Goal: Task Accomplishment & Management: Use online tool/utility

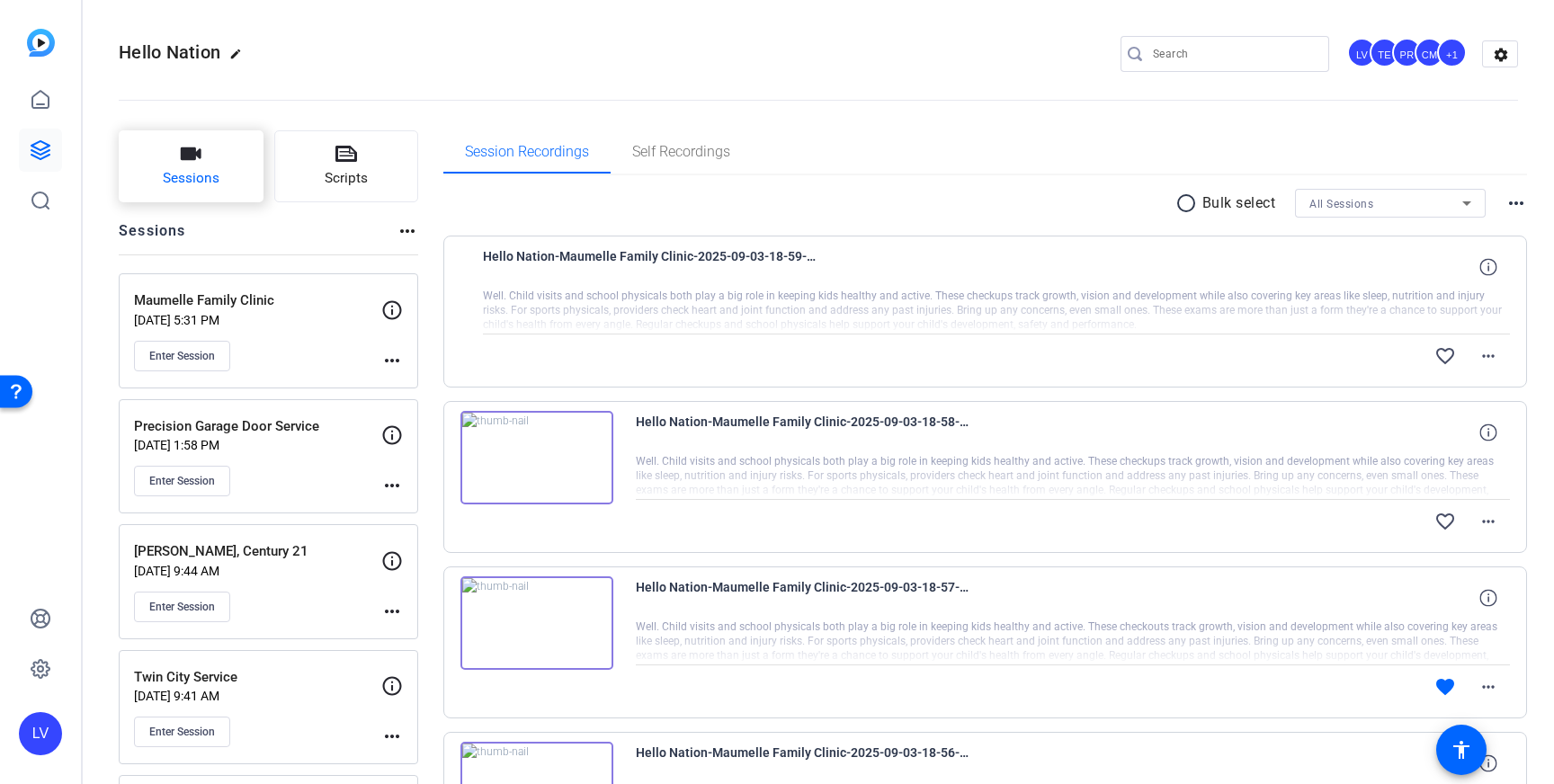
click at [168, 173] on span "Sessions" at bounding box center [191, 179] width 57 height 21
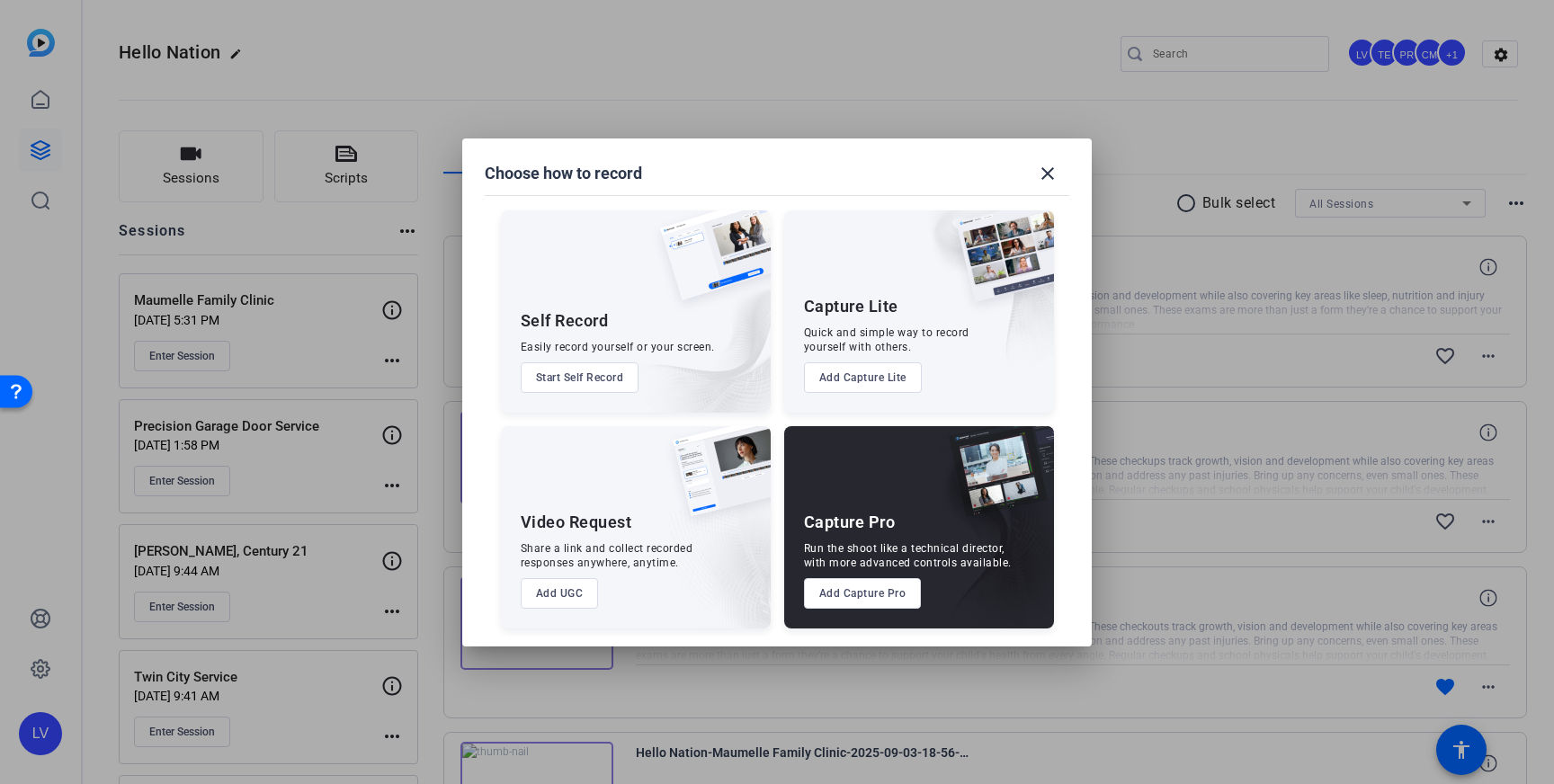
click at [859, 594] on button "Add Capture Pro" at bounding box center [863, 593] width 118 height 30
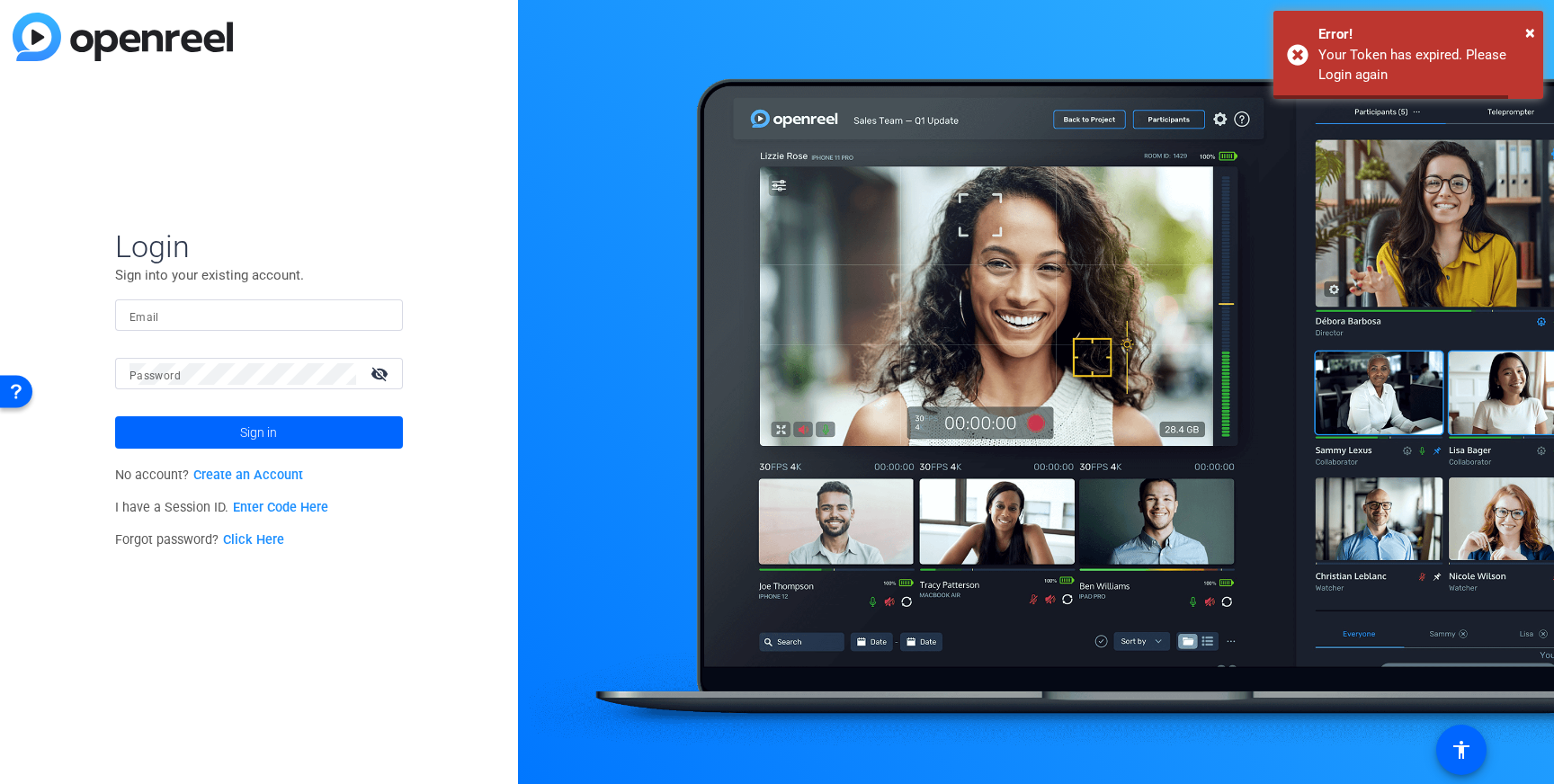
type input "[EMAIL_ADDRESS][DOMAIN_NAME]"
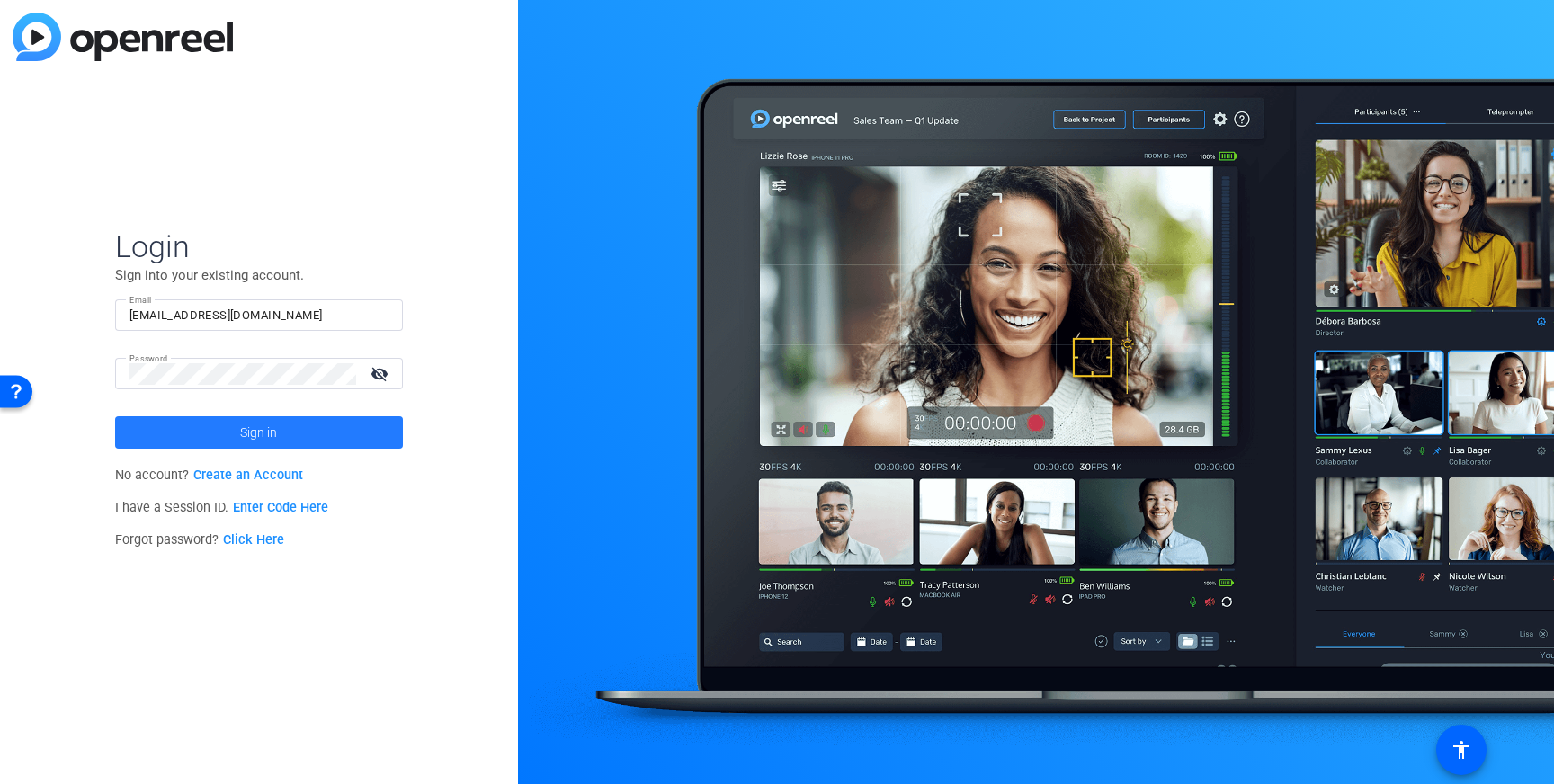
click at [344, 433] on span at bounding box center [259, 432] width 288 height 44
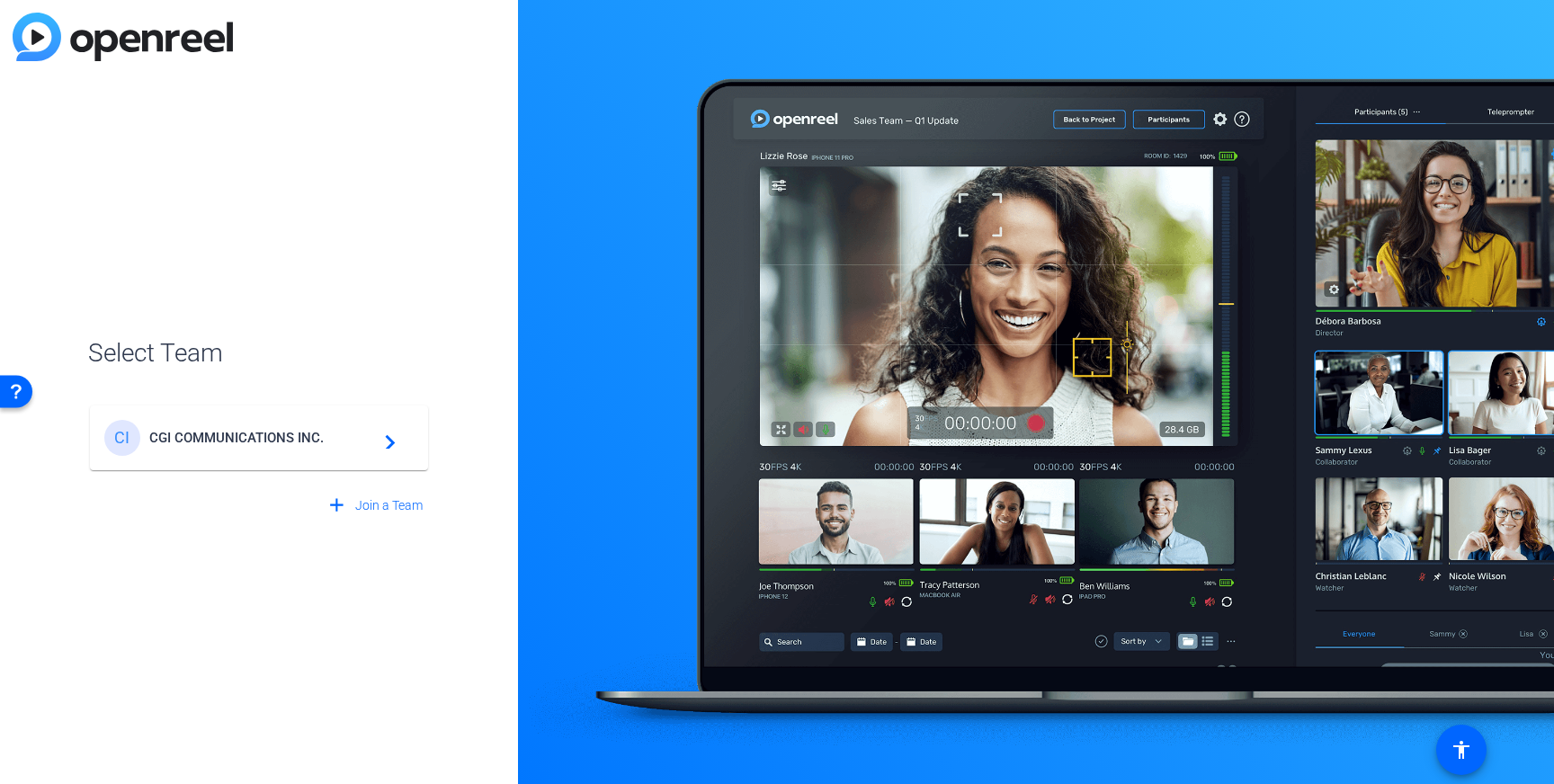
click at [344, 433] on span "CGI COMMUNICATIONS INC." at bounding box center [262, 437] width 225 height 16
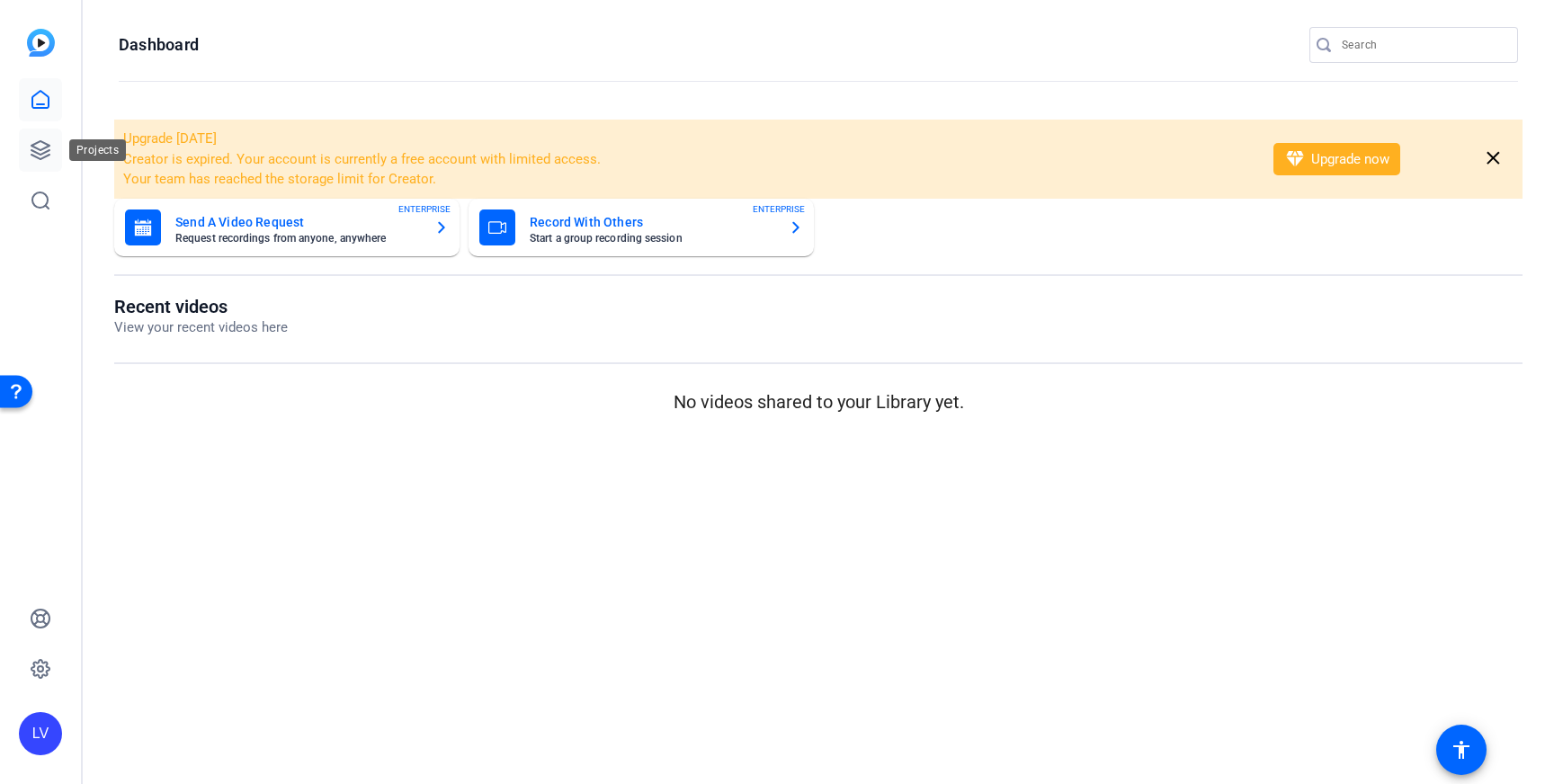
click at [35, 137] on link at bounding box center [41, 150] width 44 height 44
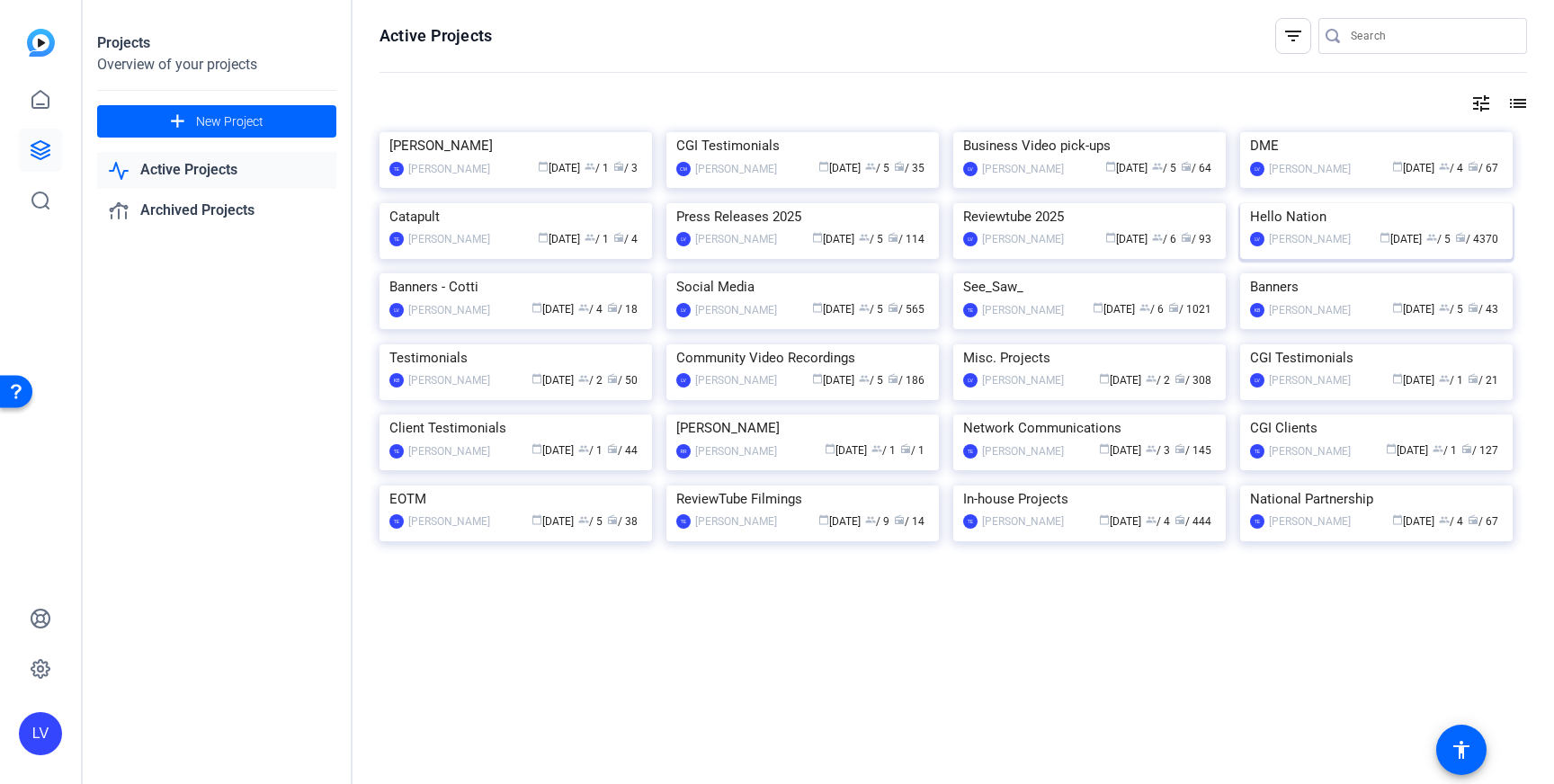
click at [1317, 203] on img at bounding box center [1376, 203] width 272 height 0
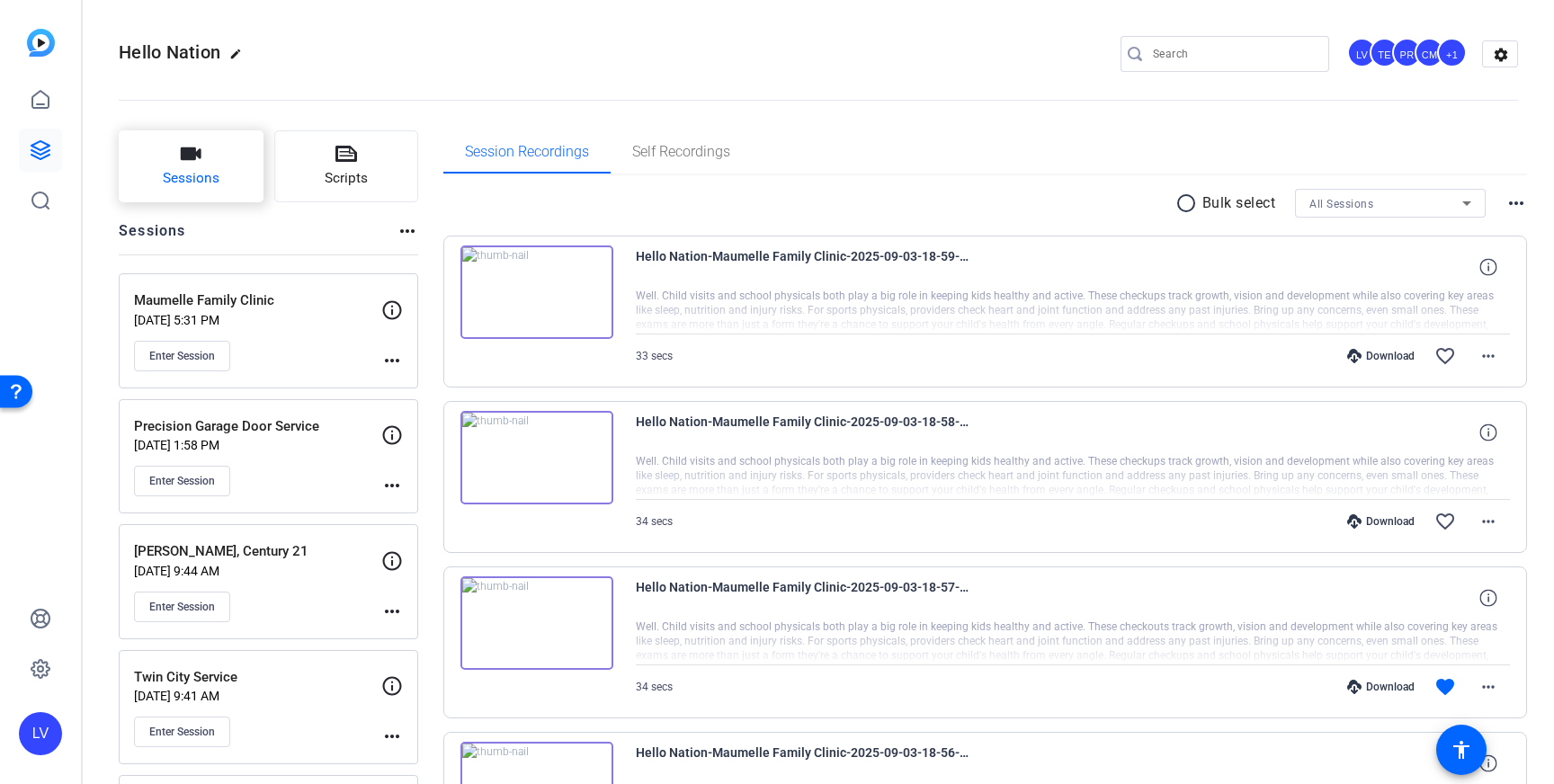
click at [169, 183] on span "Sessions" at bounding box center [191, 179] width 57 height 21
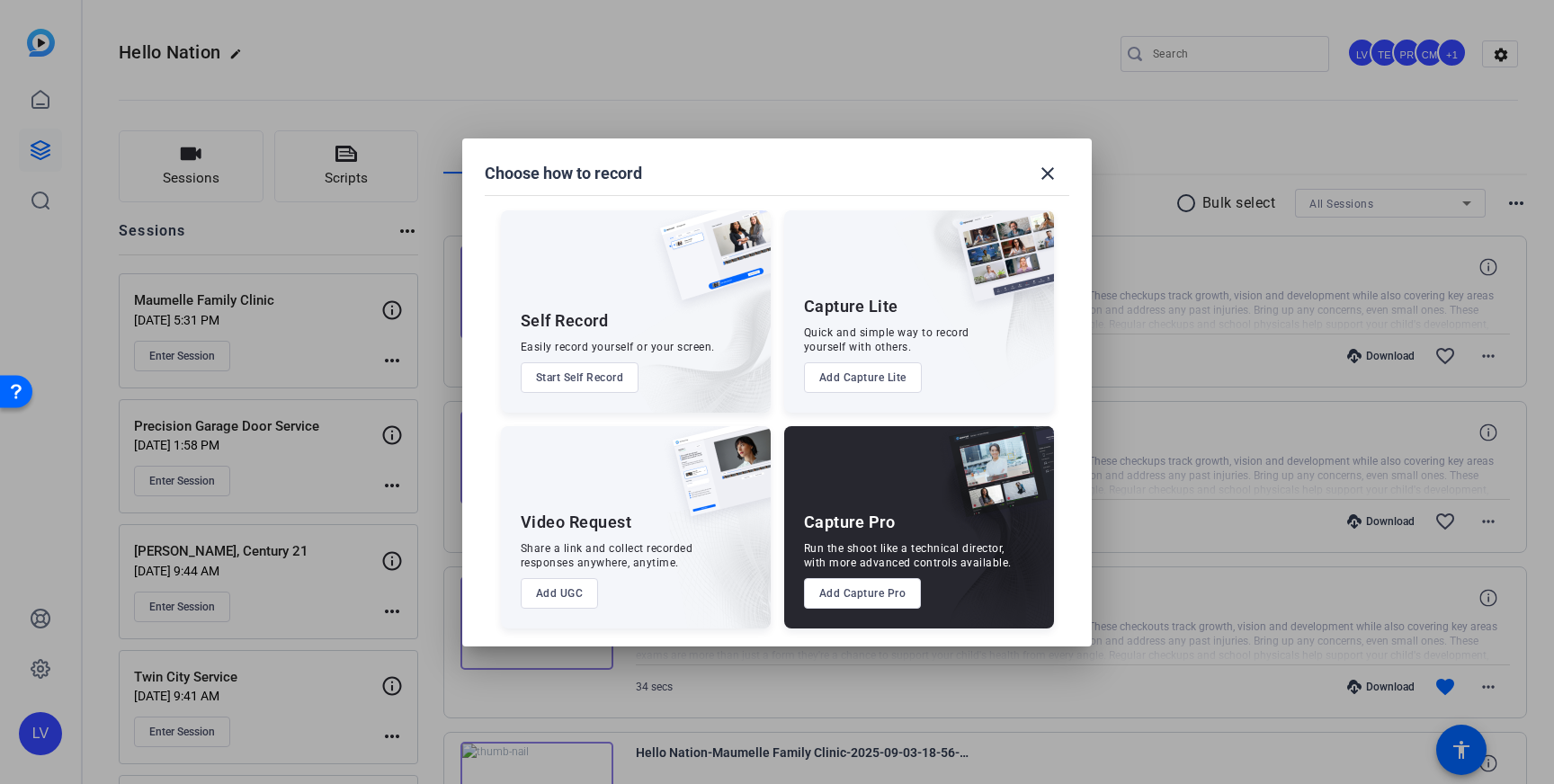
click at [863, 589] on button "Add Capture Pro" at bounding box center [863, 593] width 118 height 30
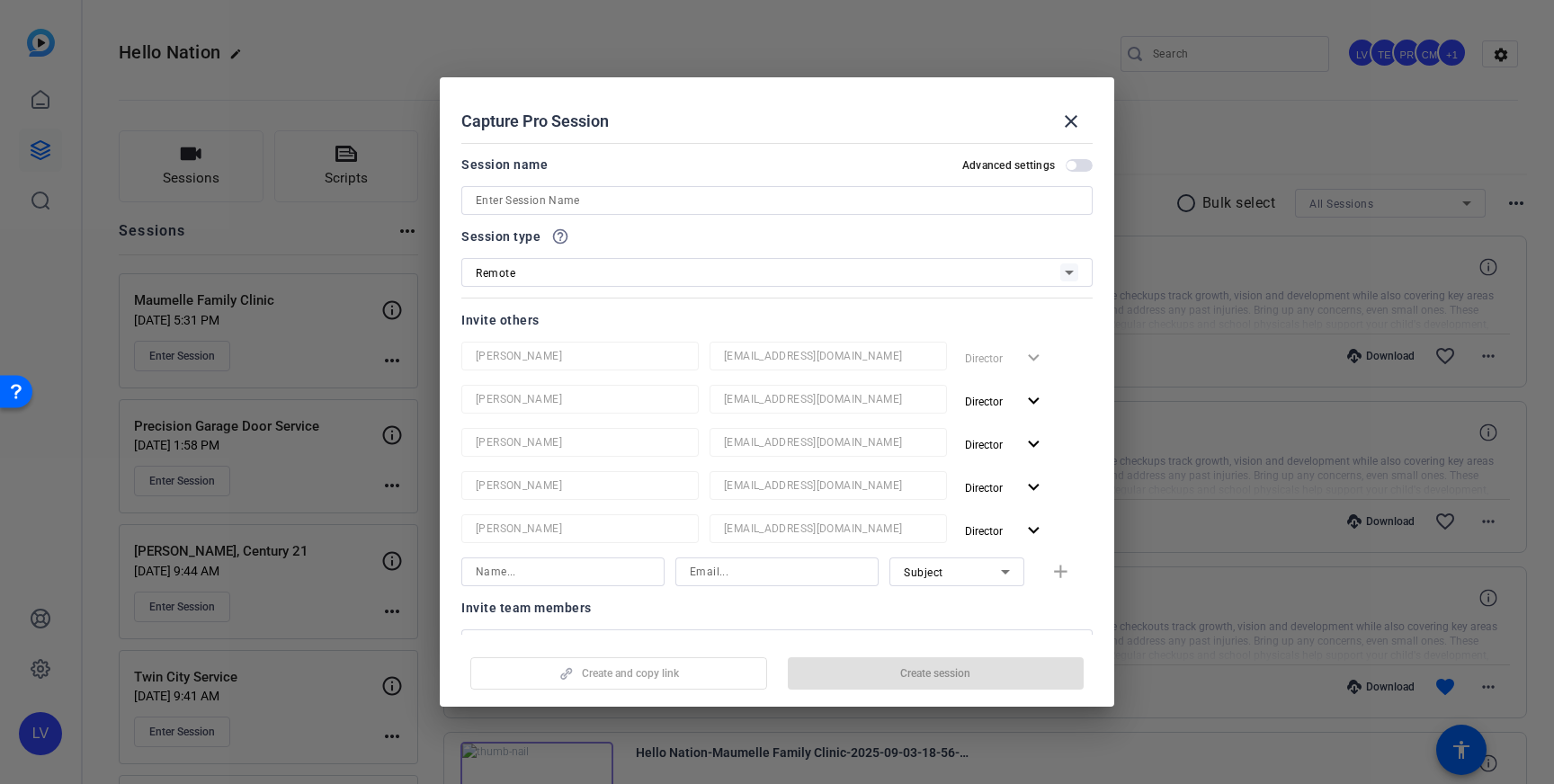
click at [619, 208] on input at bounding box center [777, 200] width 602 height 22
paste input "[PERSON_NAME] - Licensed Insurance Agent"
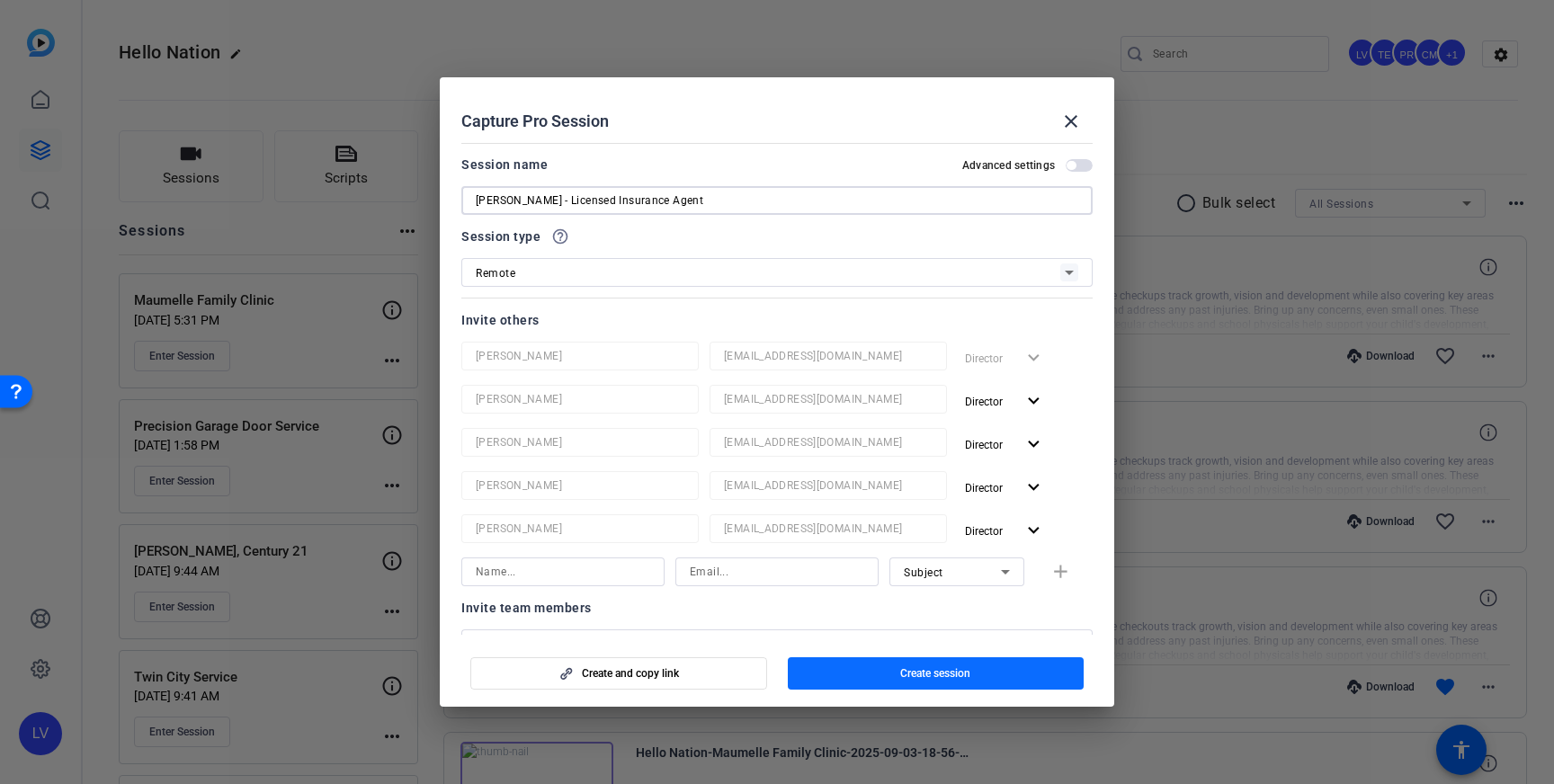
type input "[PERSON_NAME] - Licensed Insurance Agent"
click at [899, 668] on span "button" at bounding box center [936, 673] width 297 height 44
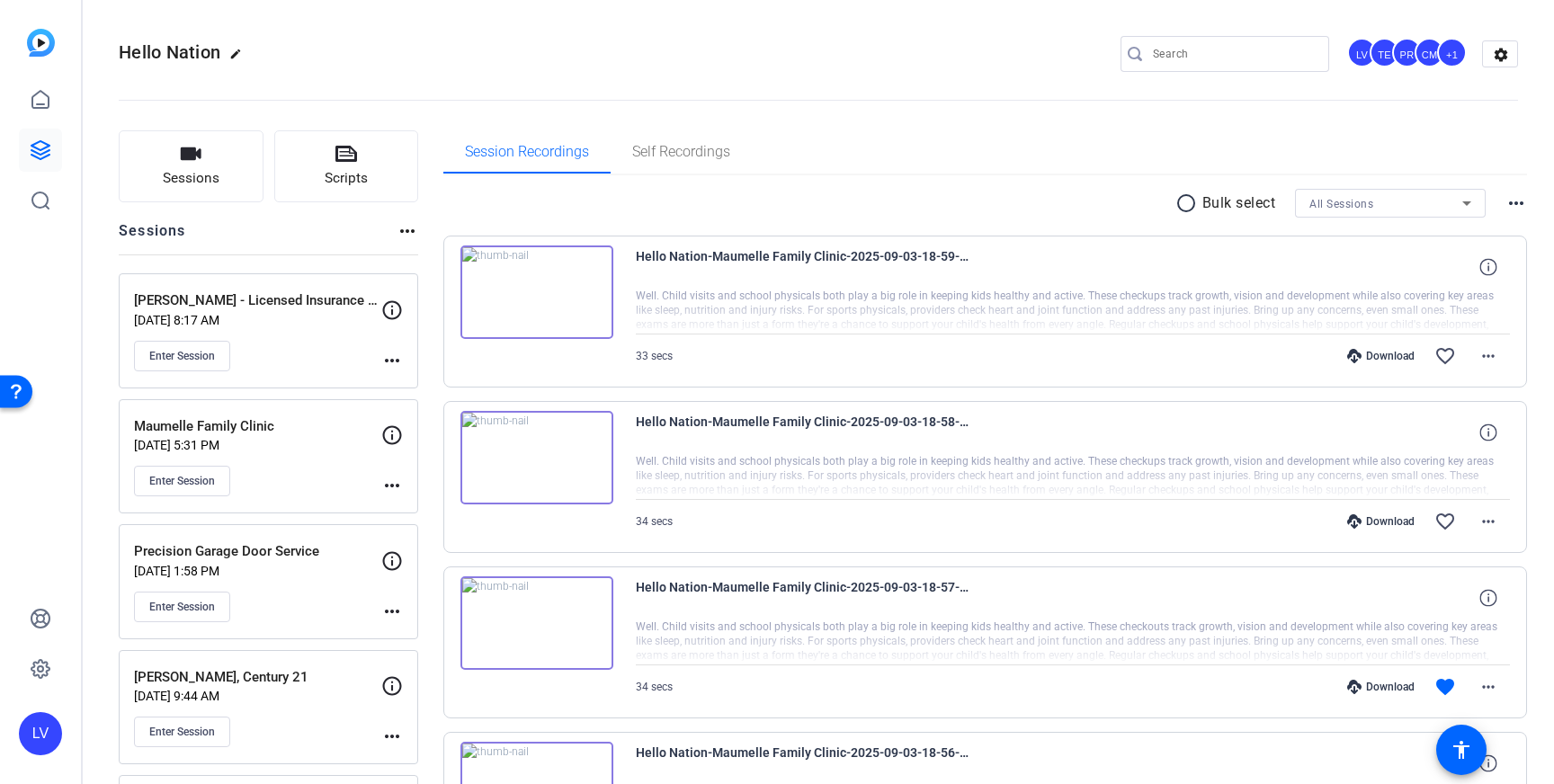
click at [400, 366] on mat-icon "more_horiz" at bounding box center [392, 360] width 22 height 22
click at [412, 391] on span "Edit Session" at bounding box center [436, 386] width 82 height 22
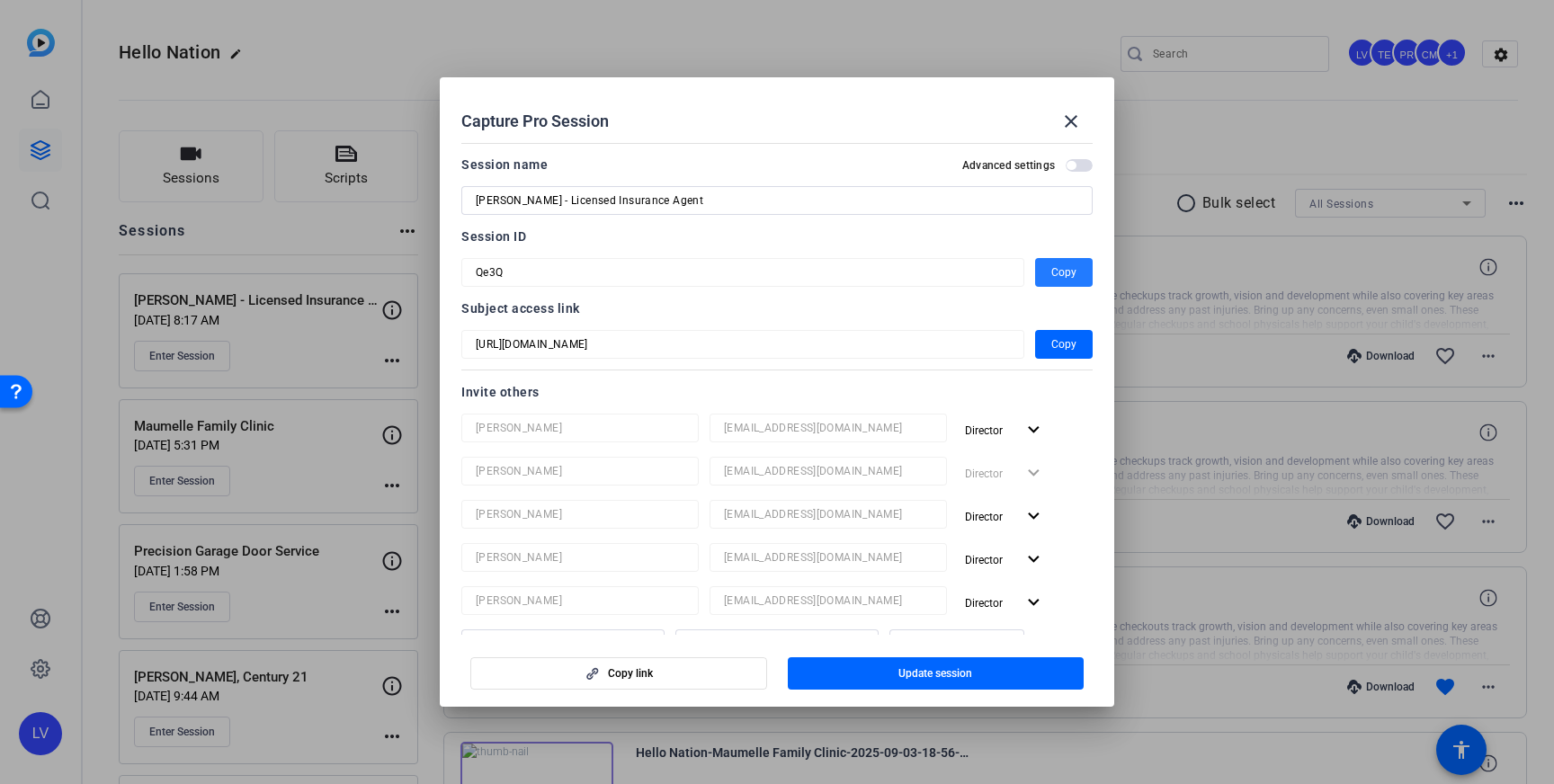
click at [1057, 274] on span "Copy" at bounding box center [1063, 272] width 26 height 22
drag, startPoint x: 1081, startPoint y: 123, endPoint x: 992, endPoint y: 126, distance: 89.1
click at [1080, 125] on mat-icon "close" at bounding box center [1071, 121] width 22 height 22
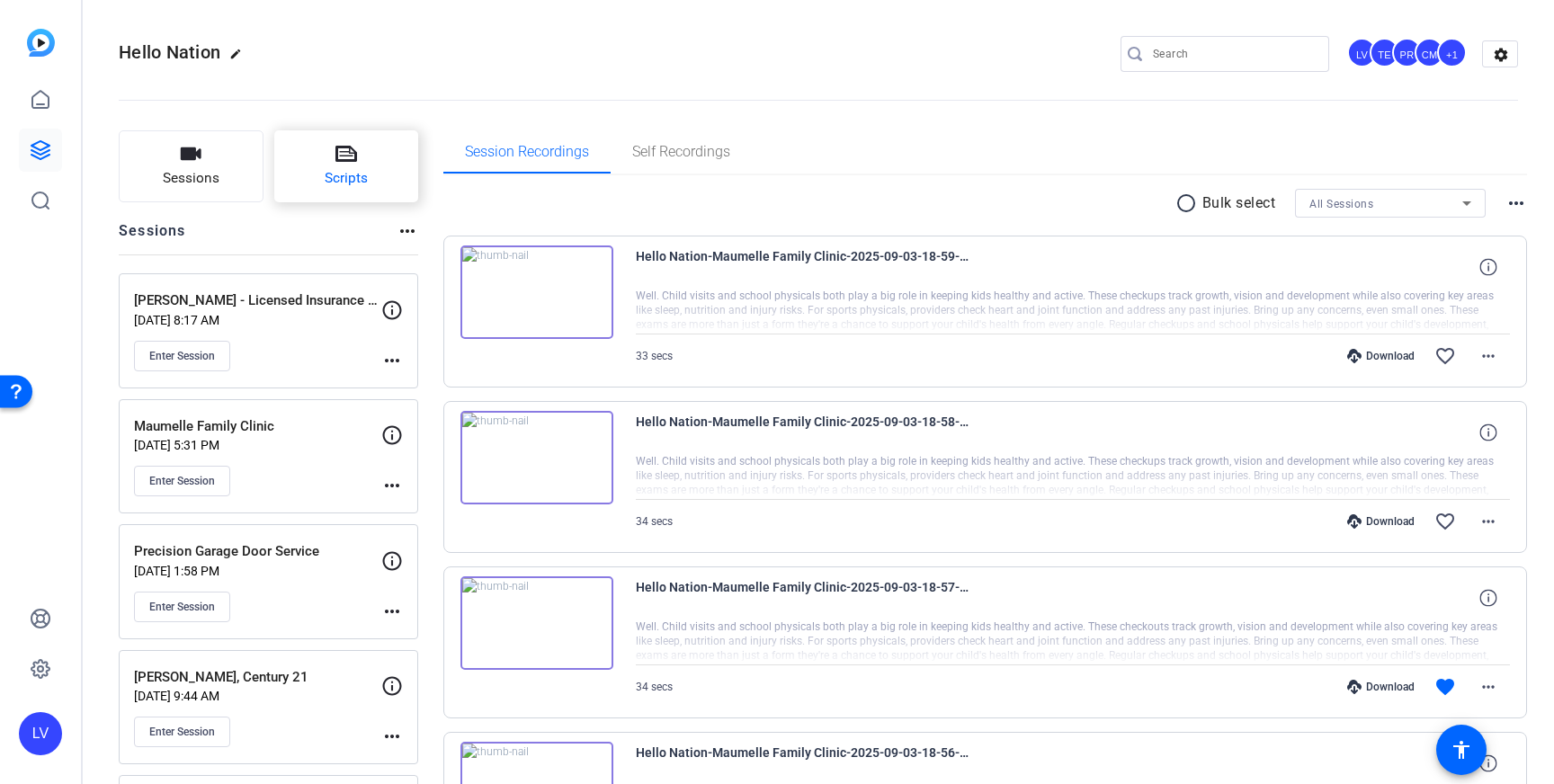
click at [278, 174] on button "Scripts" at bounding box center [346, 166] width 145 height 72
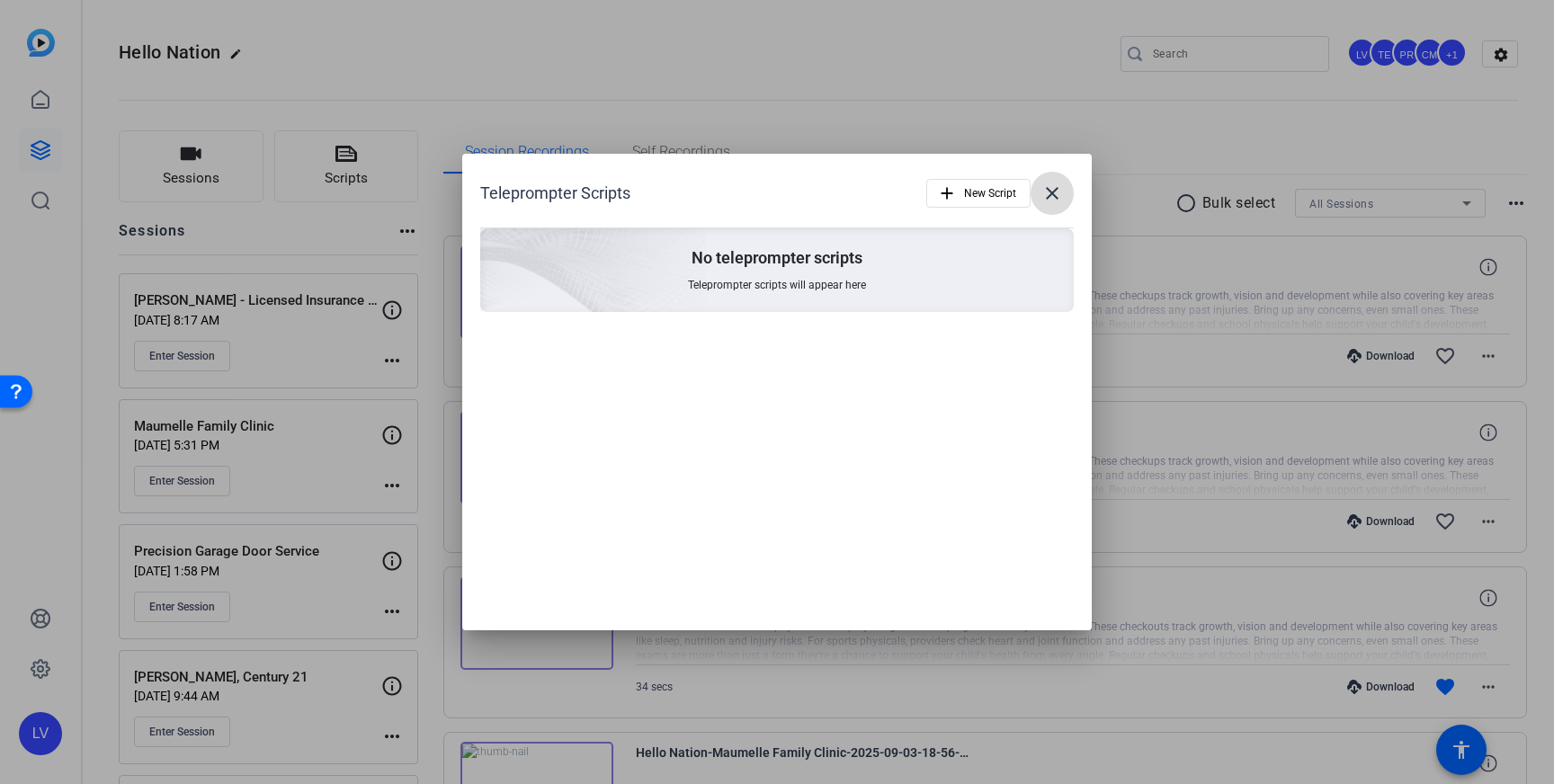
click at [1048, 202] on mat-icon "close" at bounding box center [1052, 193] width 22 height 22
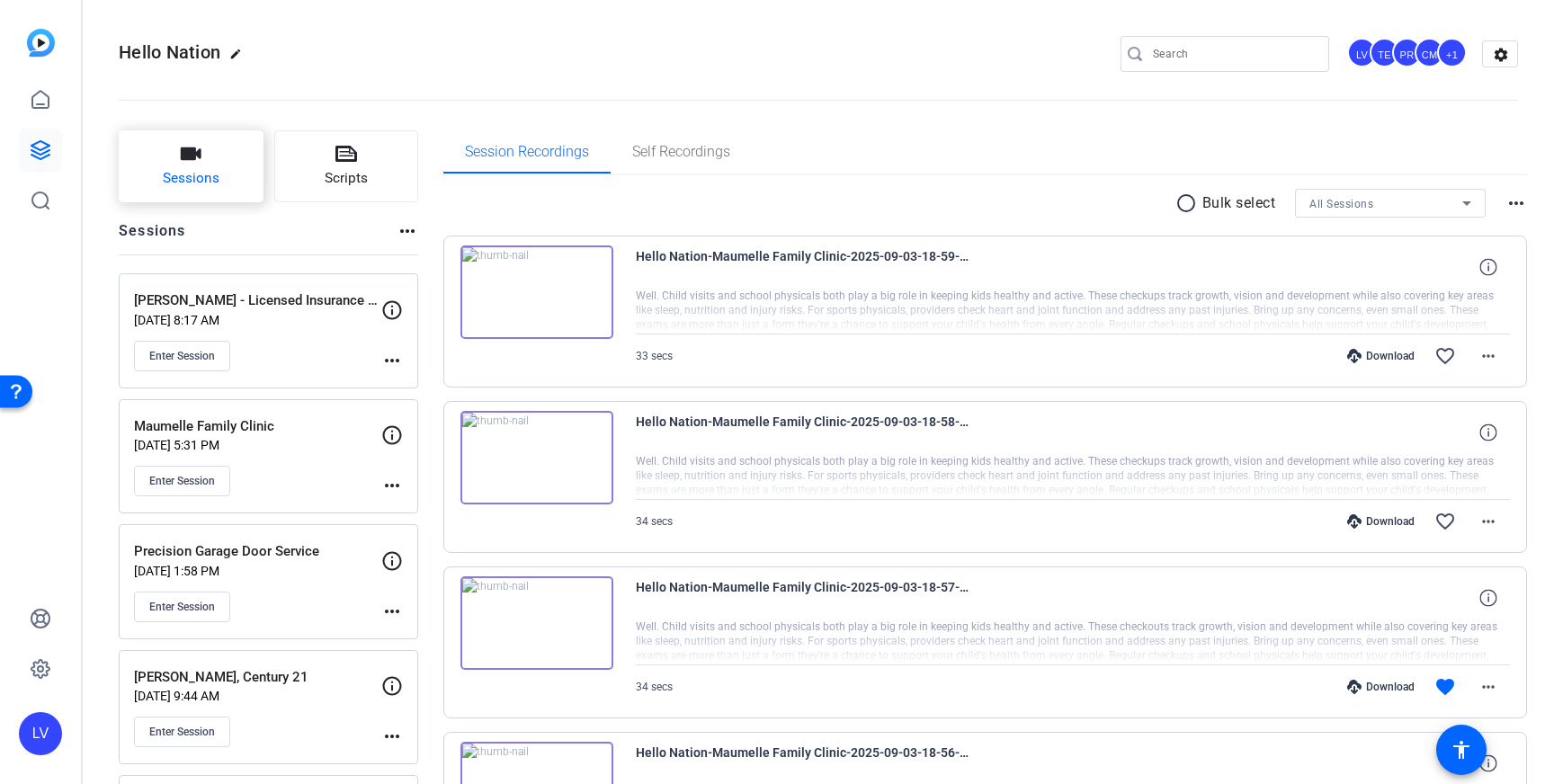
click at [219, 198] on button "Sessions" at bounding box center [190, 166] width 145 height 72
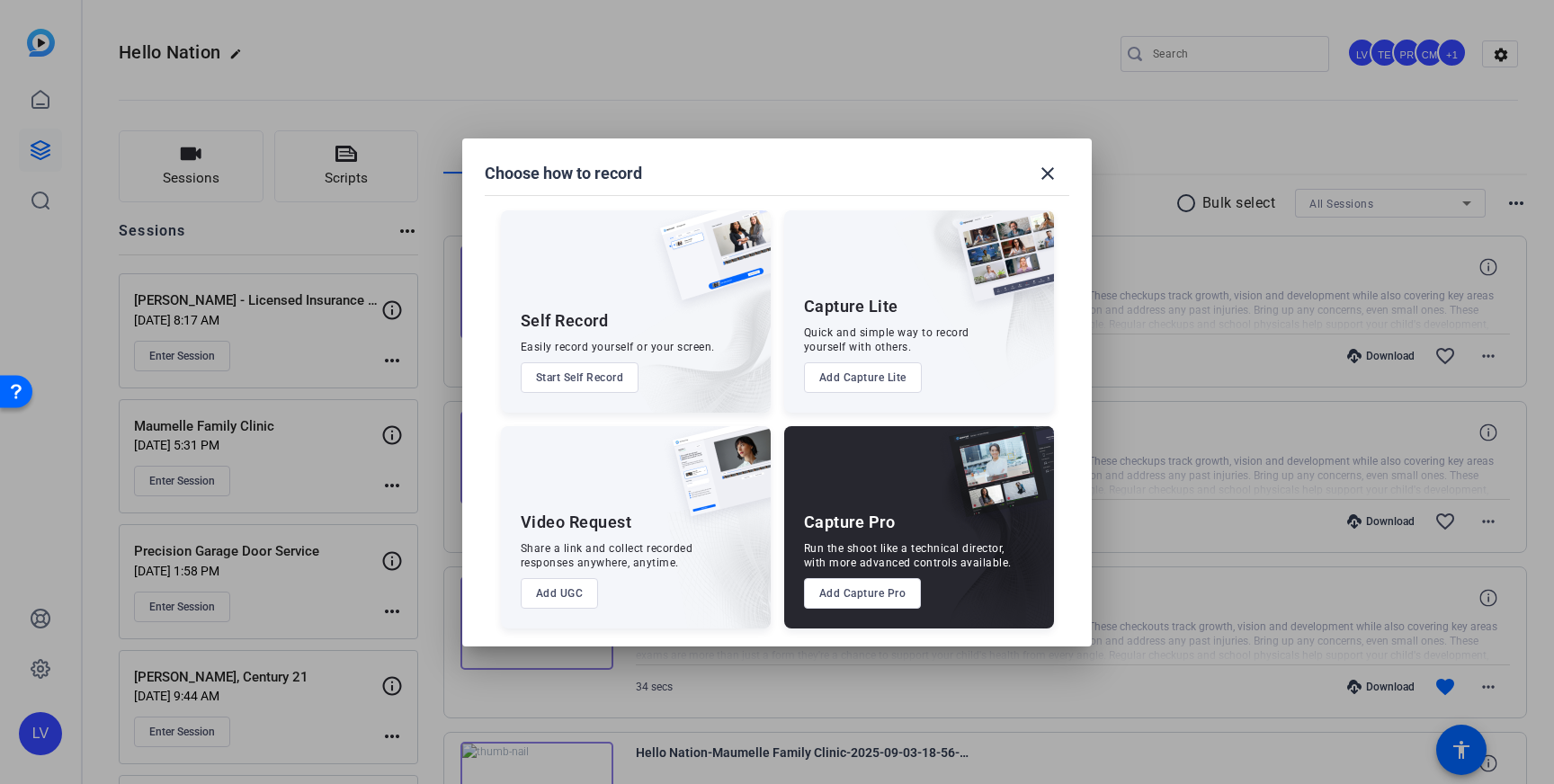
click at [843, 595] on button "Add Capture Pro" at bounding box center [863, 593] width 118 height 30
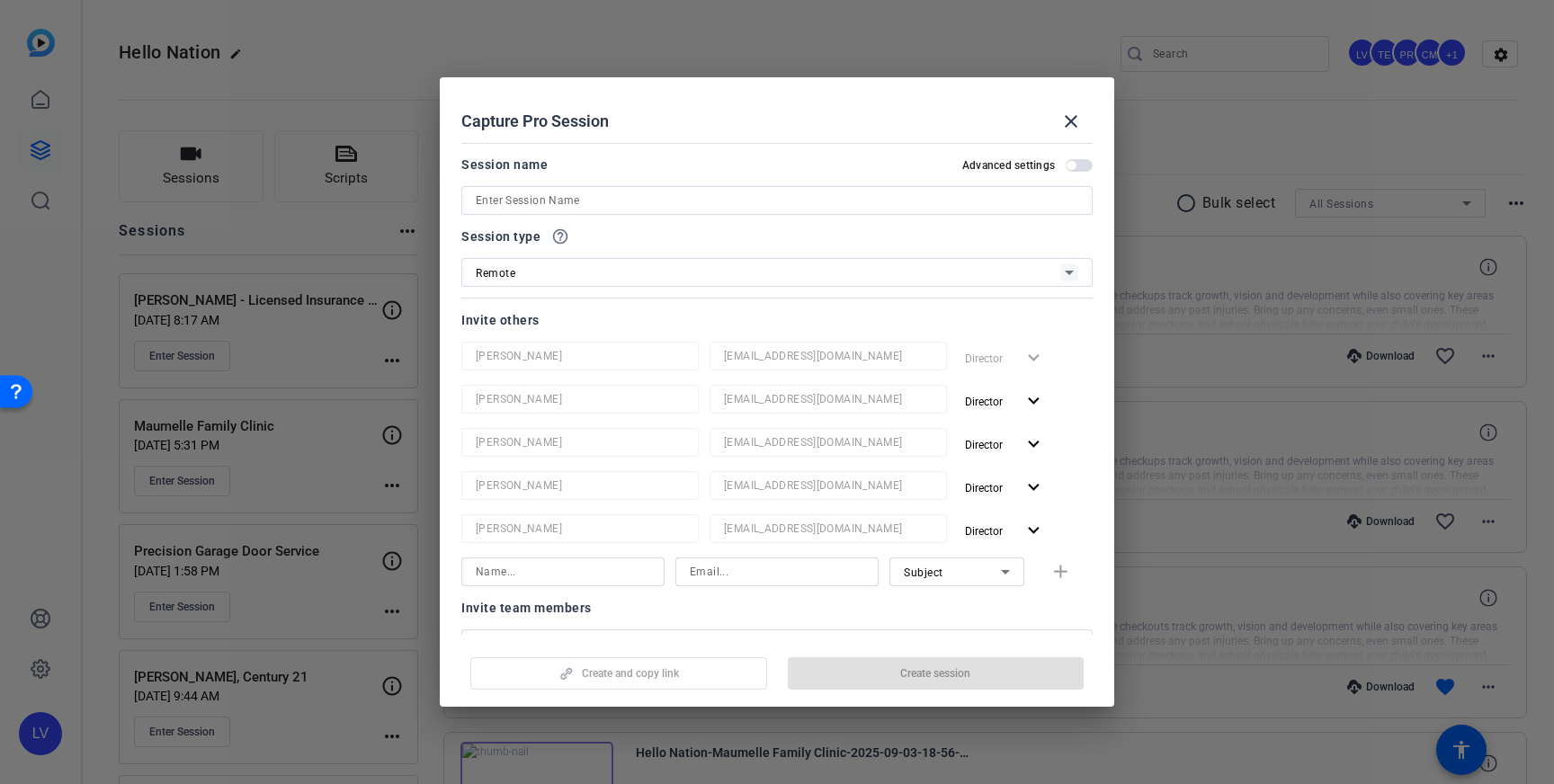
click at [591, 201] on input at bounding box center [777, 200] width 602 height 22
paste input "[PERSON_NAME], LPC-MHSP-S, NCC"
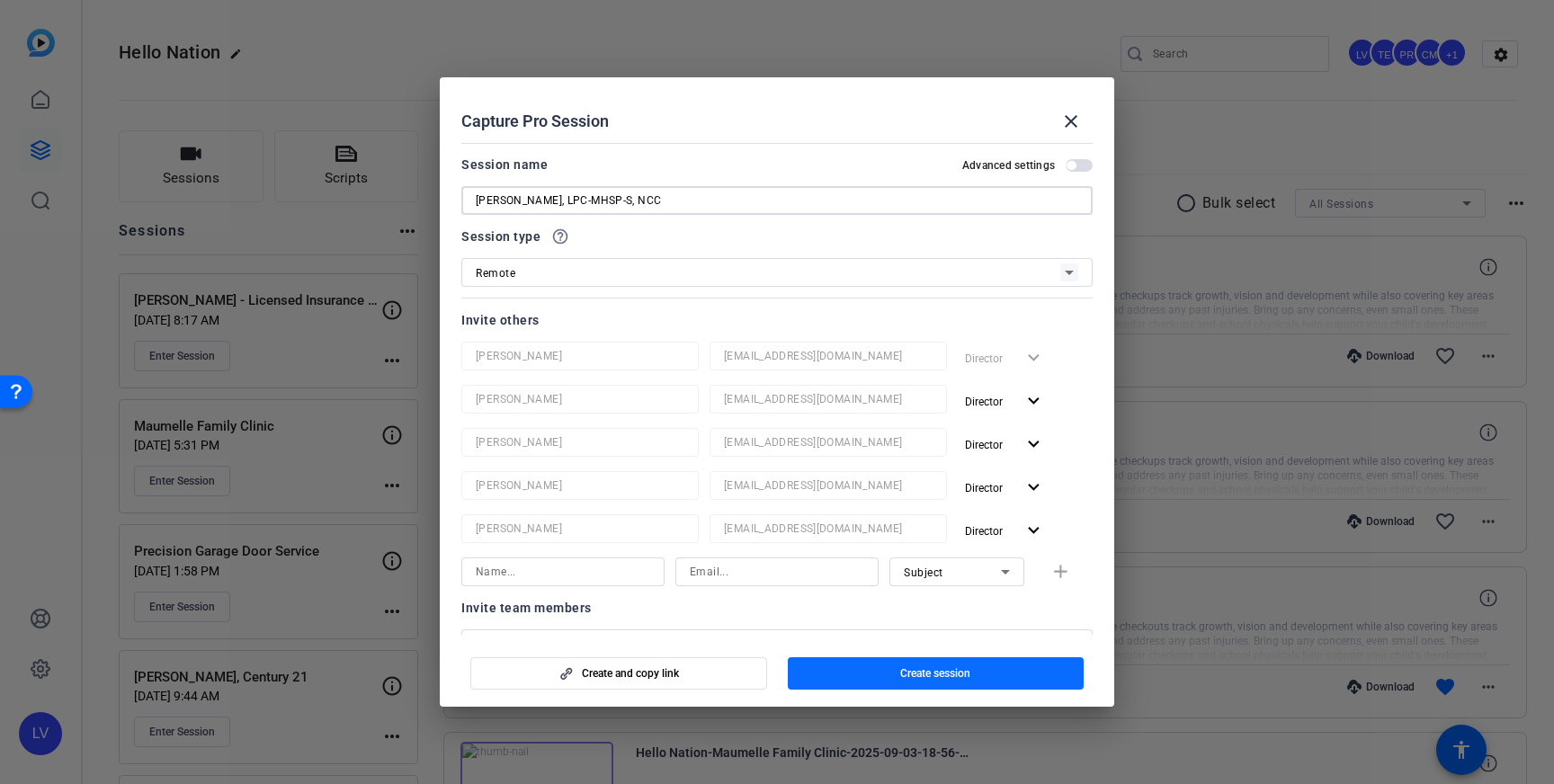
type input "[PERSON_NAME], LPC-MHSP-S, NCC"
click at [952, 672] on span "Create session" at bounding box center [935, 672] width 70 height 14
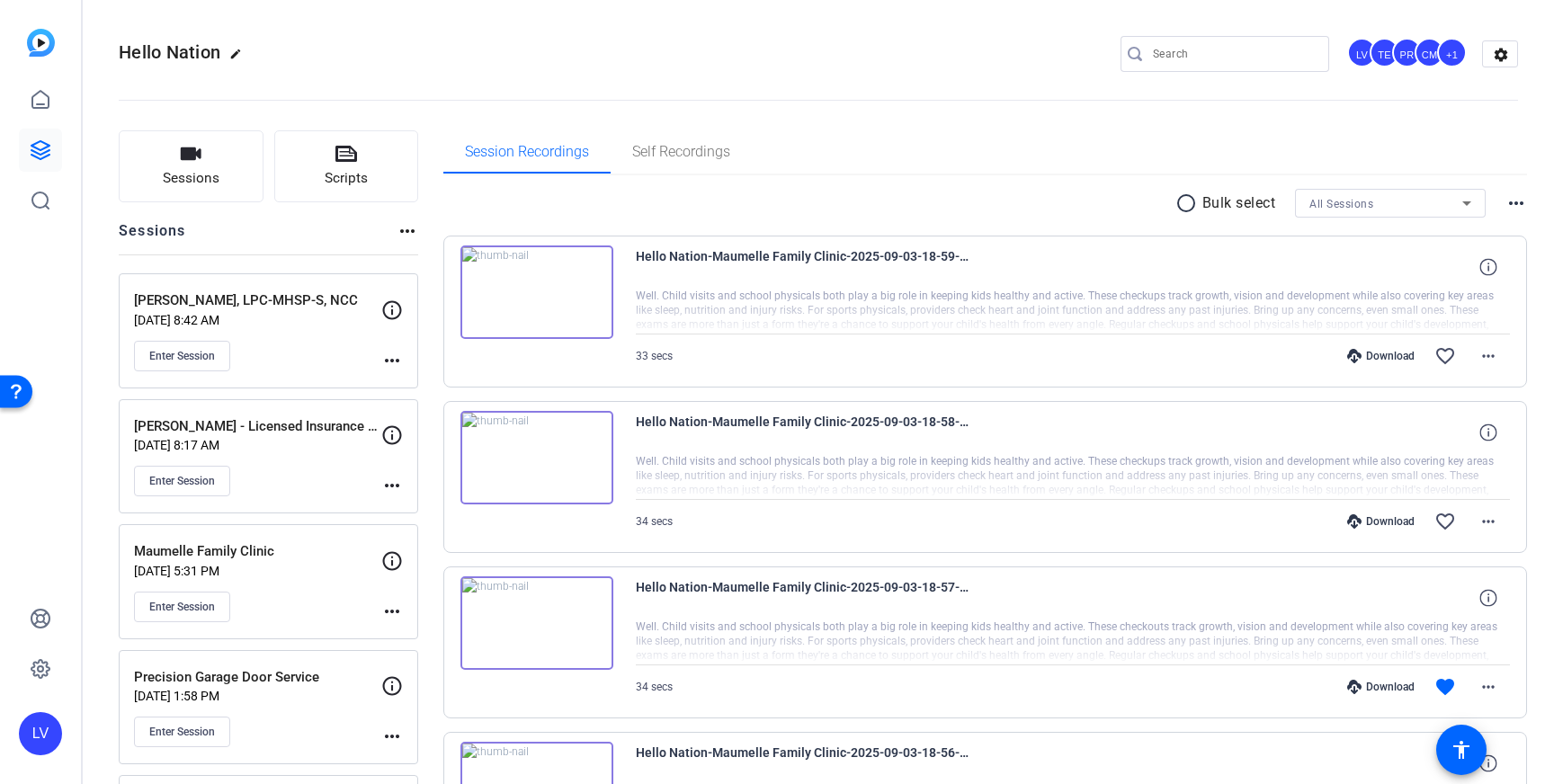
click at [388, 361] on mat-icon "more_horiz" at bounding box center [392, 360] width 22 height 22
click at [401, 384] on span "Edit Session" at bounding box center [436, 386] width 82 height 22
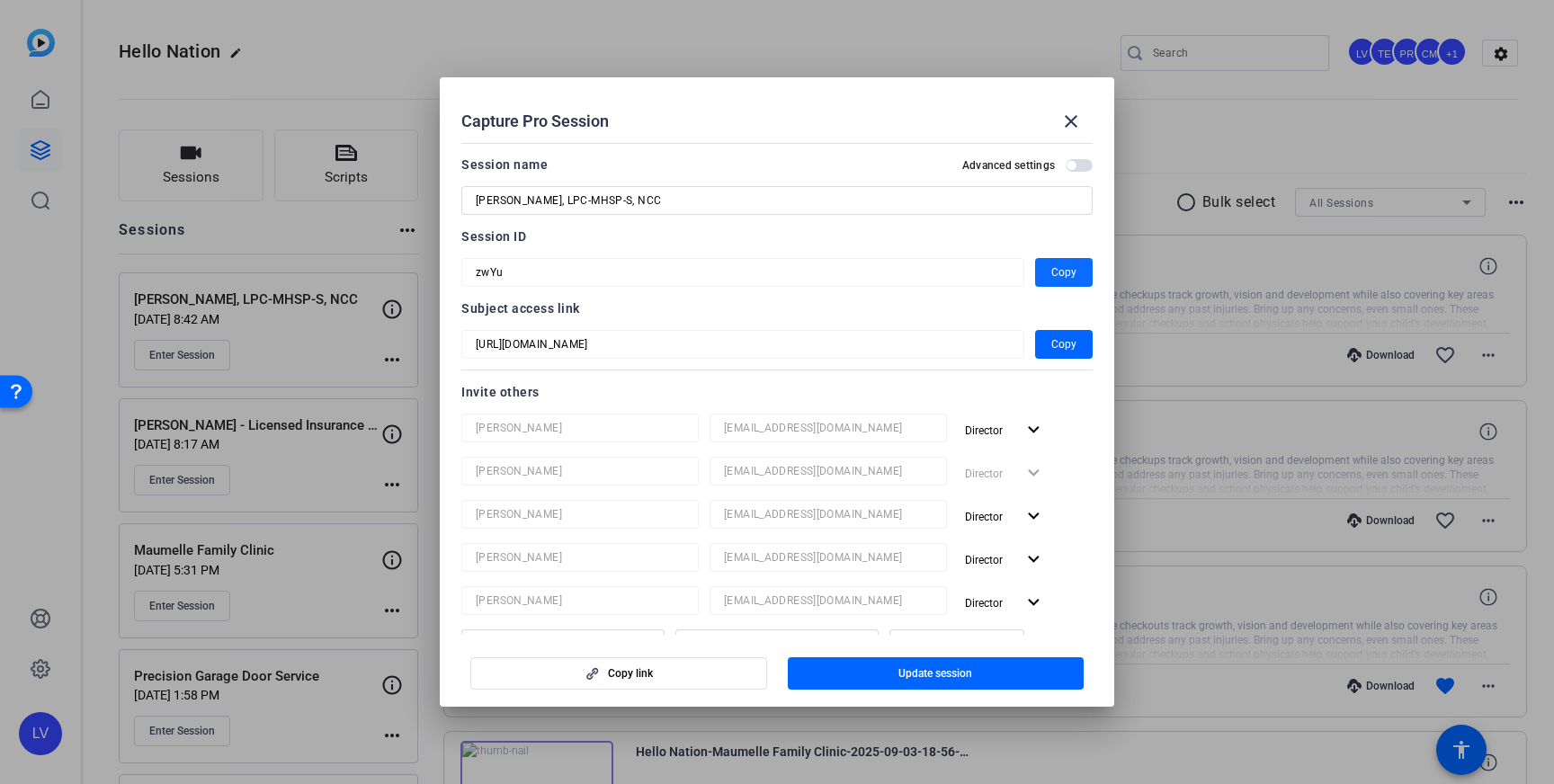
click at [1056, 277] on span "Copy" at bounding box center [1063, 272] width 26 height 22
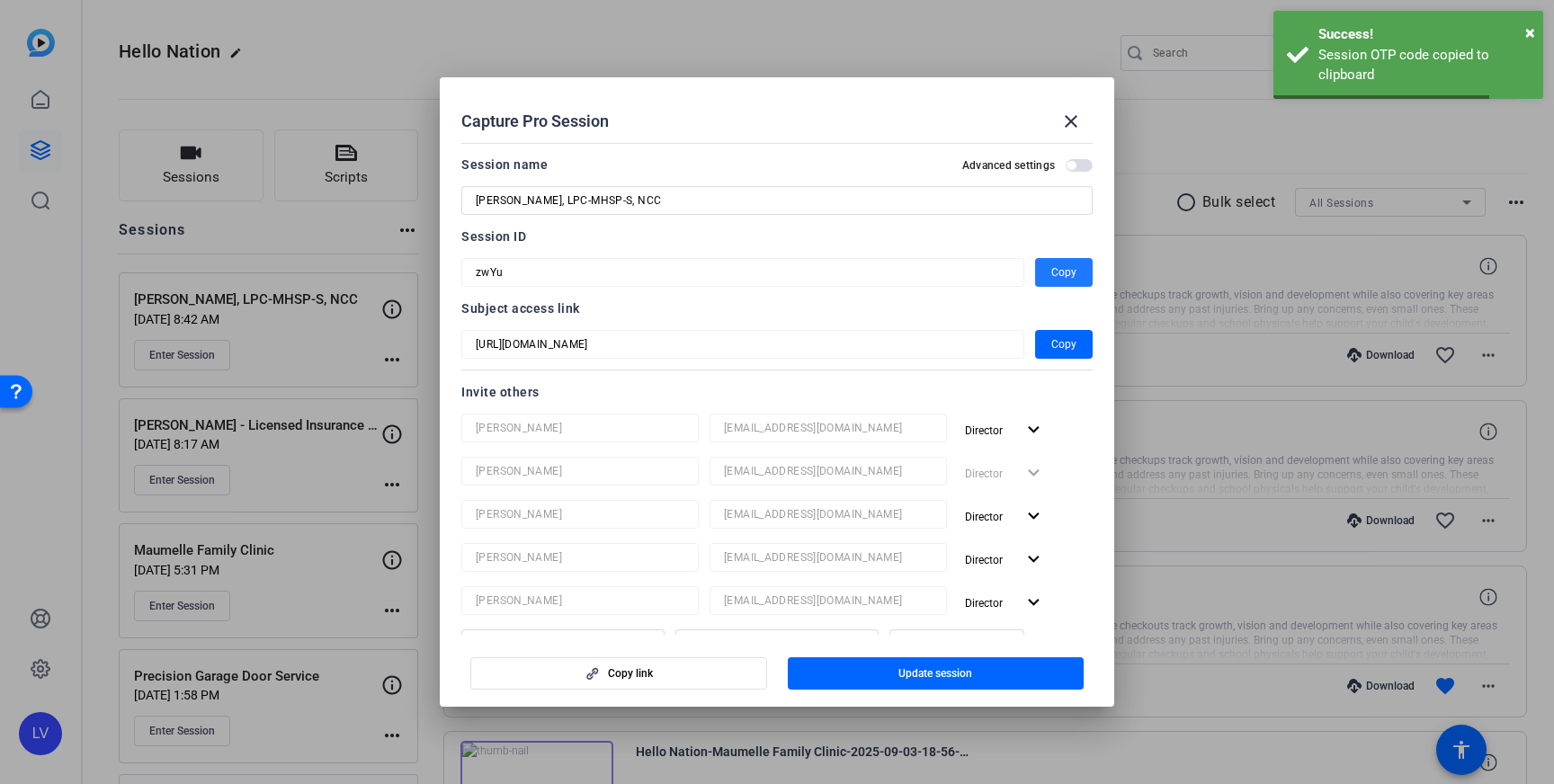
drag, startPoint x: 1057, startPoint y: 111, endPoint x: 917, endPoint y: 74, distance: 144.8
click at [1057, 111] on span at bounding box center [1071, 122] width 44 height 44
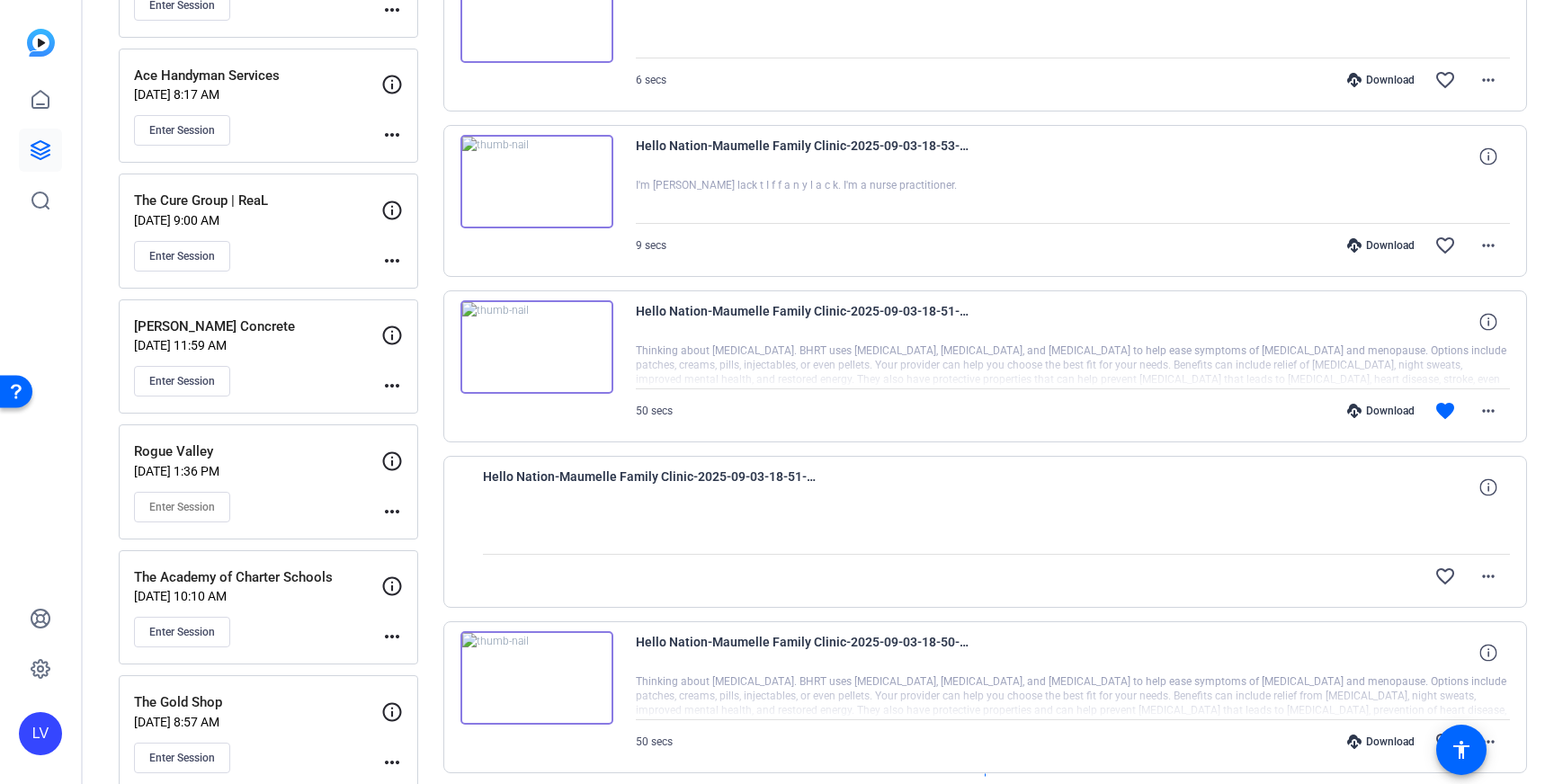
scroll to position [1104, 0]
click at [393, 382] on mat-icon "more_horiz" at bounding box center [392, 384] width 22 height 22
click at [413, 406] on span "Edit Session" at bounding box center [436, 411] width 82 height 22
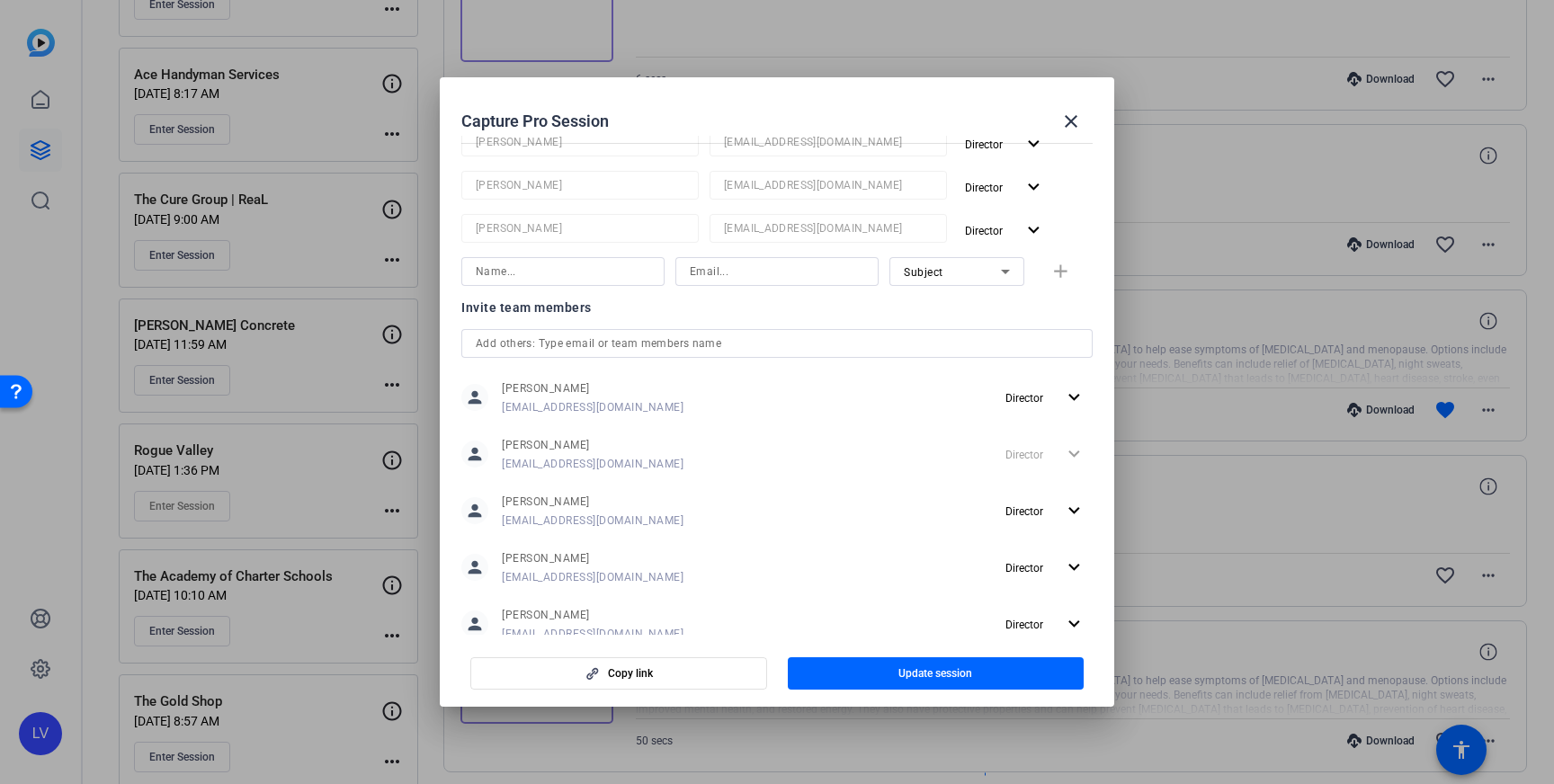
scroll to position [386, 0]
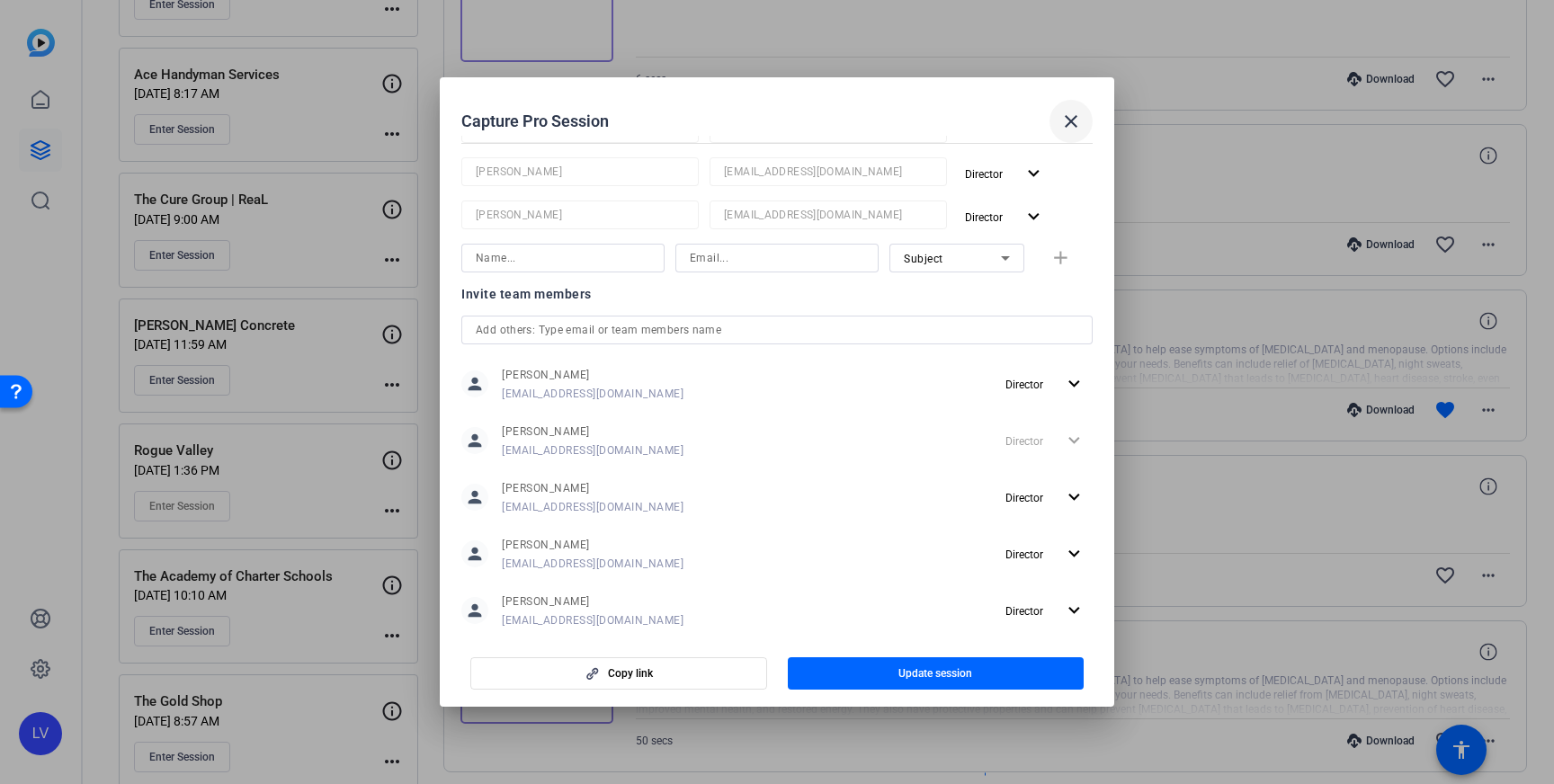
click at [1076, 114] on mat-icon "close" at bounding box center [1071, 121] width 22 height 22
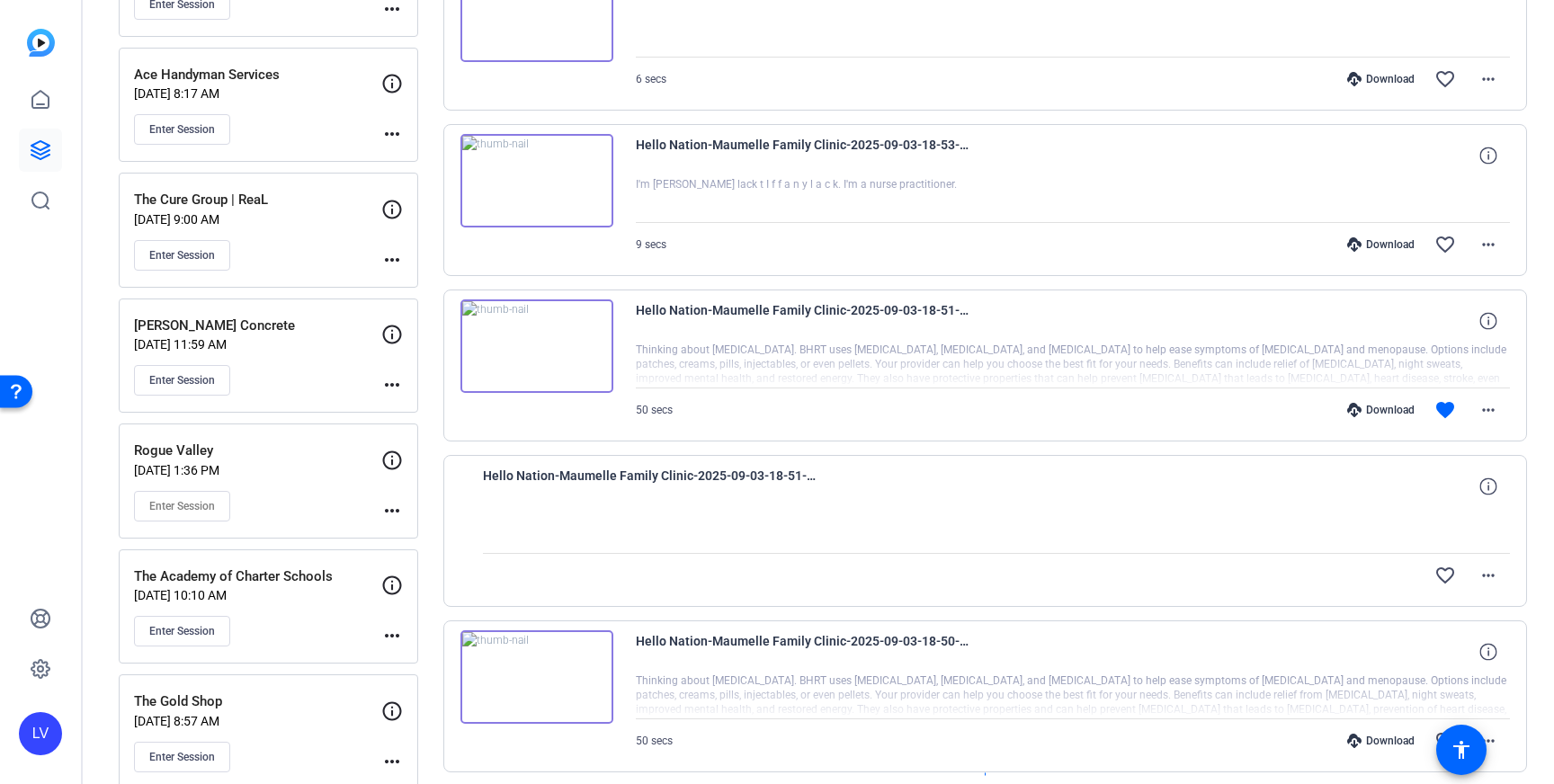
click at [393, 380] on mat-icon "more_horiz" at bounding box center [392, 384] width 22 height 22
click at [445, 417] on span "Edit Session" at bounding box center [436, 411] width 82 height 22
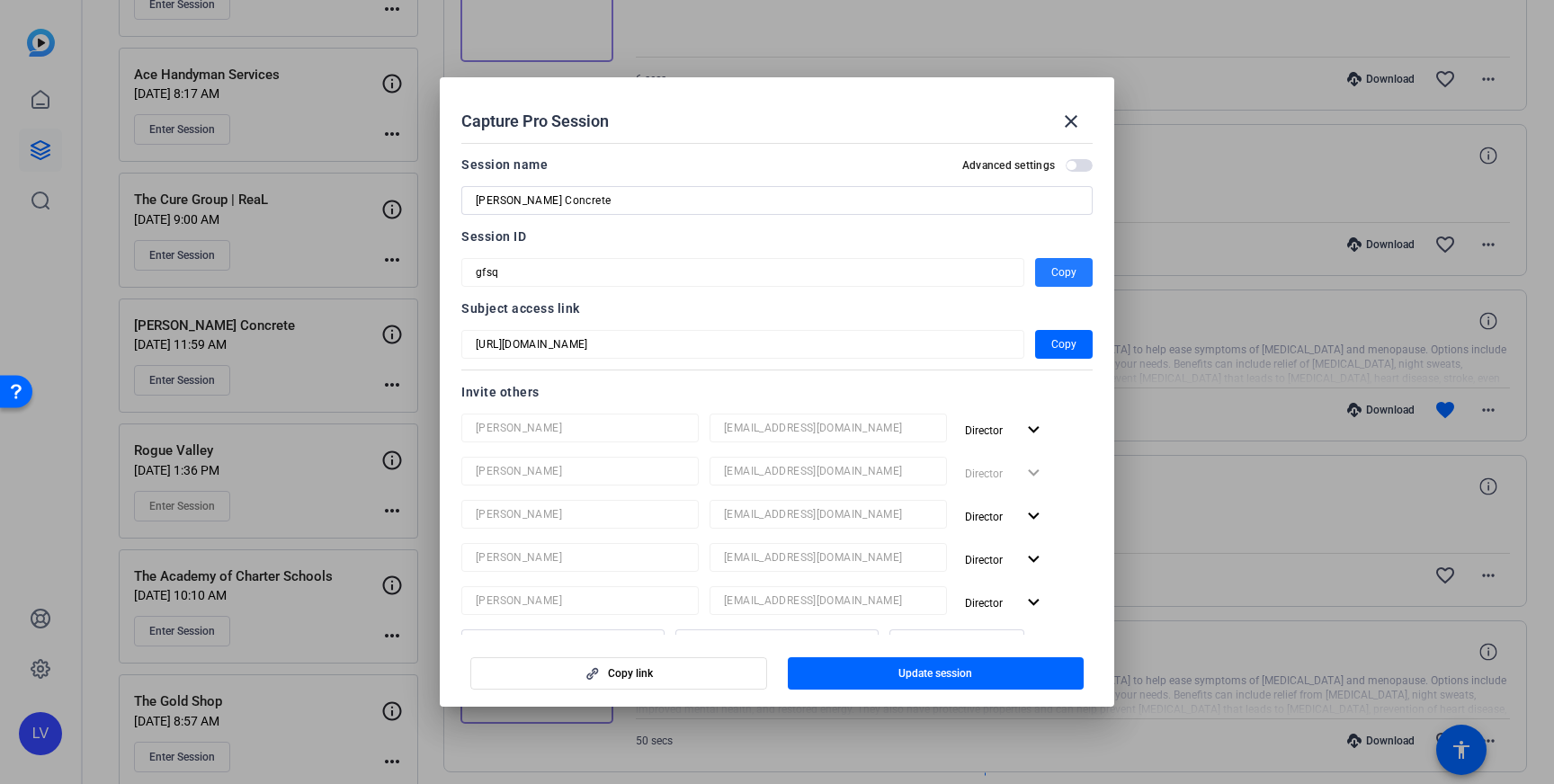
click at [1059, 269] on span "Copy" at bounding box center [1063, 272] width 26 height 22
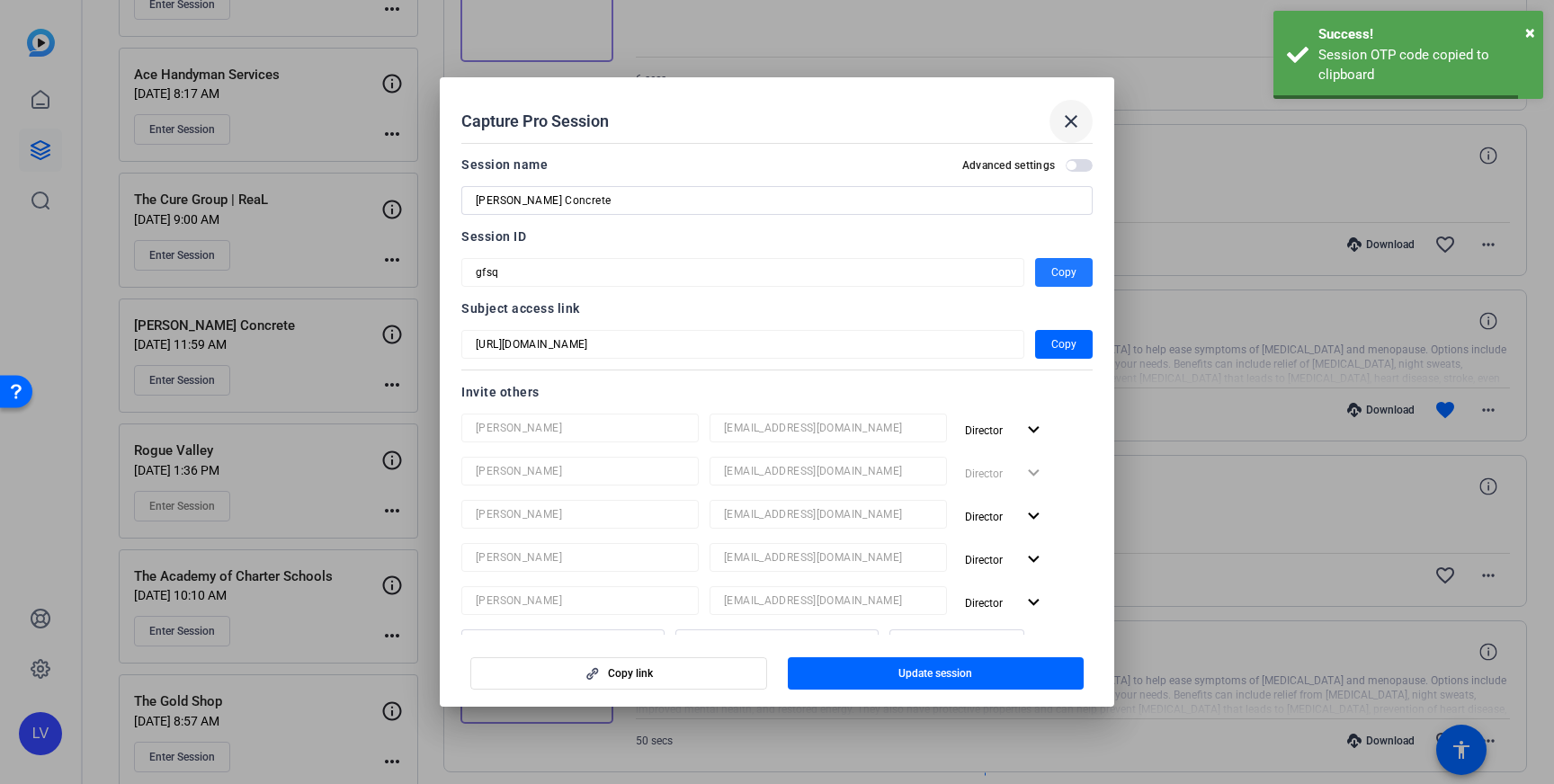
click at [1068, 130] on mat-icon "close" at bounding box center [1071, 121] width 22 height 22
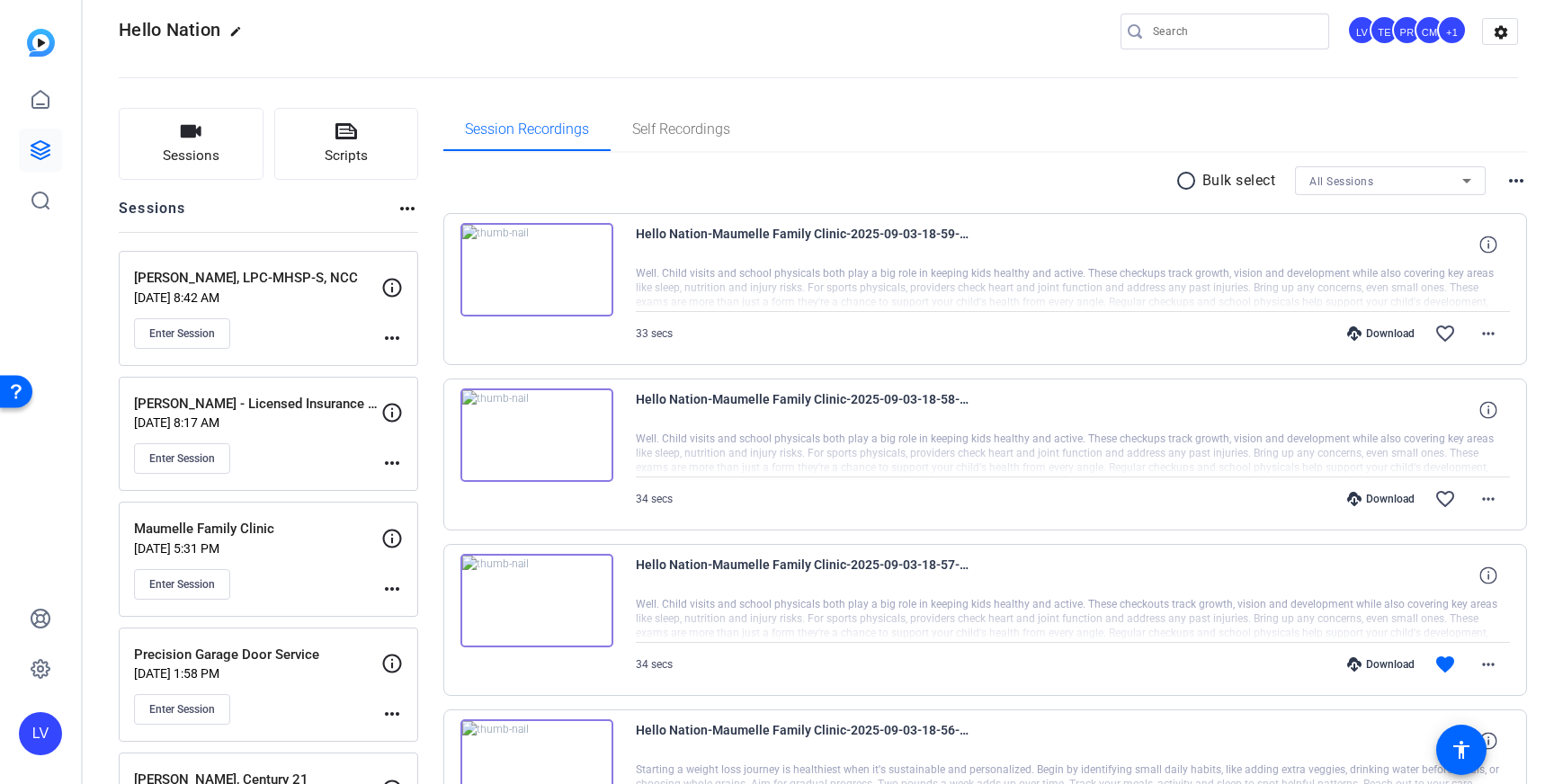
scroll to position [0, 0]
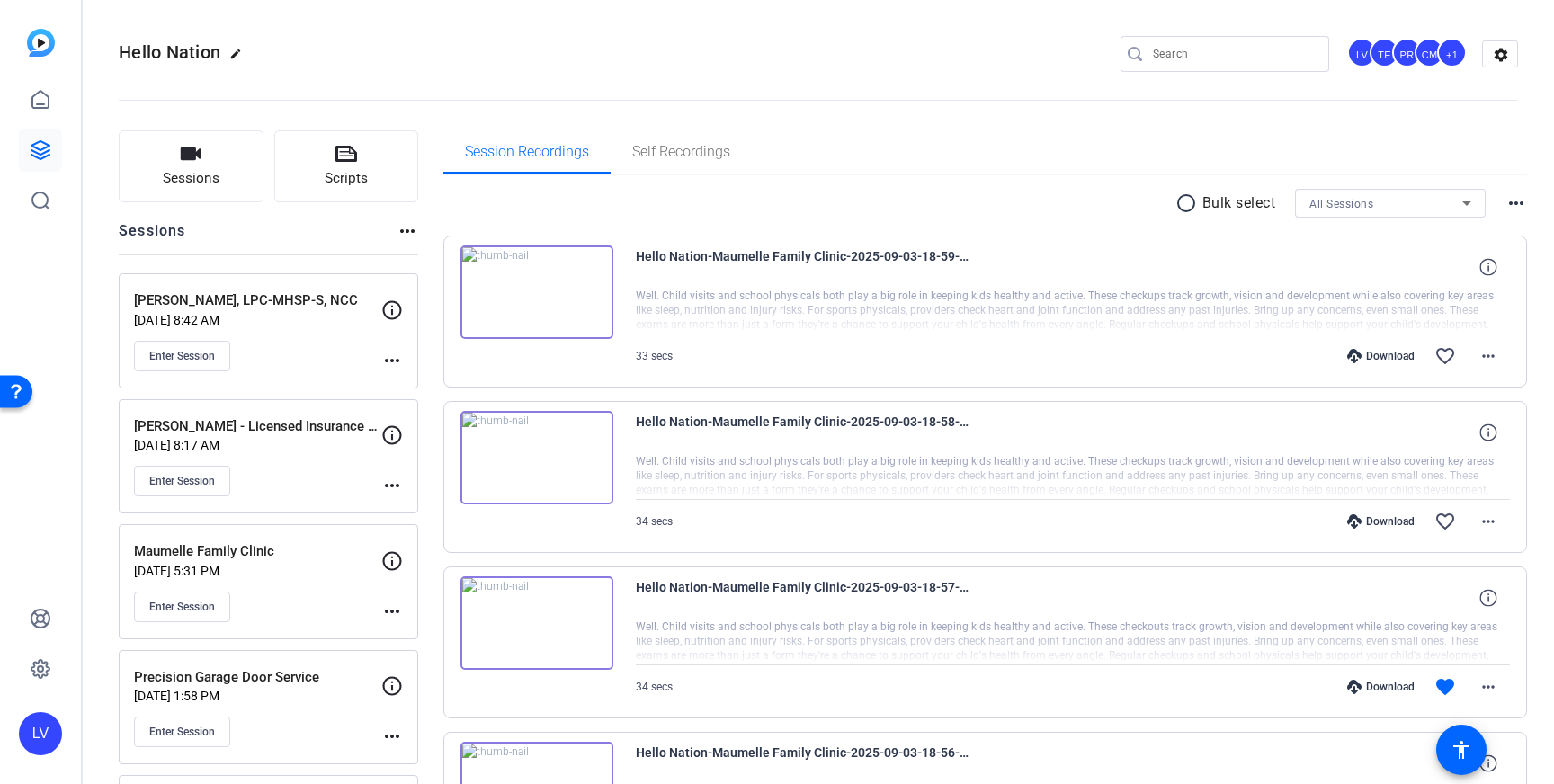
click at [303, 471] on div "Enter Session" at bounding box center [257, 480] width 247 height 30
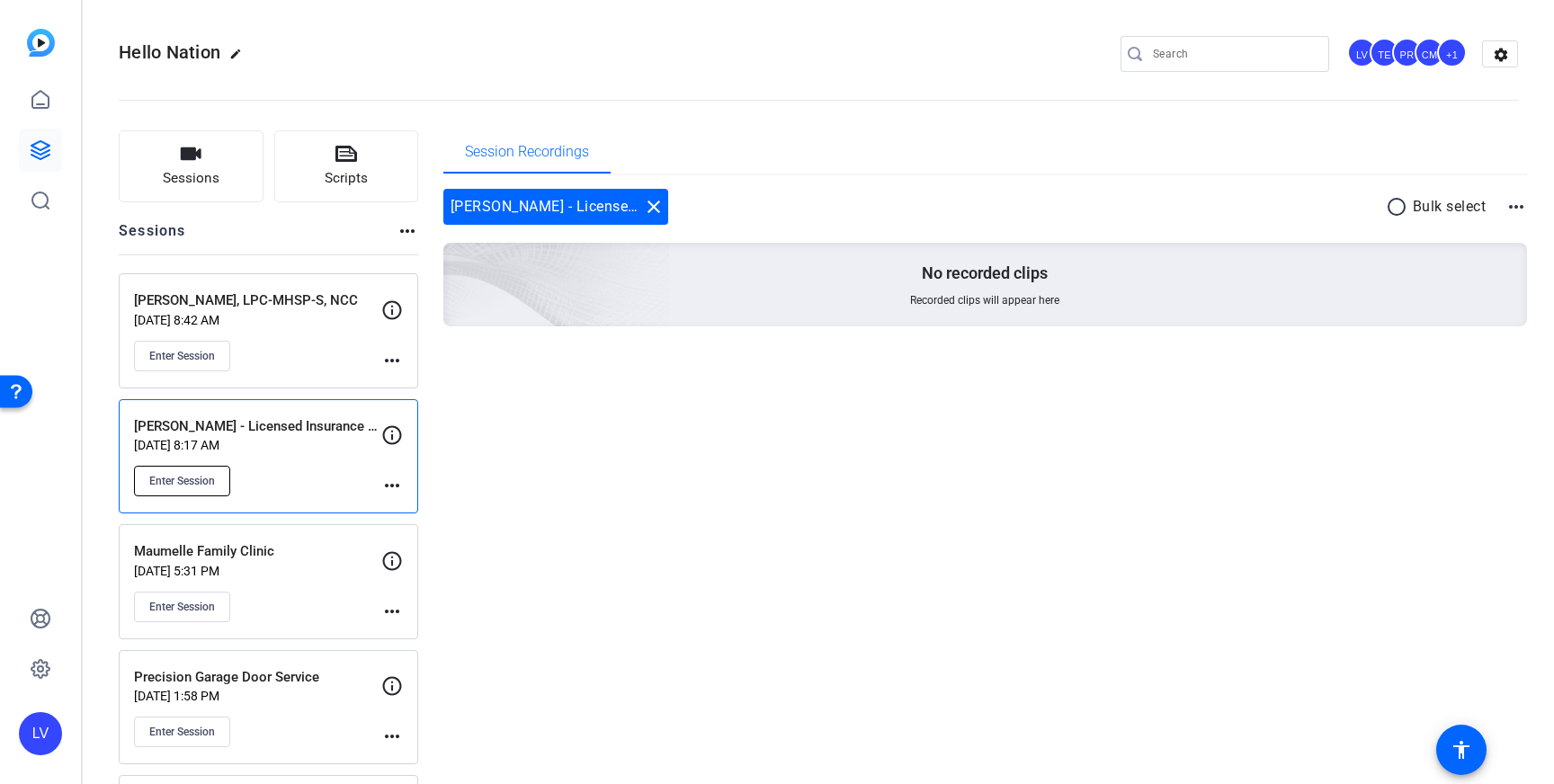
click at [170, 479] on span "Enter Session" at bounding box center [182, 480] width 65 height 14
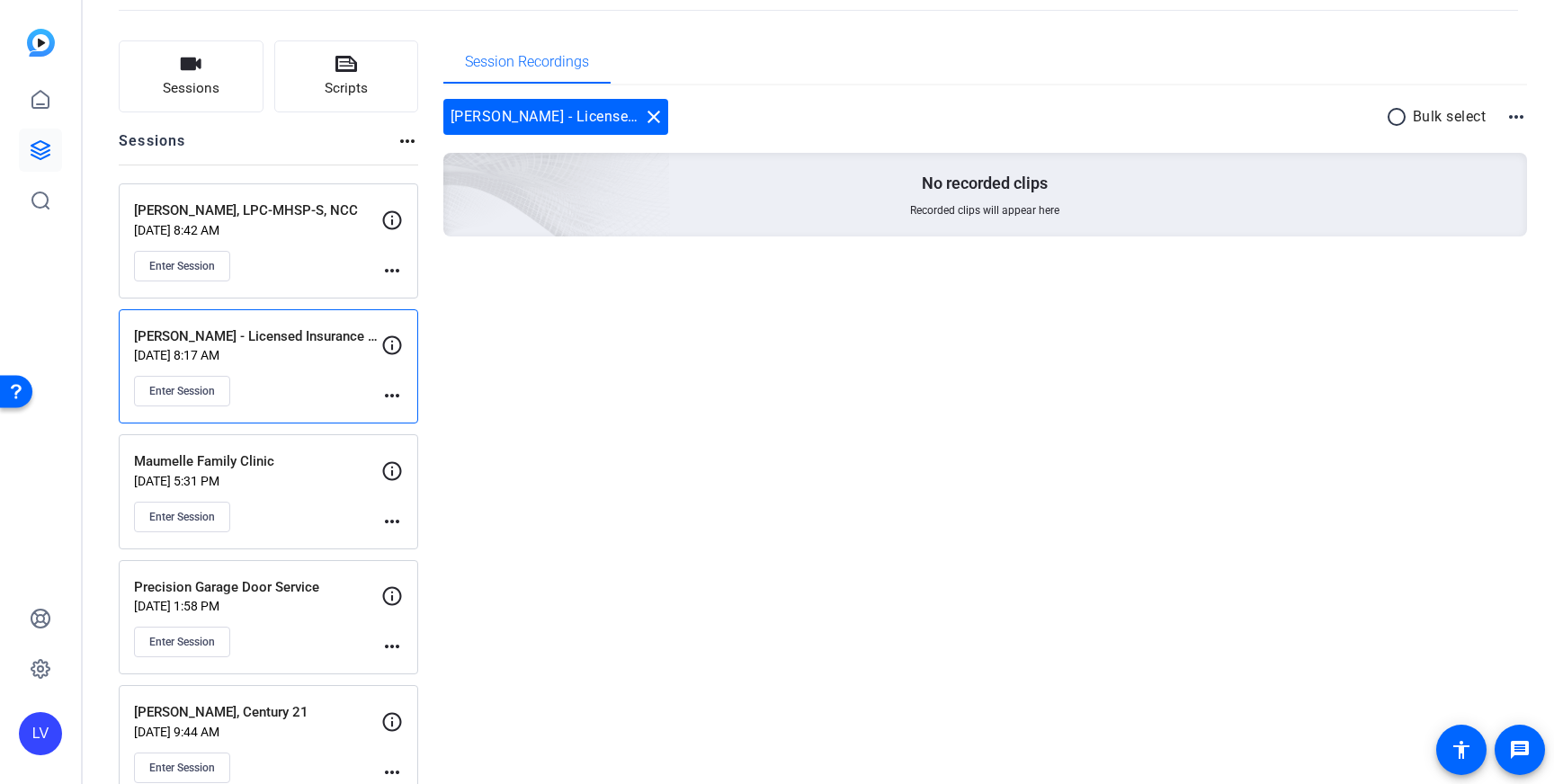
scroll to position [100, 0]
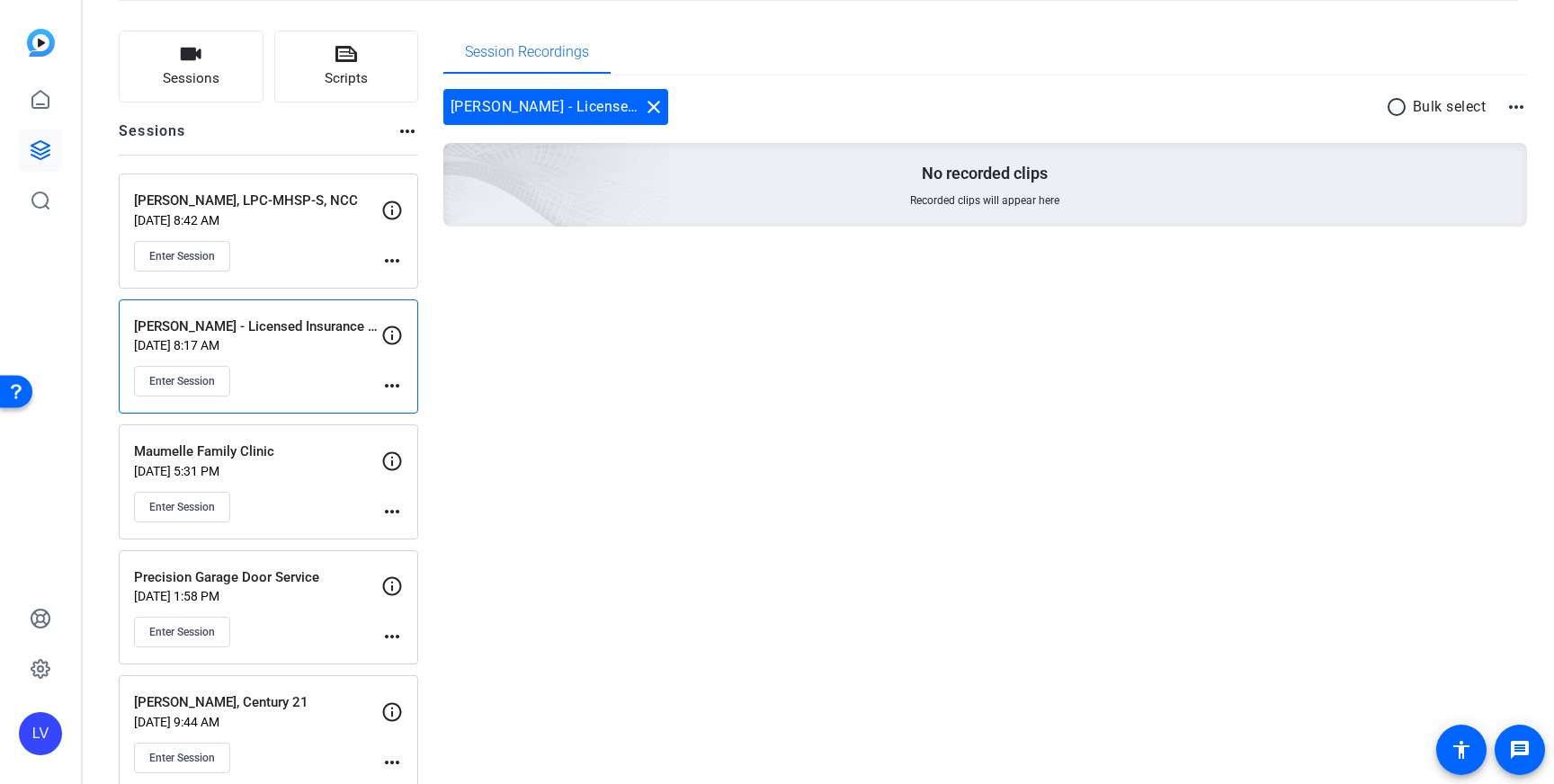
click at [652, 111] on mat-icon "close" at bounding box center [654, 107] width 22 height 22
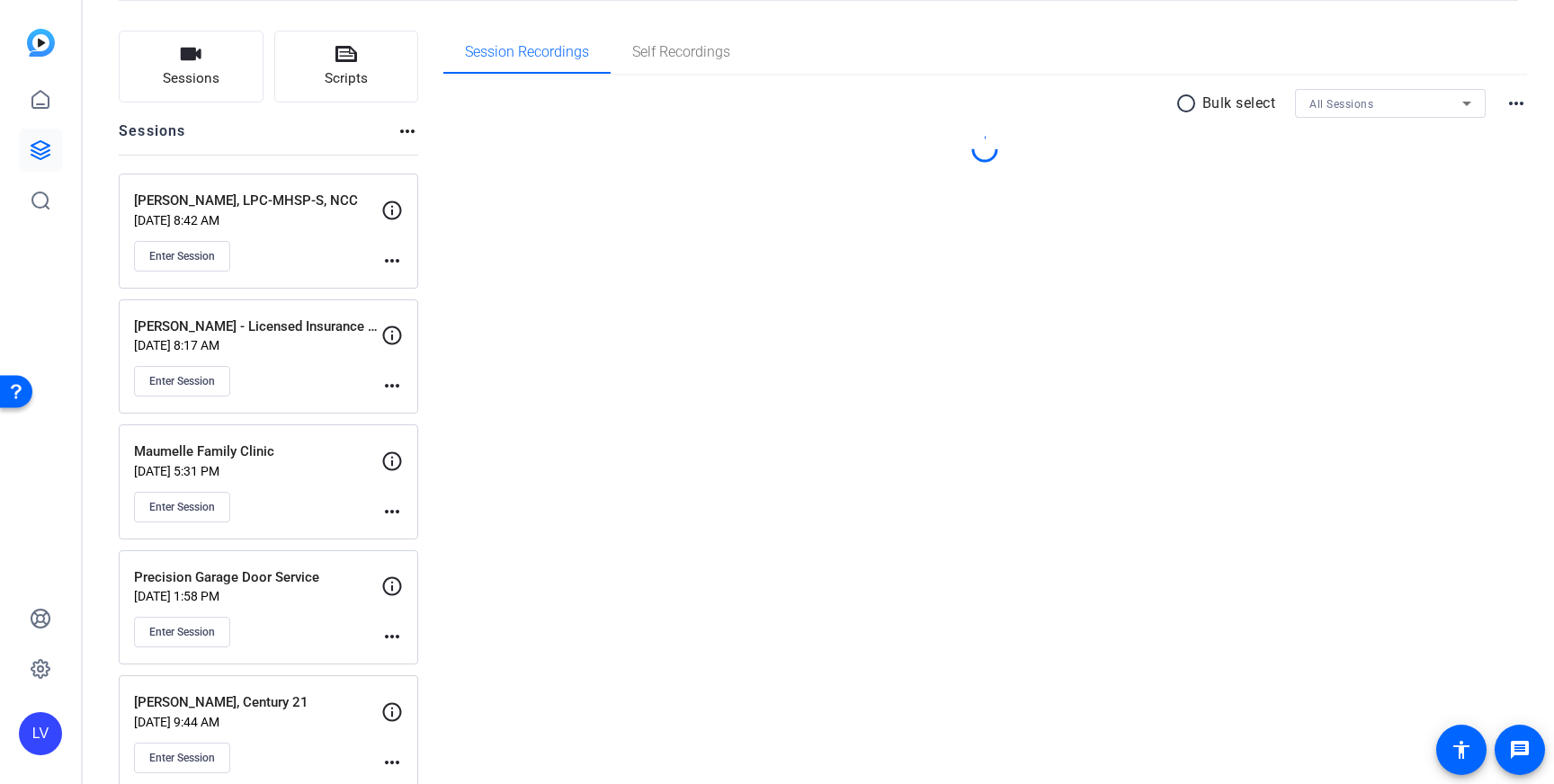
click at [281, 513] on div "Enter Session" at bounding box center [257, 507] width 247 height 30
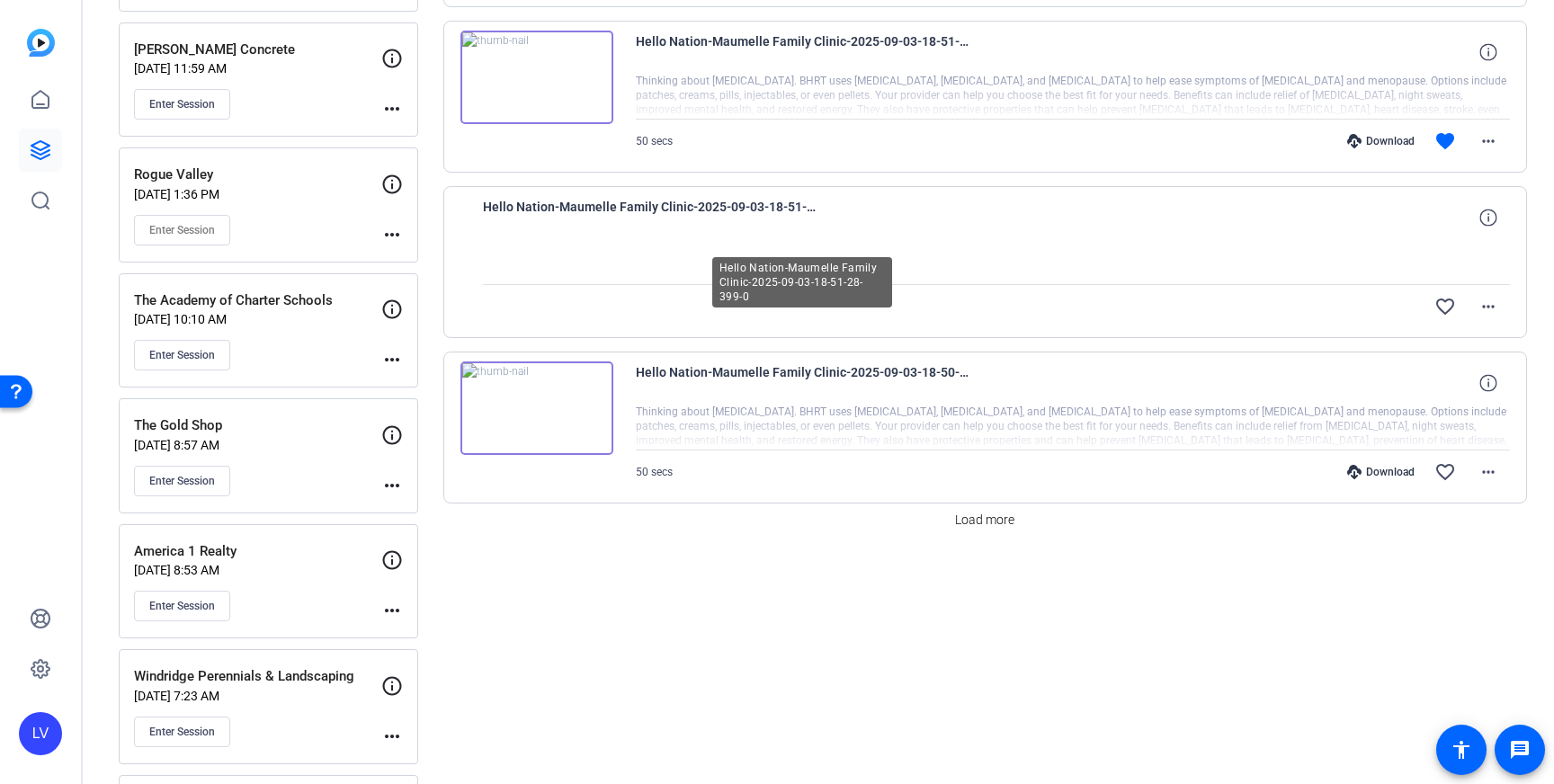
scroll to position [1400, 0]
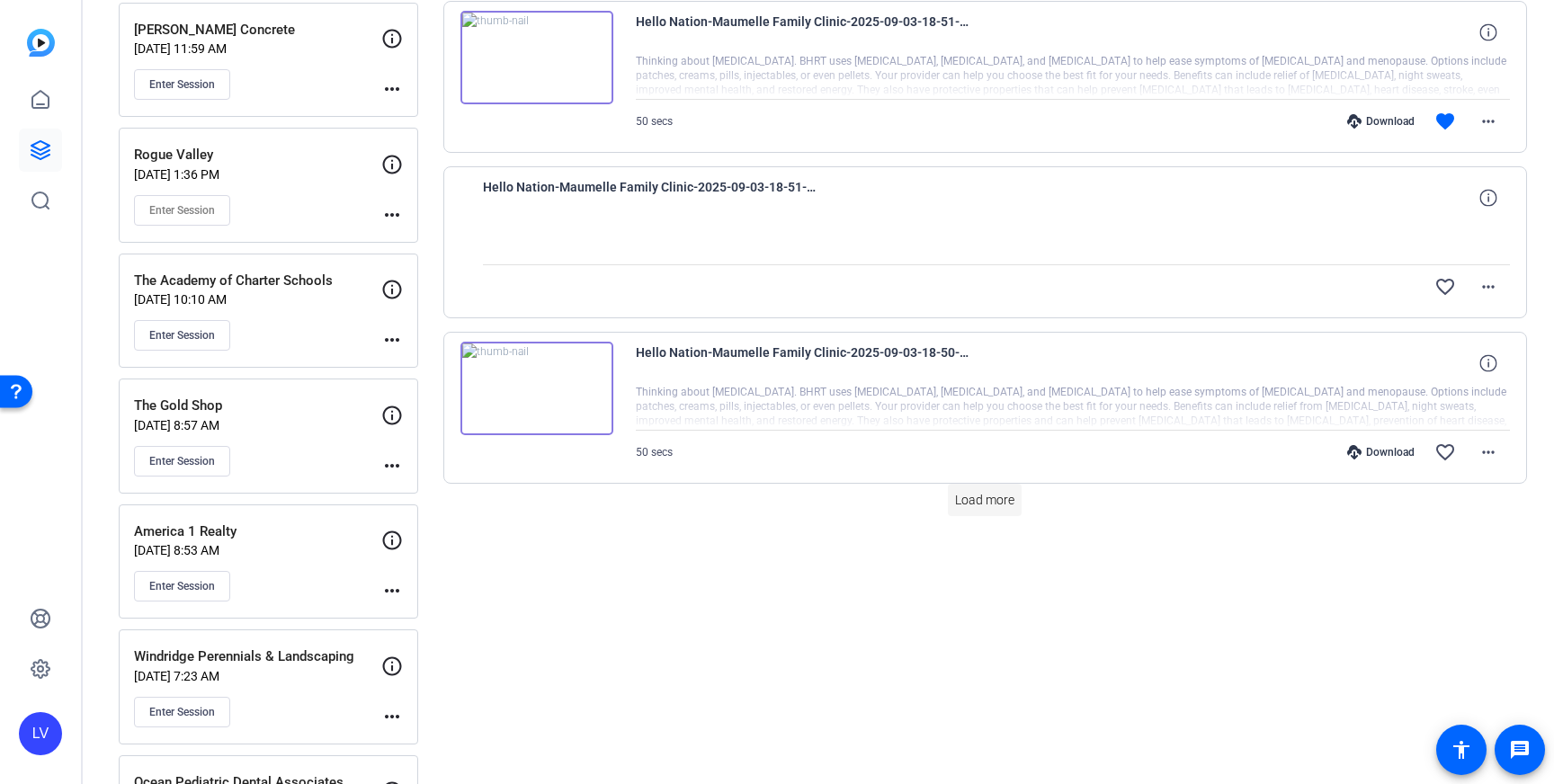
click at [976, 502] on span "Load more" at bounding box center [985, 500] width 60 height 19
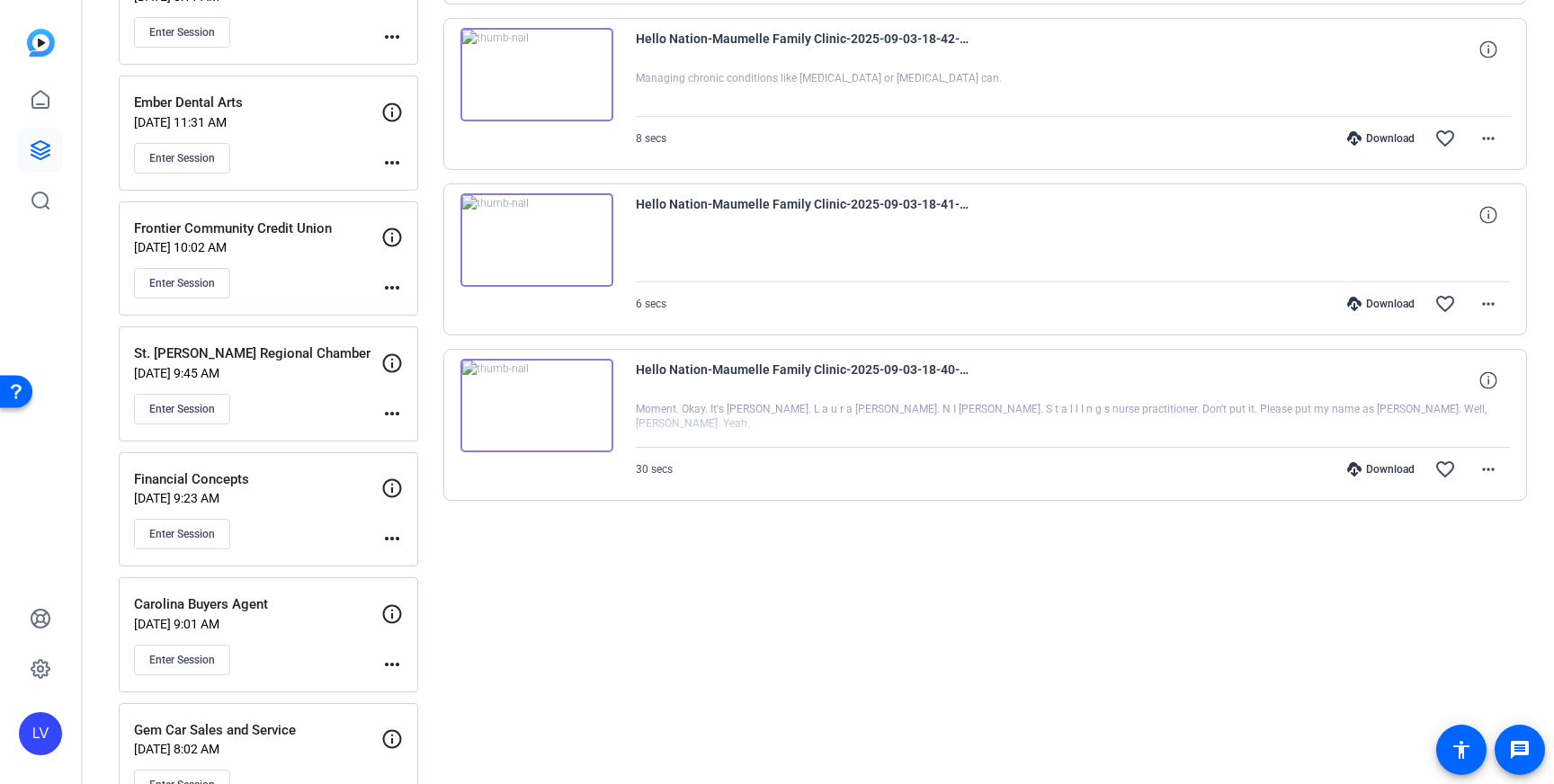
scroll to position [2680, 0]
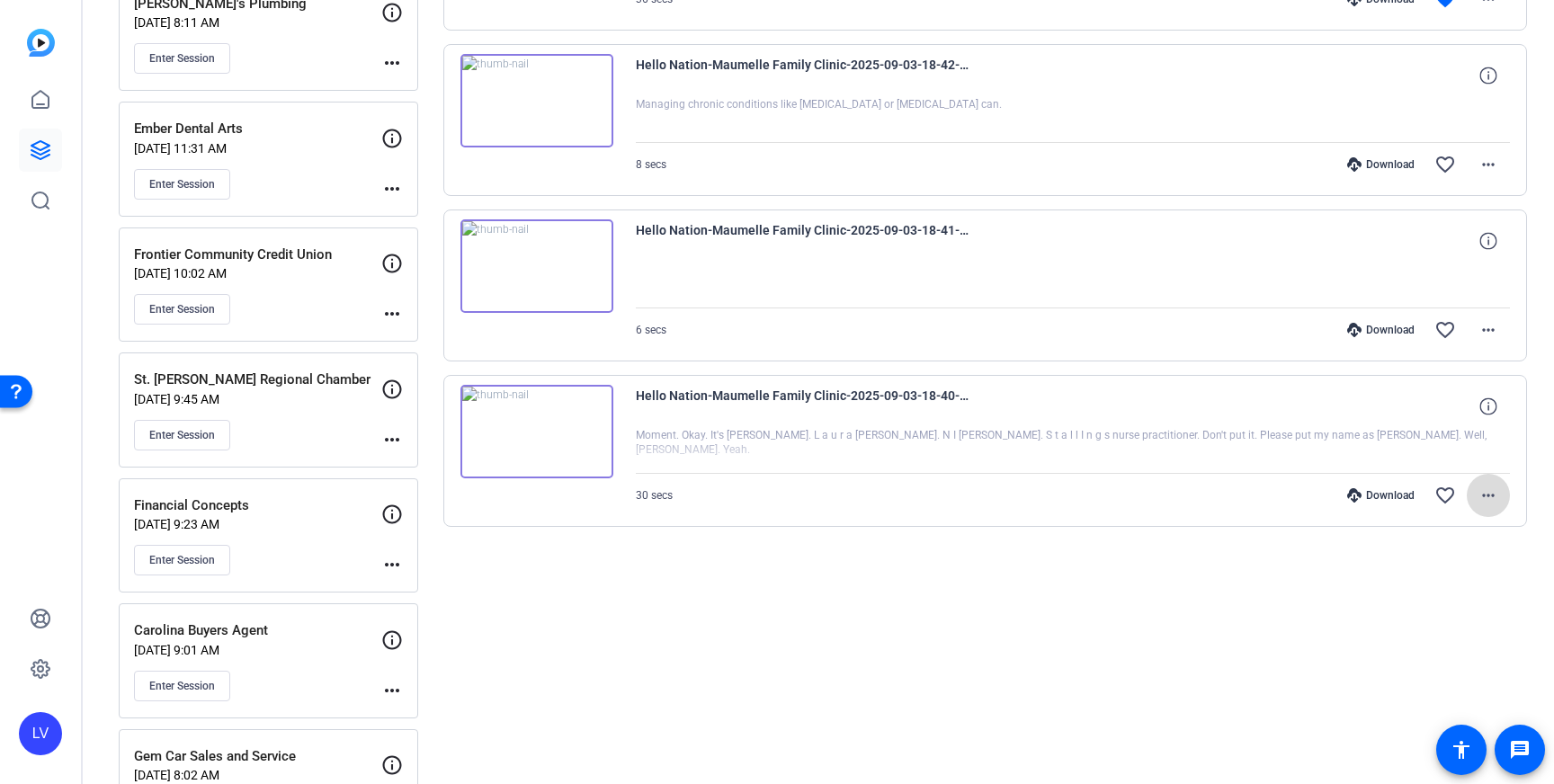
click at [1490, 496] on mat-icon "more_horiz" at bounding box center [1488, 495] width 22 height 22
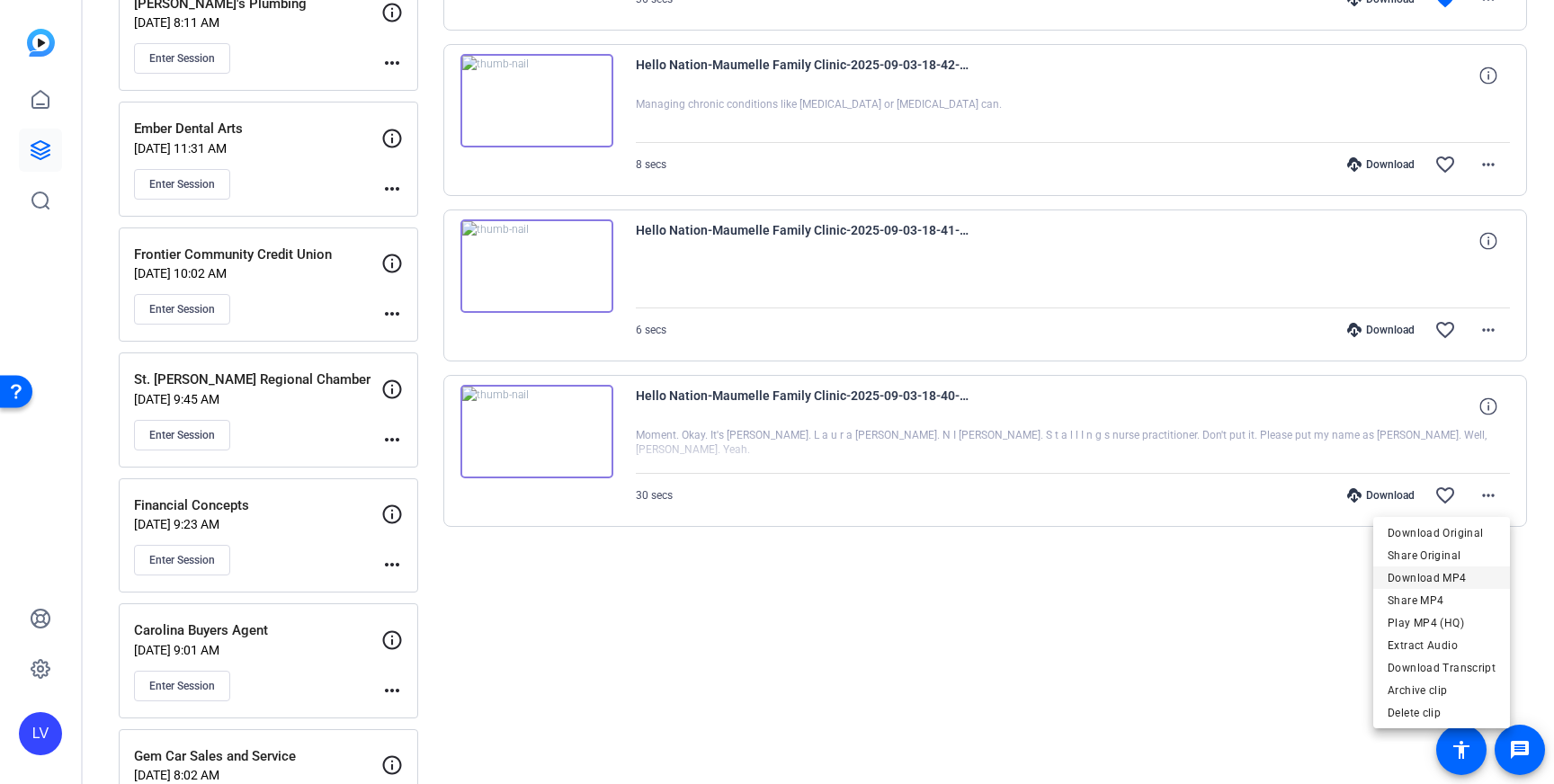
click at [1467, 581] on span "Download MP4" at bounding box center [1441, 578] width 108 height 22
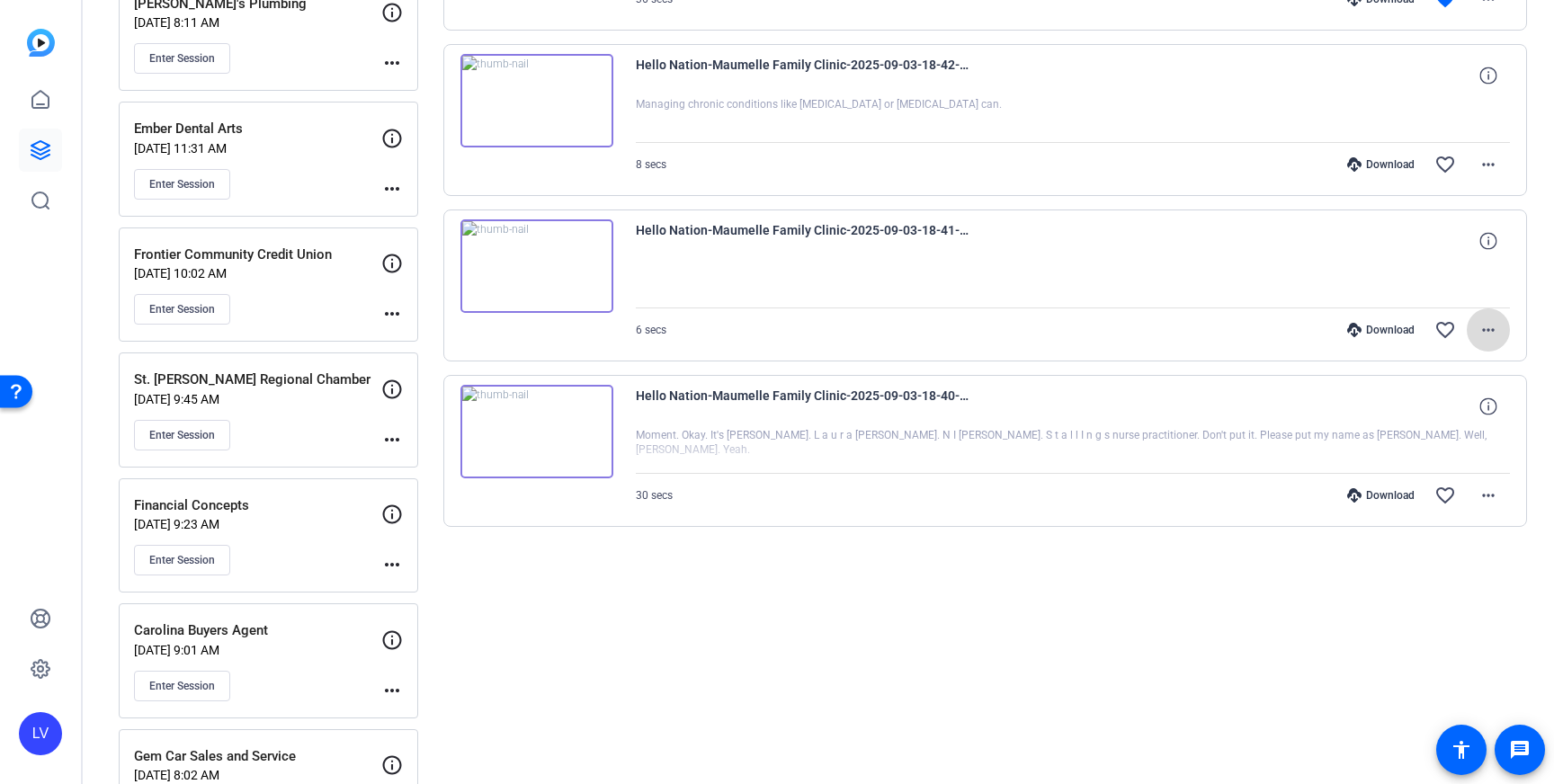
click at [1484, 326] on mat-icon "more_horiz" at bounding box center [1488, 330] width 22 height 22
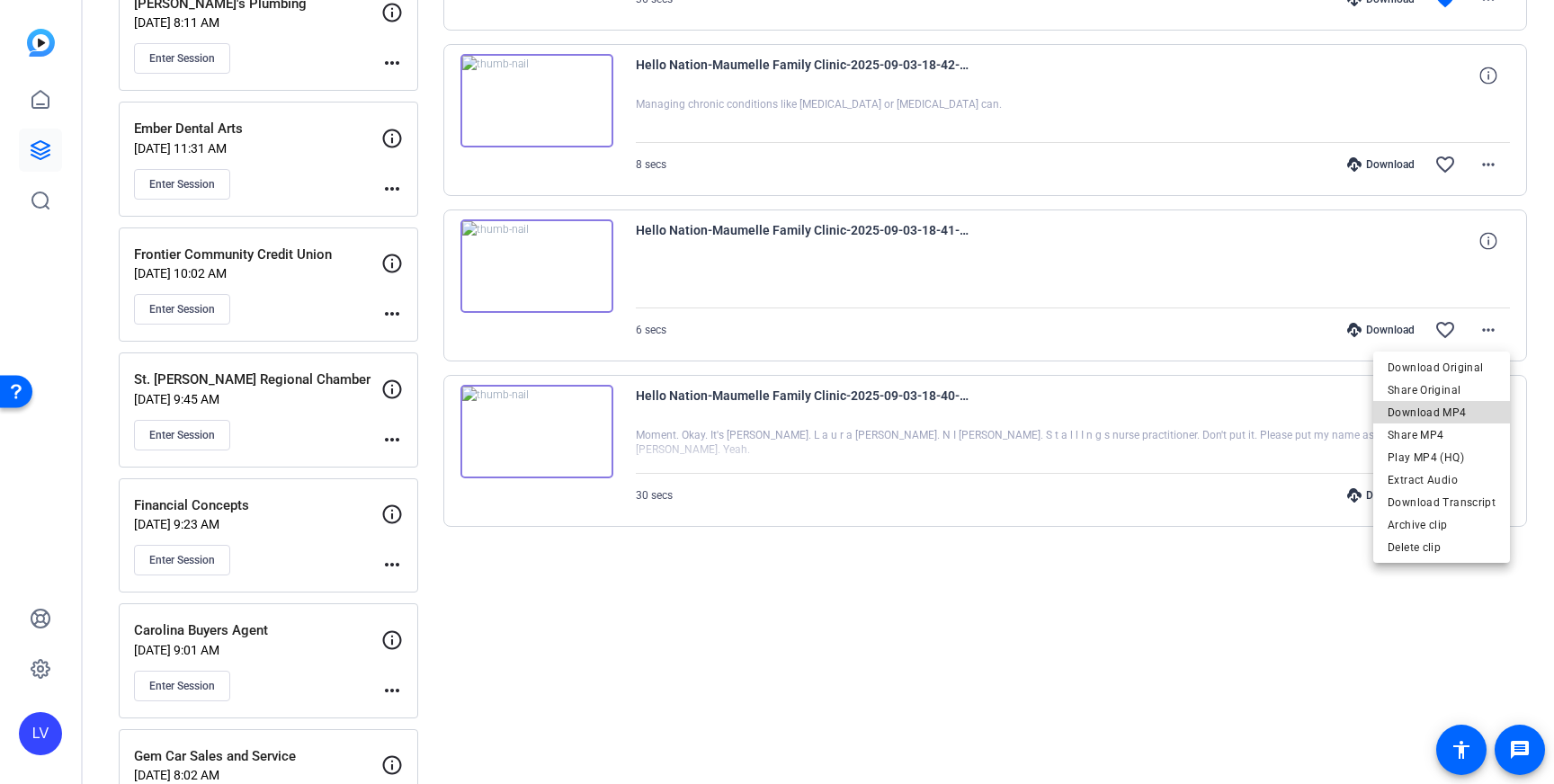
click at [1448, 403] on span "Download MP4" at bounding box center [1441, 412] width 108 height 22
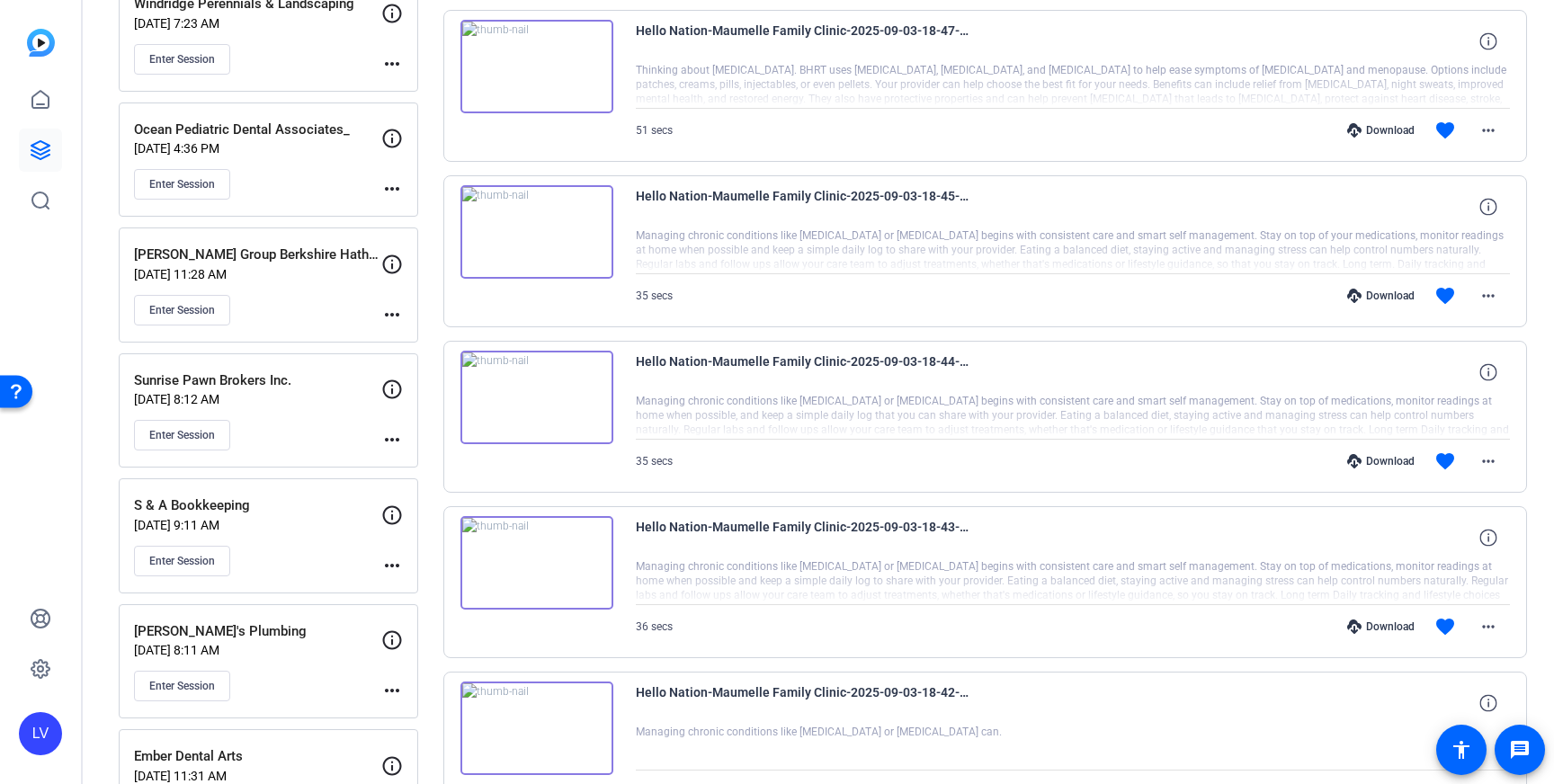
scroll to position [2051, 0]
click at [1499, 629] on span at bounding box center [1489, 629] width 44 height 44
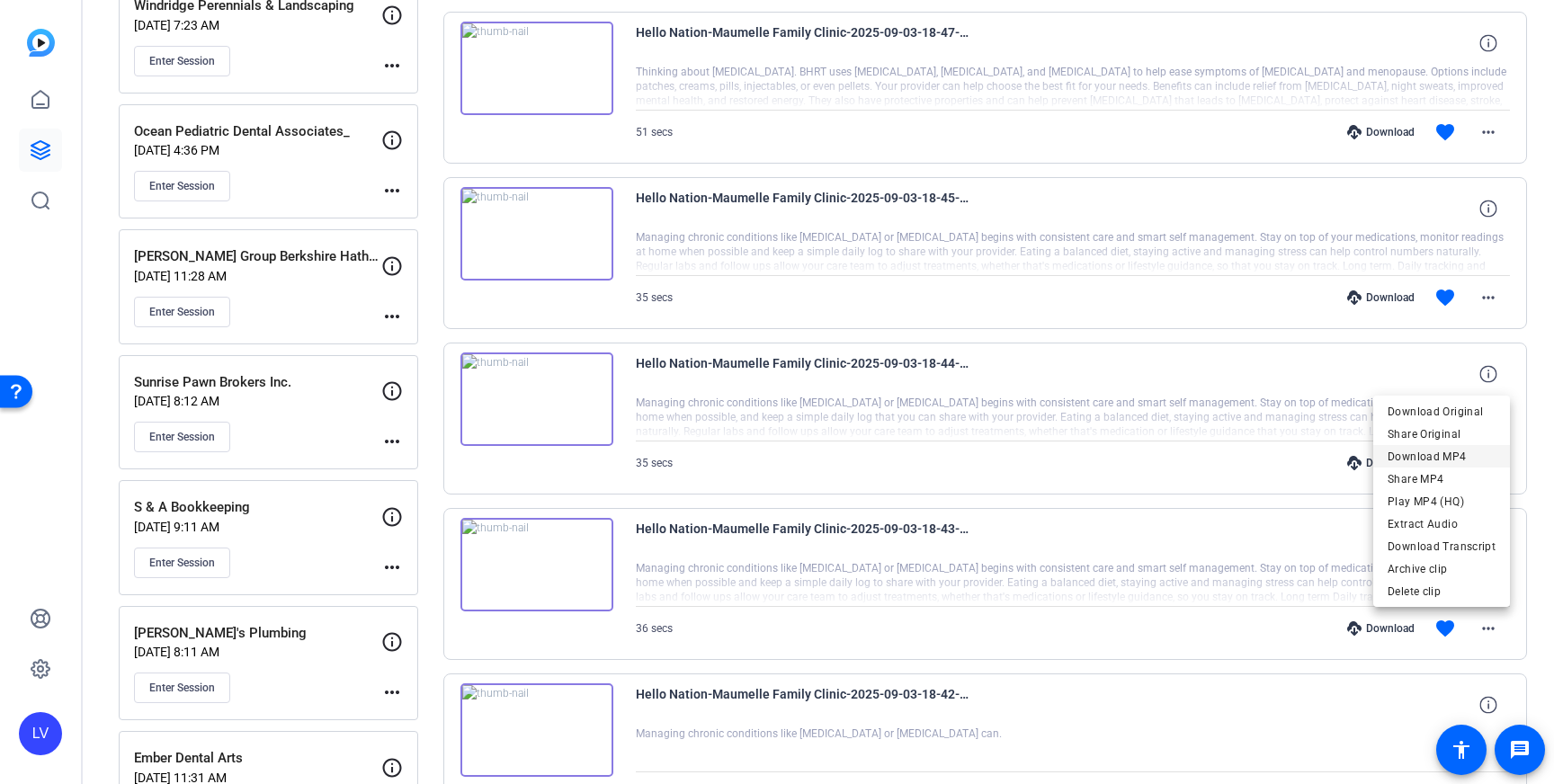
click at [1455, 458] on span "Download MP4" at bounding box center [1441, 457] width 108 height 22
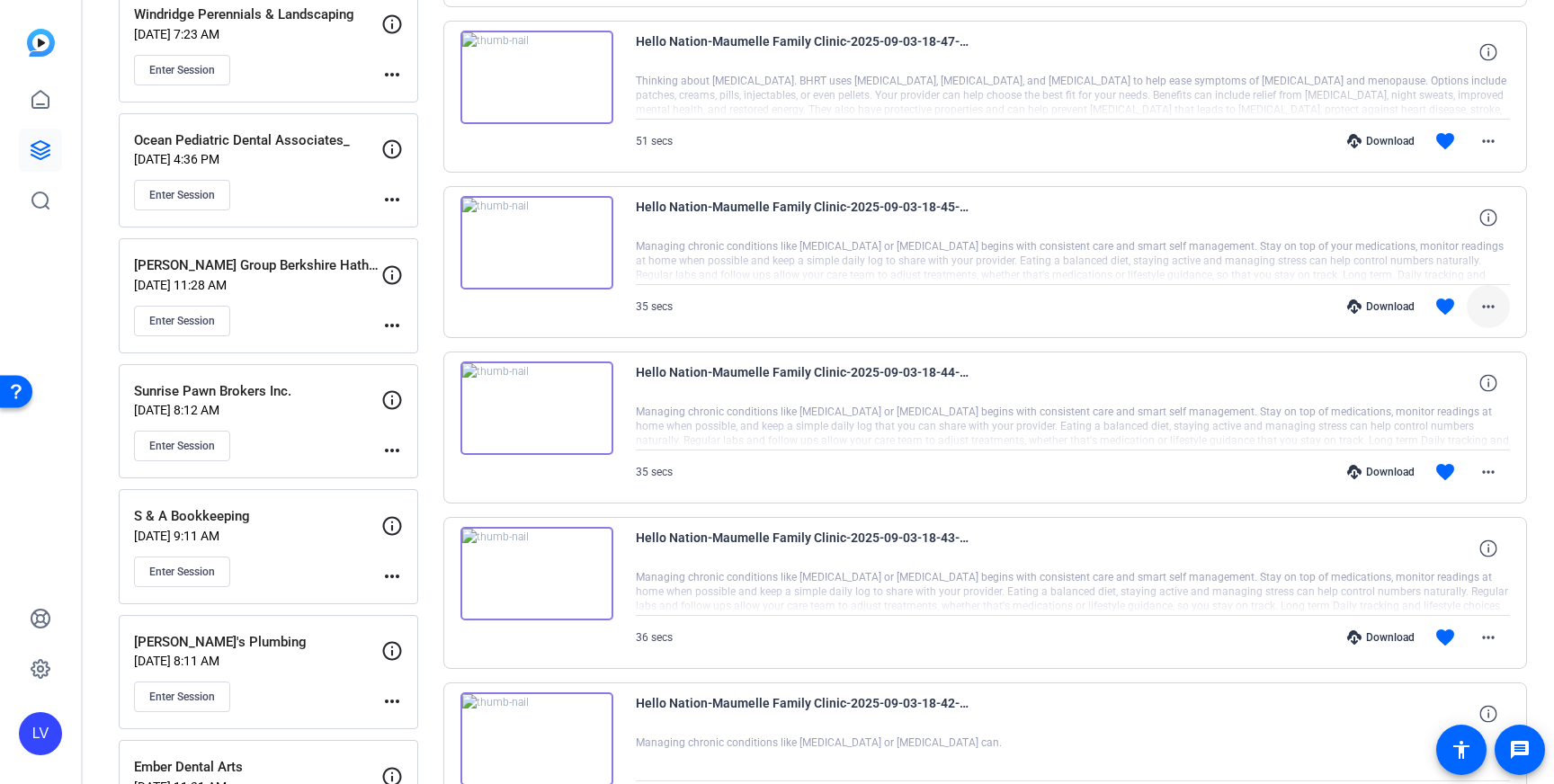
scroll to position [2046, 0]
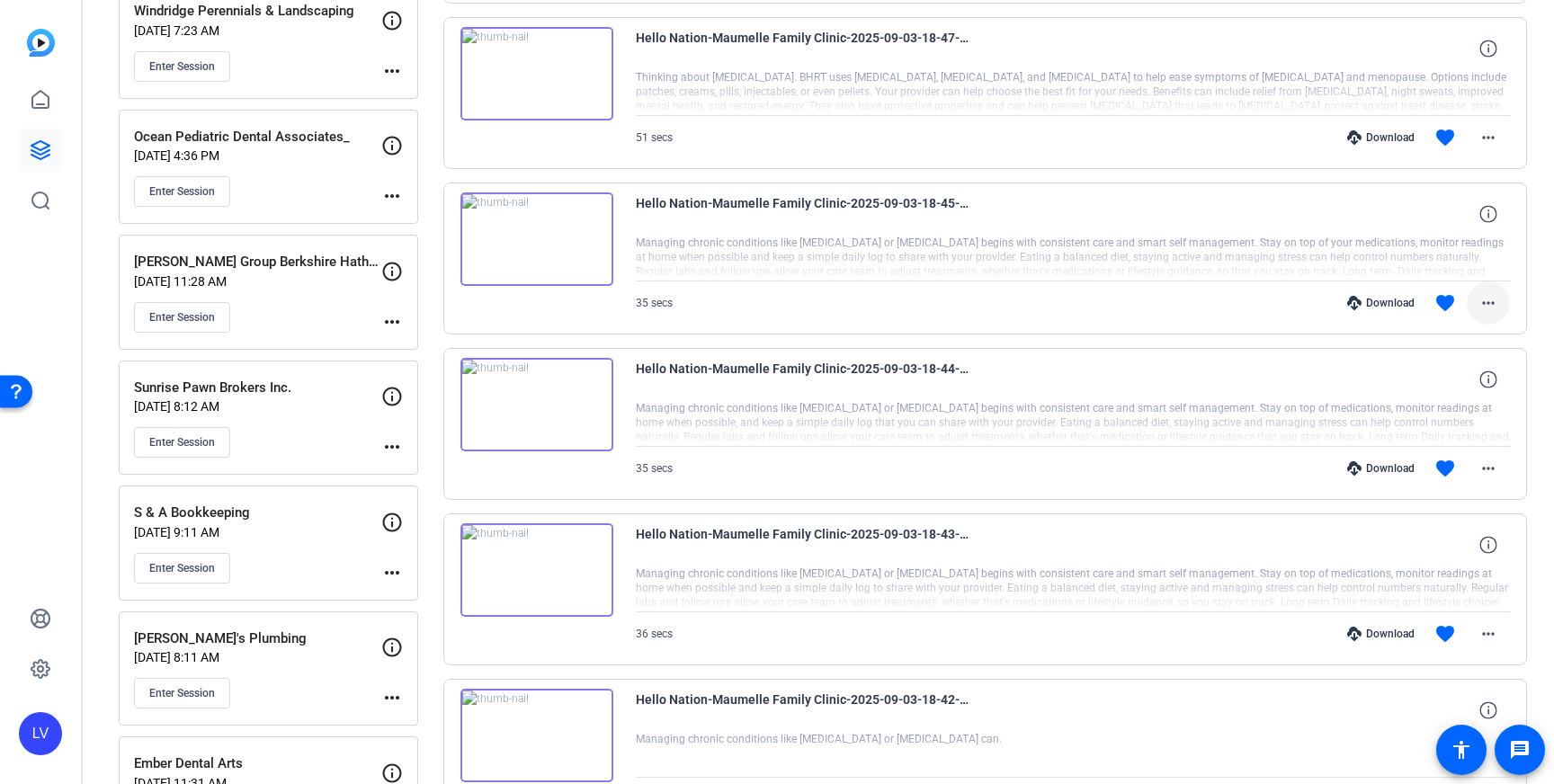
click at [1492, 305] on mat-icon "more_horiz" at bounding box center [1488, 303] width 22 height 22
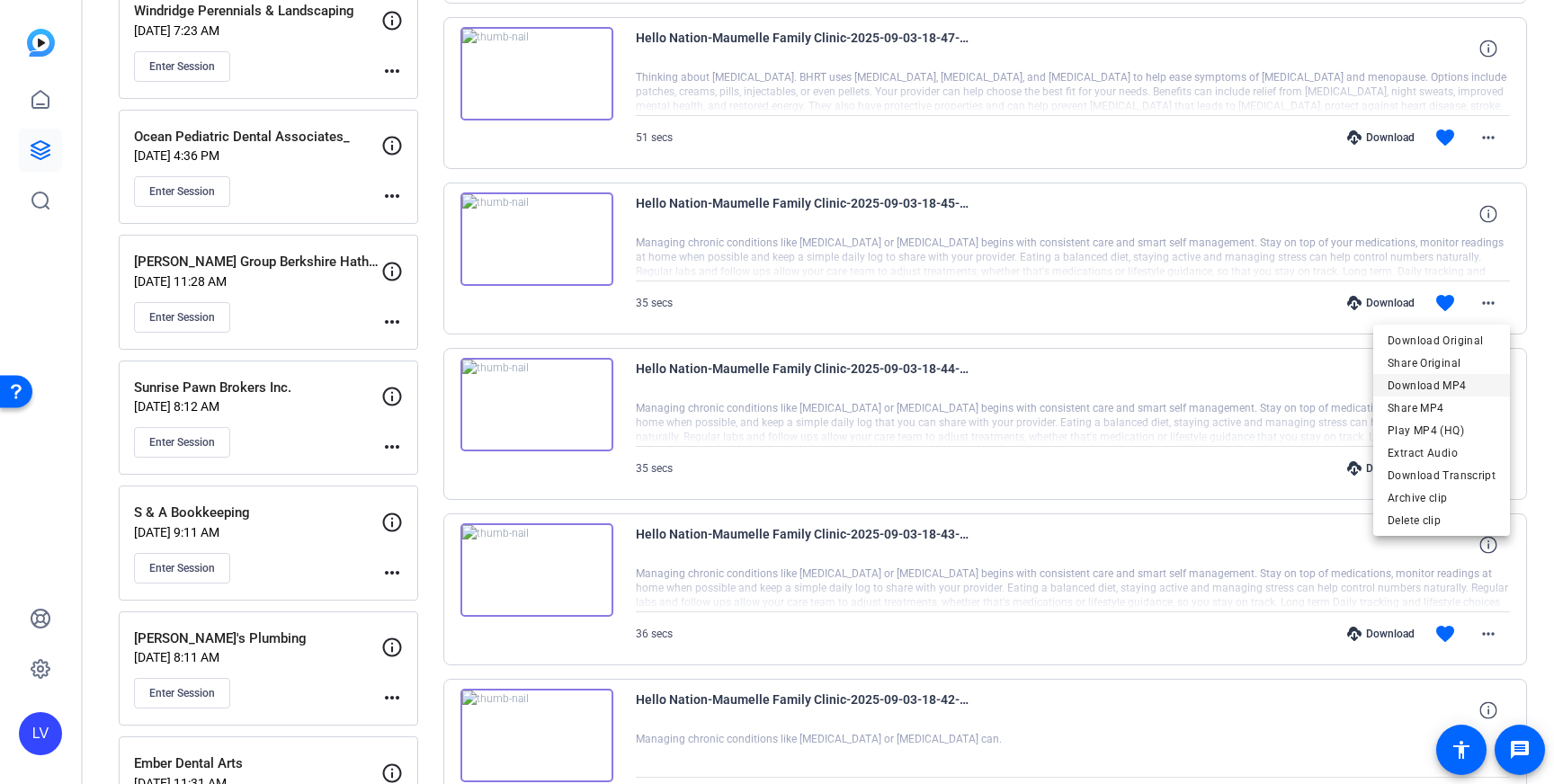
click at [1451, 382] on span "Download MP4" at bounding box center [1441, 385] width 108 height 22
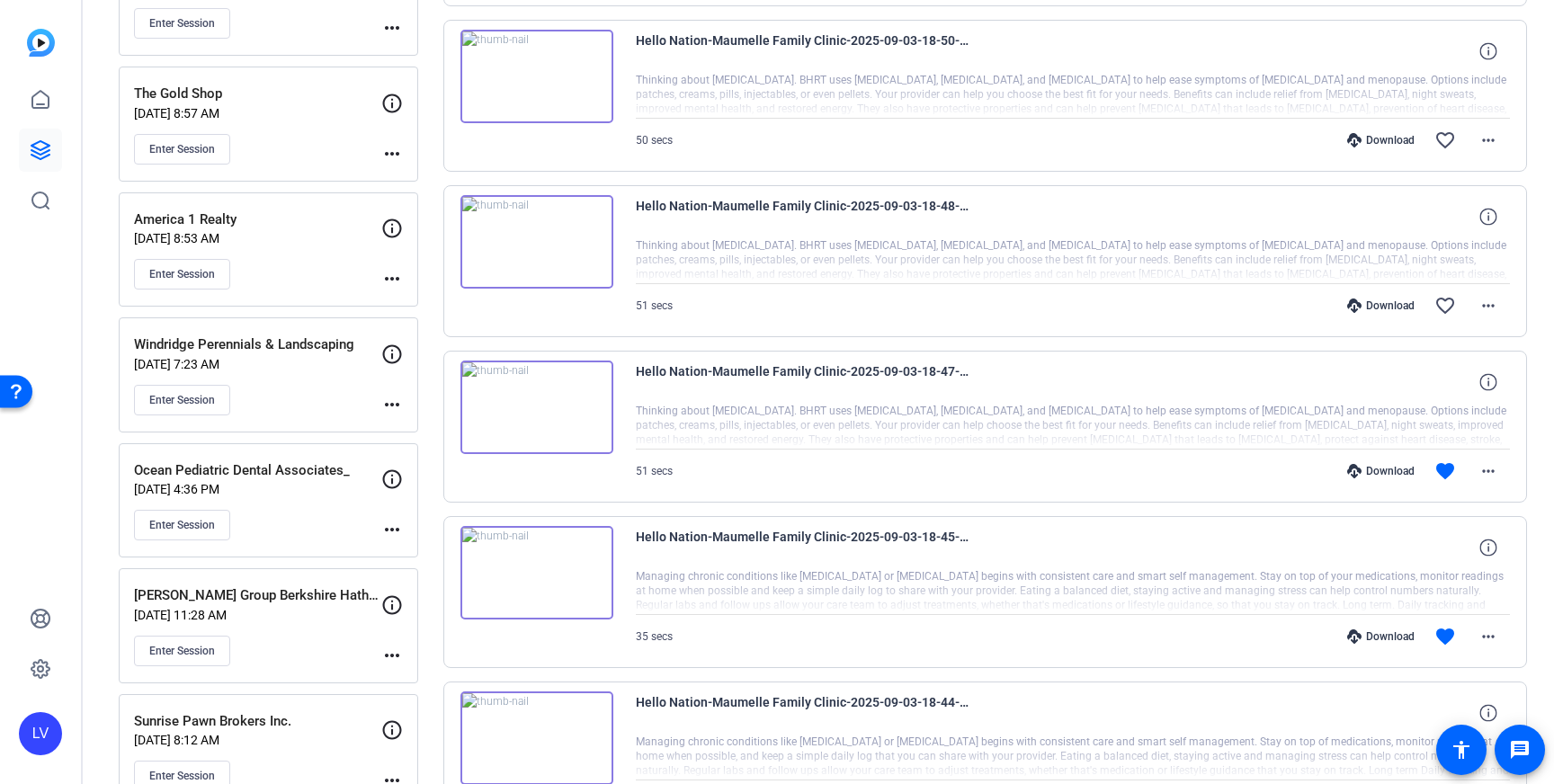
scroll to position [1706, 0]
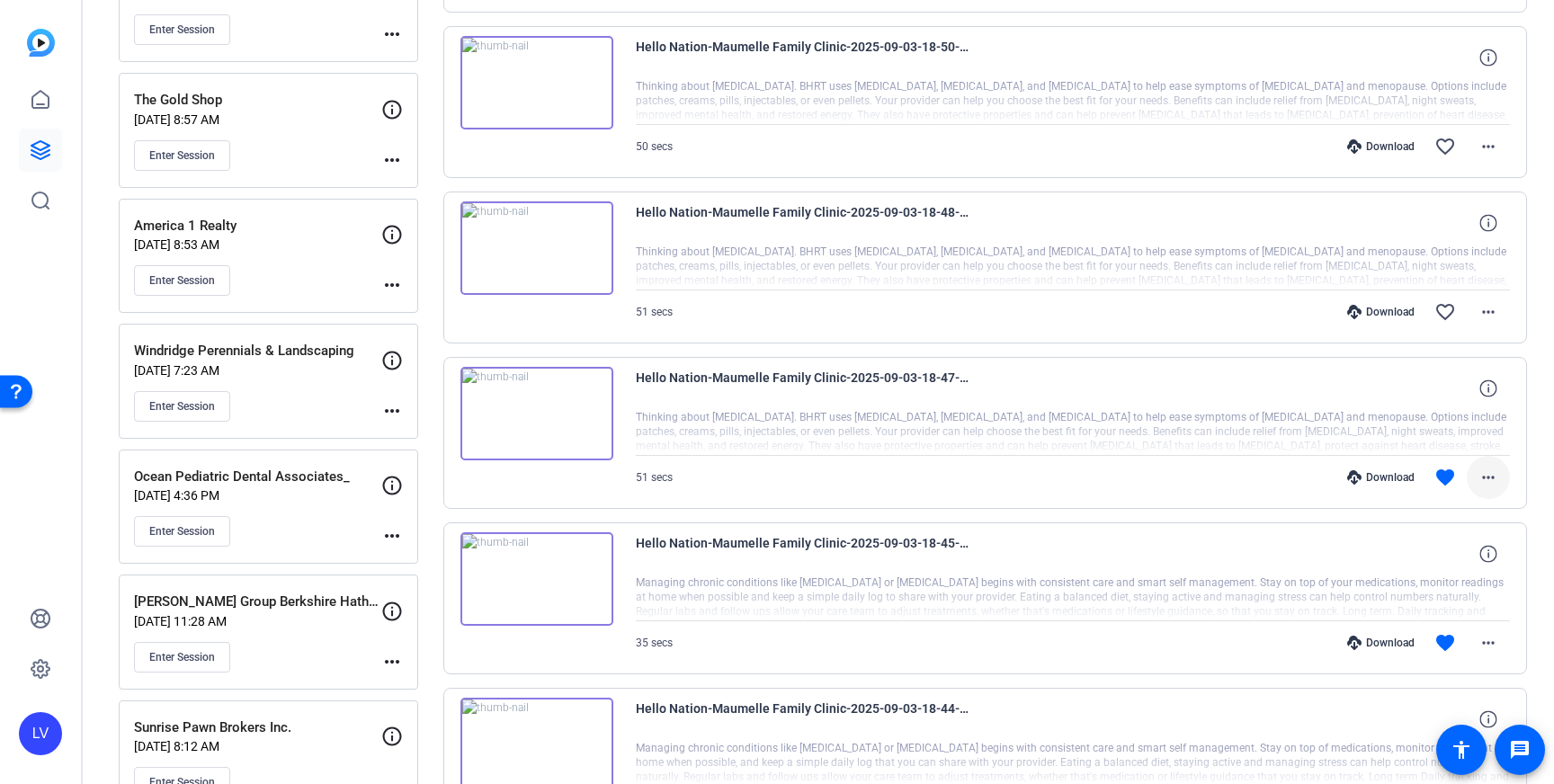
click at [1501, 477] on span at bounding box center [1489, 478] width 44 height 44
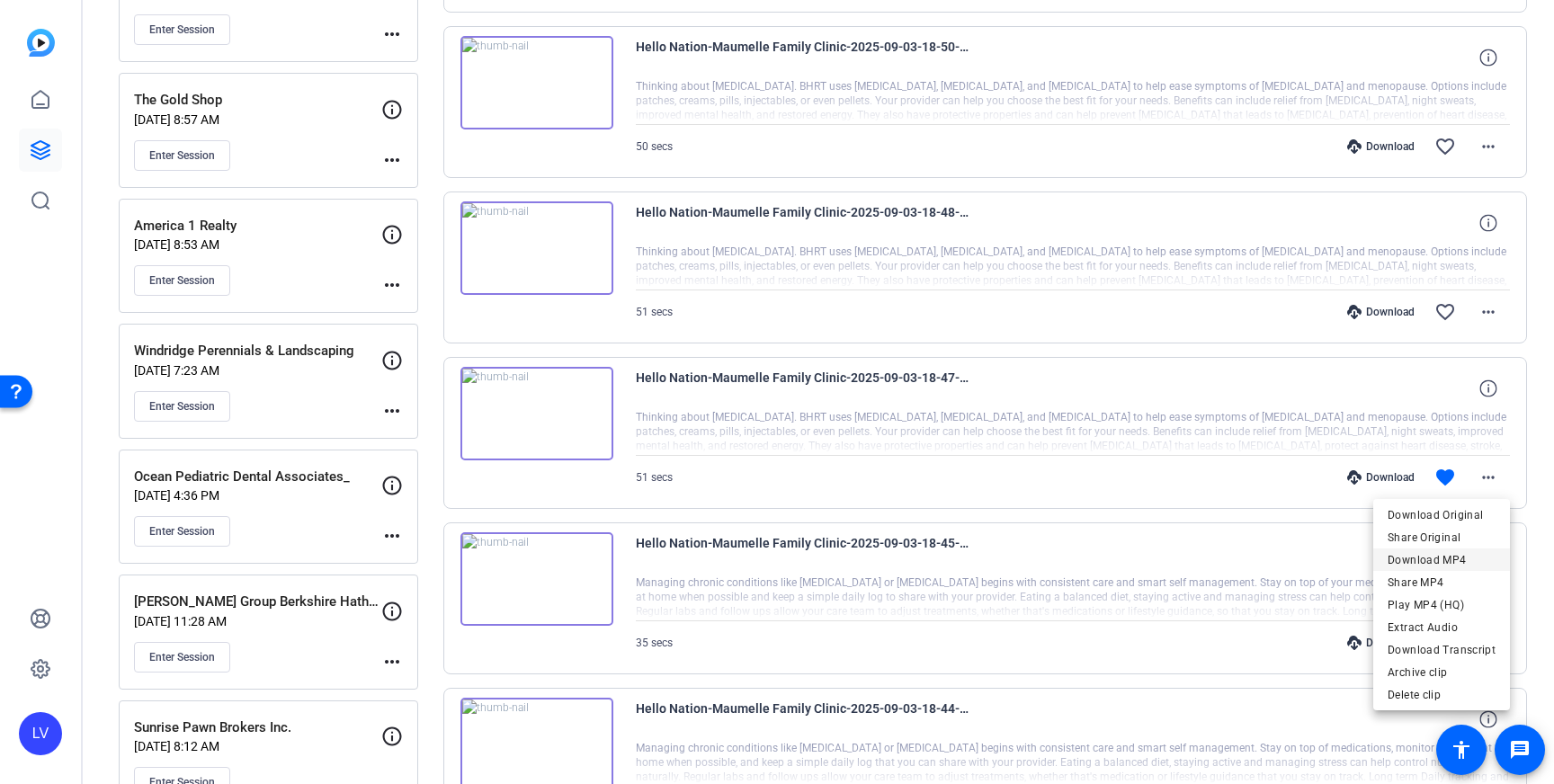
click at [1464, 553] on span "Download MP4" at bounding box center [1441, 560] width 108 height 22
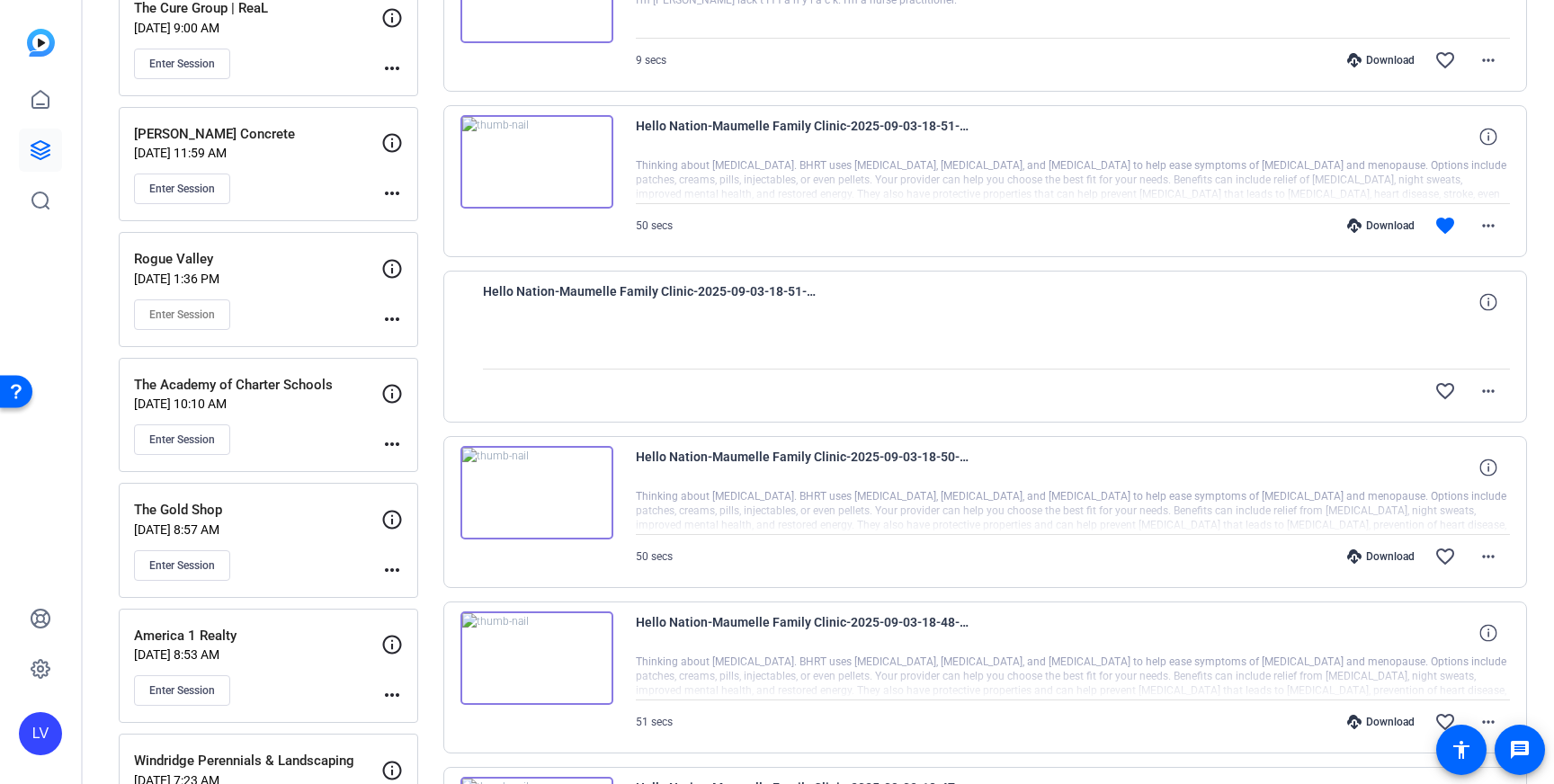
scroll to position [1301, 0]
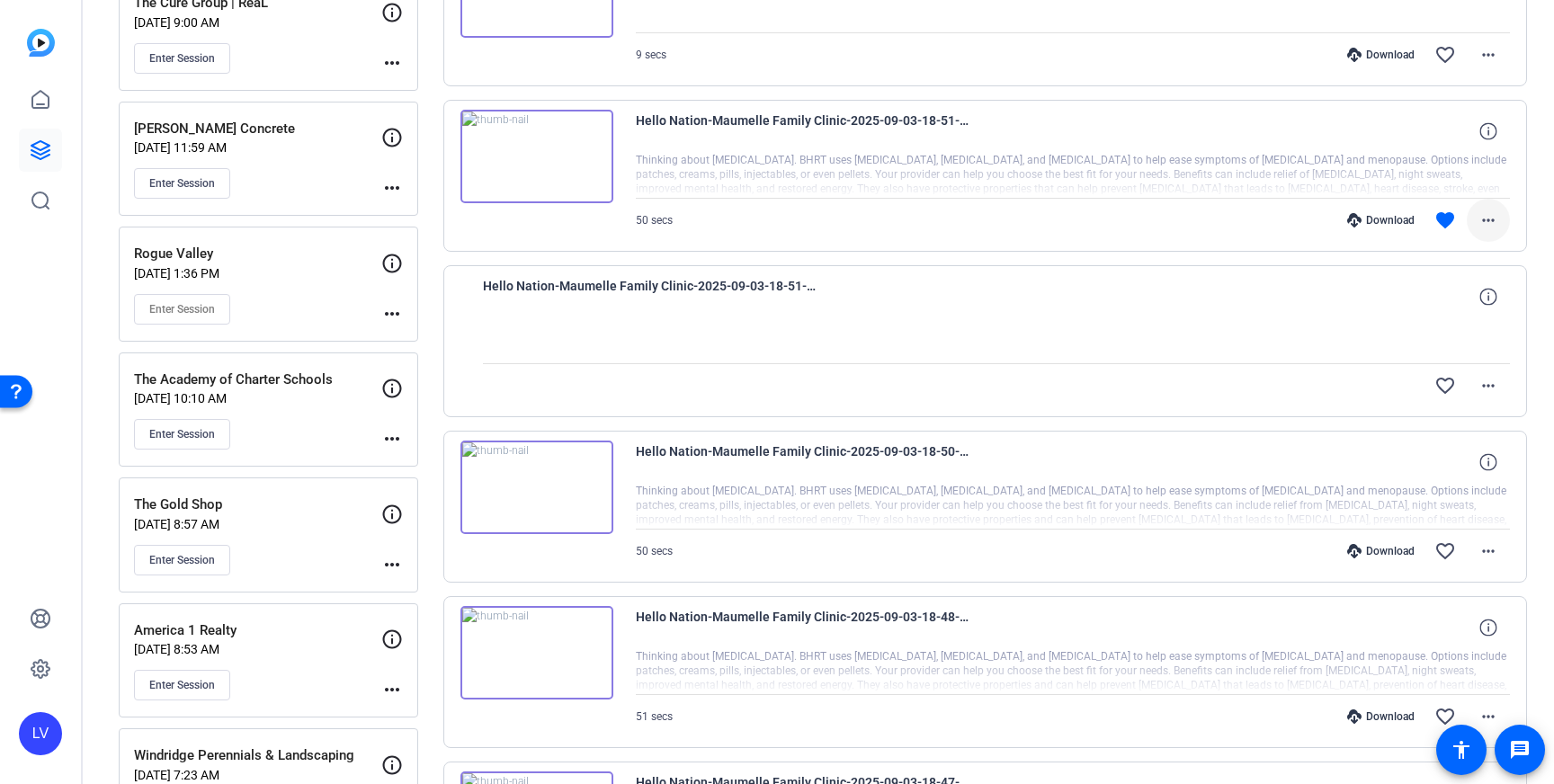
click at [1487, 222] on mat-icon "more_horiz" at bounding box center [1488, 220] width 22 height 22
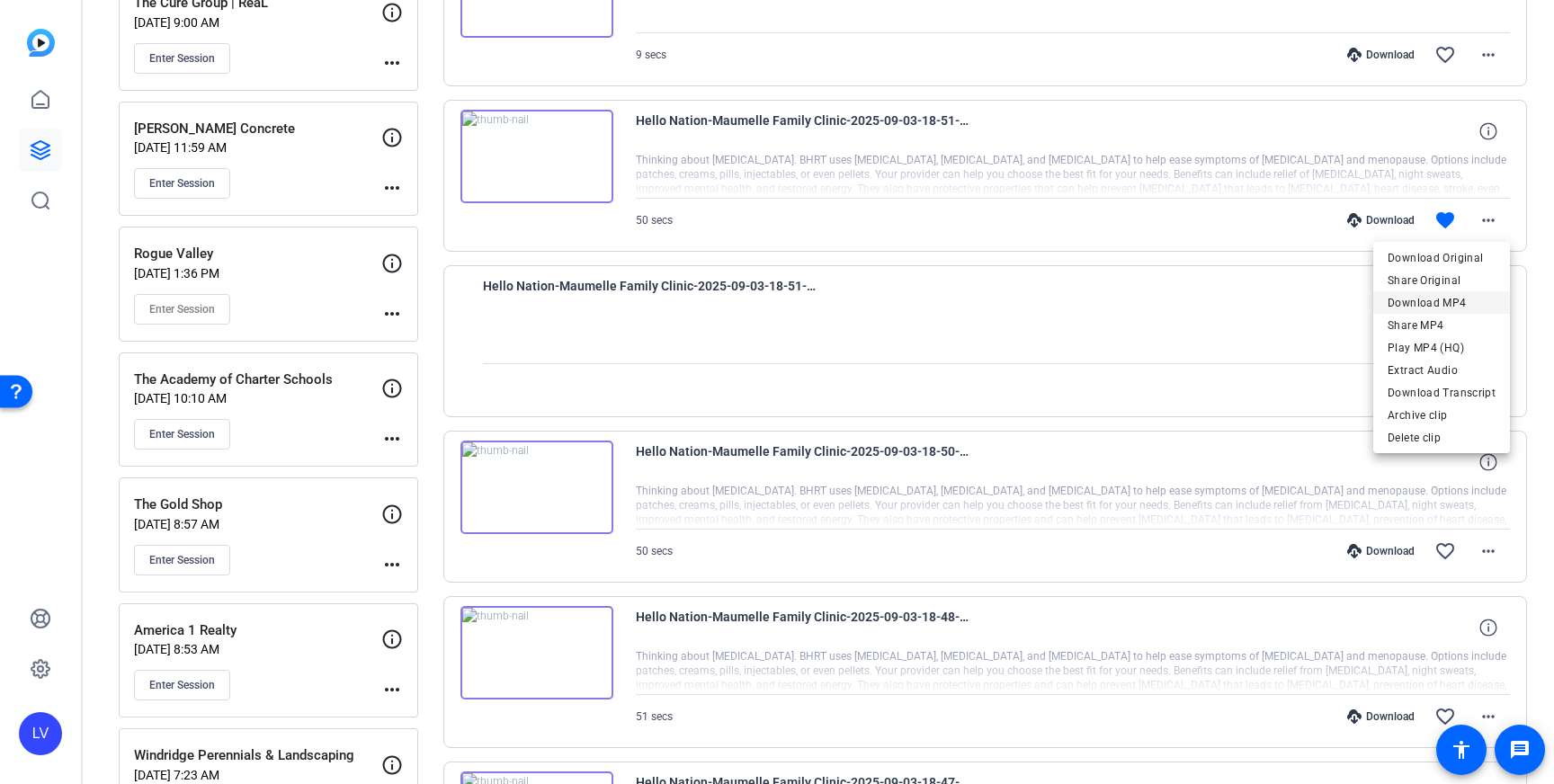
click at [1472, 297] on span "Download MP4" at bounding box center [1441, 303] width 108 height 22
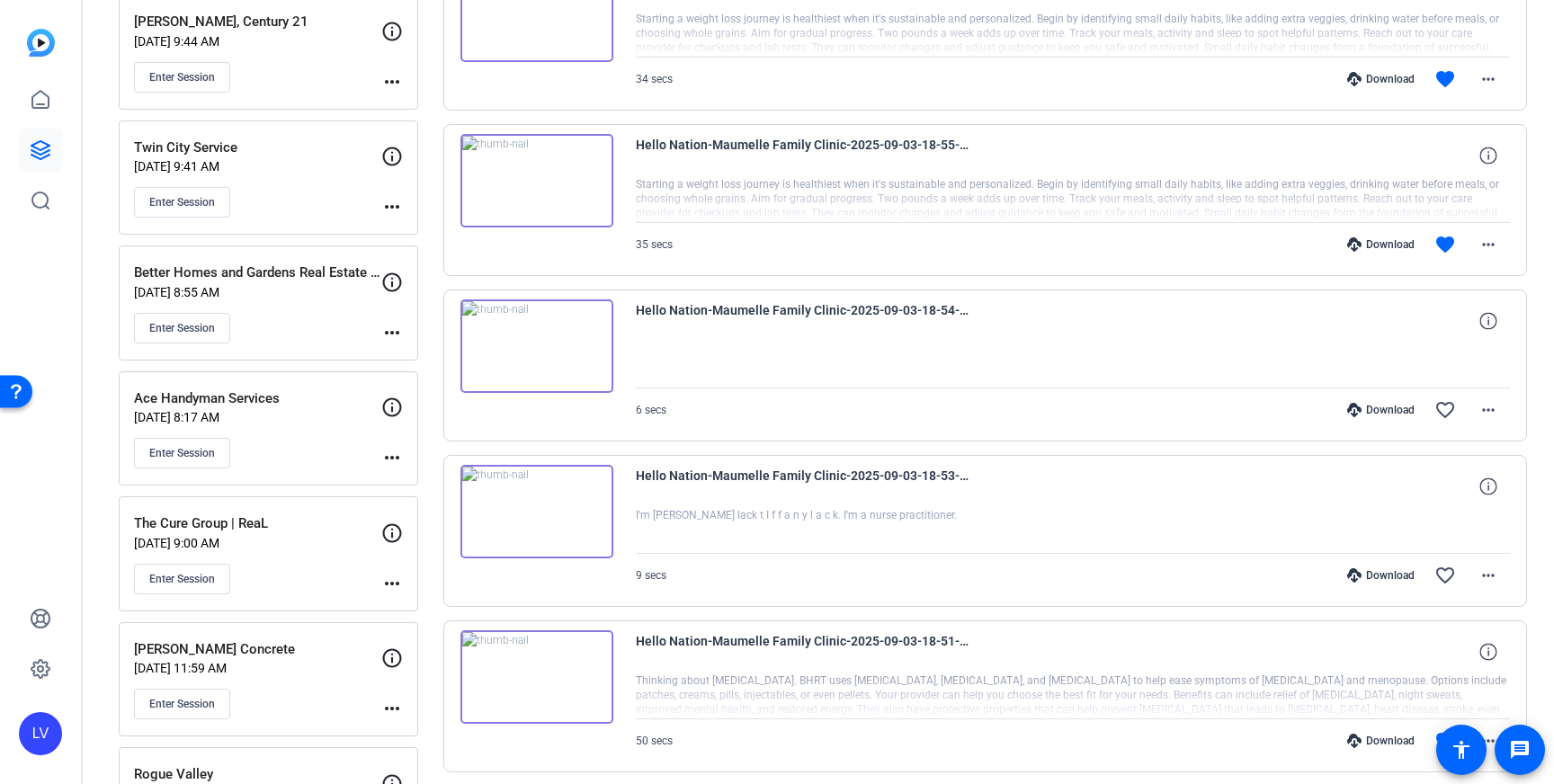
scroll to position [773, 0]
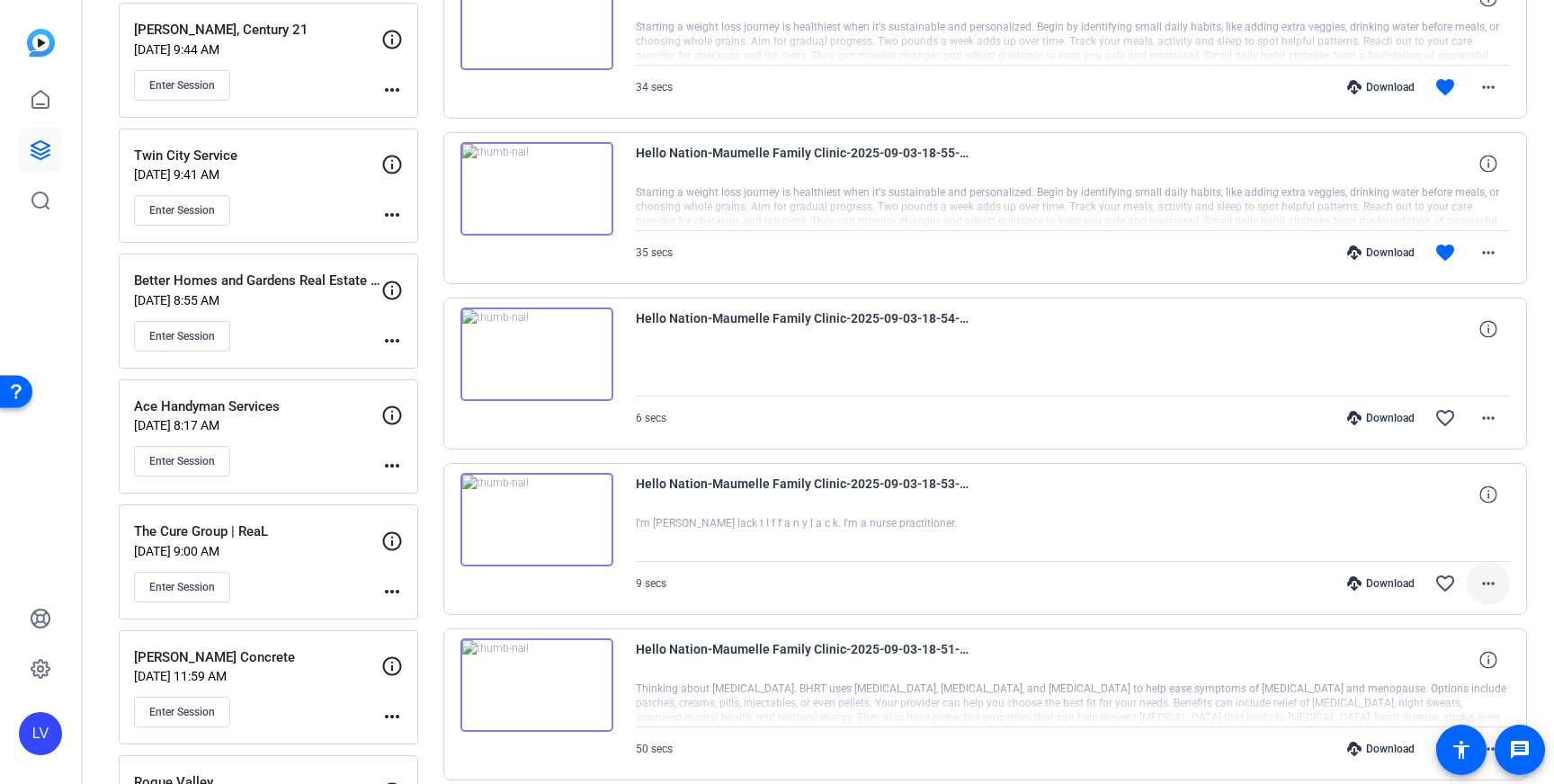
click at [1506, 595] on span at bounding box center [1489, 584] width 44 height 44
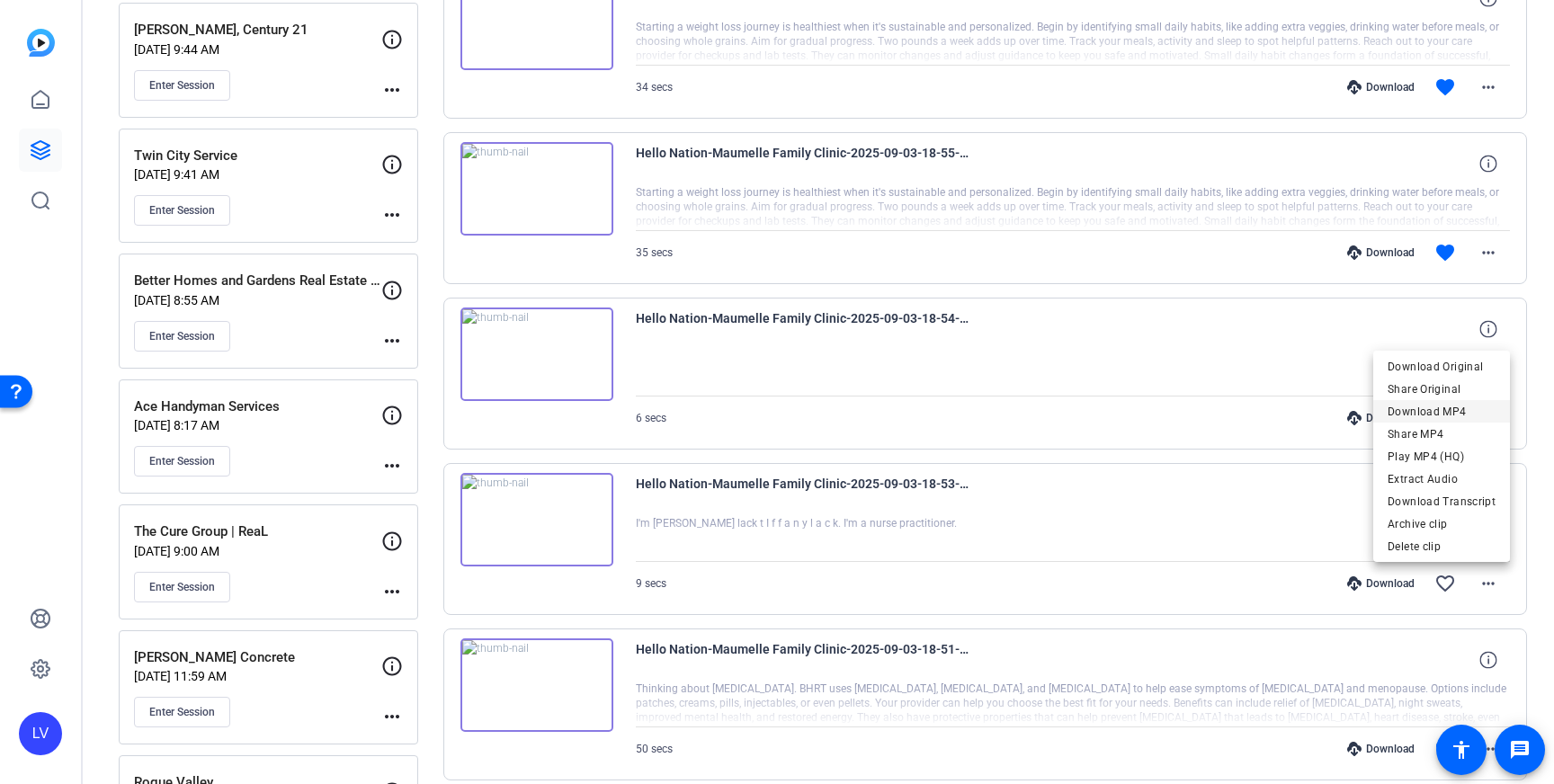
click at [1460, 410] on span "Download MP4" at bounding box center [1441, 411] width 108 height 22
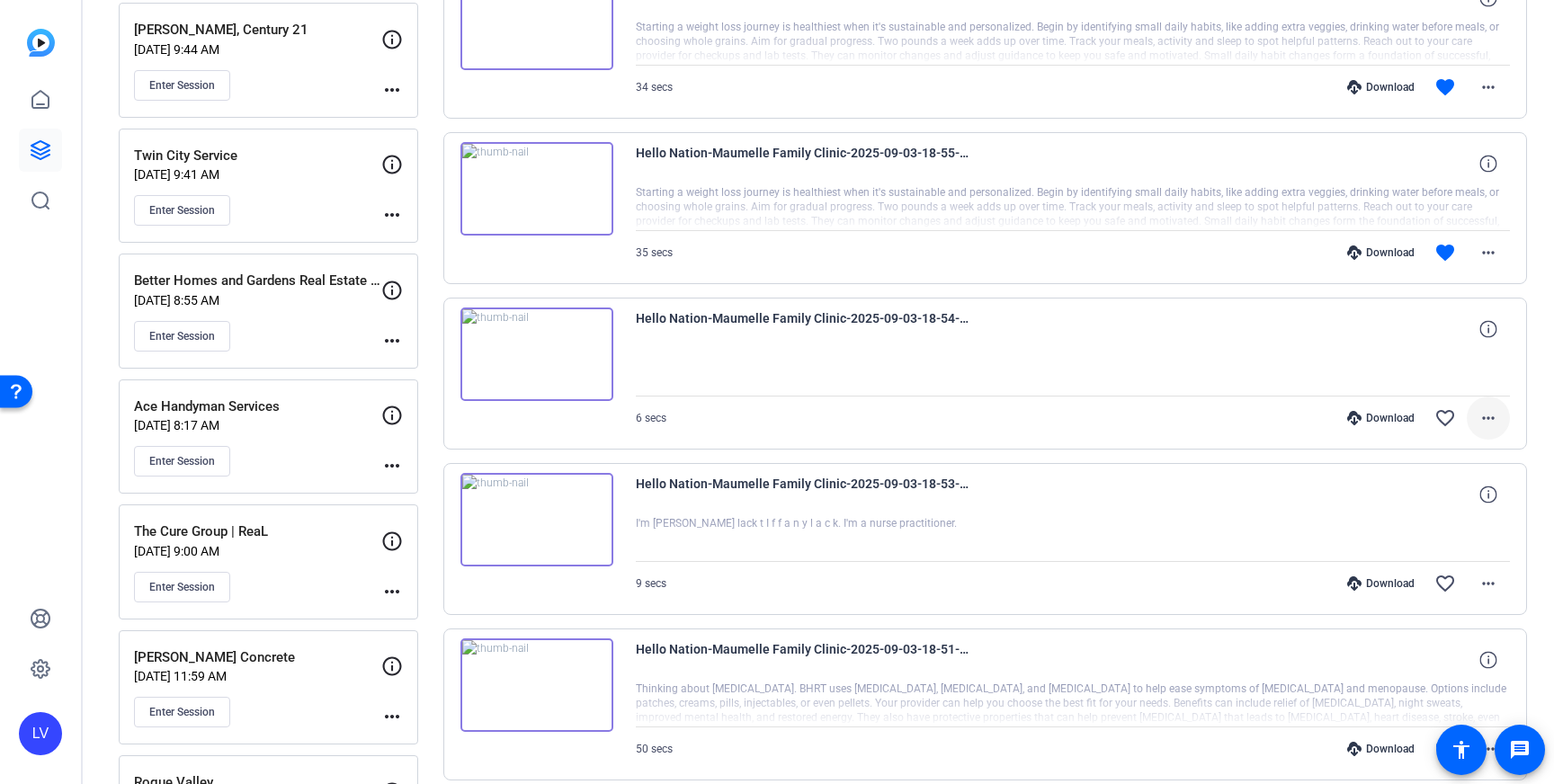
click at [1489, 410] on mat-icon "more_horiz" at bounding box center [1488, 418] width 22 height 22
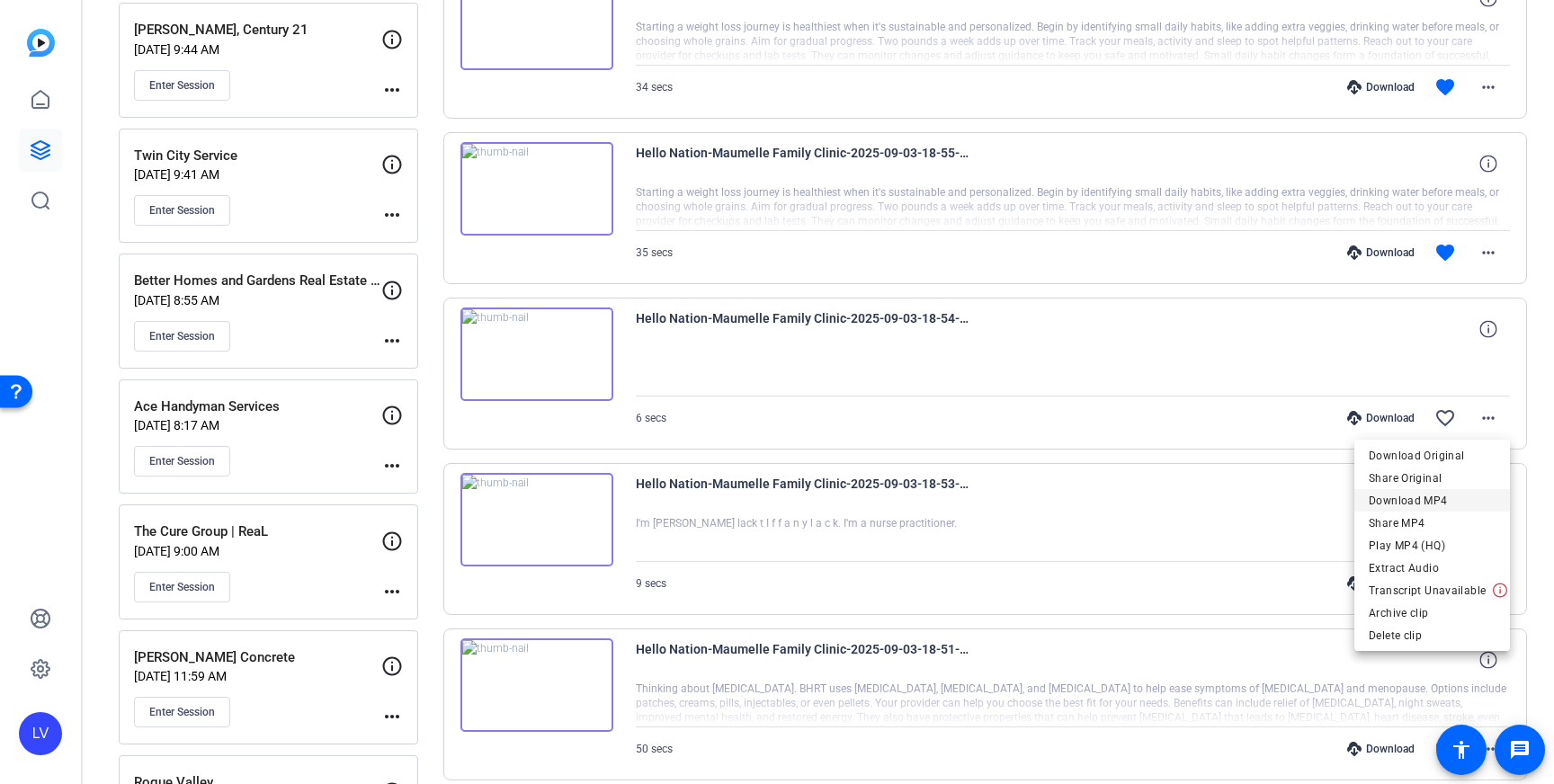
click at [1472, 497] on span "Download MP4" at bounding box center [1432, 500] width 127 height 22
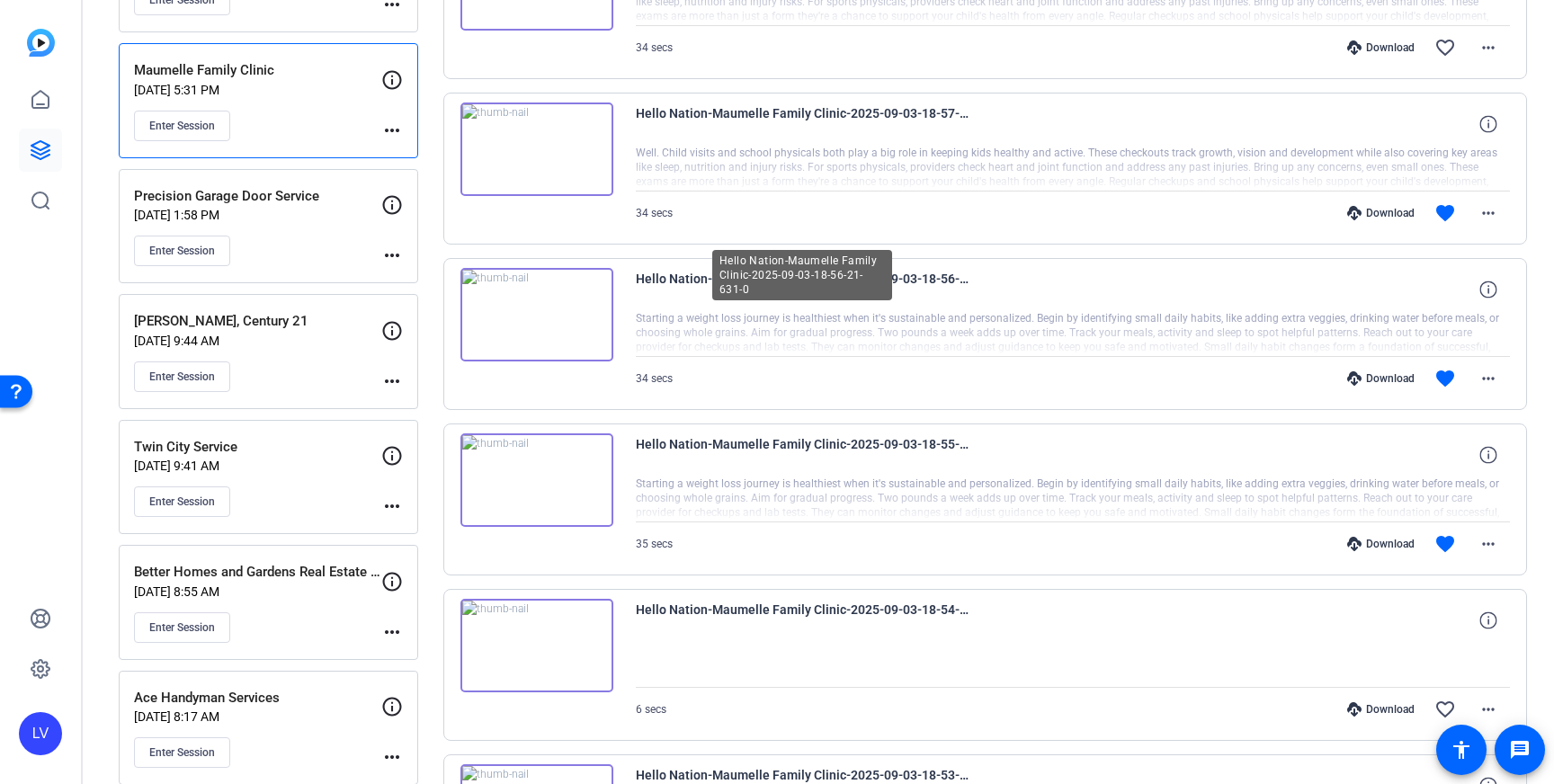
scroll to position [488, 0]
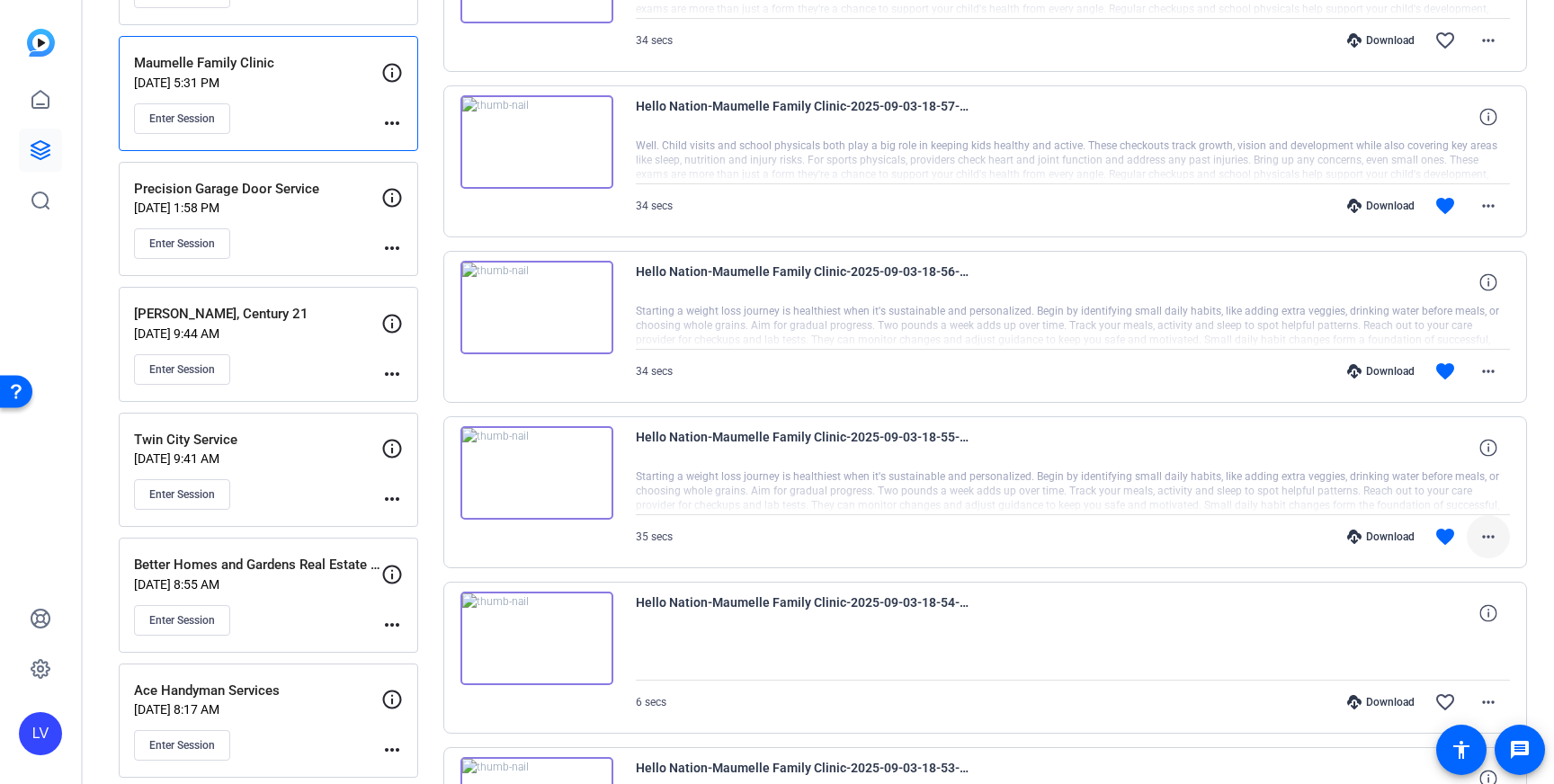
click at [1482, 546] on mat-icon "more_horiz" at bounding box center [1488, 536] width 22 height 22
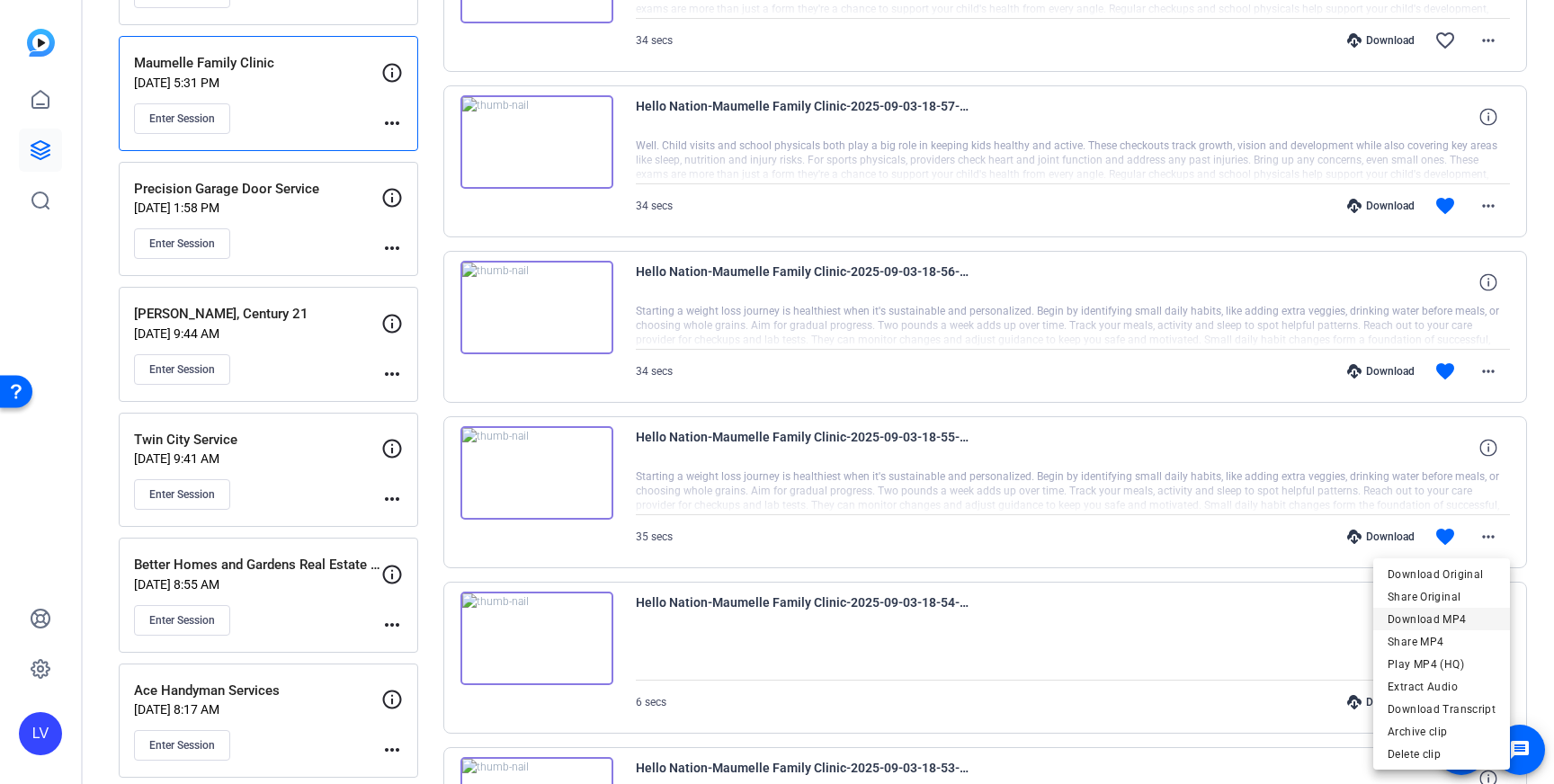
click at [1458, 610] on span "Download MP4" at bounding box center [1441, 619] width 108 height 22
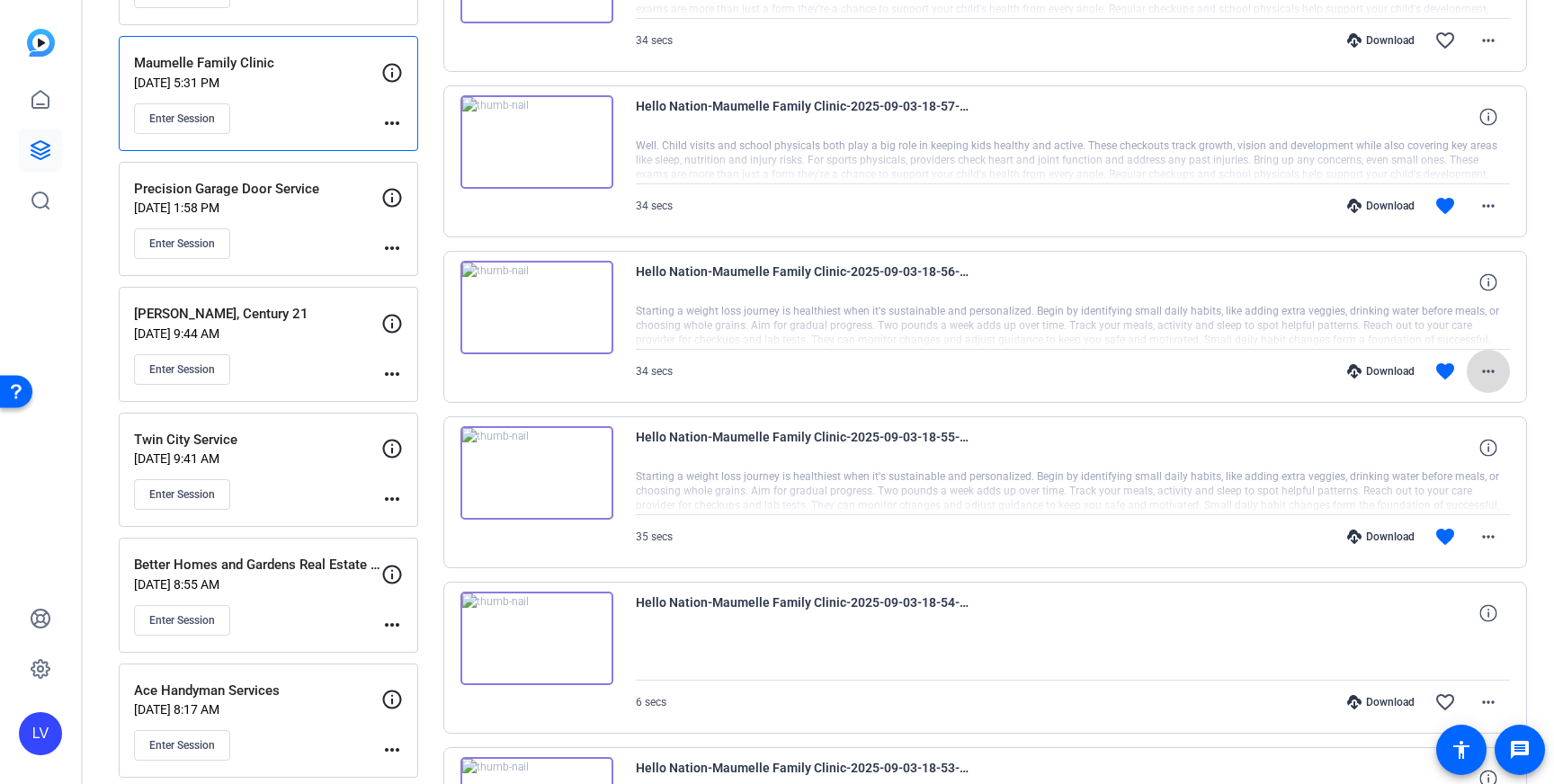
click at [1492, 369] on mat-icon "more_horiz" at bounding box center [1488, 371] width 22 height 22
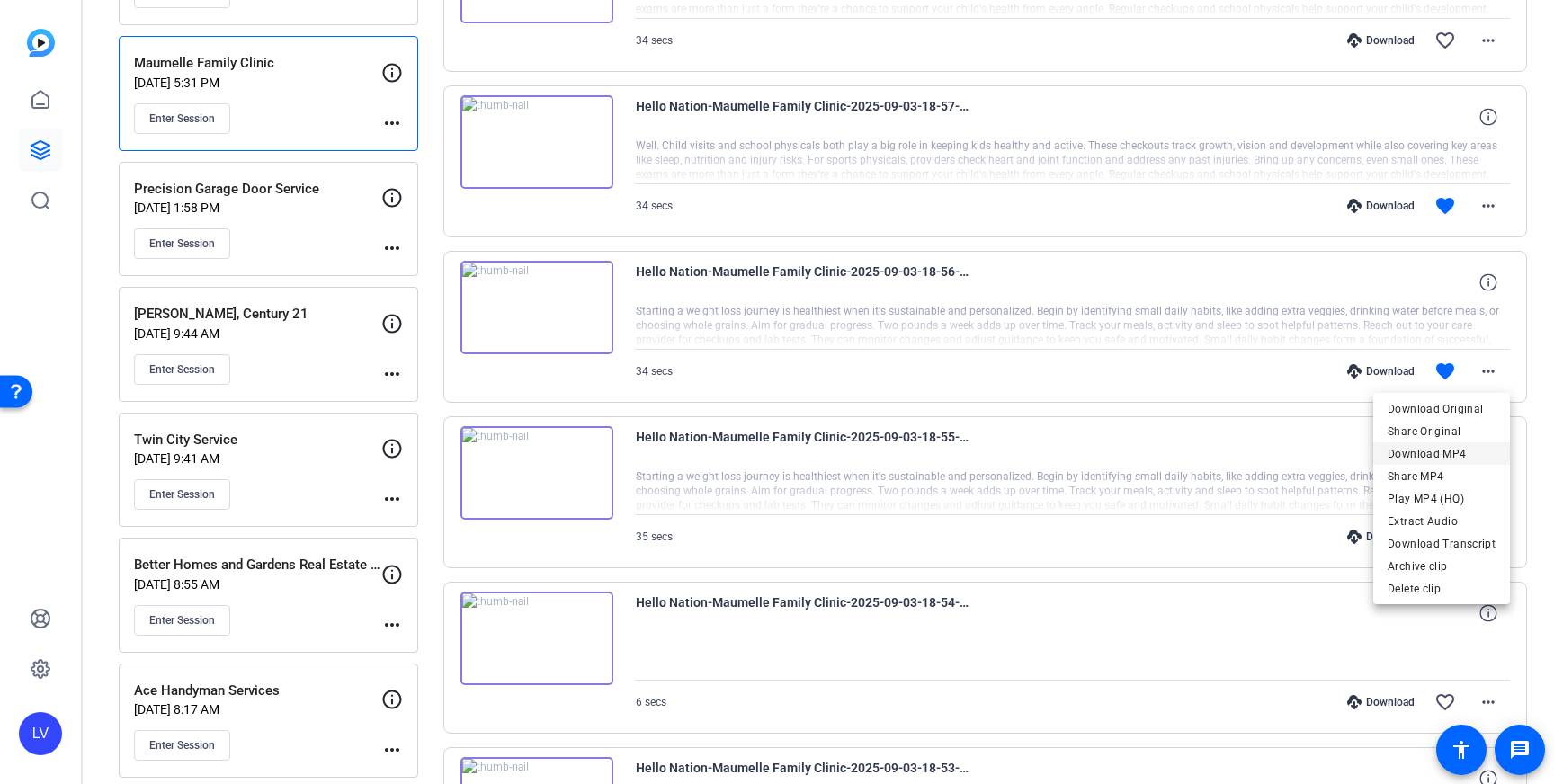
click at [1465, 447] on span "Download MP4" at bounding box center [1441, 454] width 108 height 22
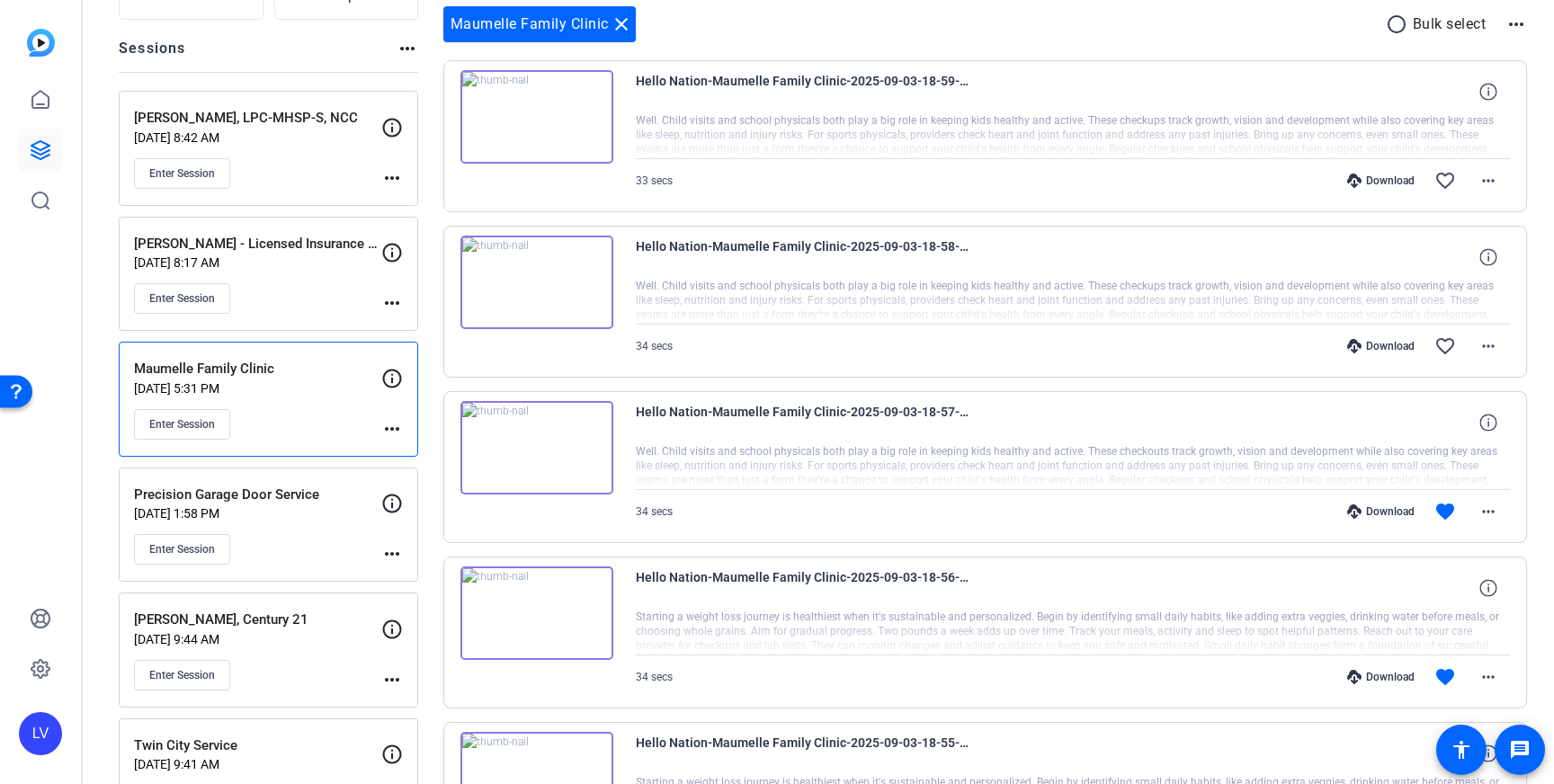
scroll to position [187, 0]
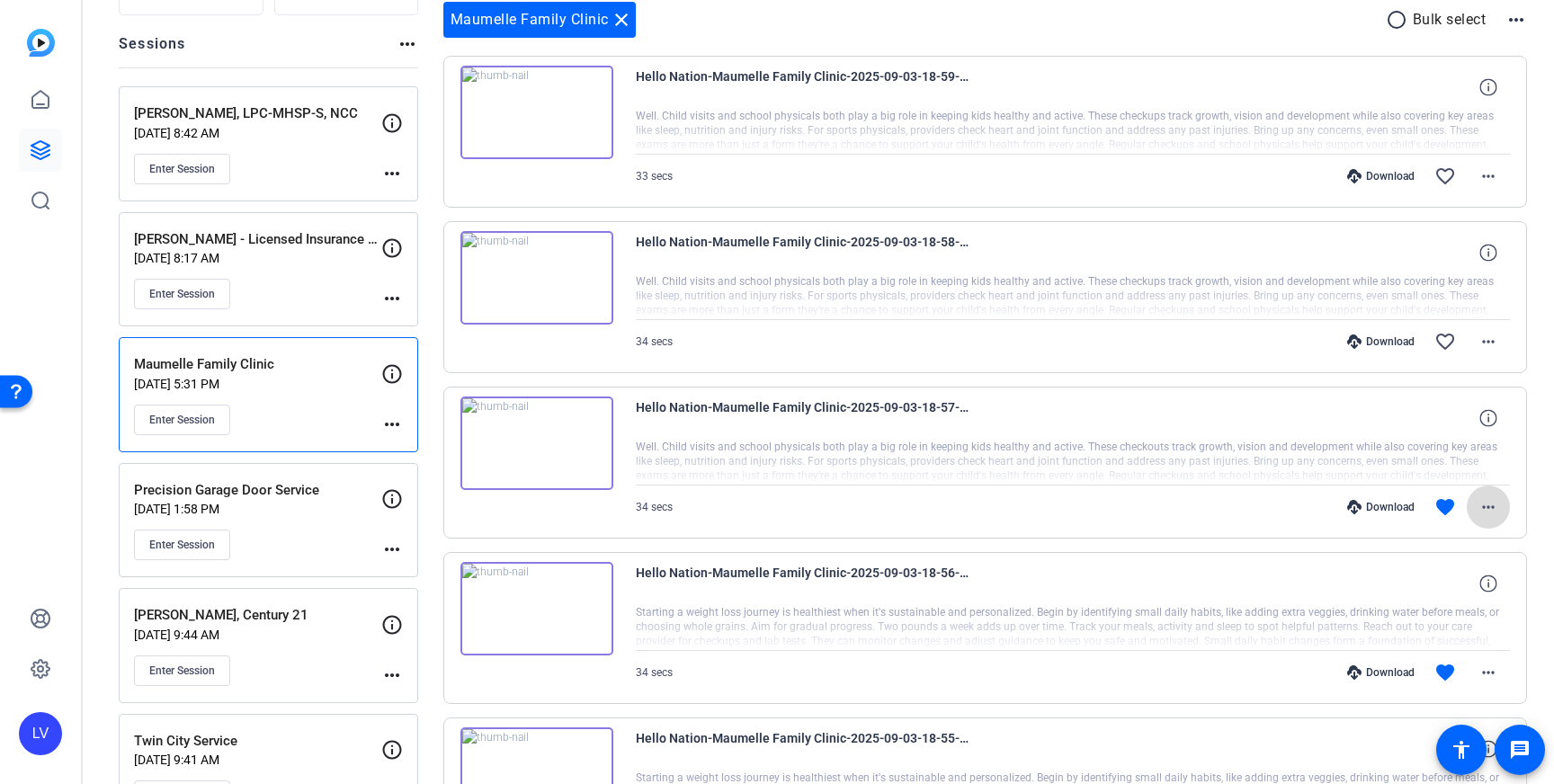
click at [1487, 503] on mat-icon "more_horiz" at bounding box center [1488, 507] width 22 height 22
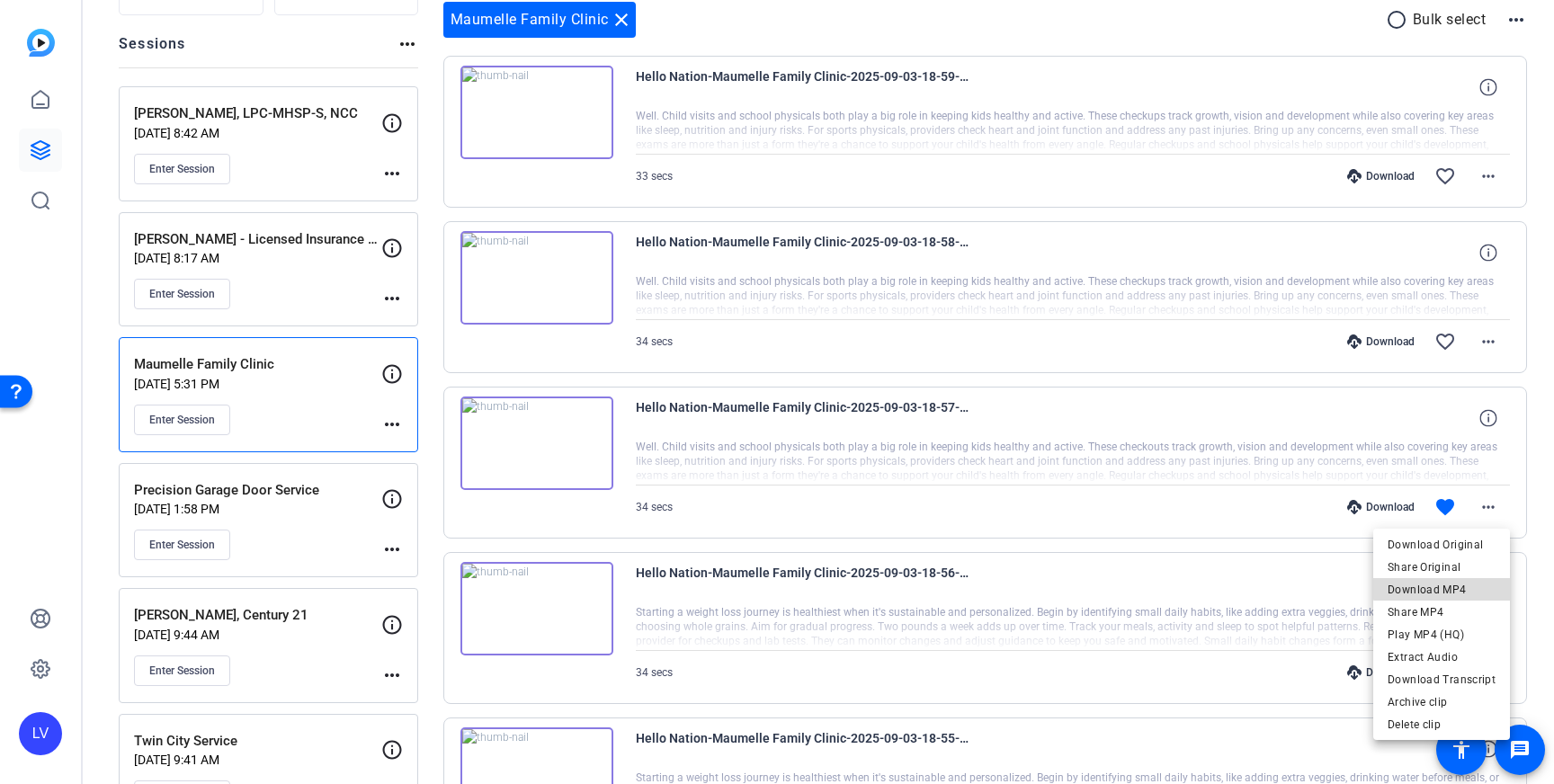
click at [1459, 583] on span "Download MP4" at bounding box center [1441, 589] width 108 height 22
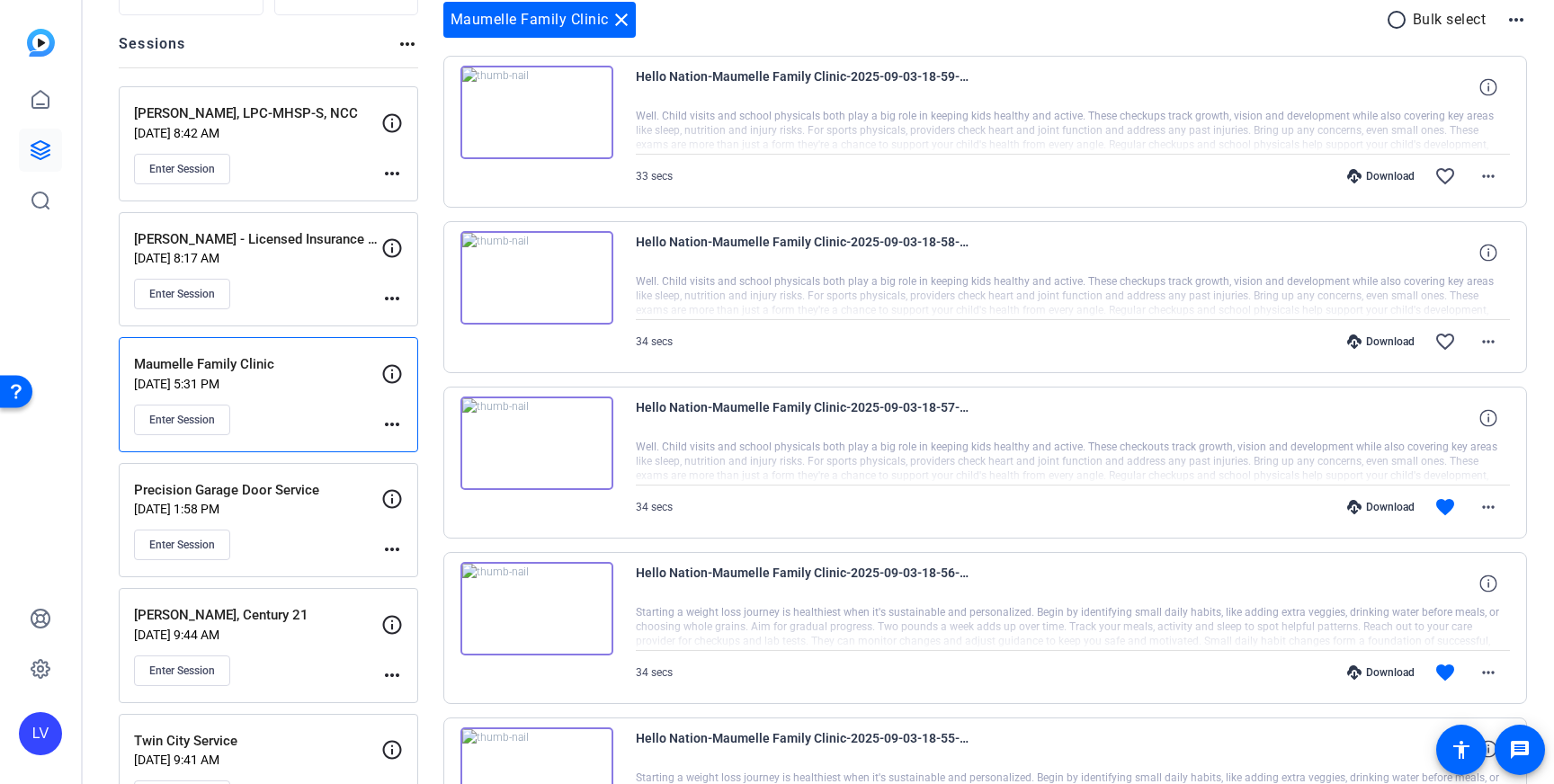
scroll to position [183, 0]
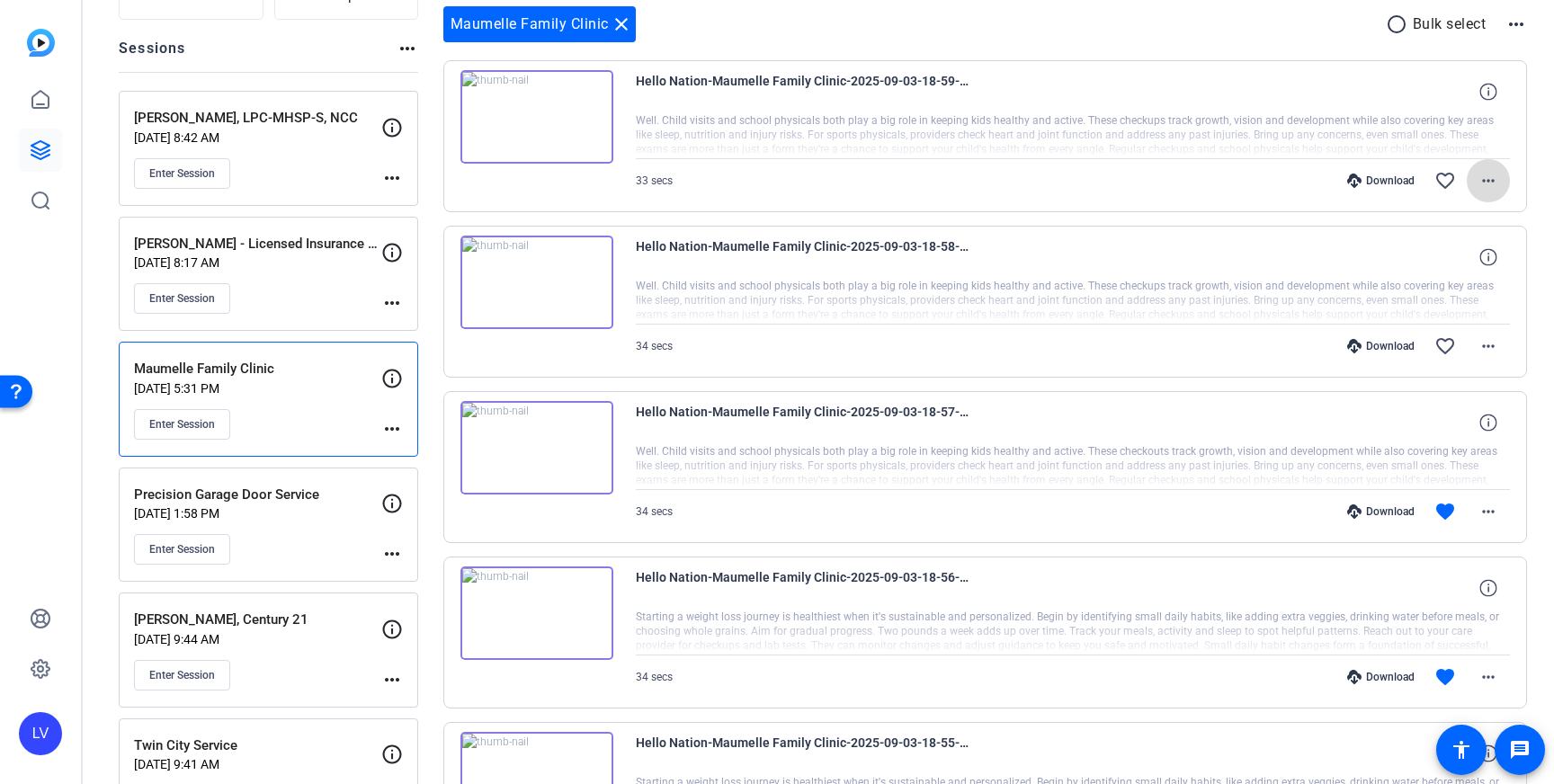
click at [1495, 173] on mat-icon "more_horiz" at bounding box center [1488, 181] width 22 height 22
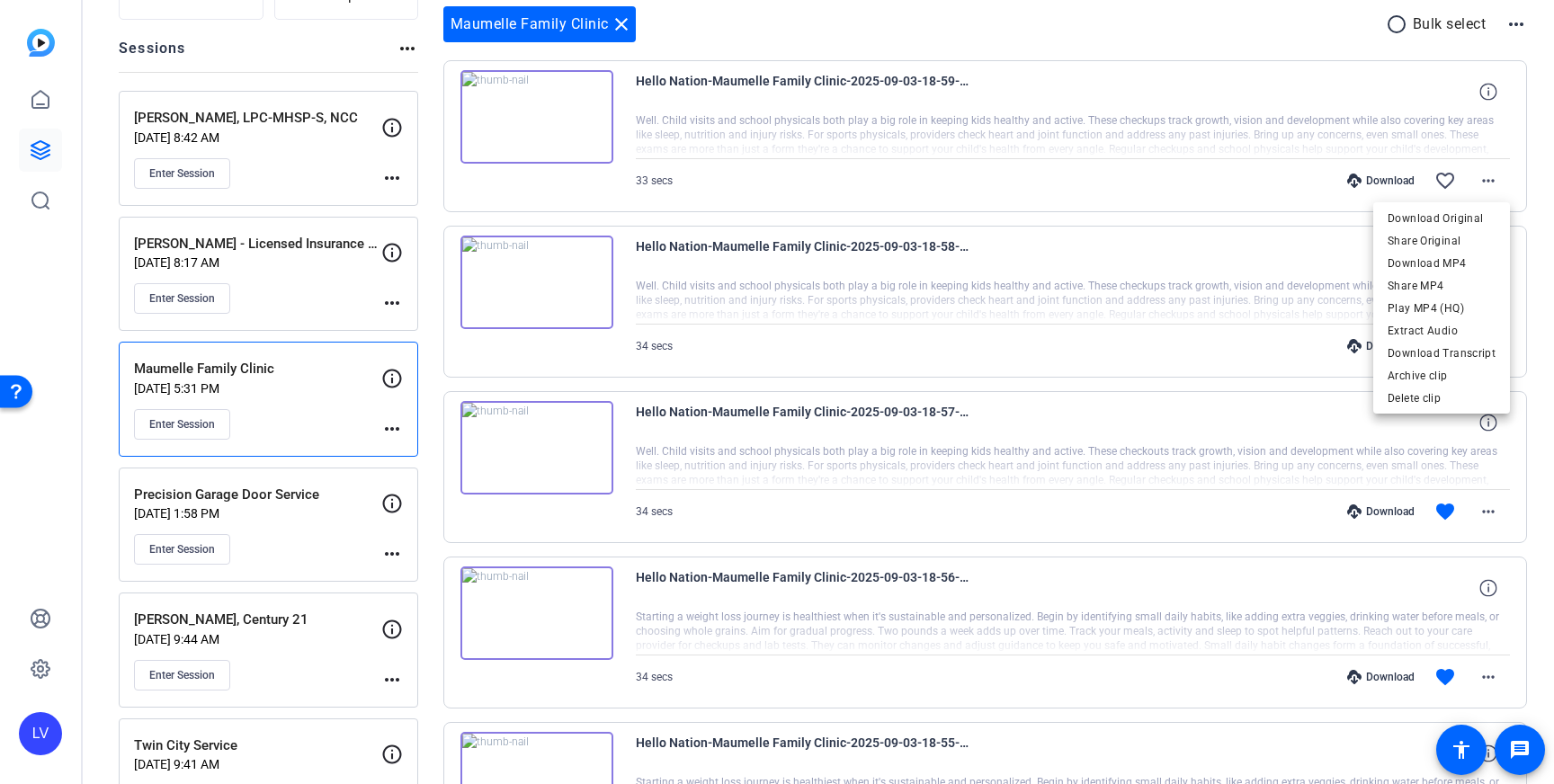
drag, startPoint x: 1451, startPoint y: 254, endPoint x: 1471, endPoint y: 262, distance: 21.5
click at [1451, 254] on span "Download MP4" at bounding box center [1441, 263] width 108 height 22
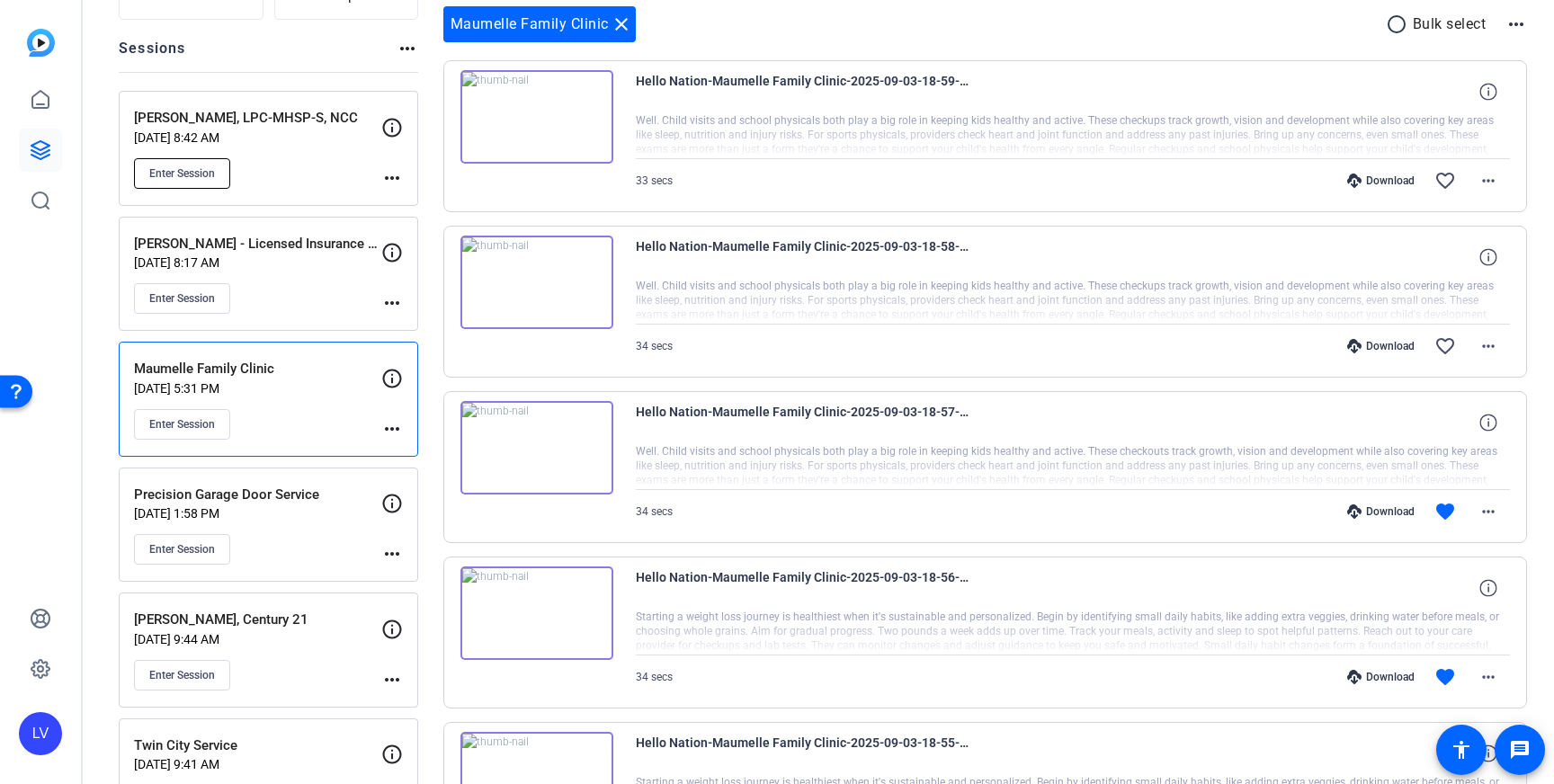
click at [196, 179] on span "Enter Session" at bounding box center [182, 173] width 65 height 14
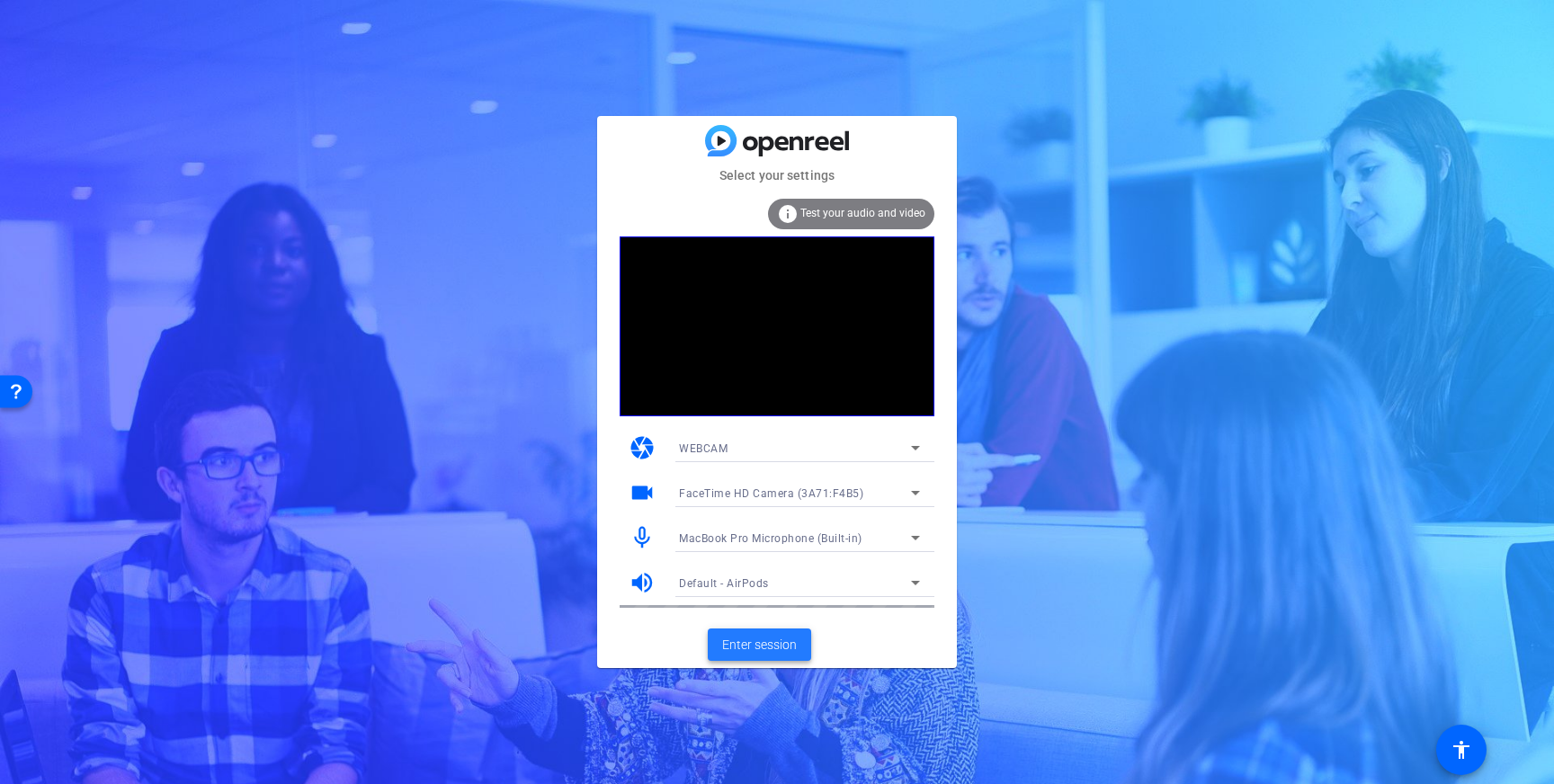
click at [731, 652] on span "Enter session" at bounding box center [759, 645] width 75 height 19
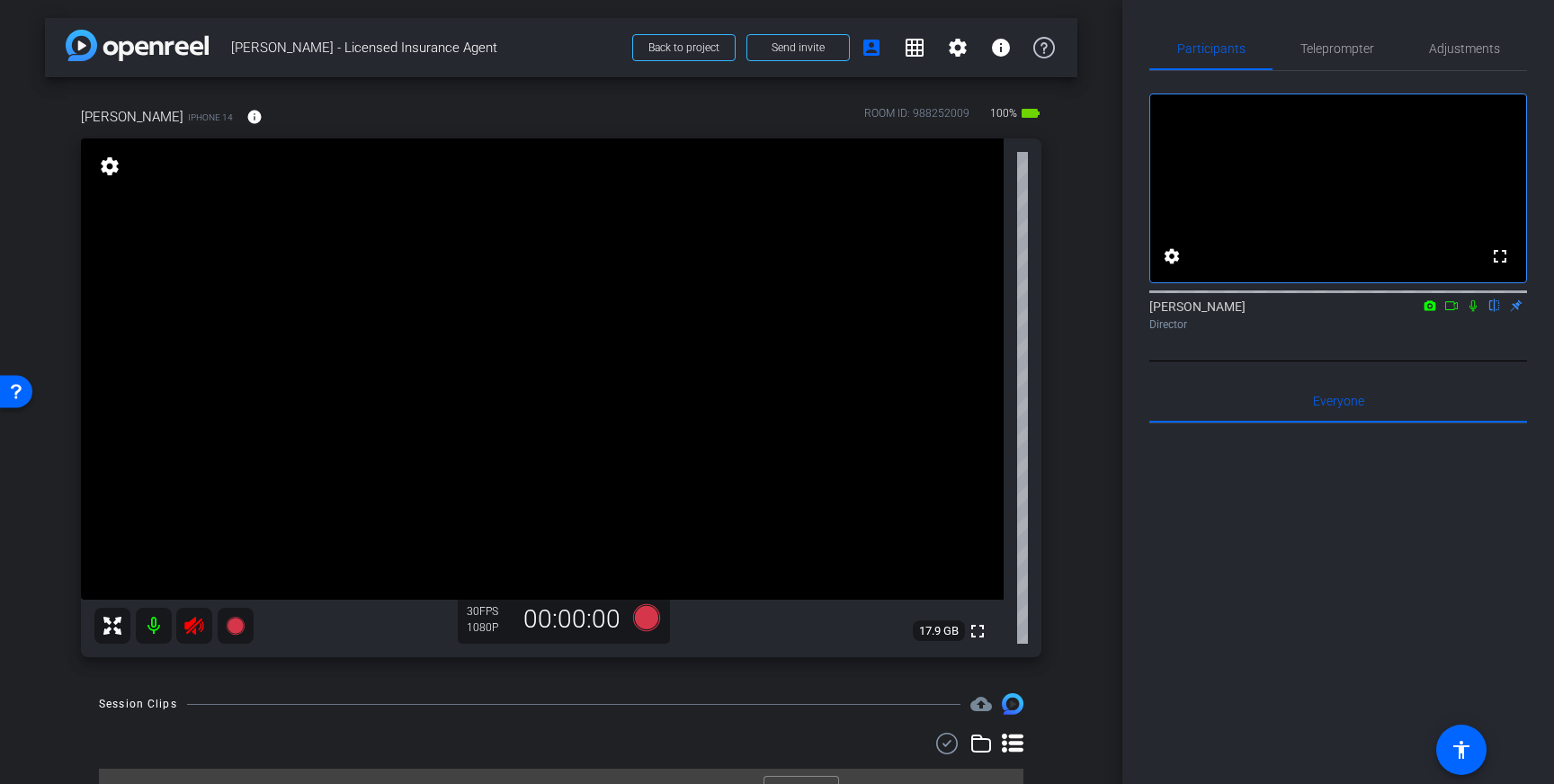
click at [189, 630] on icon at bounding box center [194, 625] width 19 height 18
click at [1435, 51] on span "Adjustments" at bounding box center [1464, 48] width 71 height 12
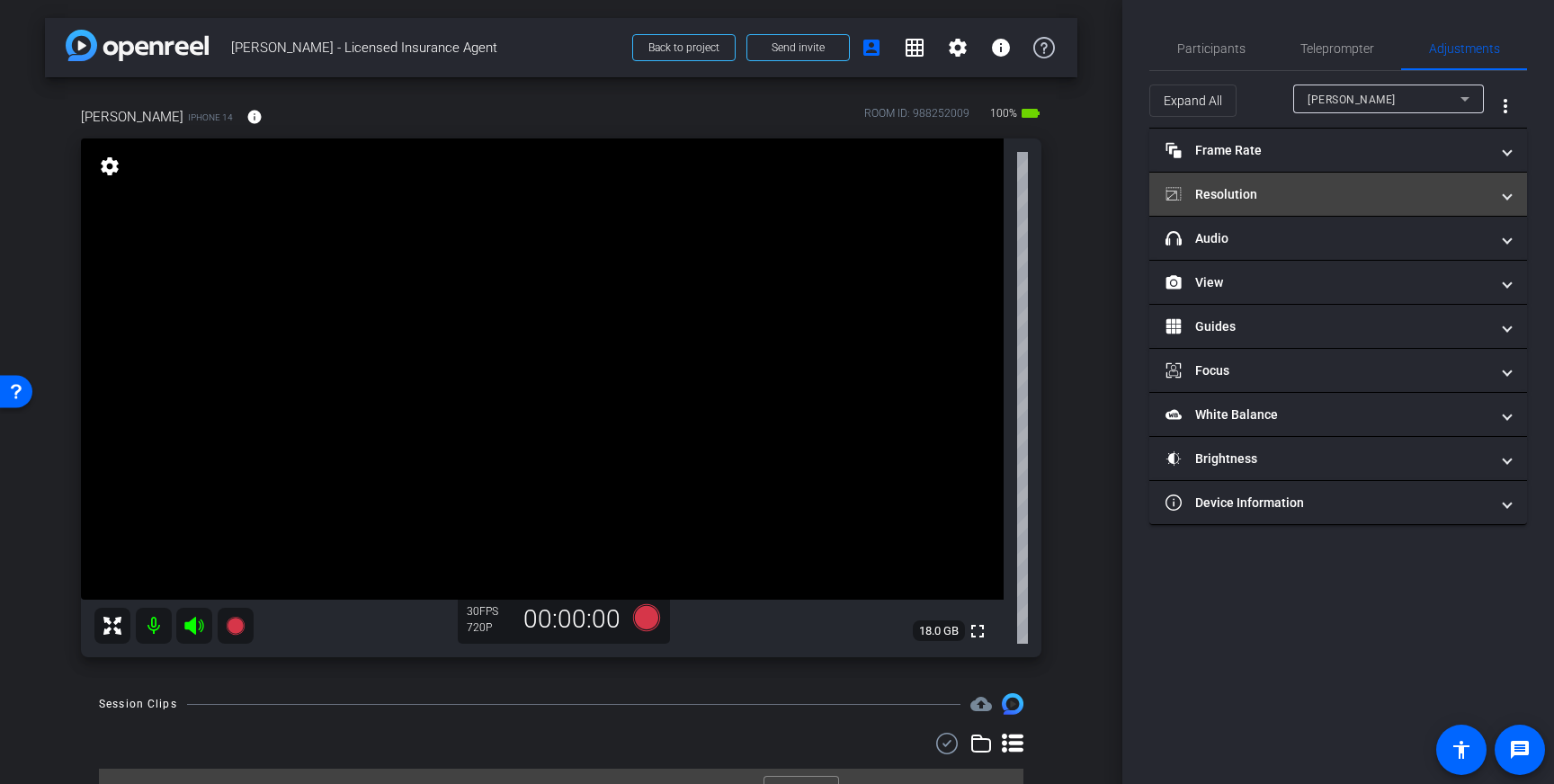
click at [1389, 187] on mat-panel-title "Resolution" at bounding box center [1327, 195] width 323 height 19
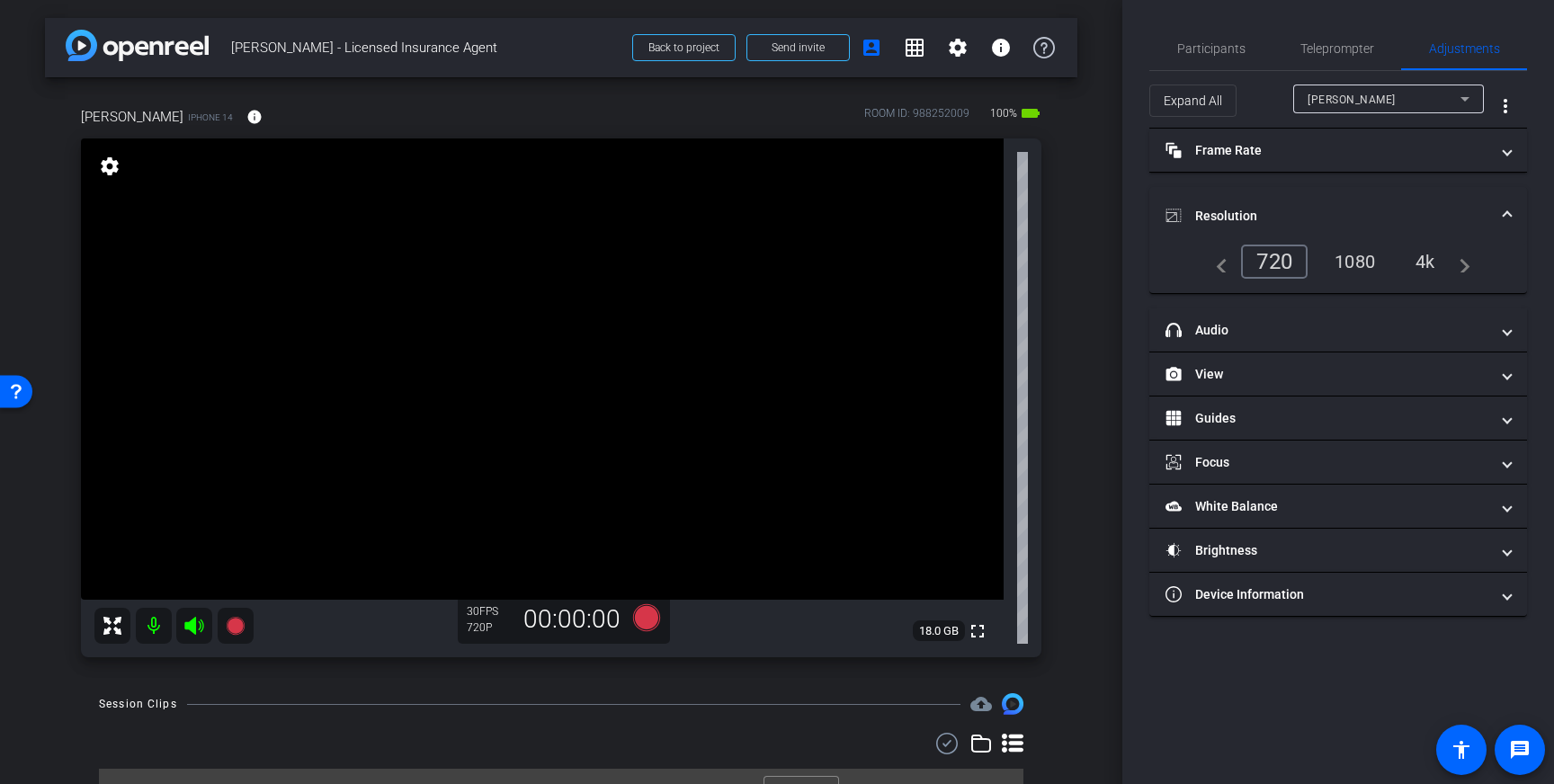
click at [1432, 261] on div "4k" at bounding box center [1424, 261] width 46 height 30
click at [1337, 47] on span "Teleprompter" at bounding box center [1337, 48] width 74 height 12
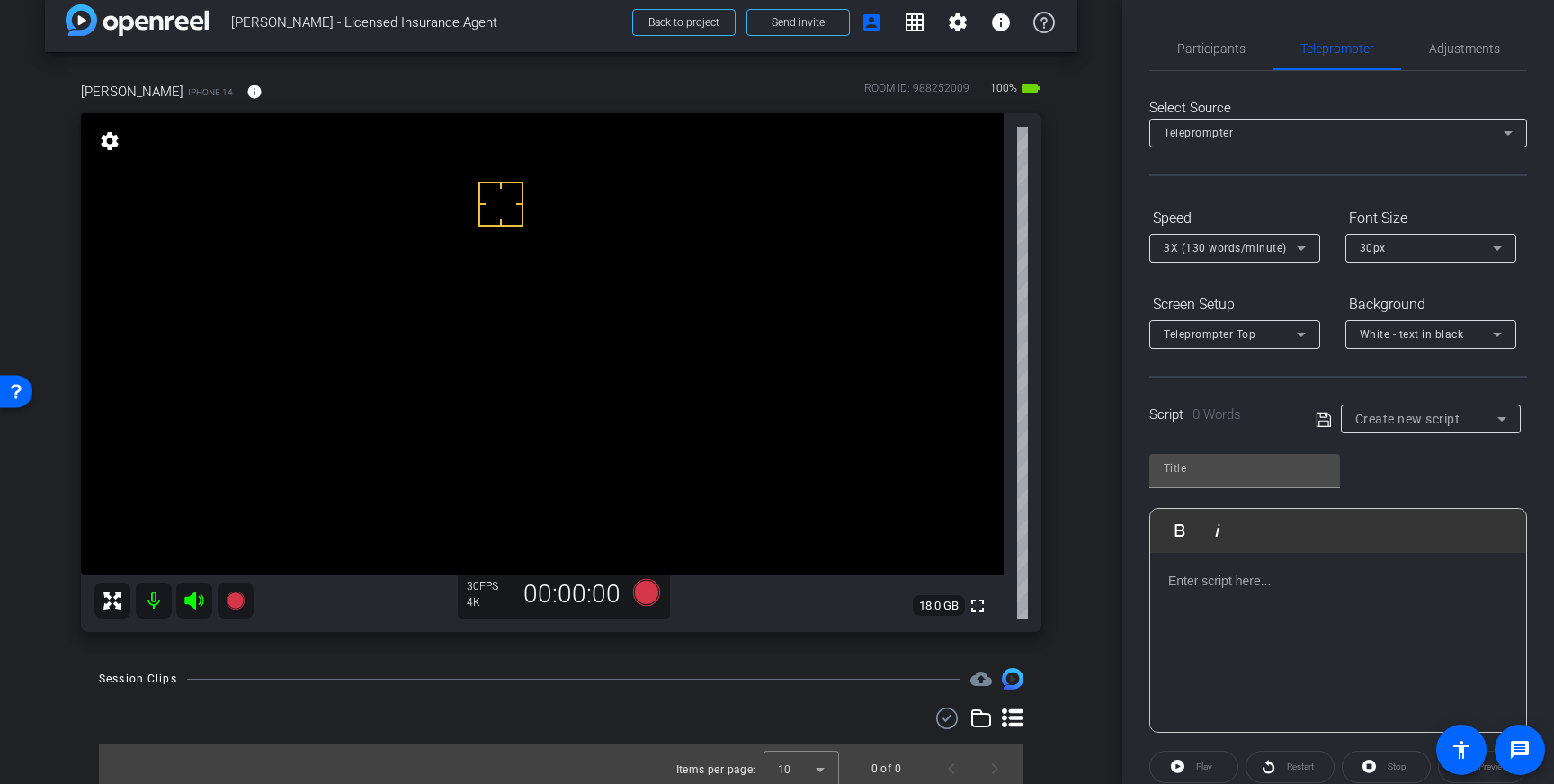
scroll to position [25, 0]
click at [648, 593] on icon at bounding box center [646, 593] width 27 height 27
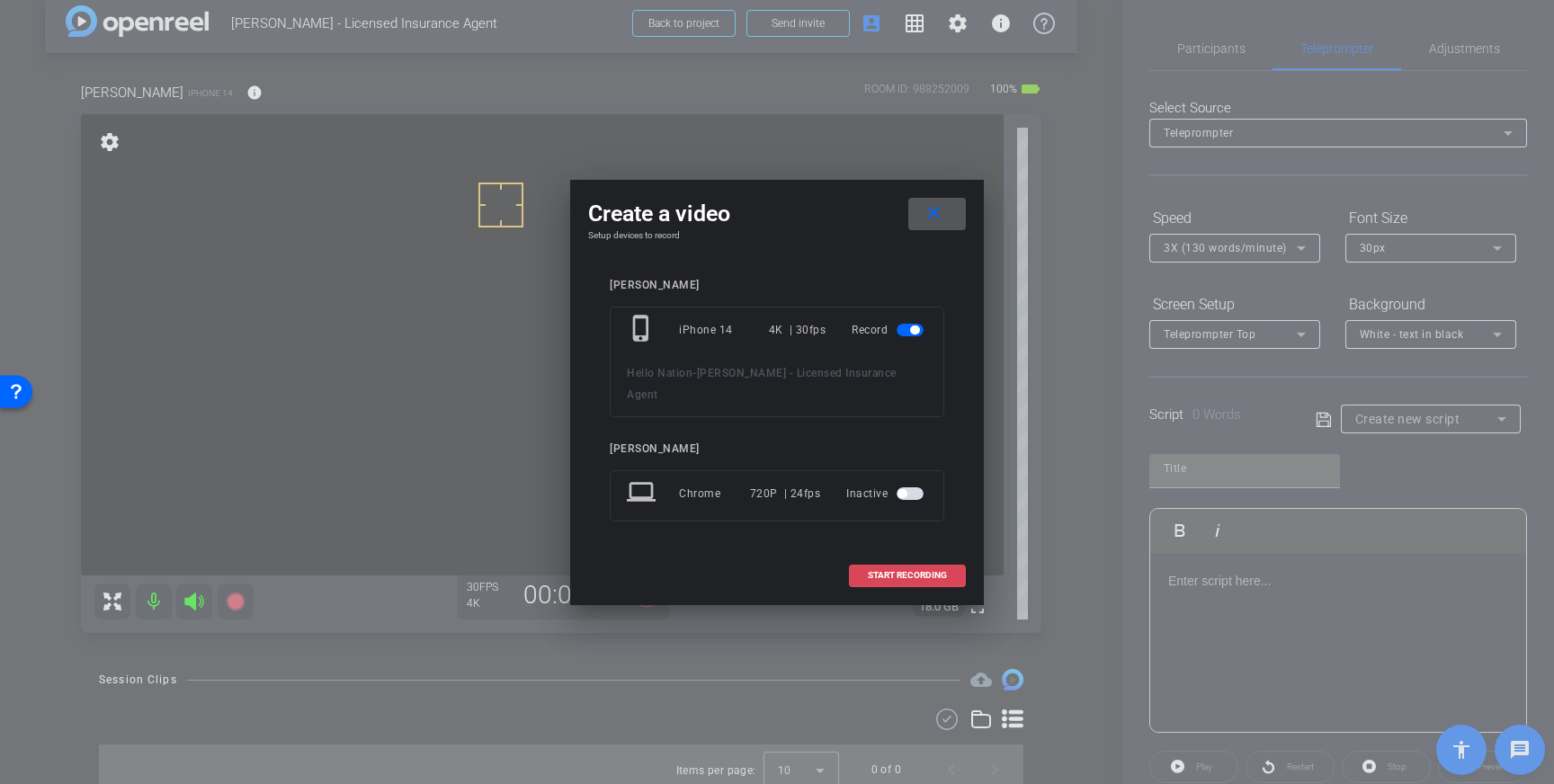
click at [915, 571] on span "START RECORDING" at bounding box center [907, 576] width 79 height 9
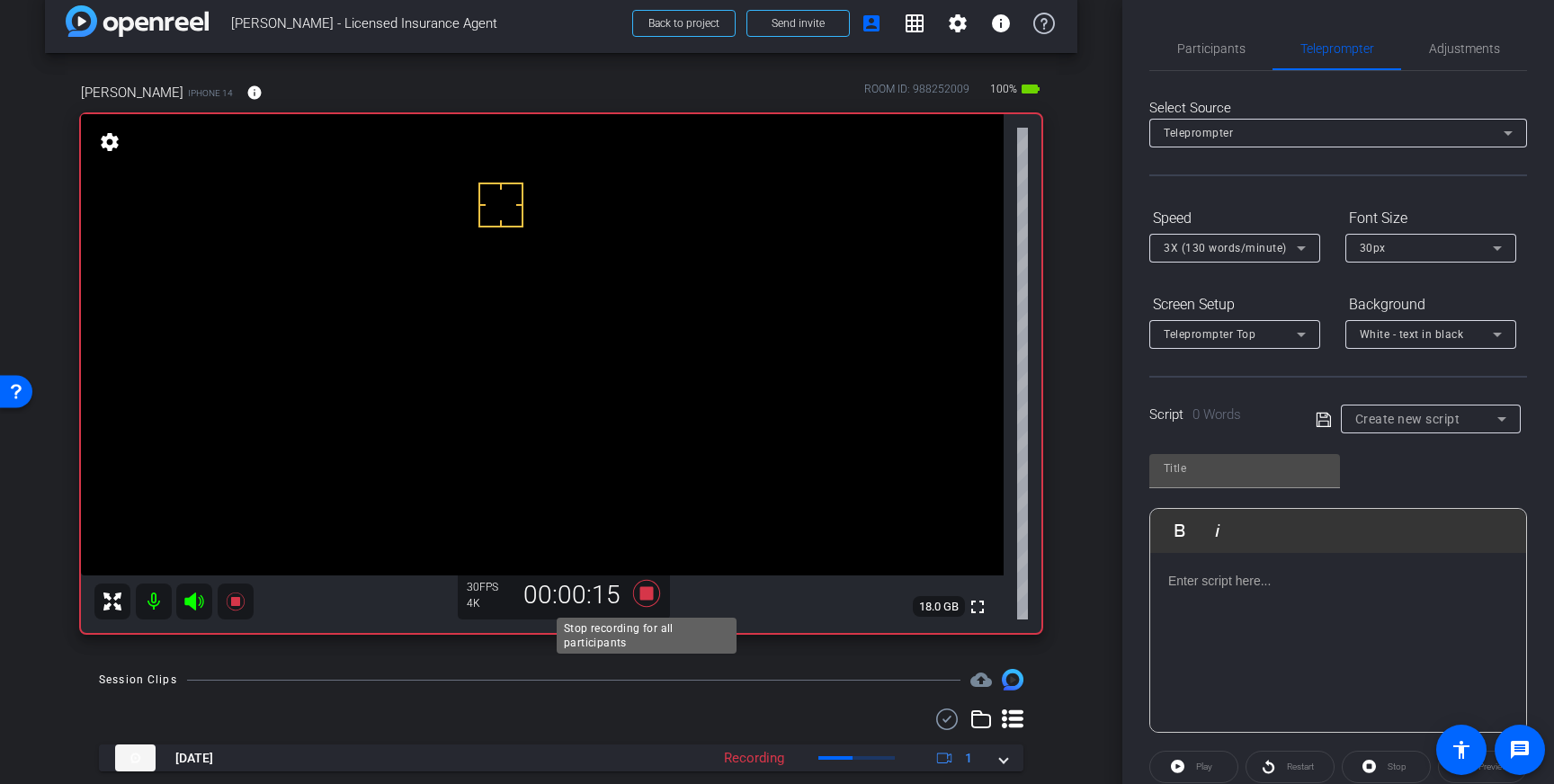
click at [650, 599] on icon at bounding box center [646, 593] width 27 height 27
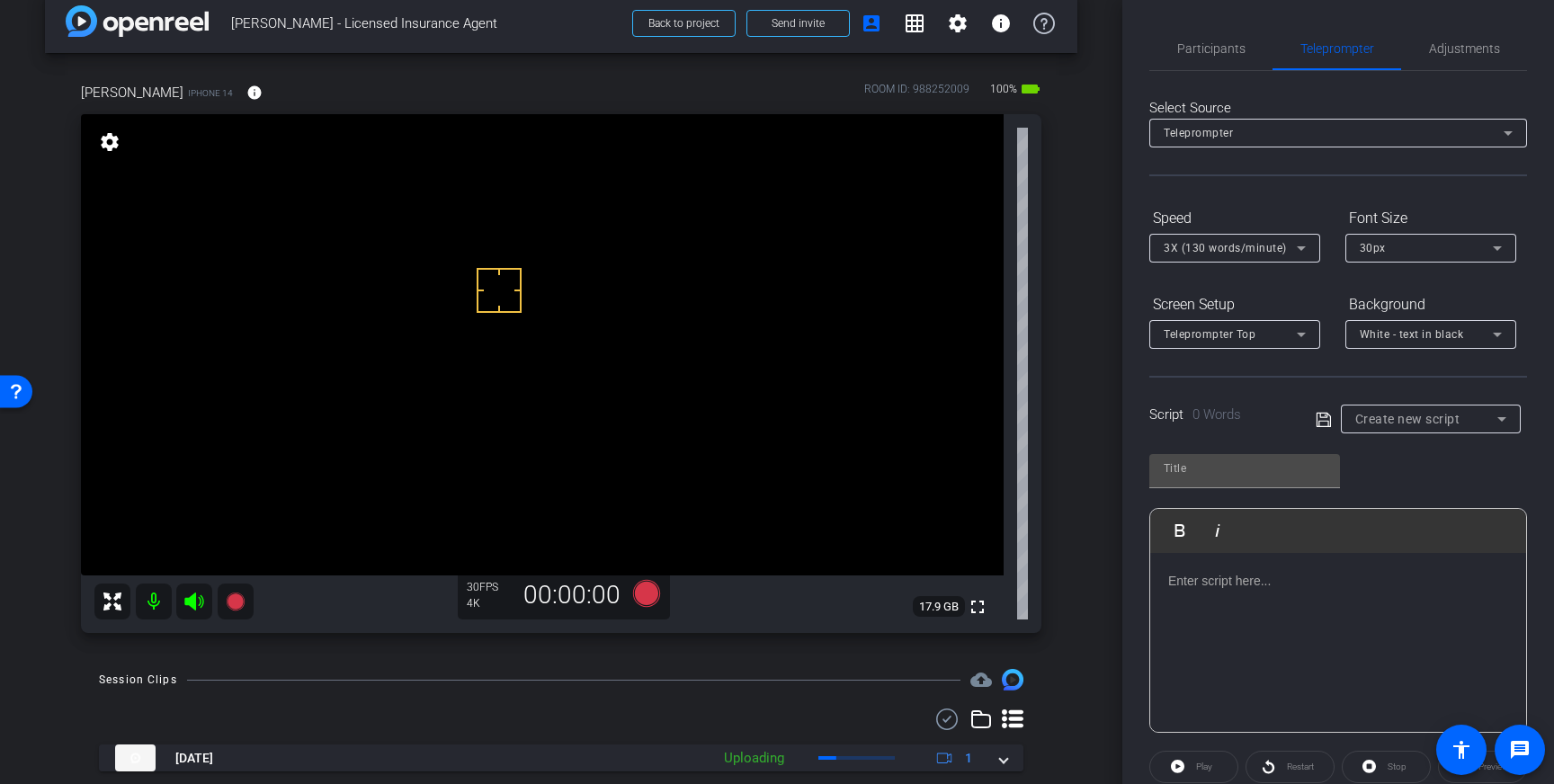
drag, startPoint x: 499, startPoint y: 290, endPoint x: 491, endPoint y: 283, distance: 10.6
click at [642, 596] on icon at bounding box center [646, 593] width 27 height 27
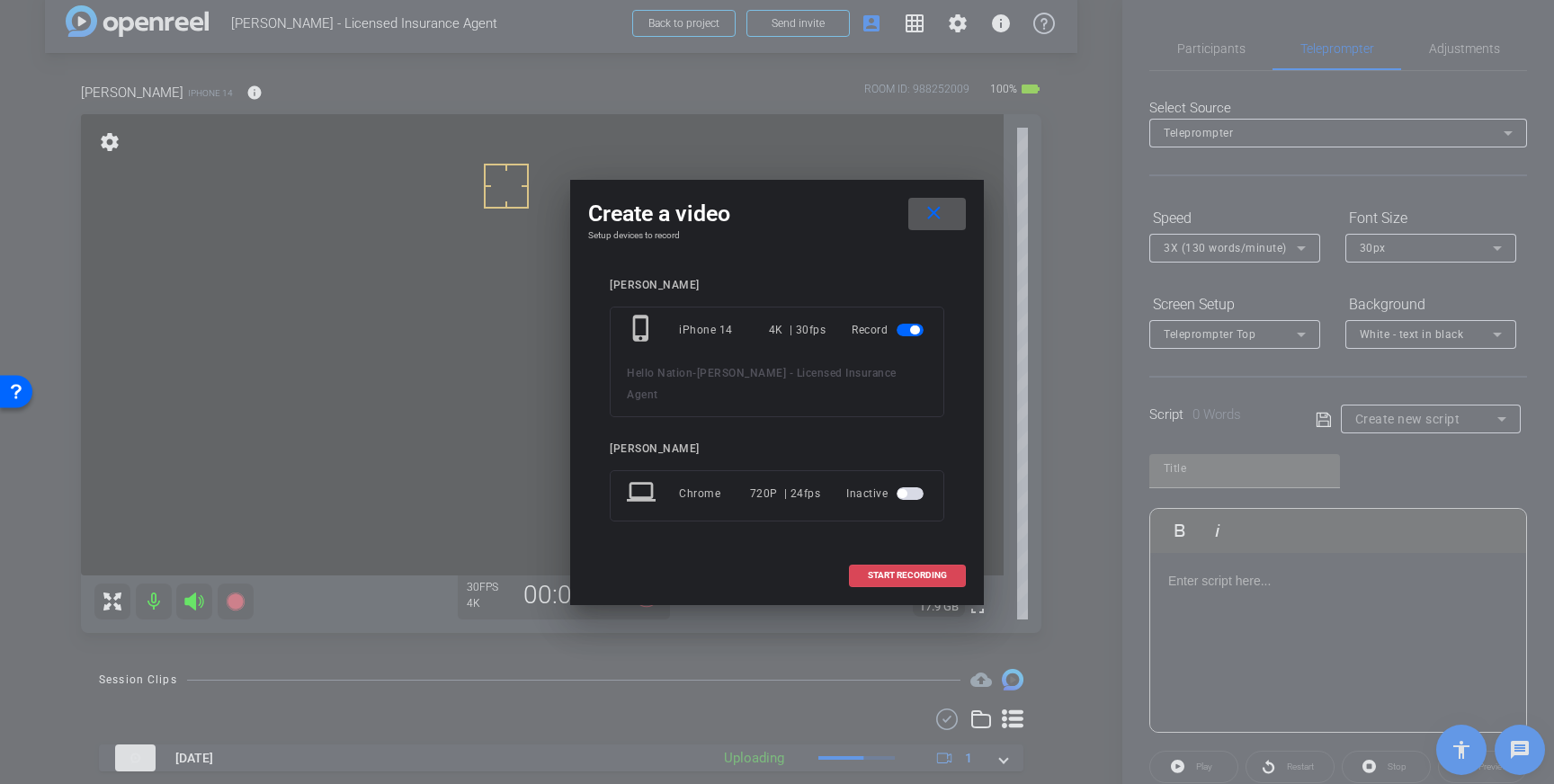
click at [909, 571] on span "START RECORDING" at bounding box center [907, 576] width 79 height 9
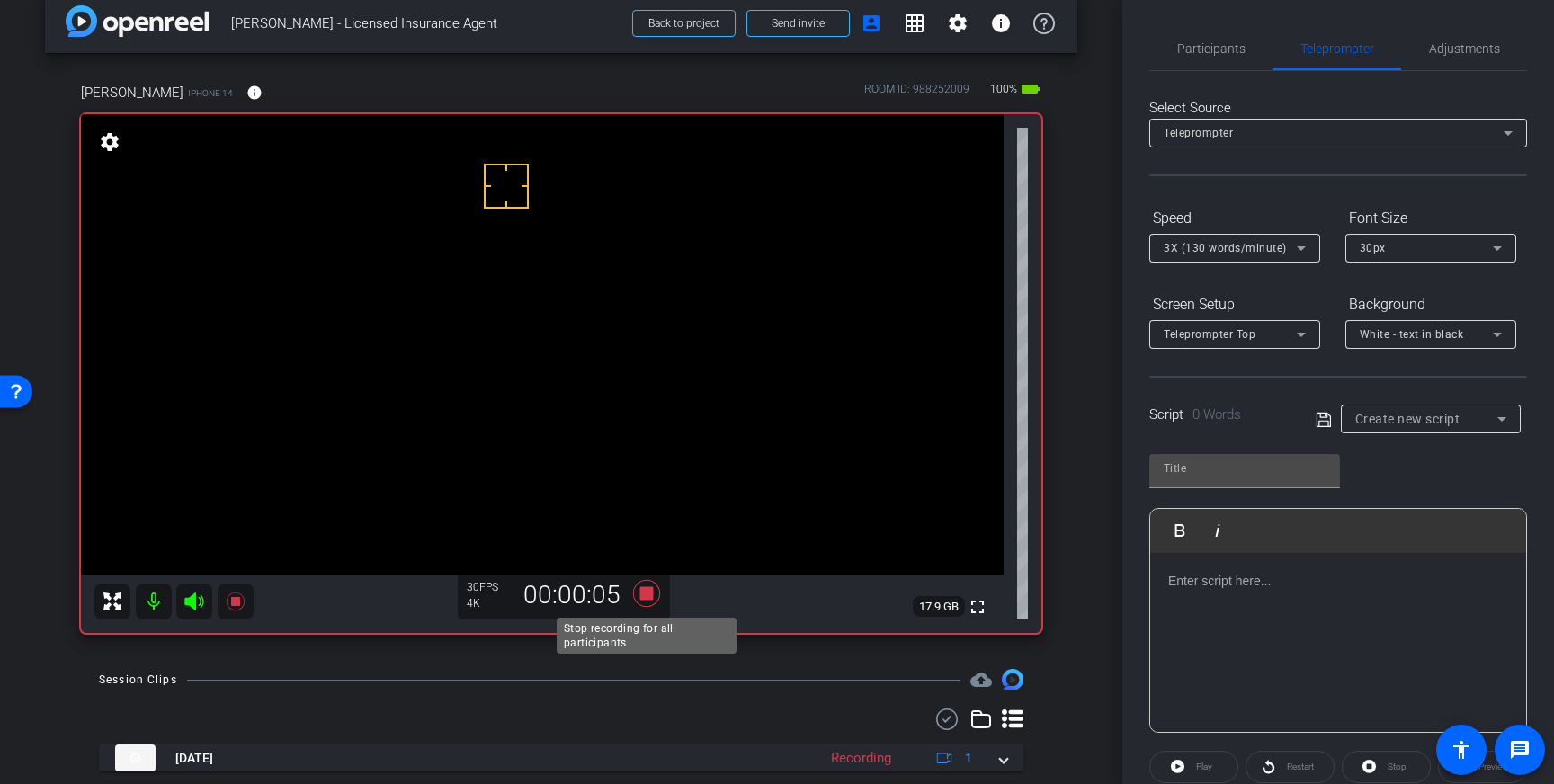
click at [648, 593] on icon at bounding box center [646, 593] width 27 height 27
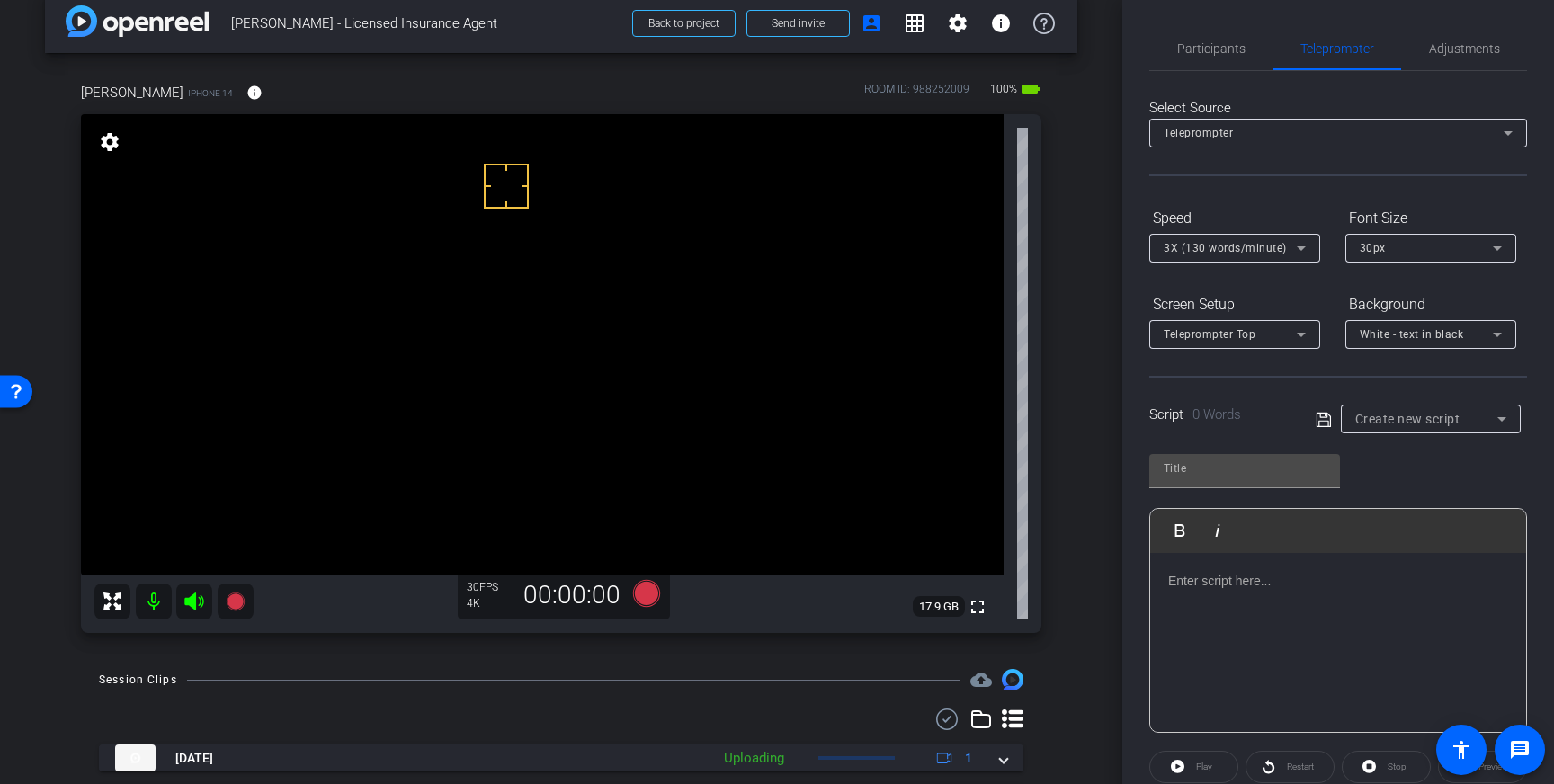
click at [1418, 612] on div at bounding box center [1337, 643] width 375 height 180
drag, startPoint x: 1222, startPoint y: 589, endPoint x: 1133, endPoint y: 575, distance: 90.1
click at [1133, 575] on div "Participants Teleprompter Adjustments settings Louis Voss flip Director Everyon…" at bounding box center [1337, 392] width 431 height 784
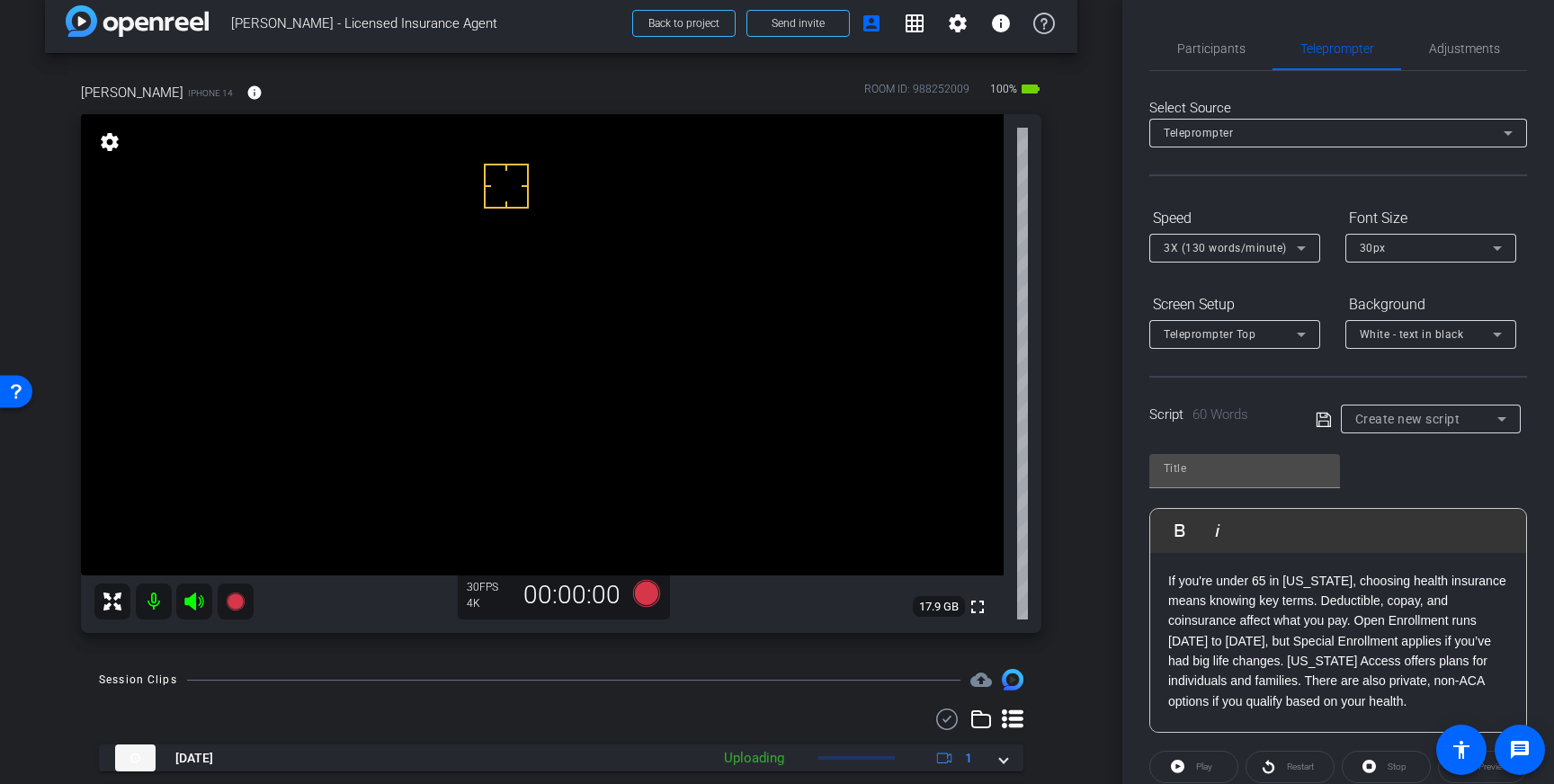
click at [1323, 421] on icon at bounding box center [1322, 418] width 14 height 14
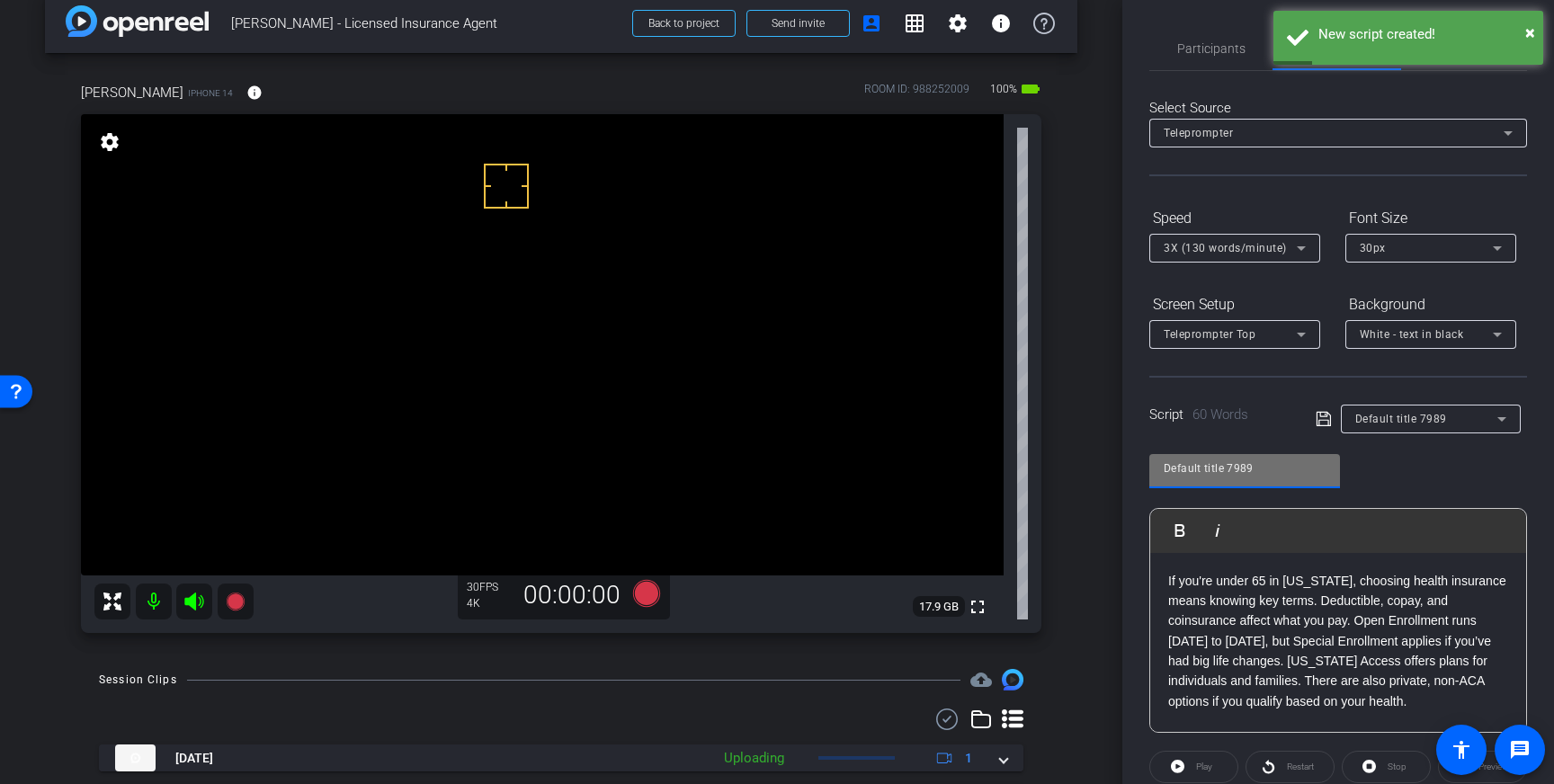
drag, startPoint x: 1269, startPoint y: 470, endPoint x: 1129, endPoint y: 472, distance: 140.0
click at [1129, 472] on div "Participants Teleprompter Adjustments settings Louis Voss flip Director Everyon…" at bounding box center [1337, 392] width 431 height 784
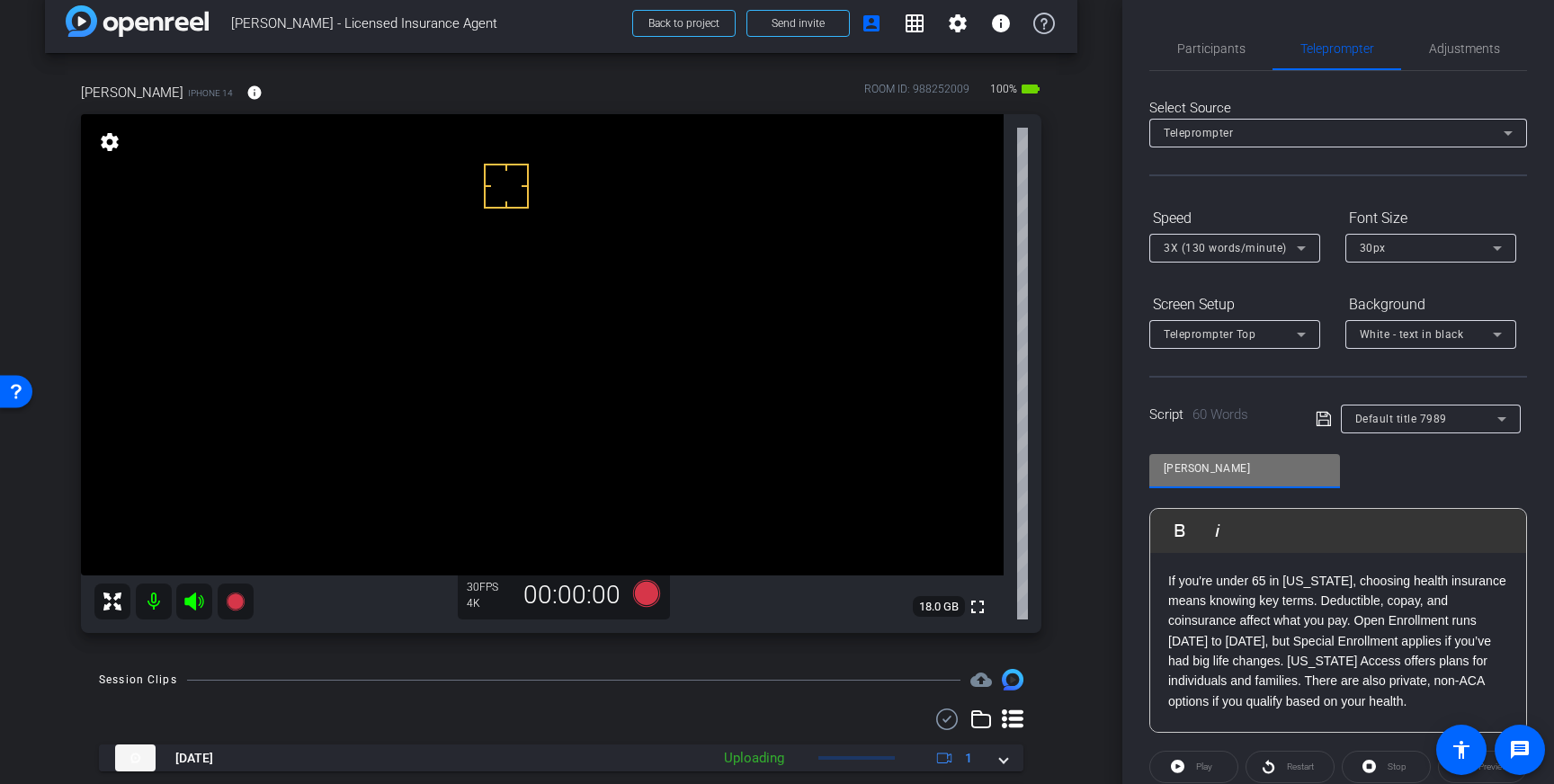
type input "David"
click at [1320, 417] on icon at bounding box center [1323, 419] width 16 height 22
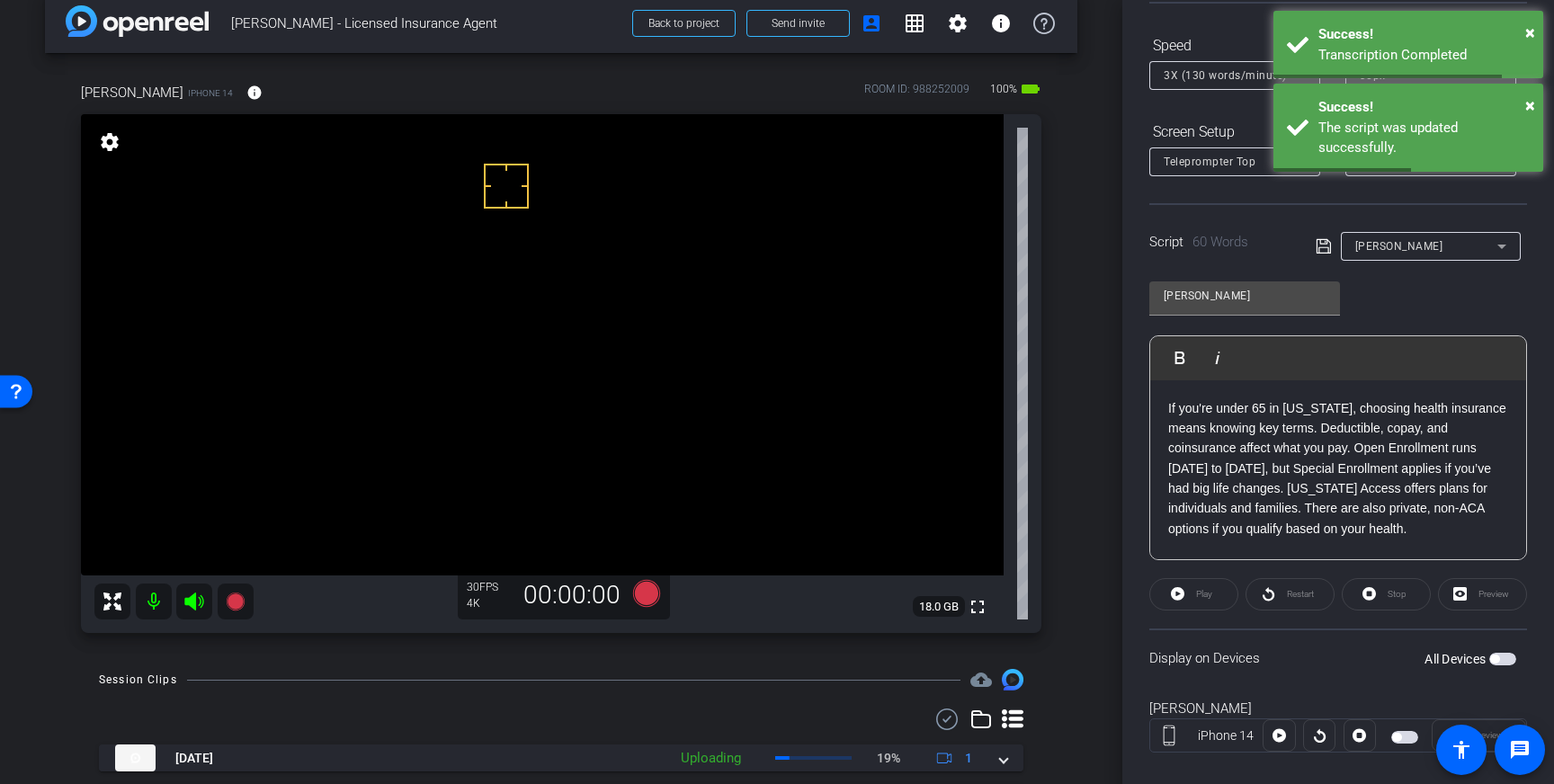
scroll to position [199, 0]
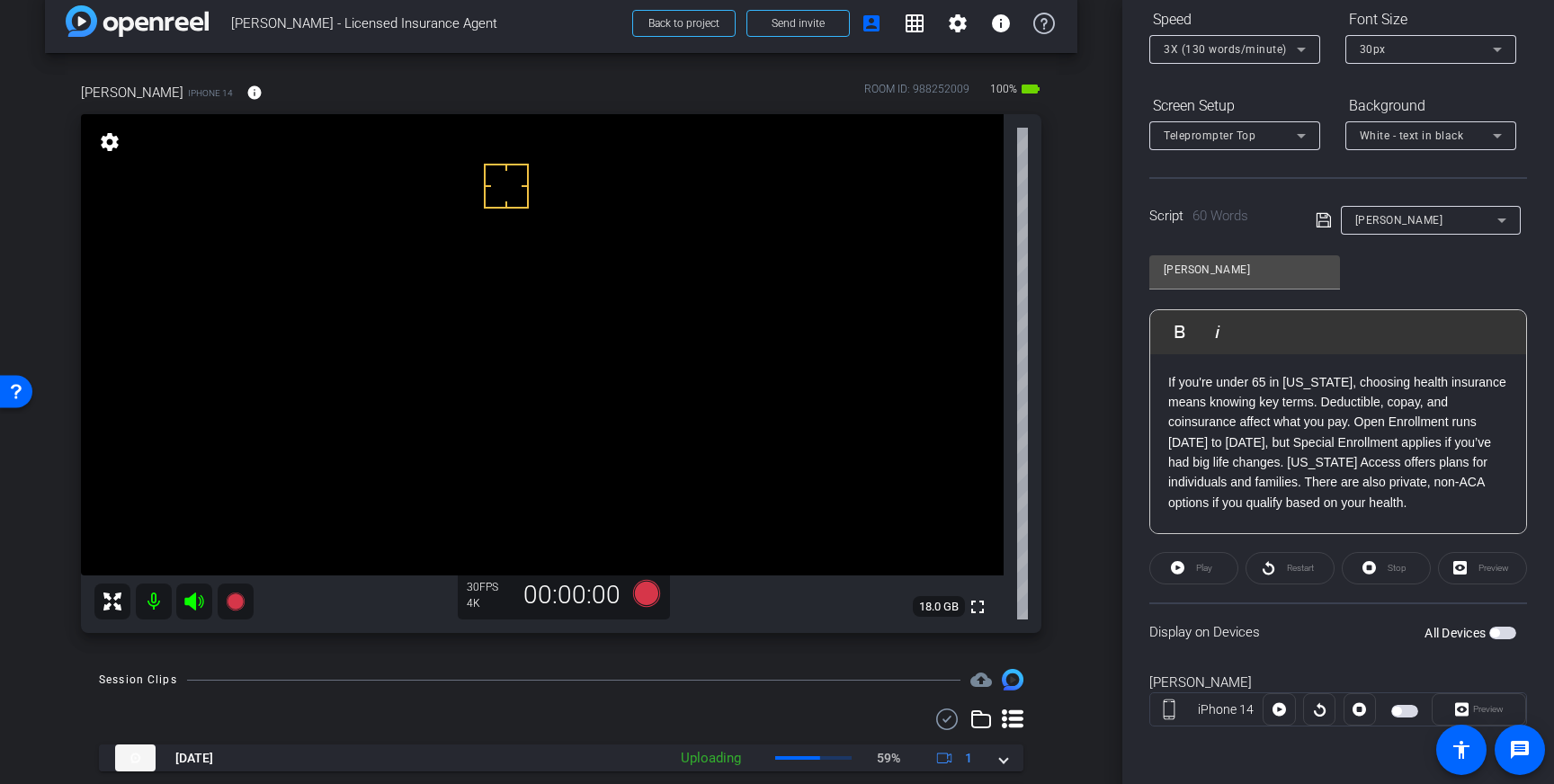
click at [1501, 629] on span "button" at bounding box center [1502, 633] width 27 height 12
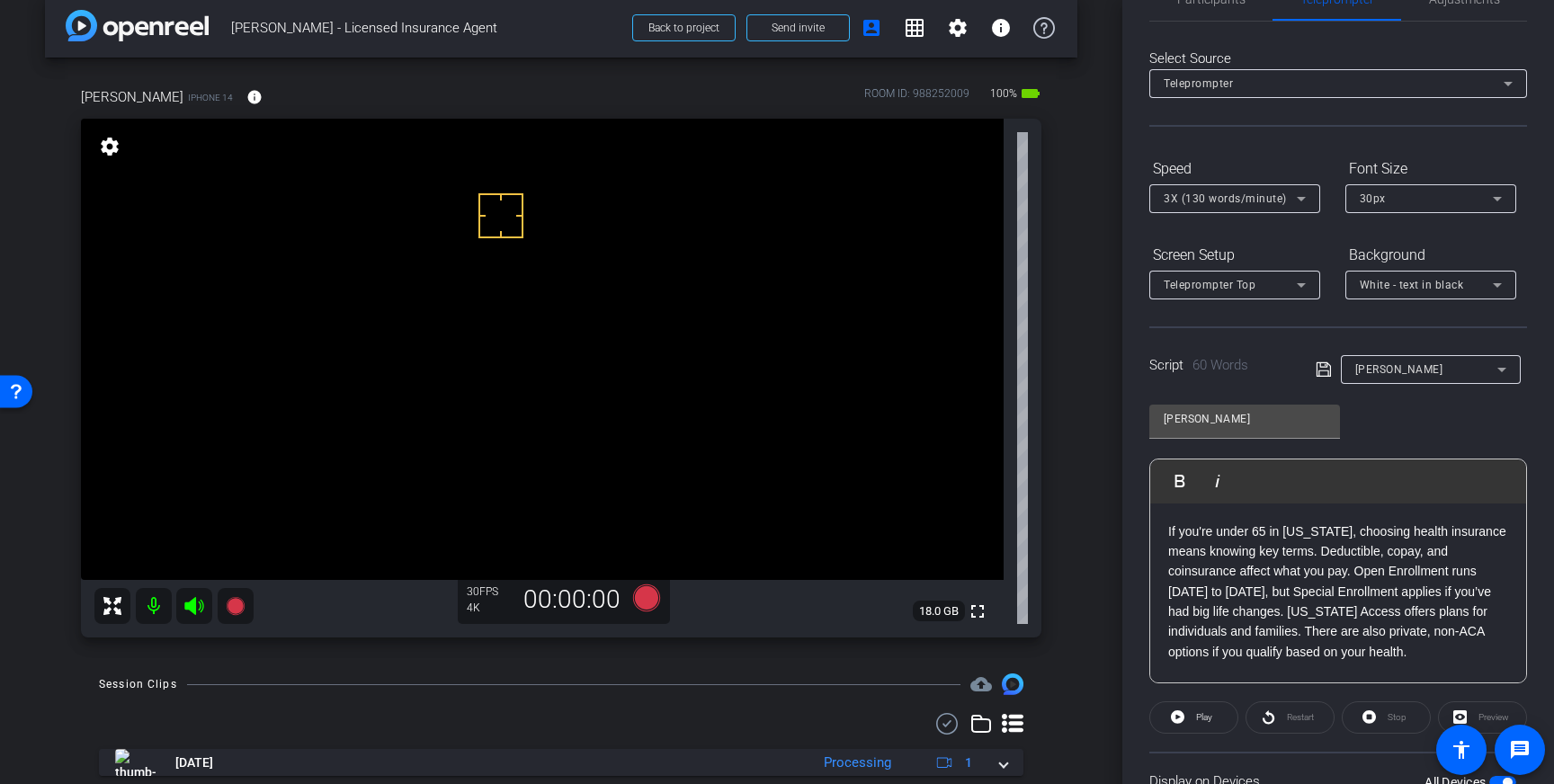
scroll to position [22, 0]
click at [644, 596] on icon at bounding box center [646, 596] width 27 height 27
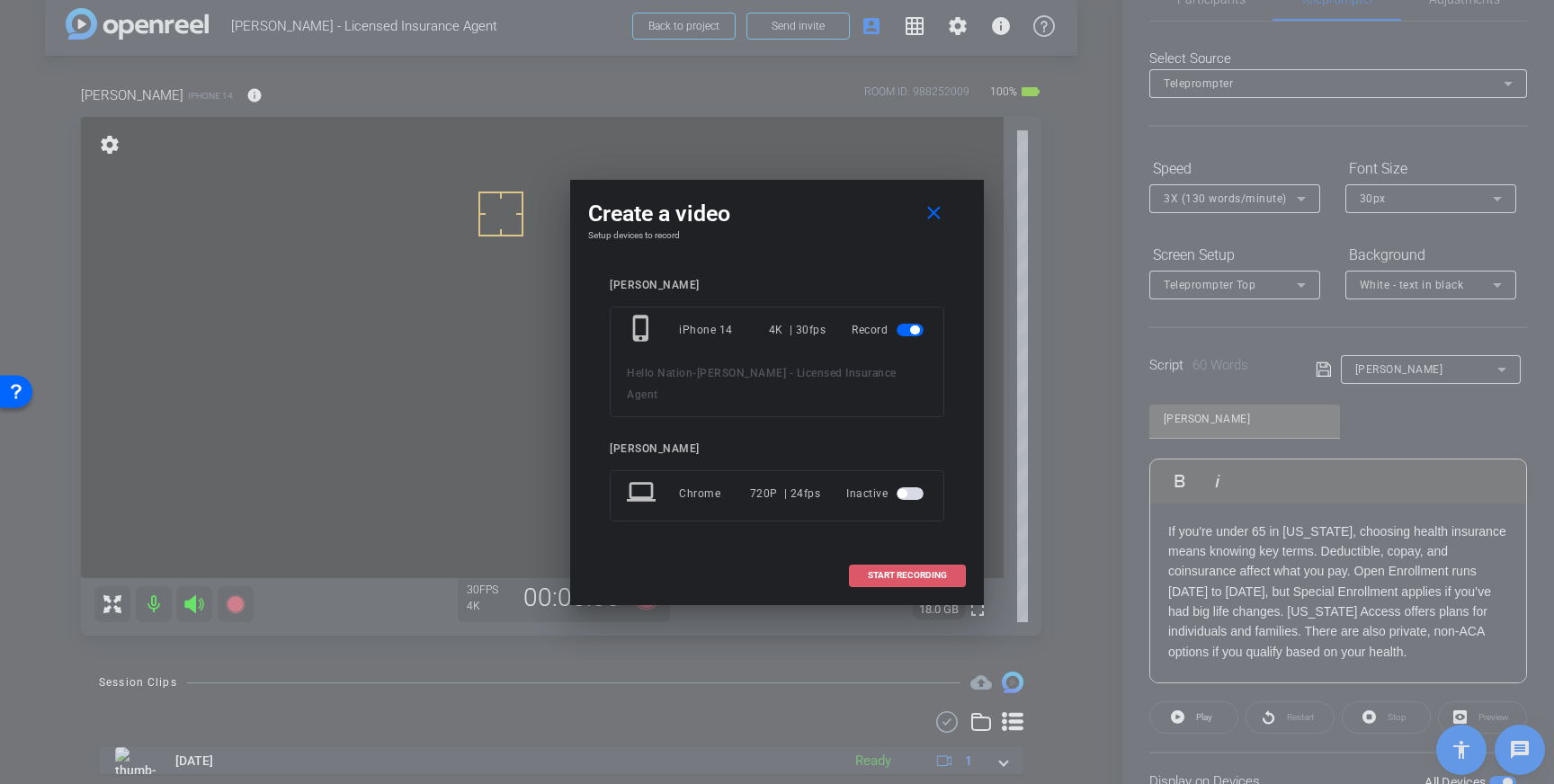
click at [890, 554] on span at bounding box center [907, 576] width 115 height 44
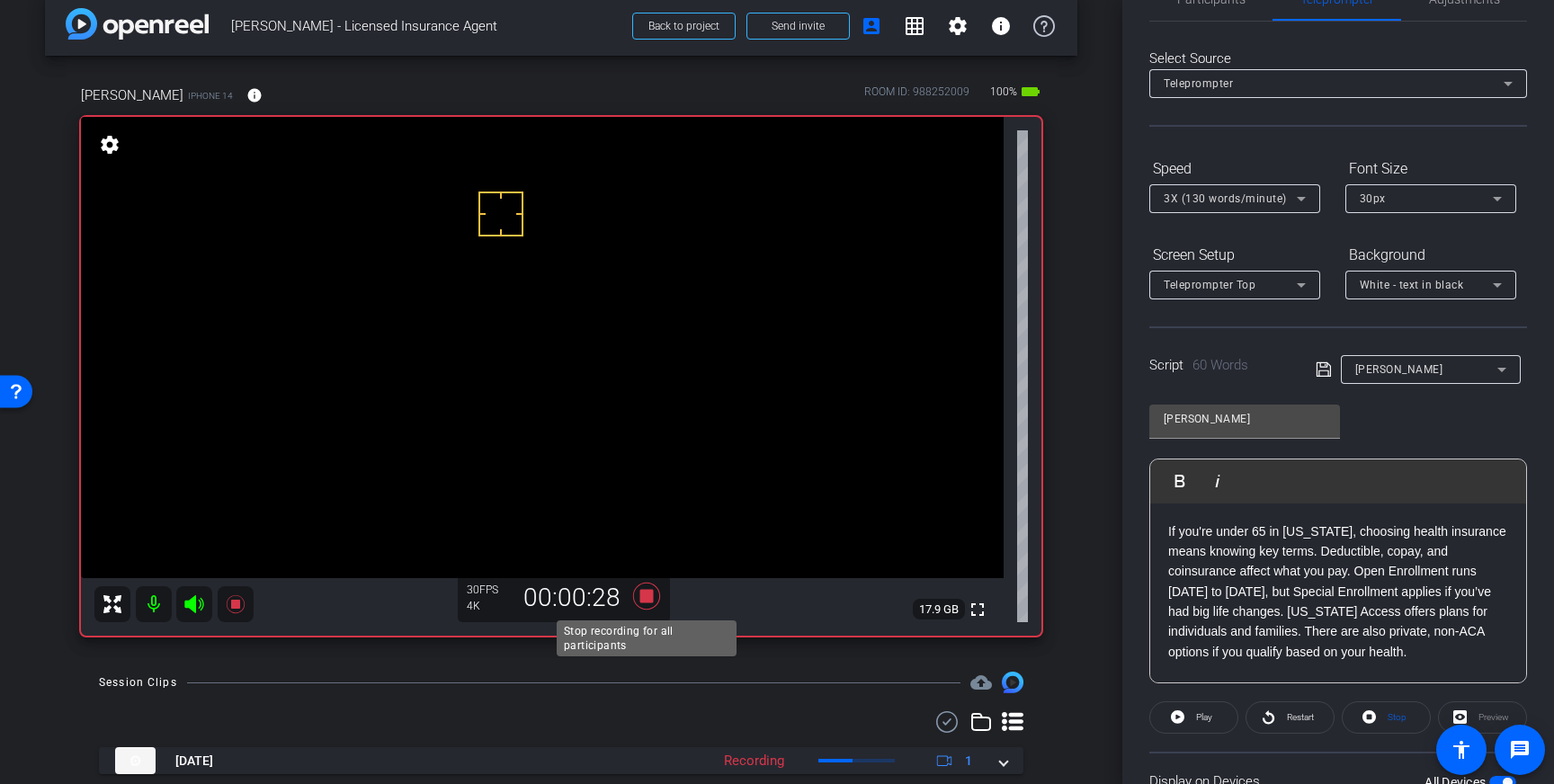
click at [640, 603] on icon at bounding box center [647, 596] width 44 height 32
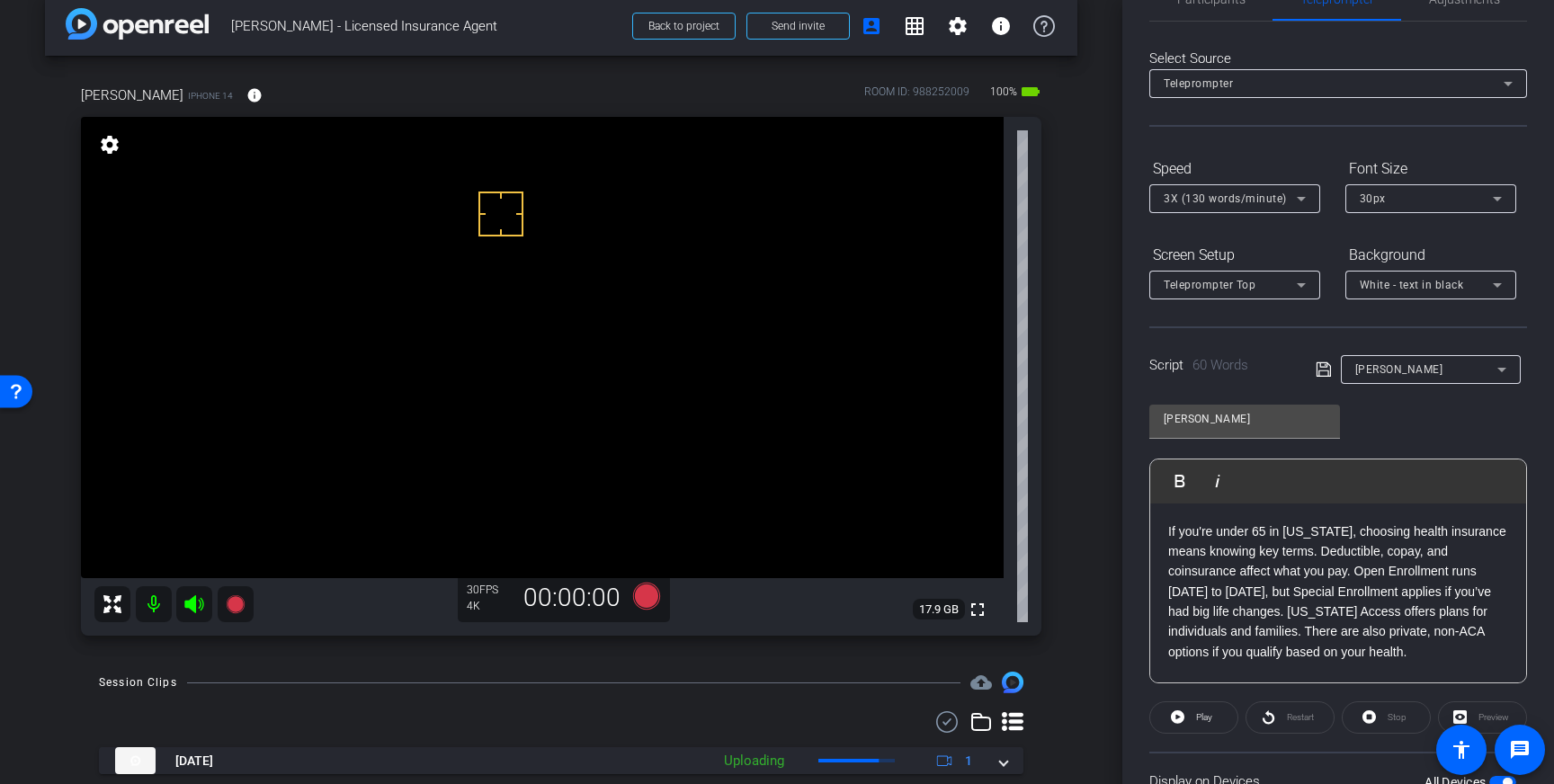
scroll to position [0, 0]
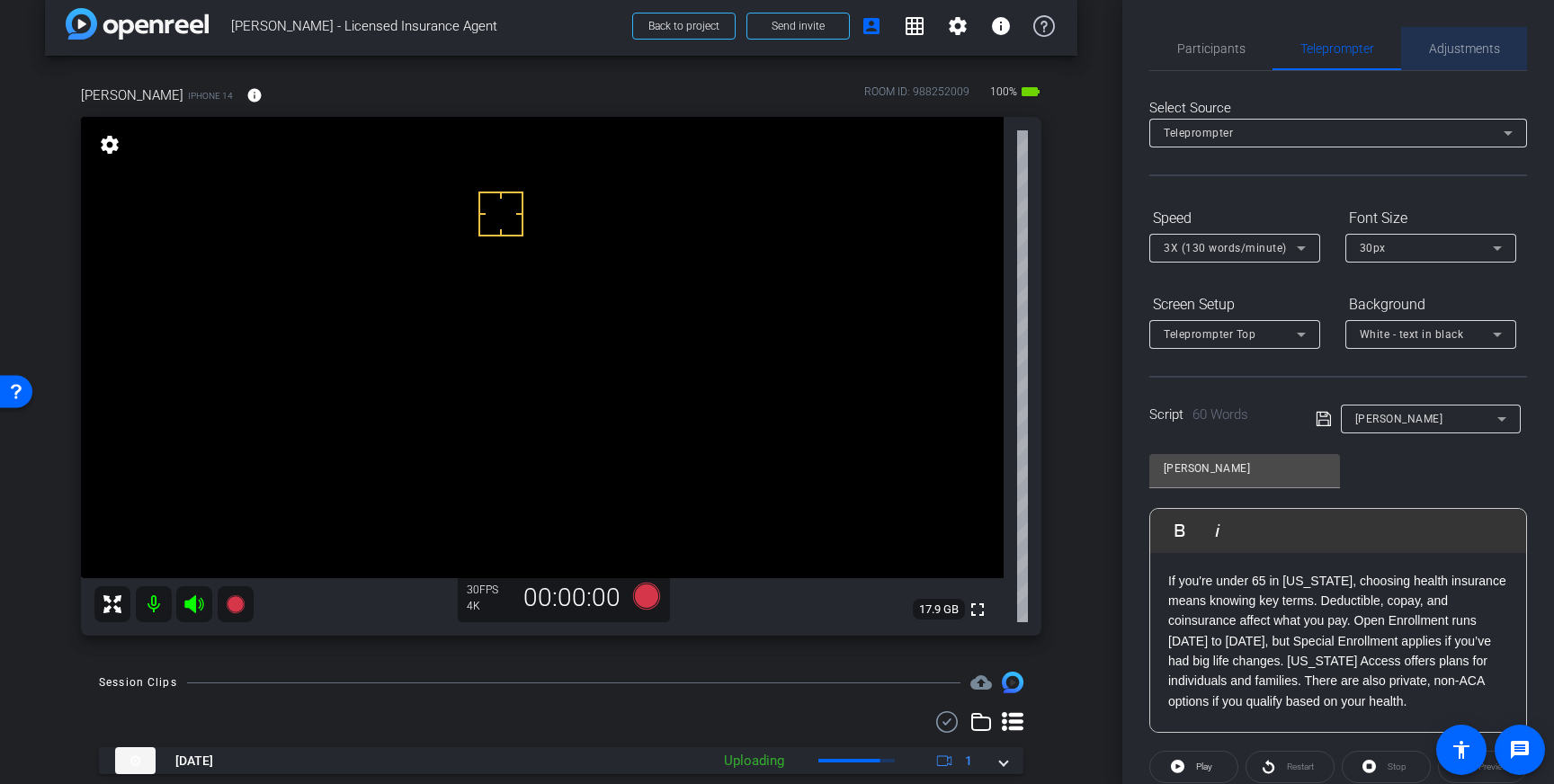
click at [1469, 49] on span "Adjustments" at bounding box center [1464, 48] width 71 height 12
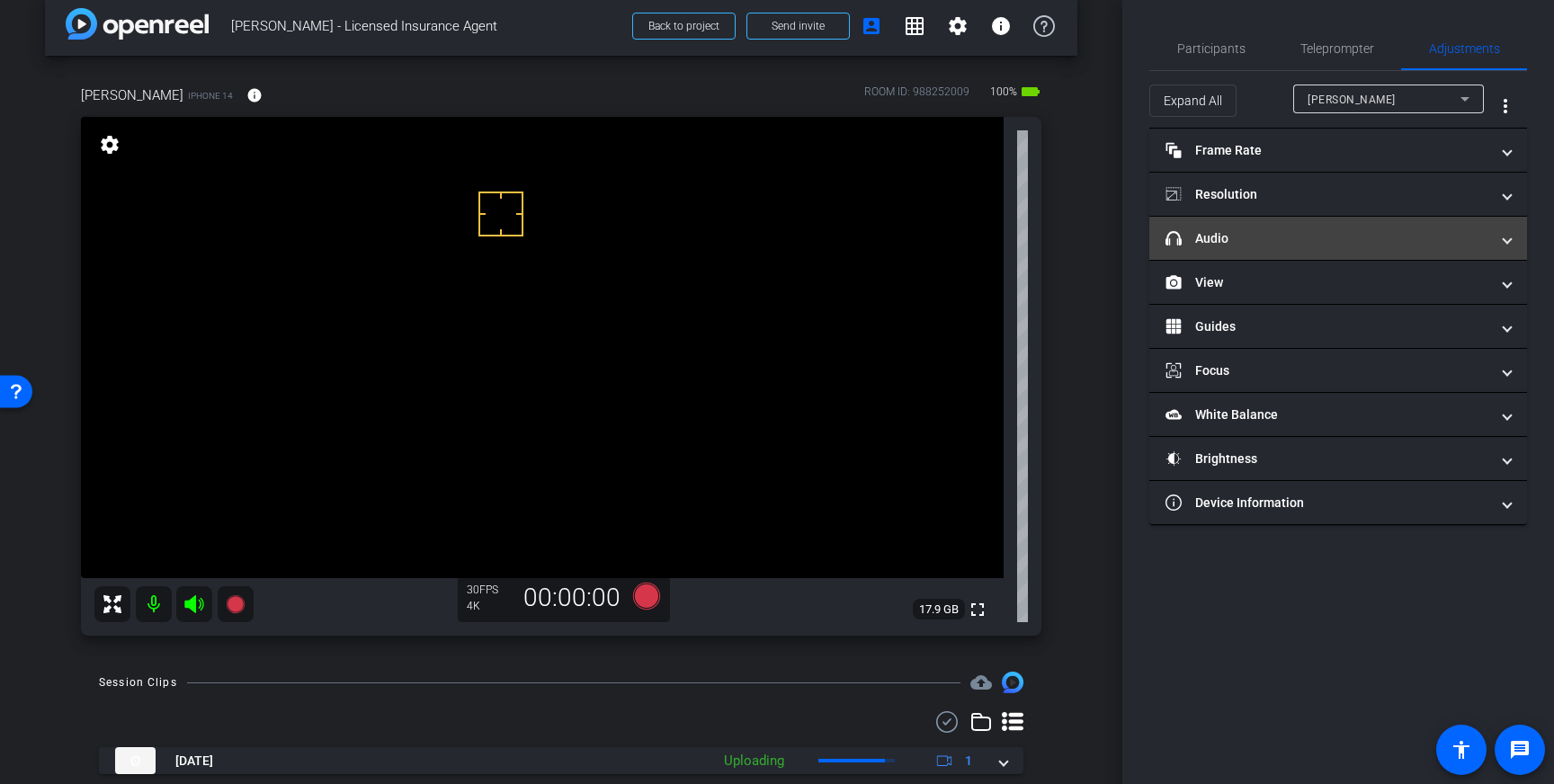
click at [1456, 236] on mat-panel-title "headphone icon Audio" at bounding box center [1327, 238] width 323 height 19
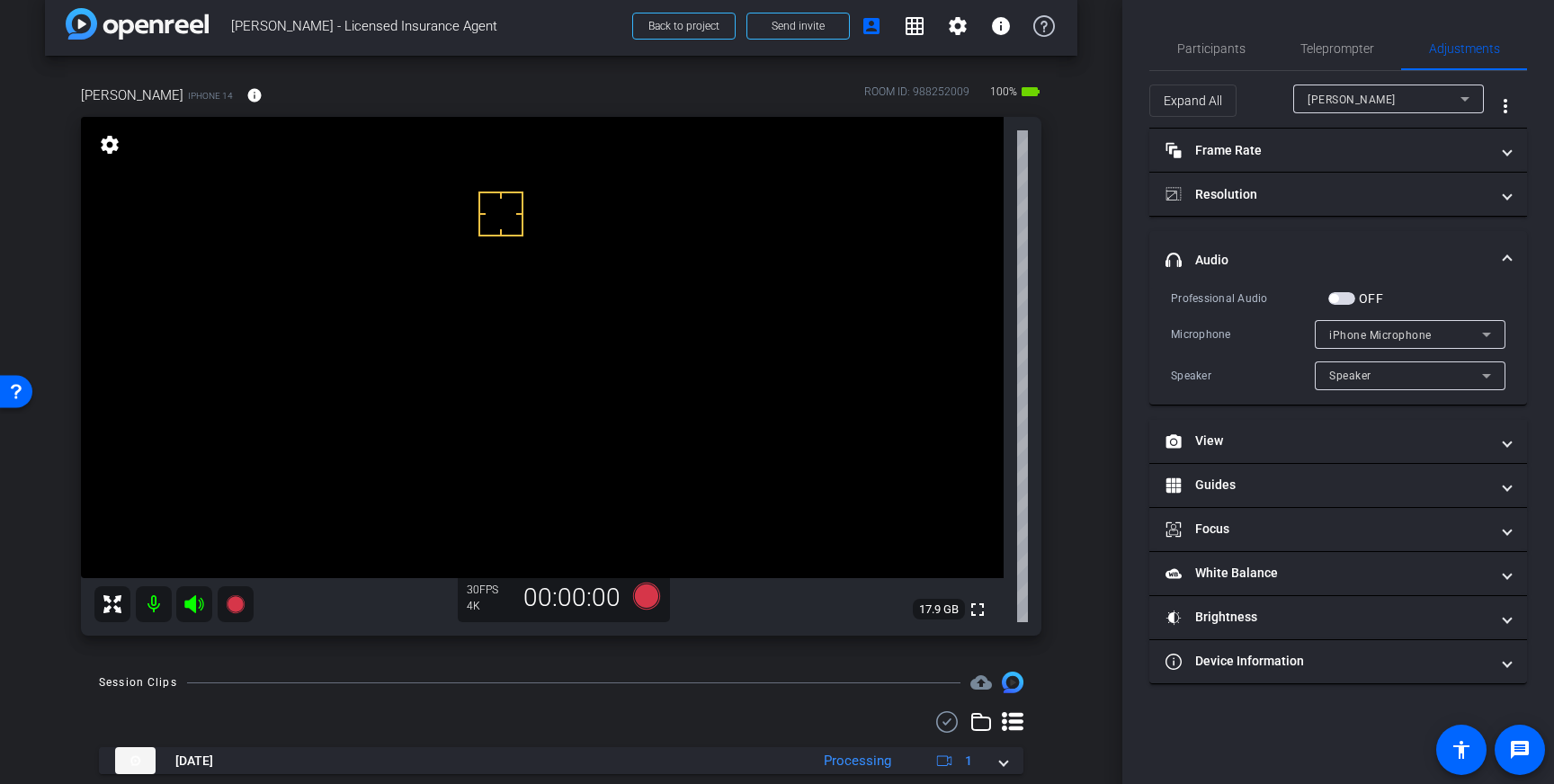
drag, startPoint x: 1343, startPoint y: 294, endPoint x: 1384, endPoint y: 335, distance: 58.0
click at [1343, 295] on span "button" at bounding box center [1341, 298] width 27 height 12
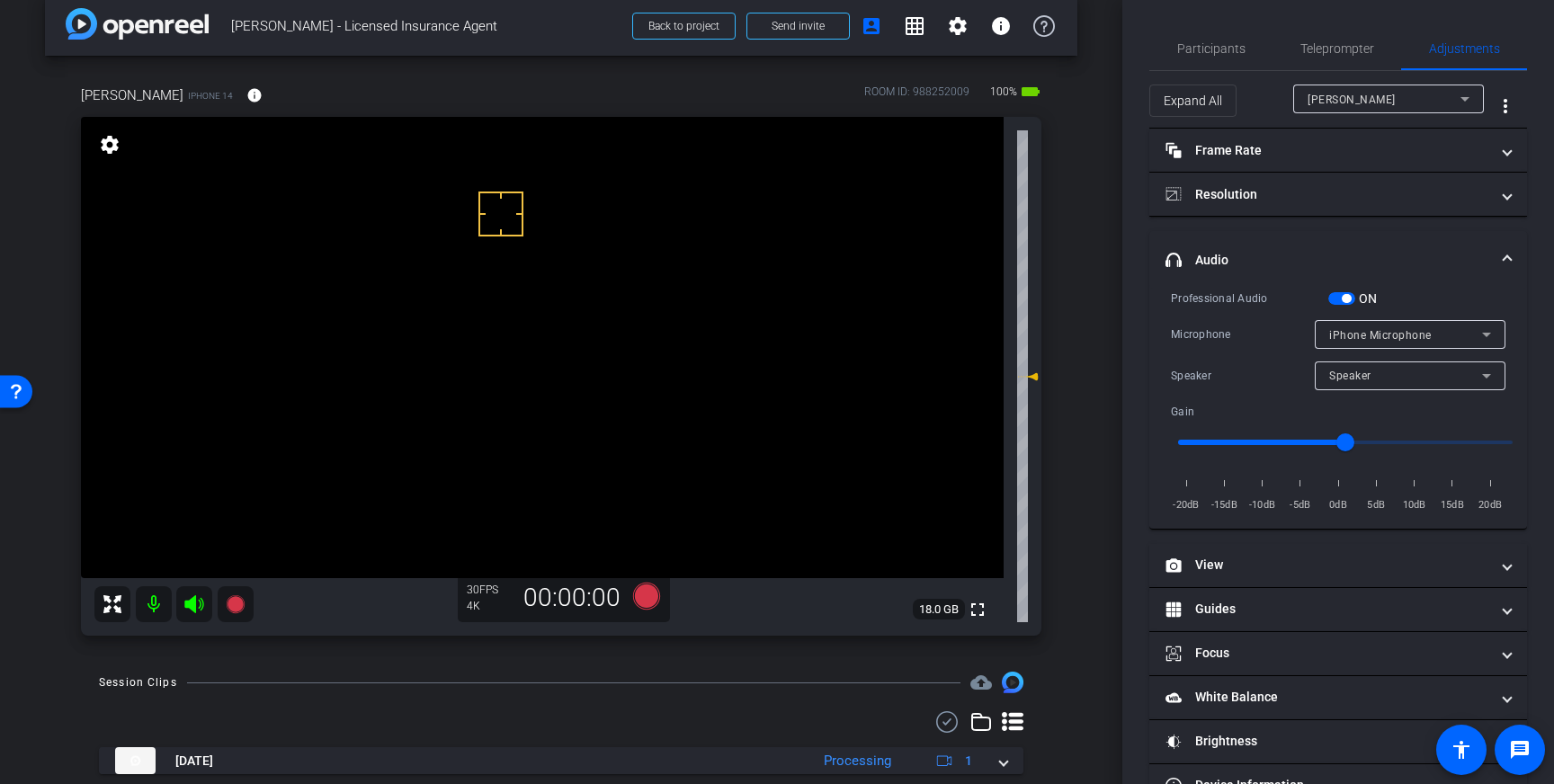
drag, startPoint x: 1501, startPoint y: 251, endPoint x: 1112, endPoint y: 133, distance: 406.5
click at [1501, 251] on span "headphone icon Audio" at bounding box center [1334, 260] width 338 height 19
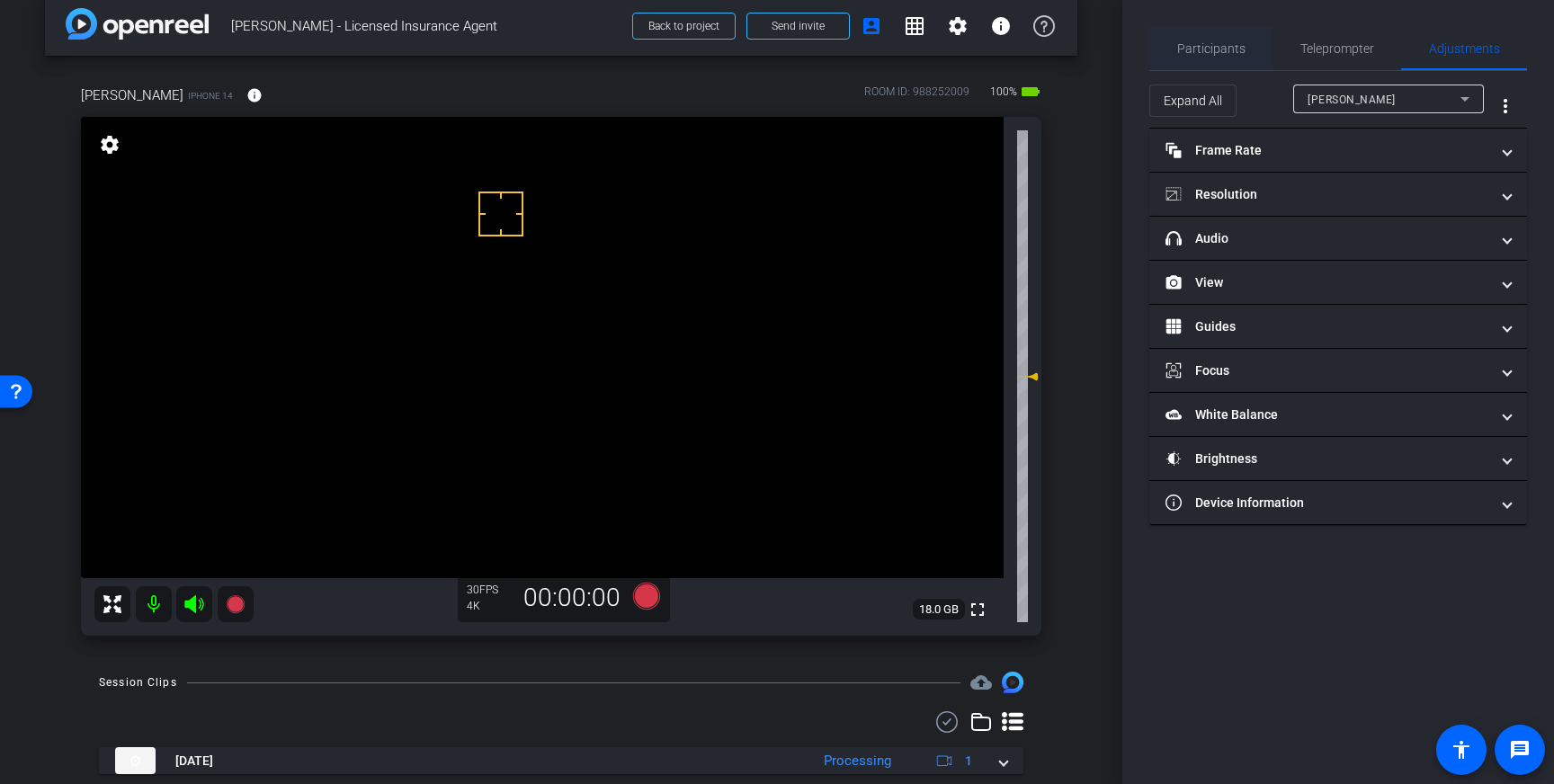
click at [1201, 45] on span "Participants" at bounding box center [1211, 48] width 68 height 12
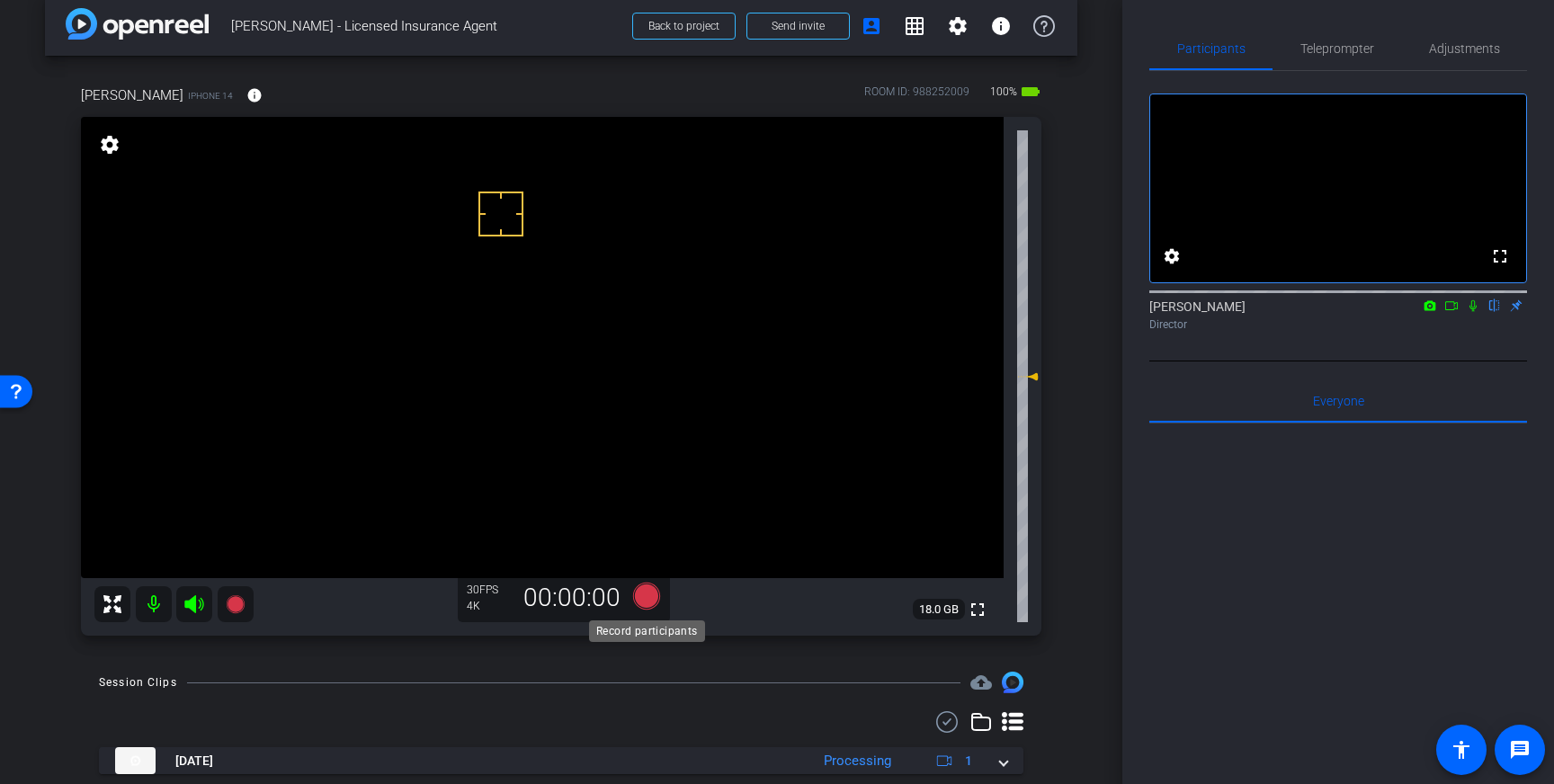
click at [643, 596] on icon at bounding box center [646, 596] width 27 height 27
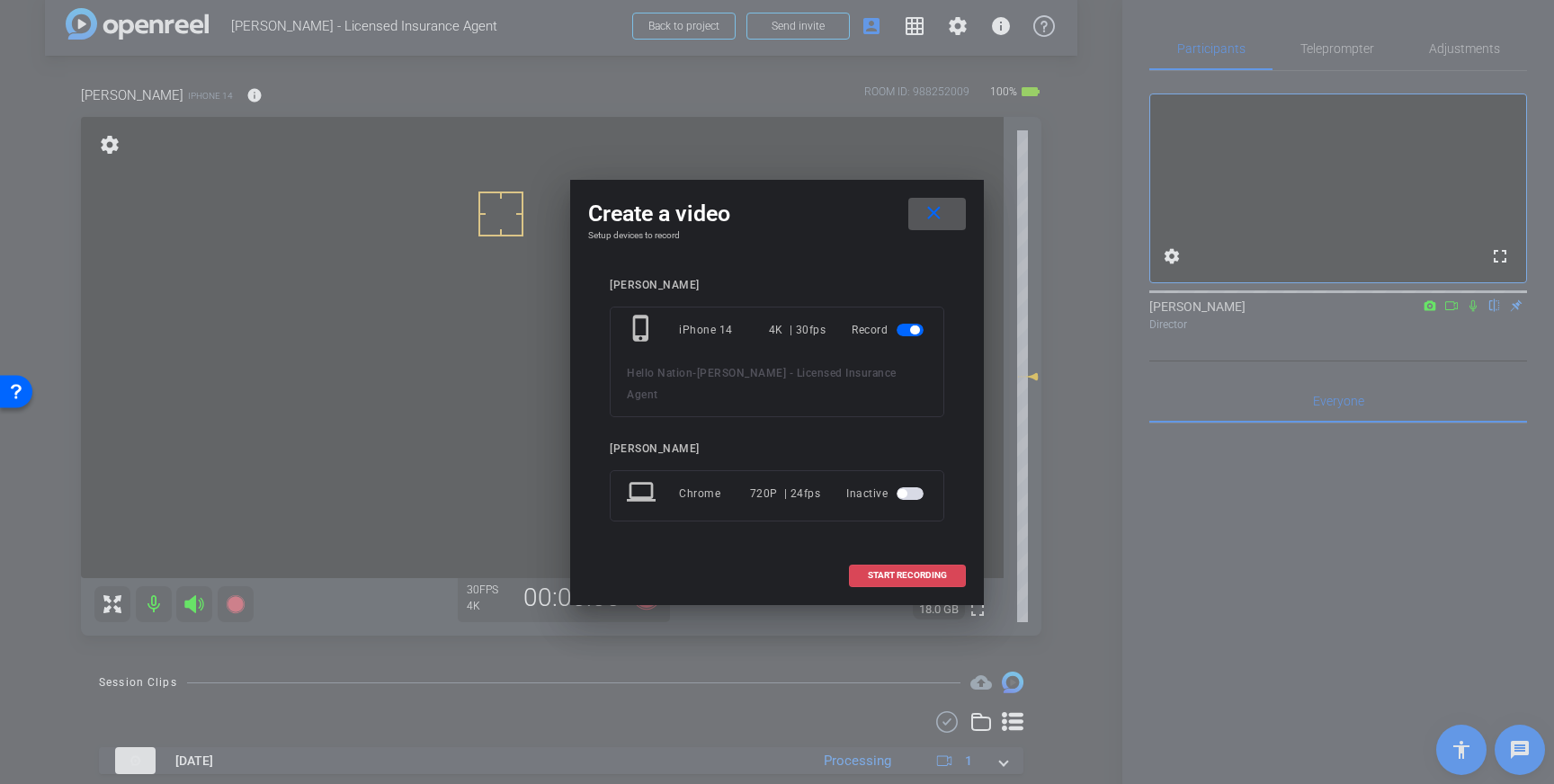
click at [885, 571] on span "START RECORDING" at bounding box center [907, 576] width 79 height 9
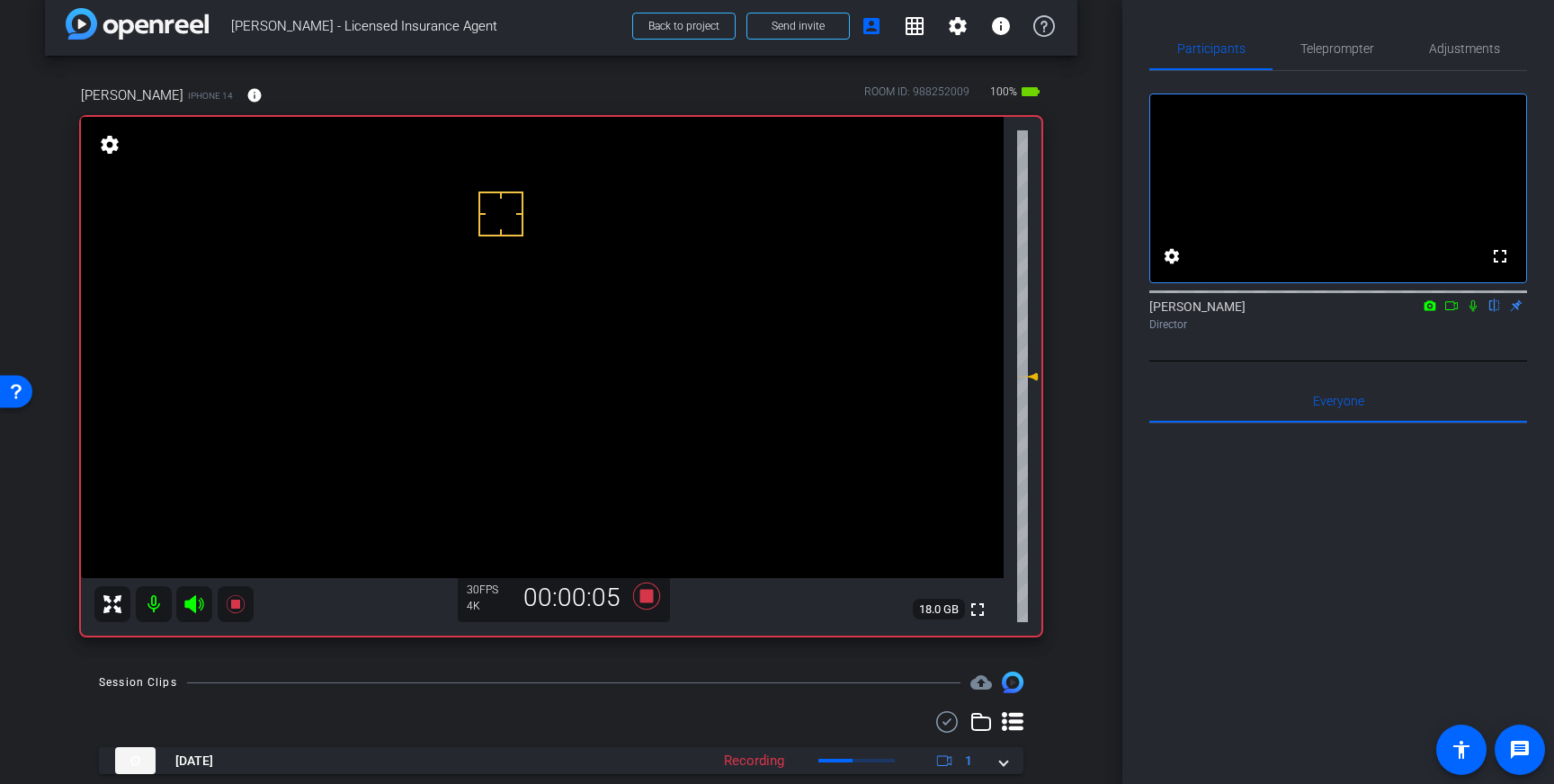
click at [1473, 312] on icon at bounding box center [1473, 305] width 14 height 12
click at [1474, 312] on icon at bounding box center [1473, 305] width 14 height 12
click at [650, 597] on icon at bounding box center [646, 596] width 27 height 27
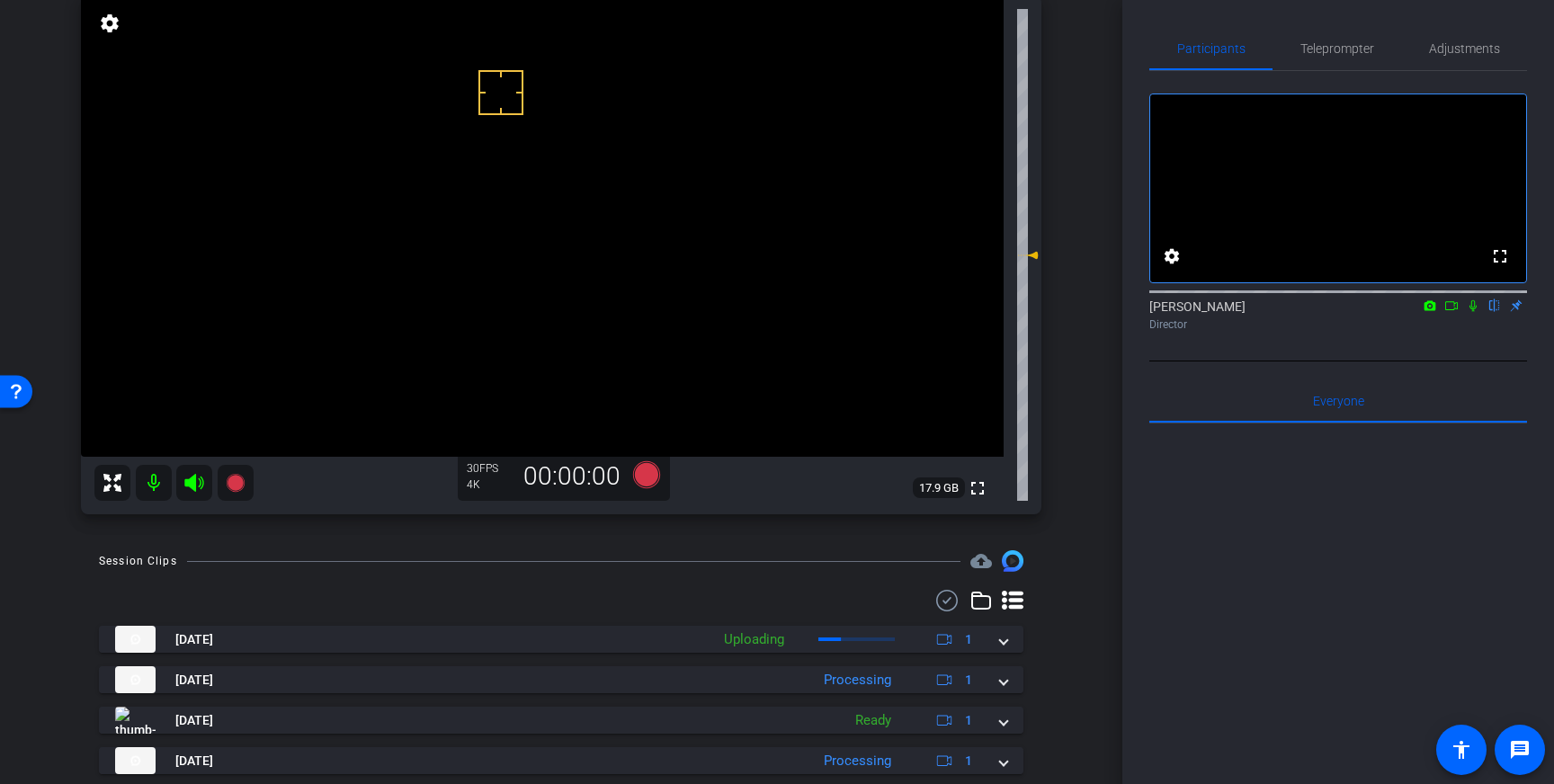
scroll to position [173, 0]
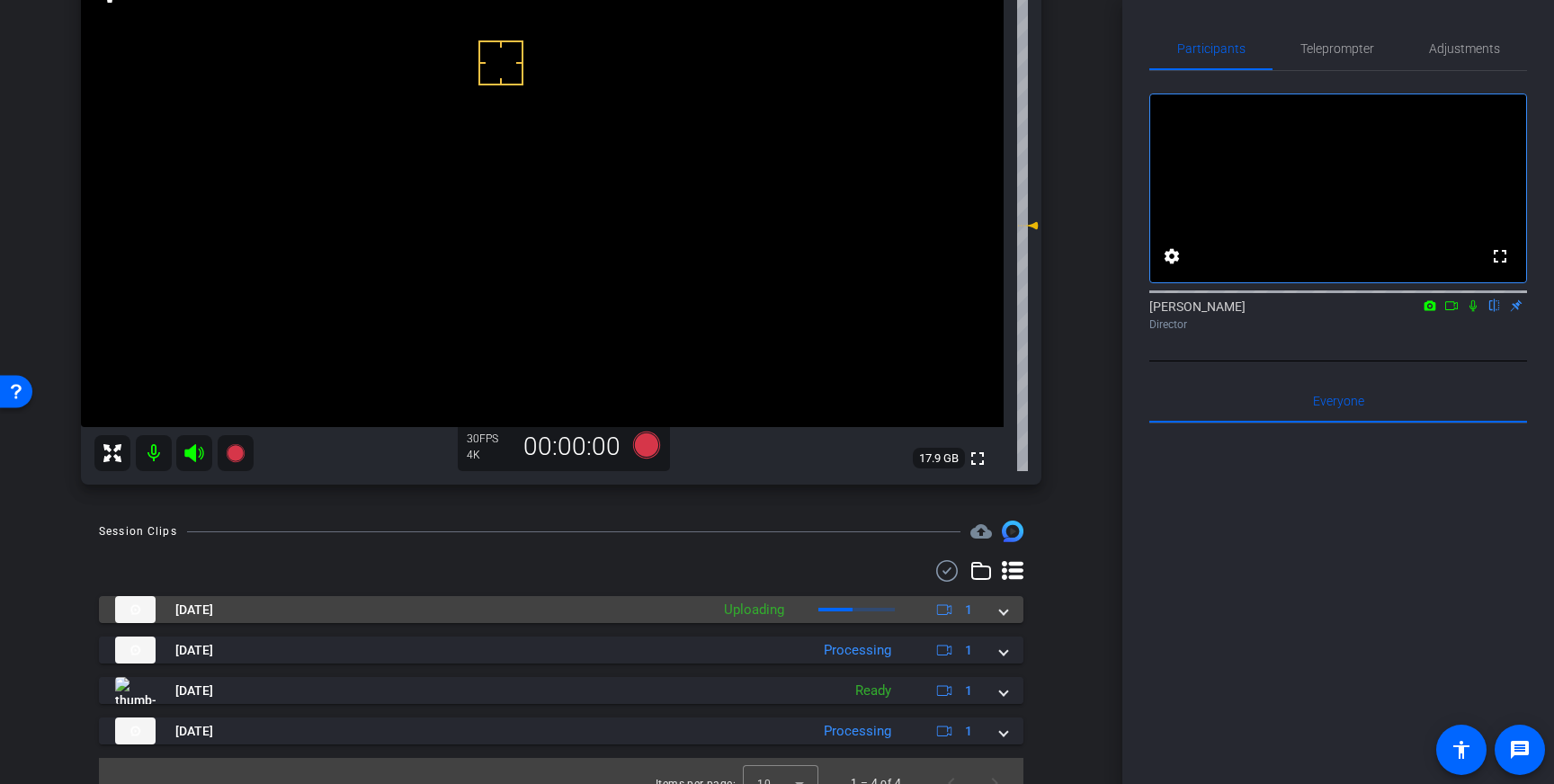
click at [1006, 612] on span at bounding box center [1004, 610] width 8 height 19
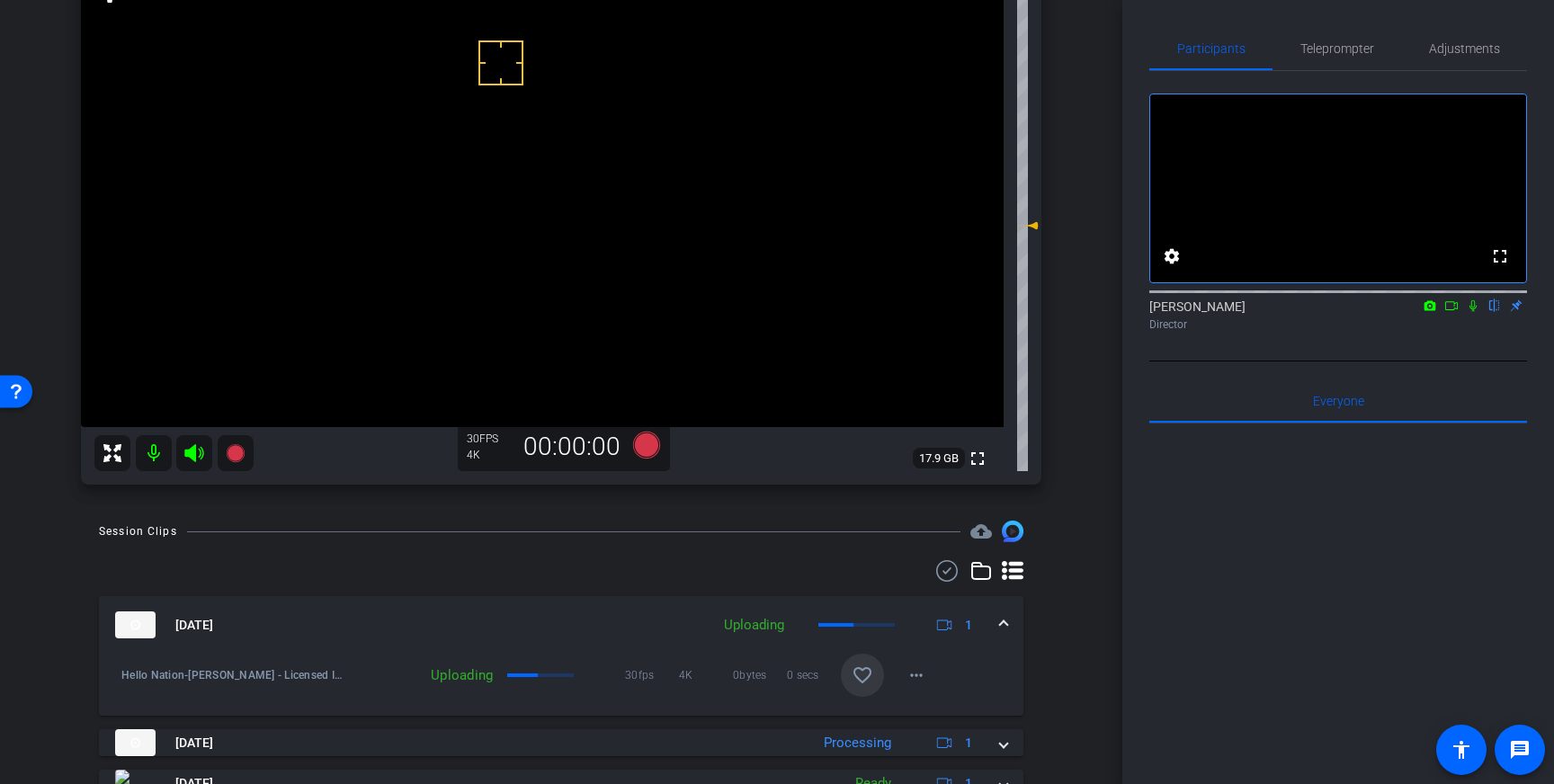
click at [863, 673] on mat-icon "favorite_border" at bounding box center [862, 675] width 22 height 22
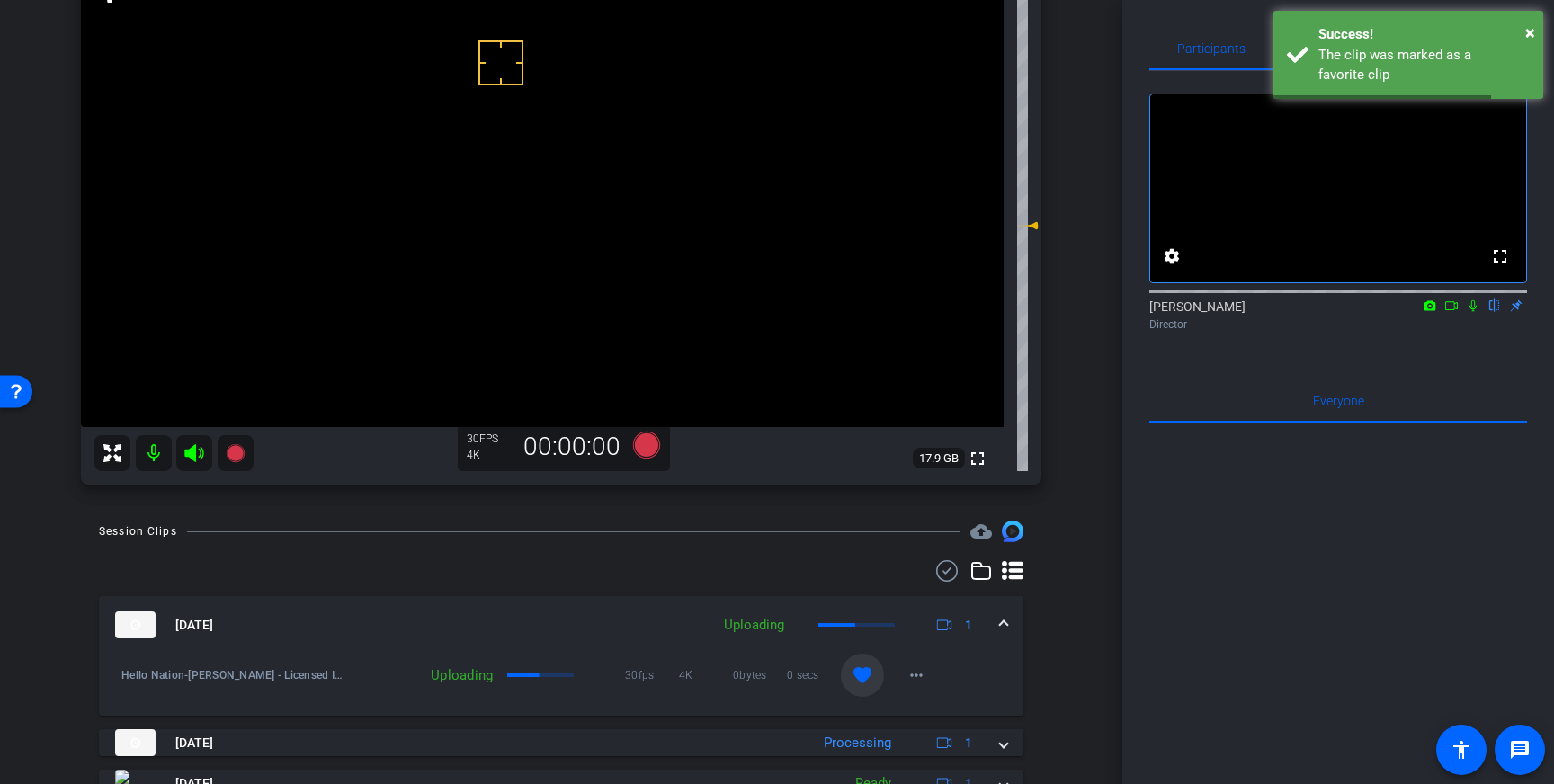
click at [1004, 630] on span at bounding box center [1004, 625] width 8 height 19
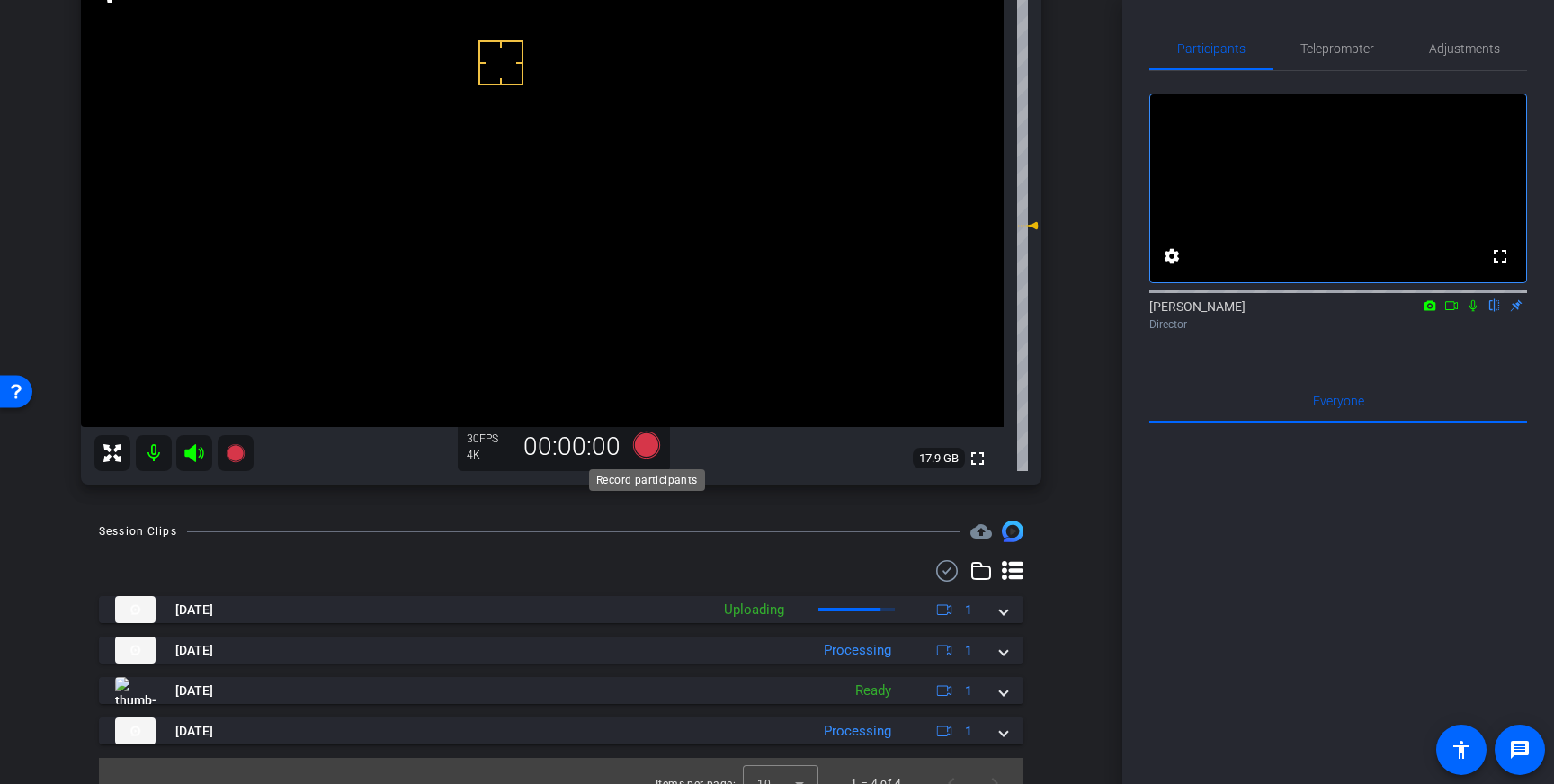
click at [648, 444] on icon at bounding box center [646, 444] width 27 height 27
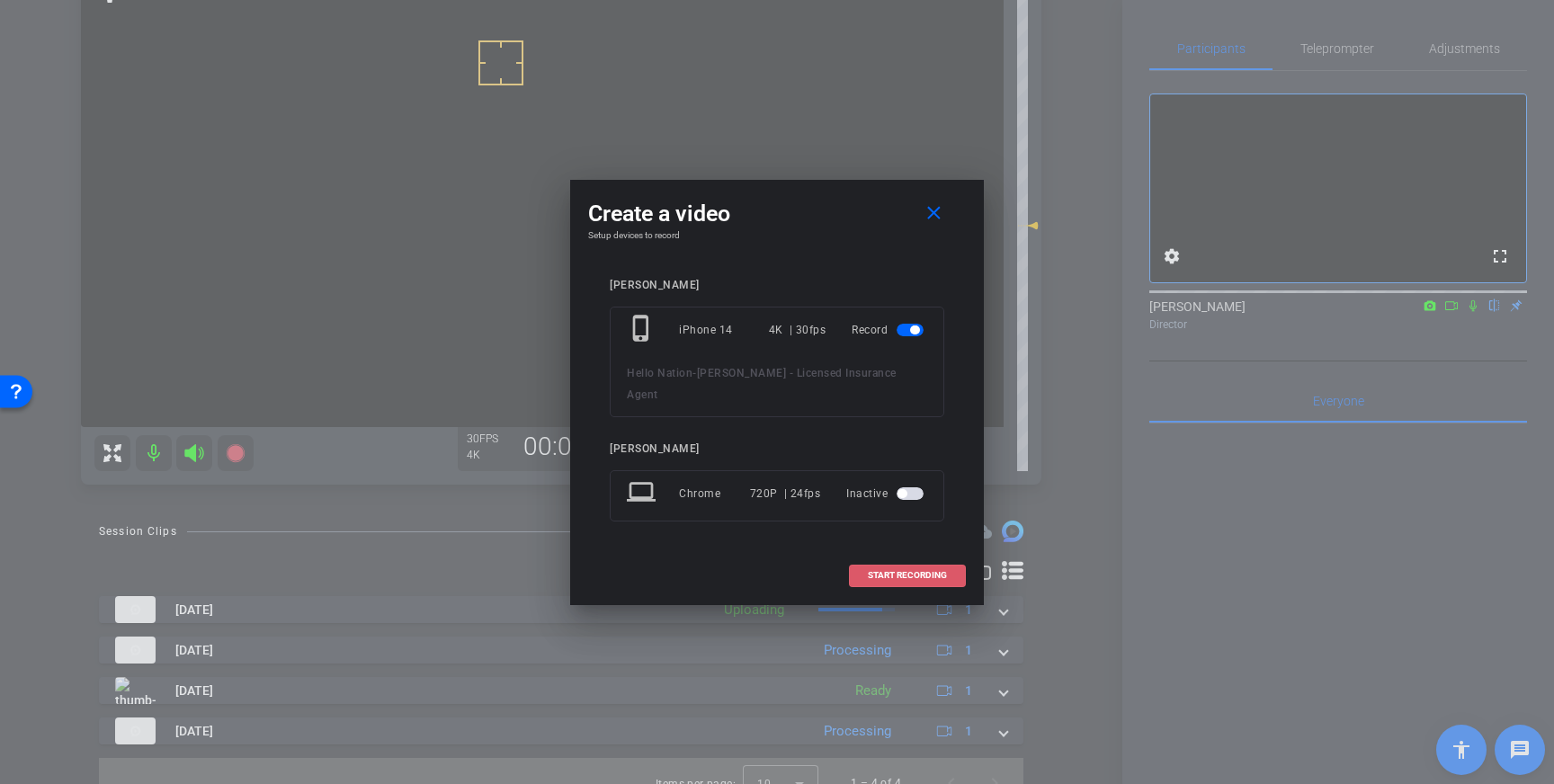
click at [894, 571] on span "START RECORDING" at bounding box center [907, 576] width 79 height 9
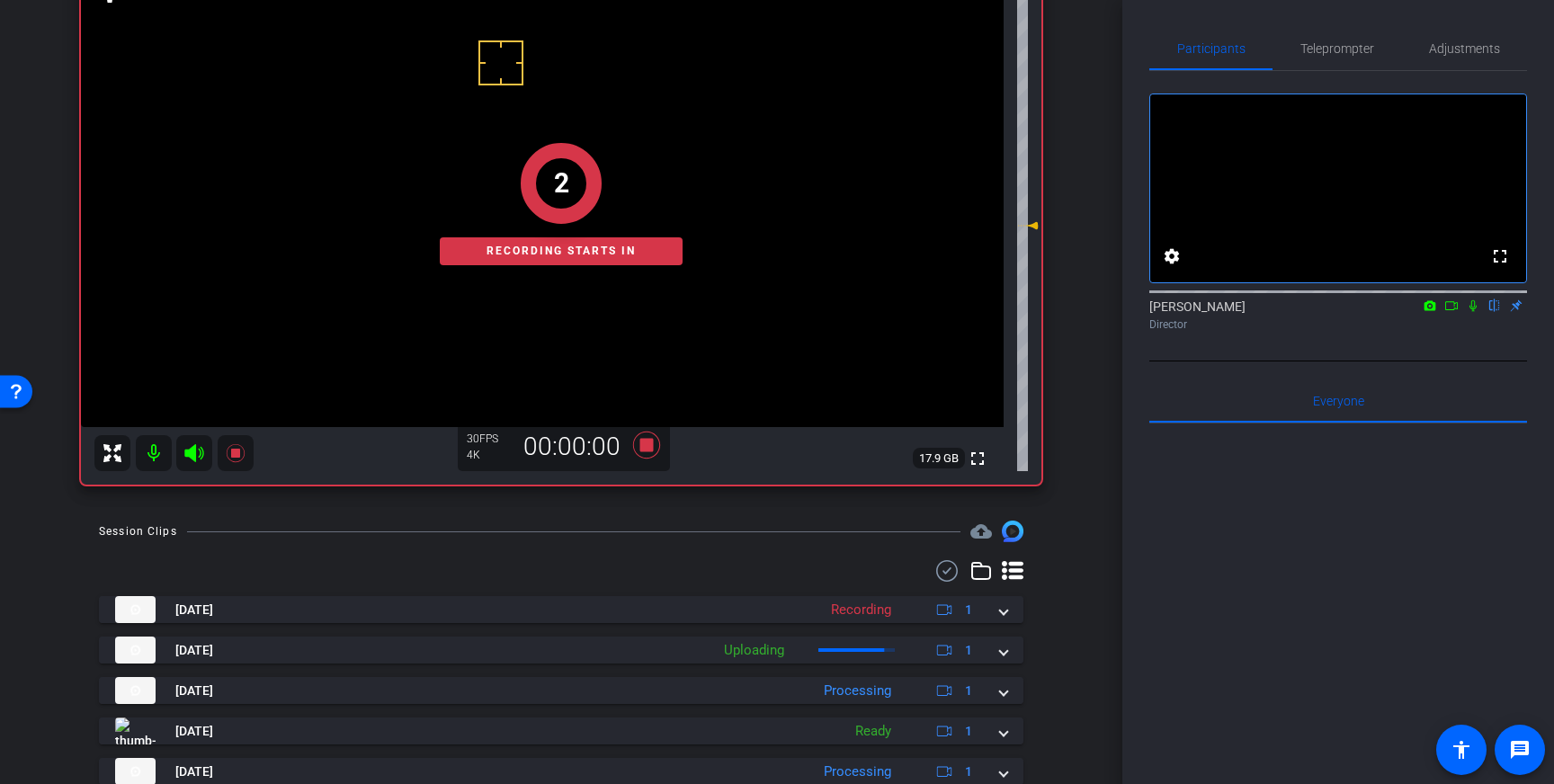
scroll to position [145, 0]
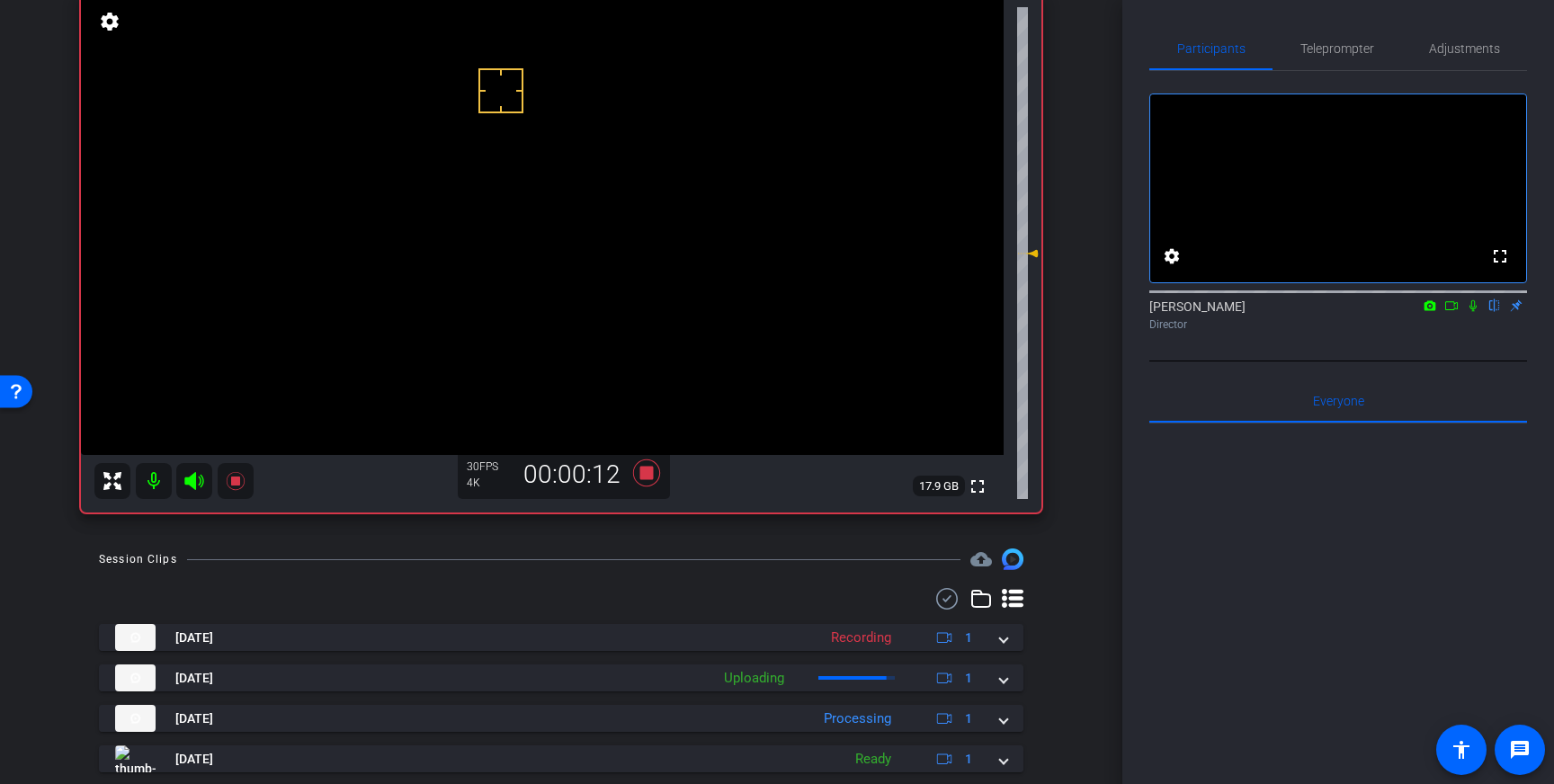
click at [1474, 312] on icon at bounding box center [1473, 305] width 14 height 12
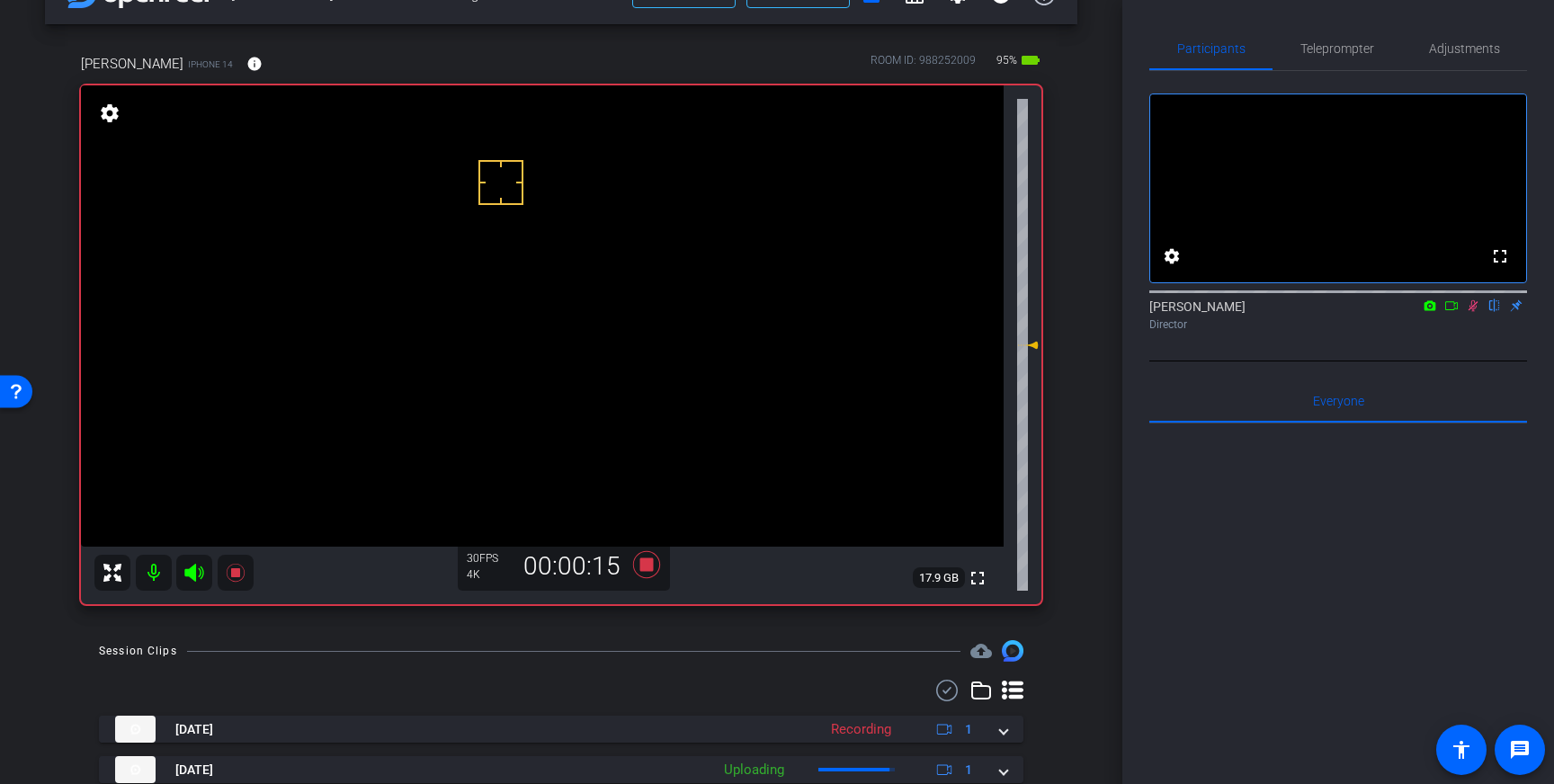
scroll to position [42, 0]
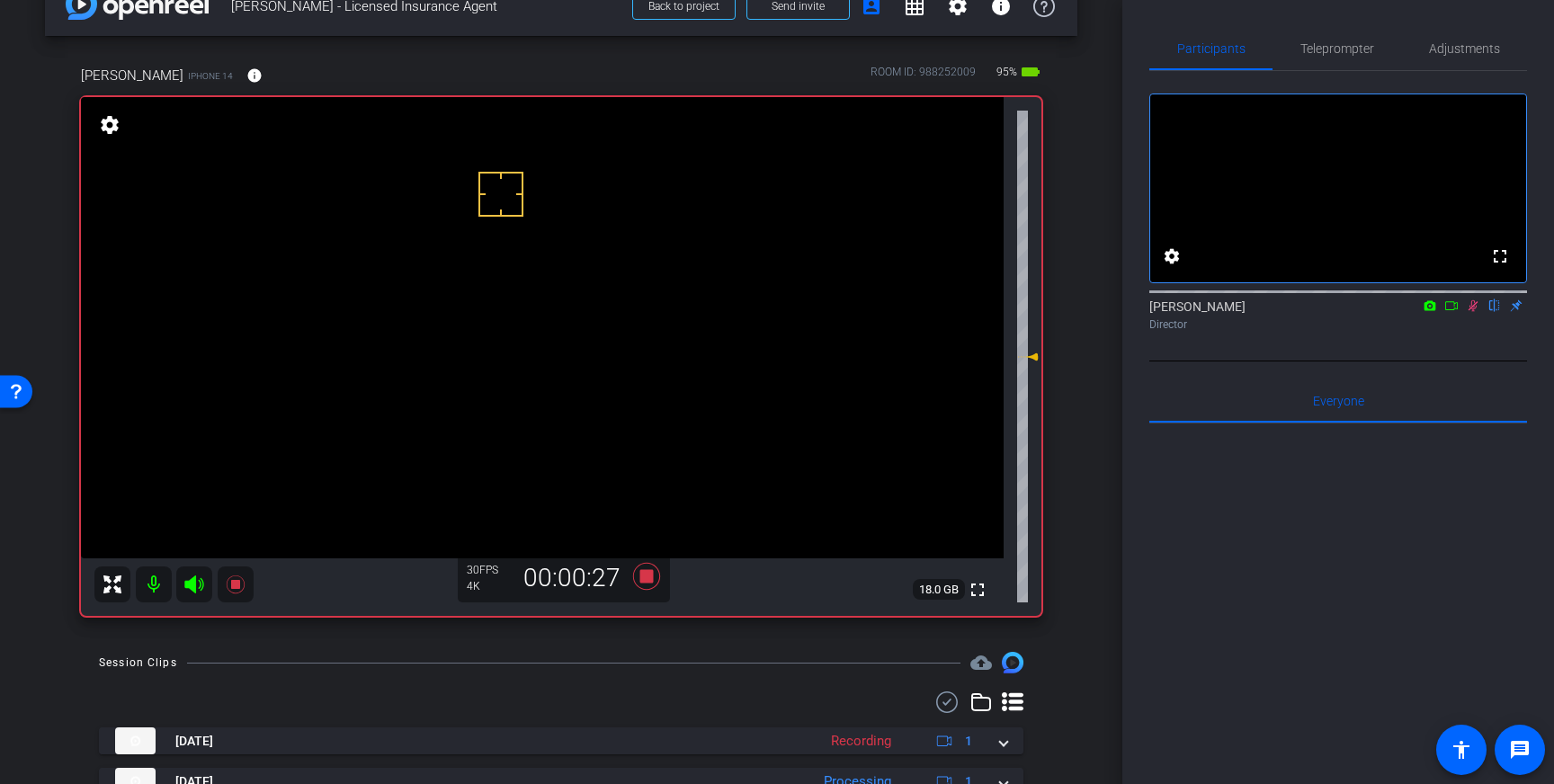
click at [1475, 312] on icon at bounding box center [1474, 306] width 9 height 11
click at [655, 575] on icon at bounding box center [647, 576] width 44 height 32
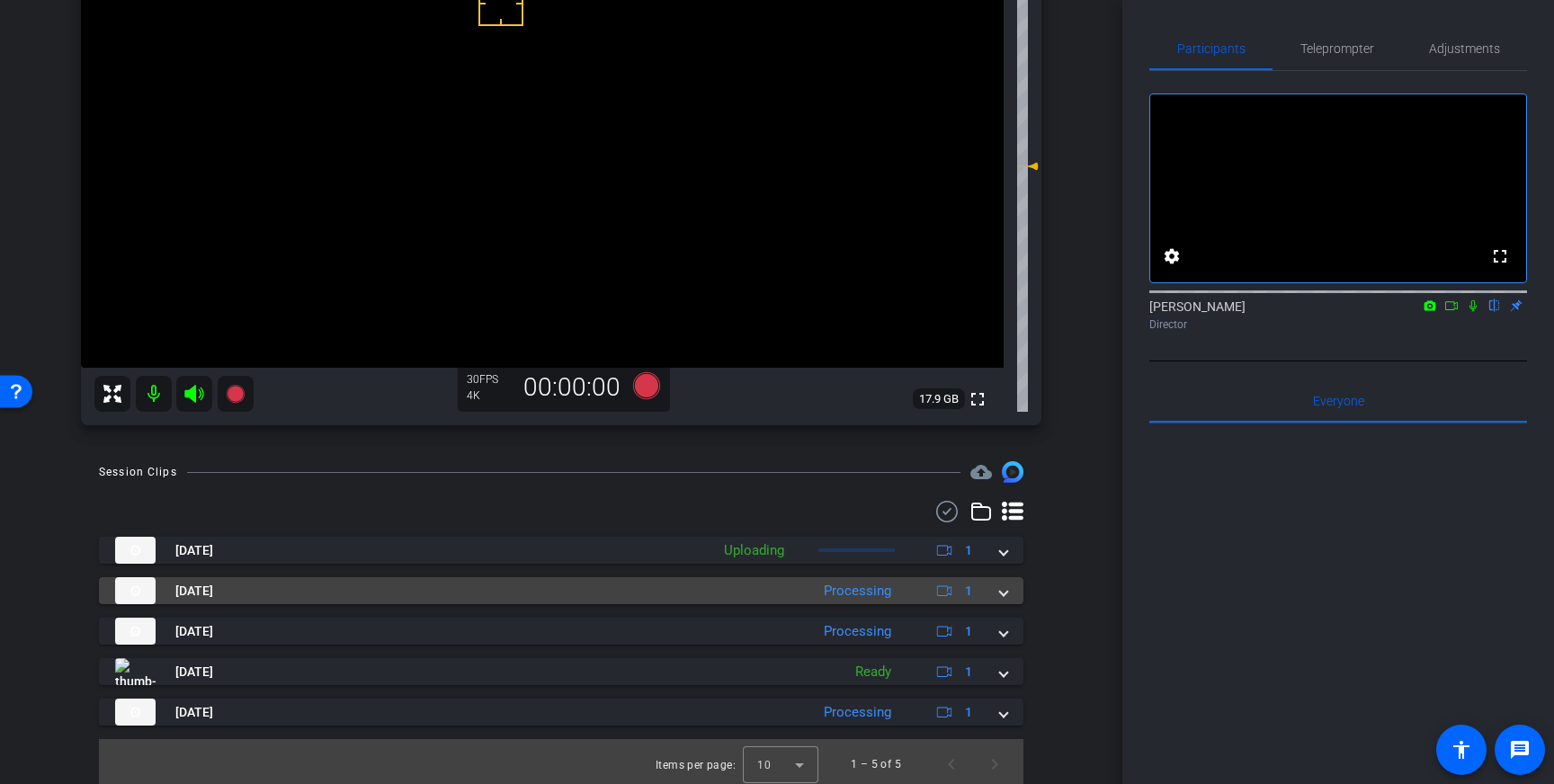
scroll to position [235, 0]
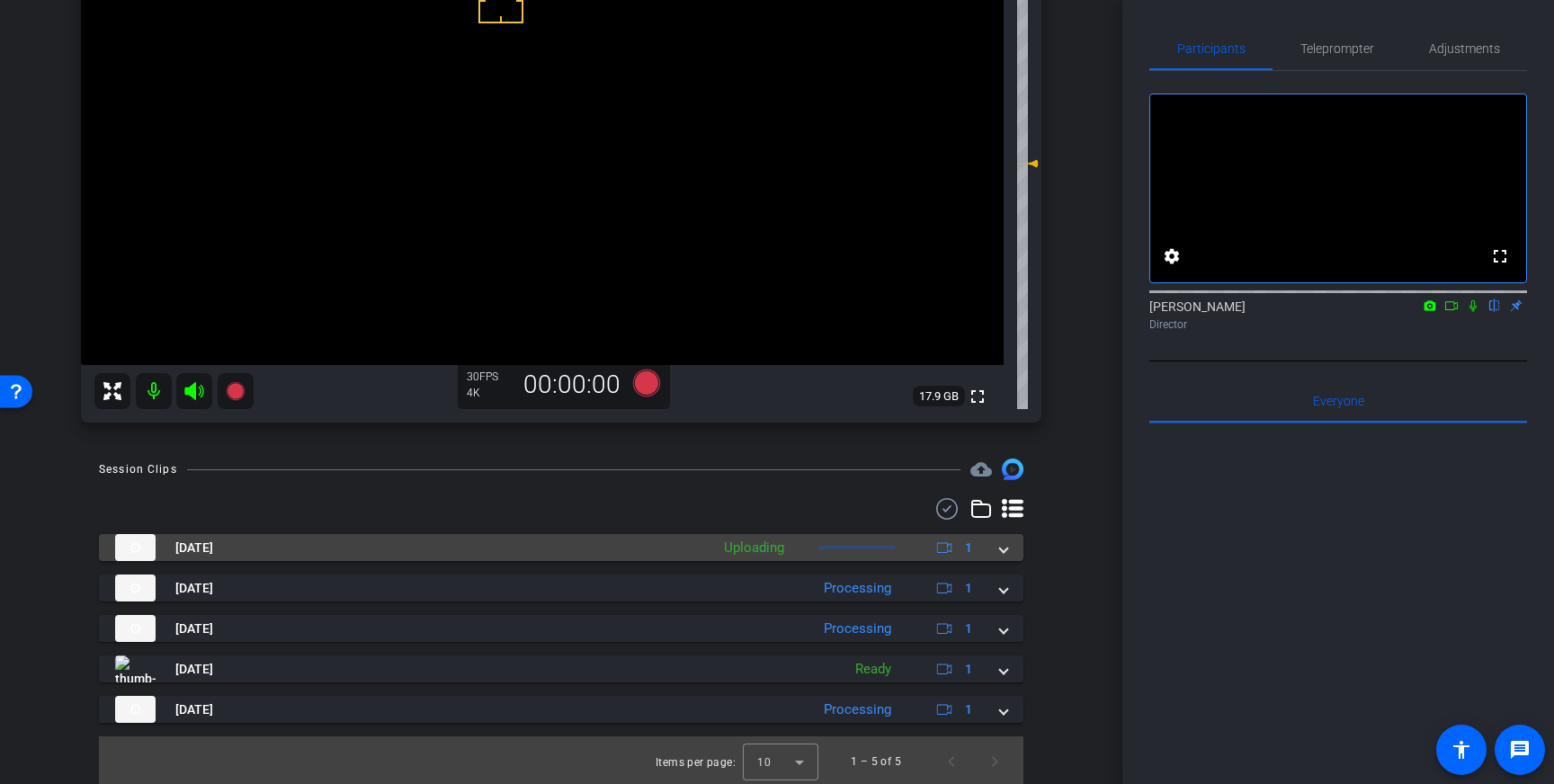
click at [1005, 550] on span at bounding box center [1004, 548] width 8 height 19
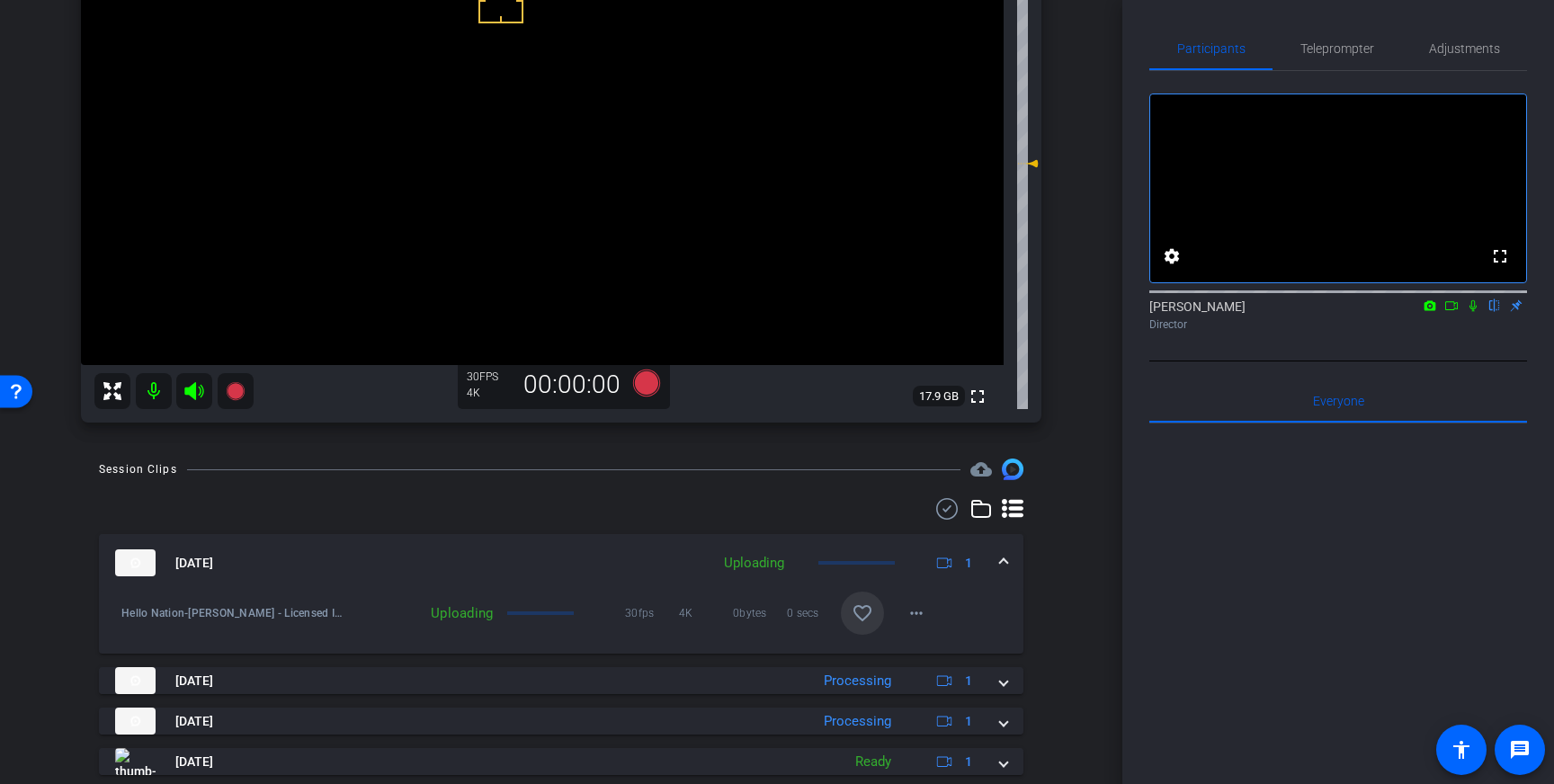
click at [866, 608] on mat-icon "favorite_border" at bounding box center [862, 613] width 22 height 22
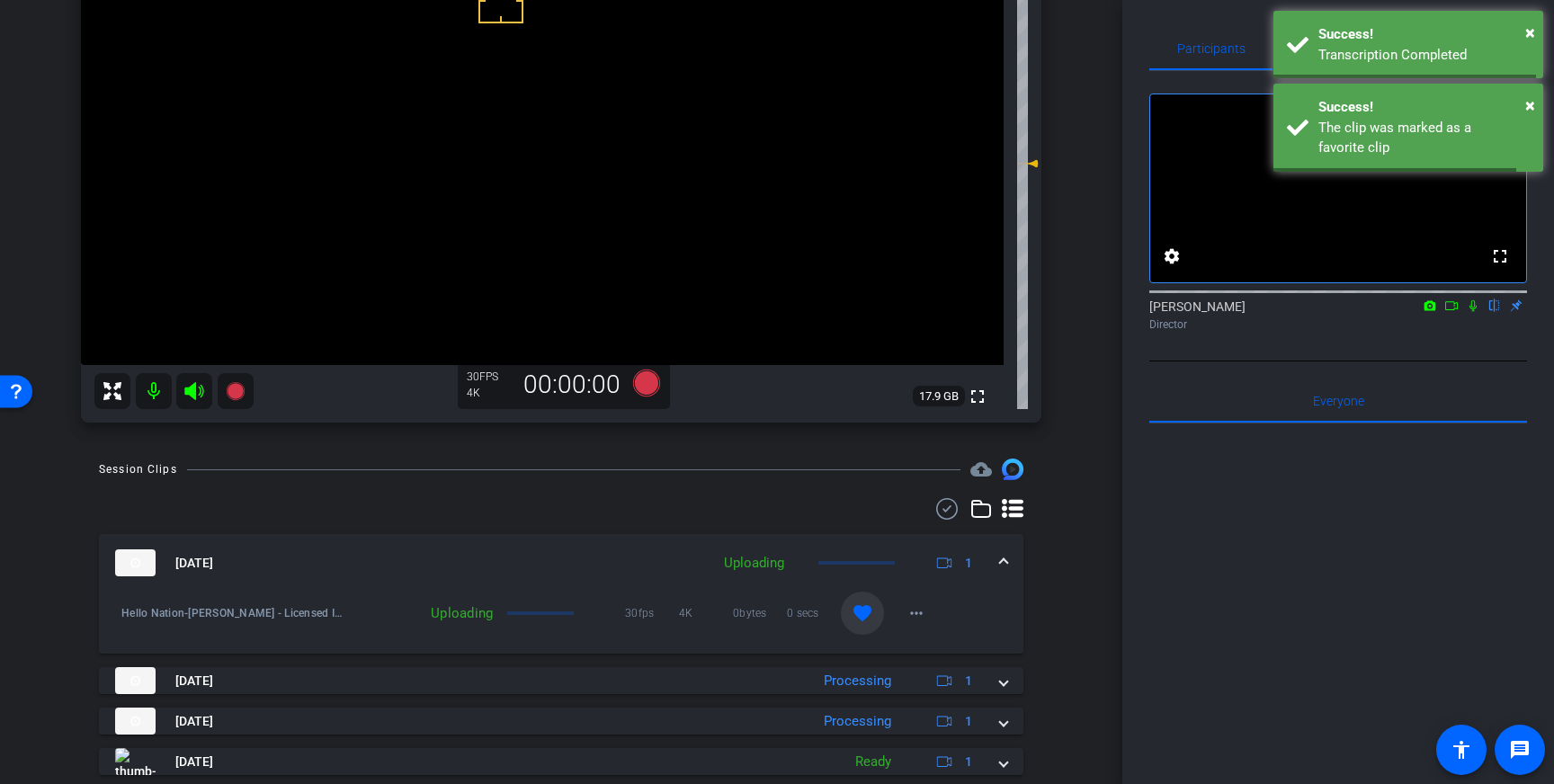
click at [1005, 556] on span at bounding box center [1004, 564] width 8 height 19
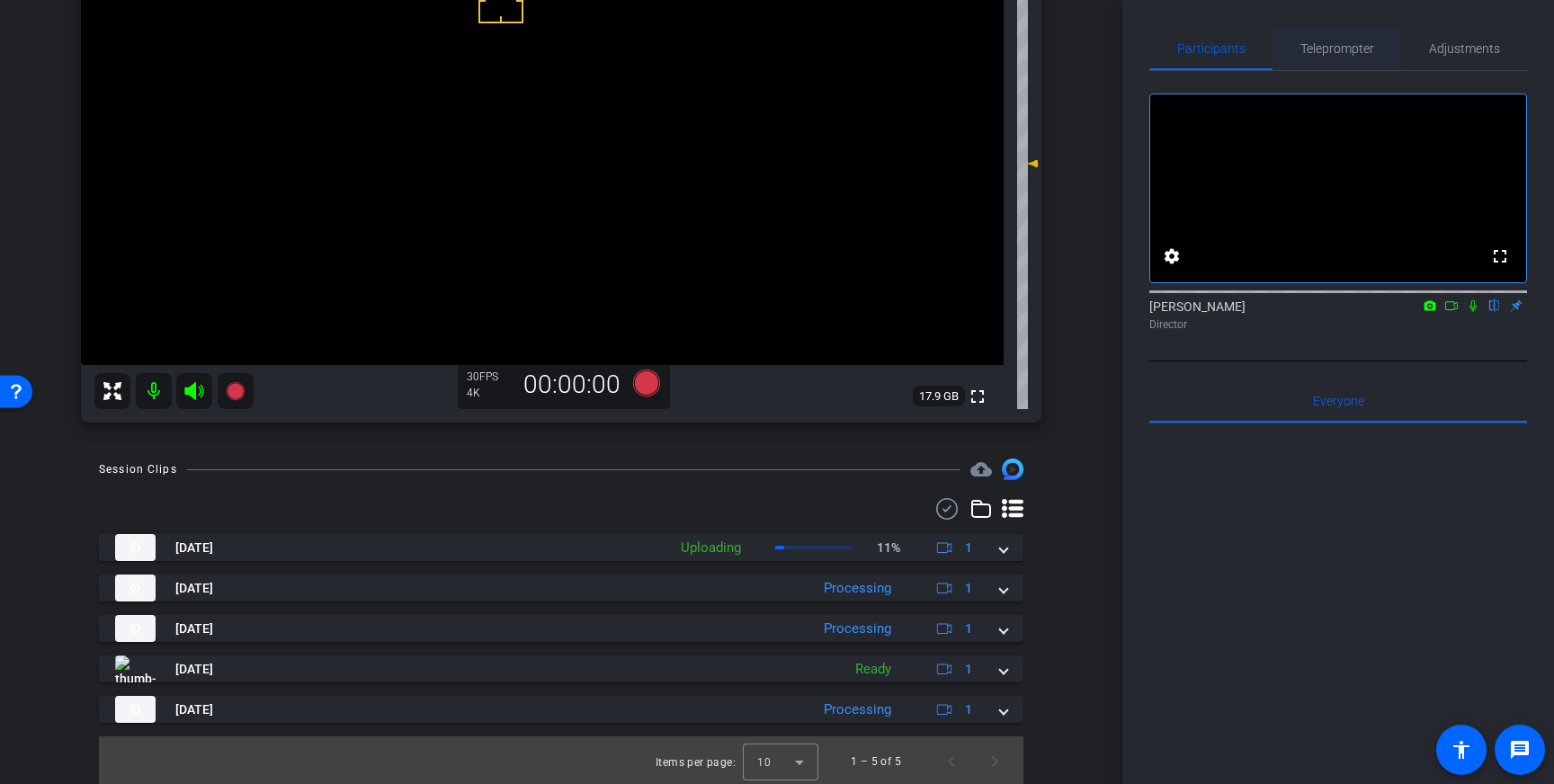
click at [1343, 55] on span "Teleprompter" at bounding box center [1337, 48] width 74 height 12
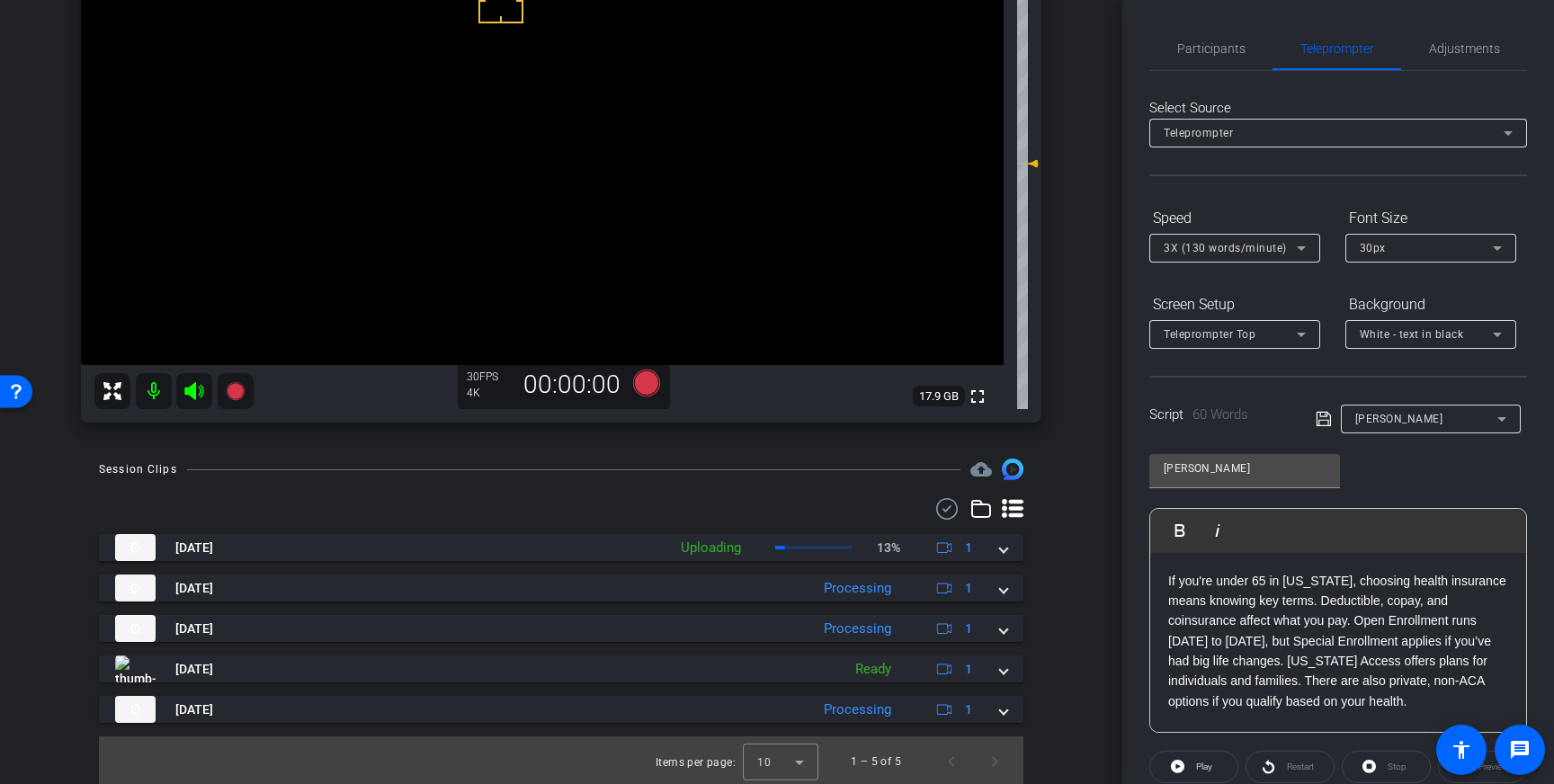
scroll to position [92, 0]
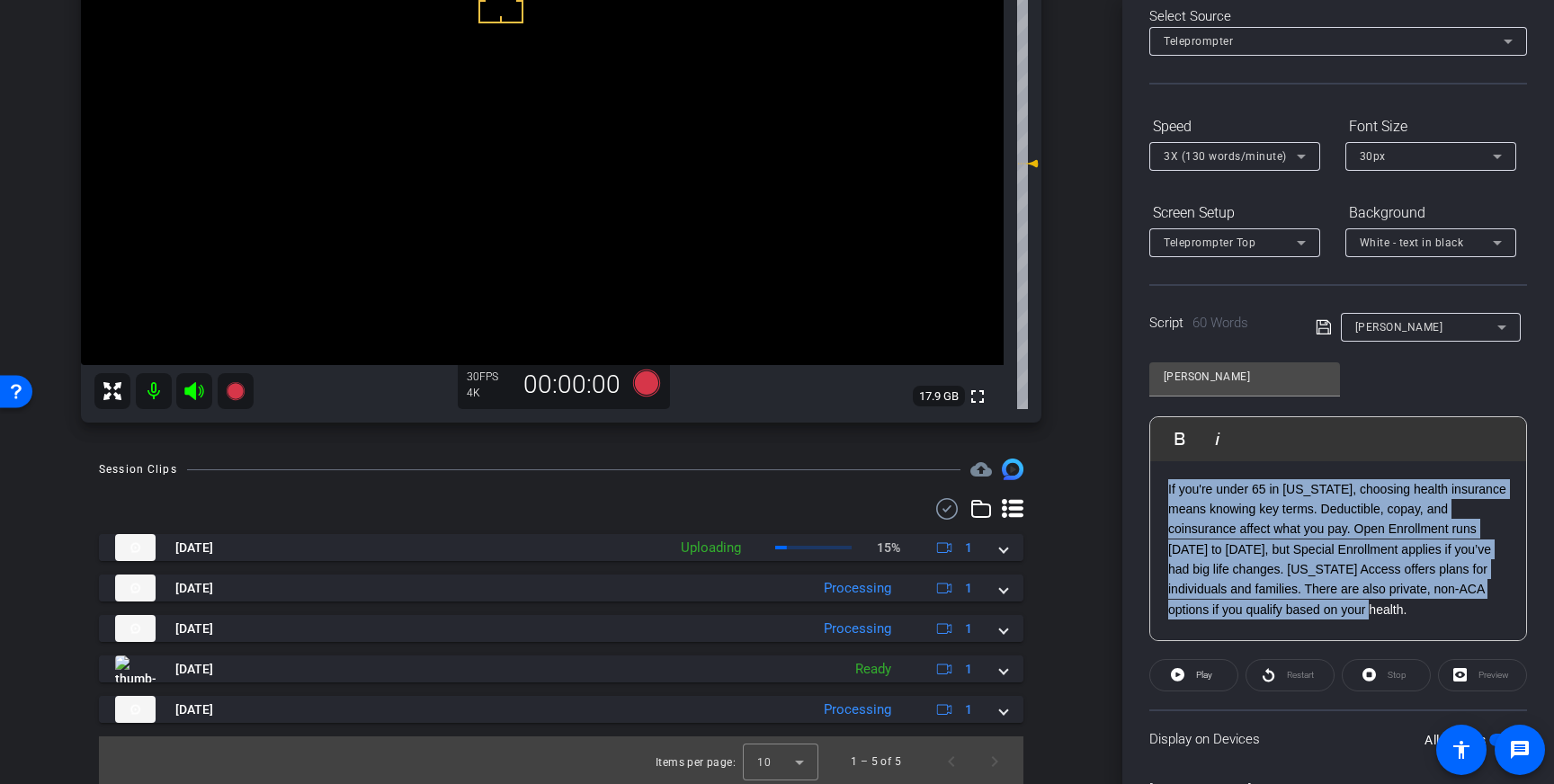
drag, startPoint x: 1326, startPoint y: 605, endPoint x: 1159, endPoint y: 490, distance: 202.8
click at [1159, 490] on div "If you're under 65 in Georgia, choosing health insurance means knowing key term…" at bounding box center [1337, 551] width 375 height 180
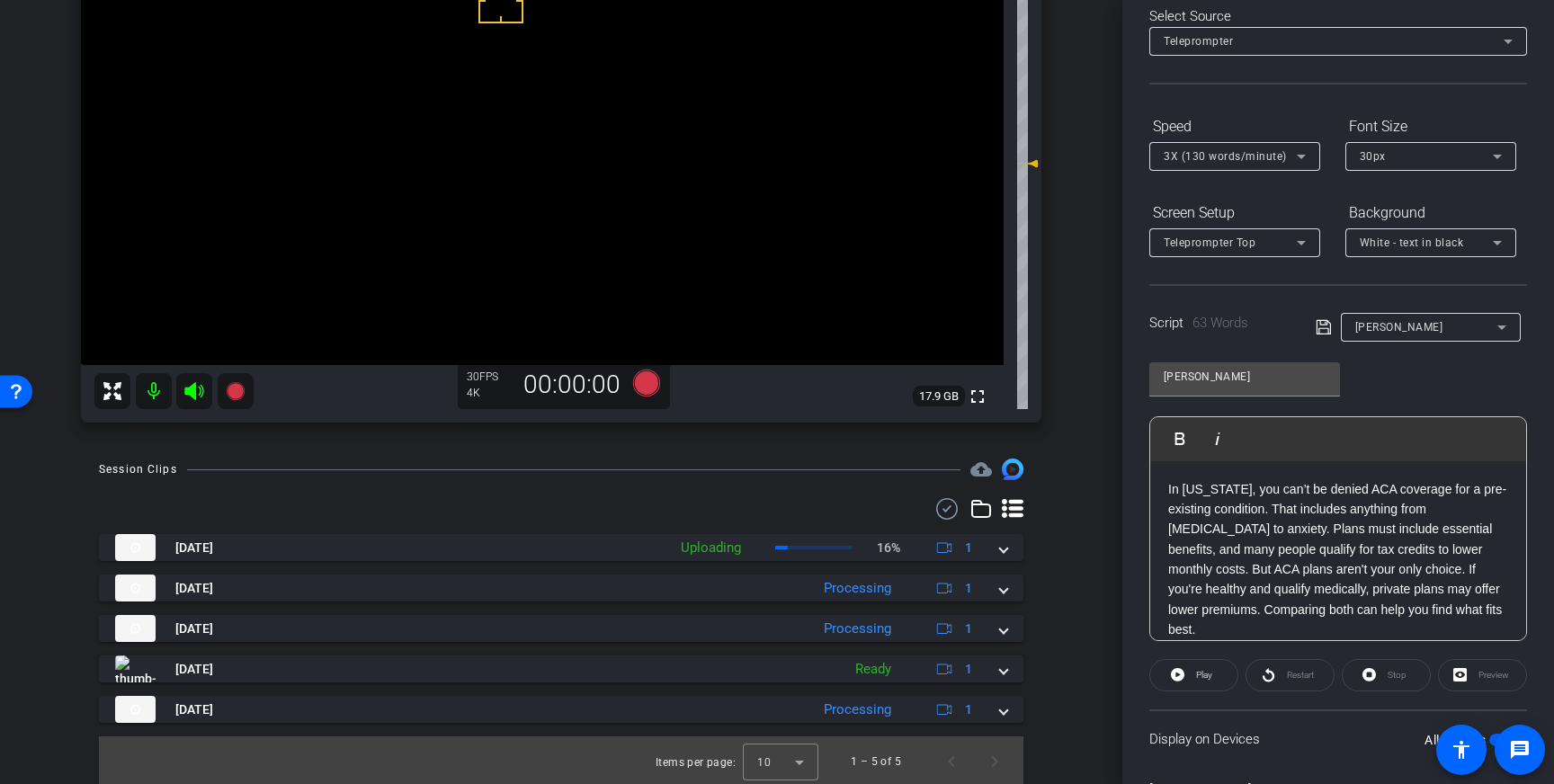
click at [1319, 322] on icon at bounding box center [1322, 326] width 14 height 14
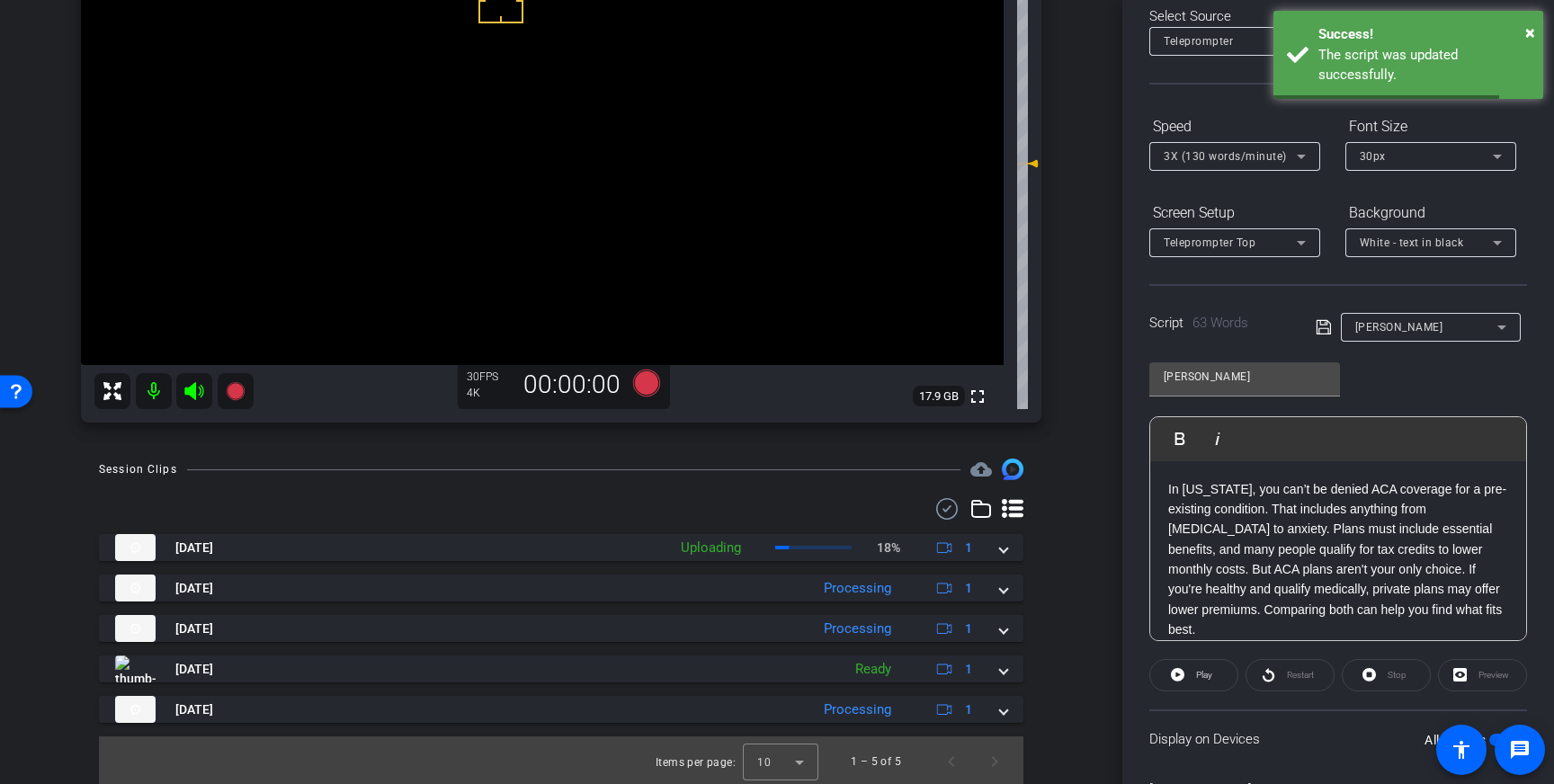
scroll to position [199, 0]
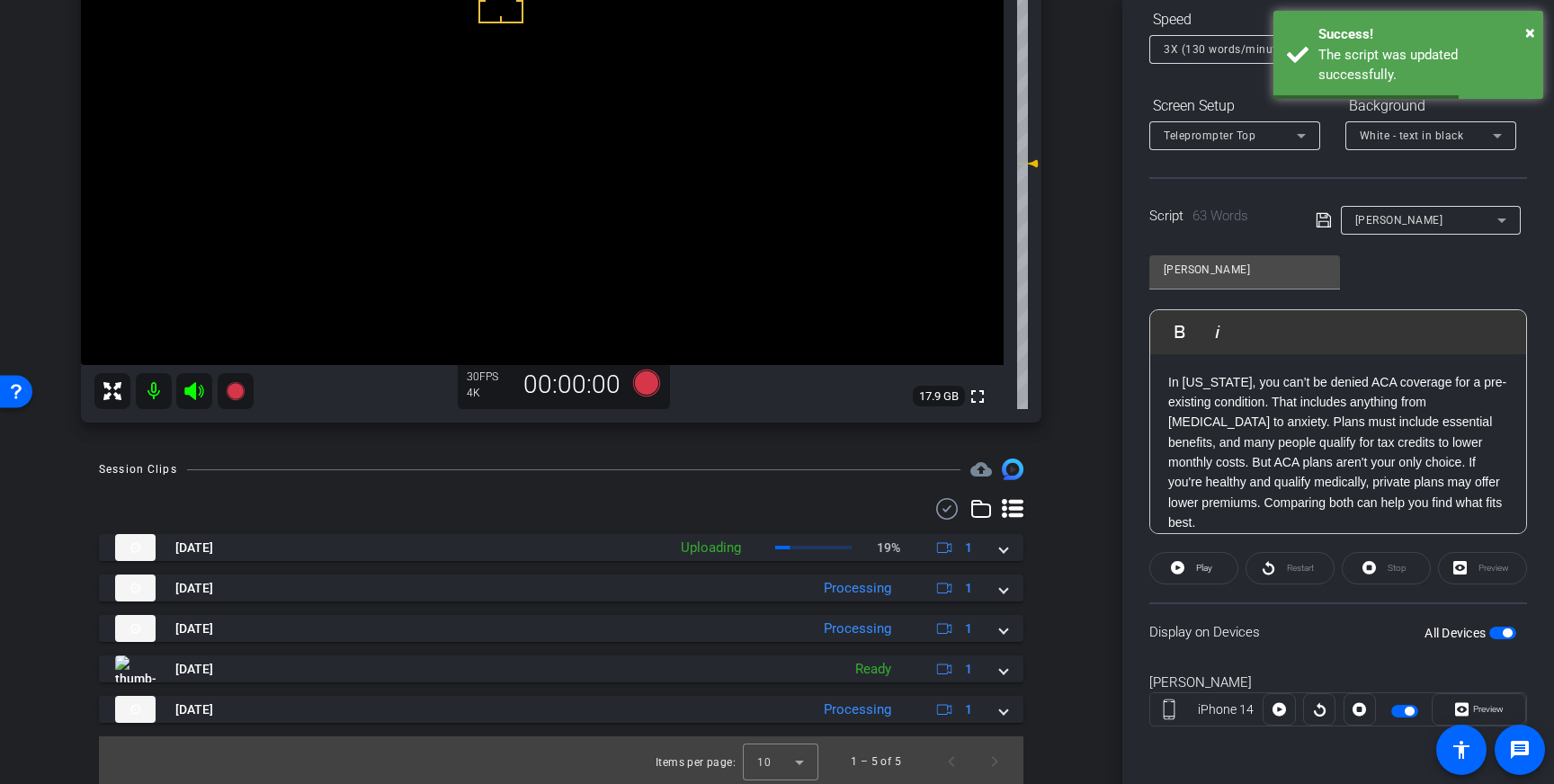
click at [1510, 635] on span "button" at bounding box center [1508, 634] width 9 height 9
click at [1504, 632] on span "button" at bounding box center [1502, 633] width 27 height 12
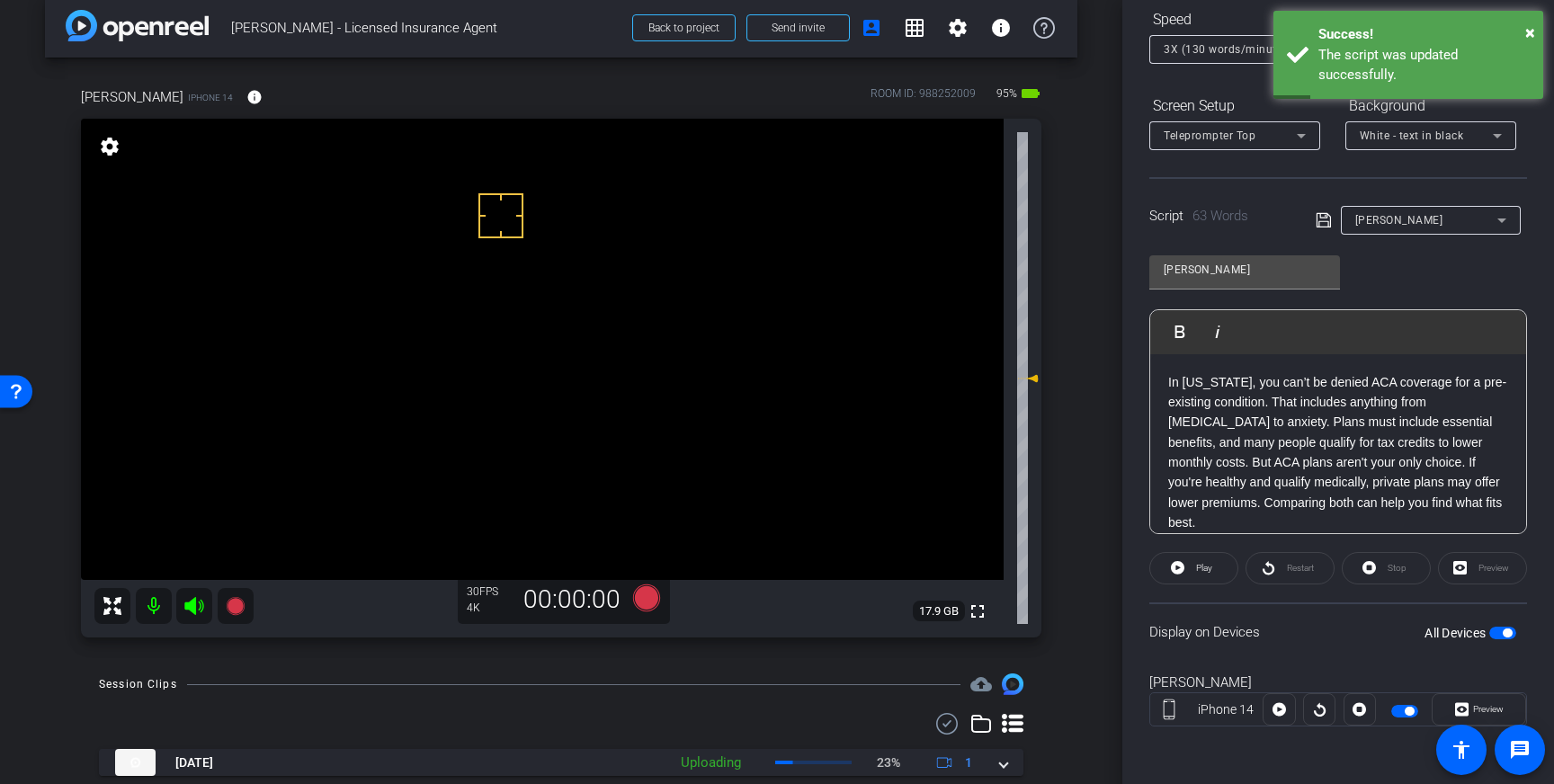
scroll to position [16, 0]
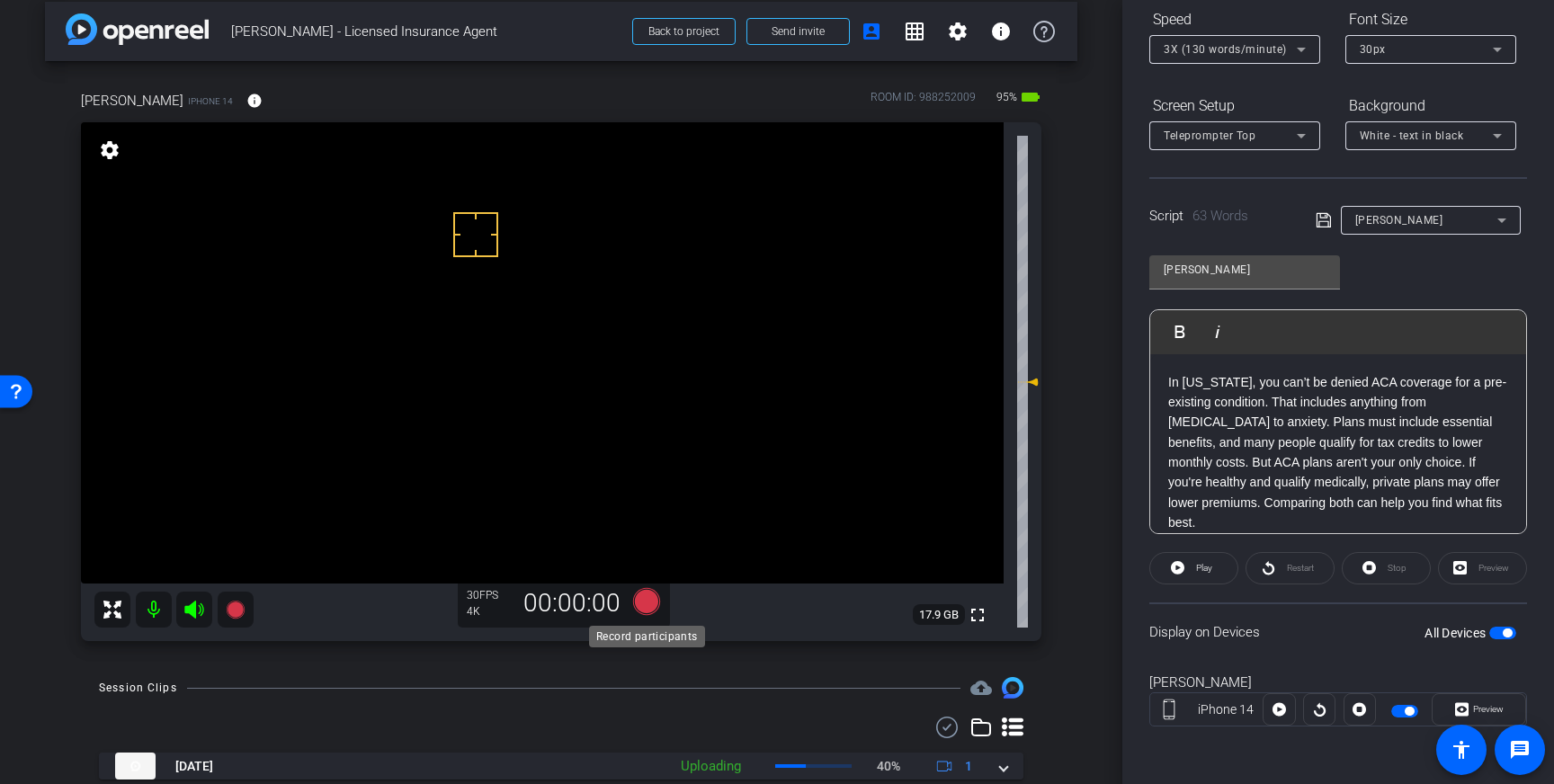
click at [639, 604] on icon at bounding box center [646, 601] width 27 height 27
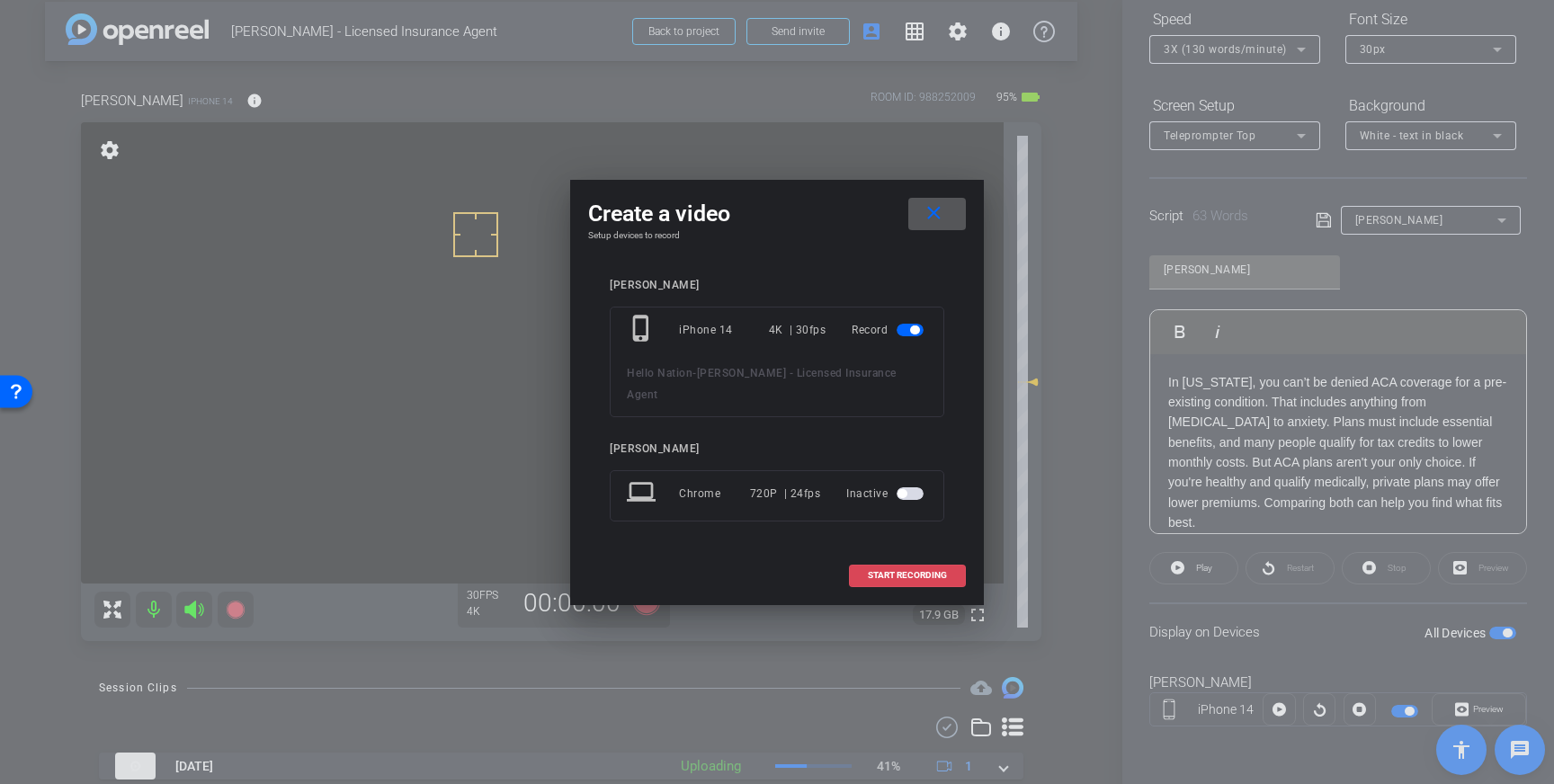
click at [941, 554] on span at bounding box center [907, 576] width 115 height 44
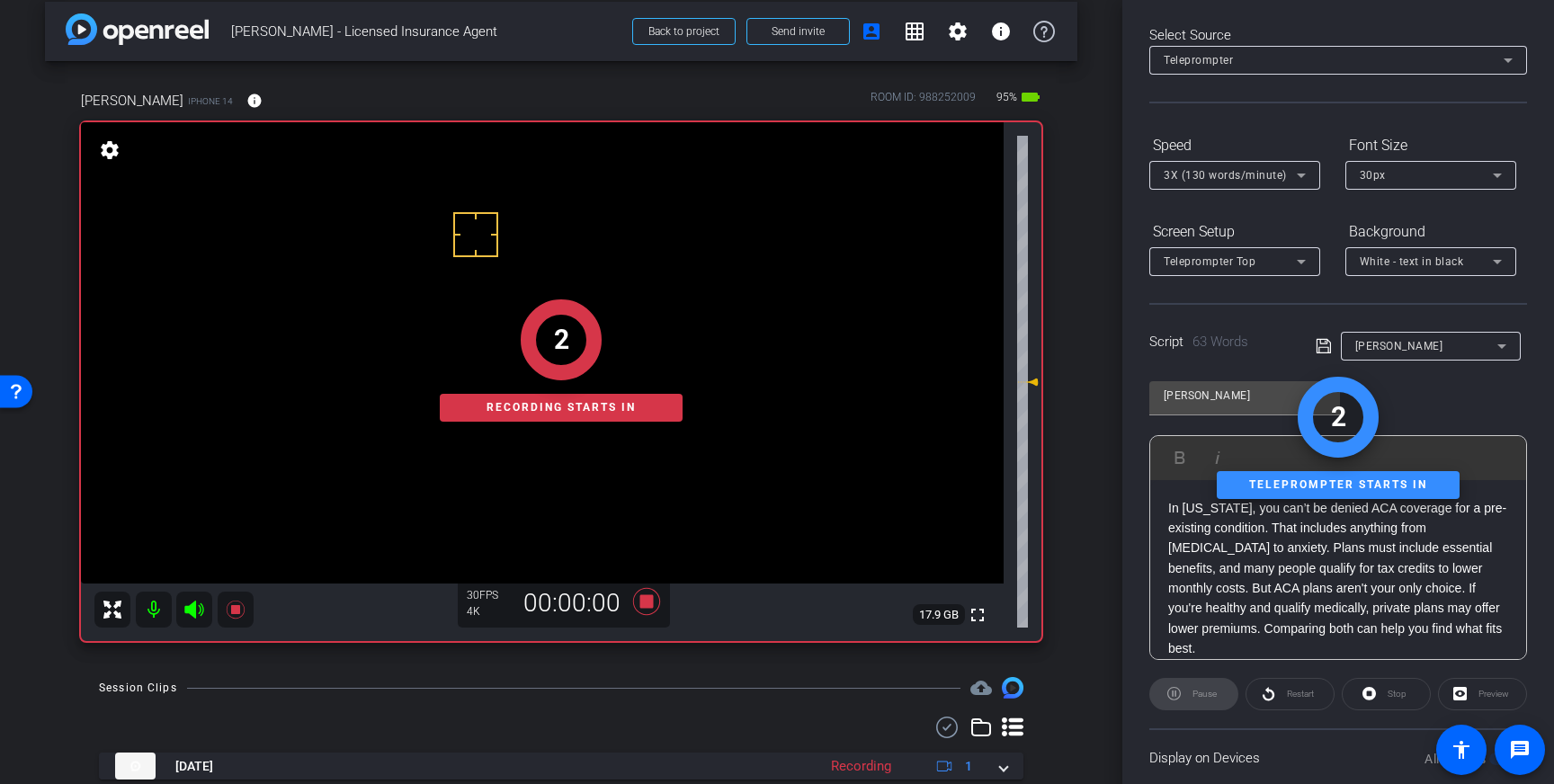
scroll to position [0, 0]
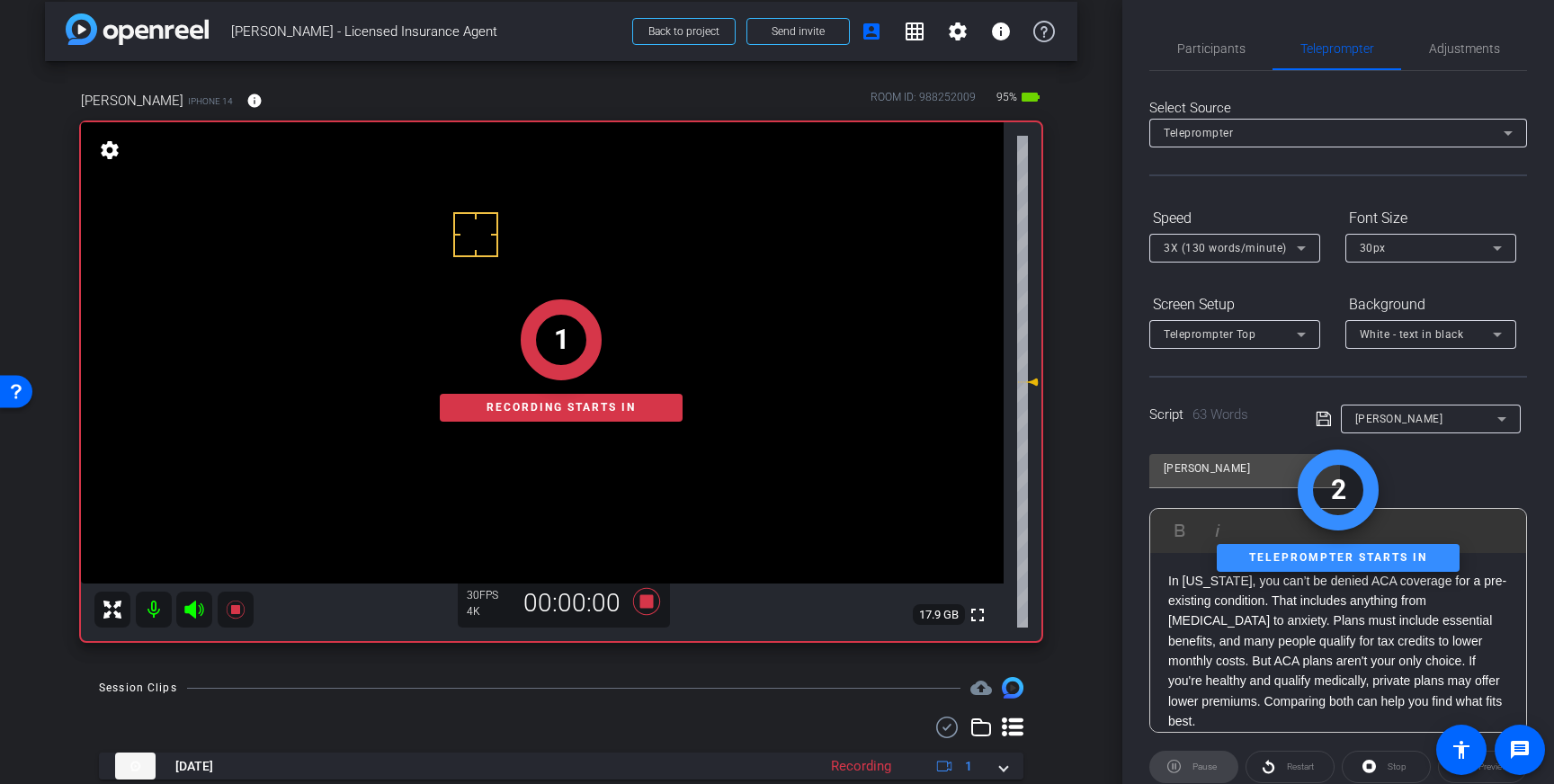
drag, startPoint x: 1237, startPoint y: 57, endPoint x: 1282, endPoint y: 94, distance: 58.3
click at [1237, 57] on span "Participants" at bounding box center [1211, 49] width 68 height 44
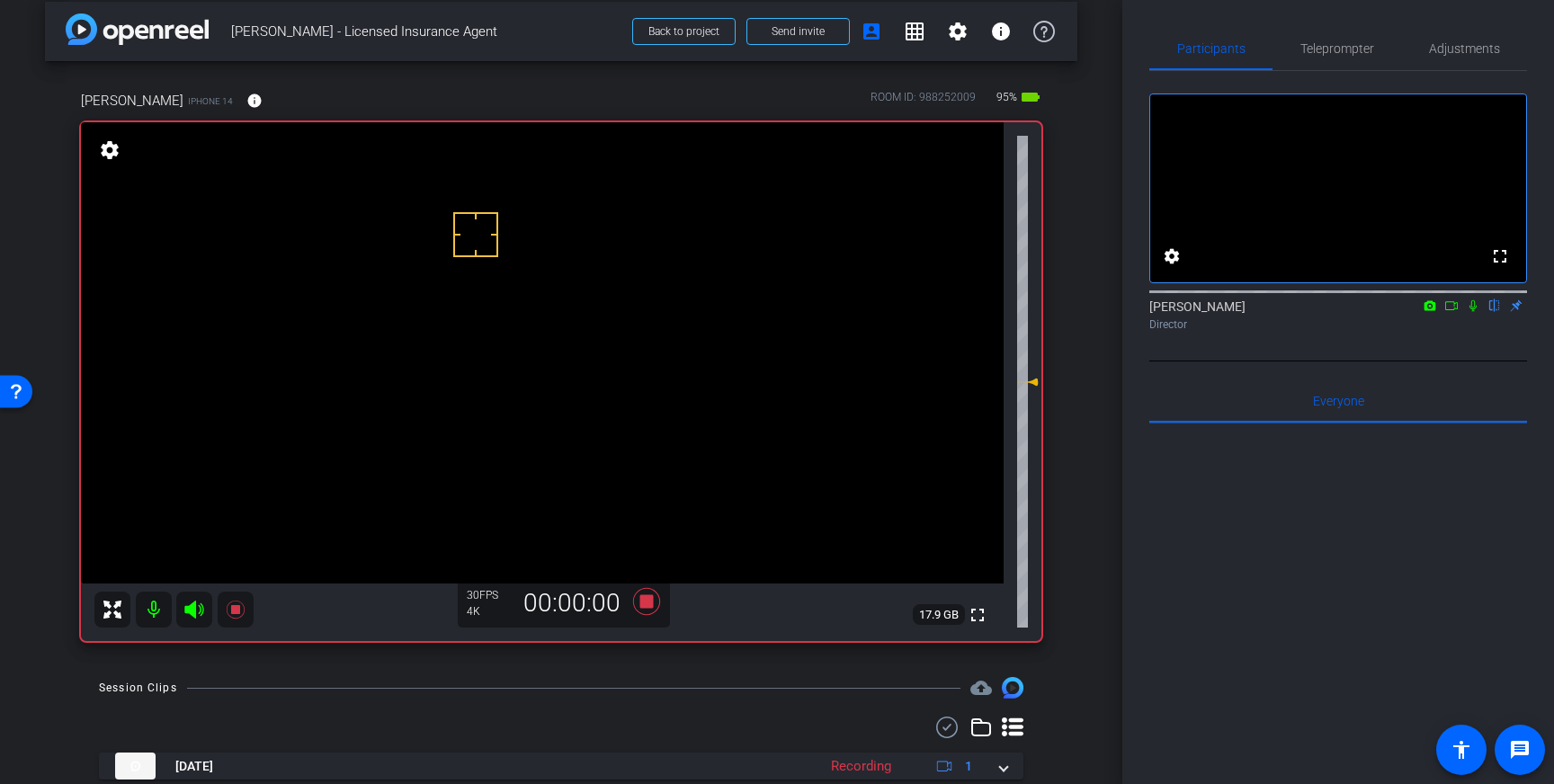
click at [1466, 312] on icon at bounding box center [1473, 305] width 14 height 12
click at [1475, 312] on icon at bounding box center [1473, 305] width 14 height 12
click at [651, 612] on icon at bounding box center [647, 601] width 44 height 32
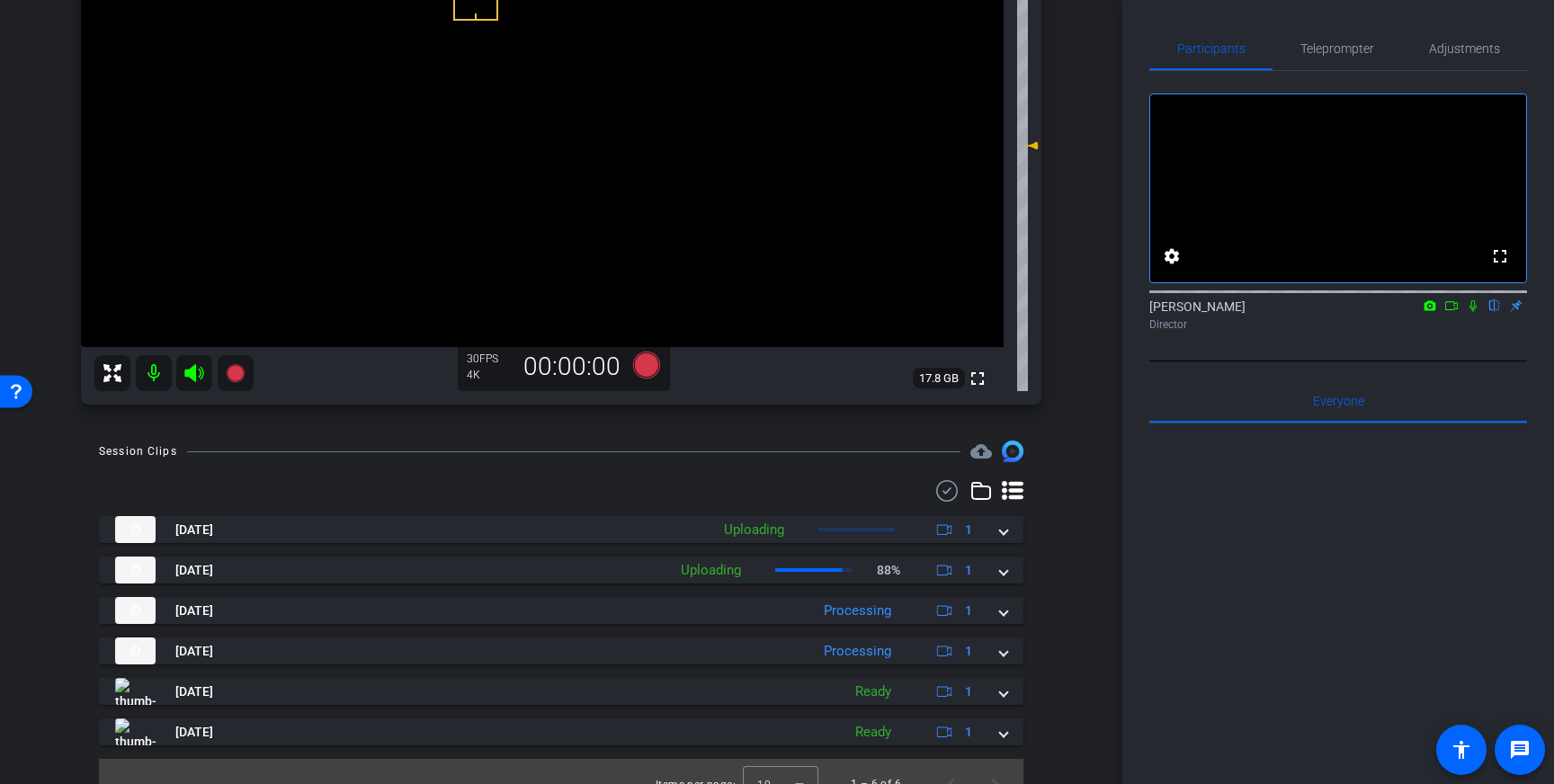
scroll to position [278, 0]
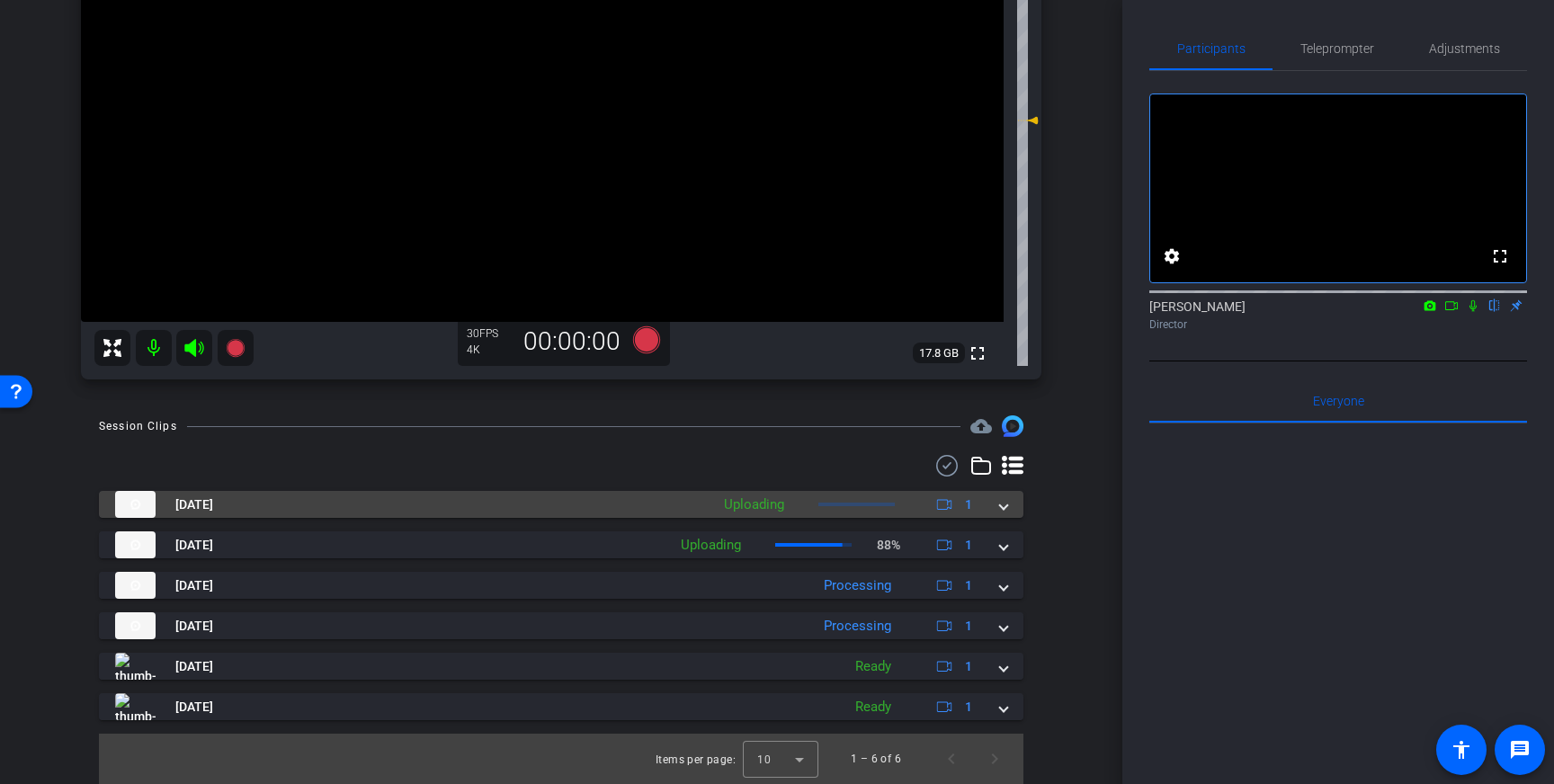
click at [1001, 506] on span at bounding box center [1004, 505] width 8 height 19
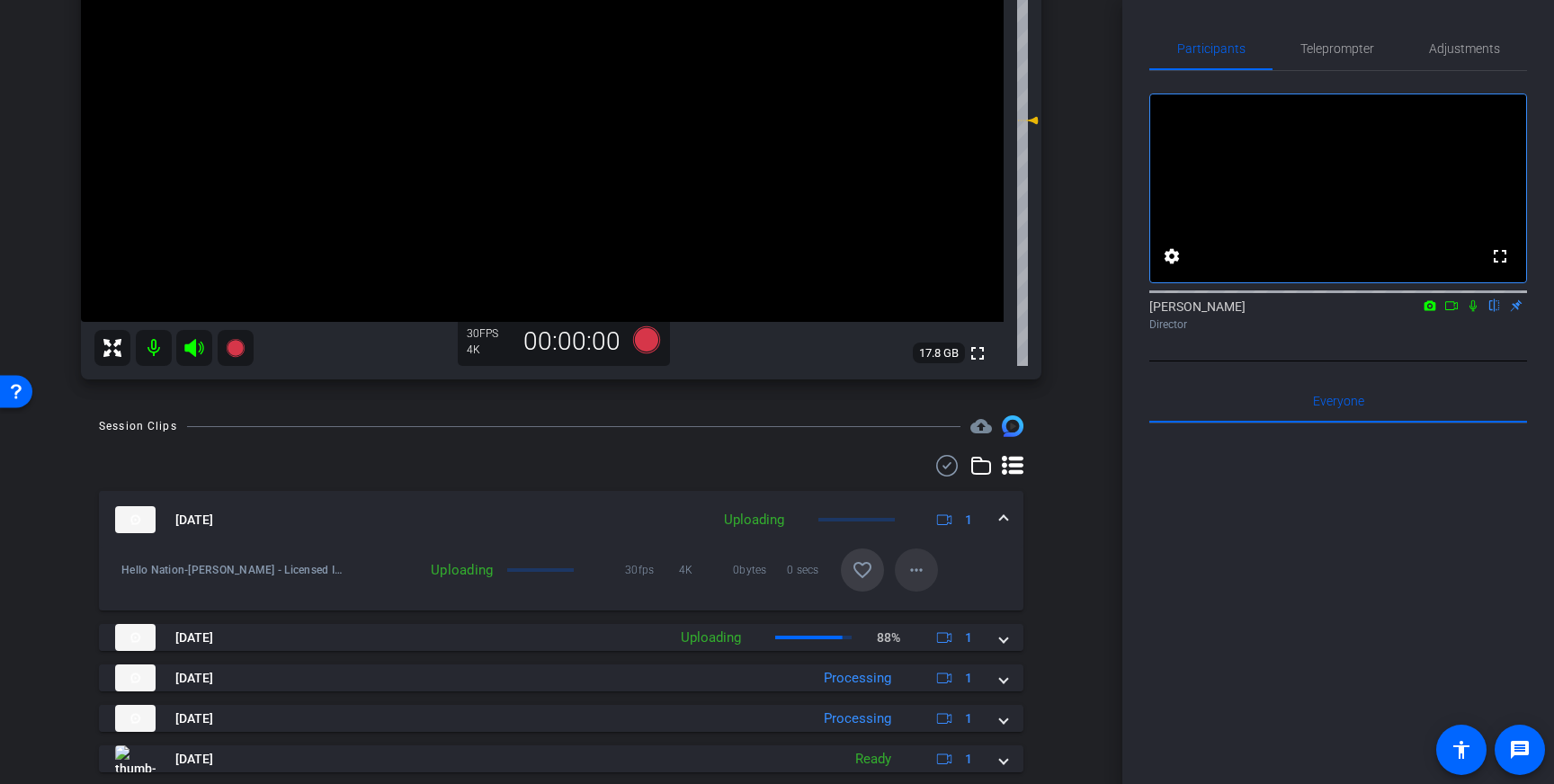
drag, startPoint x: 858, startPoint y: 575, endPoint x: 914, endPoint y: 561, distance: 57.7
click at [858, 575] on mat-icon "favorite_border" at bounding box center [862, 569] width 22 height 22
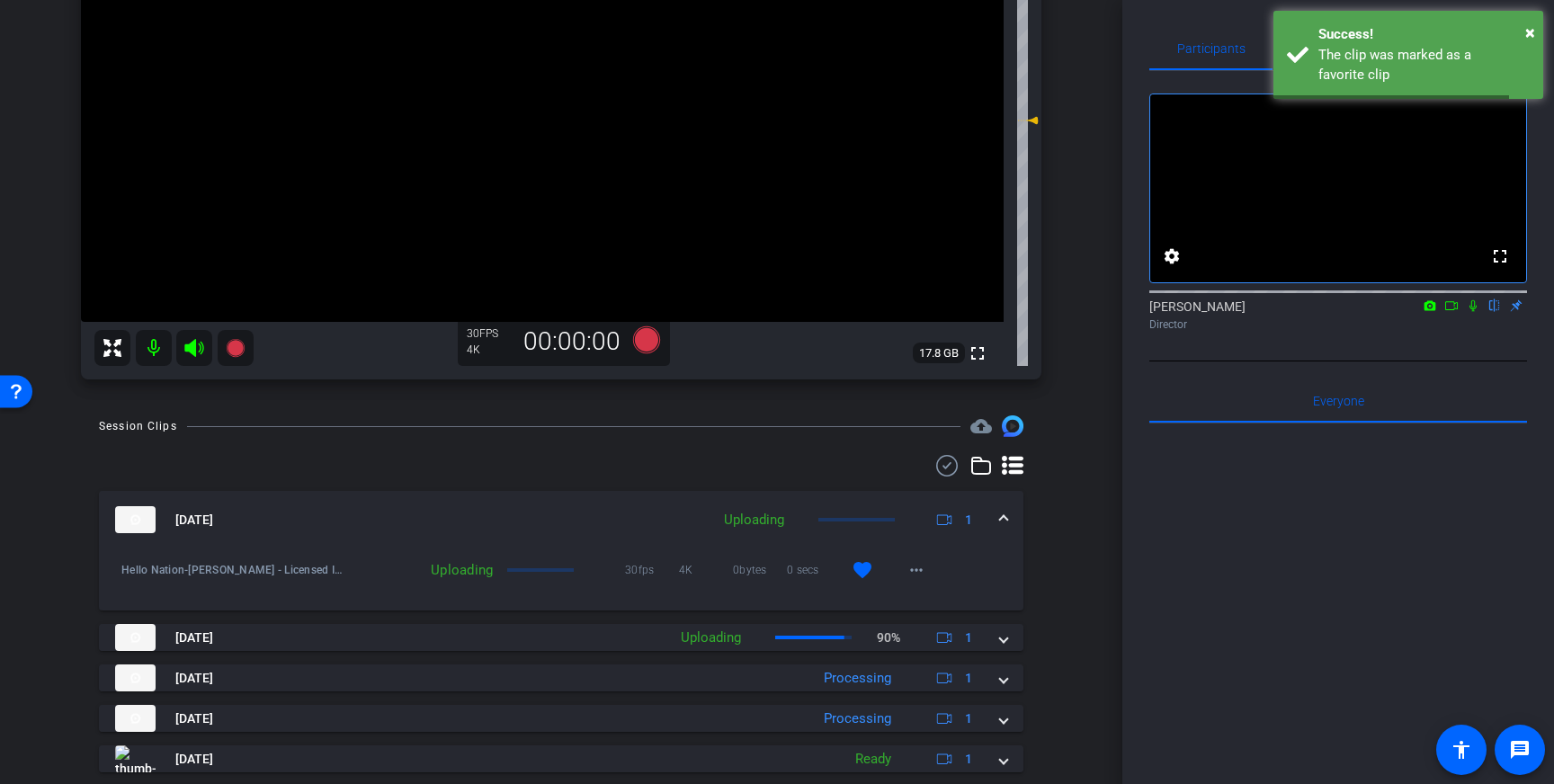
click at [1011, 513] on mat-expansion-panel-header "Sep 4, 2025 Uploading 1" at bounding box center [561, 519] width 924 height 58
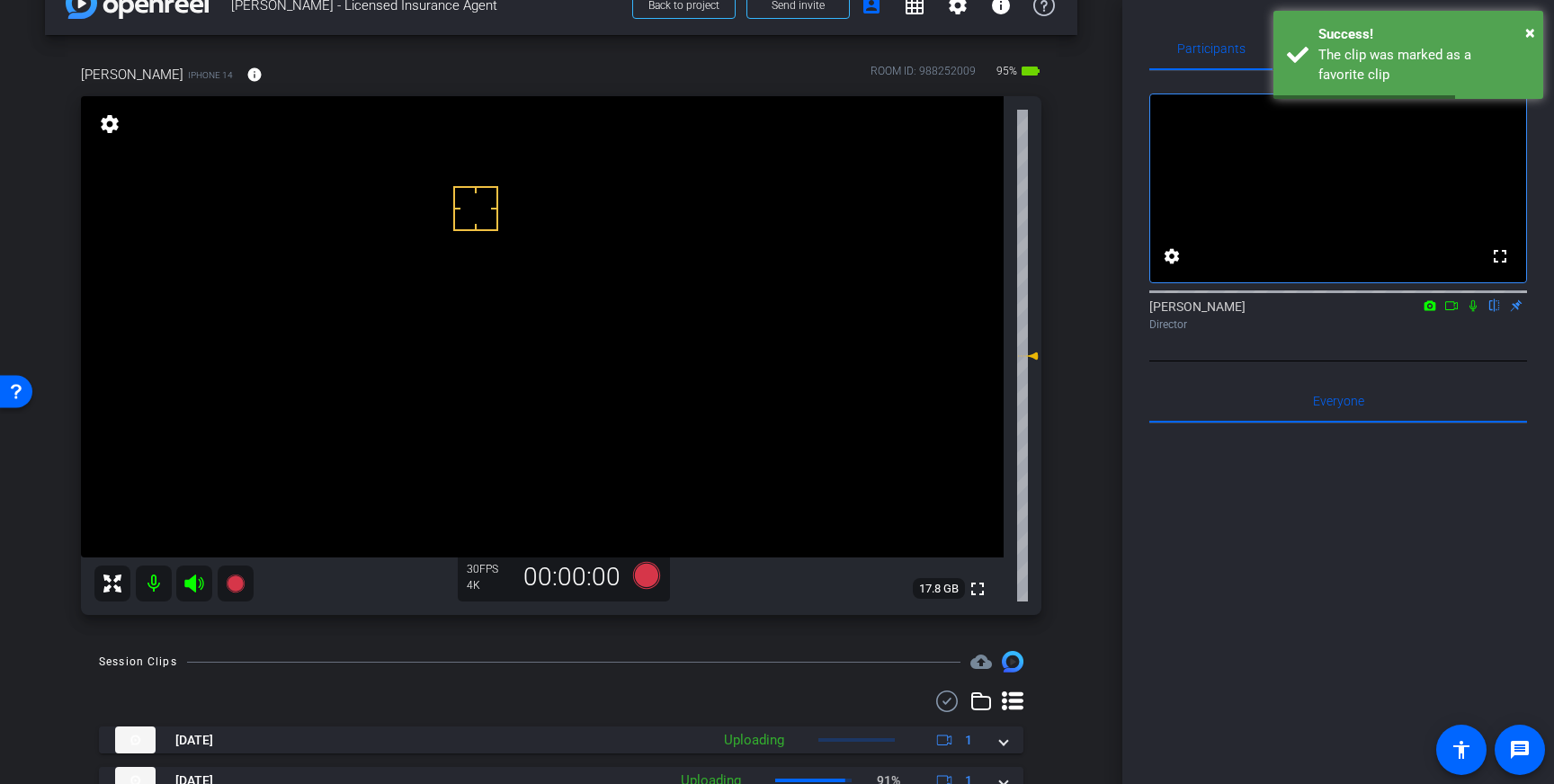
scroll to position [32, 0]
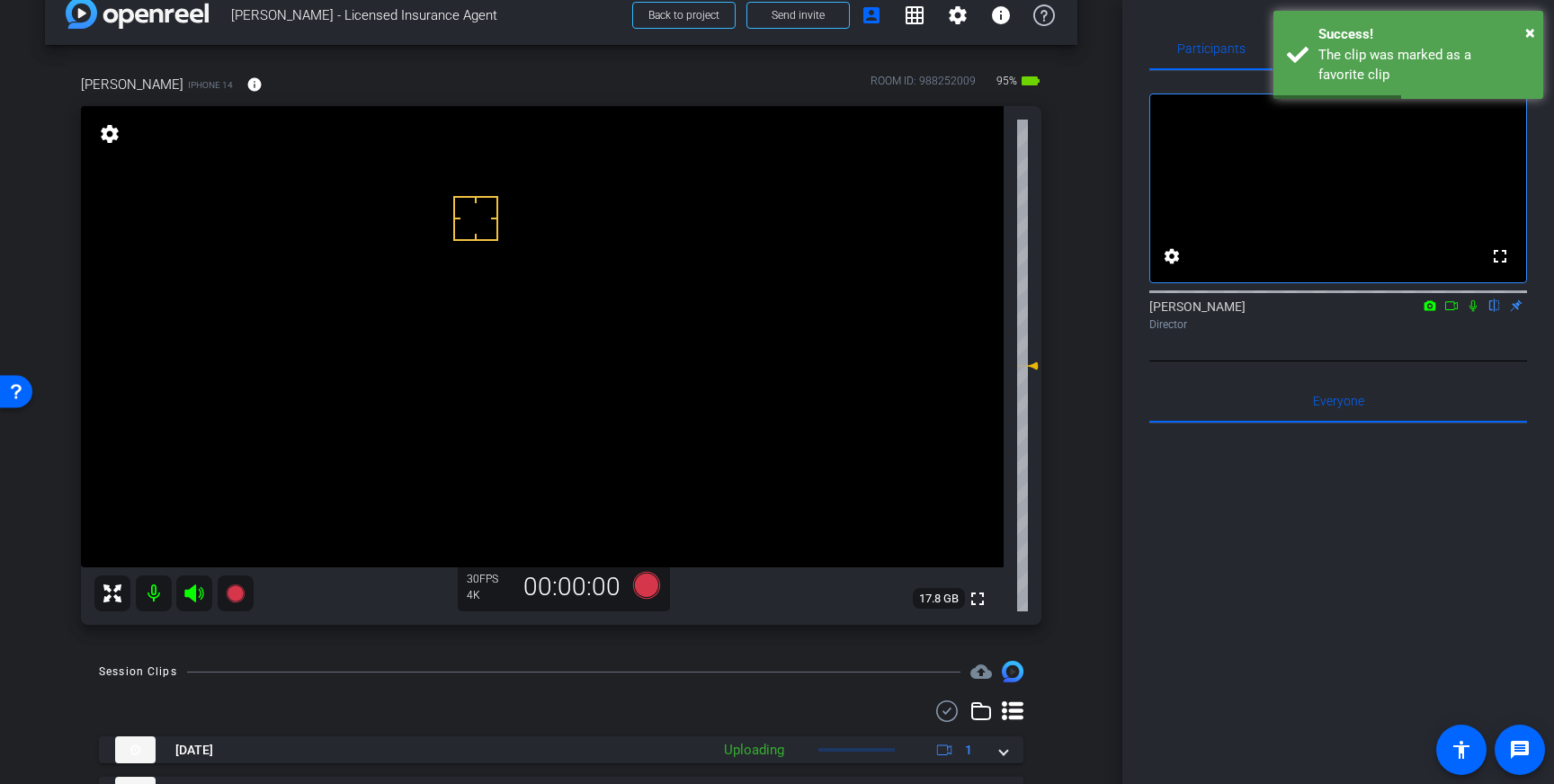
drag, startPoint x: 497, startPoint y: 261, endPoint x: 520, endPoint y: 280, distance: 29.8
click at [639, 591] on icon at bounding box center [646, 585] width 27 height 27
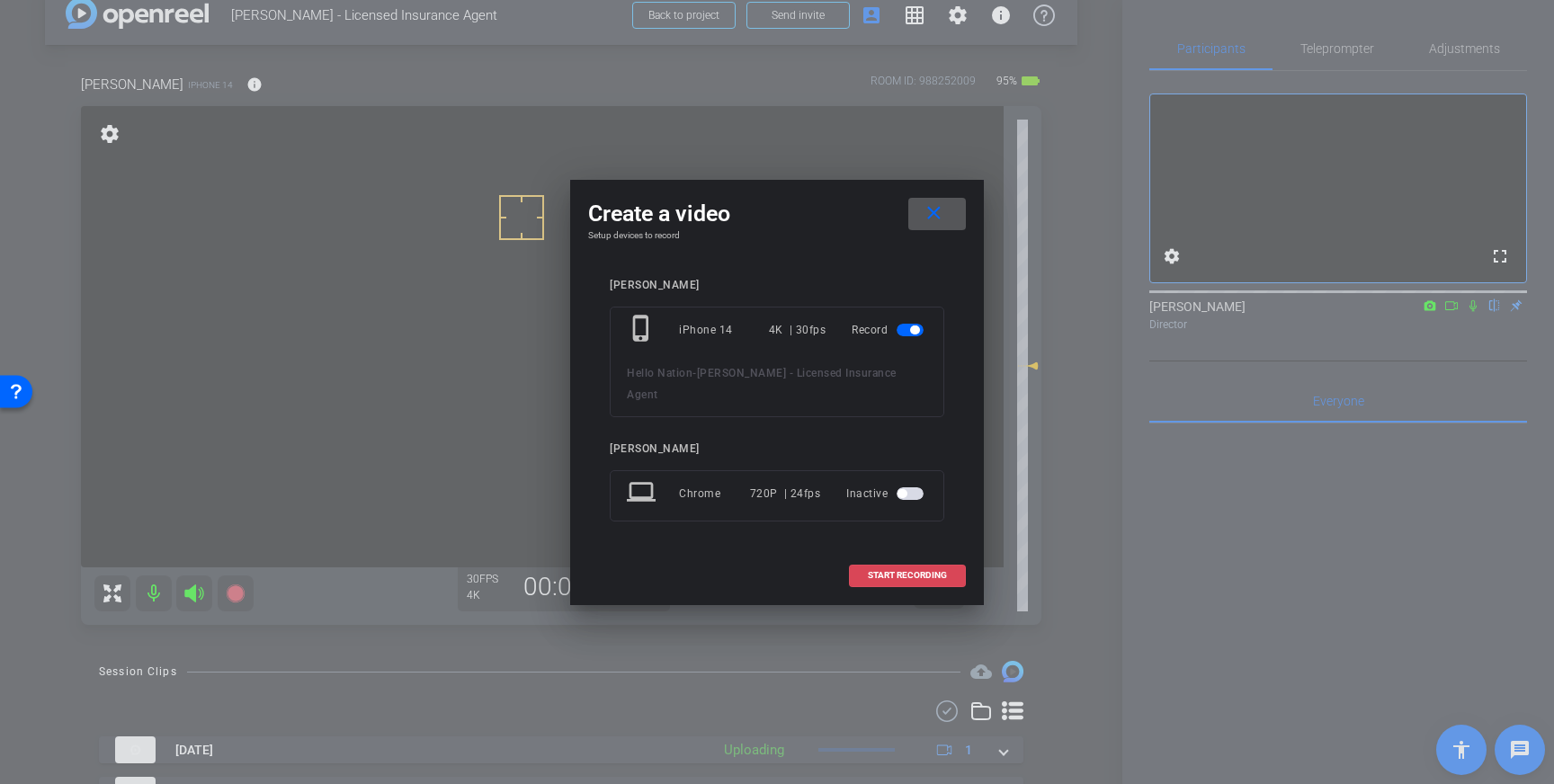
click at [911, 571] on span "START RECORDING" at bounding box center [907, 576] width 79 height 9
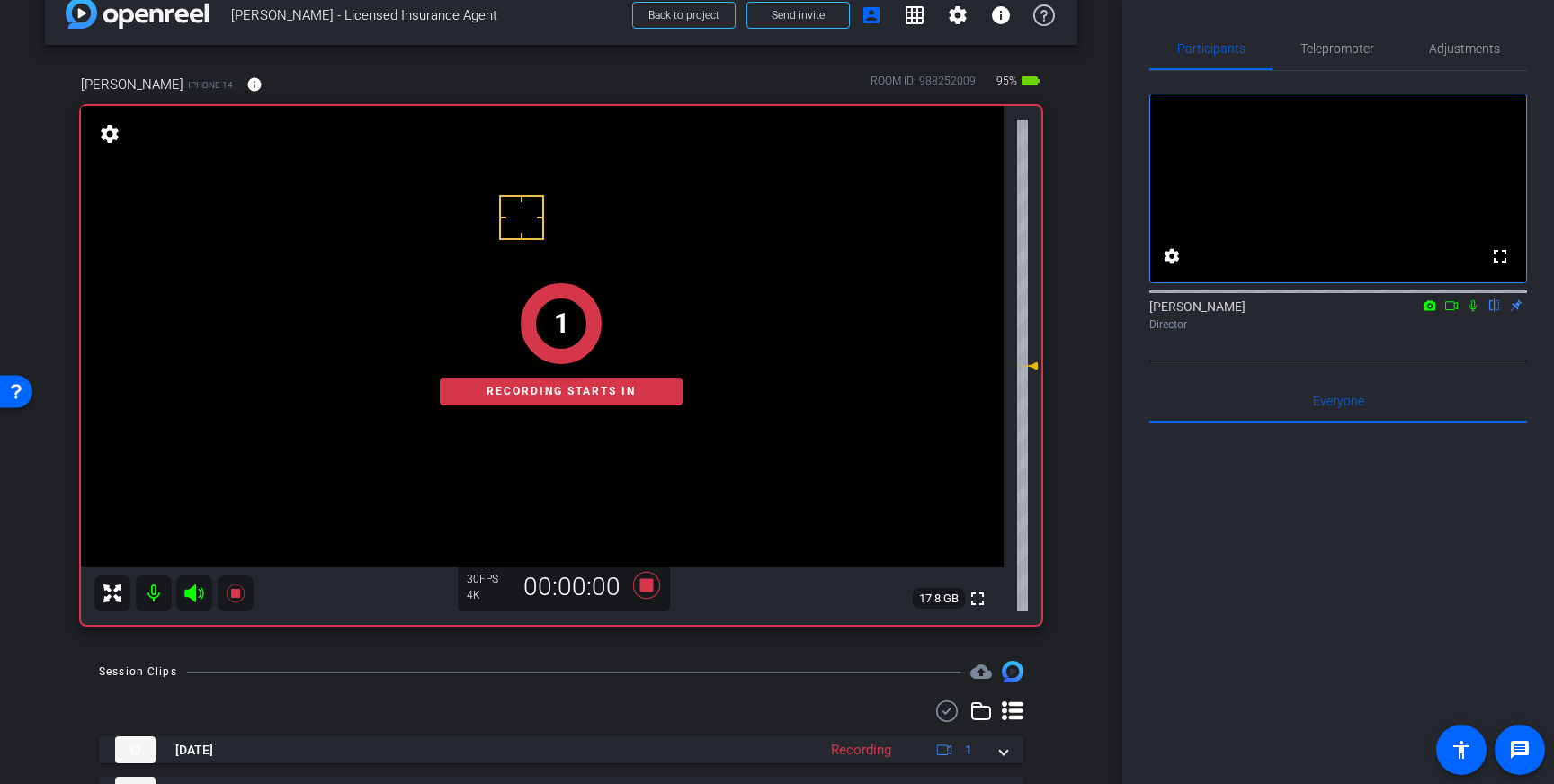
drag, startPoint x: 1475, startPoint y: 324, endPoint x: 1545, endPoint y: 519, distance: 207.2
click at [1478, 312] on icon at bounding box center [1473, 305] width 14 height 12
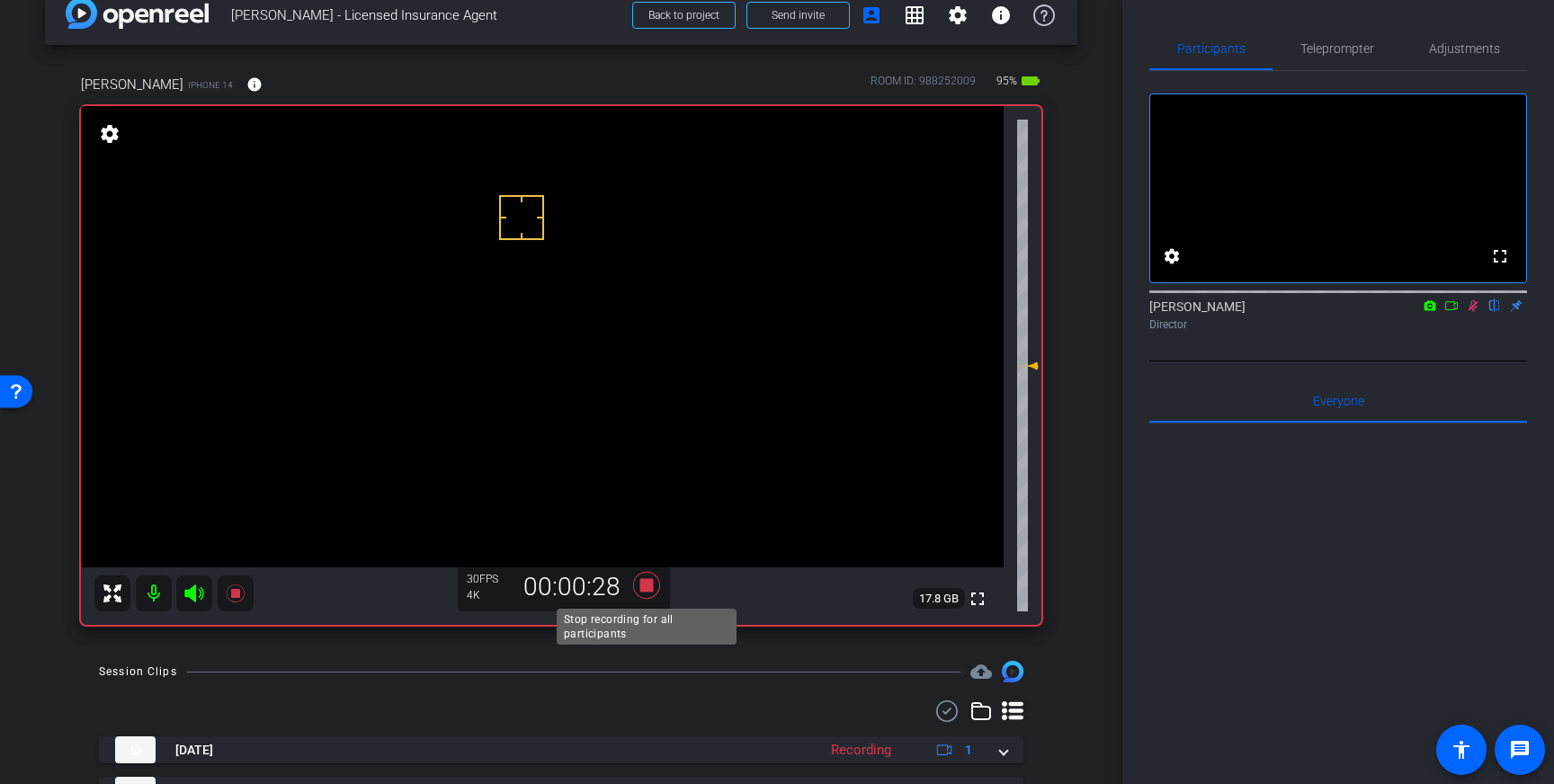
click at [650, 587] on icon at bounding box center [646, 585] width 27 height 27
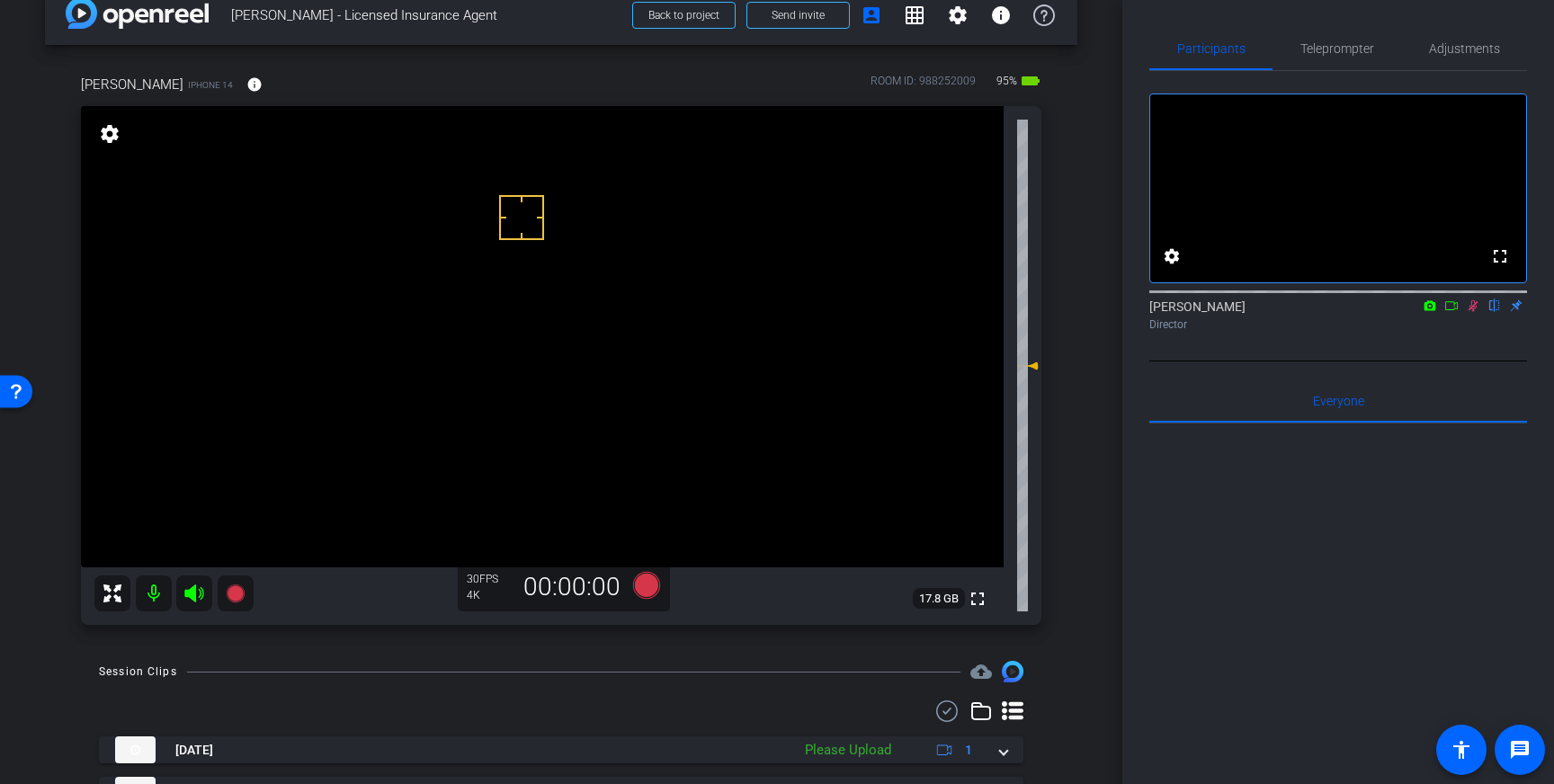
click at [1471, 312] on icon at bounding box center [1474, 306] width 9 height 11
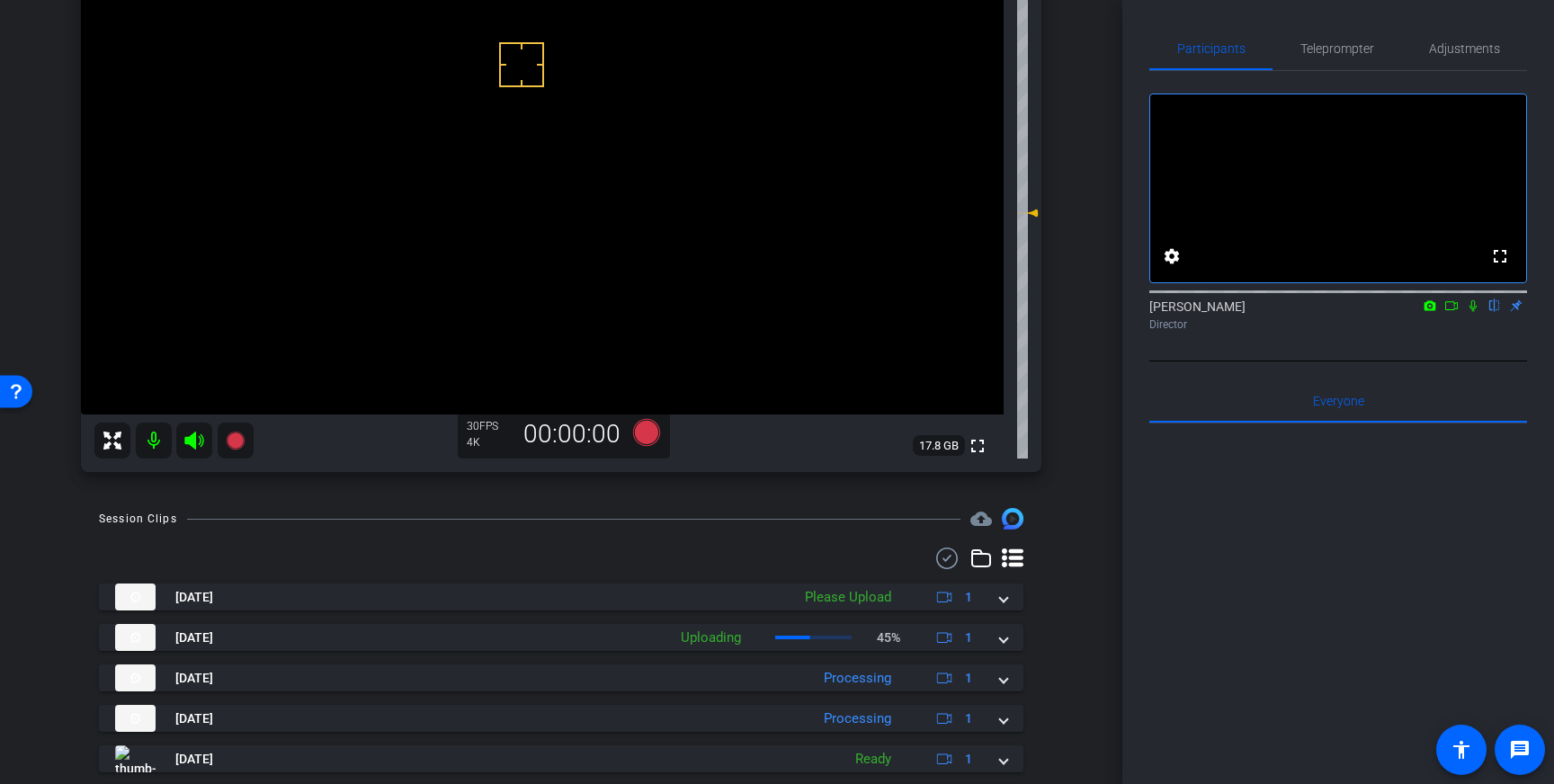
scroll to position [186, 0]
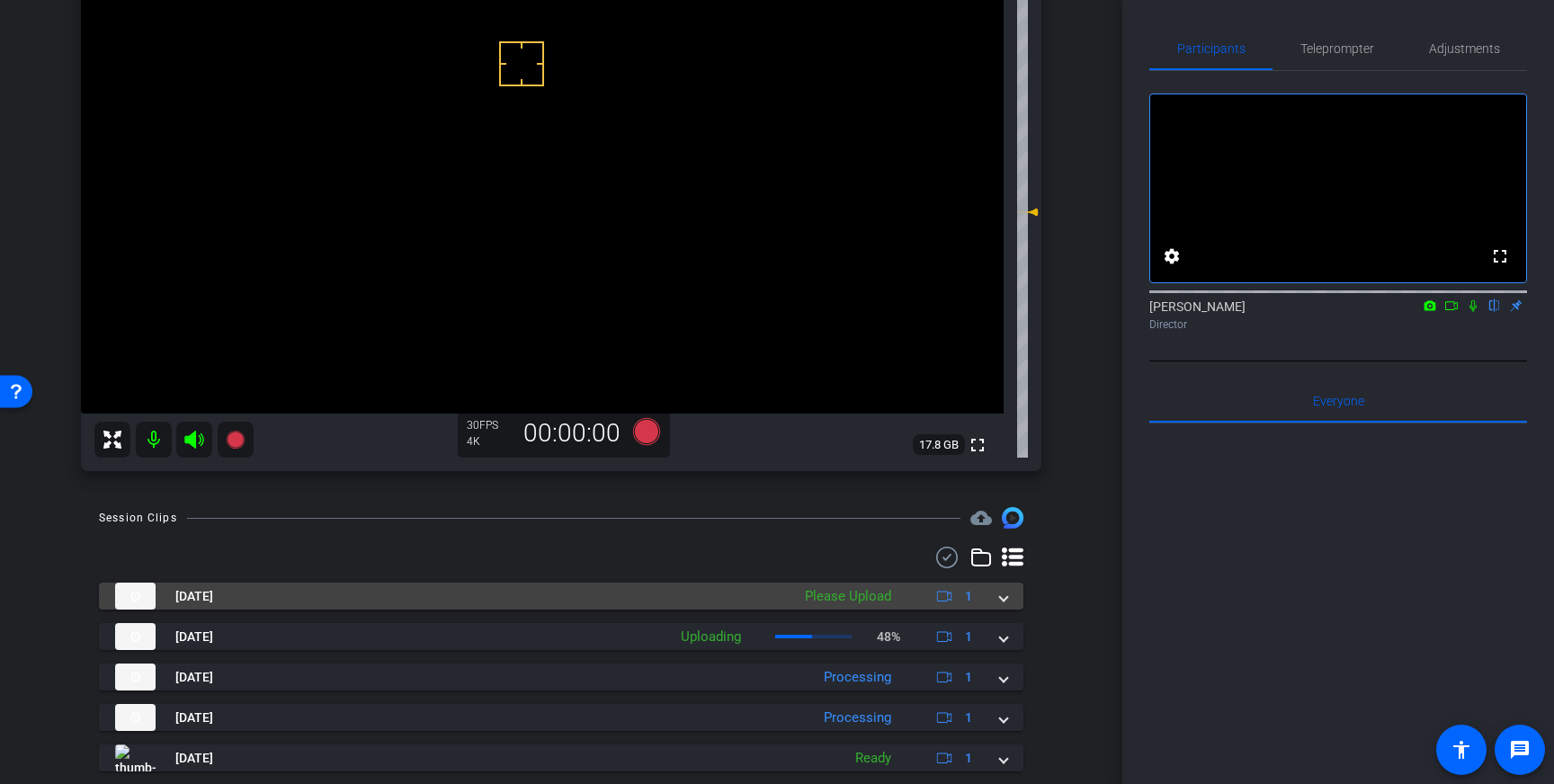
click at [1000, 600] on span at bounding box center [1004, 597] width 8 height 19
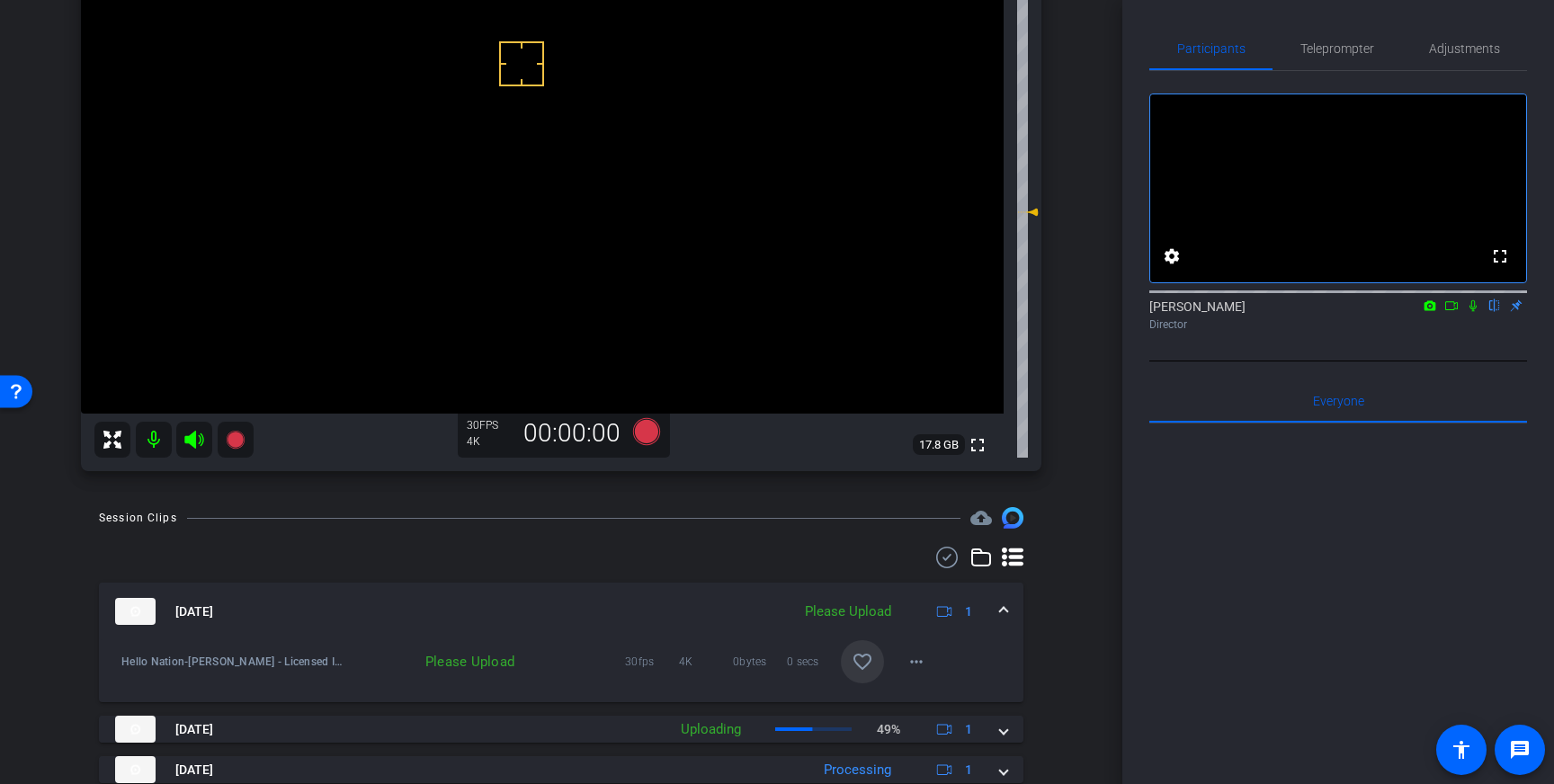
click at [868, 653] on mat-icon "favorite_border" at bounding box center [862, 661] width 22 height 22
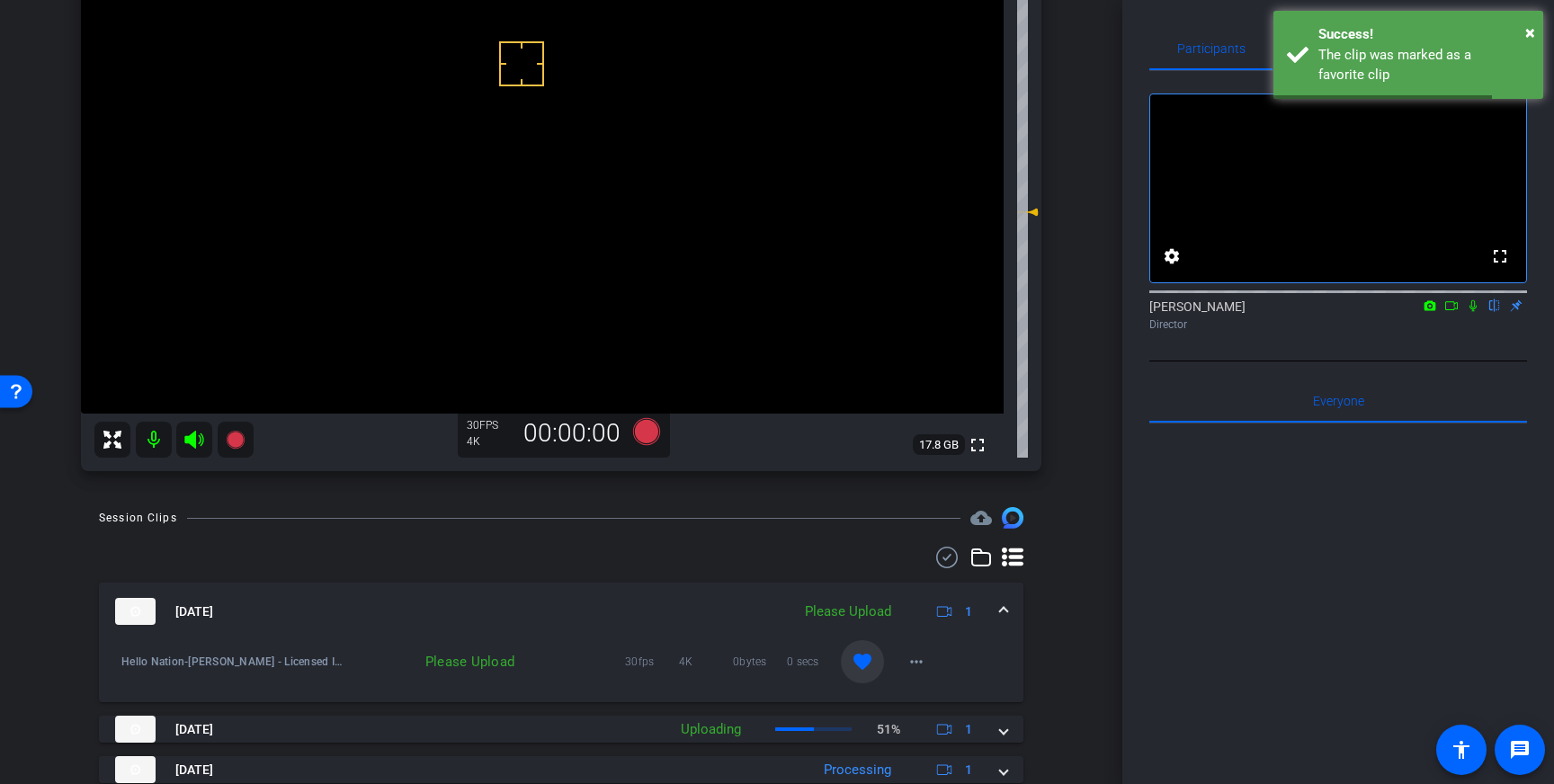
click at [1012, 609] on mat-expansion-panel-header "Sep 4, 2025 Please Upload 1" at bounding box center [561, 611] width 924 height 58
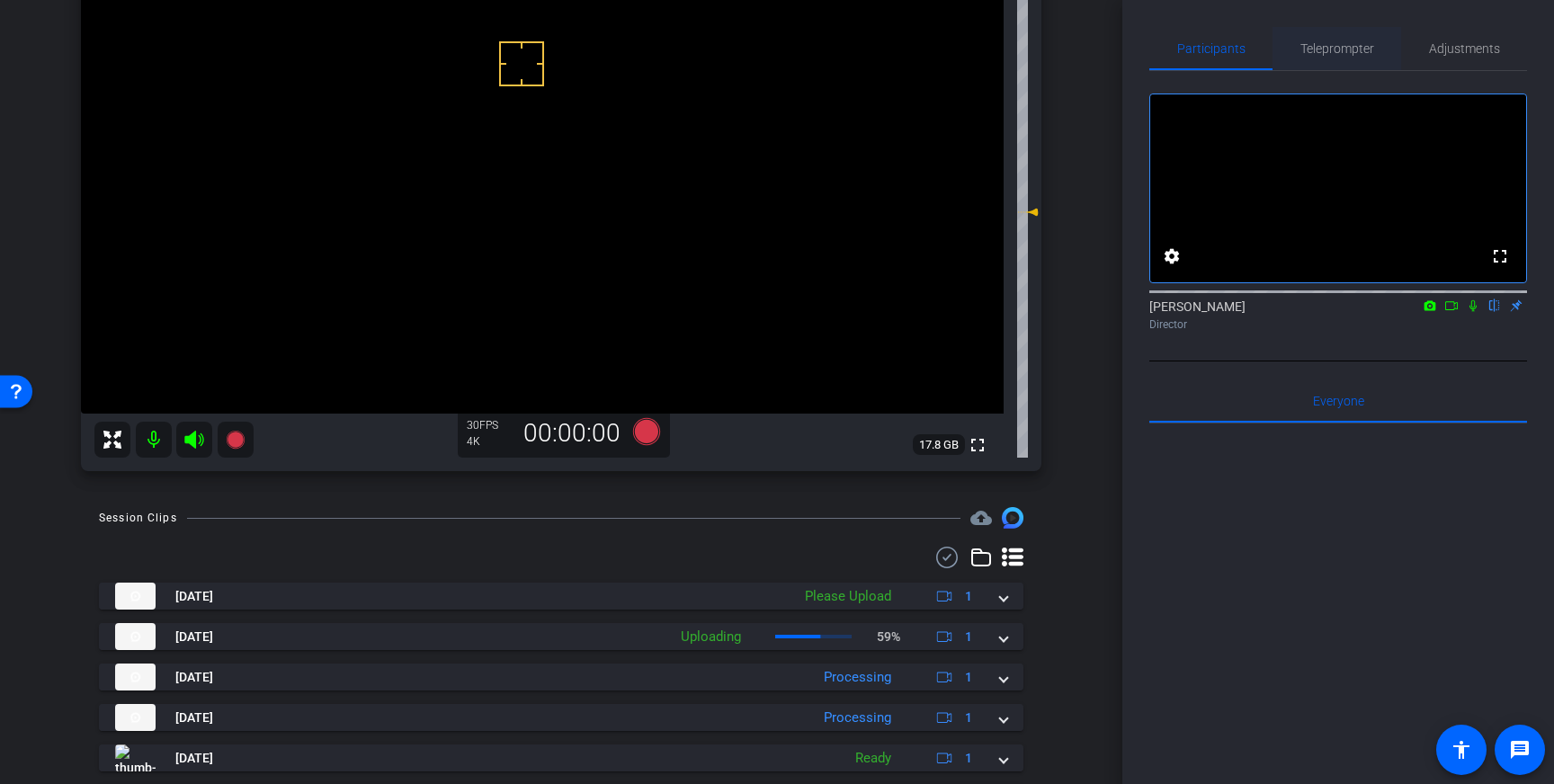
click at [1349, 52] on span "Teleprompter" at bounding box center [1337, 48] width 74 height 12
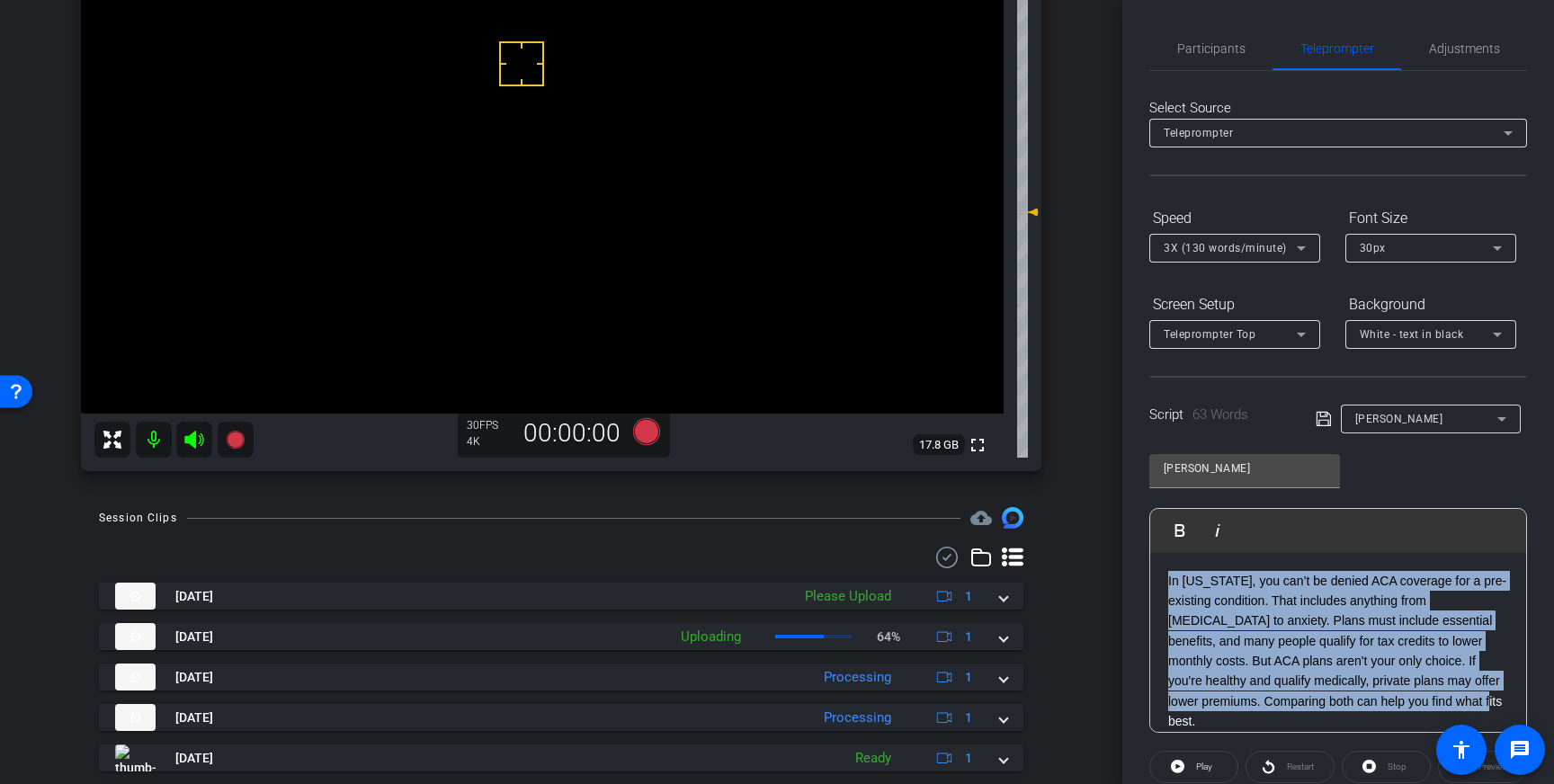
drag, startPoint x: 1414, startPoint y: 690, endPoint x: 1156, endPoint y: 578, distance: 281.3
click at [1156, 578] on div "In Georgia, you can’t be denied ACA coverage for a pre-existing condition. That…" at bounding box center [1337, 652] width 375 height 197
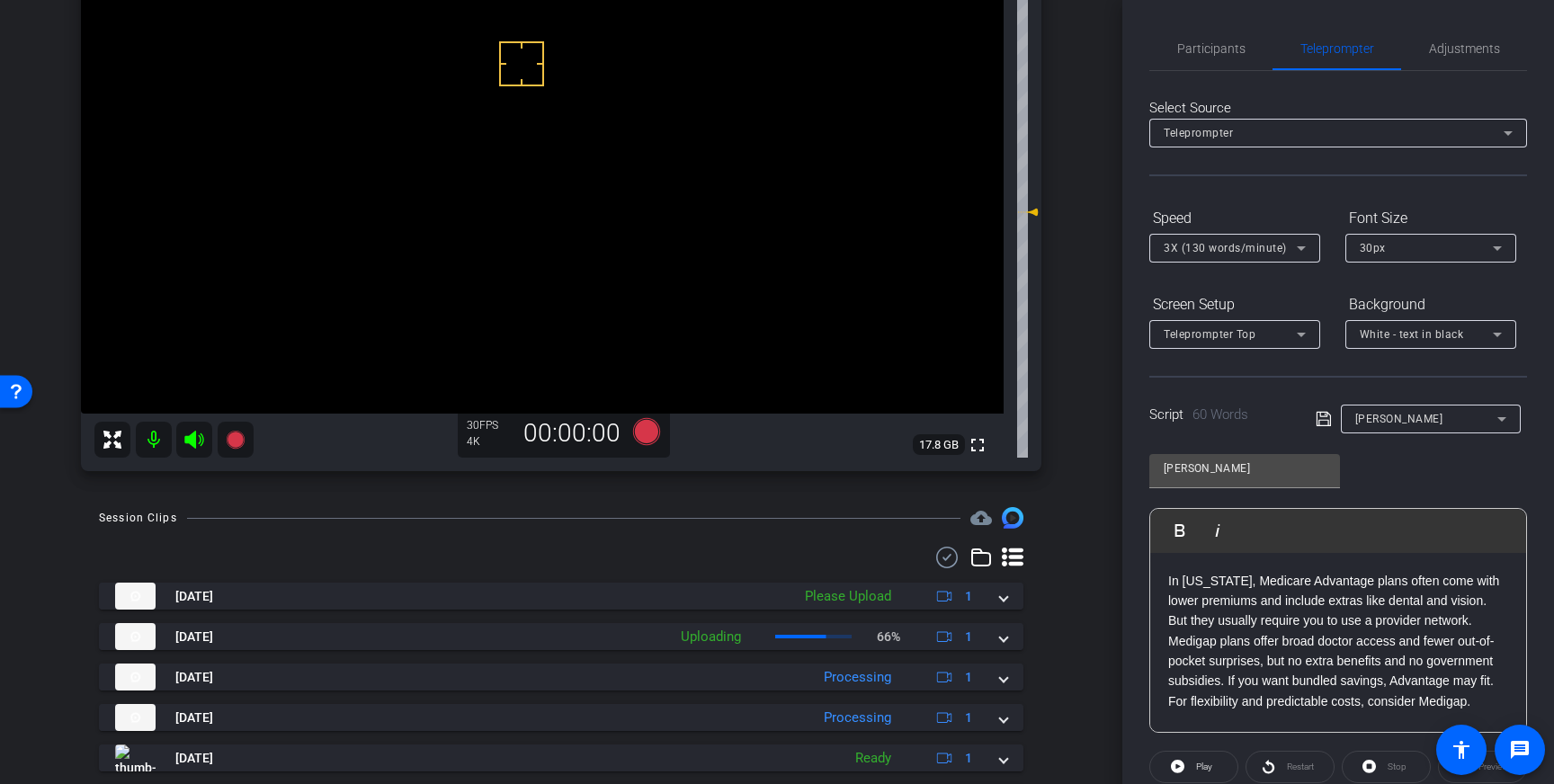
drag, startPoint x: 1320, startPoint y: 421, endPoint x: 1382, endPoint y: 448, distance: 67.6
click at [1321, 422] on icon at bounding box center [1323, 419] width 16 height 22
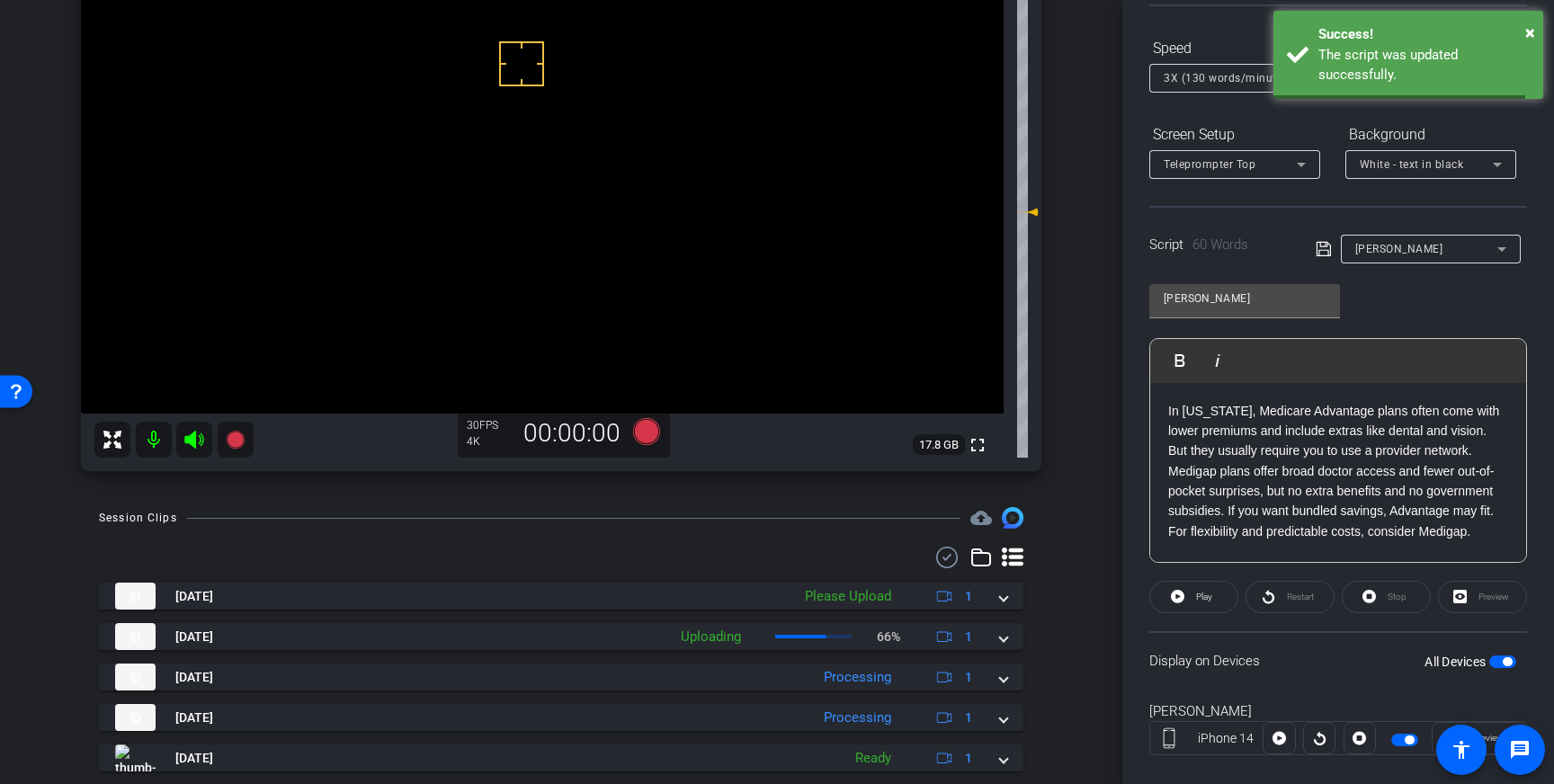
scroll to position [199, 0]
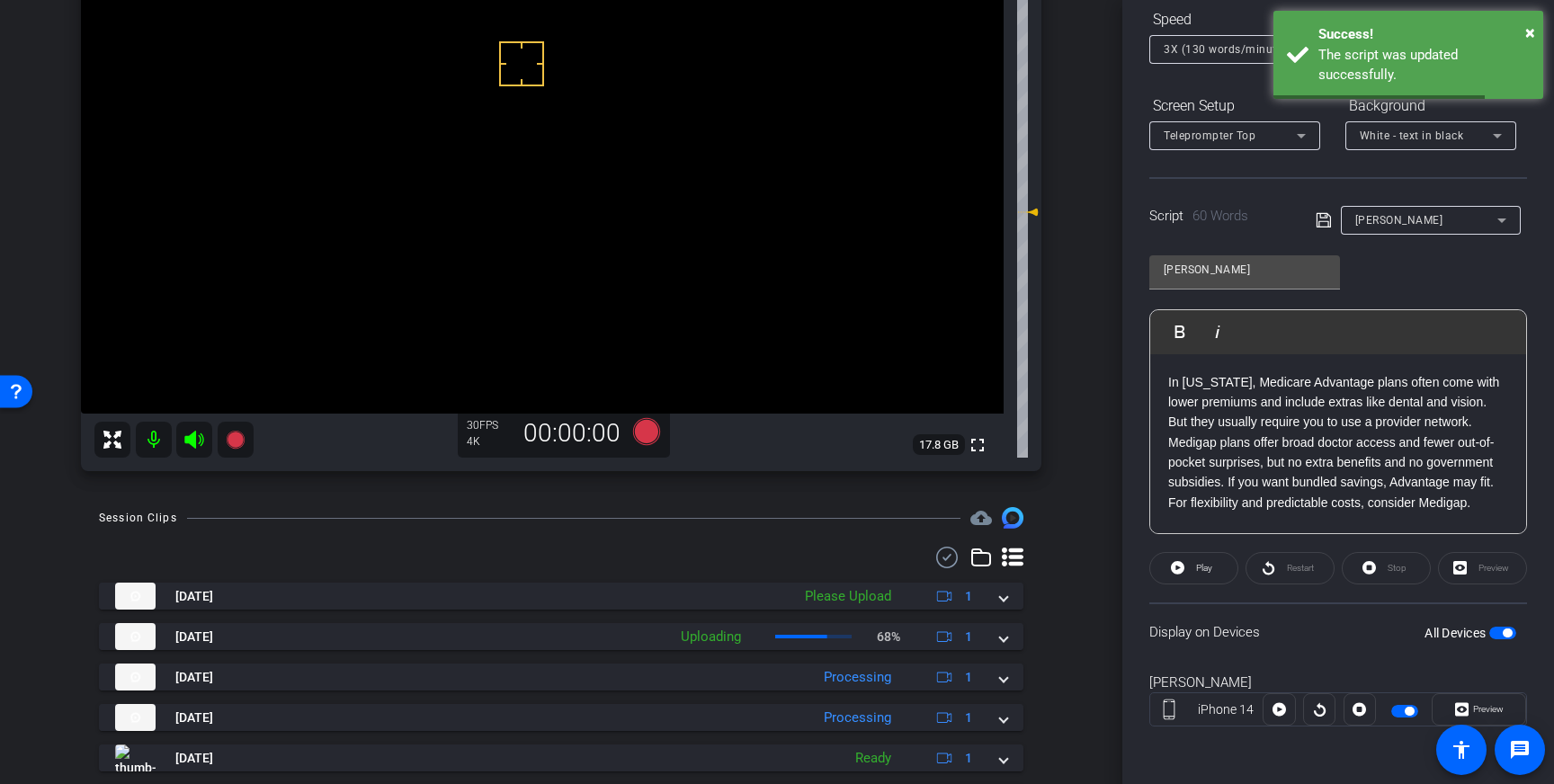
click at [1503, 629] on span "button" at bounding box center [1502, 633] width 27 height 12
click at [1507, 636] on span "button" at bounding box center [1502, 633] width 27 height 12
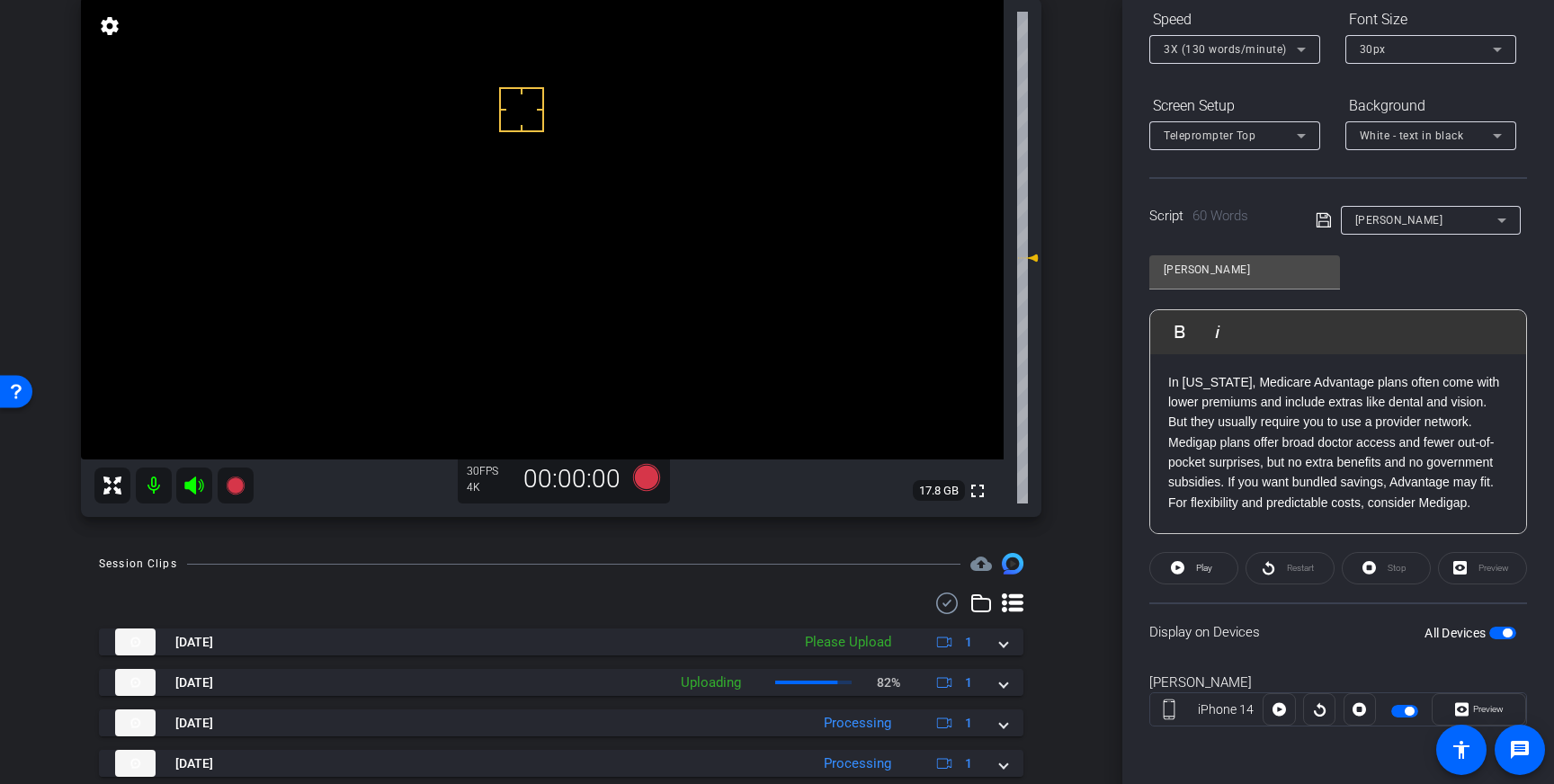
scroll to position [117, 0]
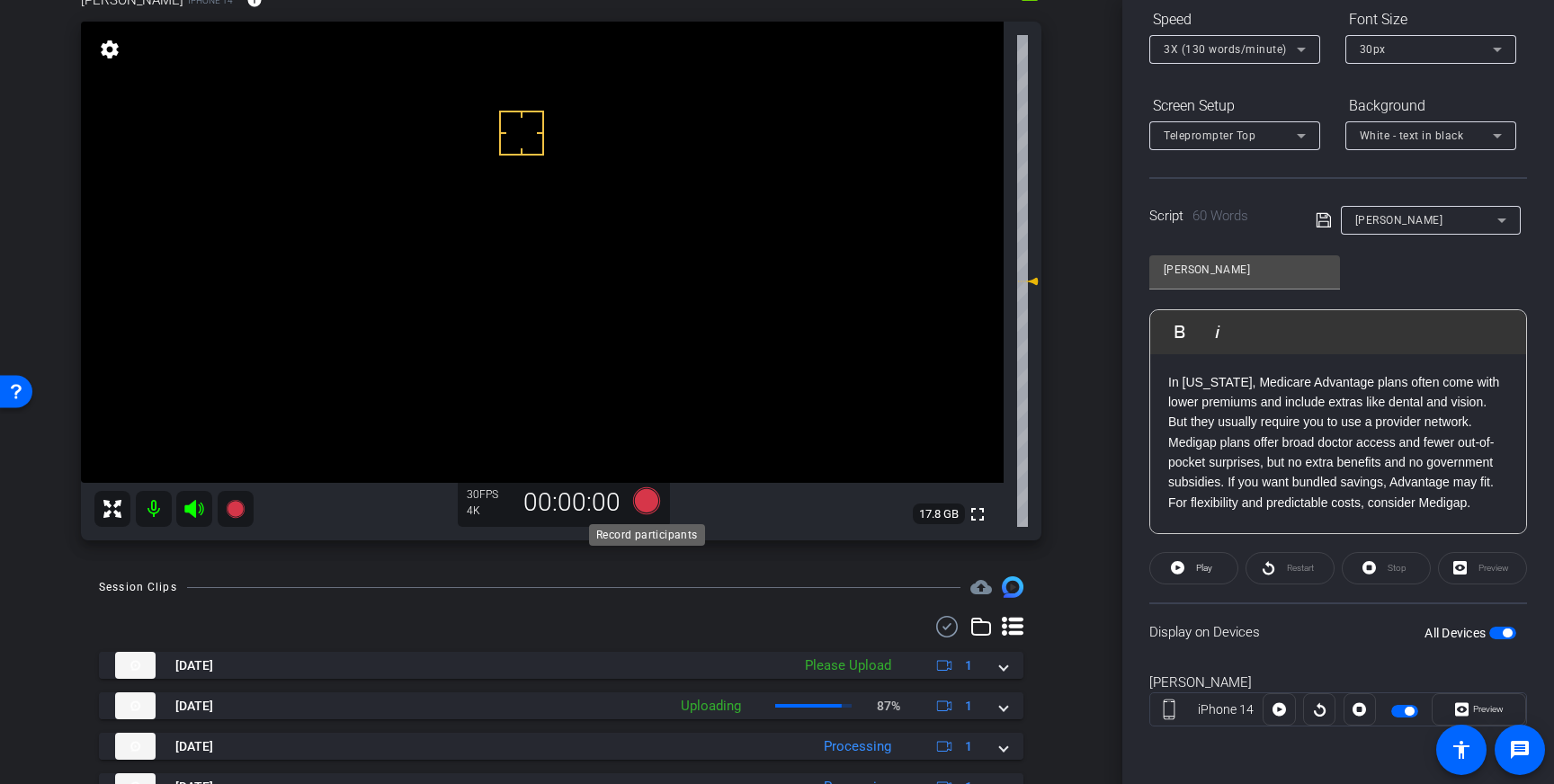
click at [648, 496] on icon at bounding box center [646, 500] width 27 height 27
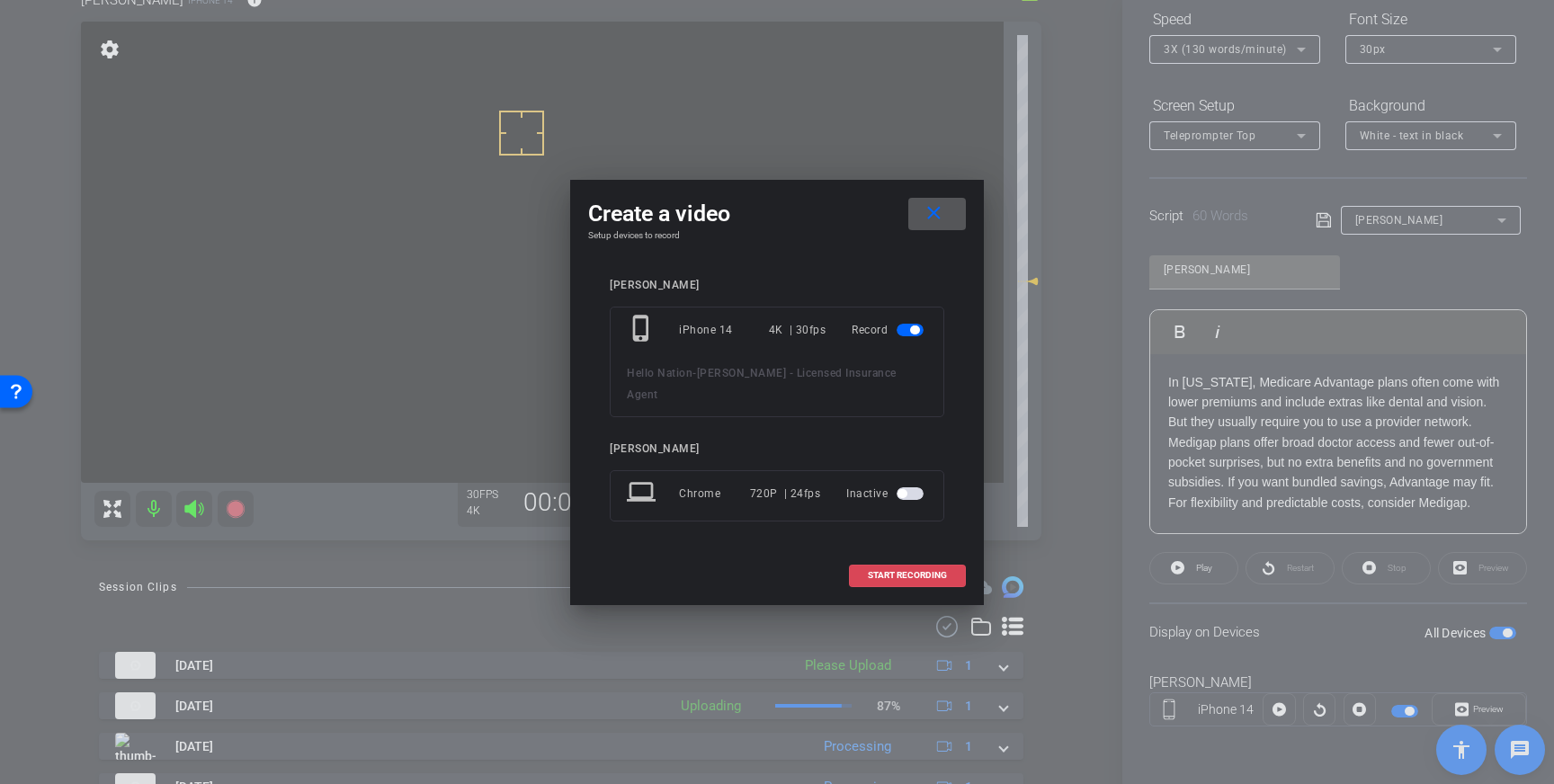
click at [902, 572] on span at bounding box center [907, 576] width 115 height 44
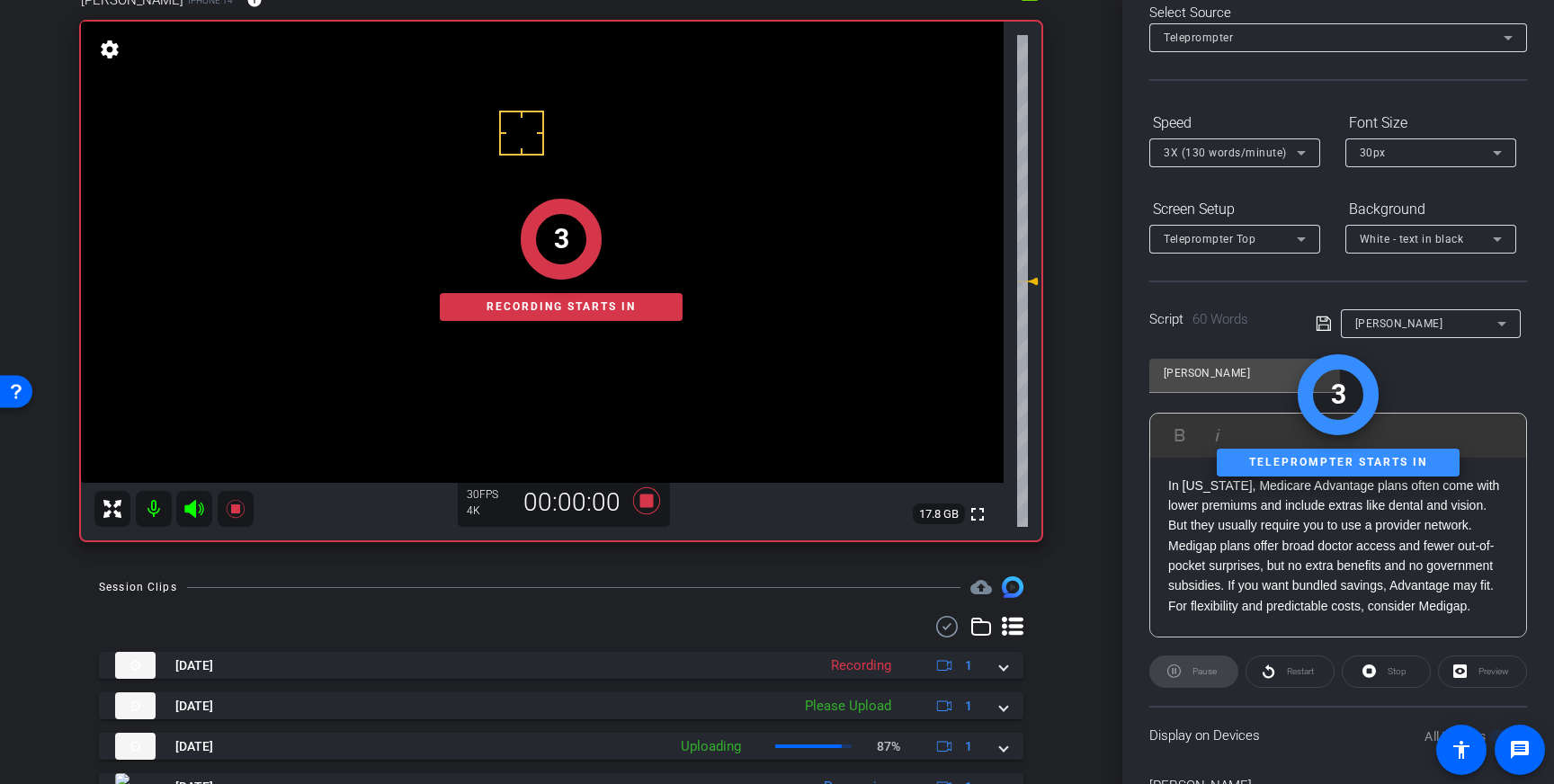
scroll to position [0, 0]
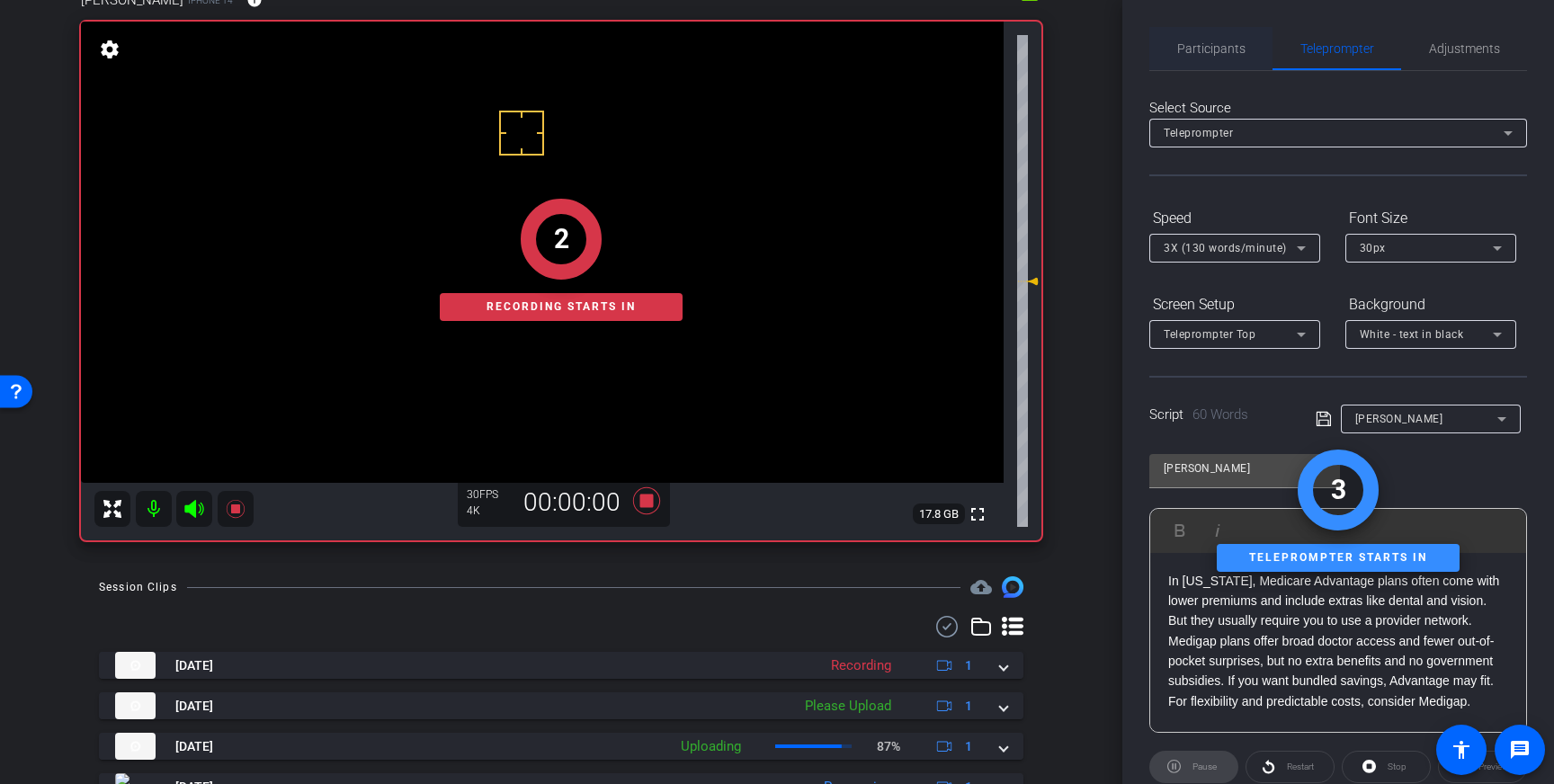
click at [1234, 44] on span "Participants" at bounding box center [1211, 48] width 68 height 12
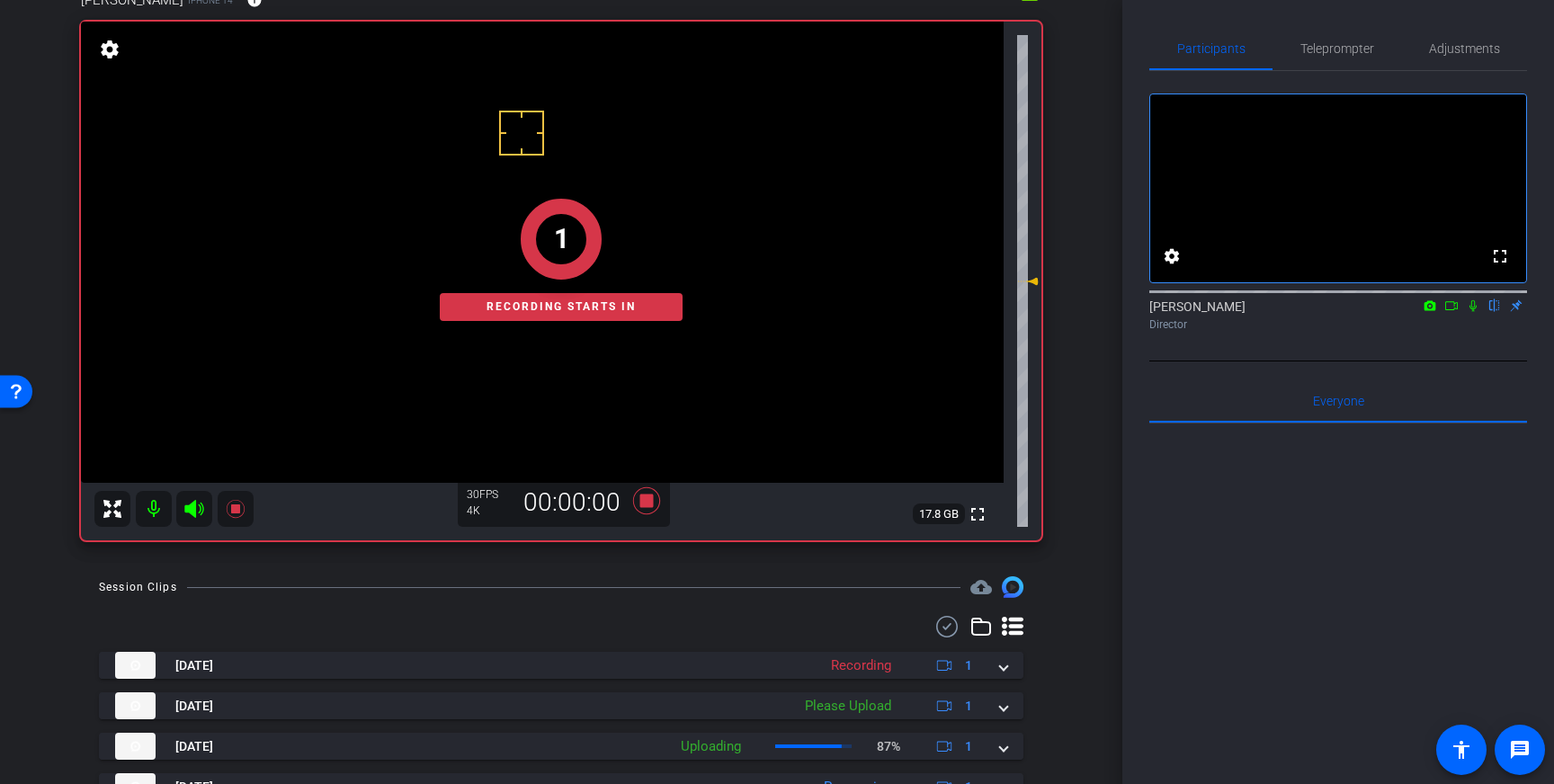
click at [1478, 312] on icon at bounding box center [1473, 305] width 14 height 12
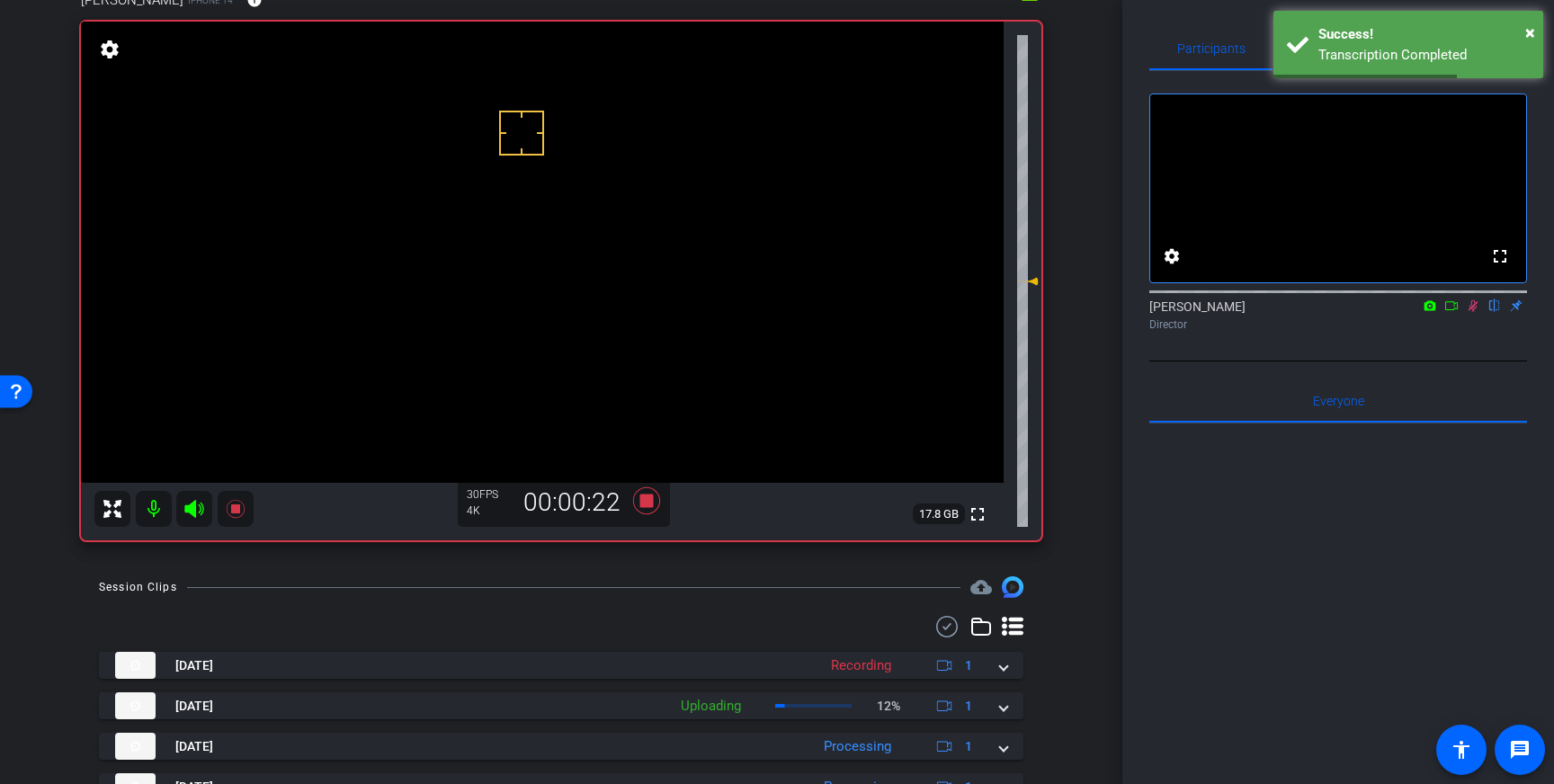
click at [1471, 312] on icon at bounding box center [1473, 305] width 14 height 12
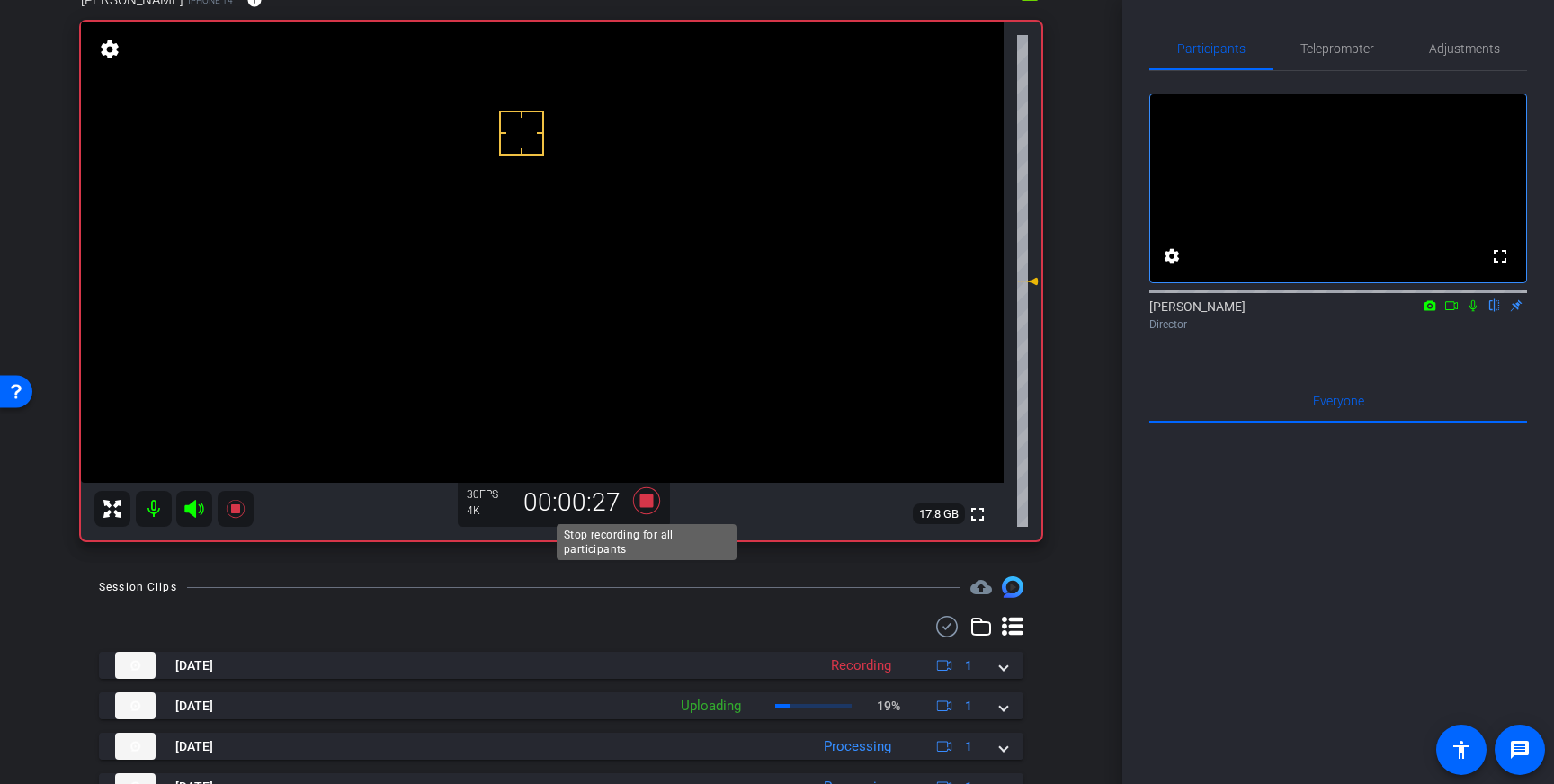
click at [650, 501] on icon at bounding box center [646, 500] width 27 height 27
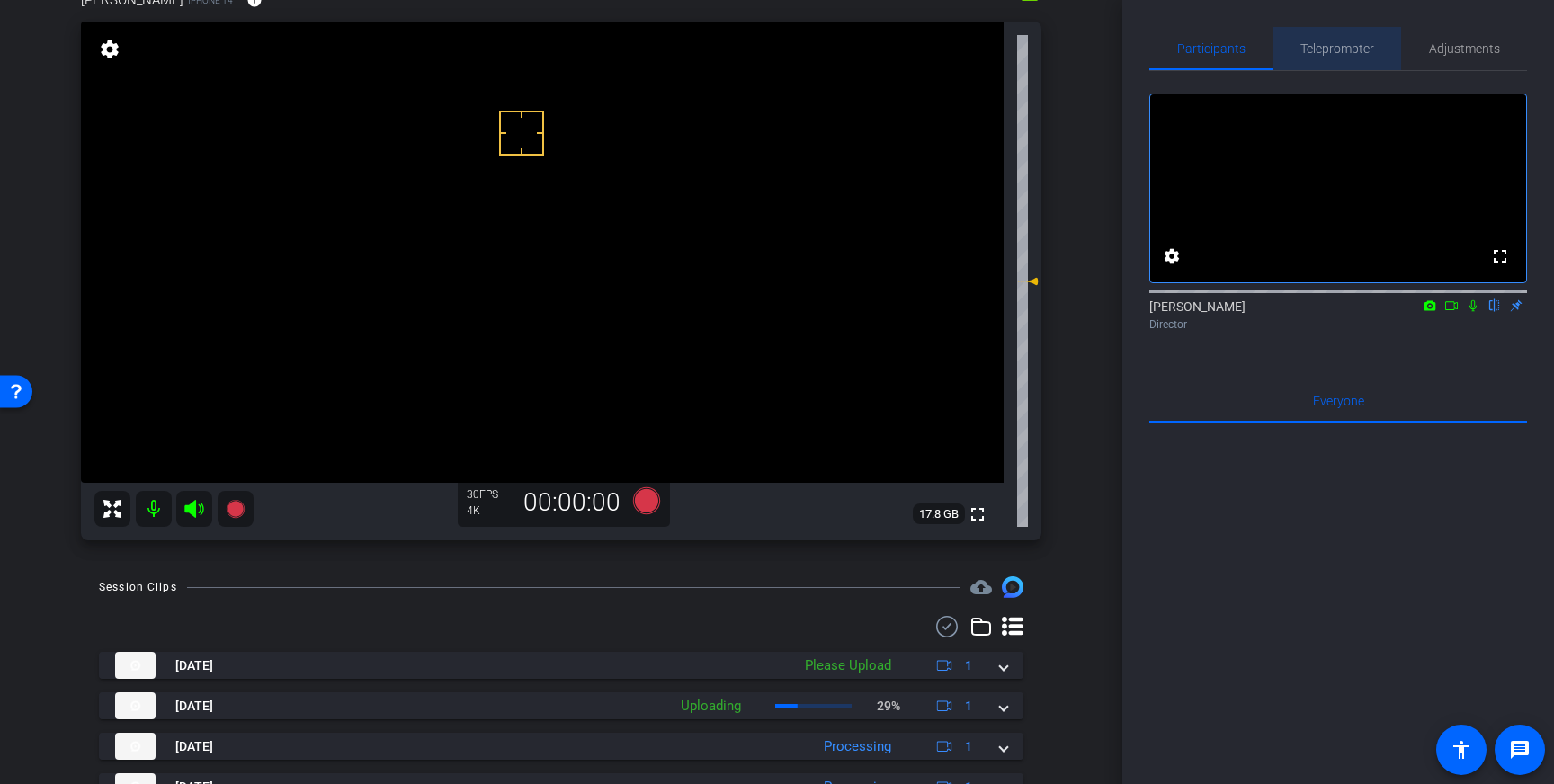
click at [1329, 35] on span "Teleprompter" at bounding box center [1337, 49] width 74 height 44
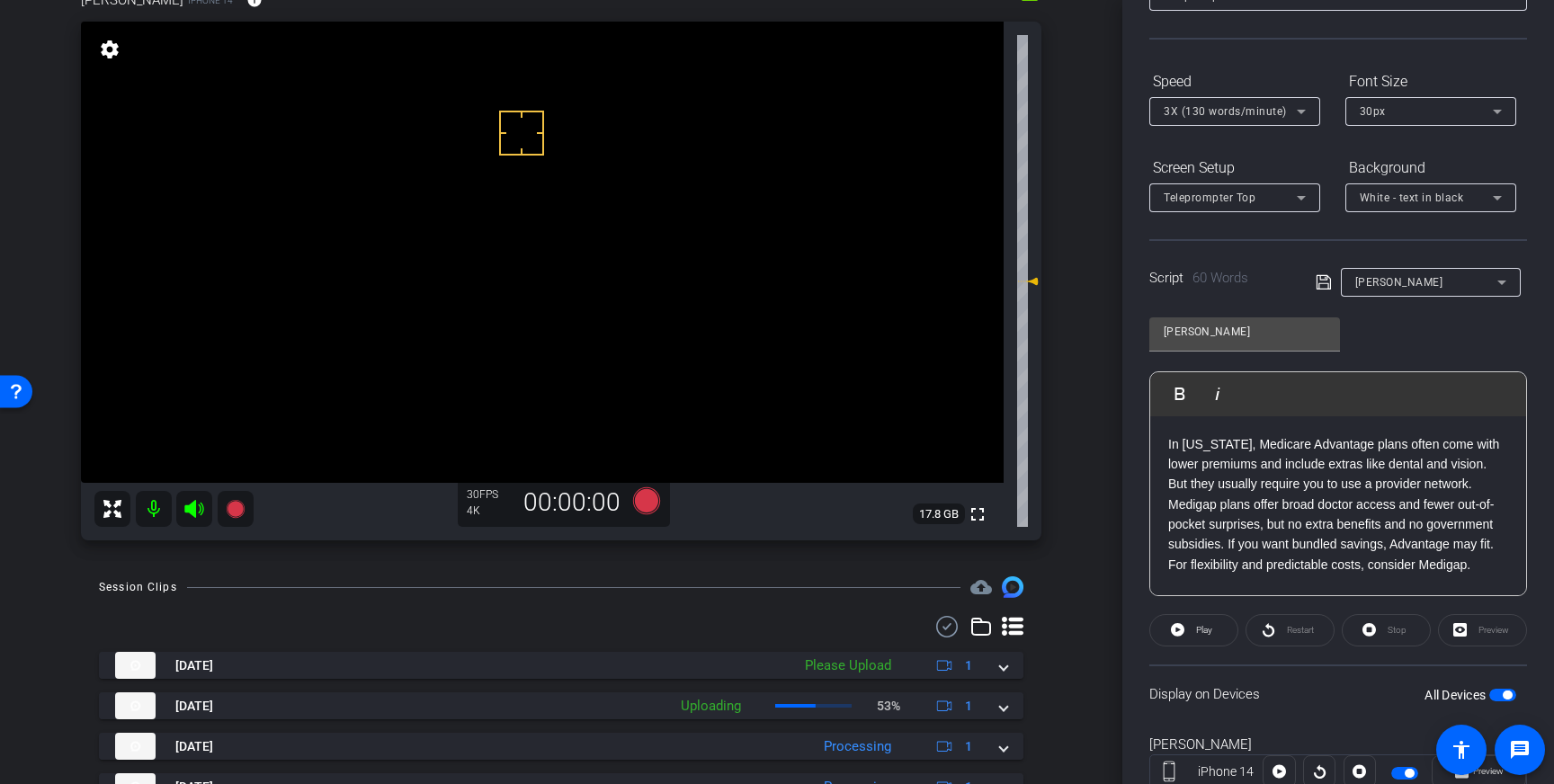
scroll to position [143, 0]
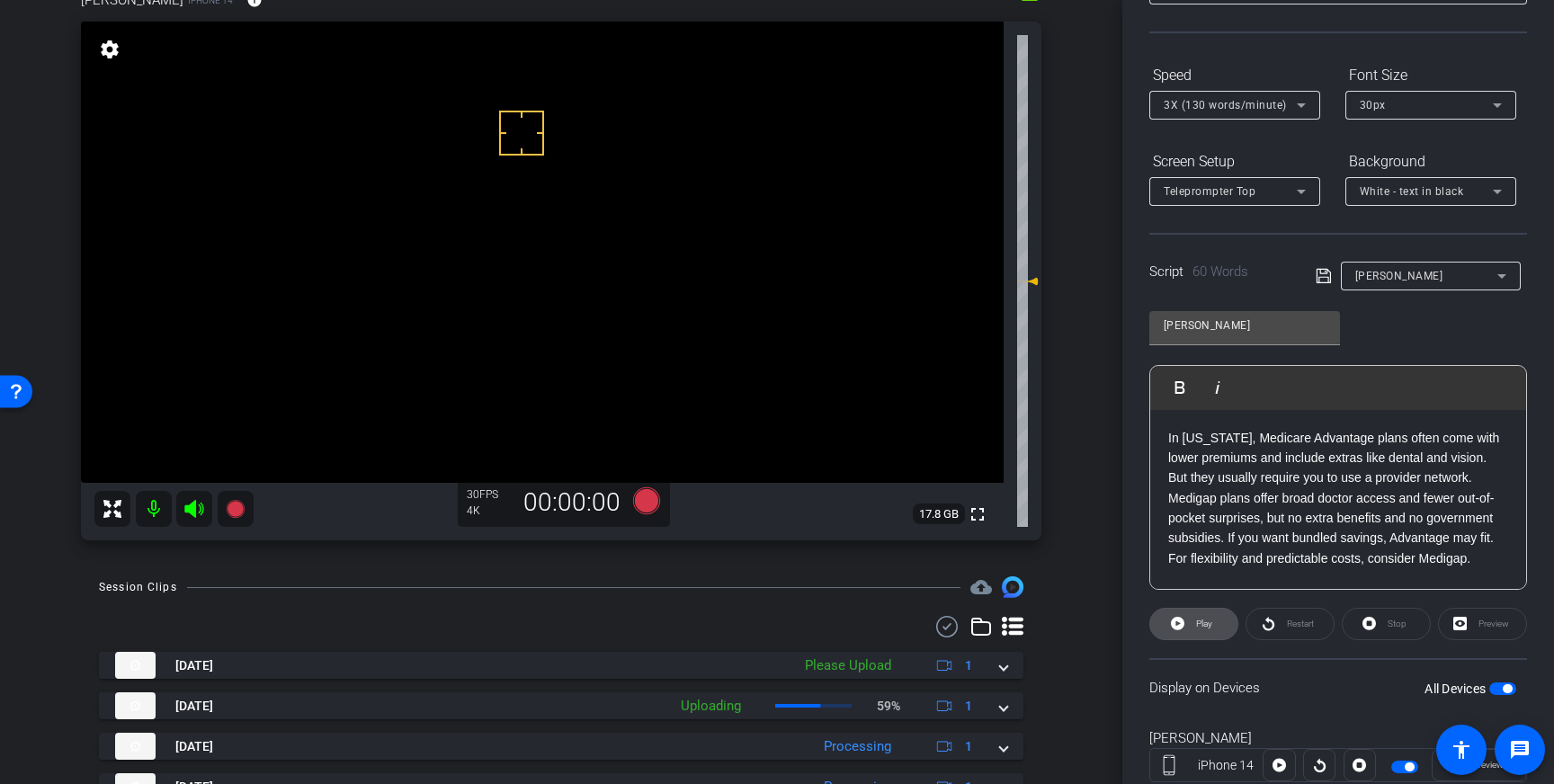
click at [1214, 630] on span at bounding box center [1194, 624] width 87 height 44
click at [1186, 623] on span at bounding box center [1194, 624] width 89 height 44
click at [1256, 499] on p "In Georgia, Medicare Advantage plans often come with lower premiums and include…" at bounding box center [1337, 498] width 340 height 141
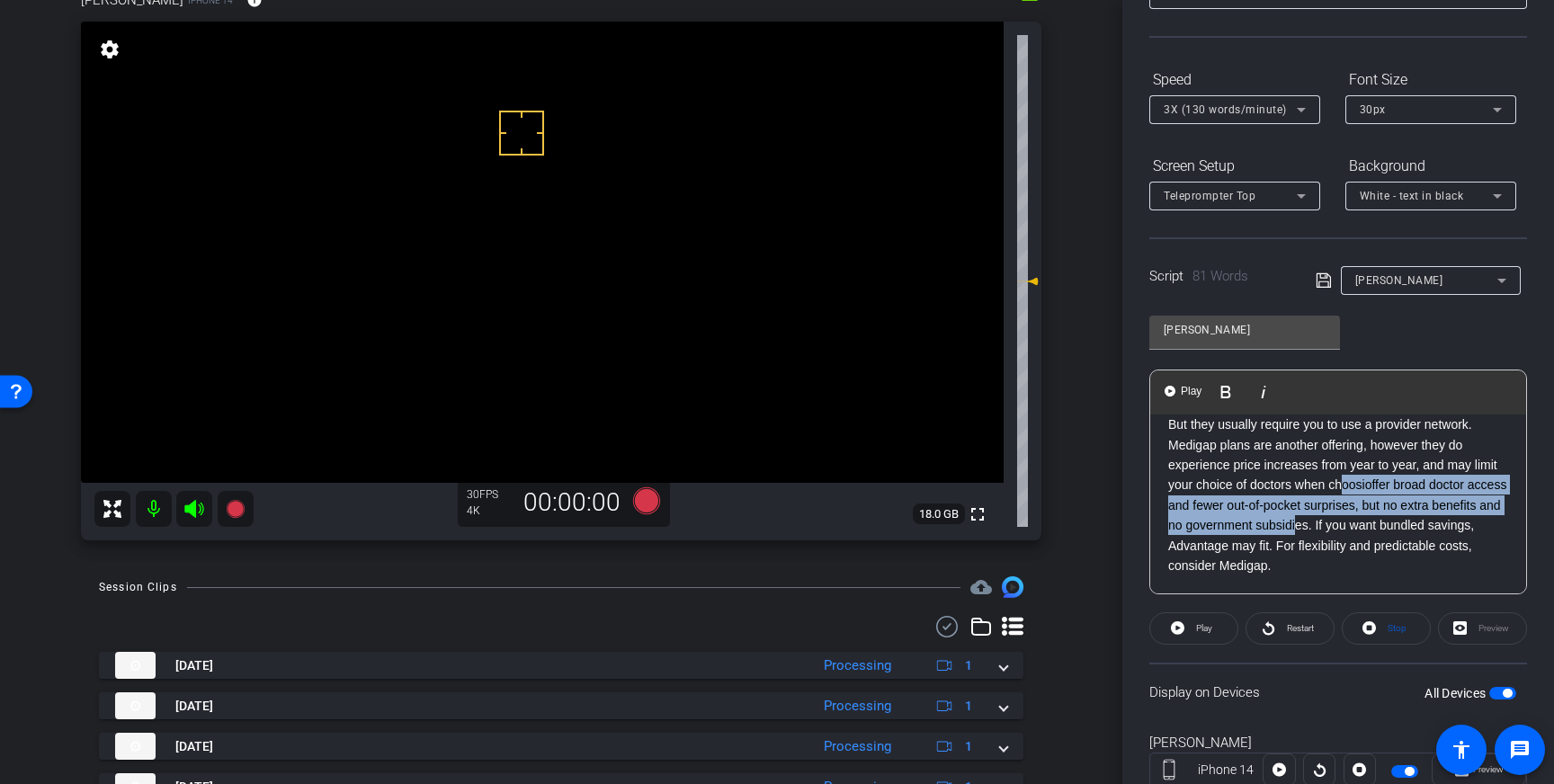
scroll to position [136, 0]
drag, startPoint x: 1388, startPoint y: 525, endPoint x: 1368, endPoint y: 493, distance: 37.7
click at [1368, 493] on p "In Georgia, Medicare Advantage plans often come with lower premiums and include…" at bounding box center [1337, 478] width 340 height 201
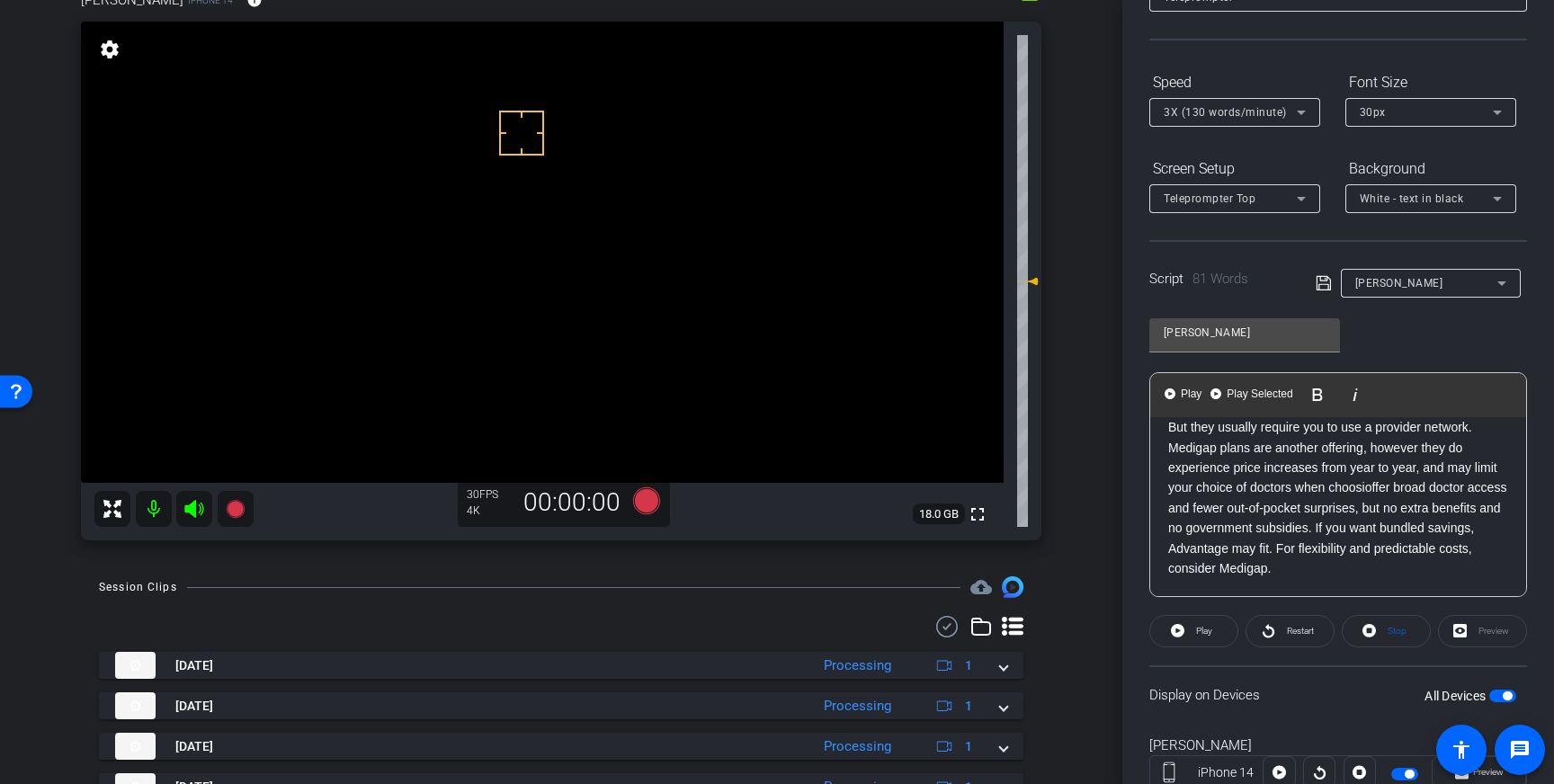
scroll to position [176, 0]
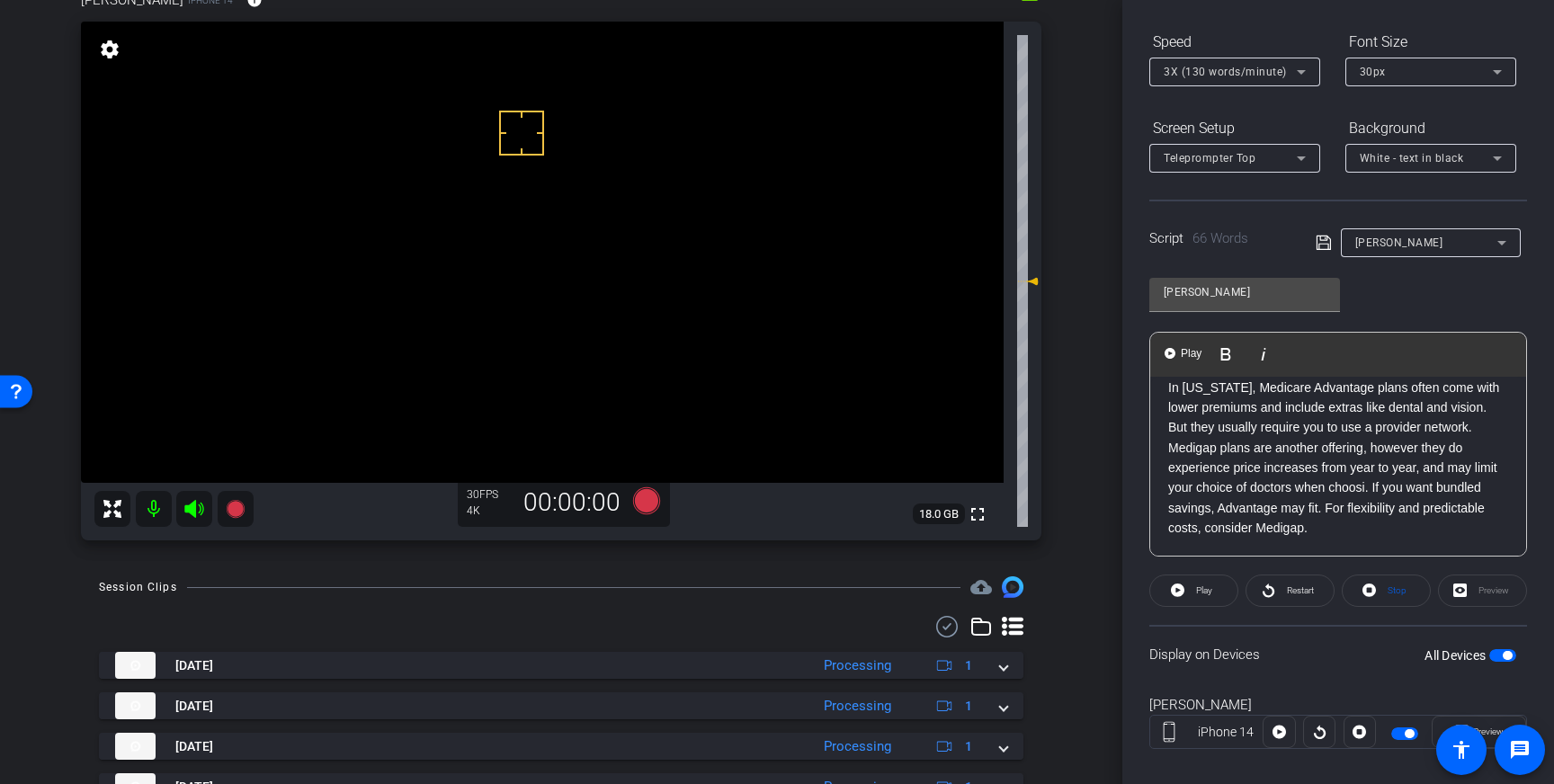
click at [1367, 489] on p "In Georgia, Medicare Advantage plans often come with lower premiums and include…" at bounding box center [1337, 458] width 340 height 161
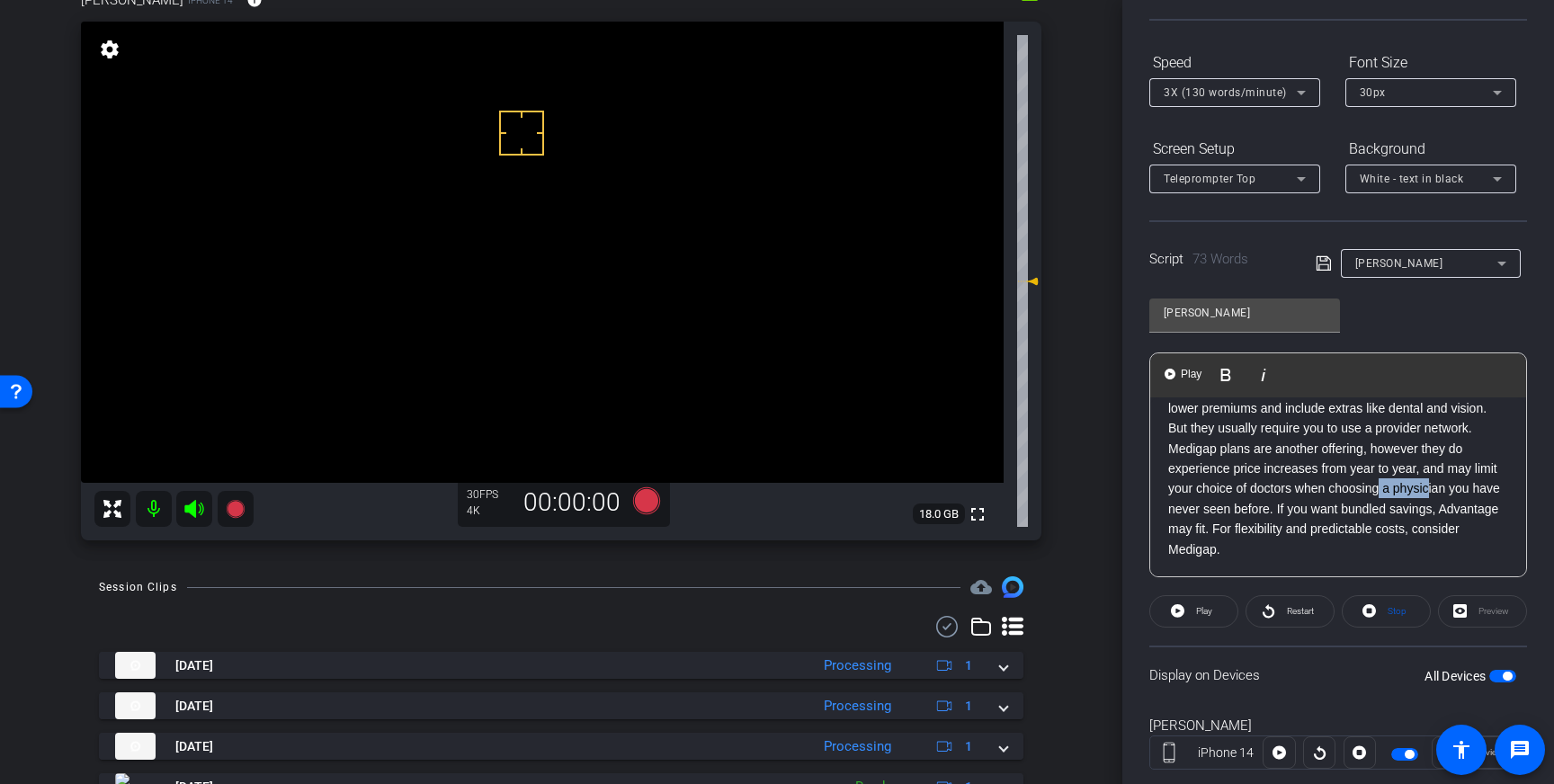
drag, startPoint x: 1450, startPoint y: 488, endPoint x: 1396, endPoint y: 493, distance: 54.2
click at [1396, 493] on p "In Georgia, Medicare Advantage plans often come with lower premiums and include…" at bounding box center [1337, 469] width 340 height 182
click at [1323, 266] on icon at bounding box center [1323, 263] width 16 height 22
click at [1214, 611] on span at bounding box center [1194, 612] width 87 height 44
click at [1195, 611] on span "Pause" at bounding box center [1205, 611] width 25 height 9
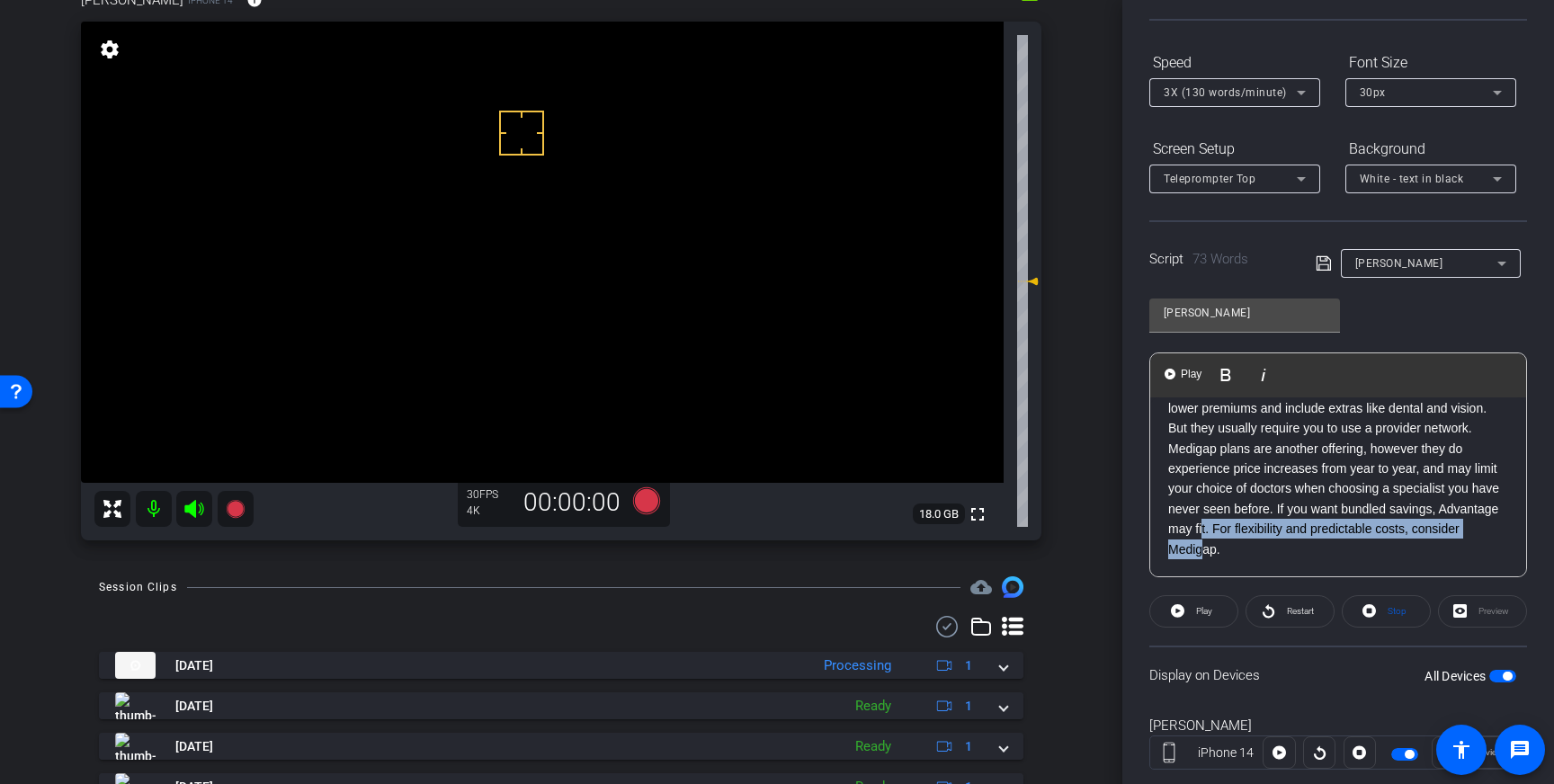
drag, startPoint x: 1211, startPoint y: 526, endPoint x: 1225, endPoint y: 548, distance: 26.1
click at [1225, 548] on p "In Georgia, Medicare Advantage plans often come with lower premiums and include…" at bounding box center [1337, 469] width 340 height 182
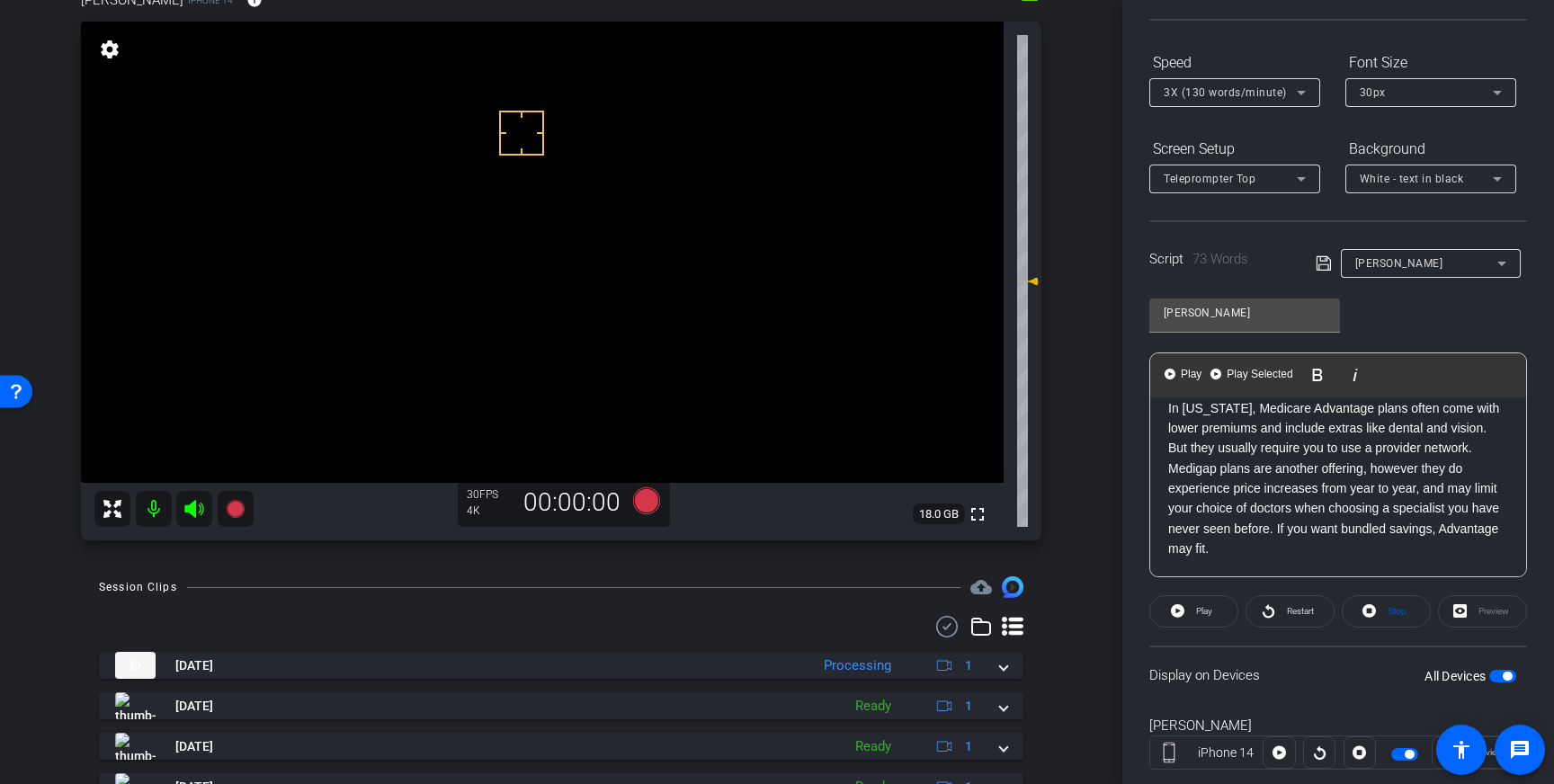
scroll to position [176, 0]
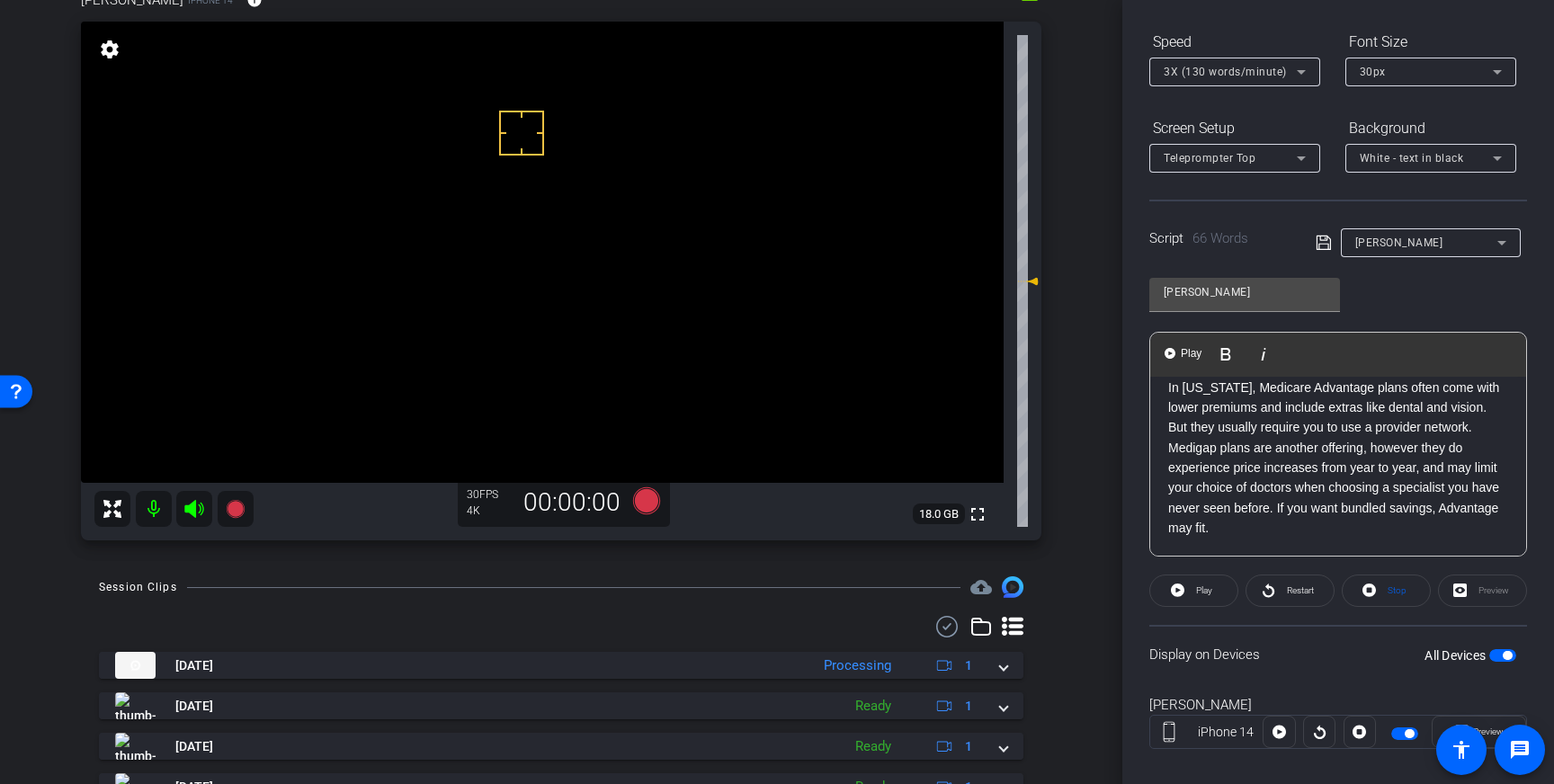
click at [1316, 240] on icon at bounding box center [1323, 242] width 16 height 22
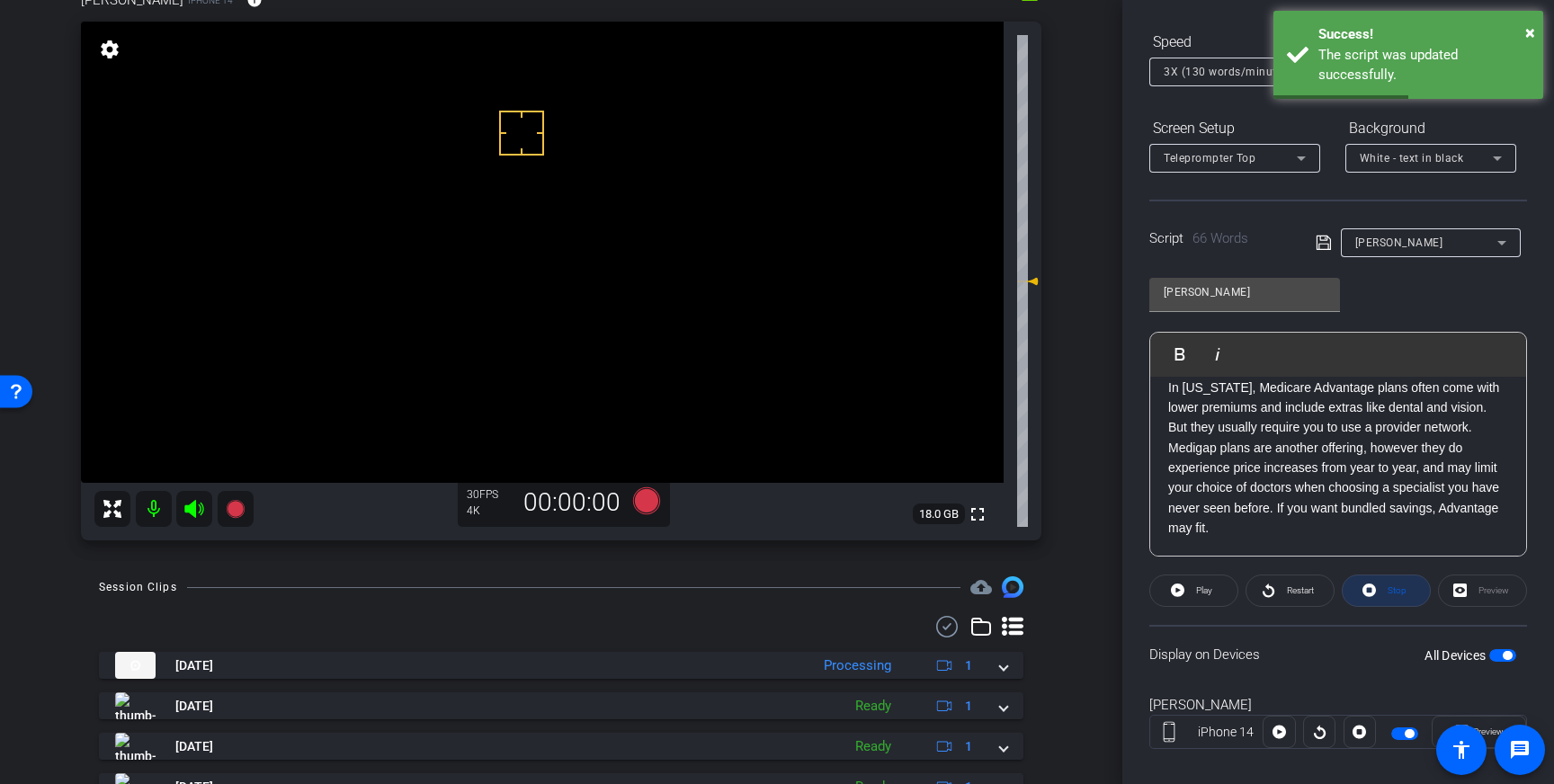
click at [1393, 595] on span "Stop" at bounding box center [1394, 590] width 24 height 26
click at [1502, 654] on span "button" at bounding box center [1502, 654] width 27 height 12
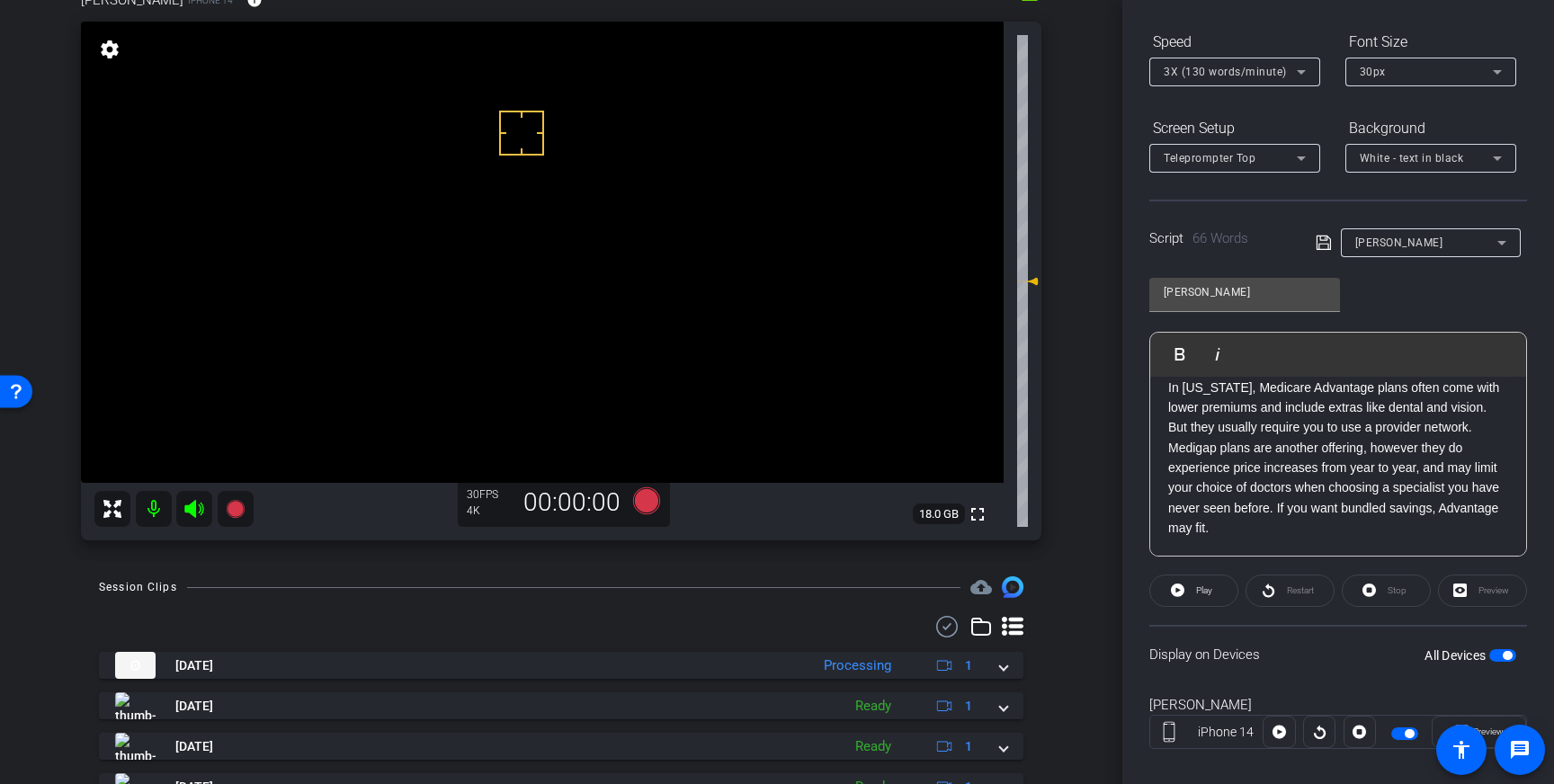
click at [1324, 242] on icon at bounding box center [1323, 242] width 16 height 22
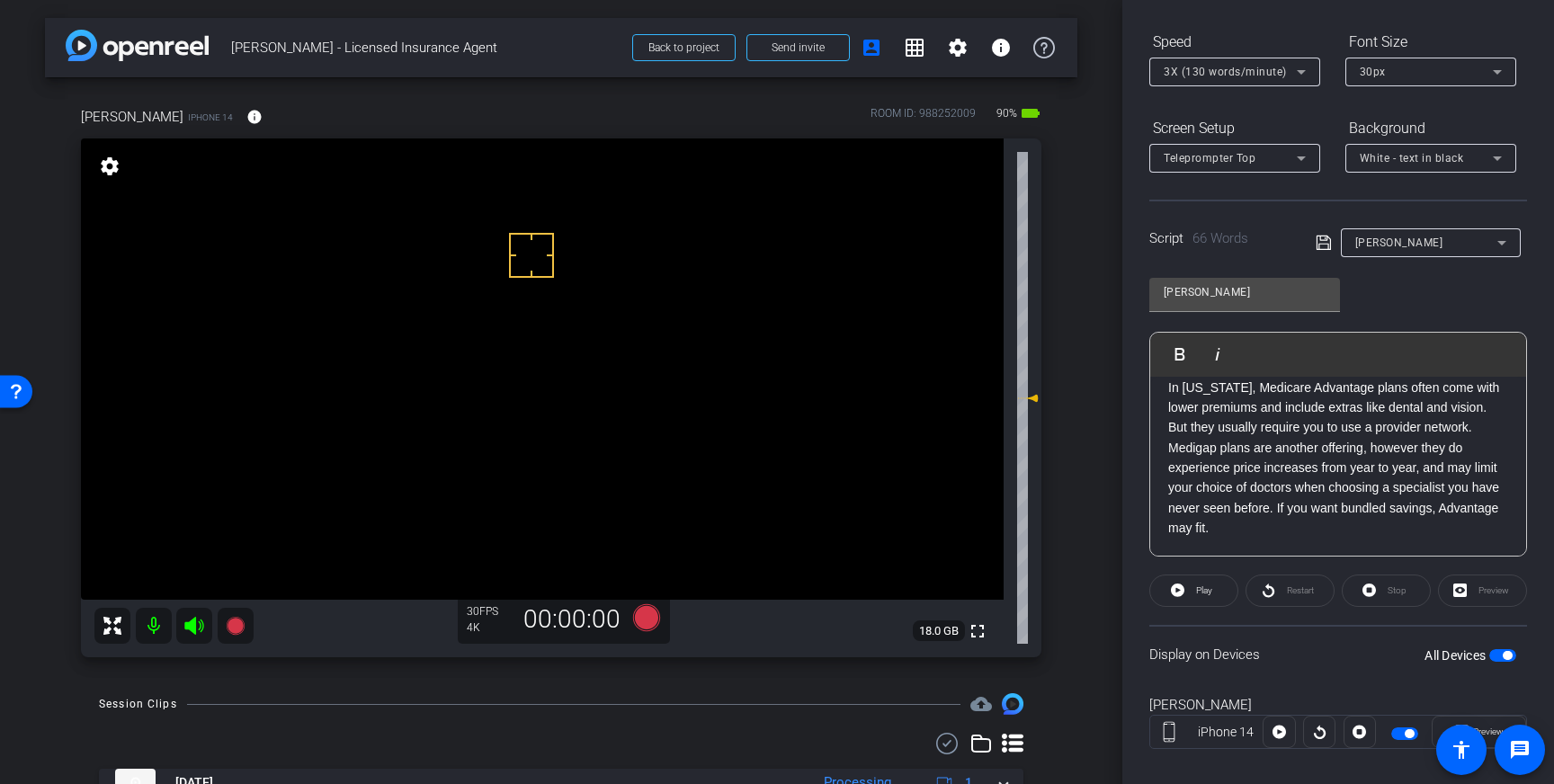
scroll to position [7, 0]
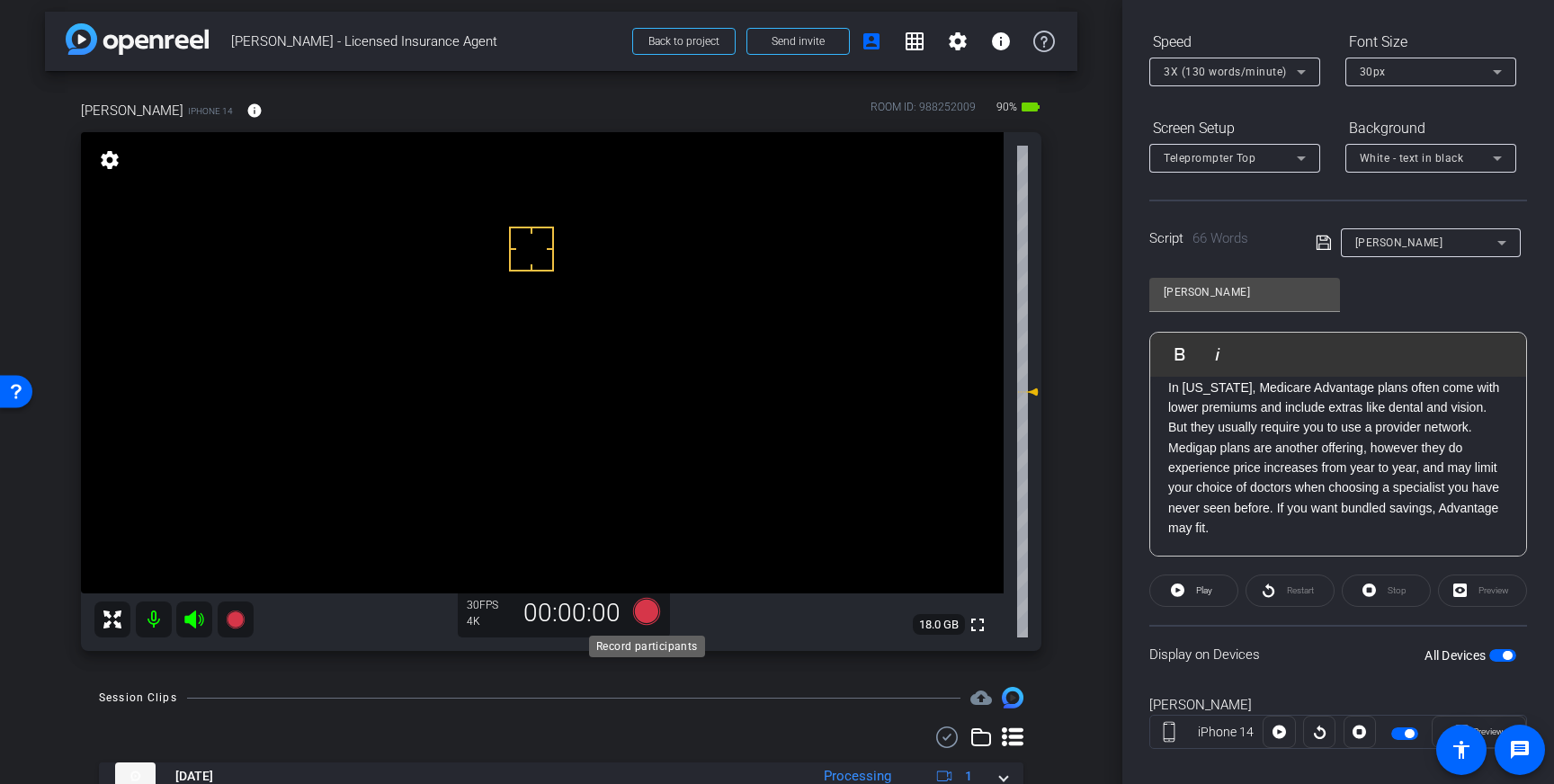
click at [640, 613] on icon at bounding box center [646, 611] width 27 height 27
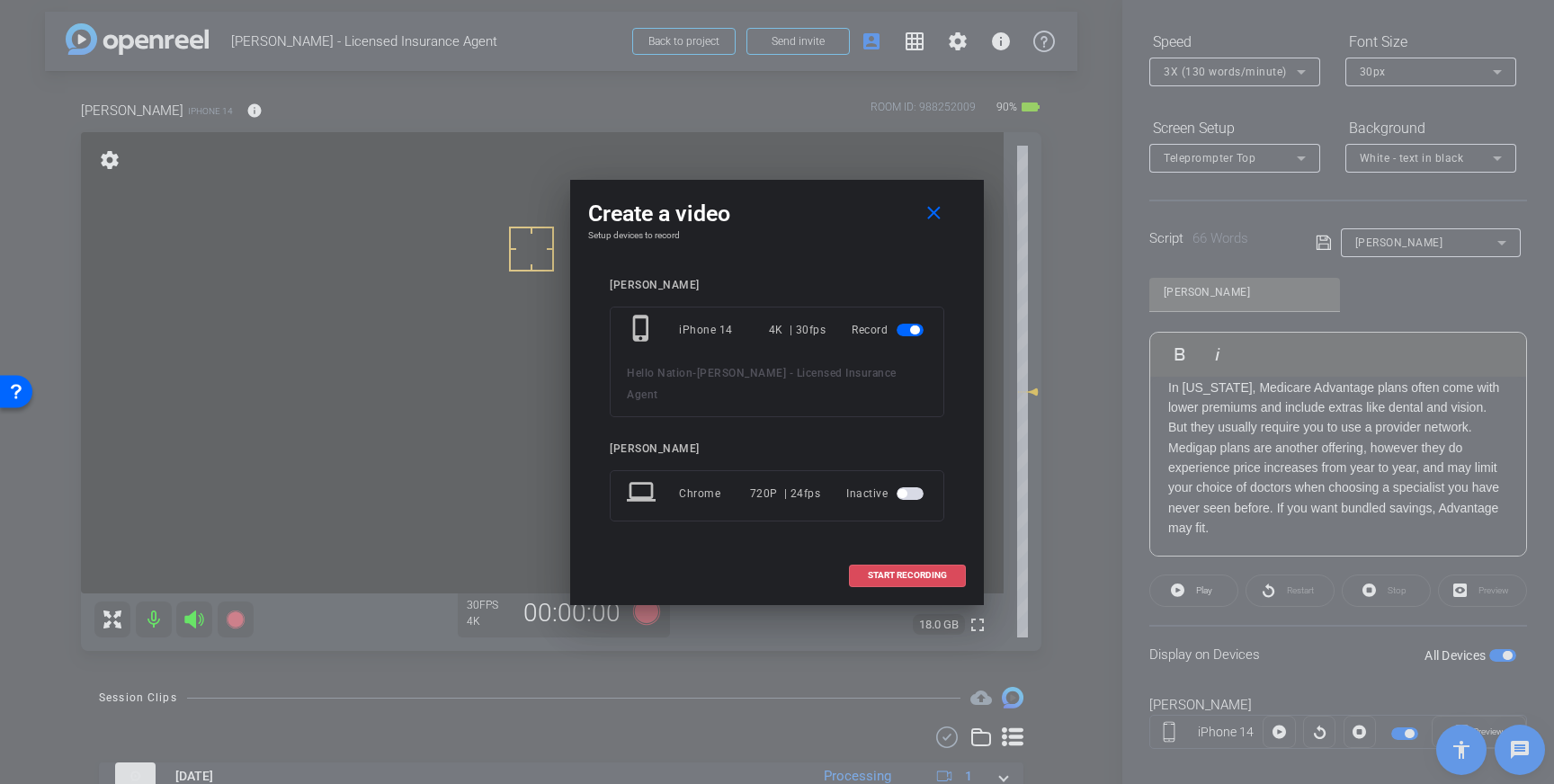
drag, startPoint x: 941, startPoint y: 561, endPoint x: 1011, endPoint y: 492, distance: 98.3
click at [941, 571] on span "START RECORDING" at bounding box center [907, 576] width 79 height 9
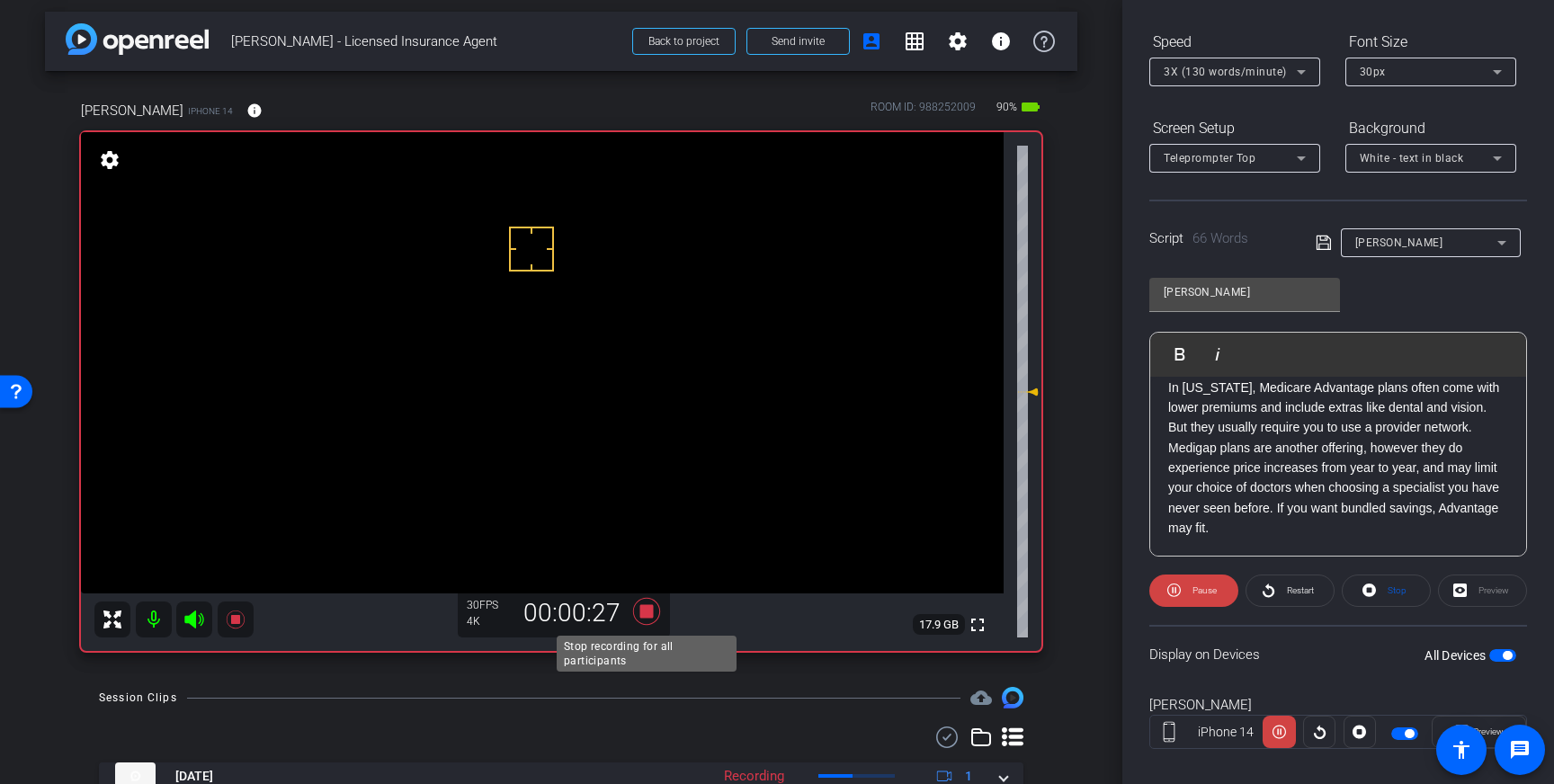
click at [646, 611] on icon at bounding box center [646, 611] width 27 height 27
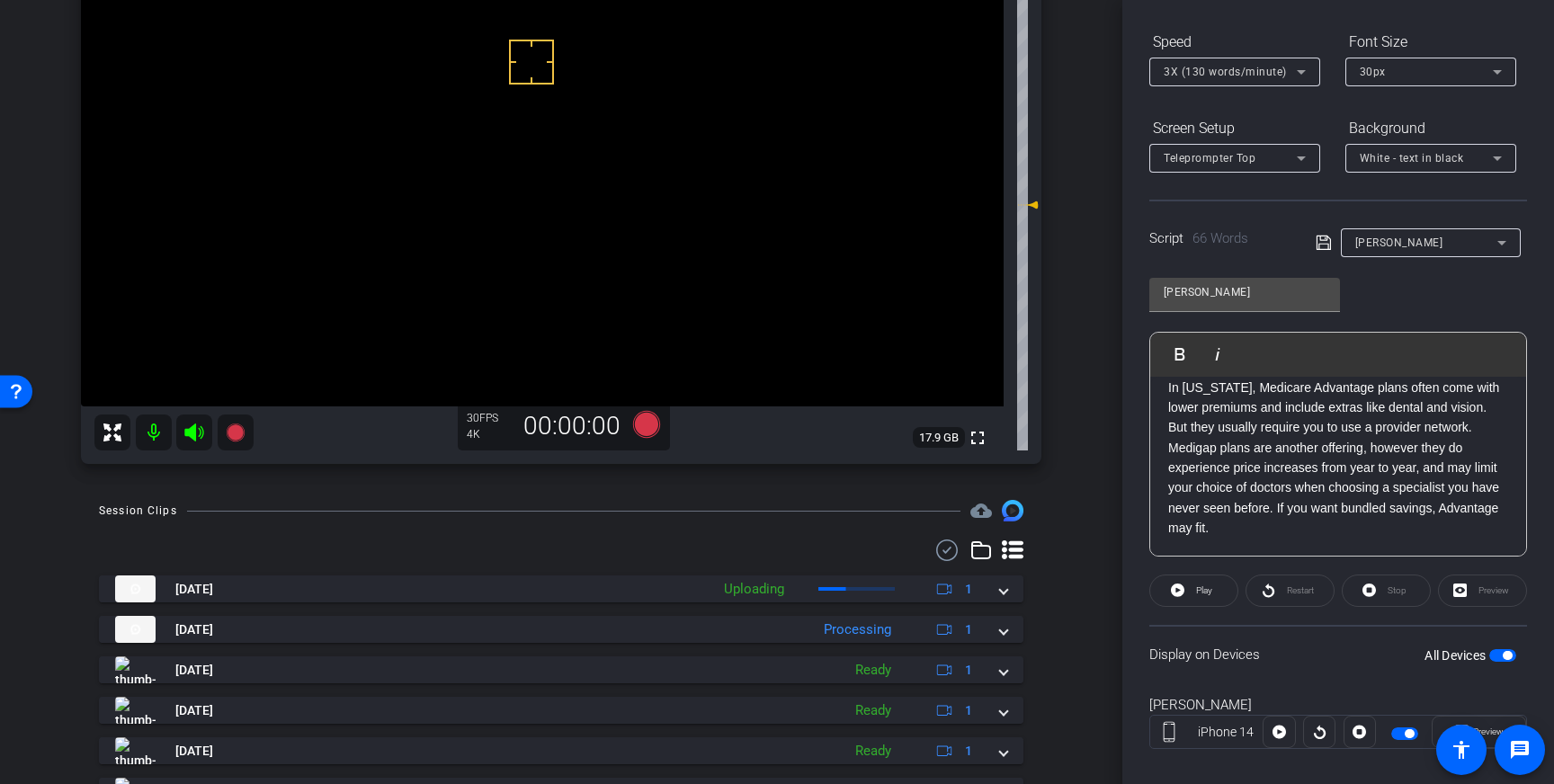
scroll to position [200, 0]
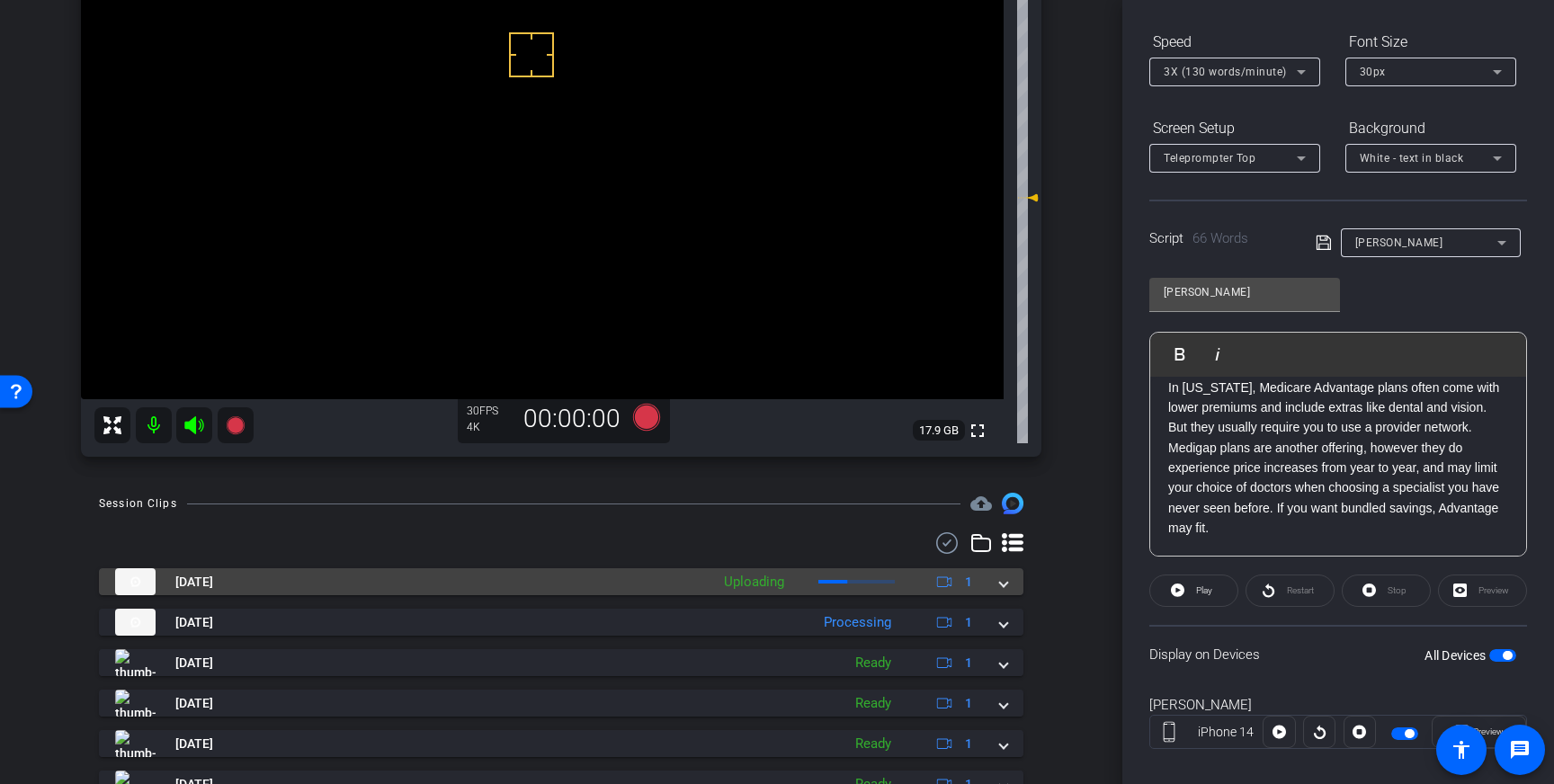
drag, startPoint x: 999, startPoint y: 581, endPoint x: 994, endPoint y: 592, distance: 12.1
click at [1000, 581] on span at bounding box center [1004, 583] width 8 height 19
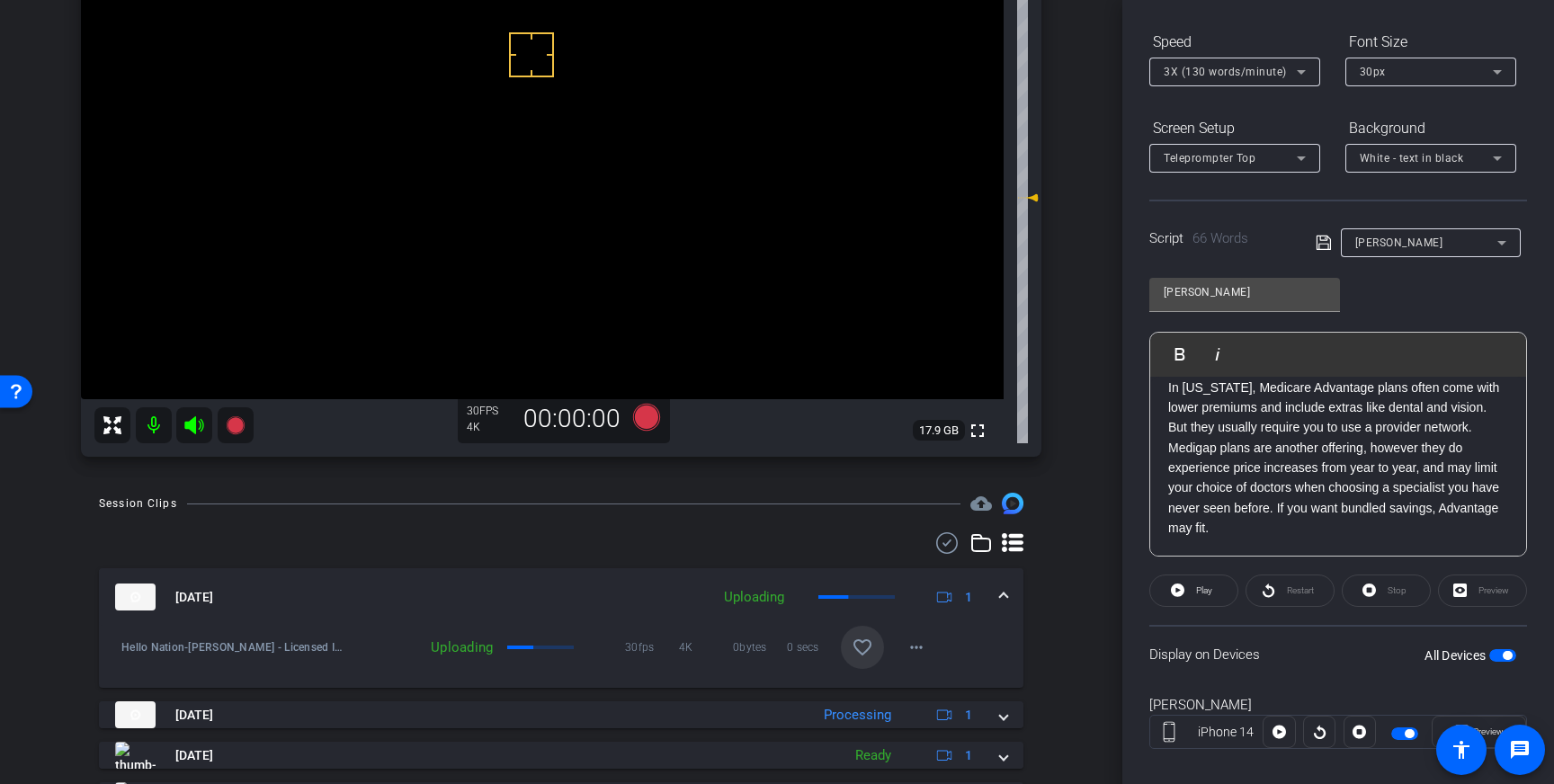
click at [861, 647] on mat-icon "favorite_border" at bounding box center [862, 647] width 22 height 22
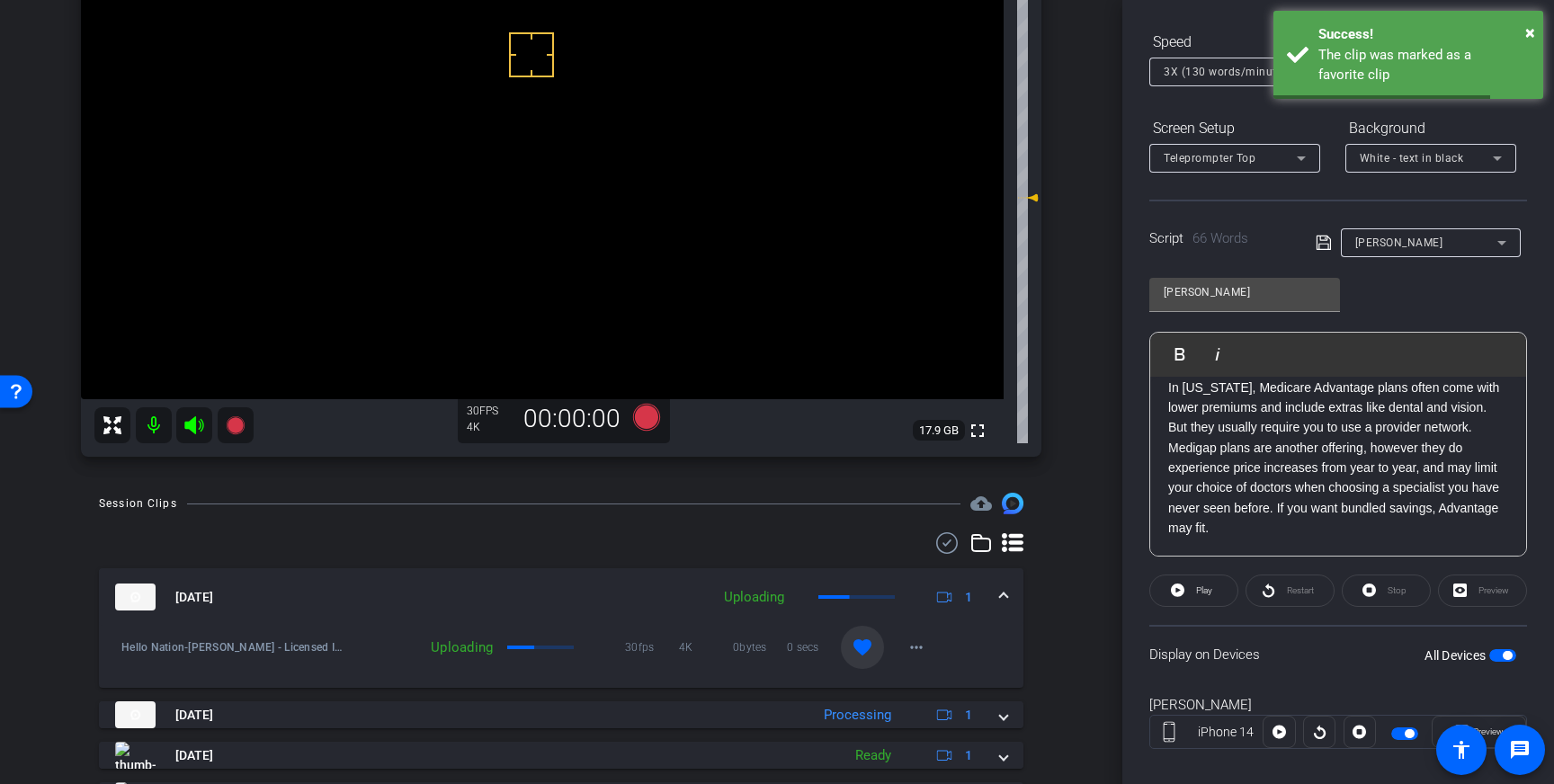
click at [998, 593] on div "Sep 4, 2025 Uploading 1" at bounding box center [558, 597] width 885 height 27
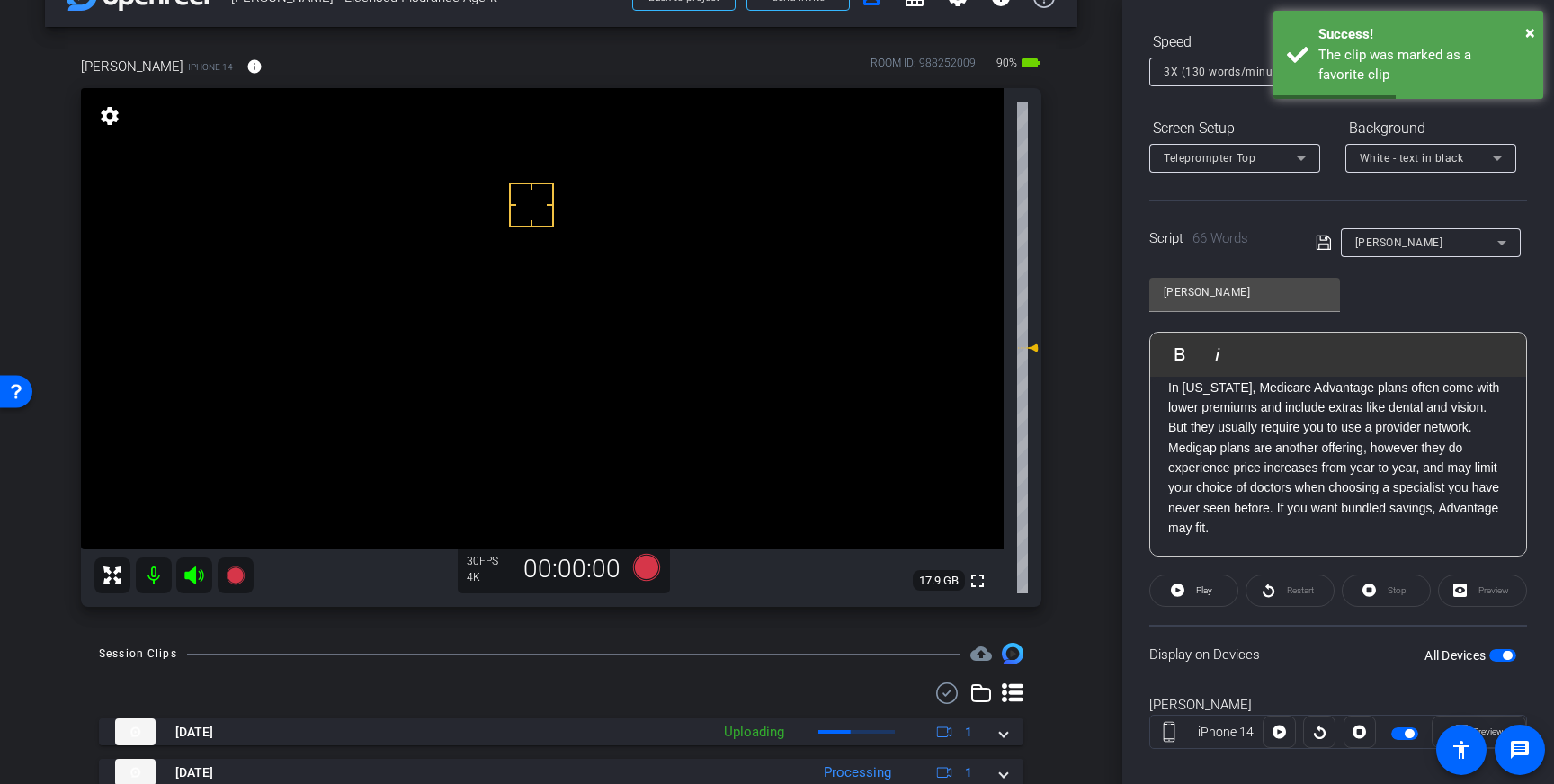
scroll to position [37, 0]
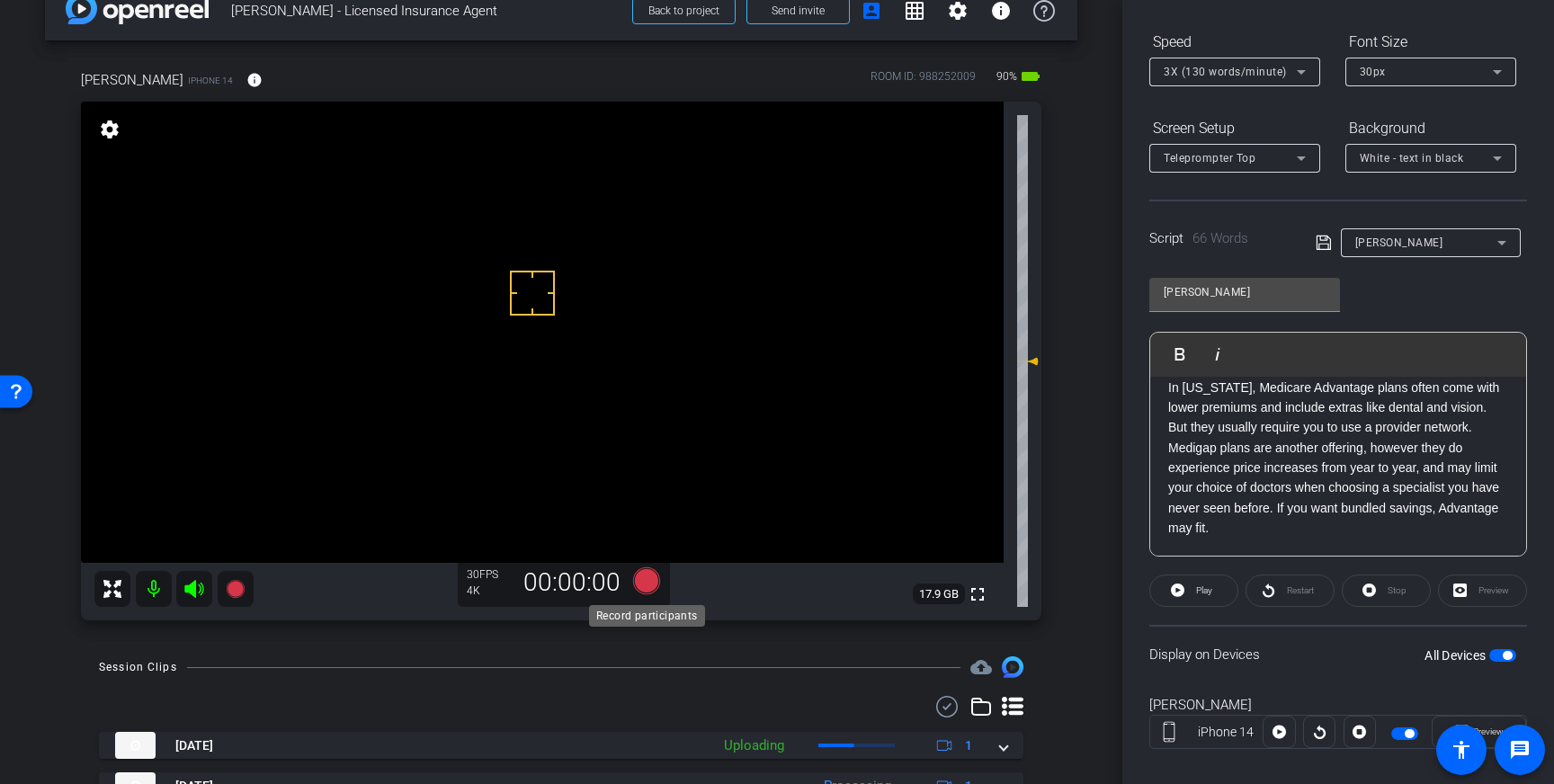
click at [648, 583] on icon at bounding box center [646, 581] width 27 height 27
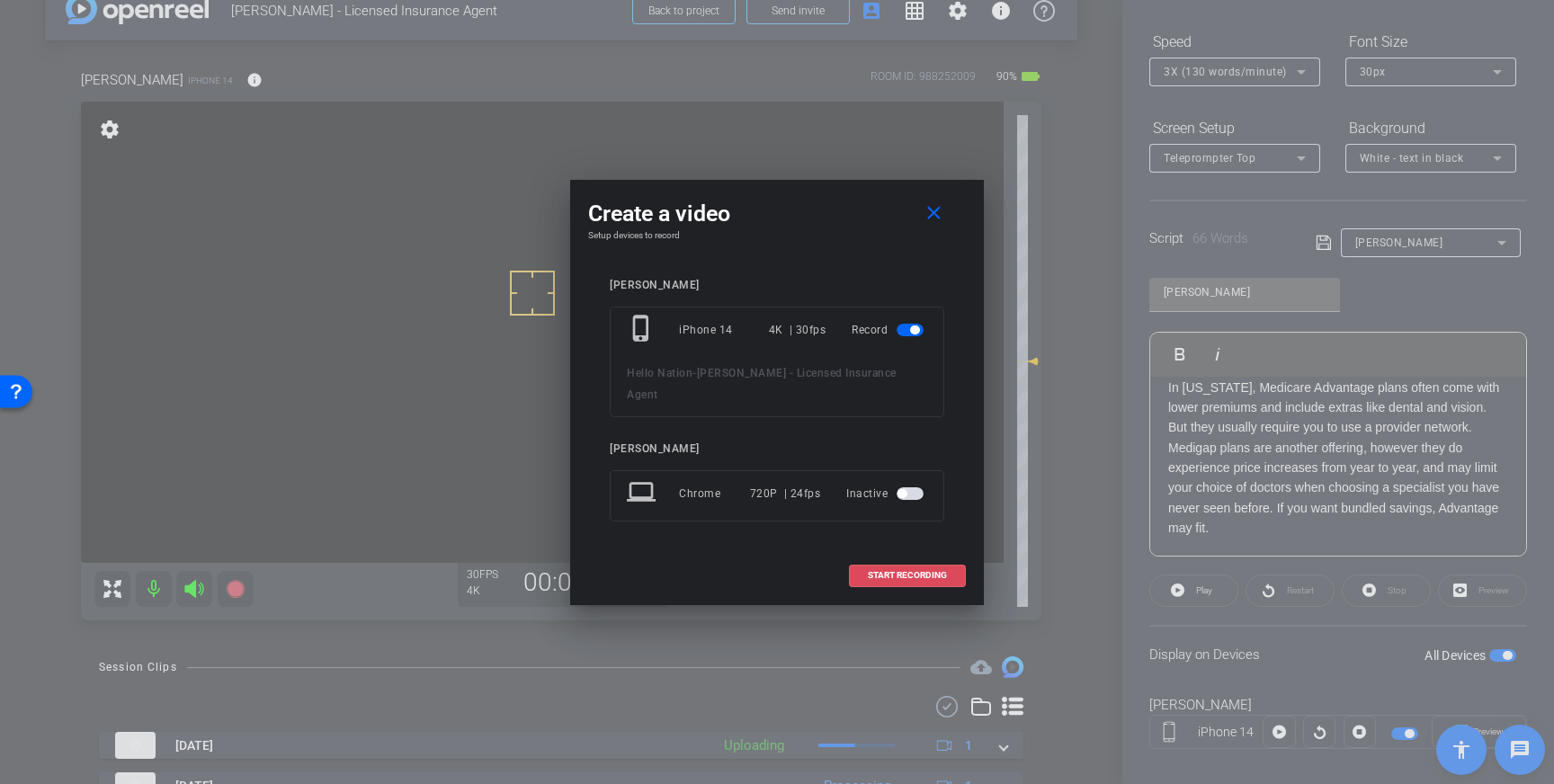
drag, startPoint x: 881, startPoint y: 568, endPoint x: 1101, endPoint y: 550, distance: 220.7
click at [881, 571] on span "START RECORDING" at bounding box center [907, 576] width 79 height 9
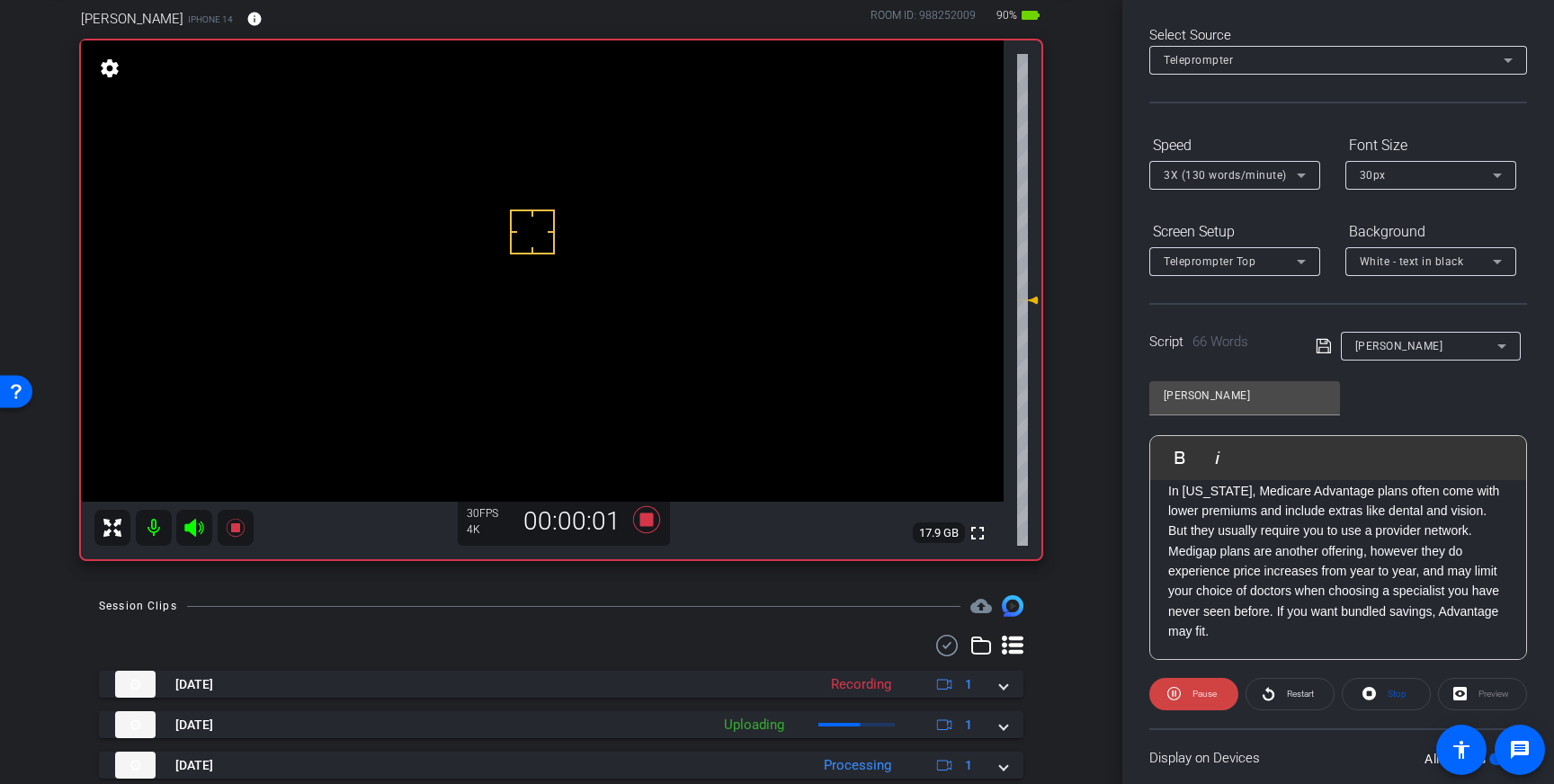
scroll to position [0, 0]
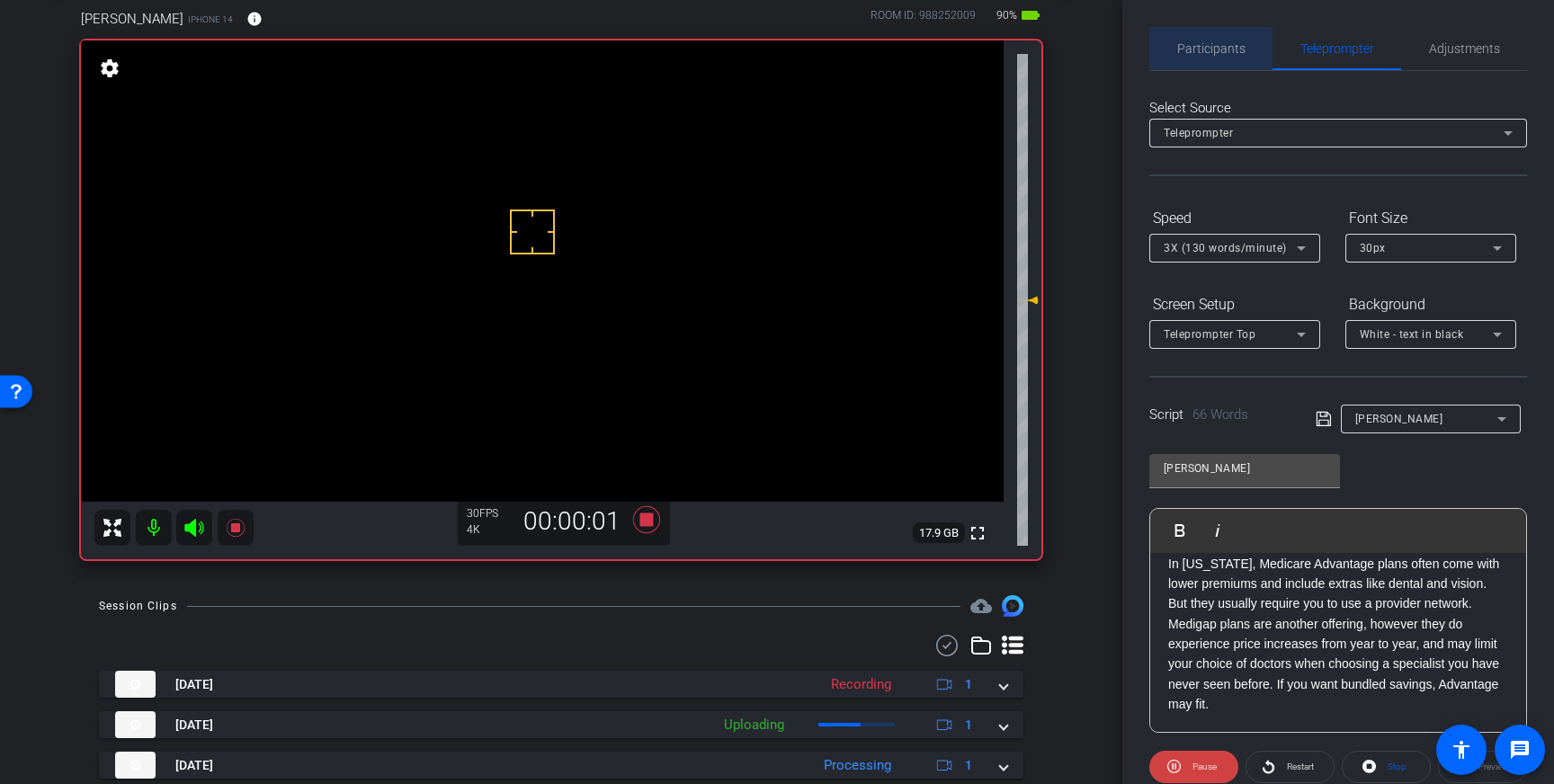
click at [1198, 58] on span "Participants" at bounding box center [1211, 49] width 68 height 44
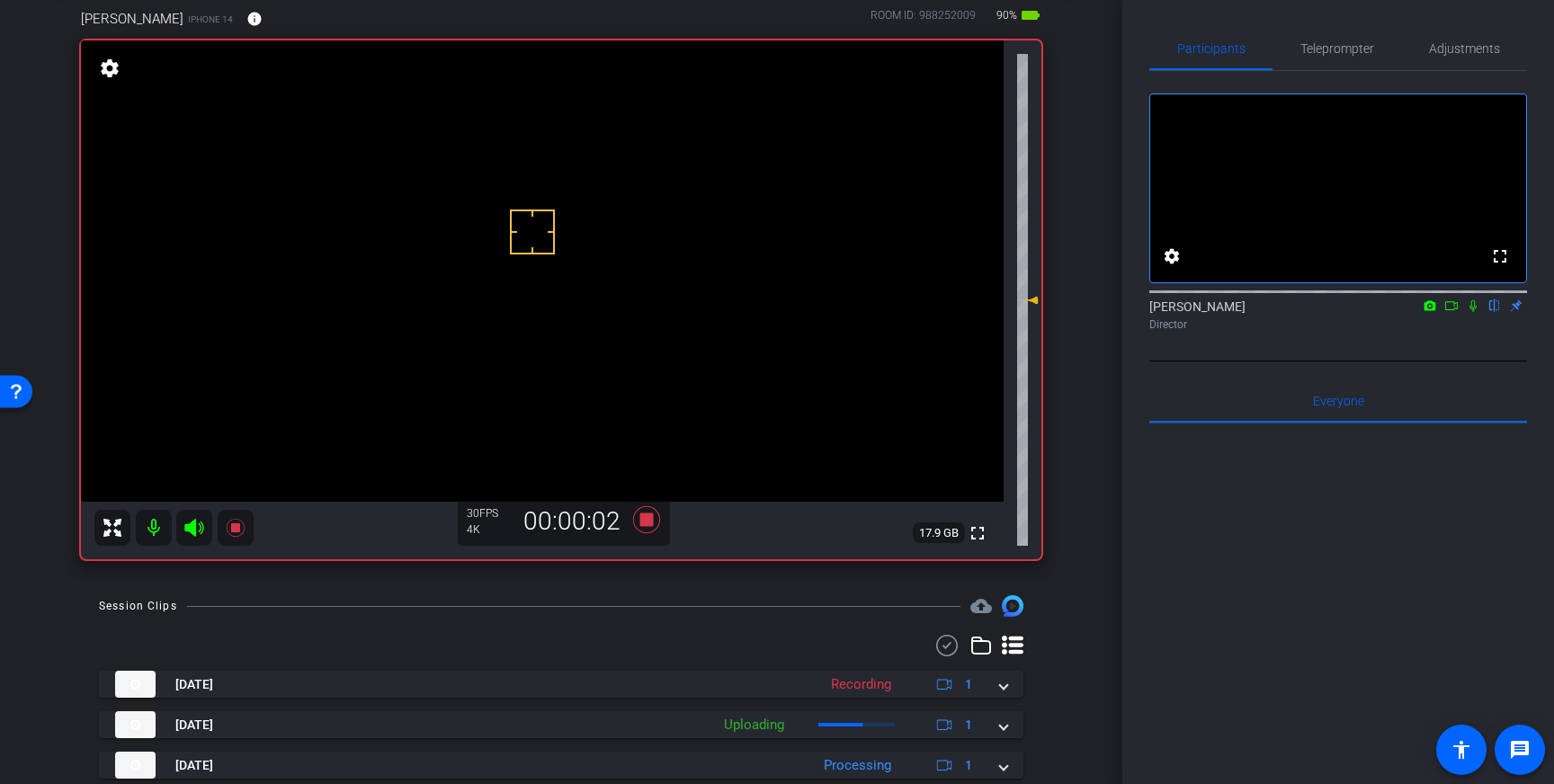
click at [1470, 312] on icon at bounding box center [1473, 306] width 8 height 11
click at [1470, 312] on icon at bounding box center [1473, 305] width 14 height 12
click at [652, 521] on icon at bounding box center [646, 519] width 27 height 27
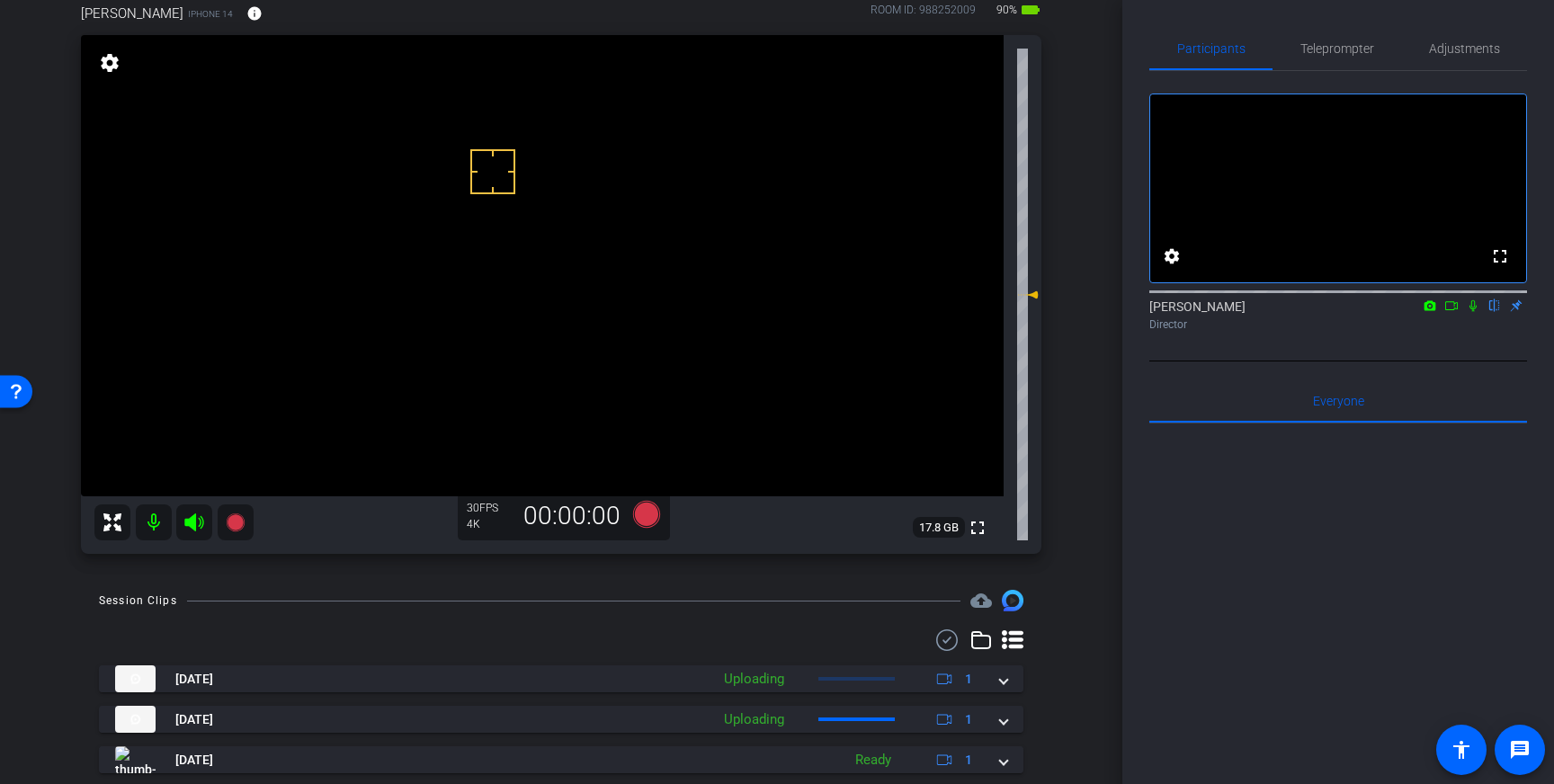
scroll to position [104, 0]
click at [650, 518] on icon at bounding box center [646, 514] width 27 height 27
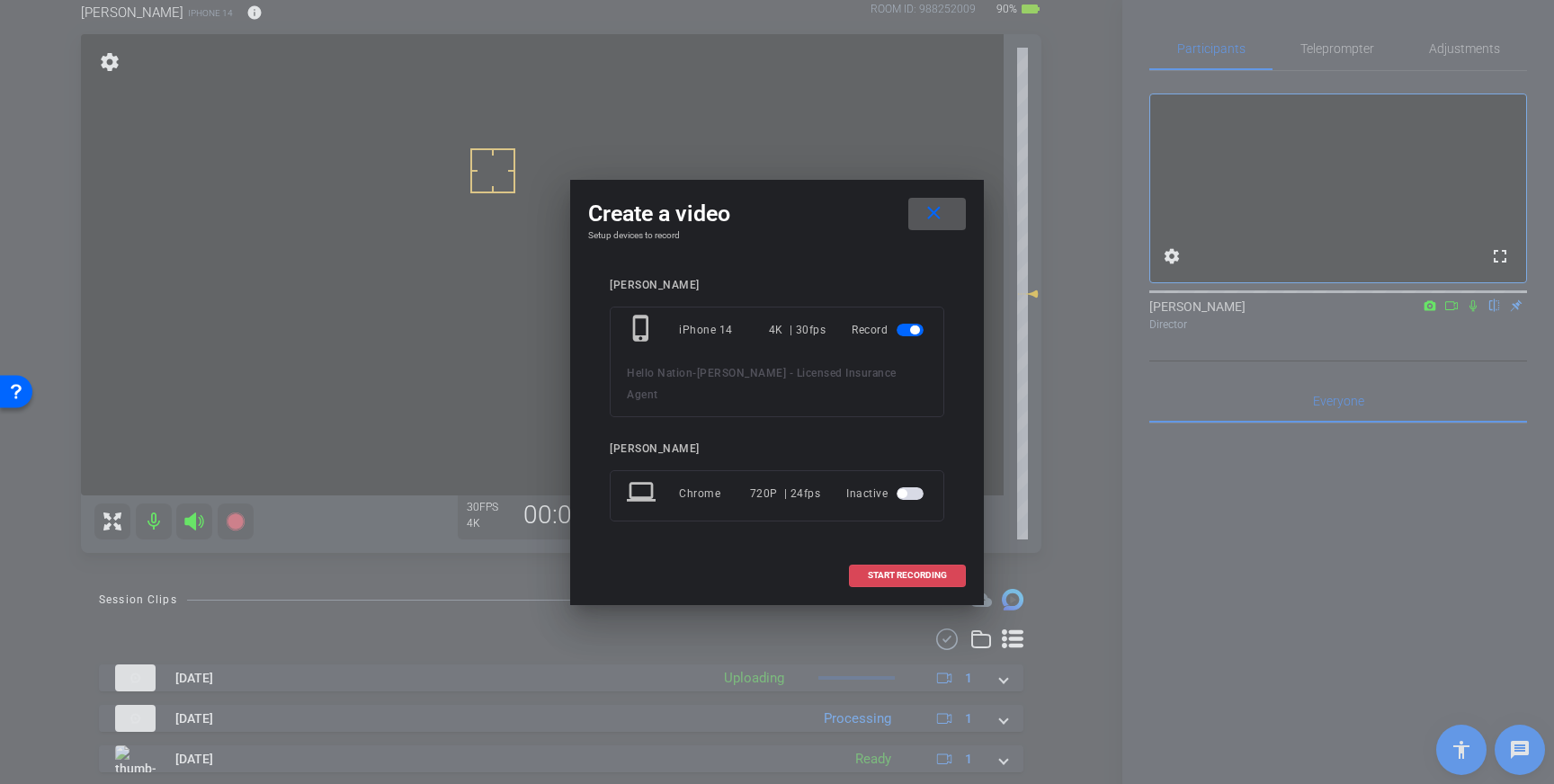
click at [913, 571] on span "START RECORDING" at bounding box center [907, 576] width 79 height 9
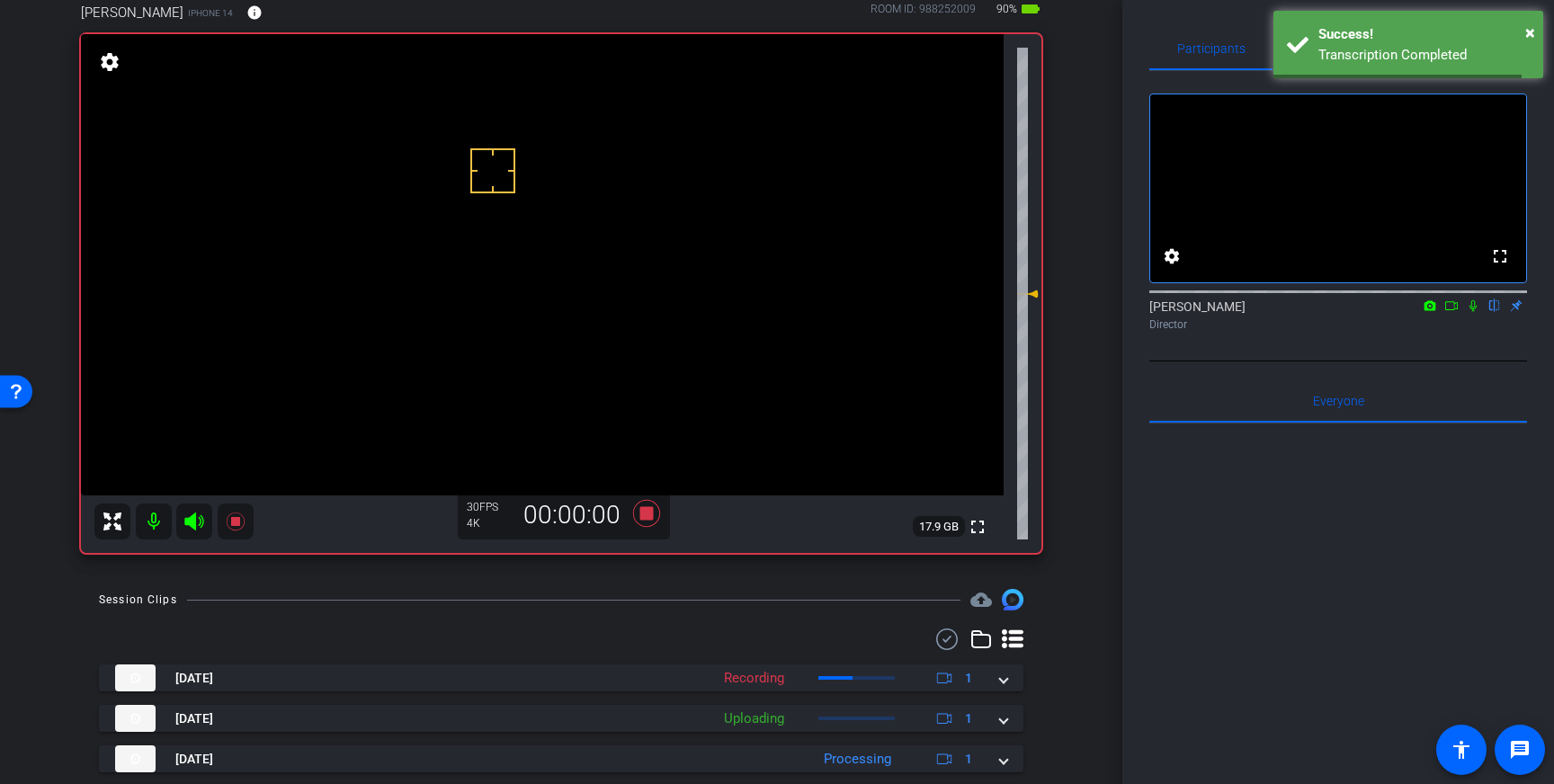
click at [1469, 312] on icon at bounding box center [1473, 305] width 14 height 12
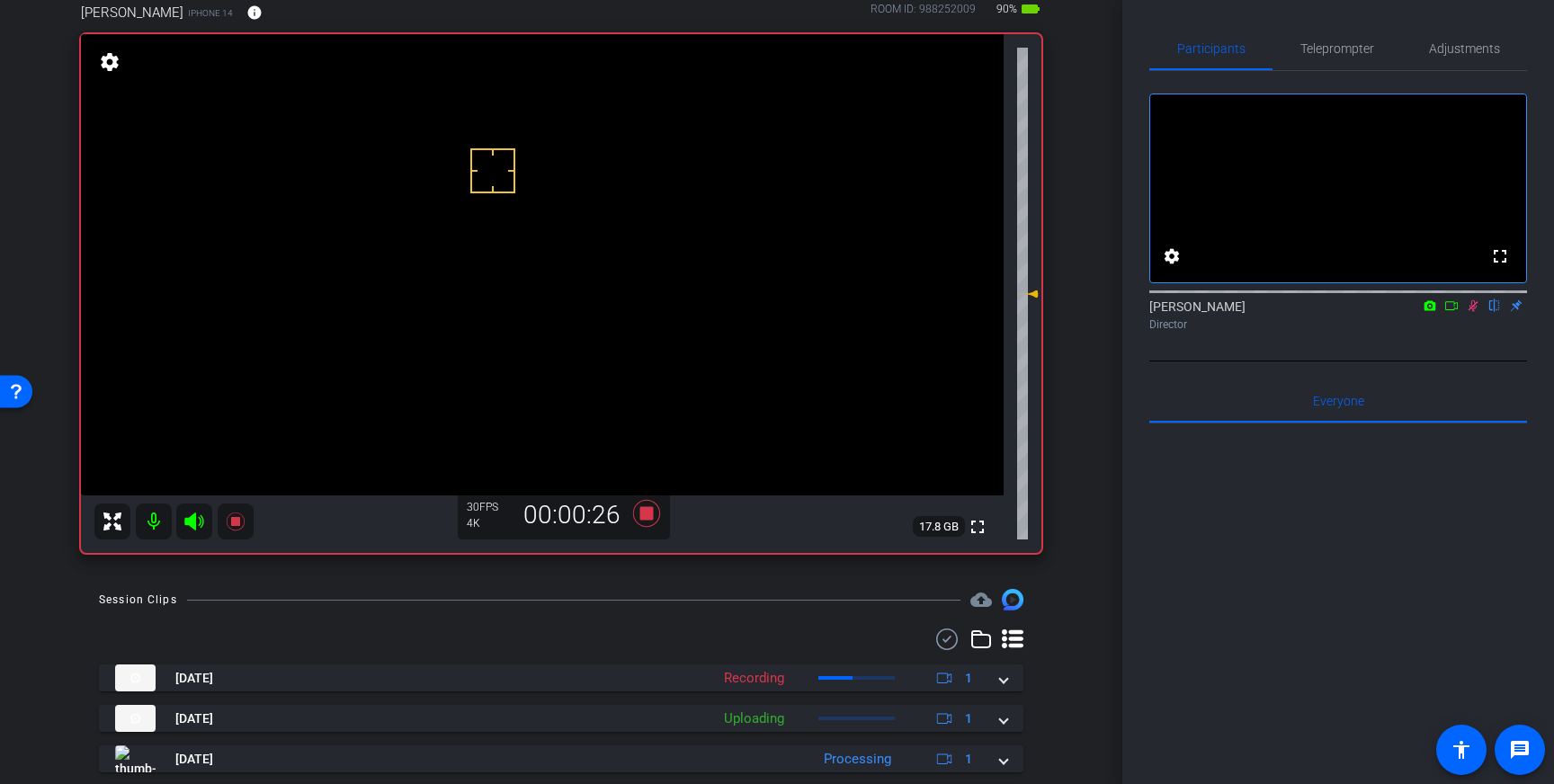
click at [1475, 312] on icon at bounding box center [1473, 305] width 14 height 12
click at [648, 520] on icon at bounding box center [646, 514] width 27 height 27
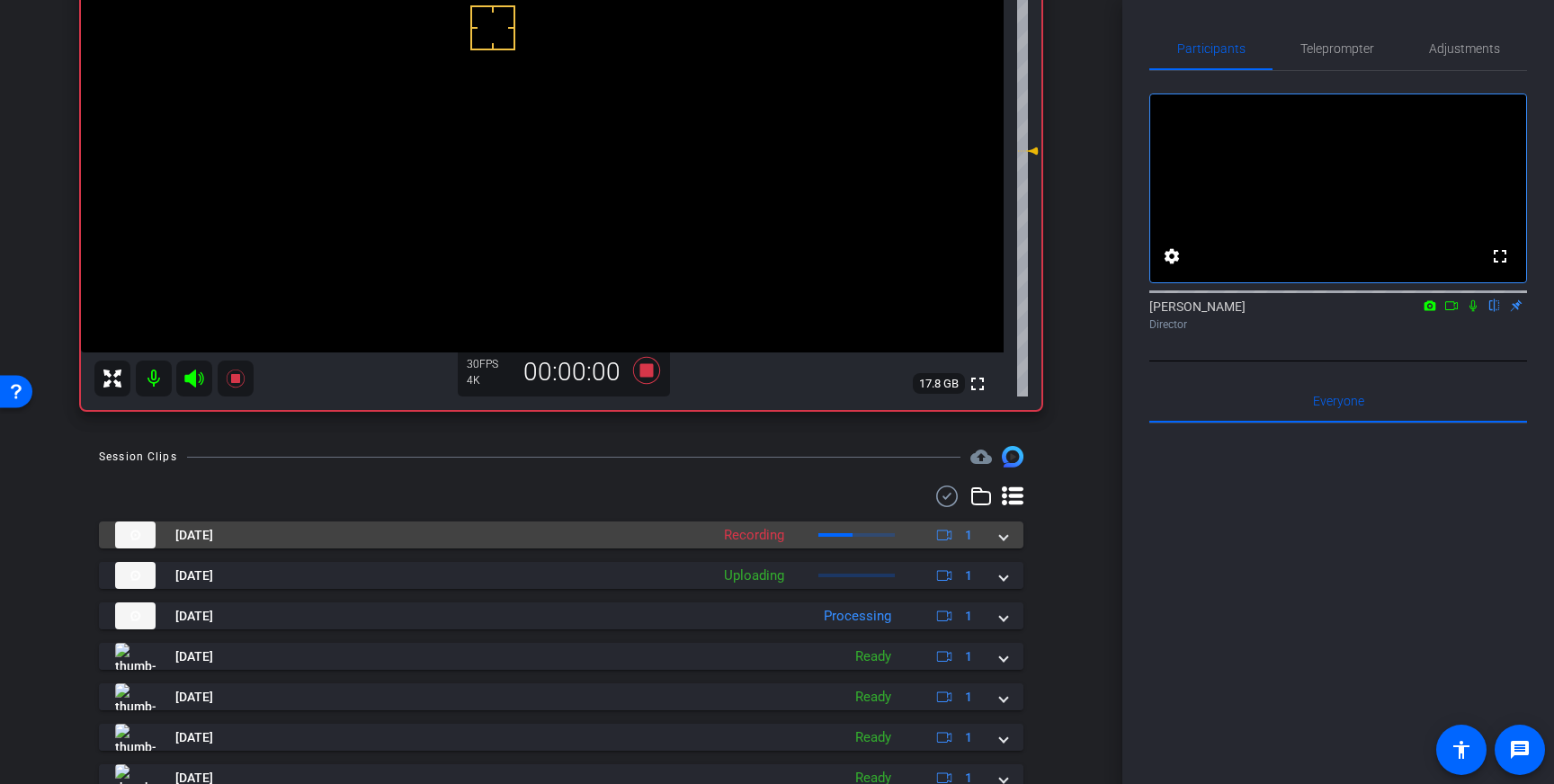
scroll to position [263, 0]
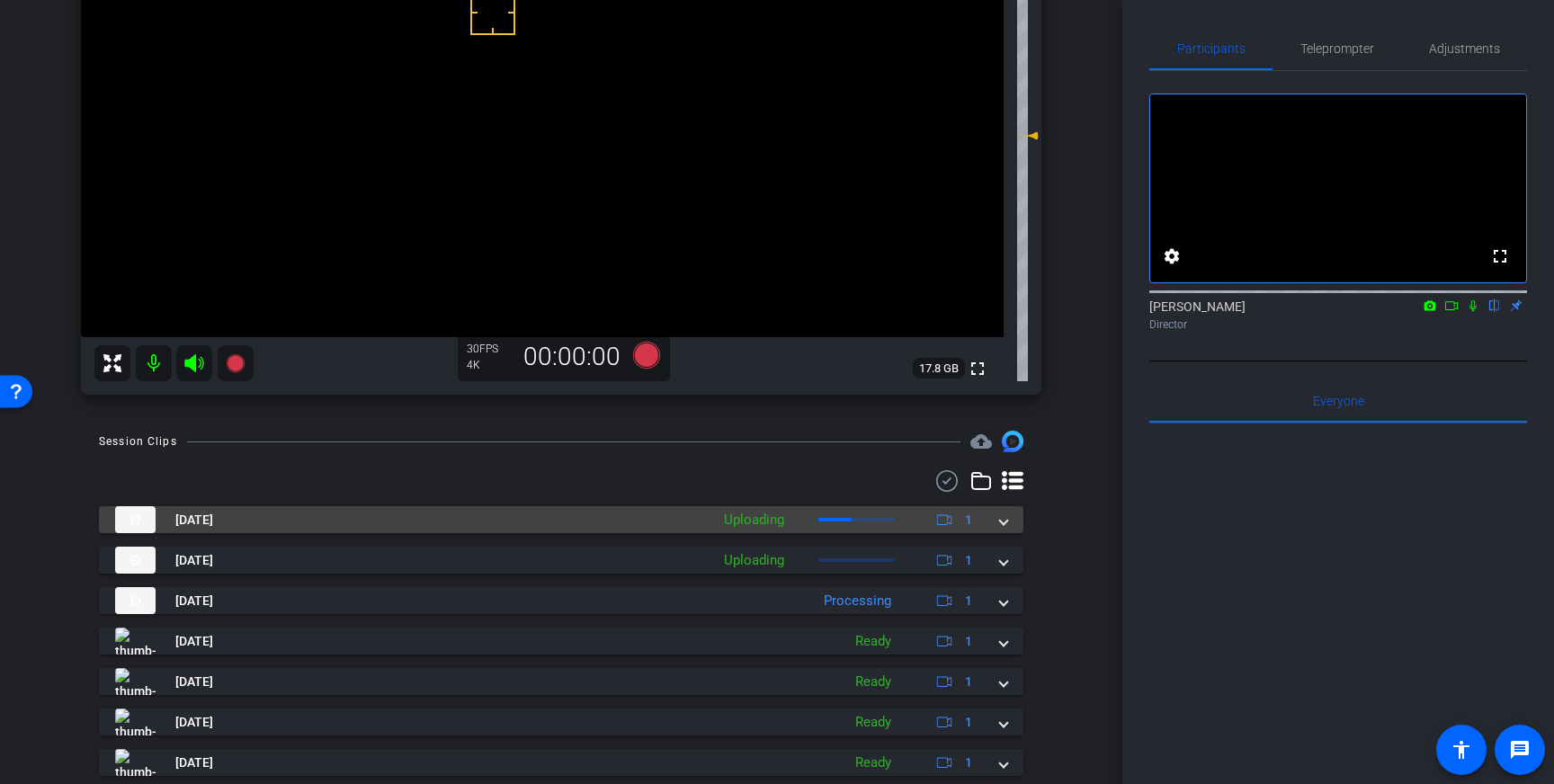
click at [1004, 518] on span at bounding box center [1004, 520] width 8 height 19
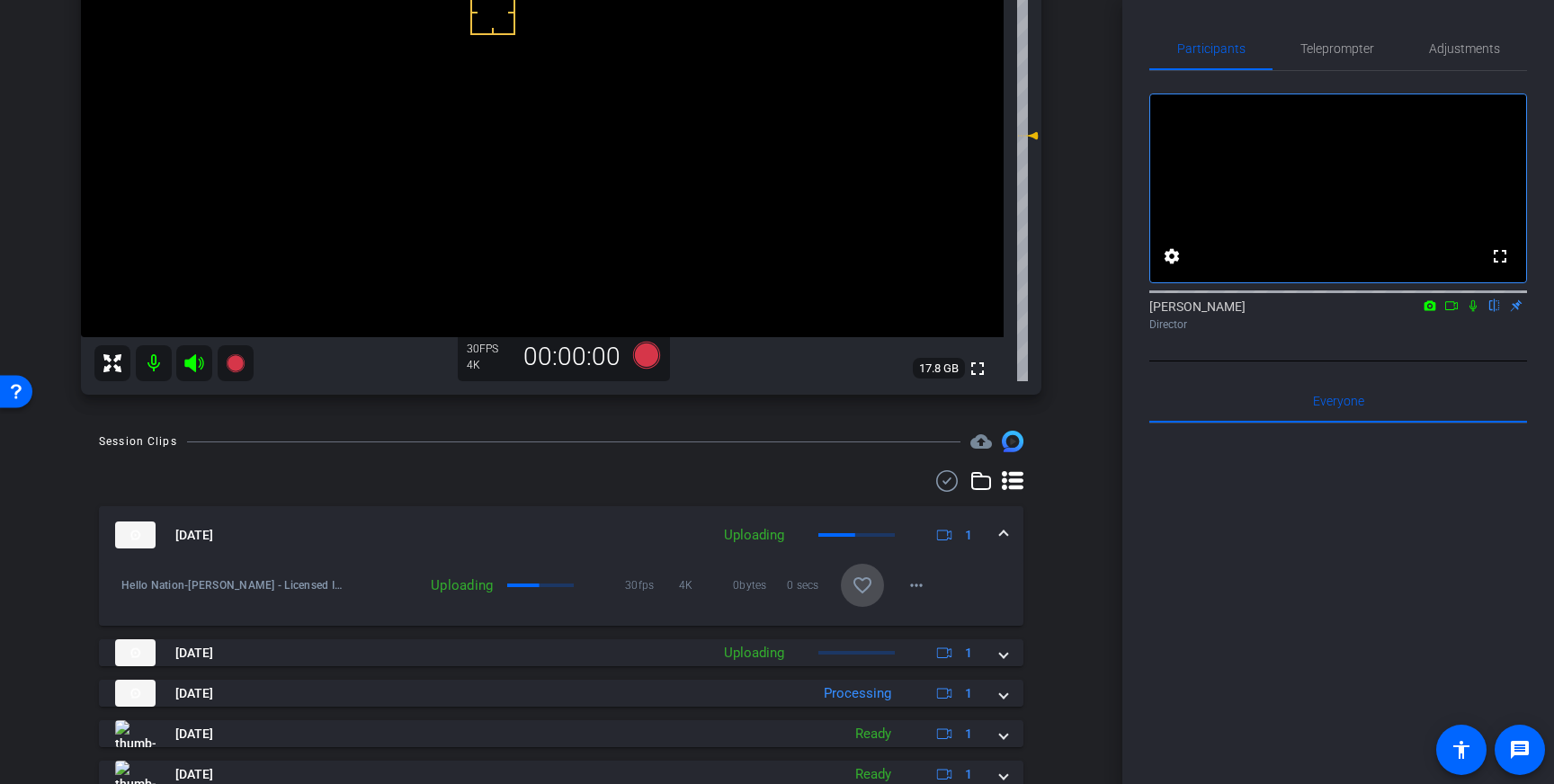
click at [860, 590] on mat-icon "favorite_border" at bounding box center [862, 585] width 22 height 22
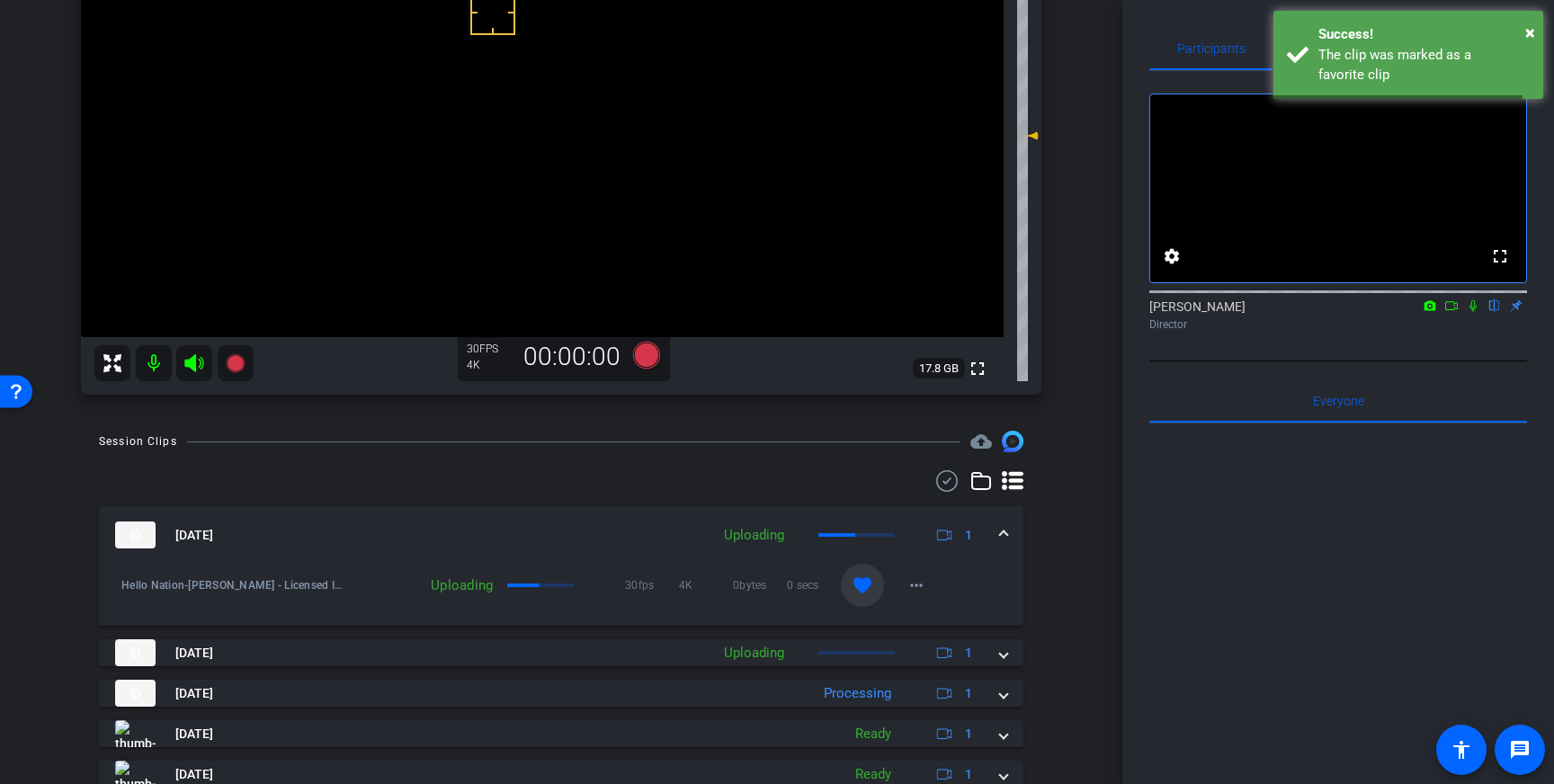
click at [1004, 532] on span at bounding box center [1004, 535] width 8 height 19
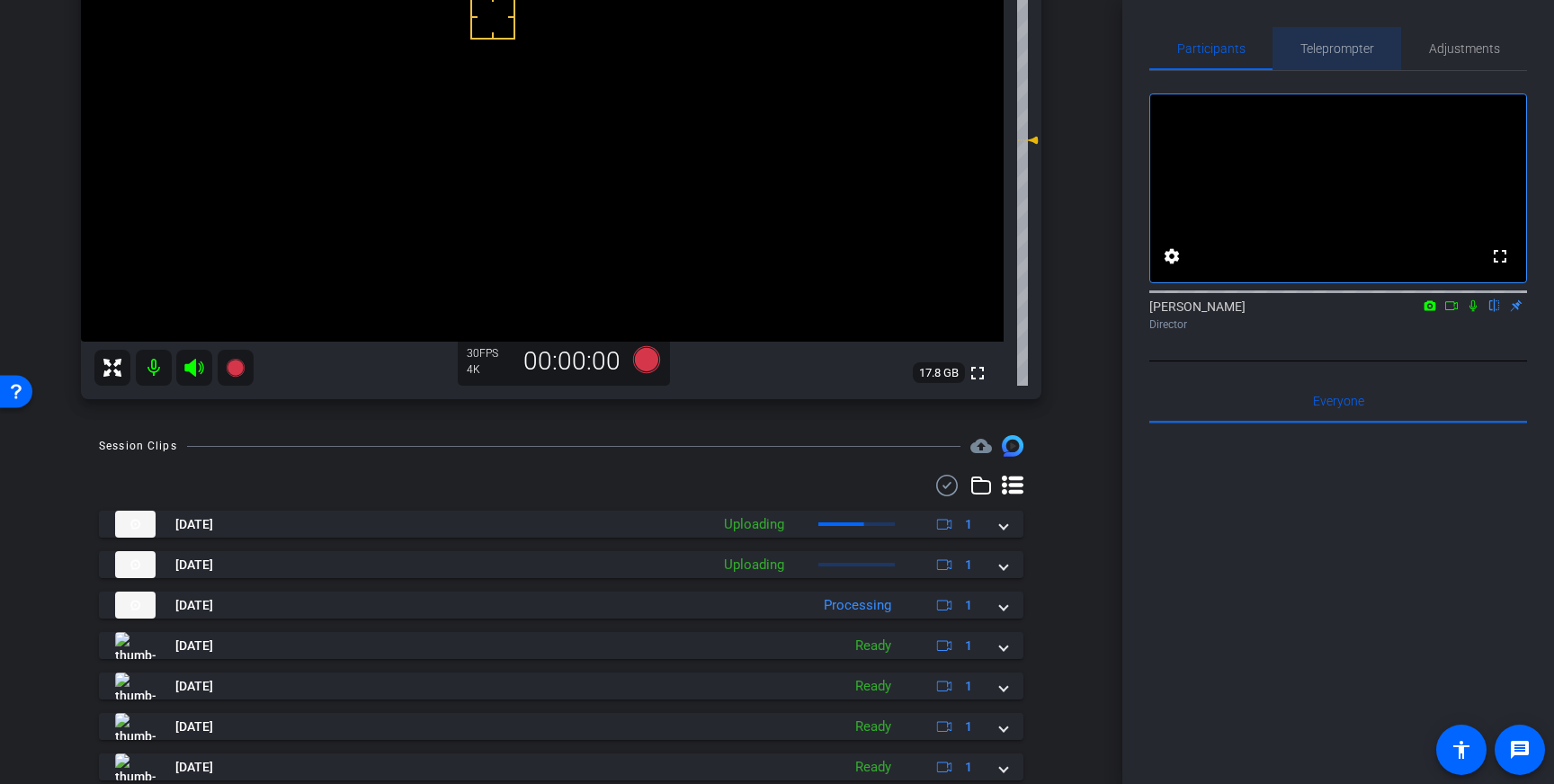
click at [1349, 46] on span "Teleprompter" at bounding box center [1337, 48] width 74 height 12
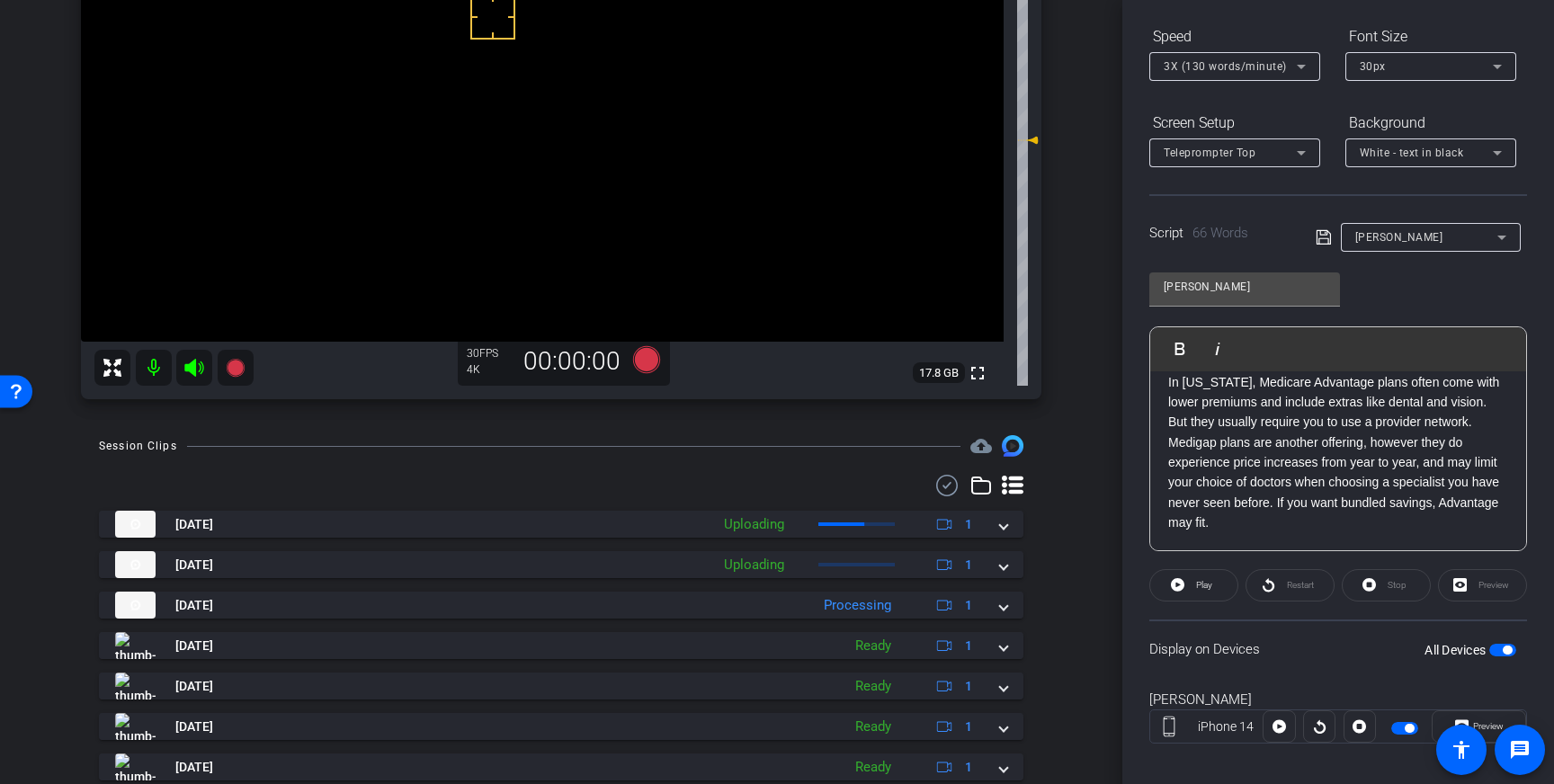
scroll to position [194, 0]
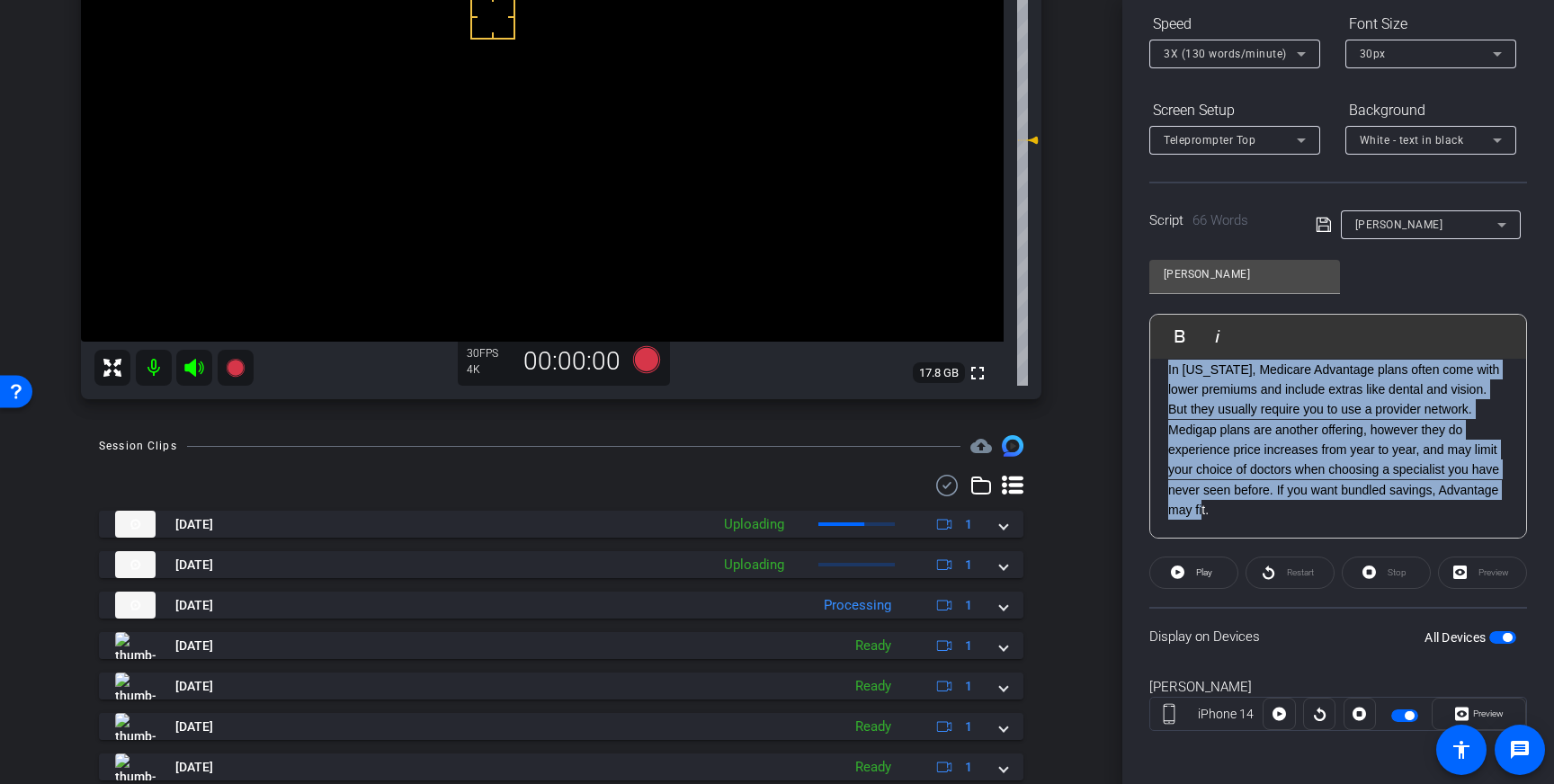
drag, startPoint x: 1225, startPoint y: 514, endPoint x: 1149, endPoint y: 368, distance: 164.6
click at [1149, 368] on div "Play Play from this location Play Selected Play and display the selected text o…" at bounding box center [1337, 427] width 377 height 225
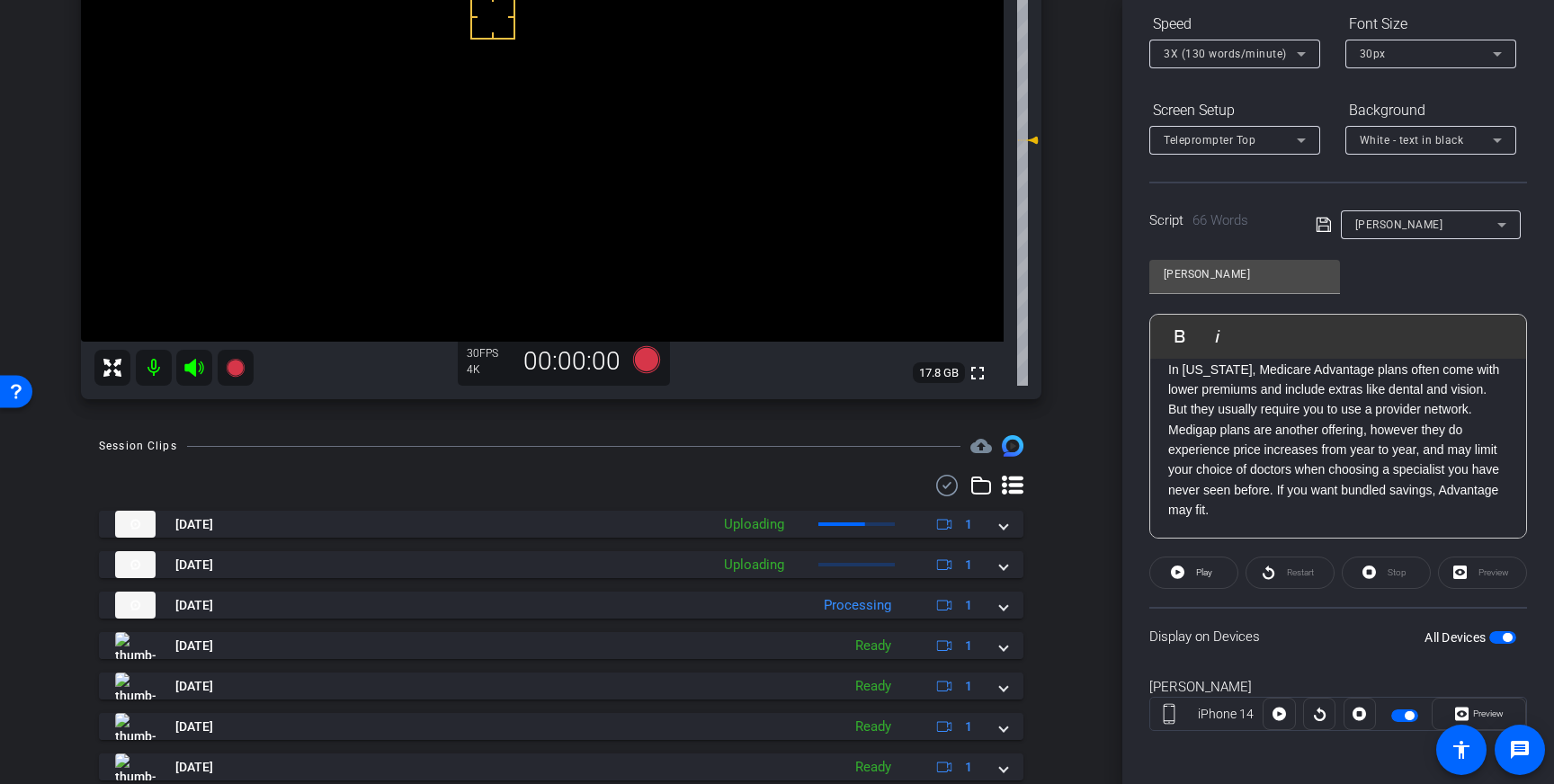
scroll to position [199, 0]
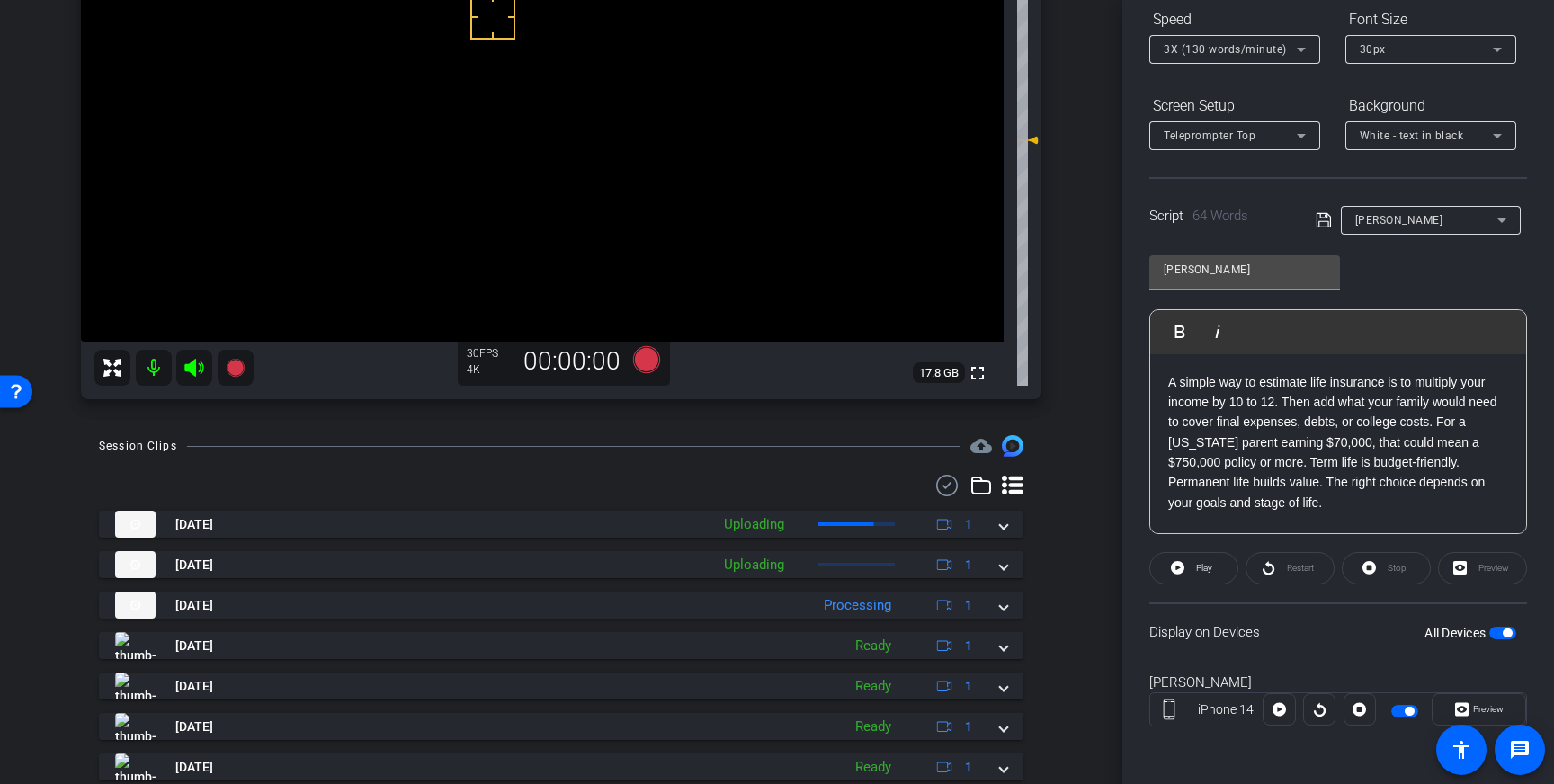
click at [1319, 219] on icon at bounding box center [1323, 220] width 16 height 22
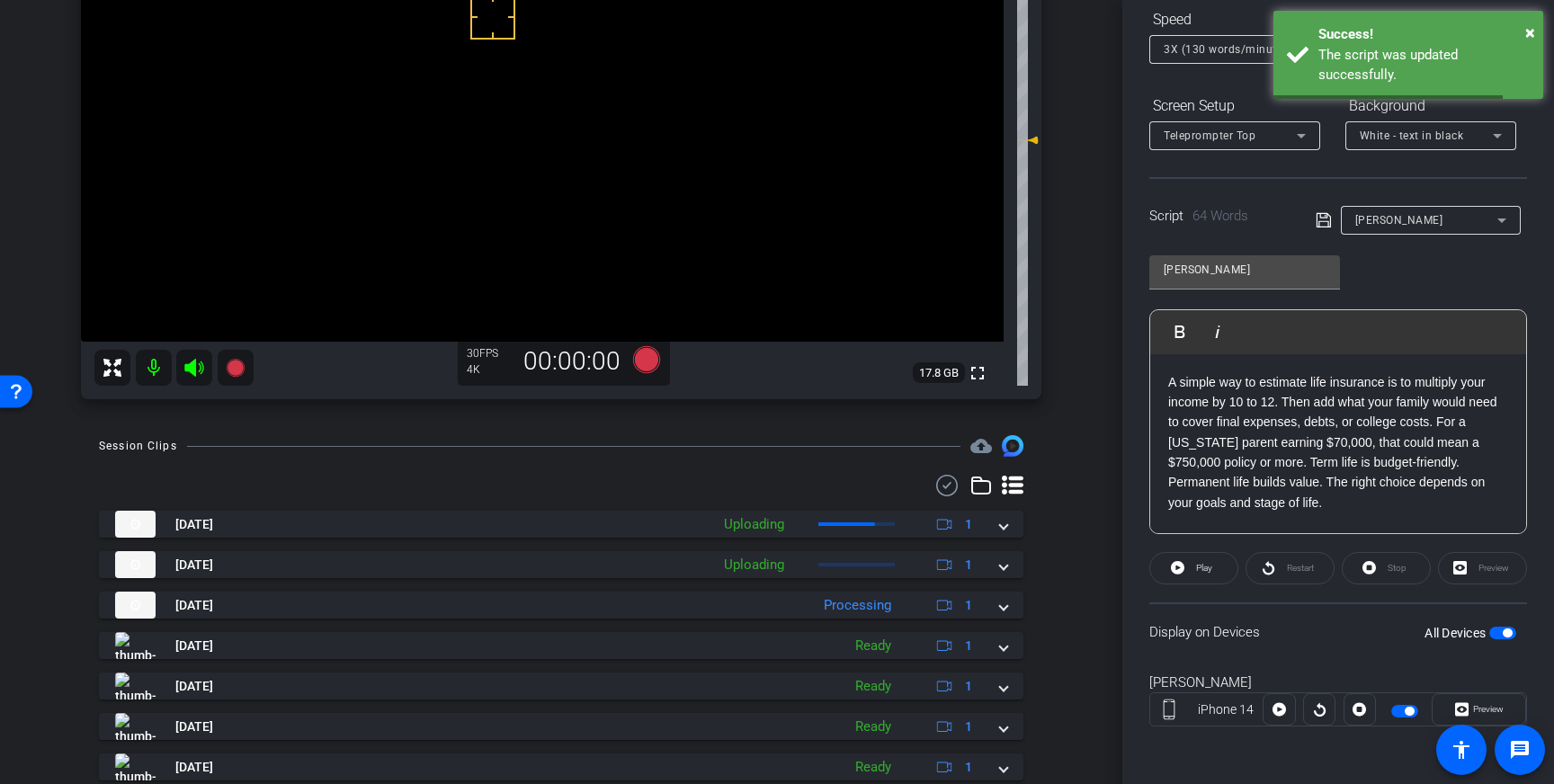
click at [1505, 631] on span "button" at bounding box center [1508, 634] width 9 height 9
click at [1505, 635] on span "button" at bounding box center [1502, 633] width 27 height 12
click at [1322, 223] on icon at bounding box center [1323, 220] width 16 height 22
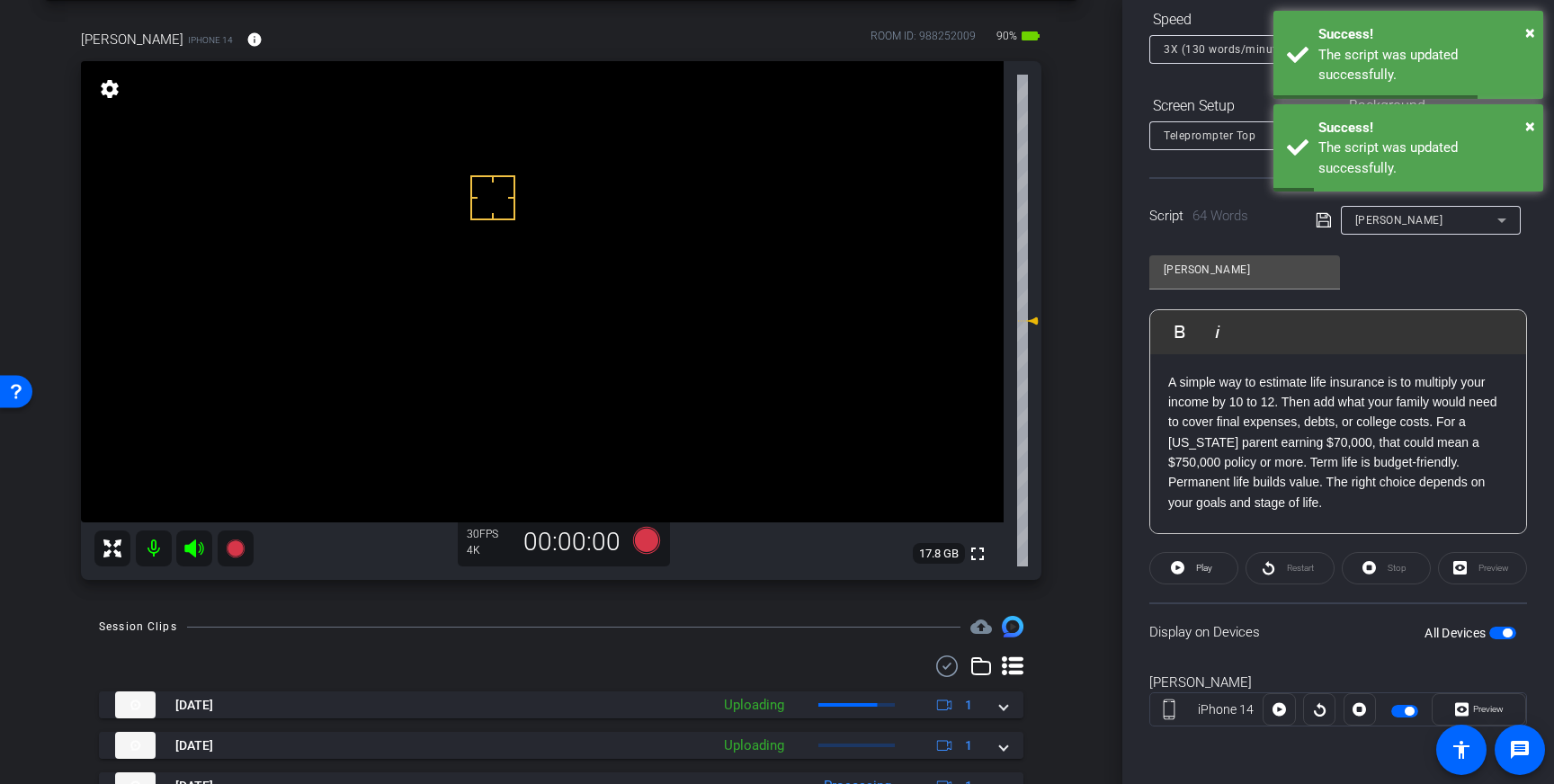
scroll to position [77, 0]
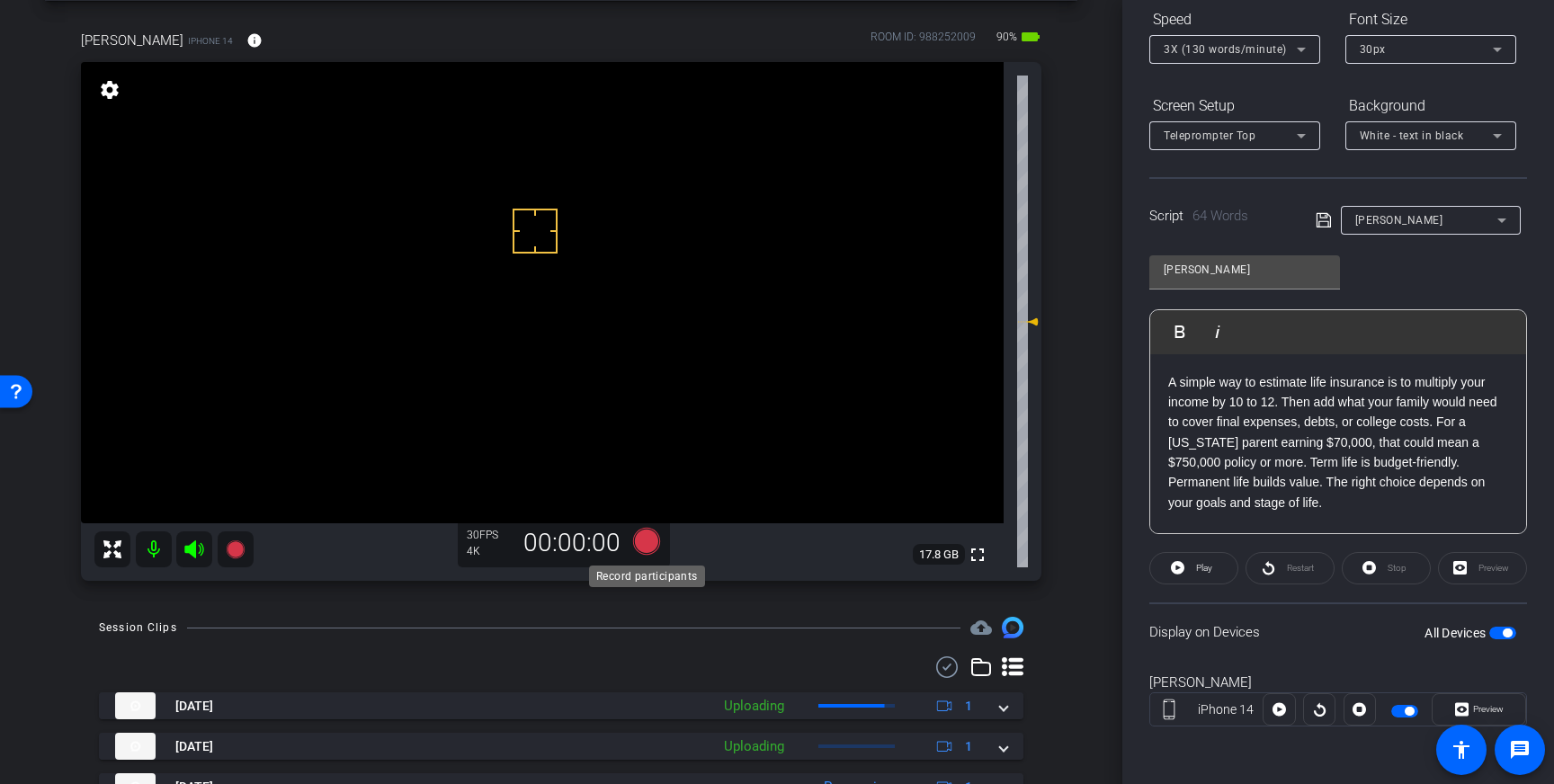
click at [649, 537] on icon at bounding box center [646, 541] width 27 height 27
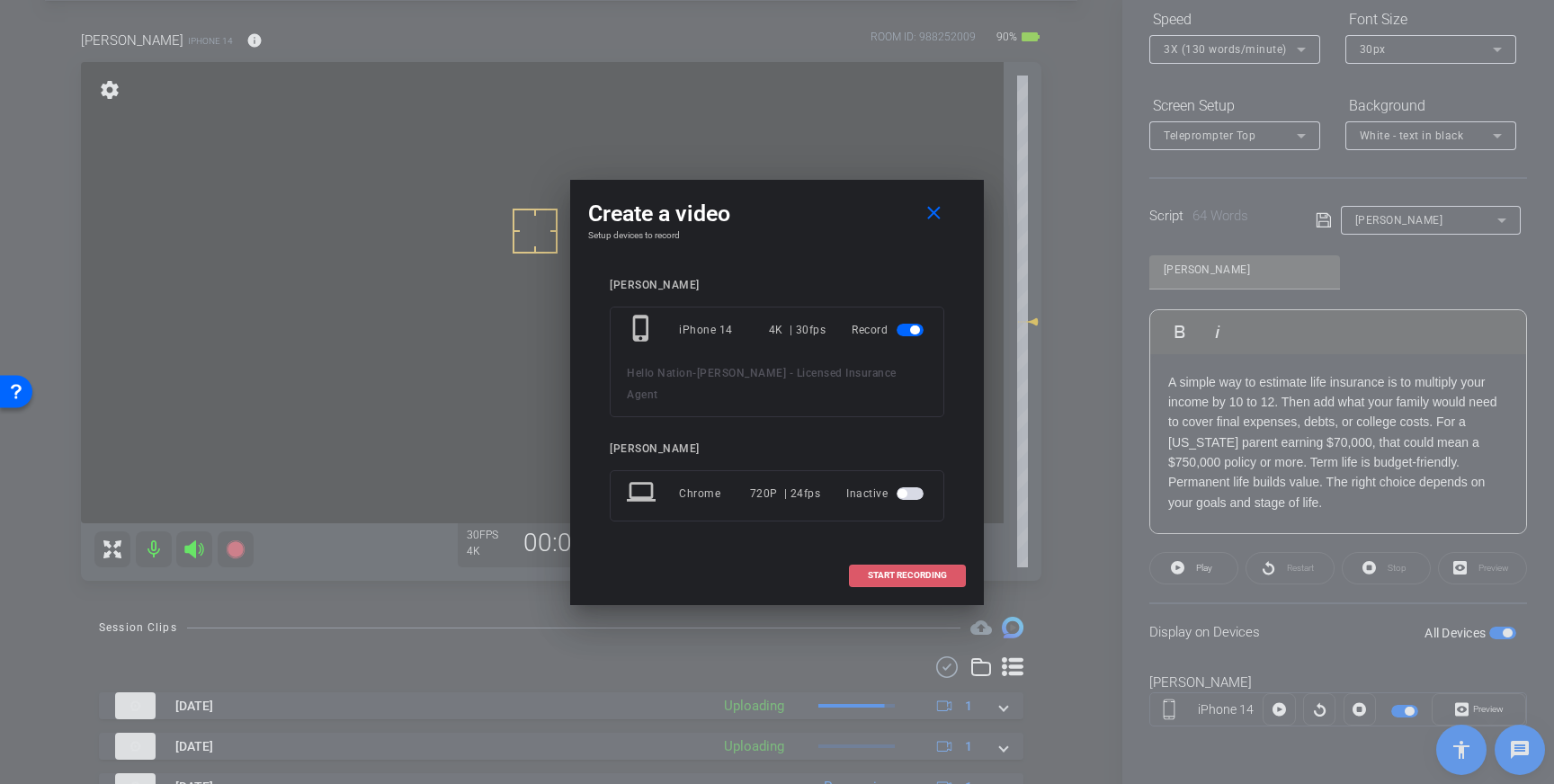
click at [906, 556] on span at bounding box center [907, 576] width 115 height 44
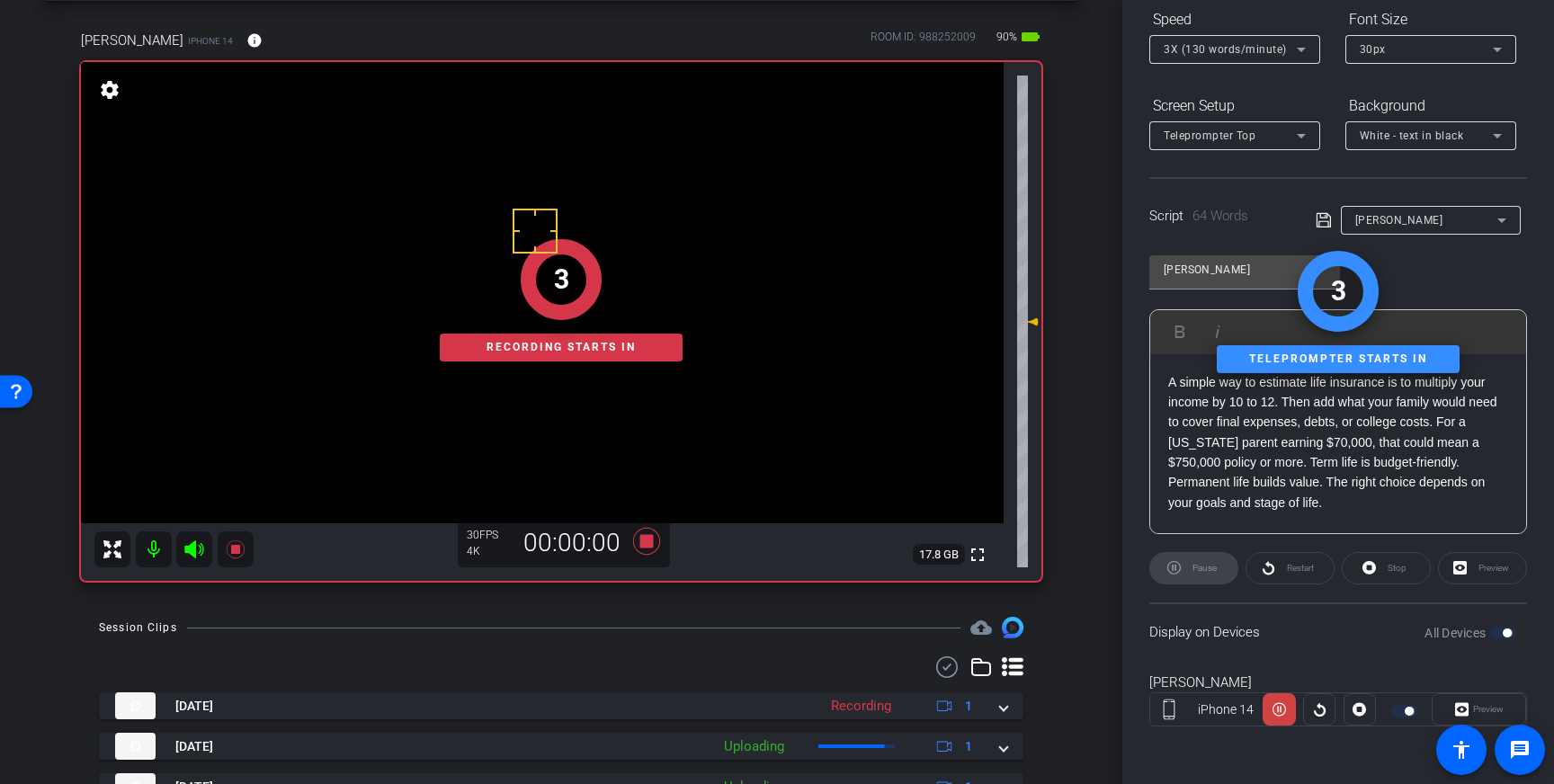
scroll to position [0, 0]
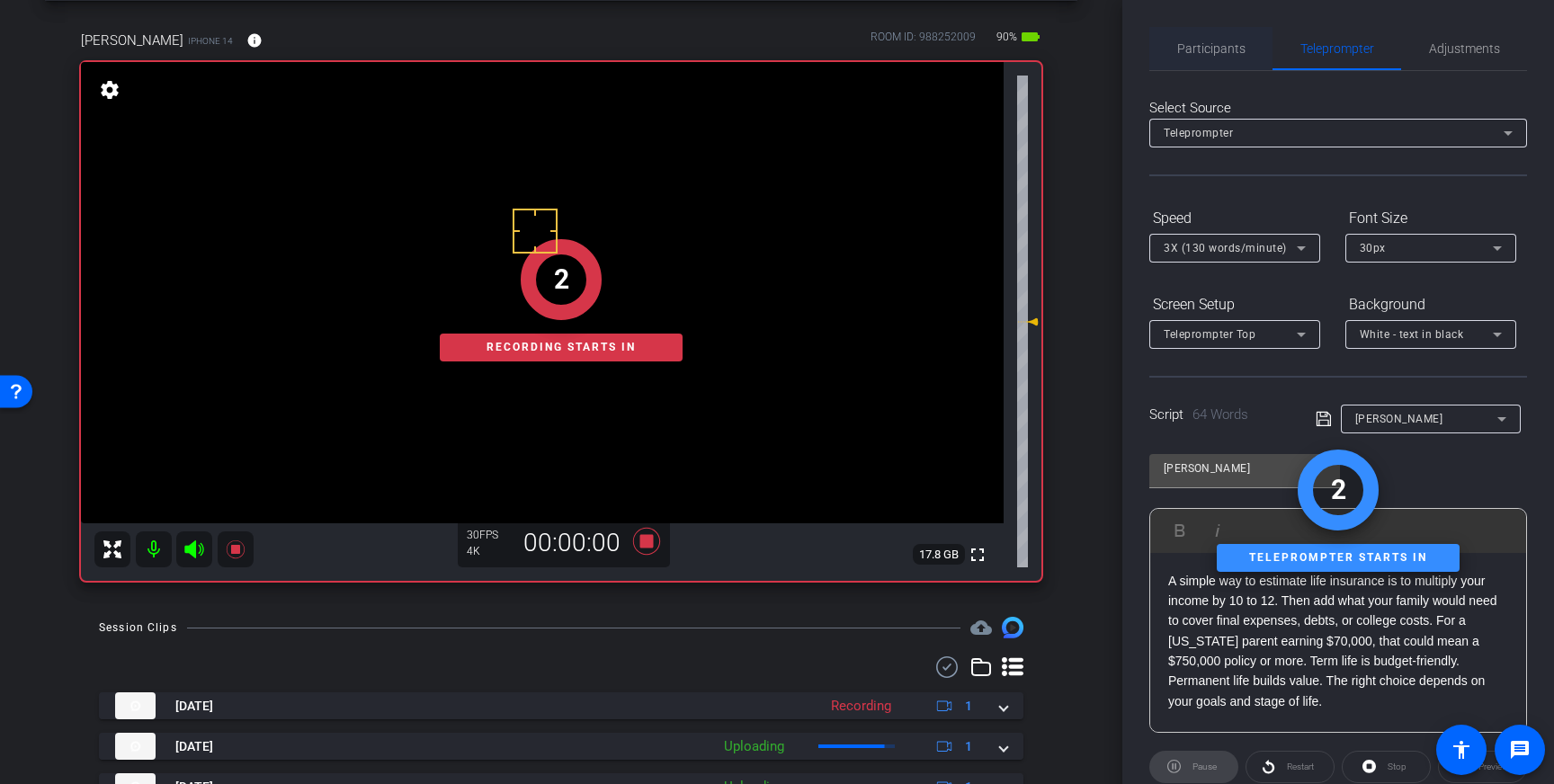
click at [1232, 40] on span "Participants" at bounding box center [1211, 49] width 68 height 44
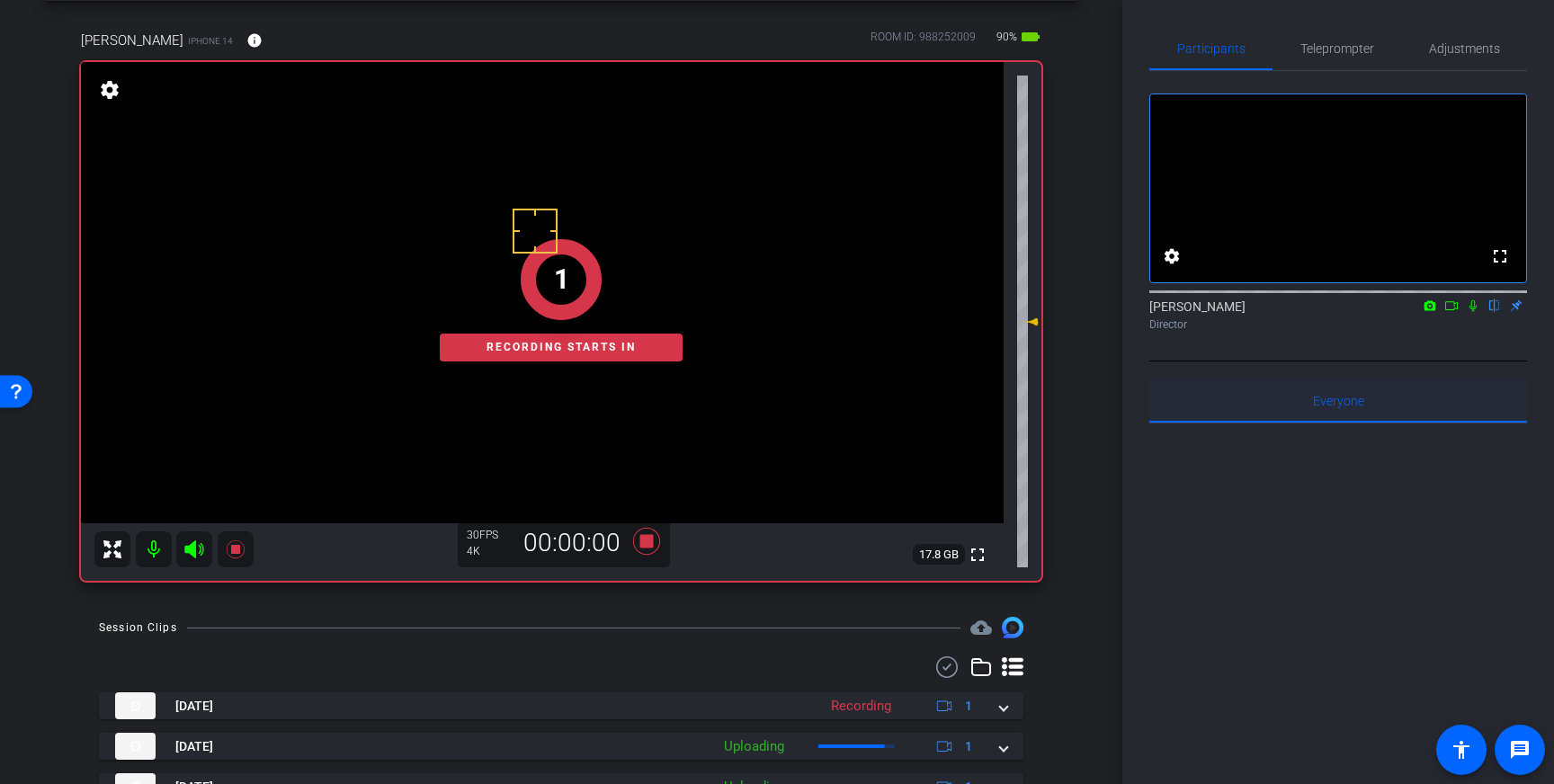
drag, startPoint x: 1475, startPoint y: 335, endPoint x: 1494, endPoint y: 404, distance: 71.6
click at [1475, 312] on icon at bounding box center [1473, 305] width 14 height 12
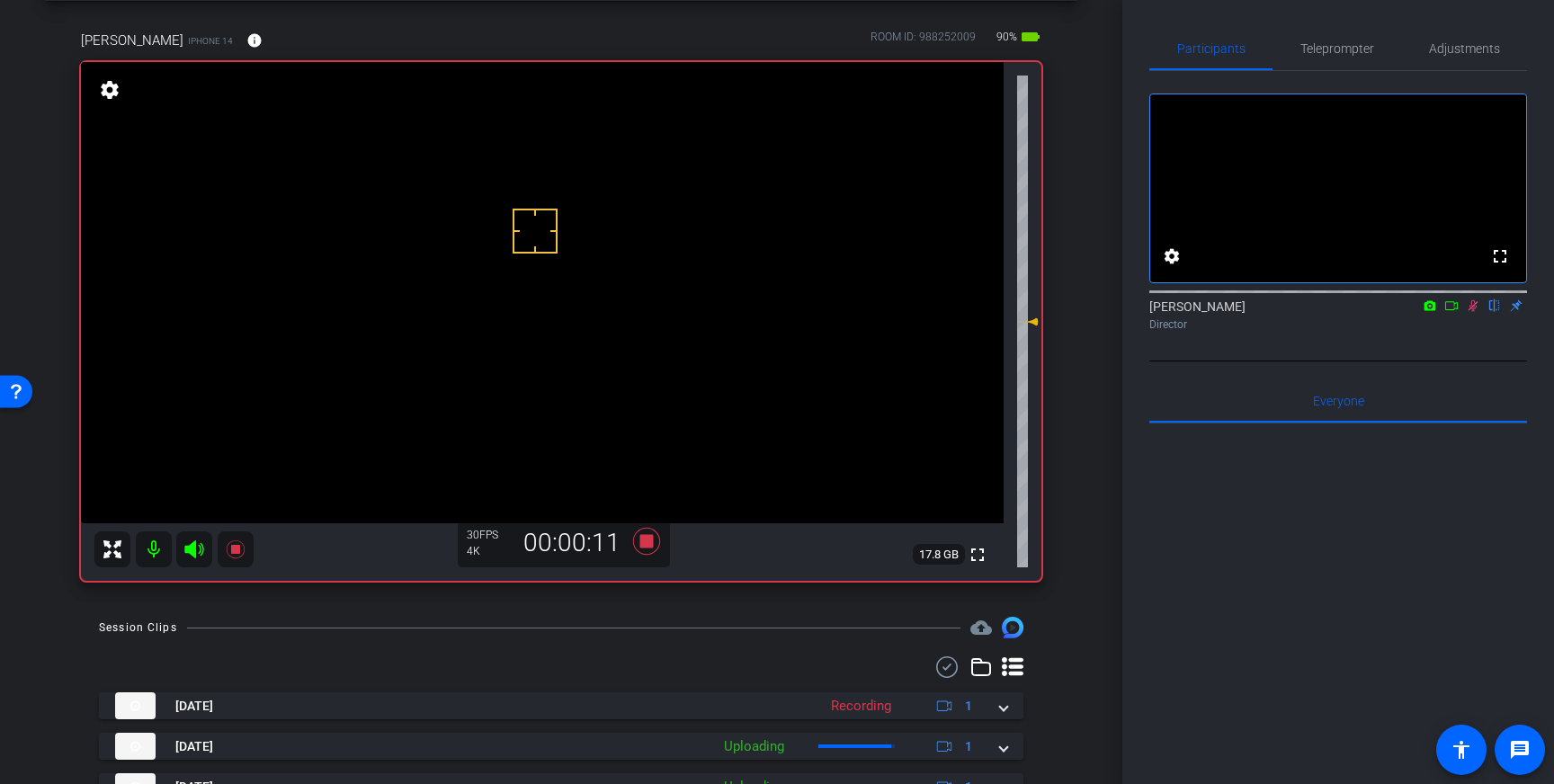
scroll to position [6, 0]
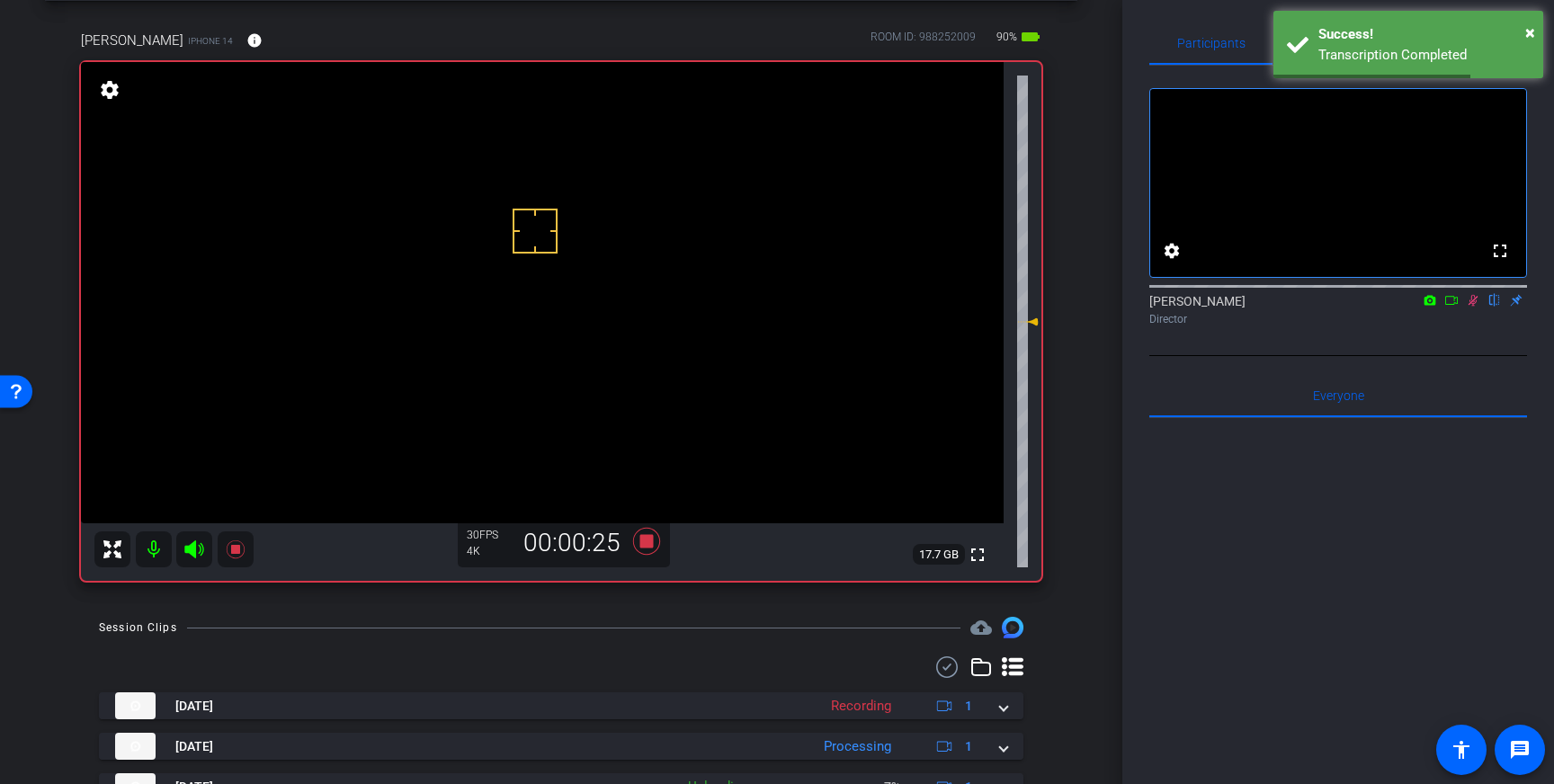
click at [1475, 306] on icon at bounding box center [1474, 301] width 9 height 11
click at [654, 540] on icon at bounding box center [647, 541] width 44 height 32
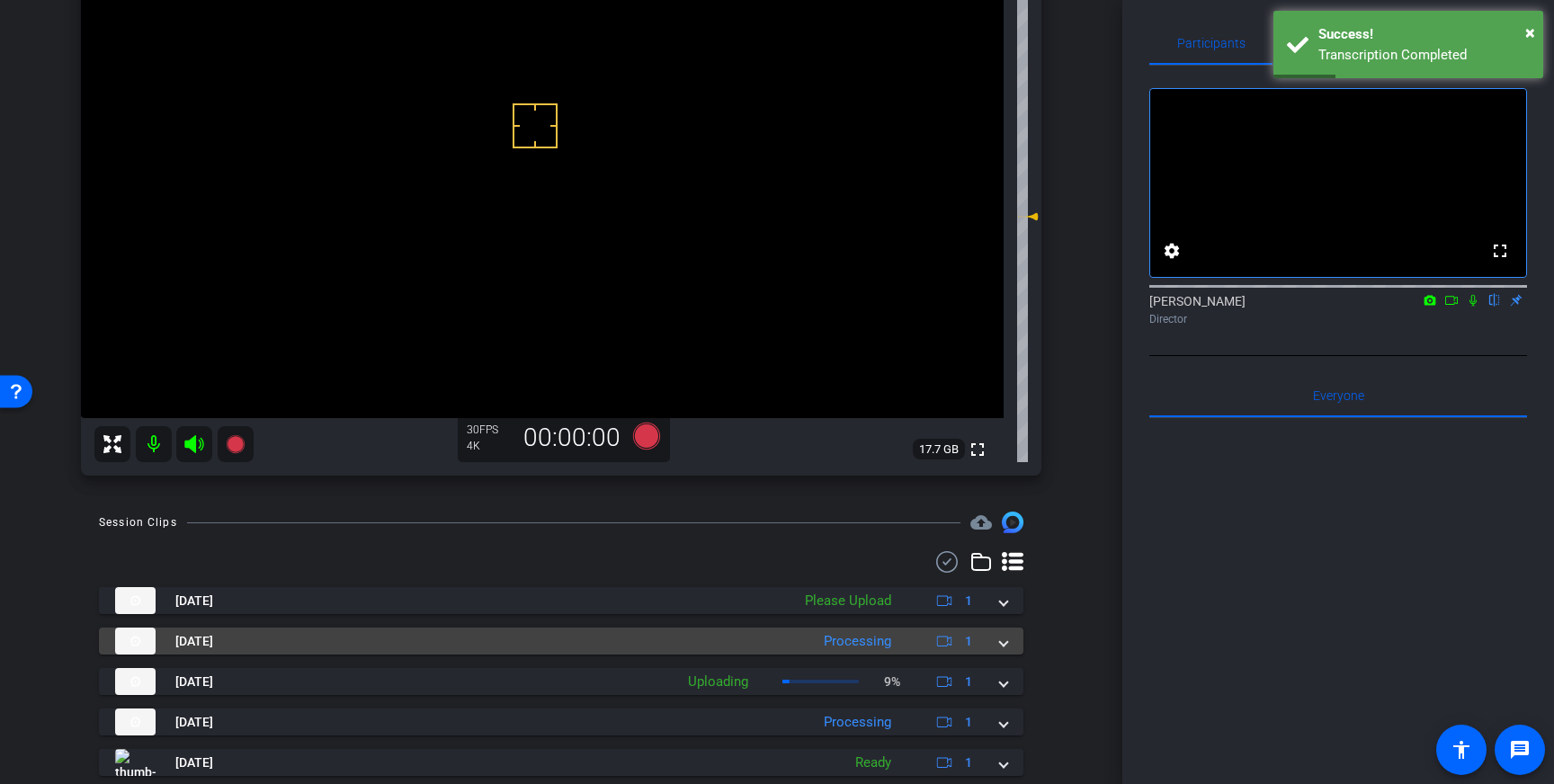
scroll to position [183, 0]
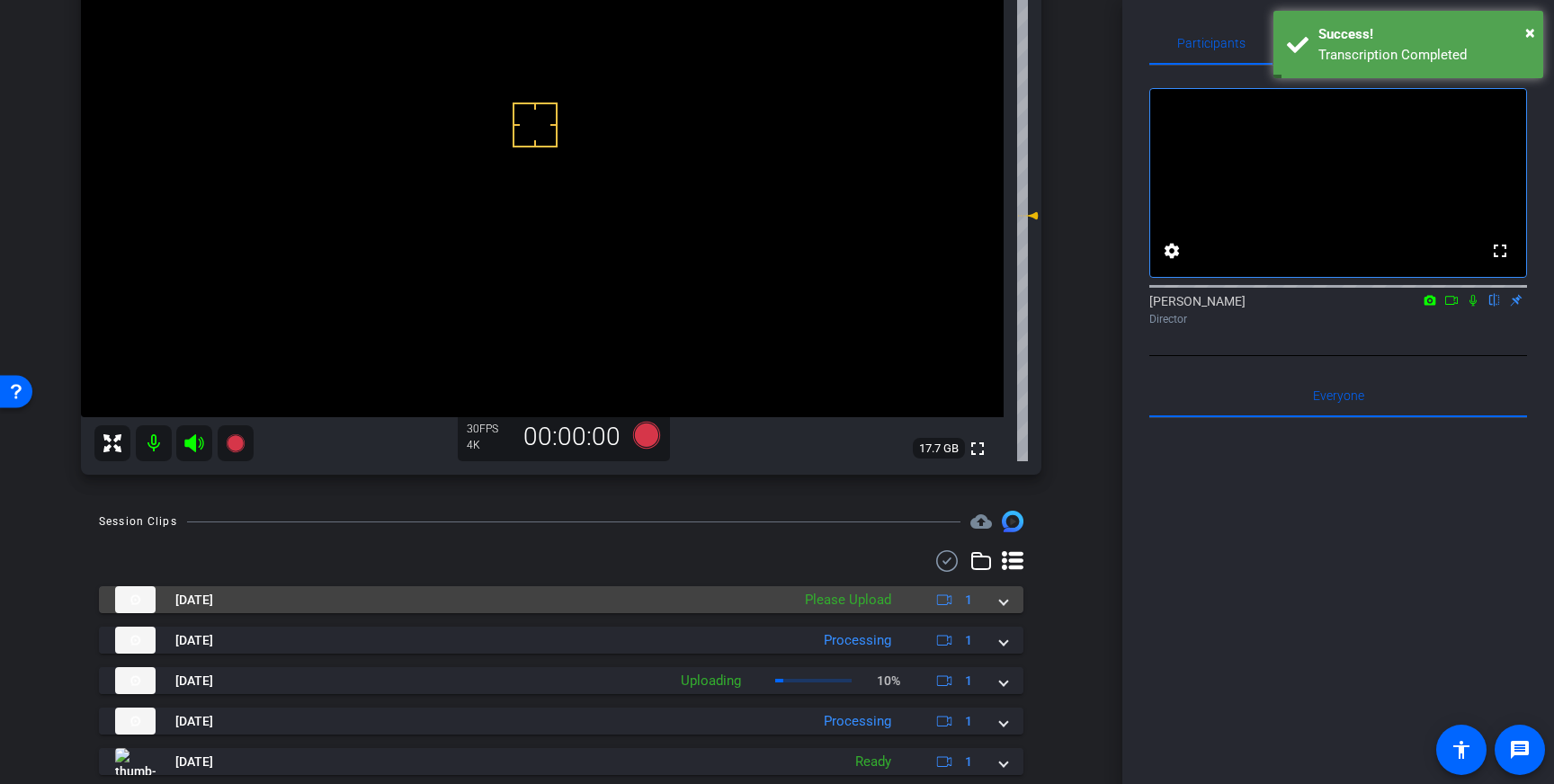
drag, startPoint x: 1019, startPoint y: 600, endPoint x: 958, endPoint y: 643, distance: 74.6
click at [1019, 600] on mat-expansion-panel-header "Sep 4, 2025 Please Upload 1" at bounding box center [561, 600] width 924 height 27
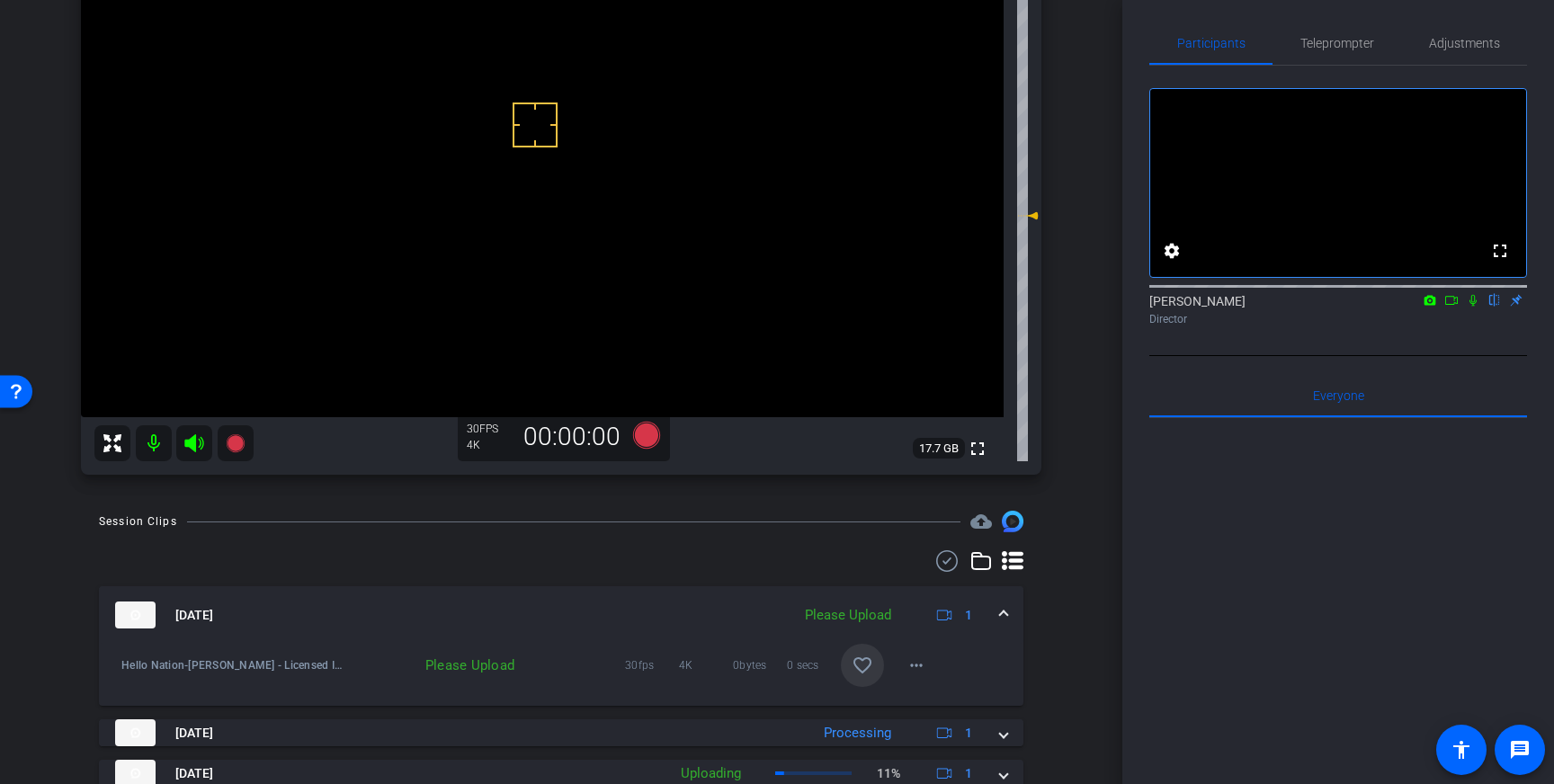
drag, startPoint x: 859, startPoint y: 677, endPoint x: 867, endPoint y: 674, distance: 8.5
click at [859, 677] on span at bounding box center [863, 666] width 44 height 44
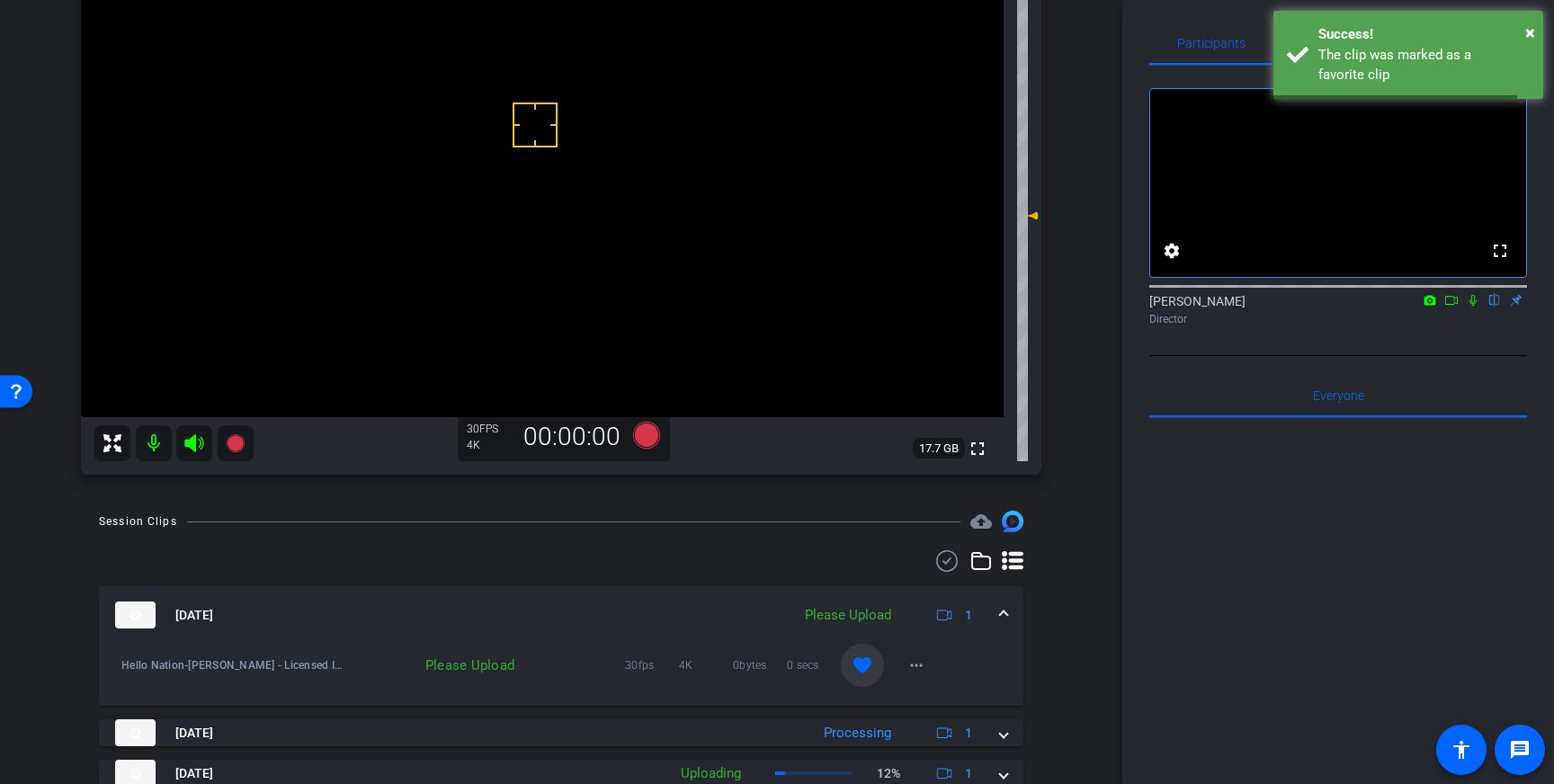
click at [1004, 613] on span at bounding box center [1004, 616] width 8 height 19
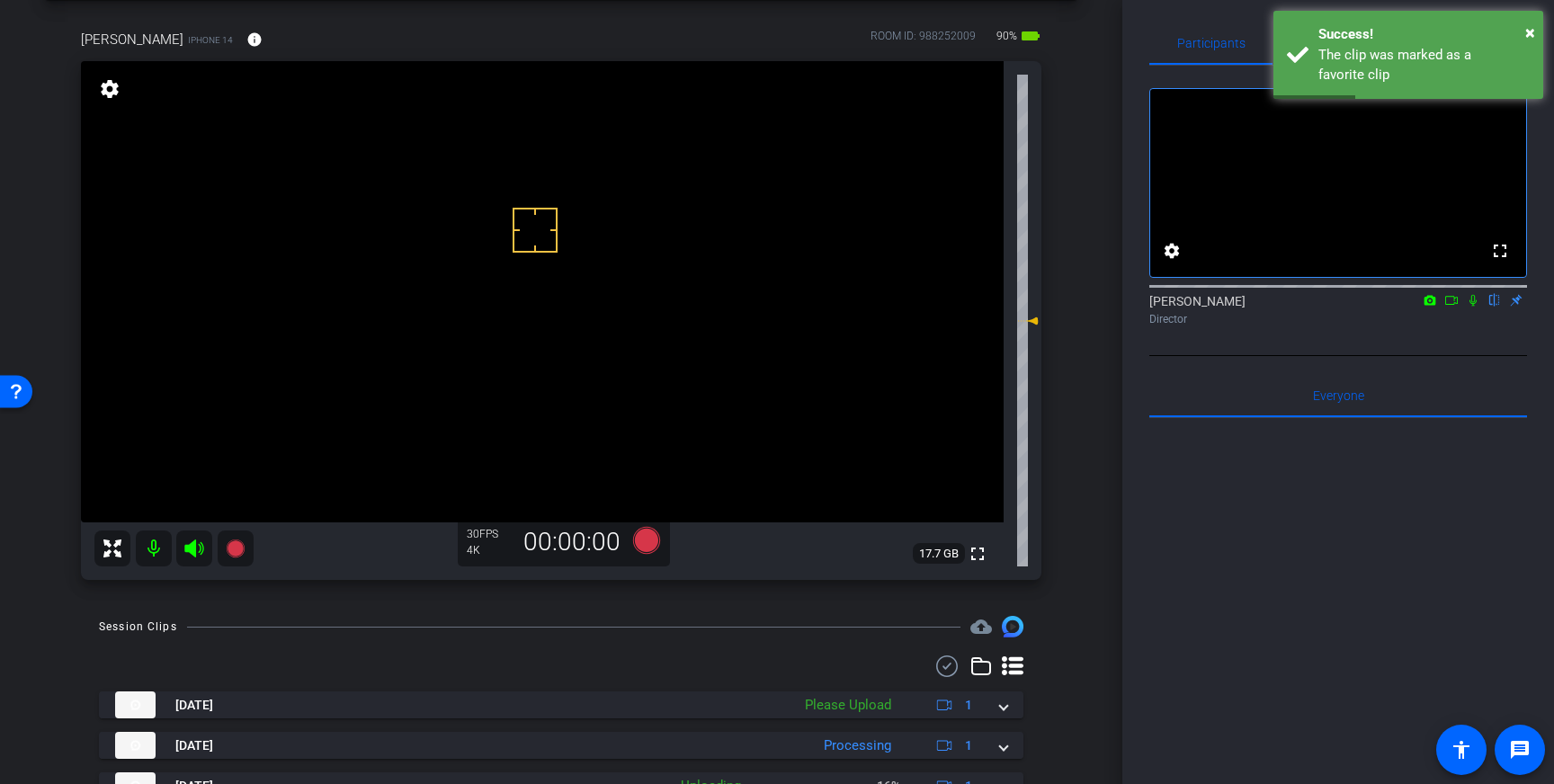
scroll to position [74, 0]
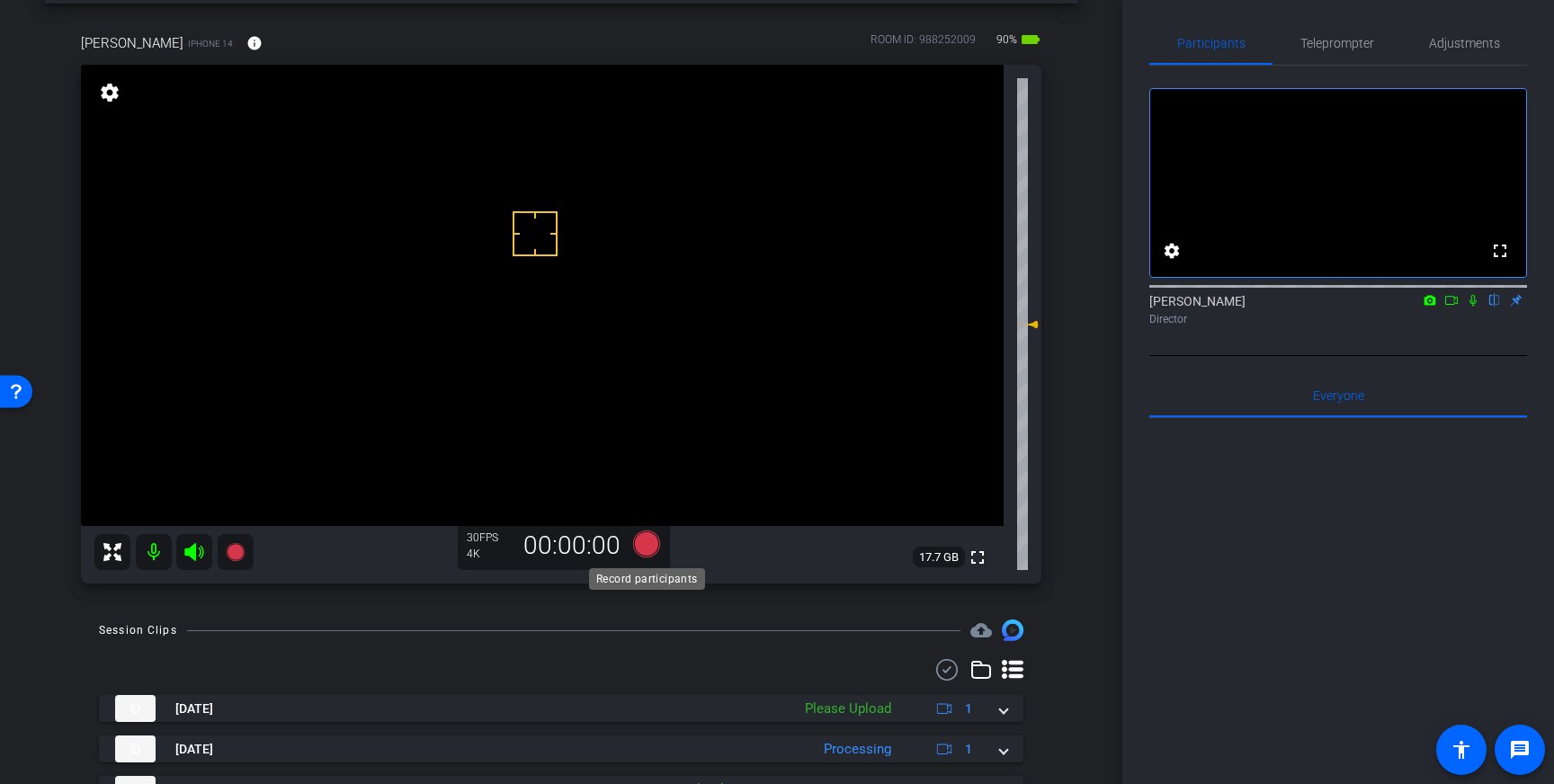
click at [653, 542] on icon at bounding box center [646, 544] width 27 height 27
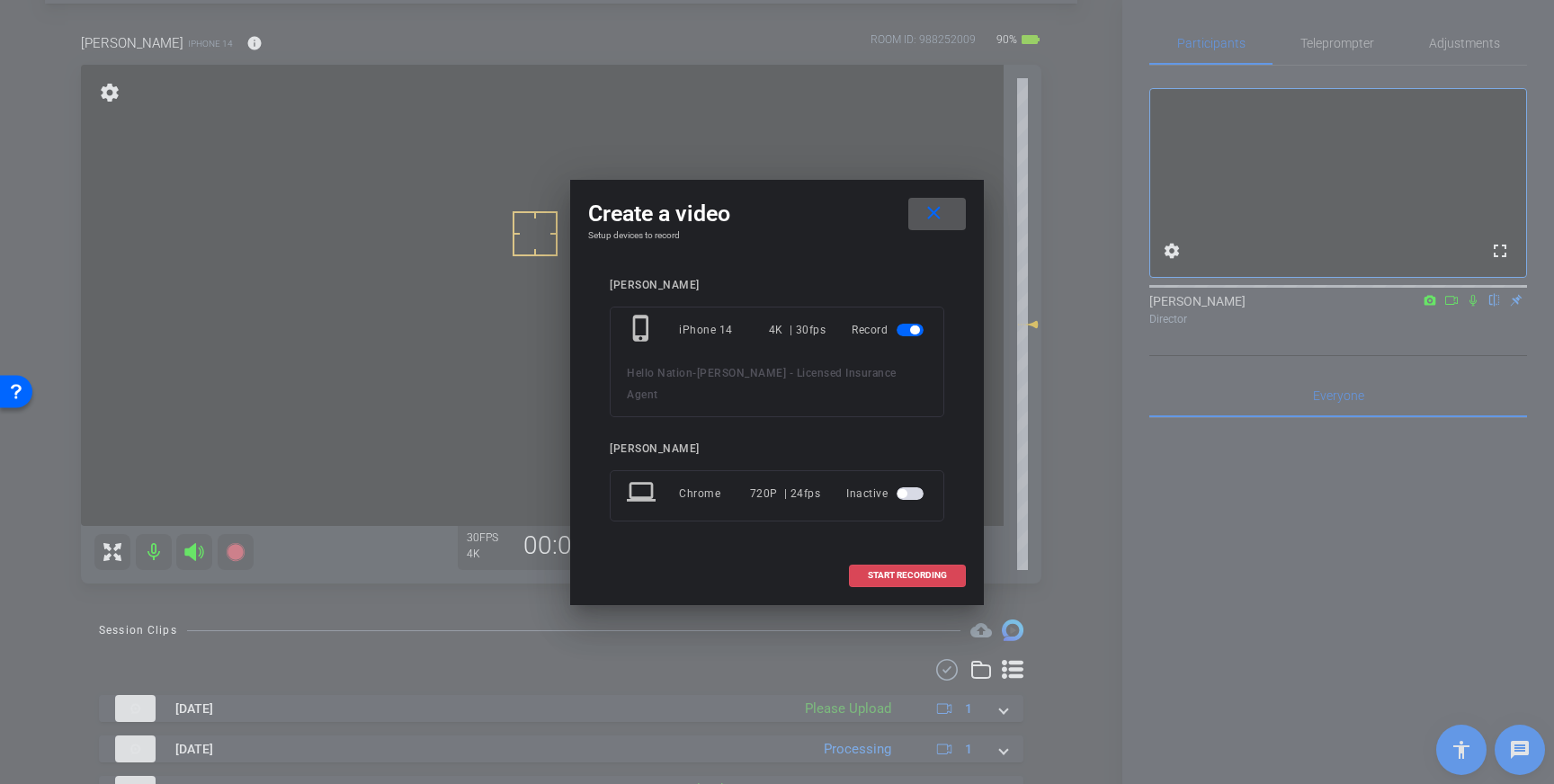
click at [920, 571] on span "START RECORDING" at bounding box center [907, 576] width 79 height 9
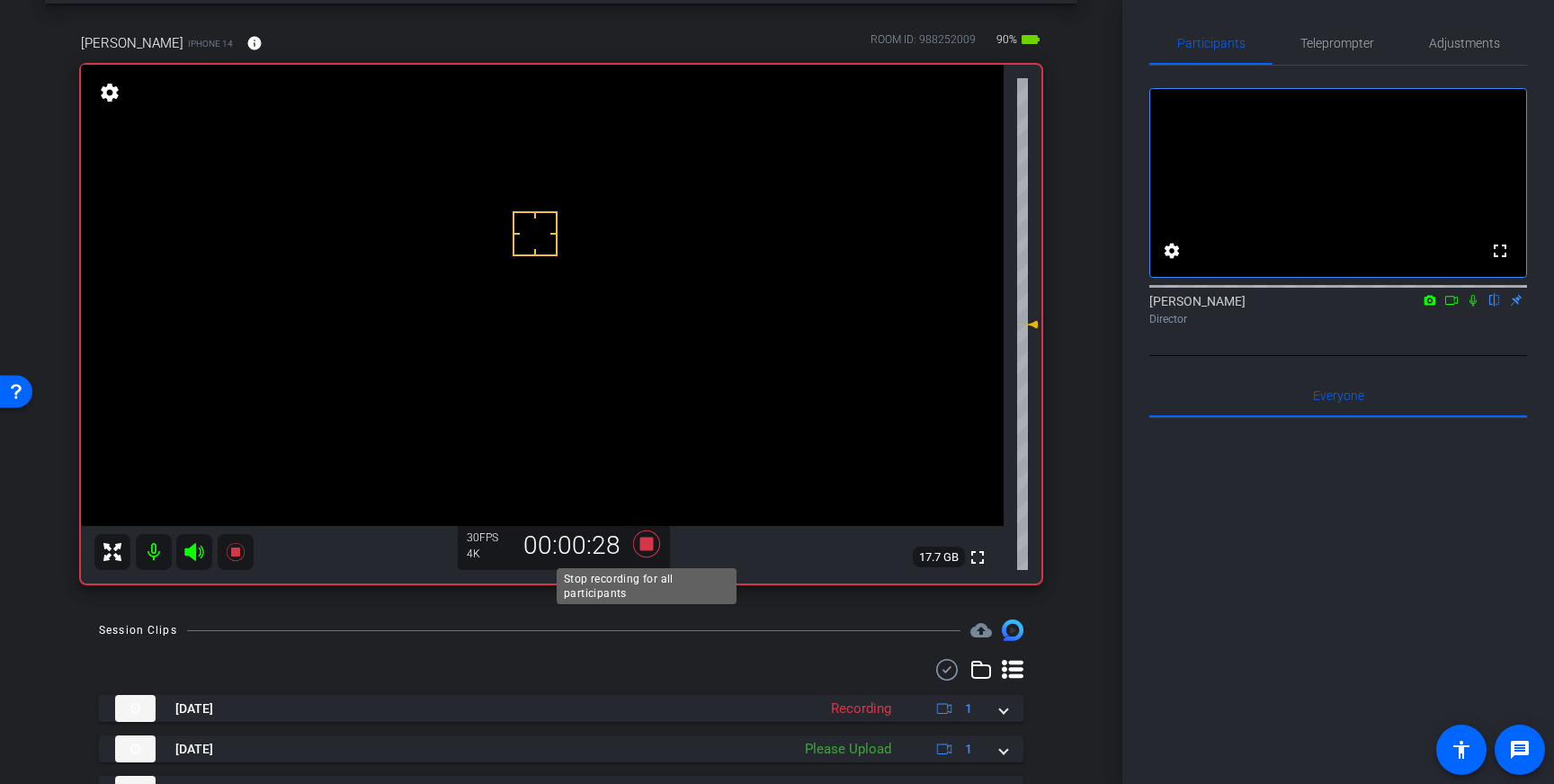
click at [641, 545] on icon at bounding box center [646, 544] width 27 height 27
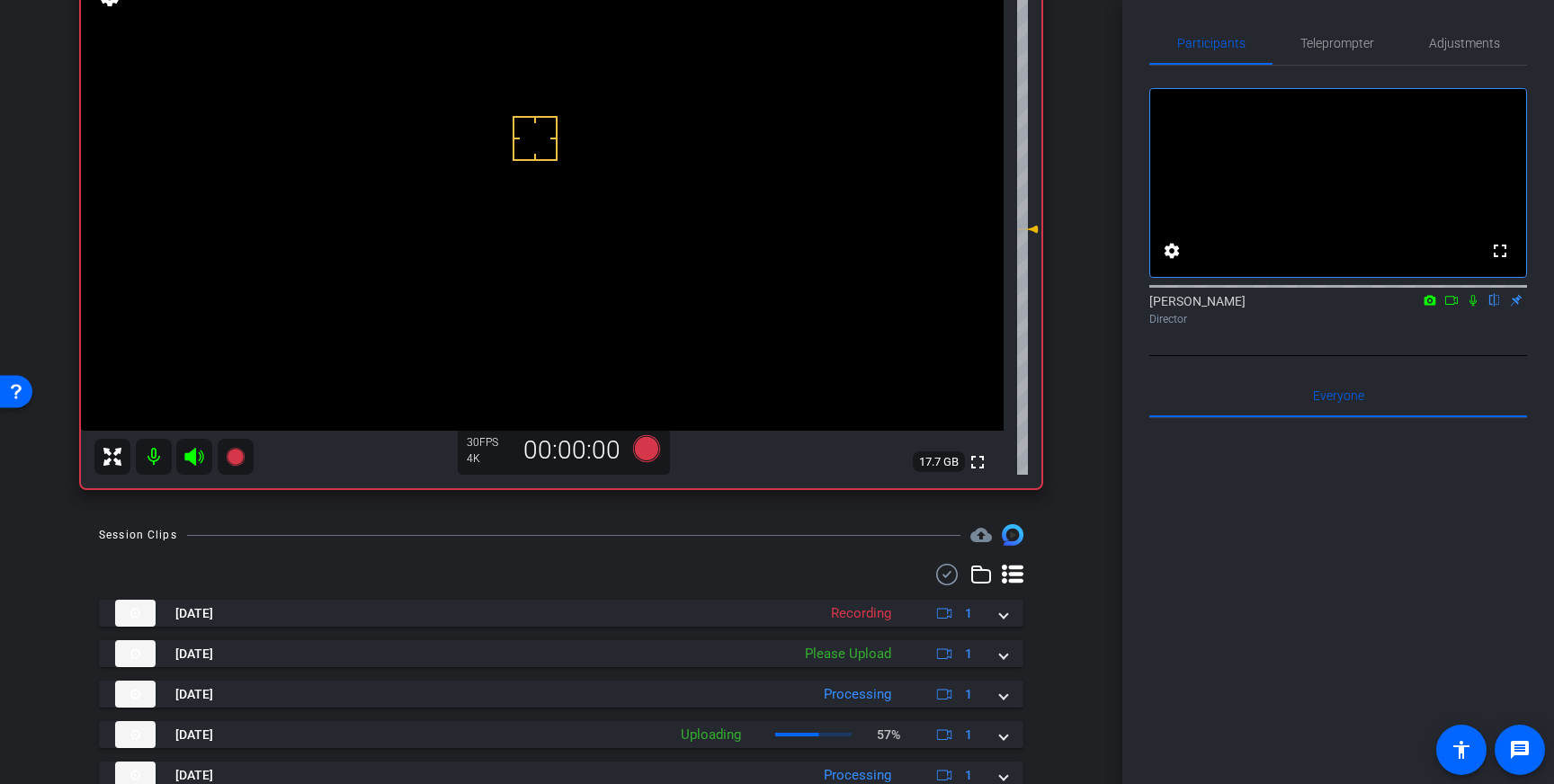
scroll to position [208, 0]
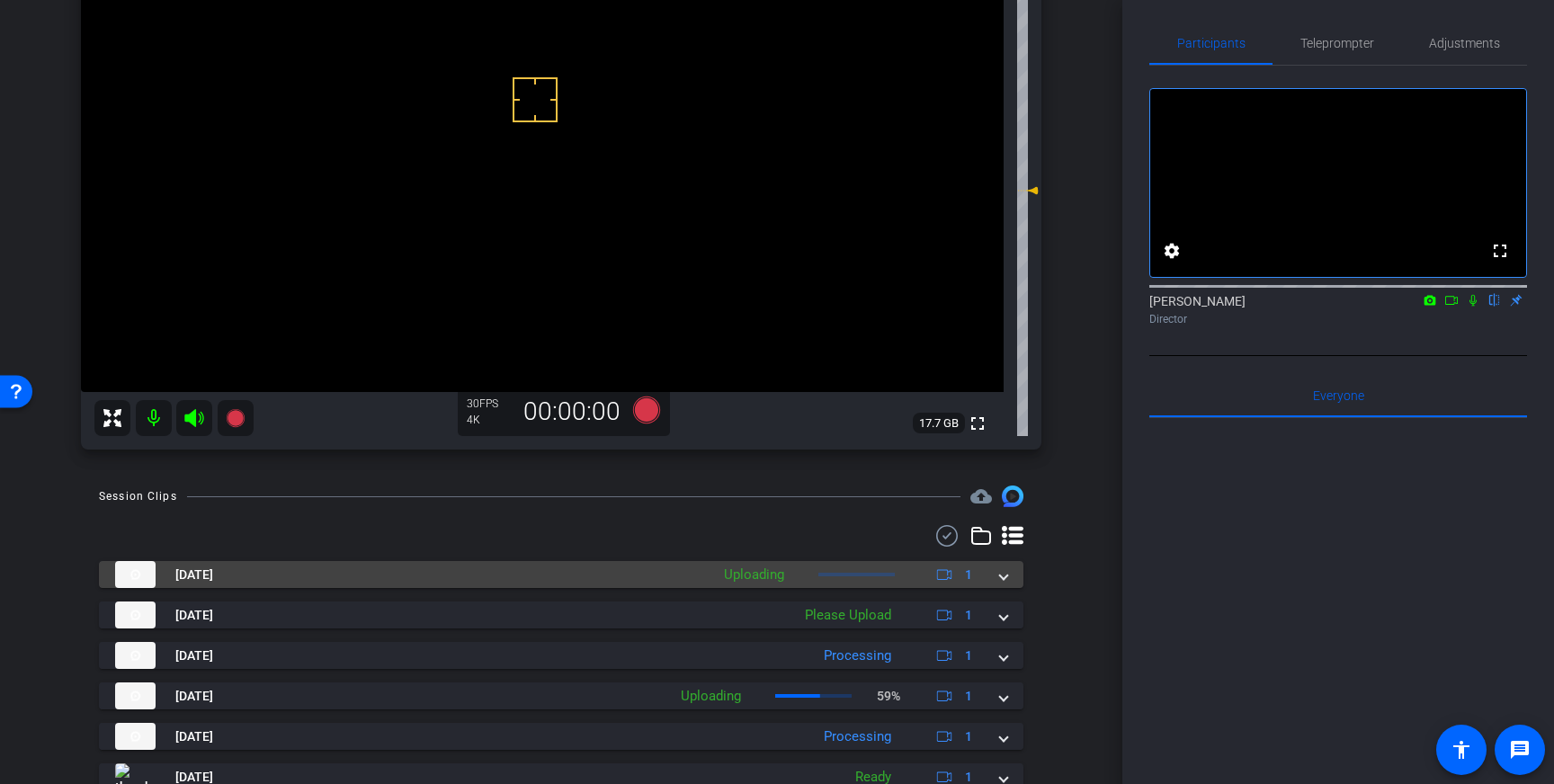
click at [1014, 576] on mat-expansion-panel-header "Sep 4, 2025 Uploading 1" at bounding box center [561, 574] width 924 height 27
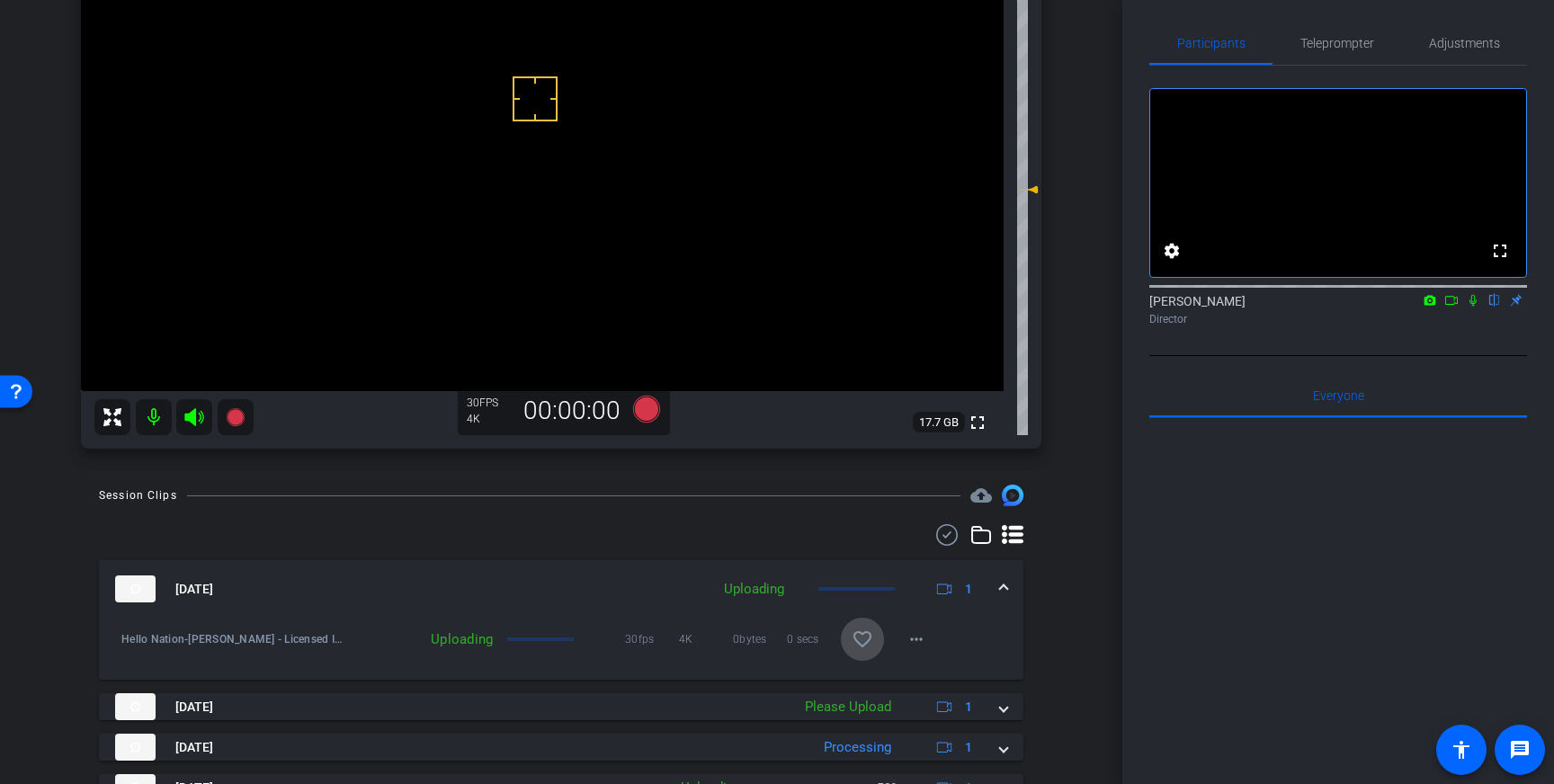
click at [862, 645] on mat-icon "favorite_border" at bounding box center [862, 639] width 22 height 22
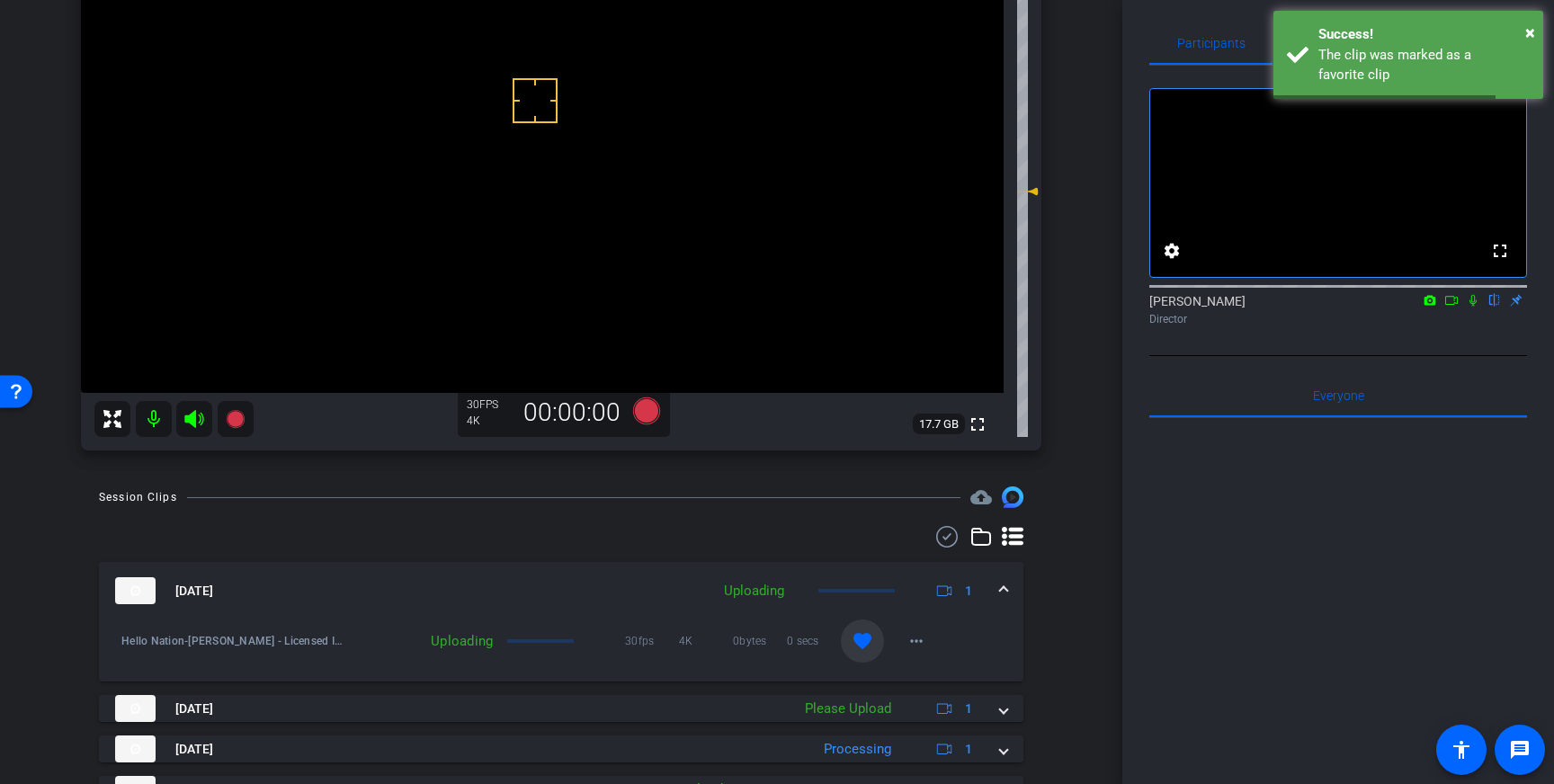
click at [1004, 584] on mat-expansion-panel-header "Sep 4, 2025 Uploading 1" at bounding box center [561, 590] width 924 height 58
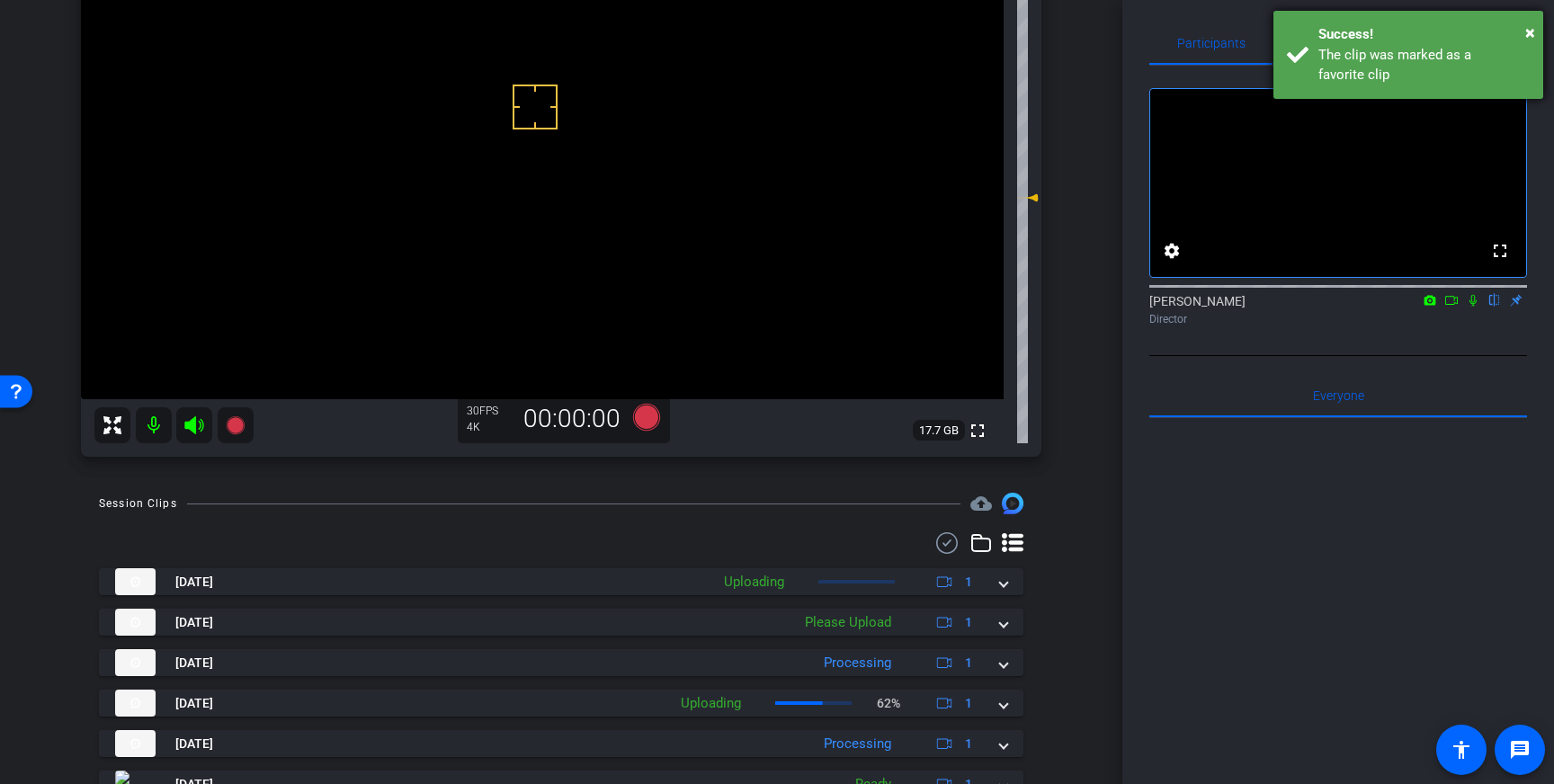
click at [1365, 65] on div "The clip was marked as a favorite clip" at bounding box center [1423, 65] width 211 height 41
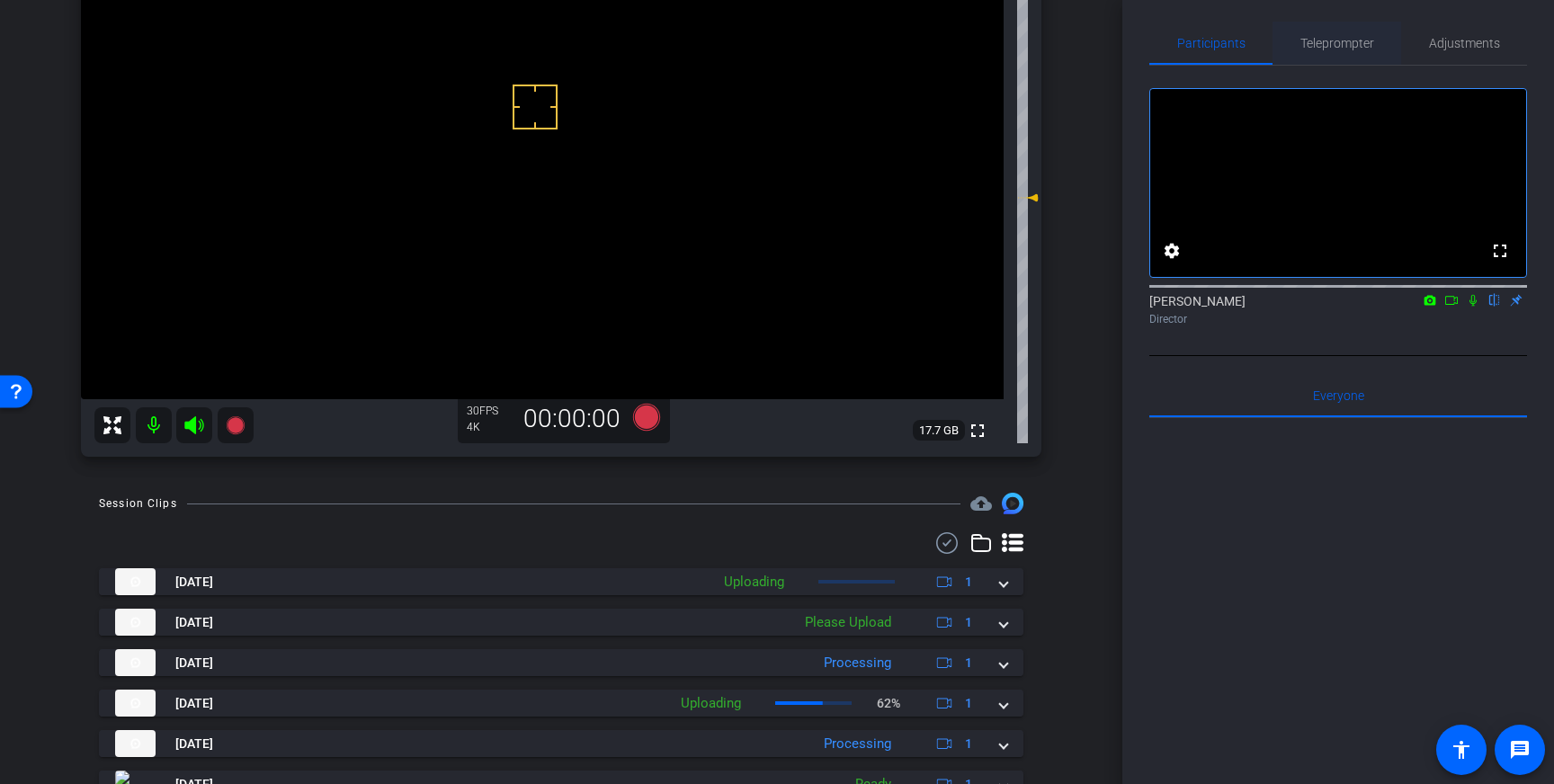
click at [1340, 45] on span "Teleprompter" at bounding box center [1337, 43] width 74 height 12
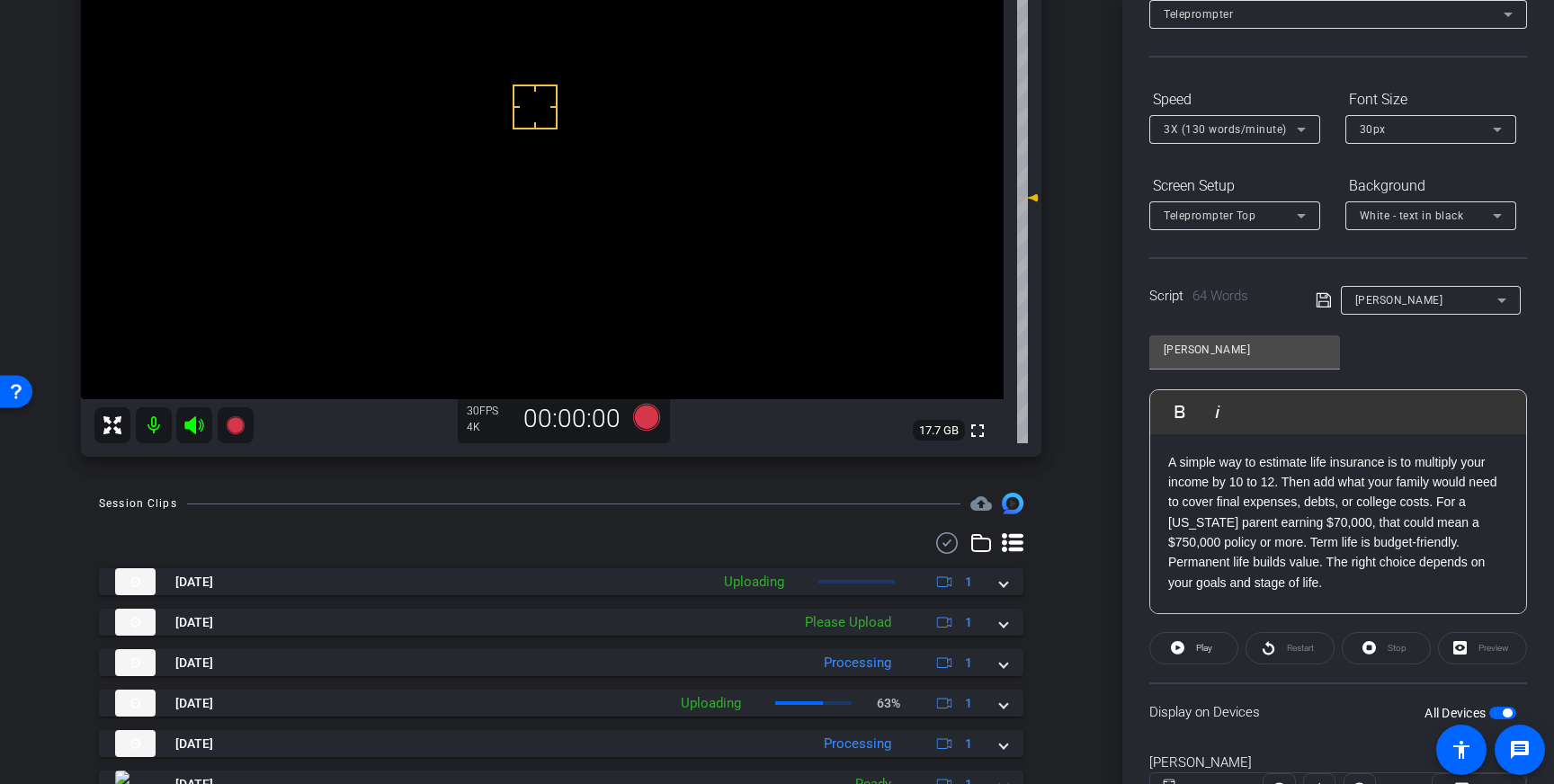
scroll to position [199, 0]
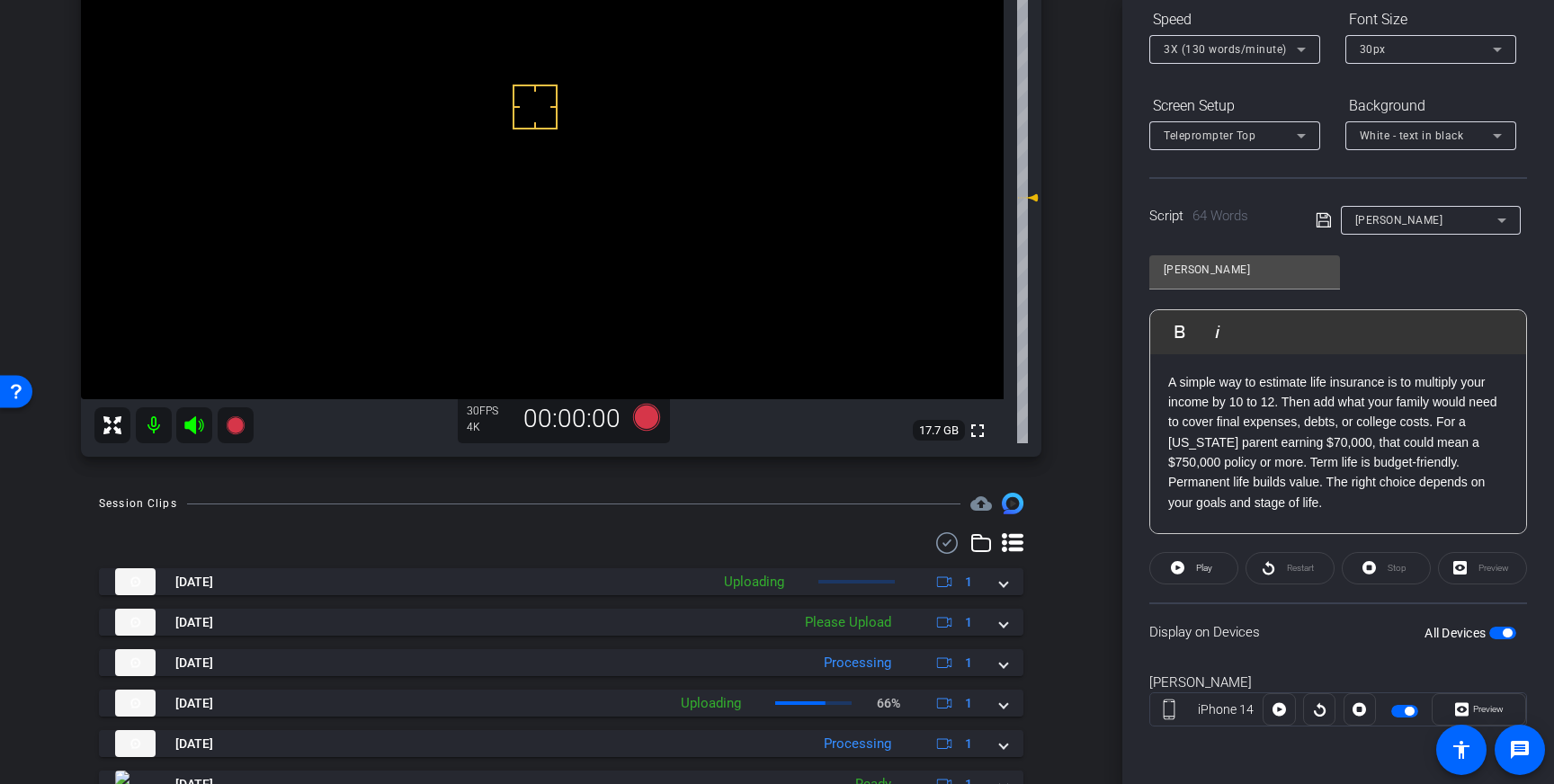
drag, startPoint x: 1502, startPoint y: 631, endPoint x: 1500, endPoint y: 645, distance: 14.1
click at [1503, 631] on span "button" at bounding box center [1508, 634] width 9 height 9
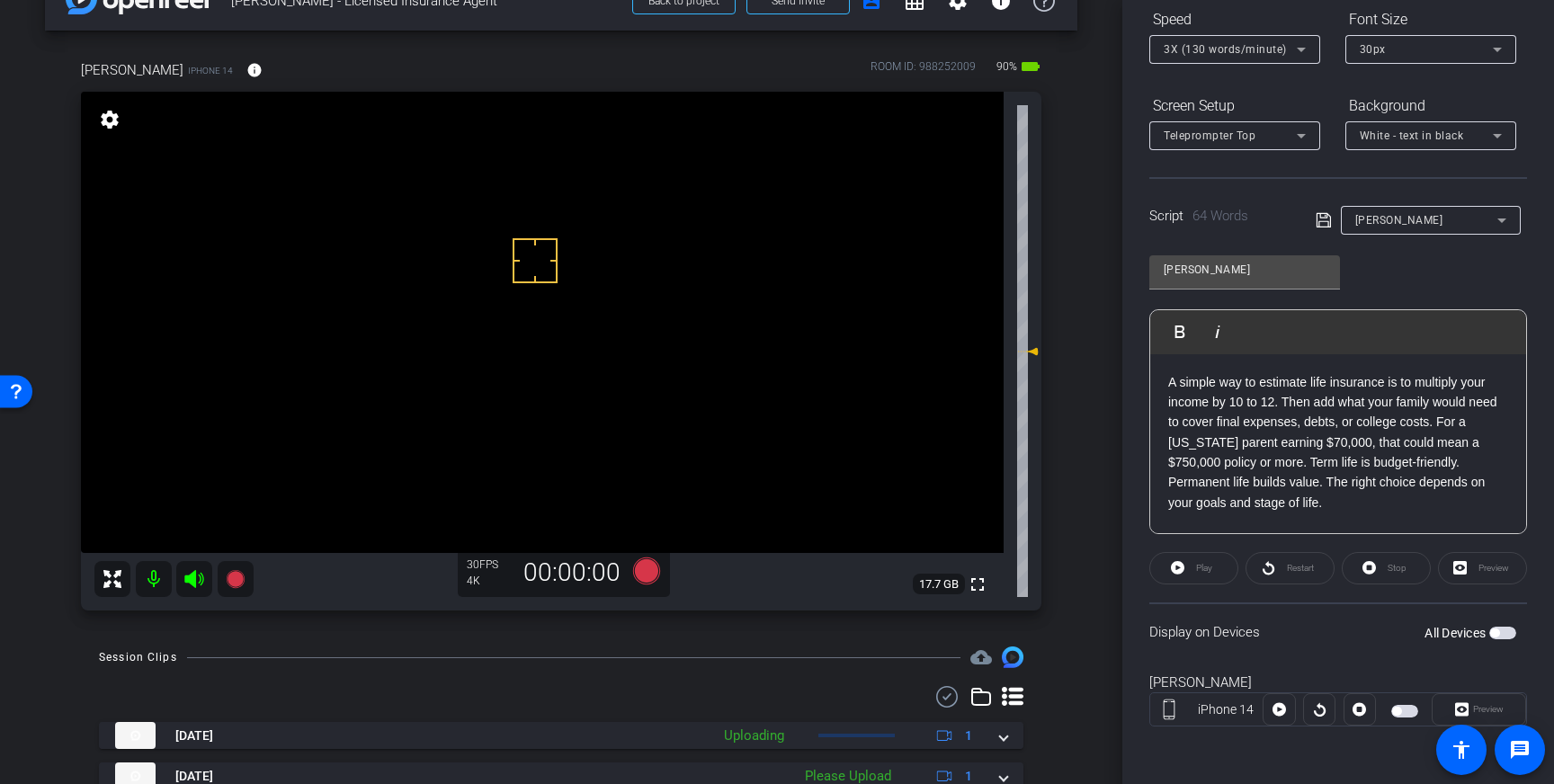
scroll to position [0, 0]
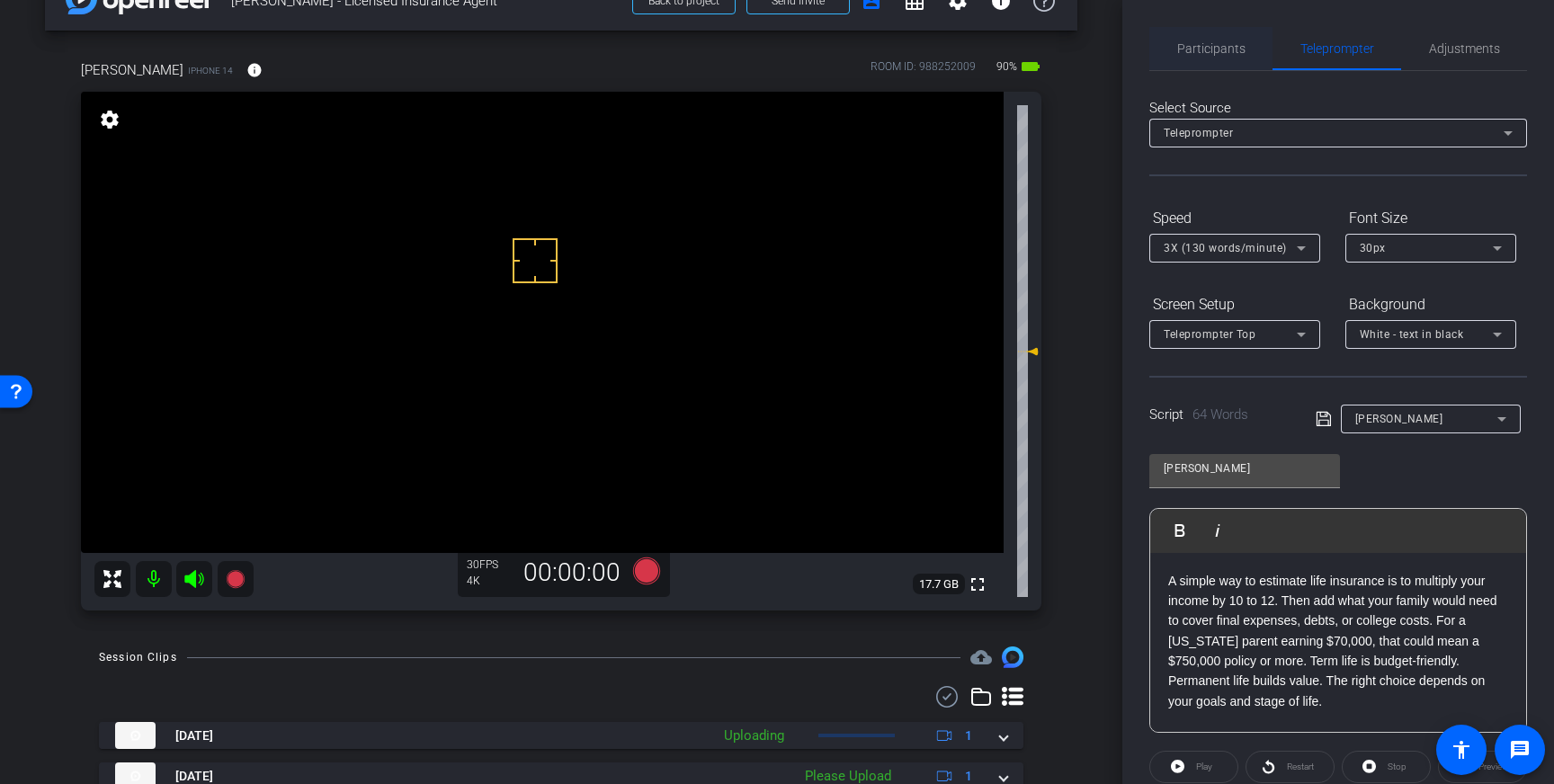
click at [1212, 53] on span "Participants" at bounding box center [1211, 48] width 68 height 12
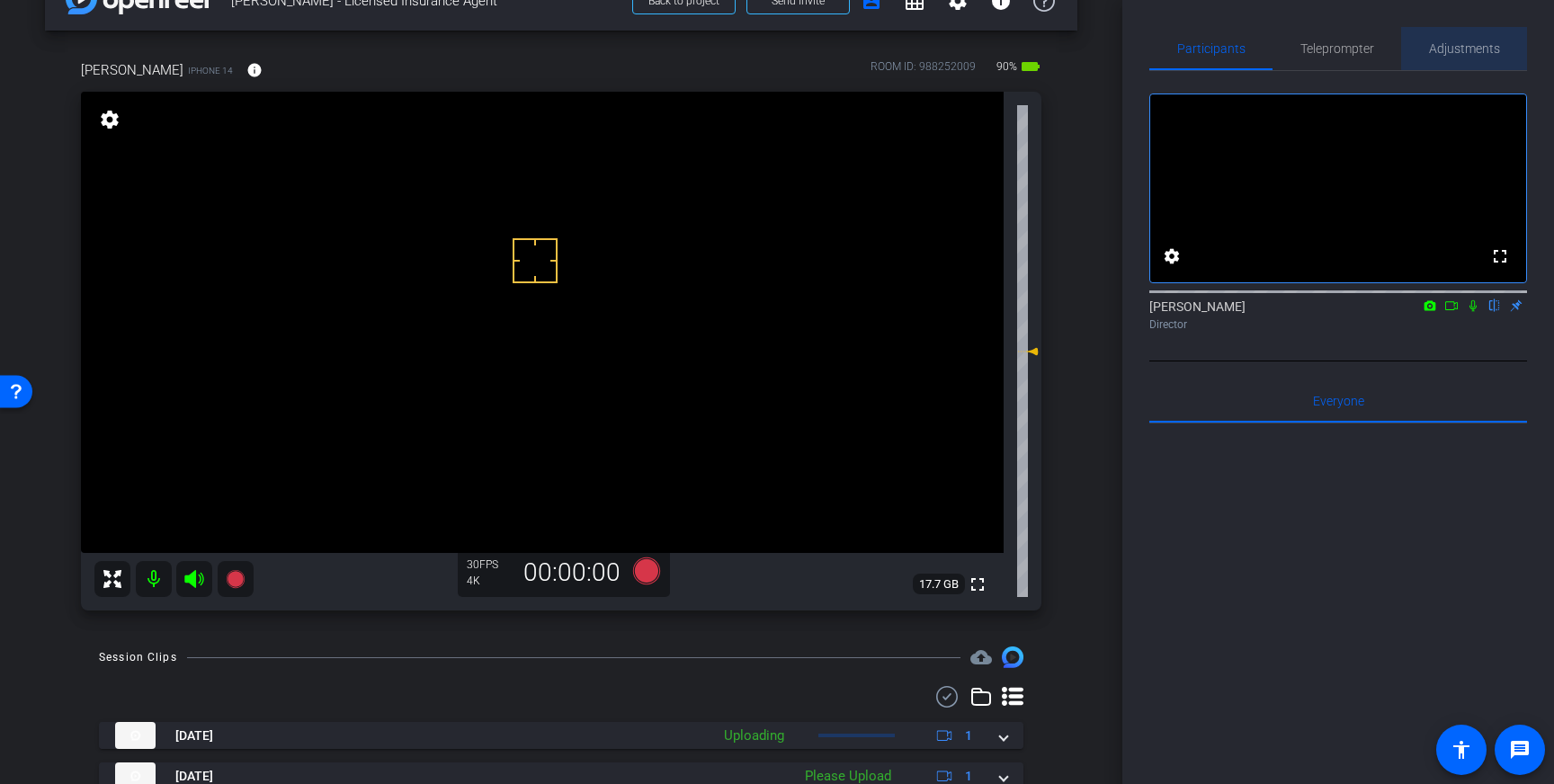
click at [1496, 46] on span "Adjustments" at bounding box center [1464, 48] width 71 height 12
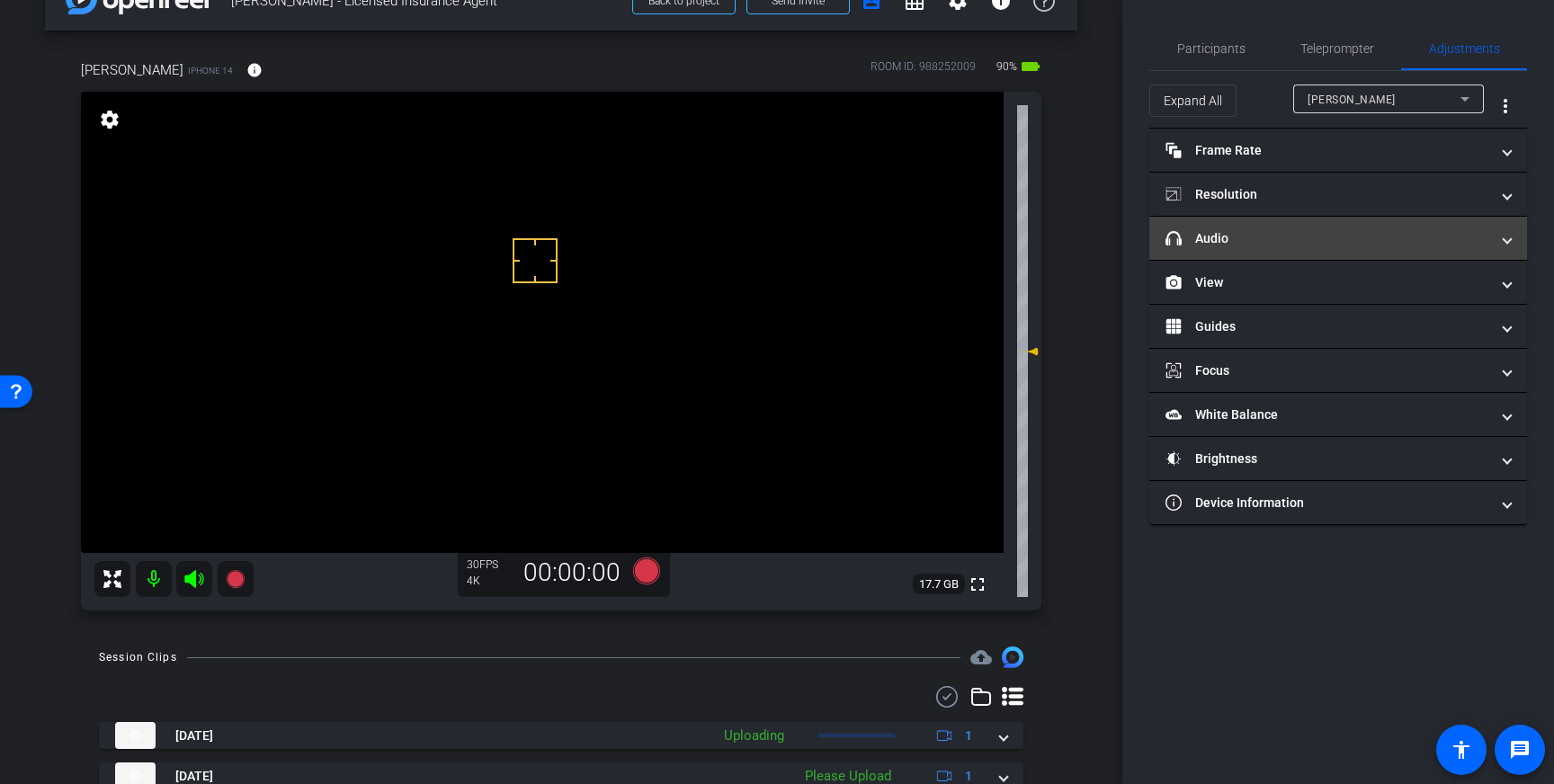
click at [1384, 230] on mat-panel-title "headphone icon Audio" at bounding box center [1327, 238] width 323 height 19
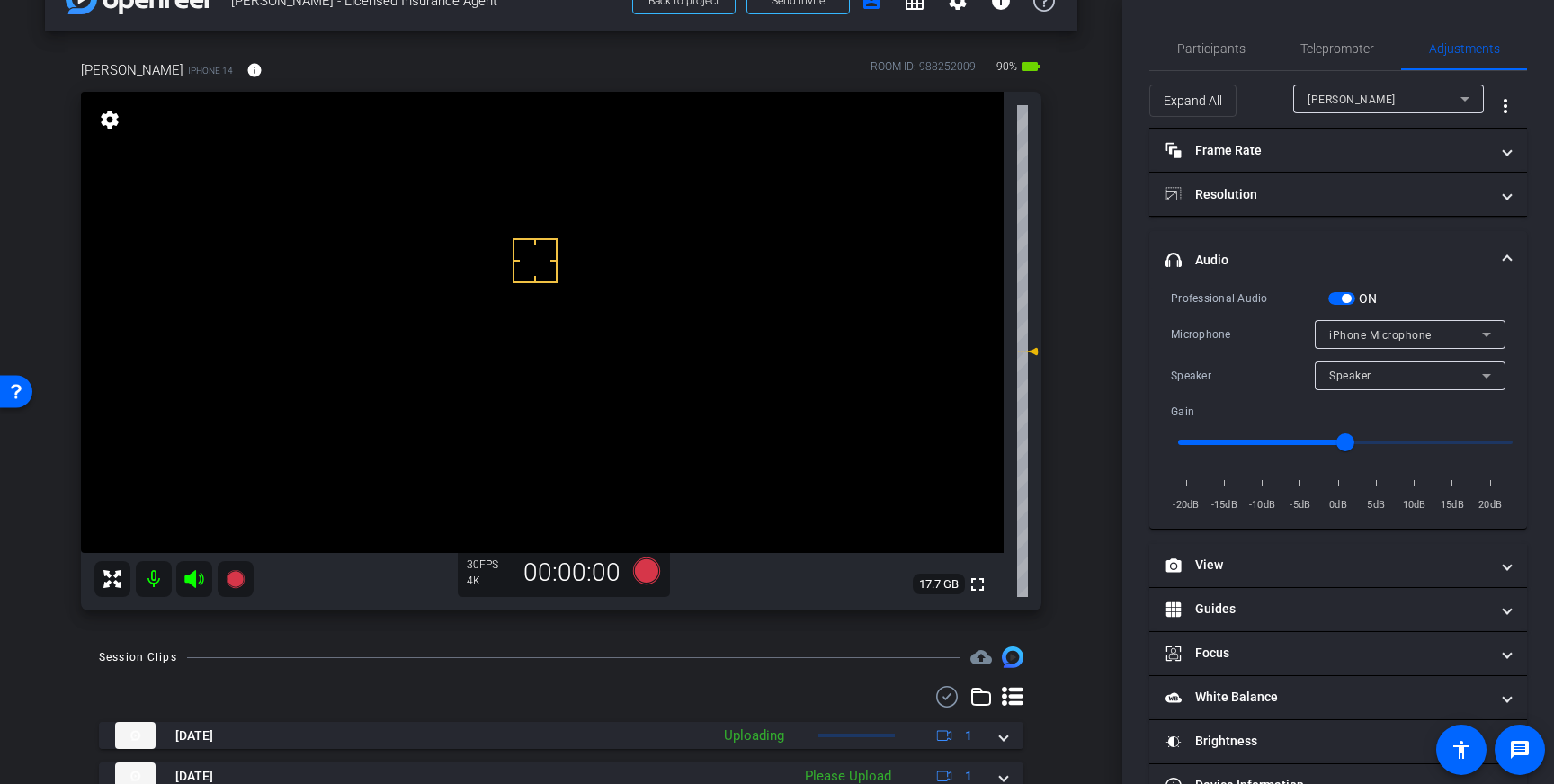
click at [1341, 294] on span "button" at bounding box center [1341, 298] width 27 height 12
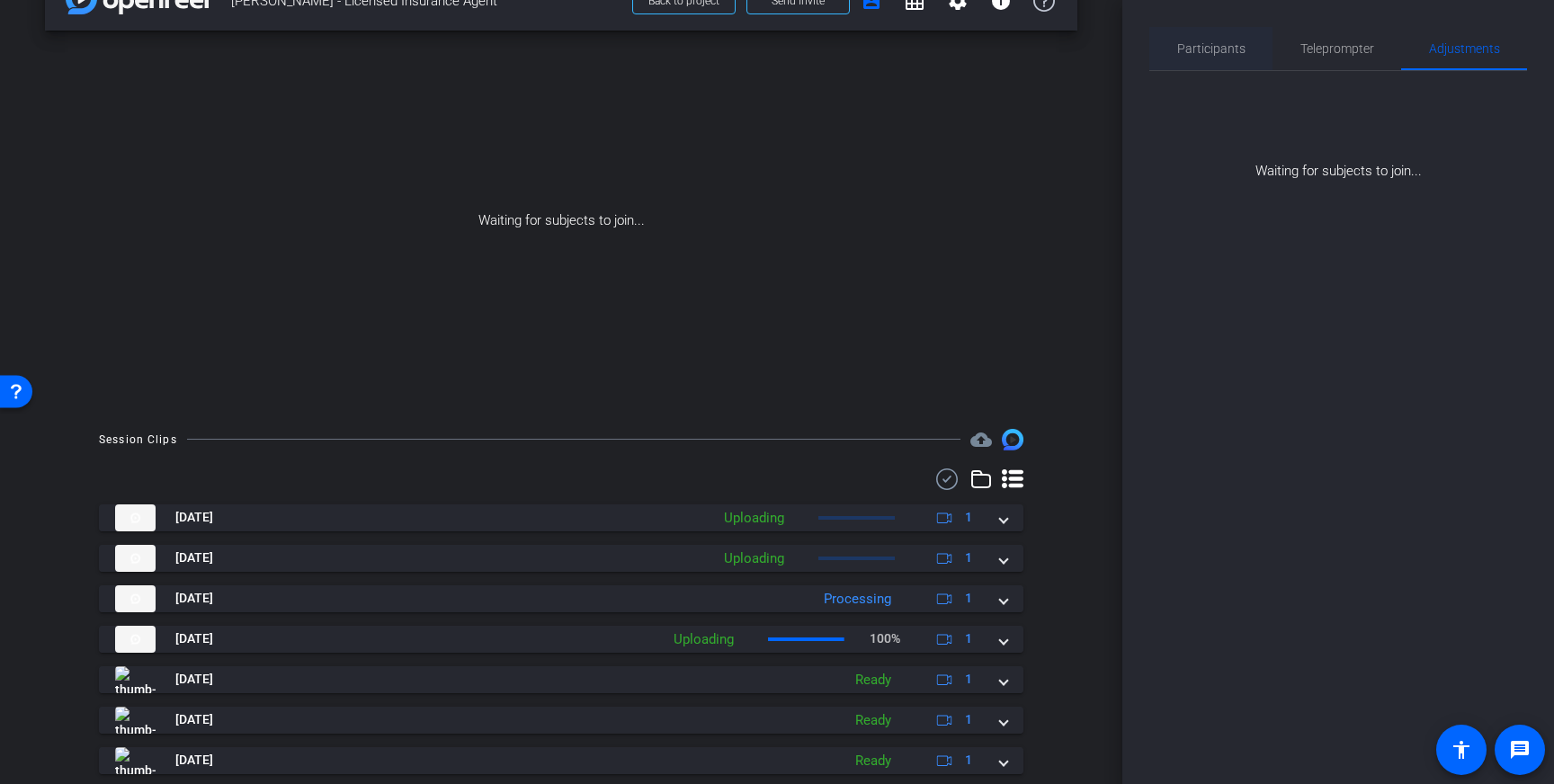
click at [1213, 52] on span "Participants" at bounding box center [1211, 48] width 68 height 12
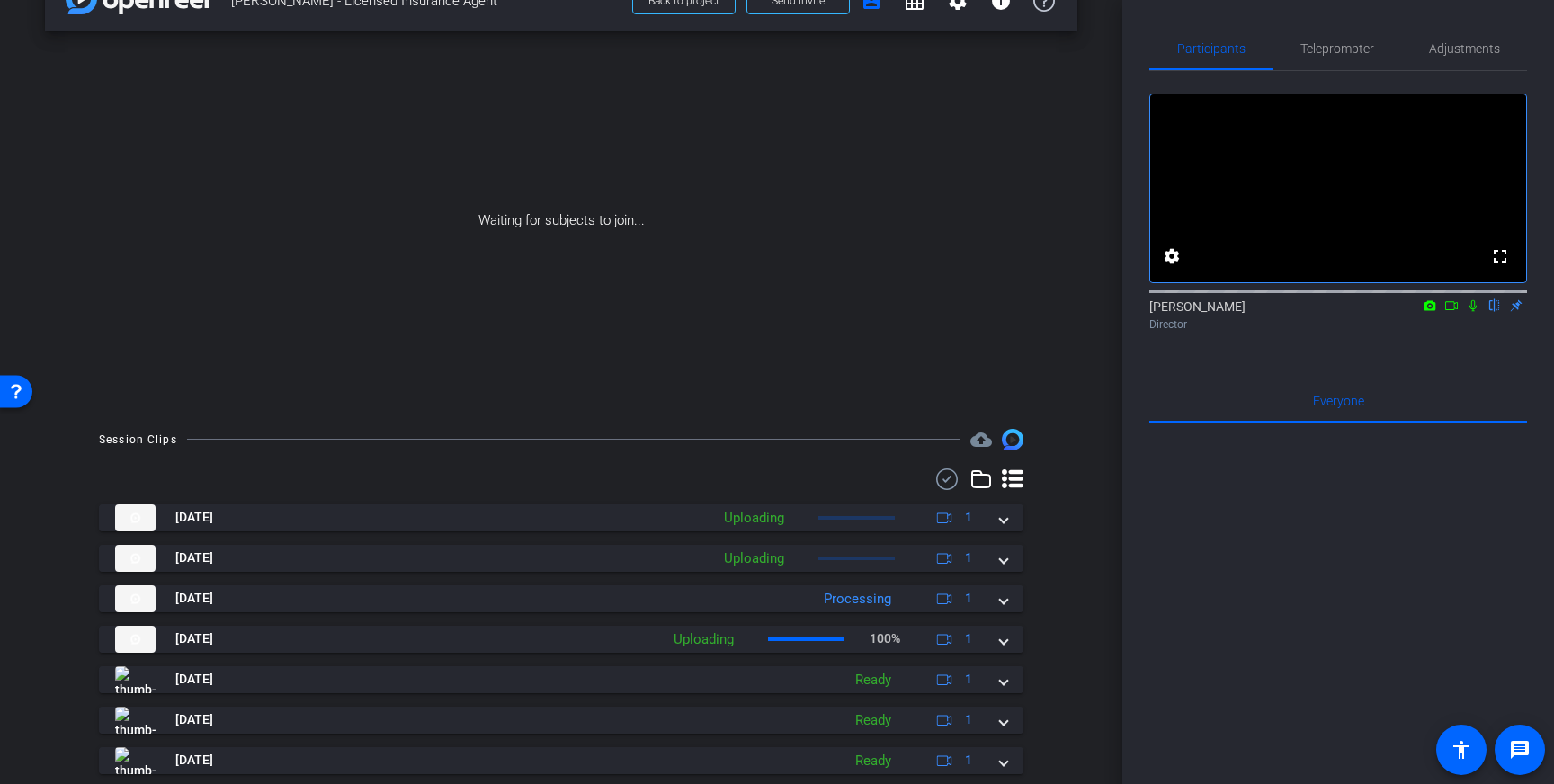
click at [1451, 312] on icon at bounding box center [1451, 305] width 14 height 12
drag, startPoint x: 1497, startPoint y: 327, endPoint x: 1486, endPoint y: 366, distance: 40.5
click at [1497, 312] on icon at bounding box center [1493, 305] width 14 height 12
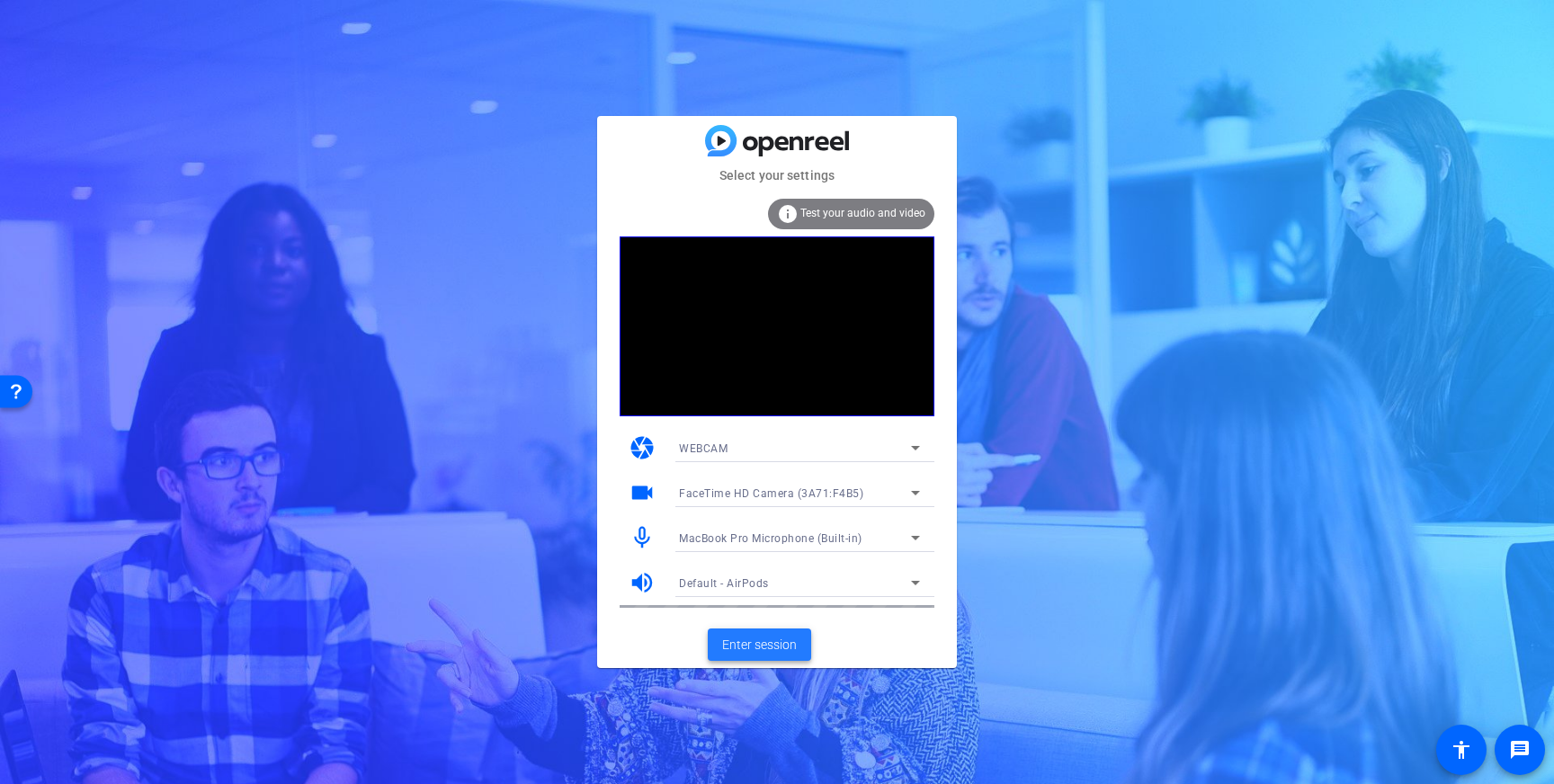
click at [758, 642] on span "Enter session" at bounding box center [759, 645] width 75 height 19
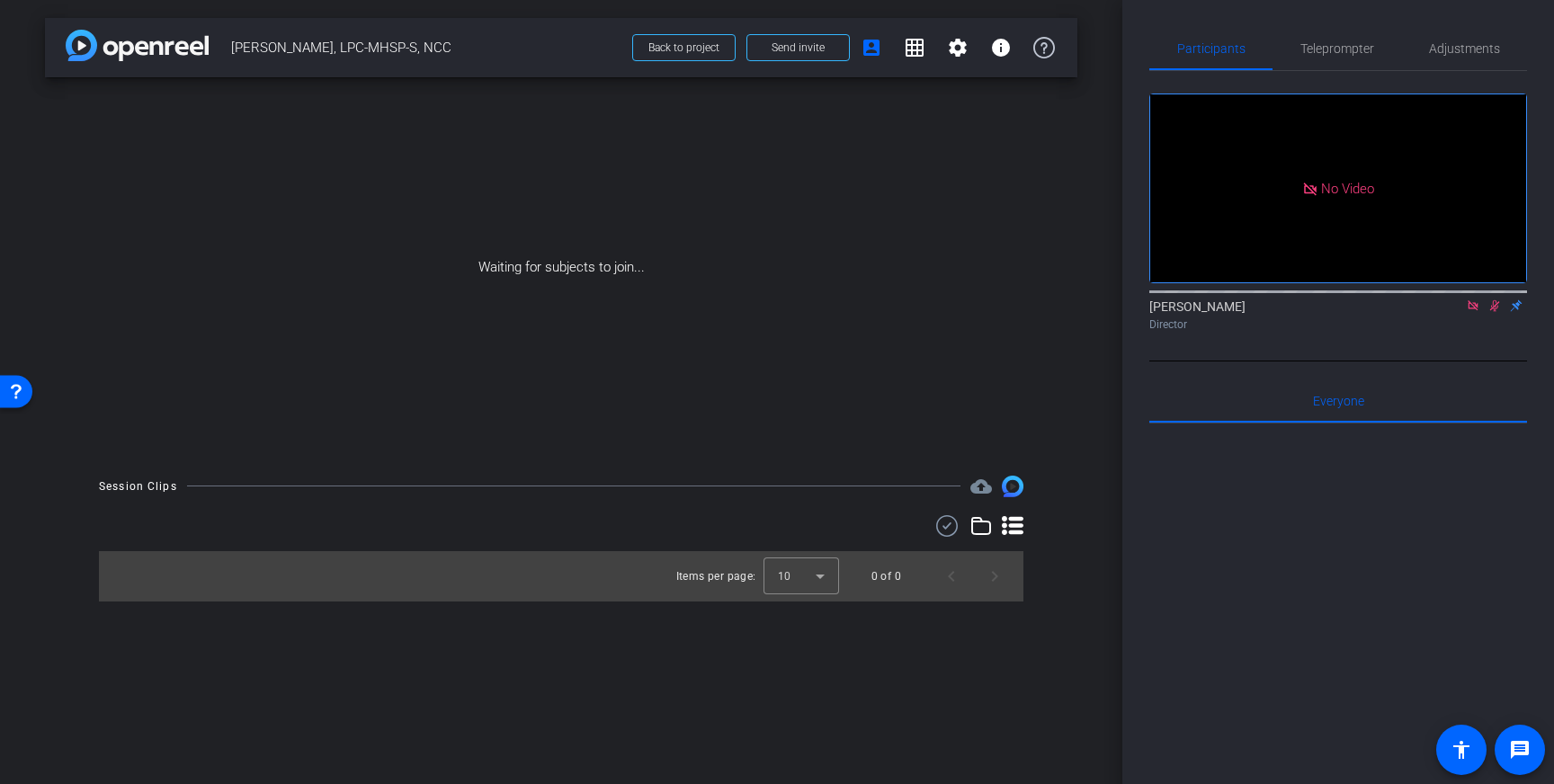
click at [1470, 312] on icon at bounding box center [1473, 305] width 14 height 12
click at [1475, 312] on icon at bounding box center [1473, 305] width 14 height 12
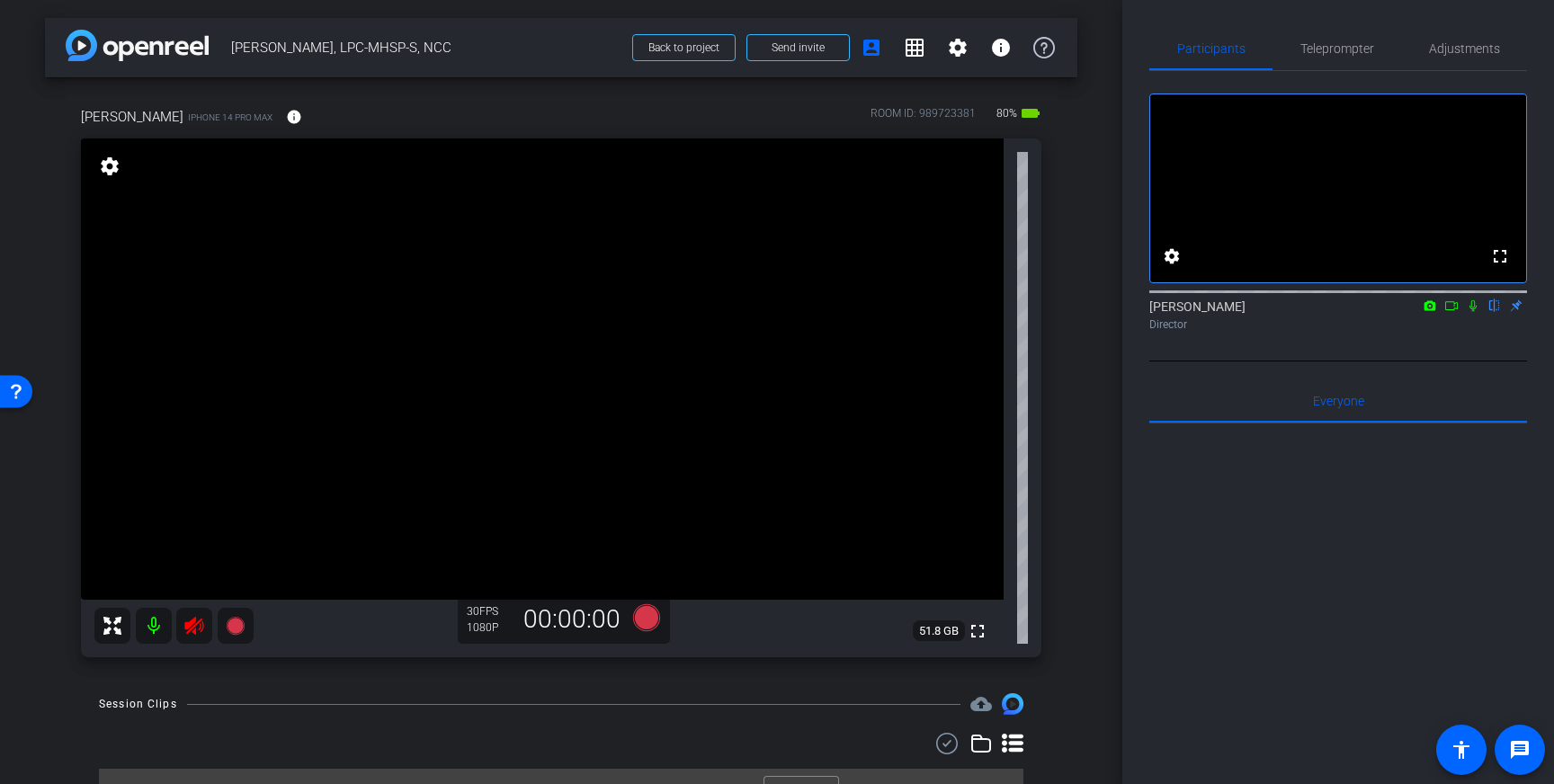
drag, startPoint x: 191, startPoint y: 626, endPoint x: 277, endPoint y: 638, distance: 86.8
click at [192, 627] on icon at bounding box center [194, 625] width 22 height 22
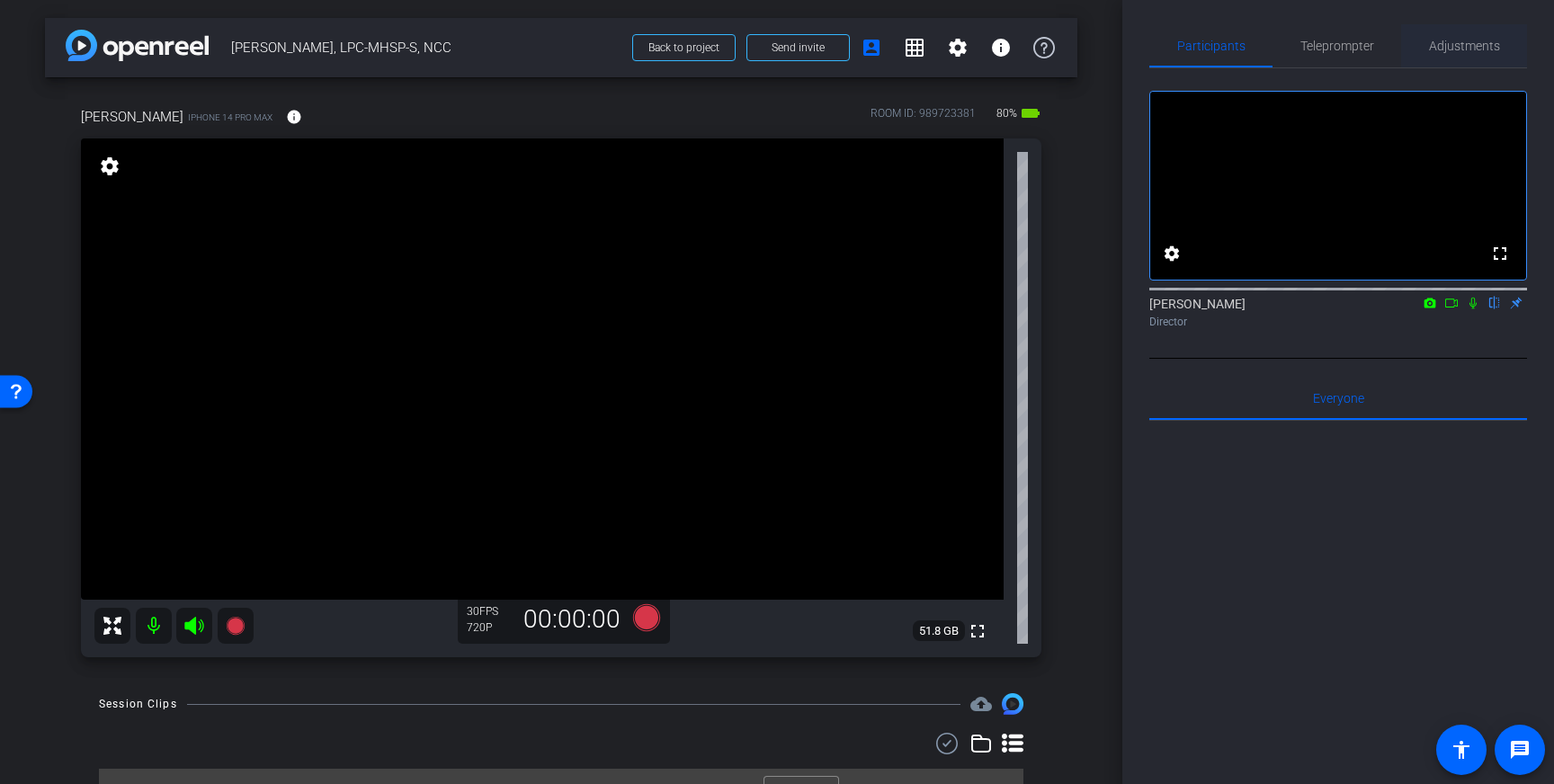
click at [1470, 46] on span "Adjustments" at bounding box center [1464, 45] width 71 height 12
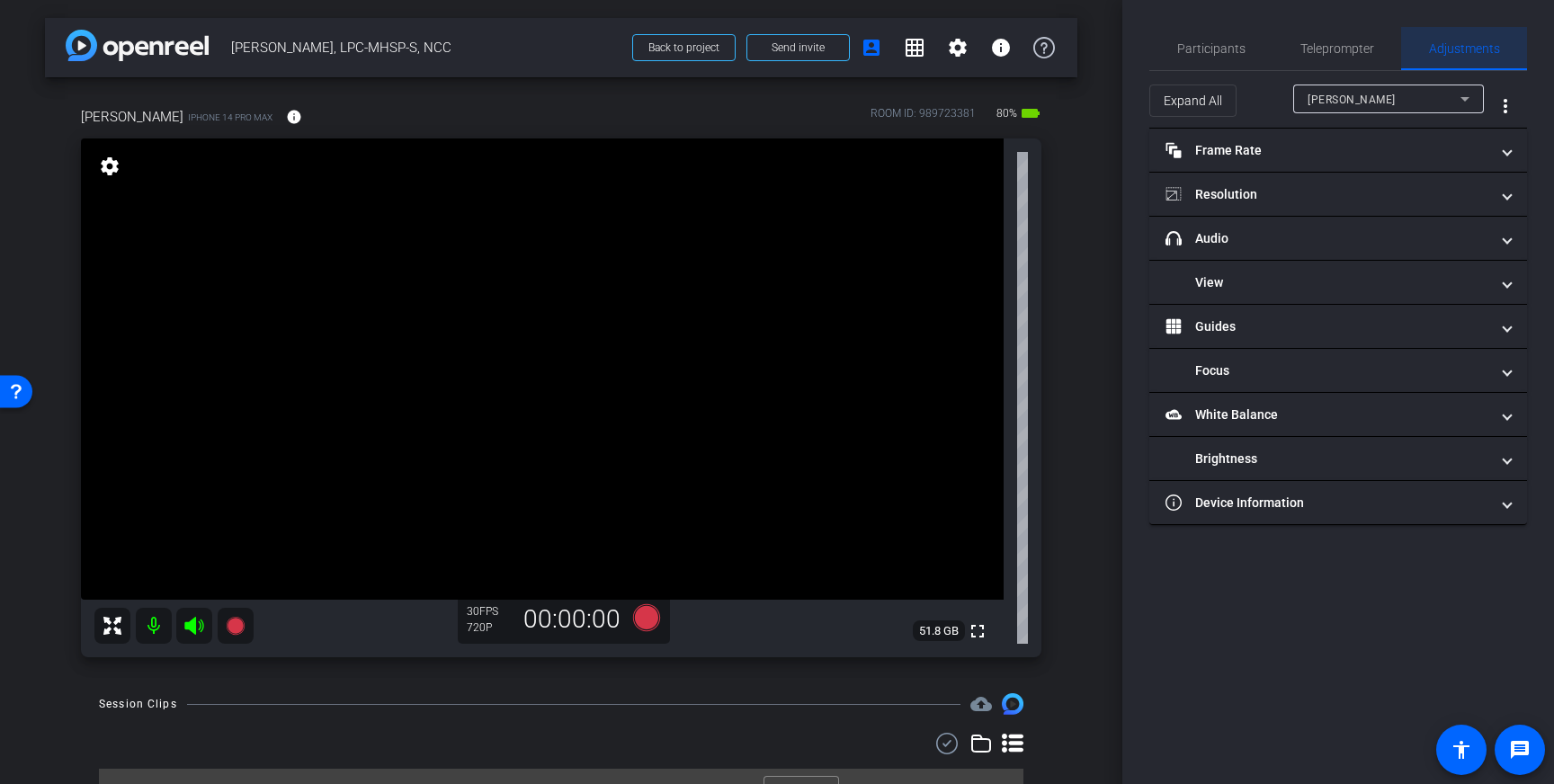
scroll to position [0, 0]
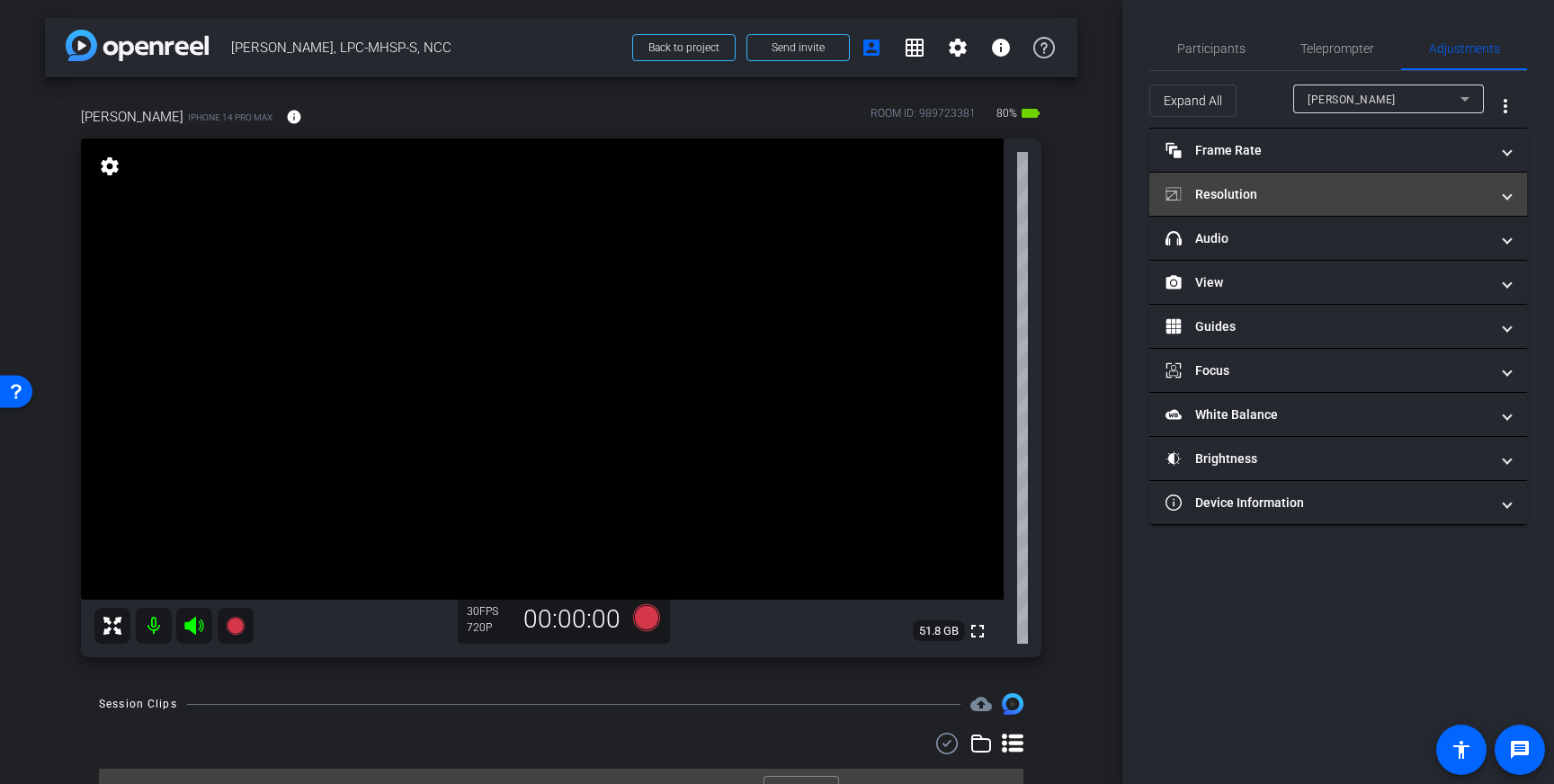
click at [1395, 201] on mat-panel-title "Resolution" at bounding box center [1327, 195] width 323 height 19
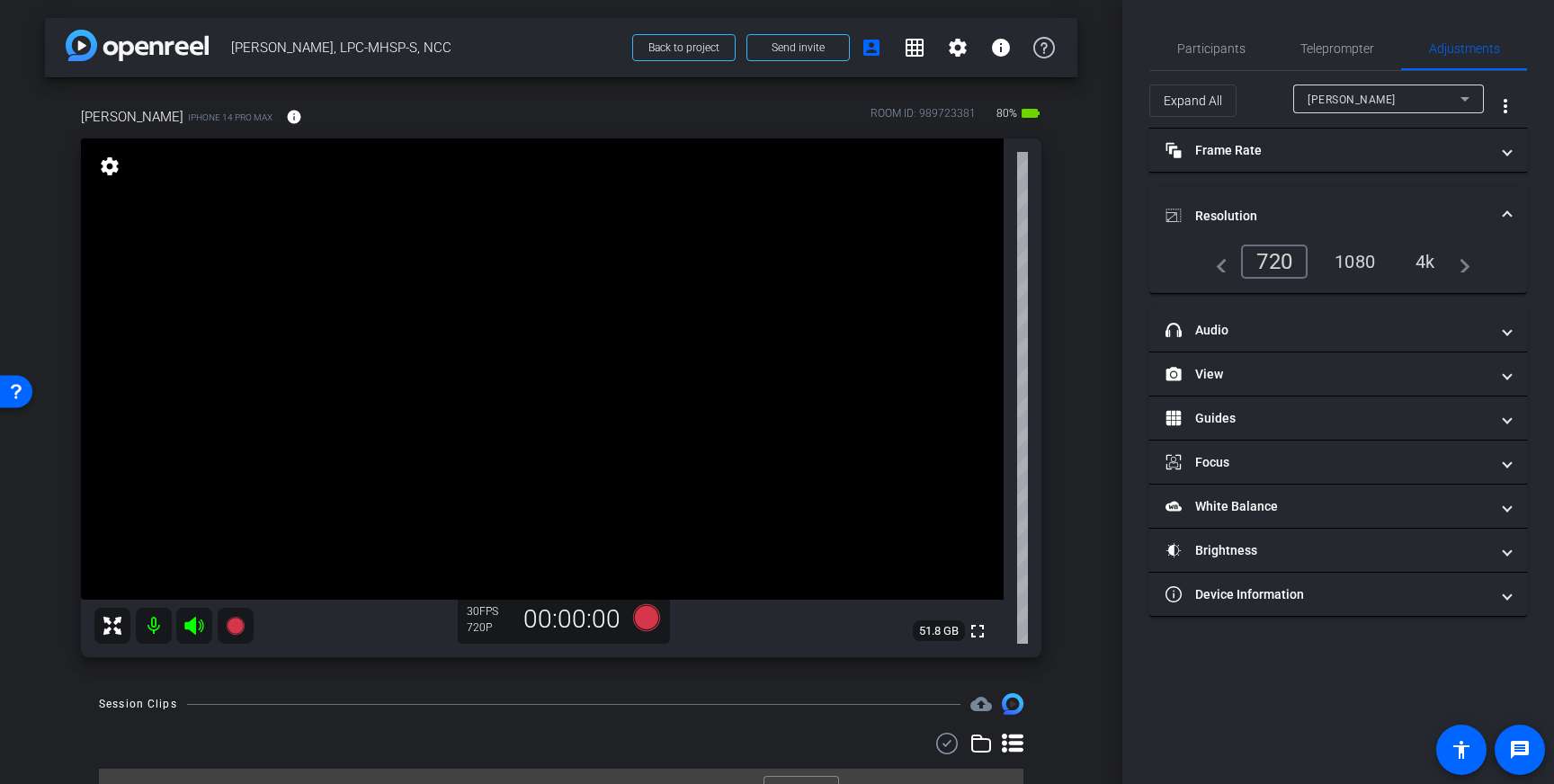
click at [1430, 259] on div "4k" at bounding box center [1424, 261] width 46 height 30
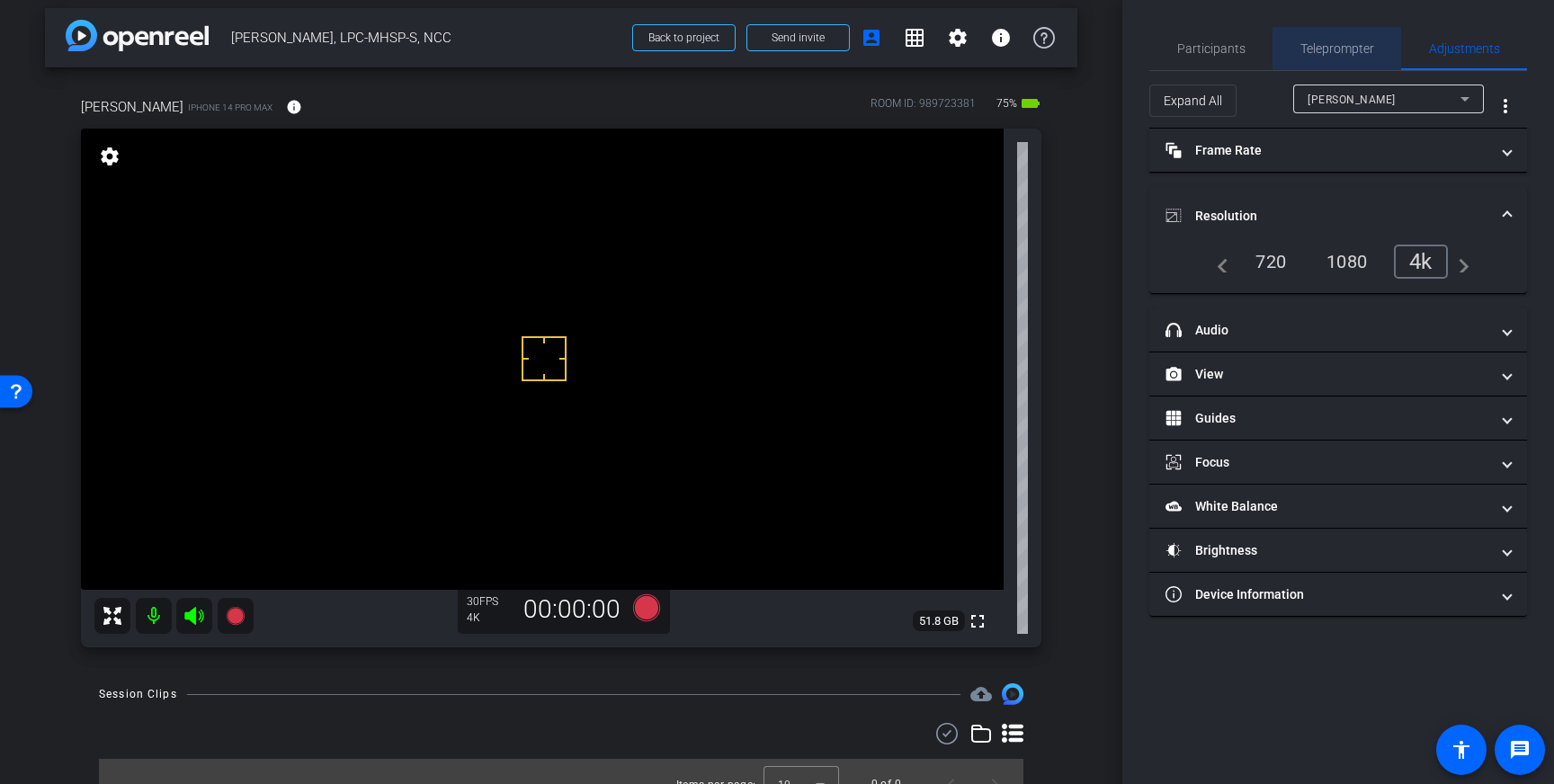
click at [1361, 55] on span "Teleprompter" at bounding box center [1337, 48] width 74 height 12
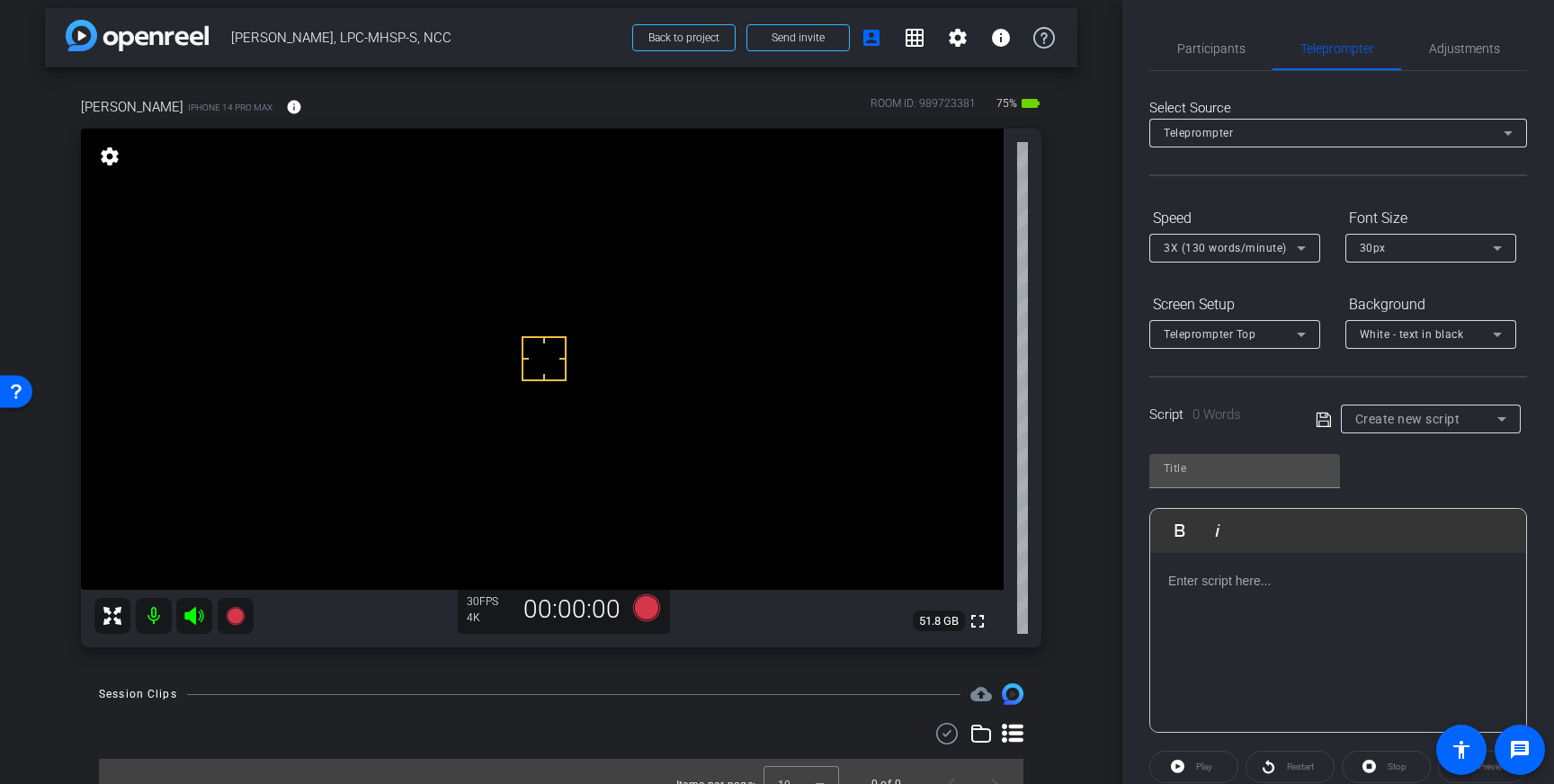
scroll to position [5, 0]
click at [1197, 44] on span "Participants" at bounding box center [1211, 44] width 68 height 12
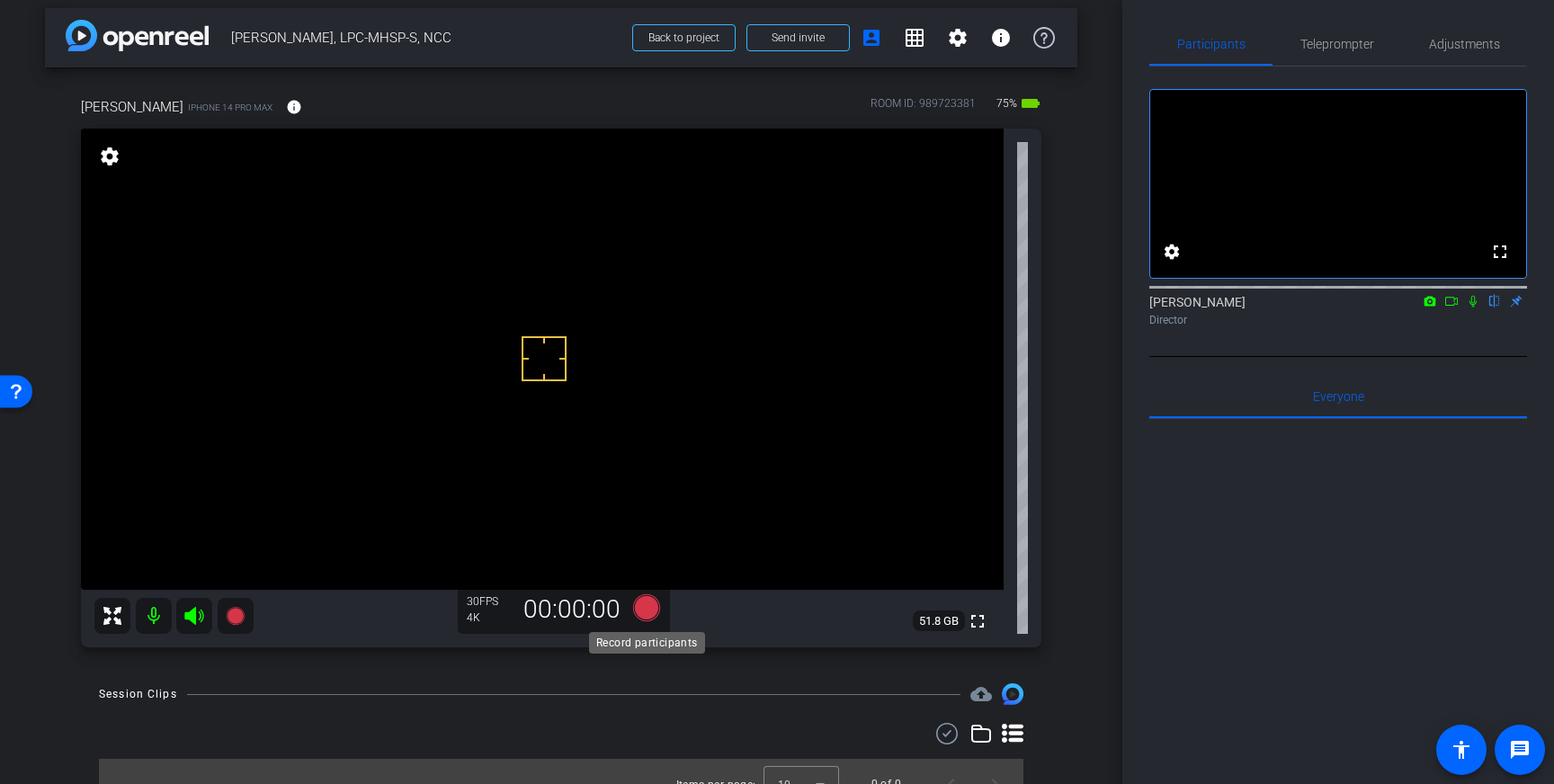
click at [650, 604] on icon at bounding box center [646, 607] width 27 height 27
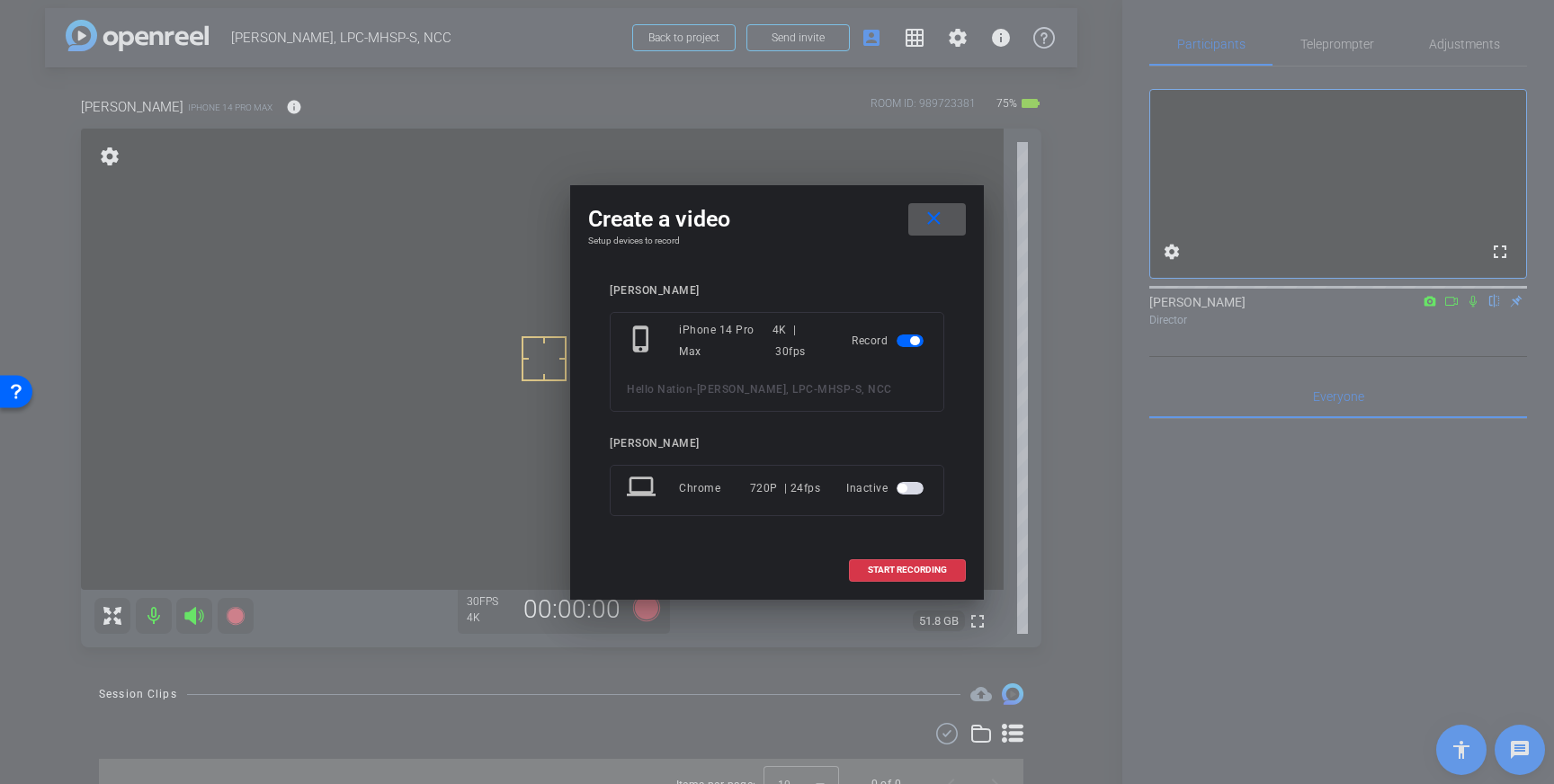
click at [931, 221] on mat-icon "close" at bounding box center [934, 219] width 23 height 23
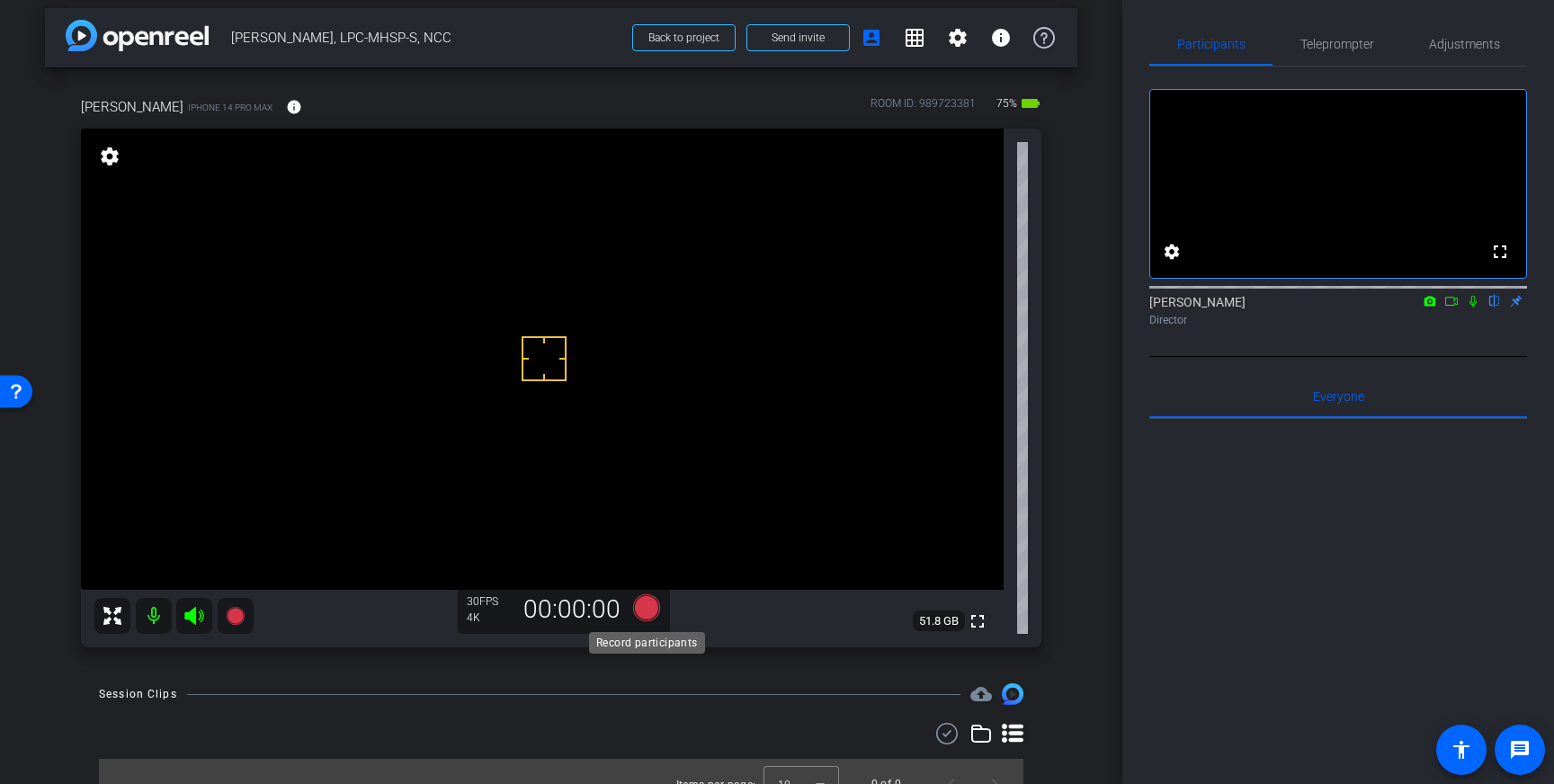
click at [654, 609] on icon at bounding box center [646, 607] width 27 height 27
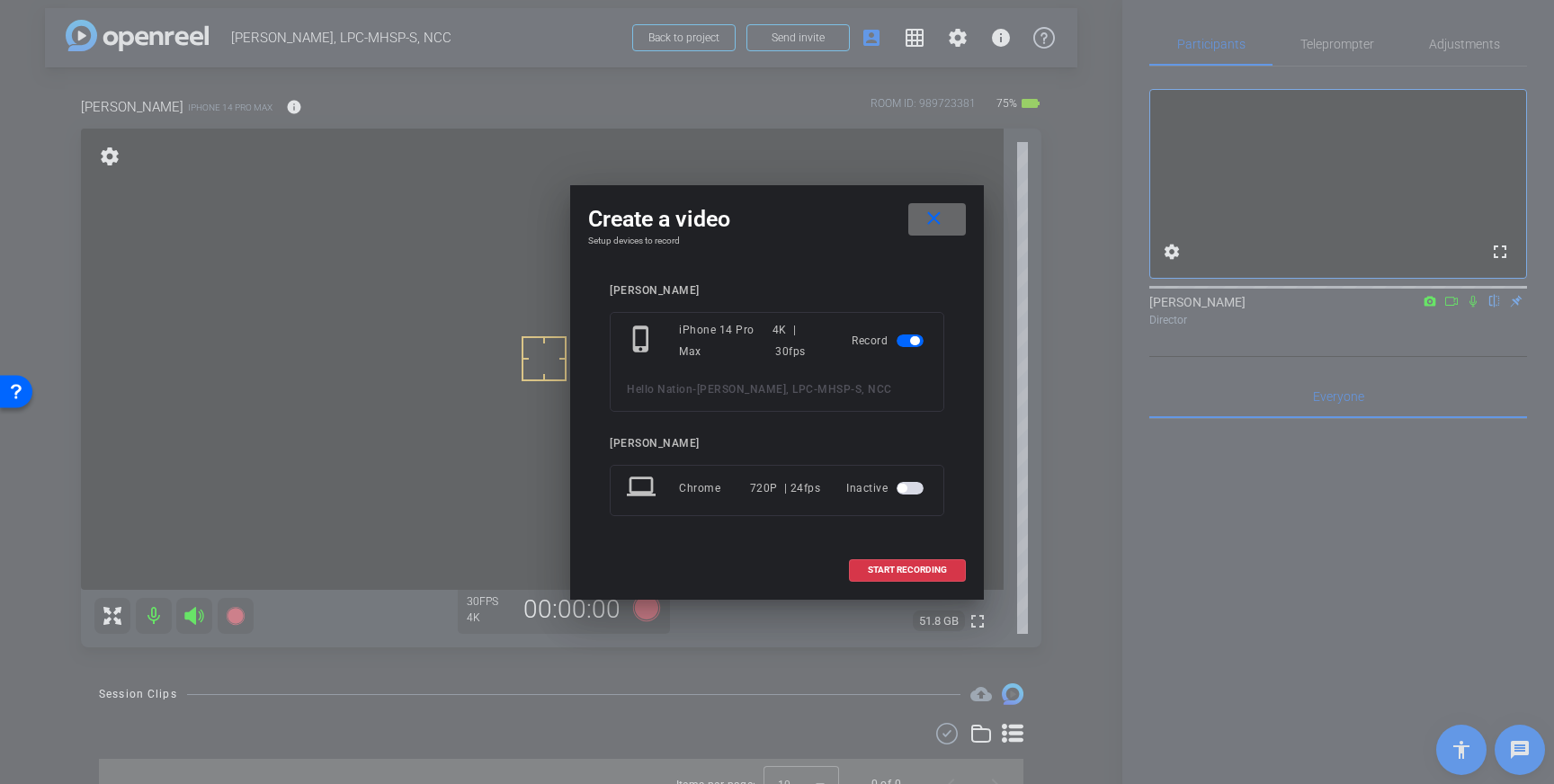
click at [939, 229] on mat-icon "close" at bounding box center [934, 219] width 23 height 23
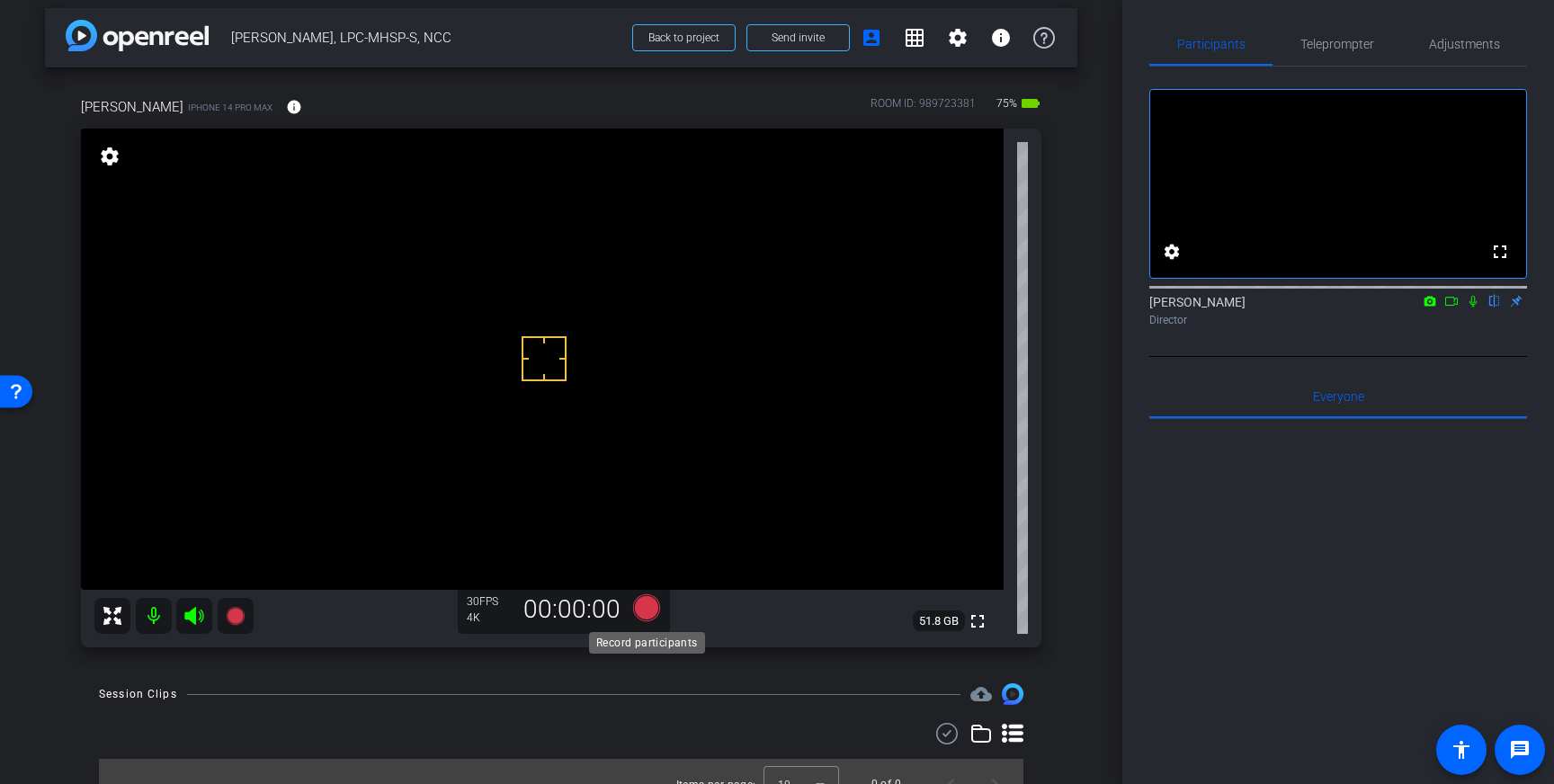
click at [653, 604] on icon at bounding box center [646, 607] width 27 height 27
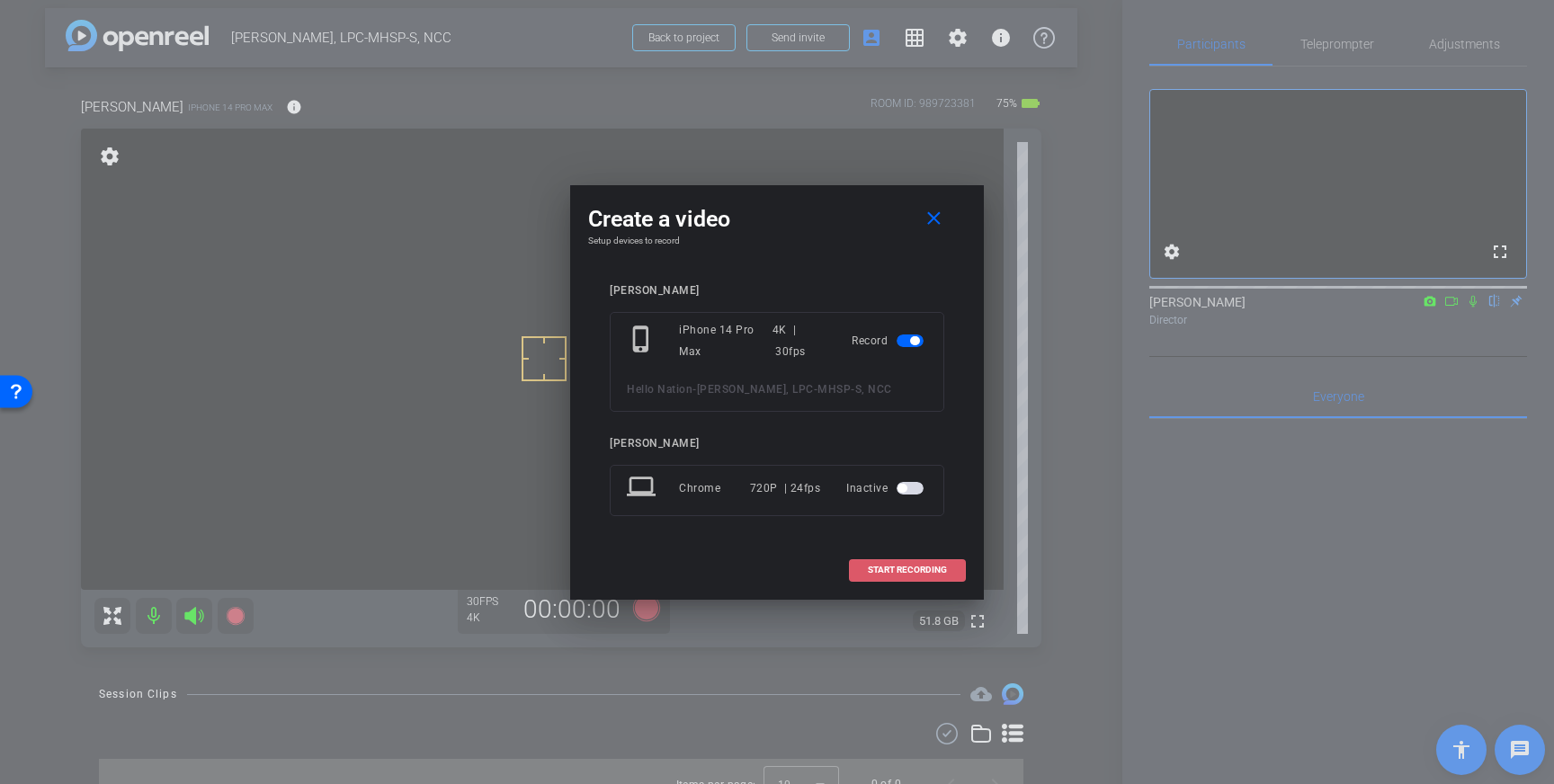
click at [925, 569] on span "START RECORDING" at bounding box center [907, 570] width 79 height 9
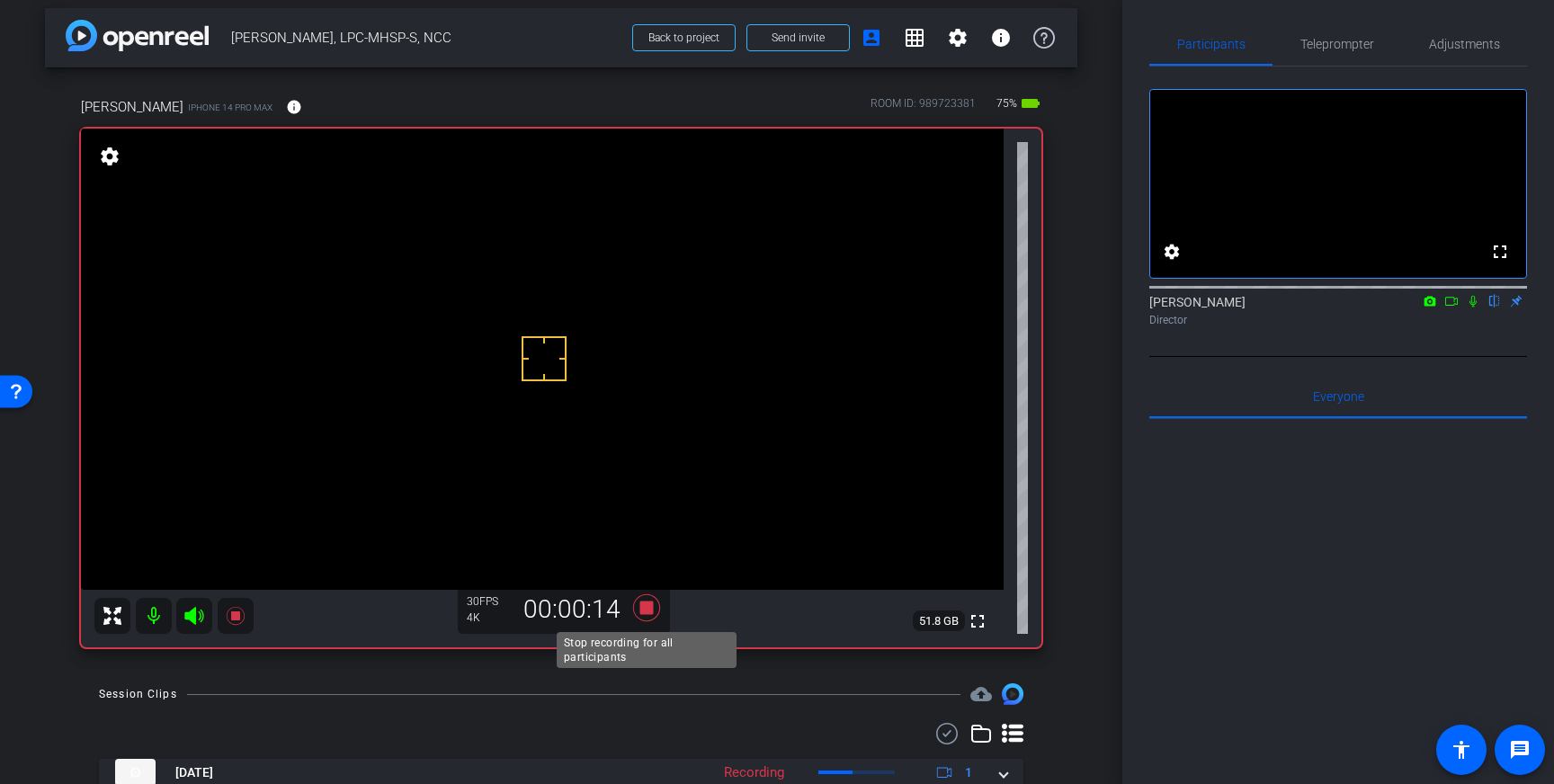
click at [648, 610] on icon at bounding box center [646, 607] width 27 height 27
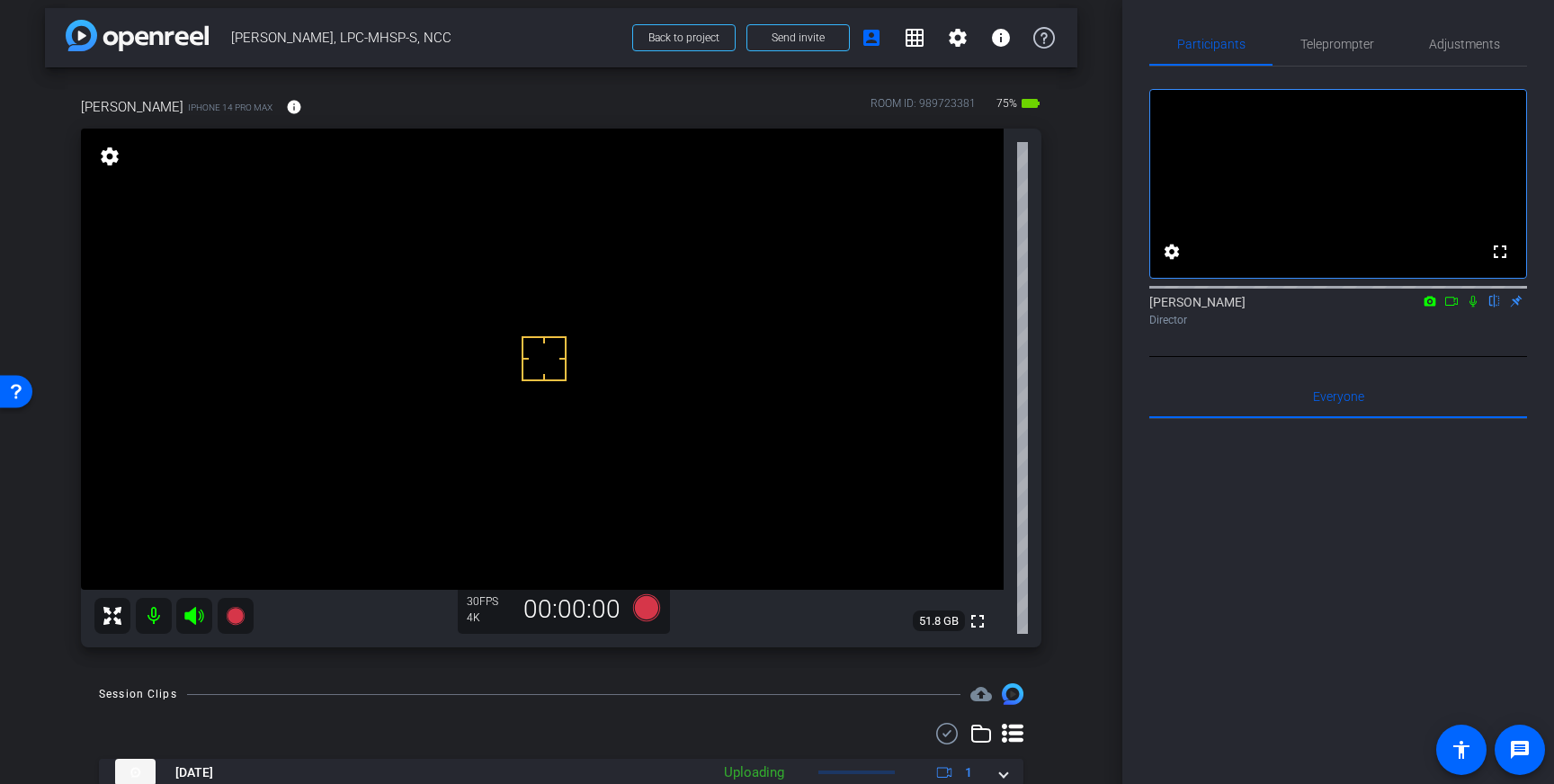
scroll to position [76, 0]
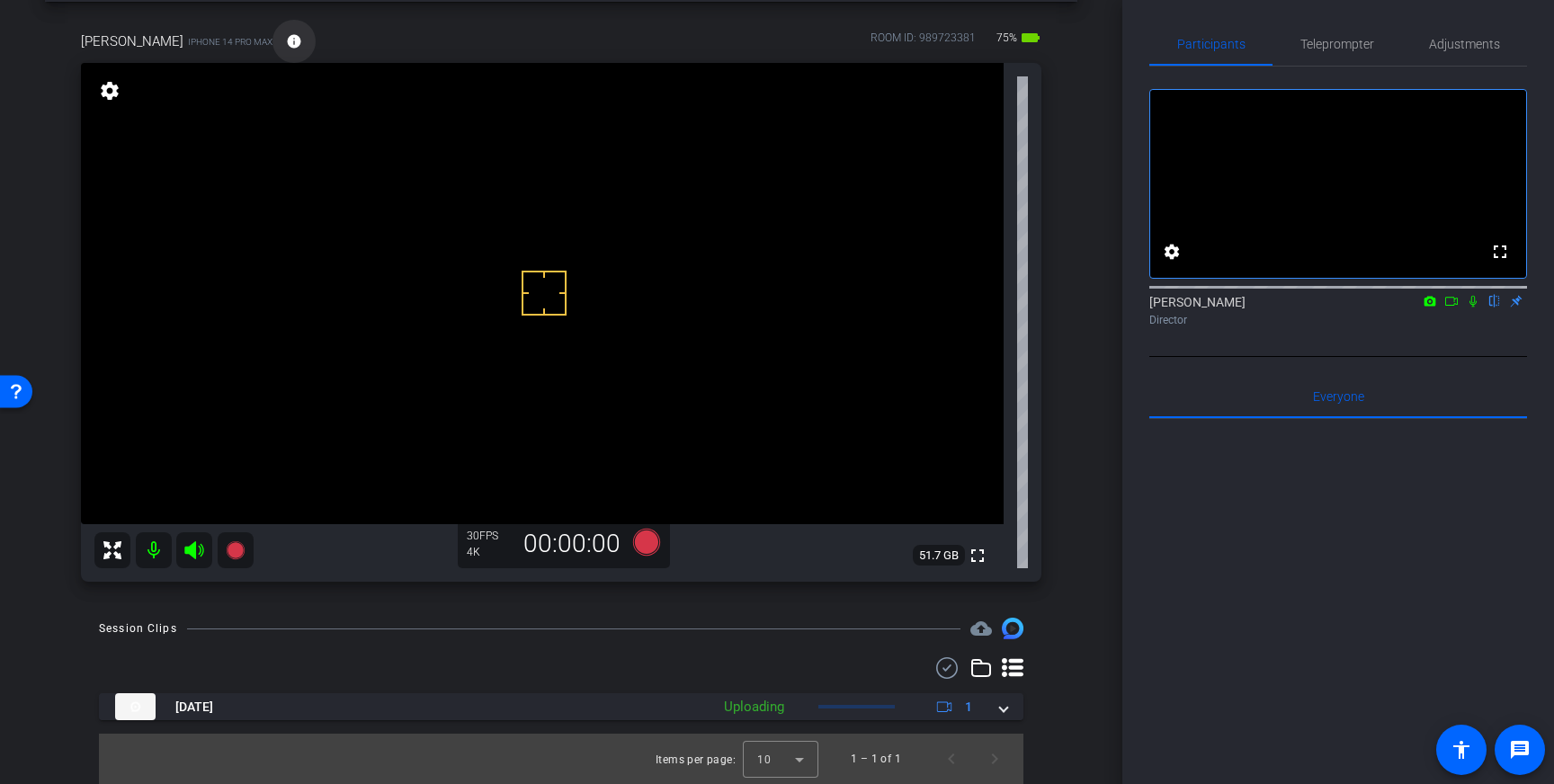
click at [286, 38] on mat-icon "info" at bounding box center [293, 41] width 16 height 16
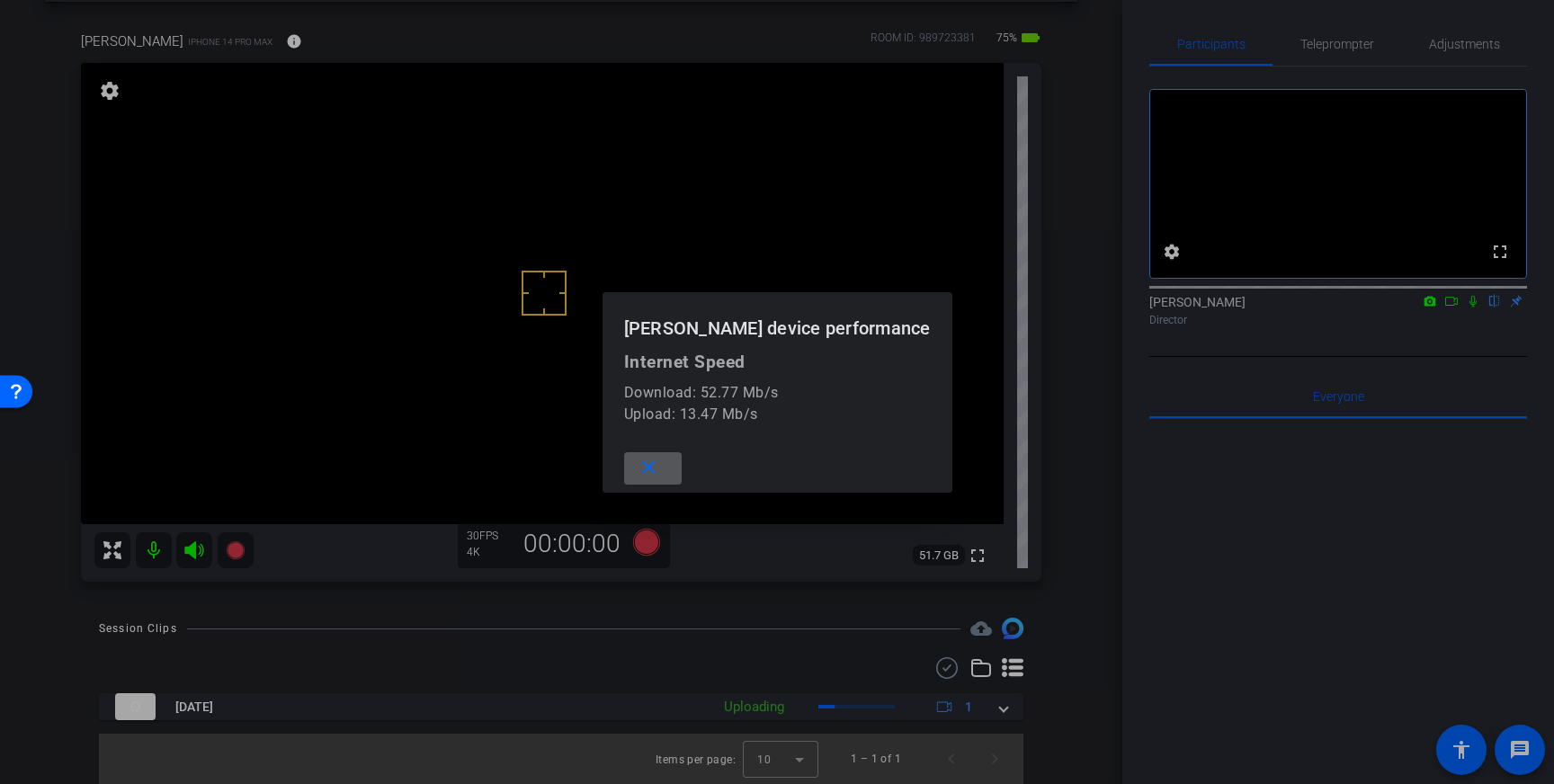
click at [514, 46] on div at bounding box center [777, 392] width 1554 height 784
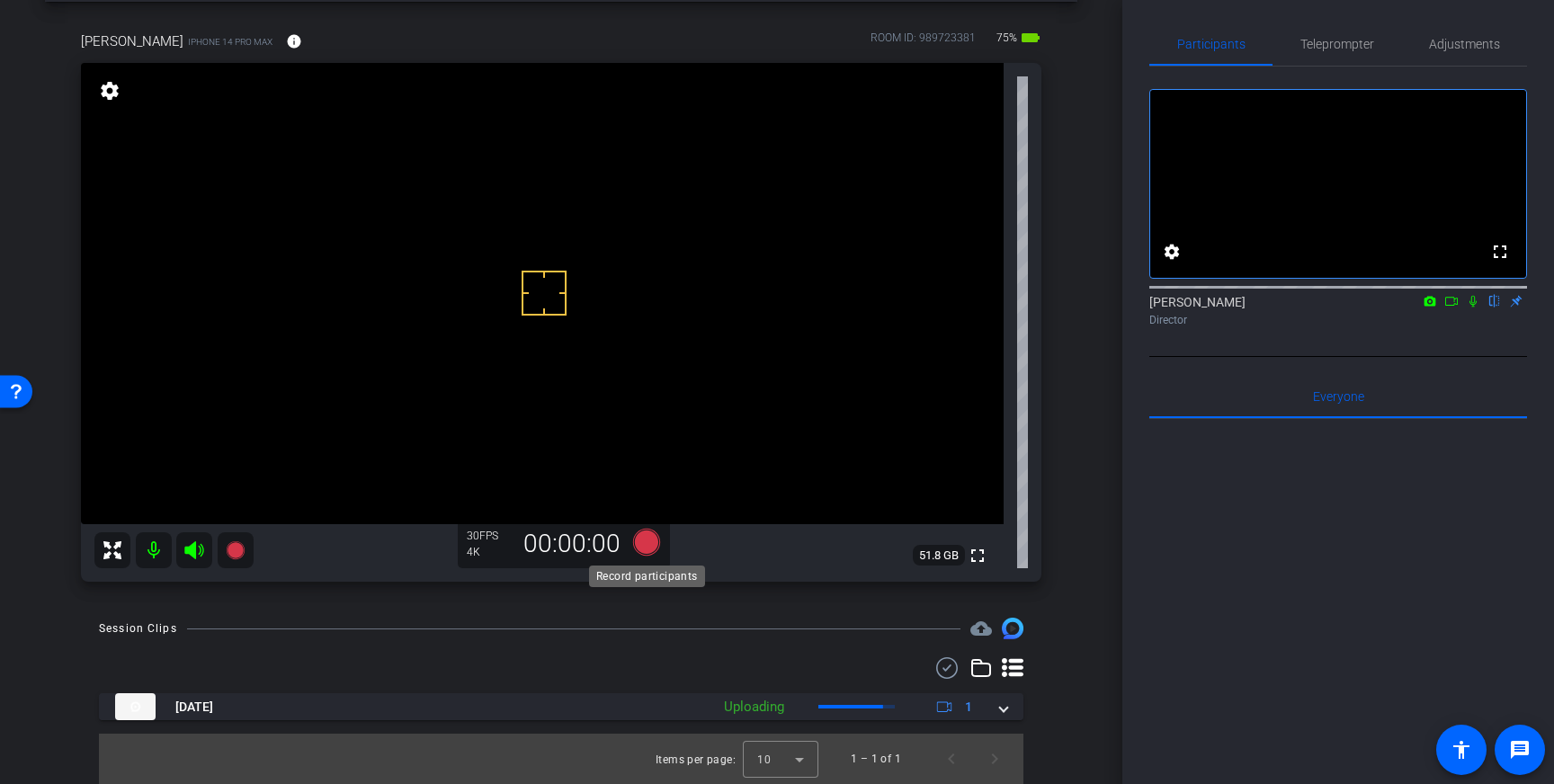
click at [650, 542] on icon at bounding box center [646, 542] width 27 height 27
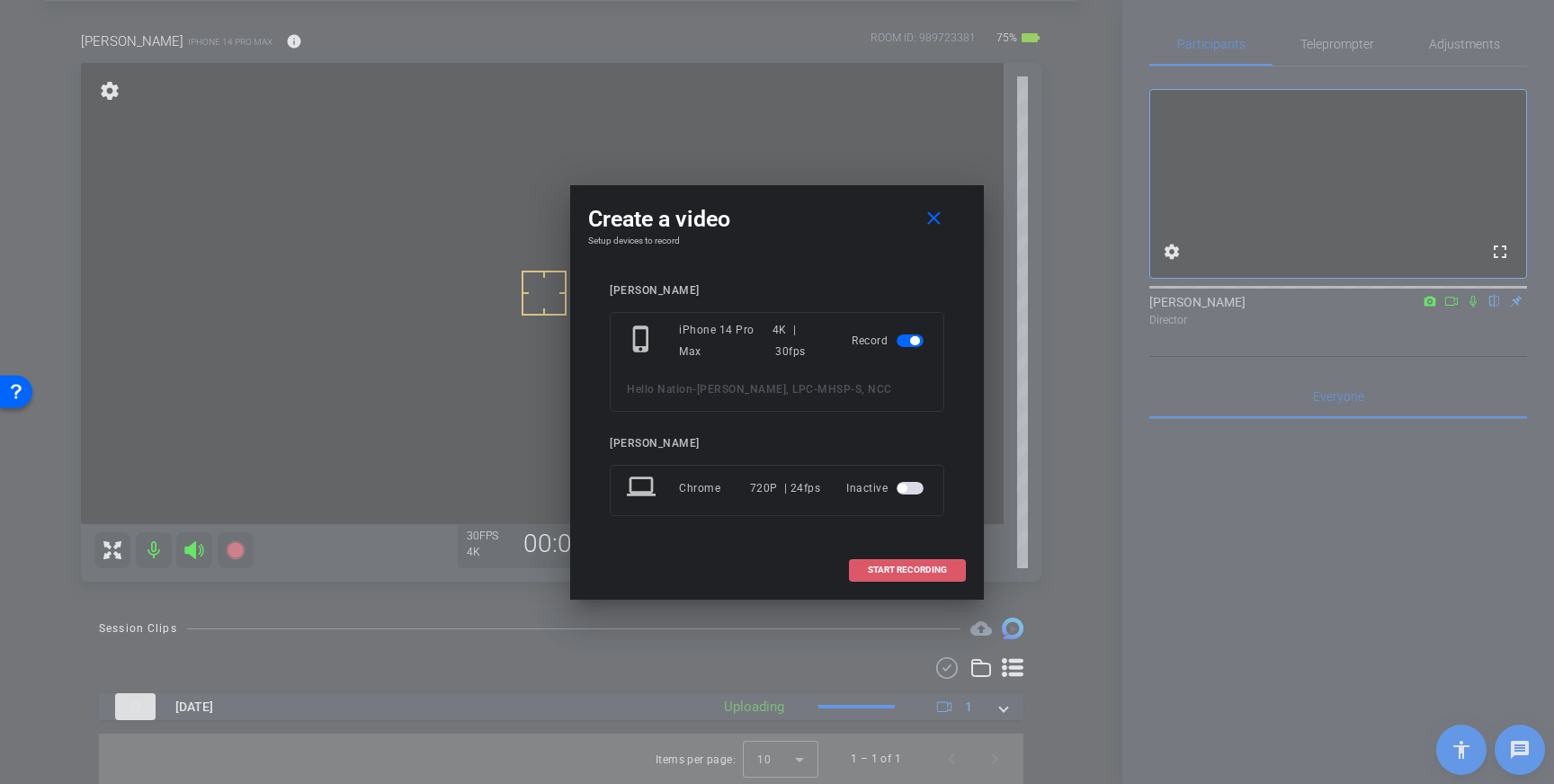
click at [902, 573] on span "START RECORDING" at bounding box center [907, 570] width 79 height 9
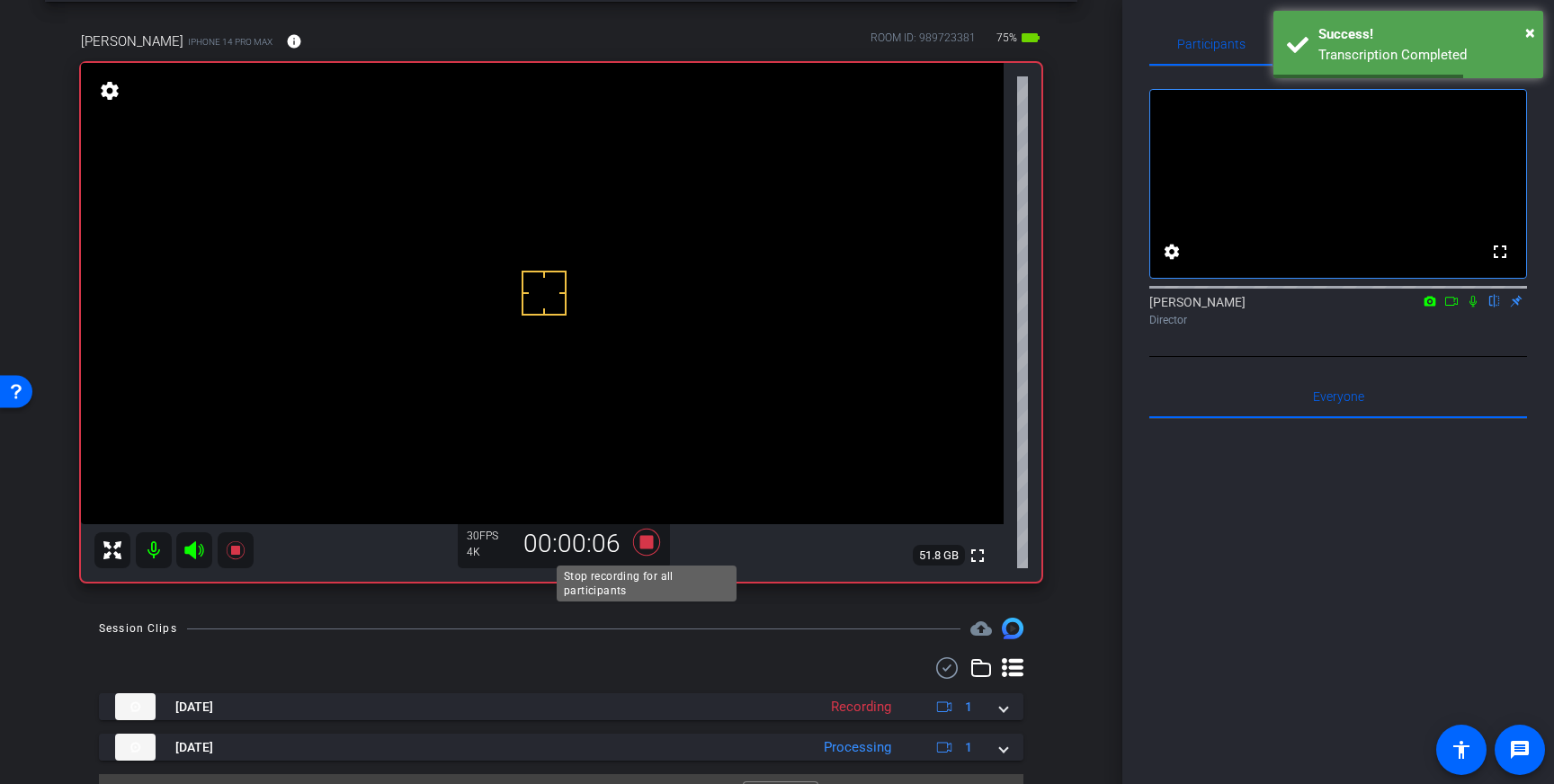
click at [645, 547] on icon at bounding box center [646, 542] width 27 height 27
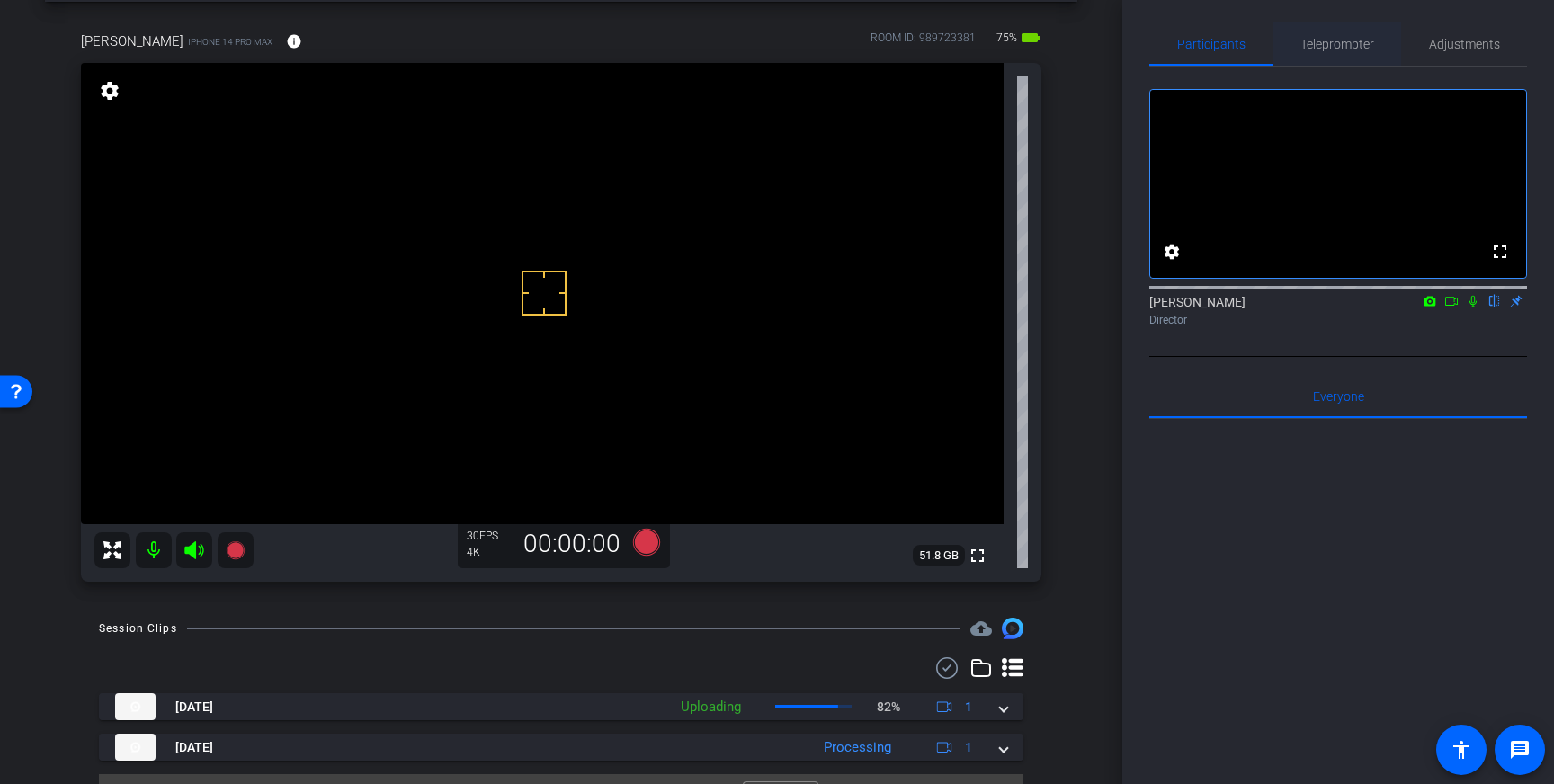
click at [1325, 45] on span "Teleprompter" at bounding box center [1337, 44] width 74 height 12
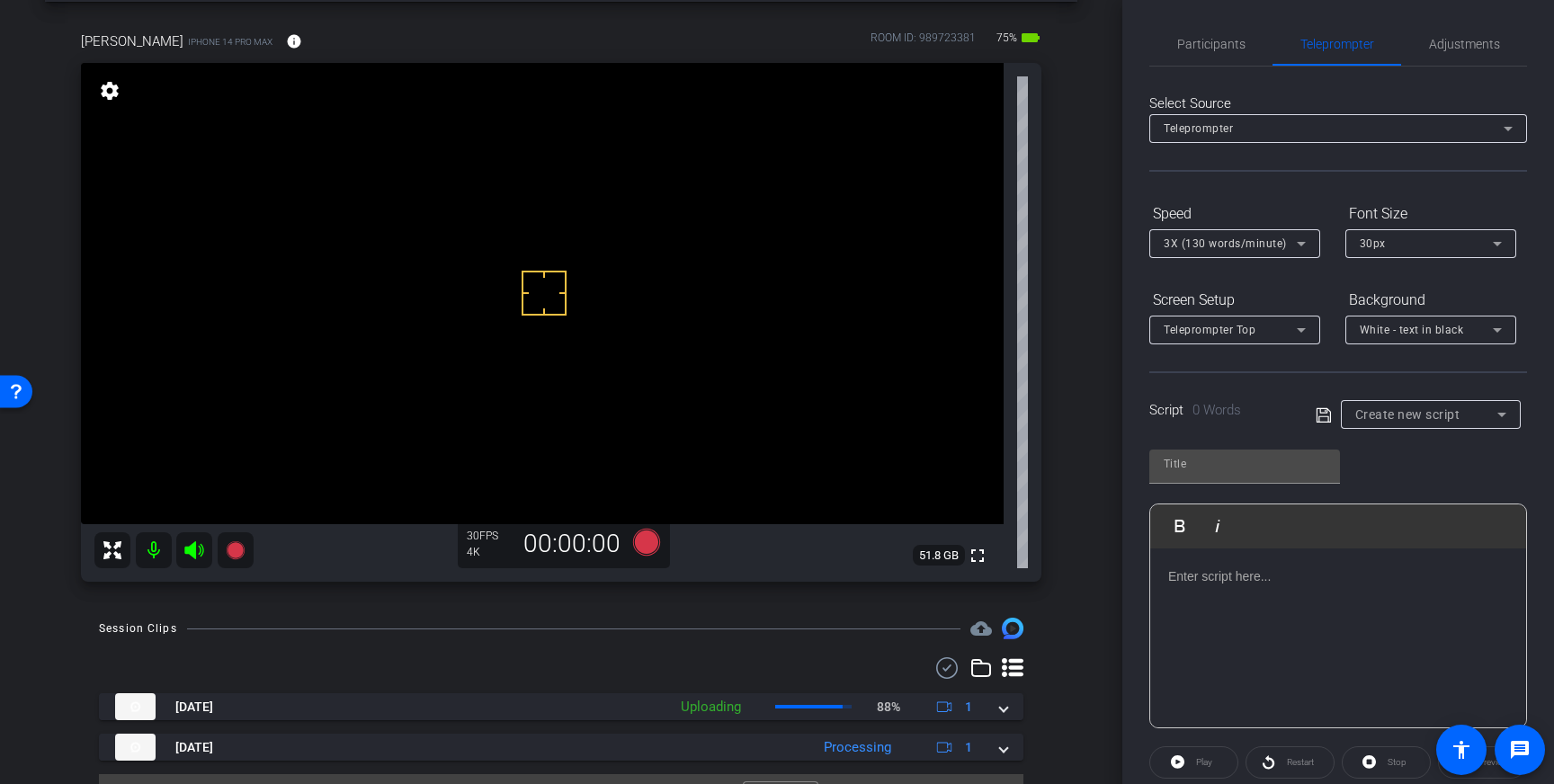
click at [1257, 550] on div "Play Play from this location Play Selected Play and display the selected text o…" at bounding box center [1337, 616] width 377 height 225
click at [1256, 560] on div at bounding box center [1337, 638] width 375 height 180
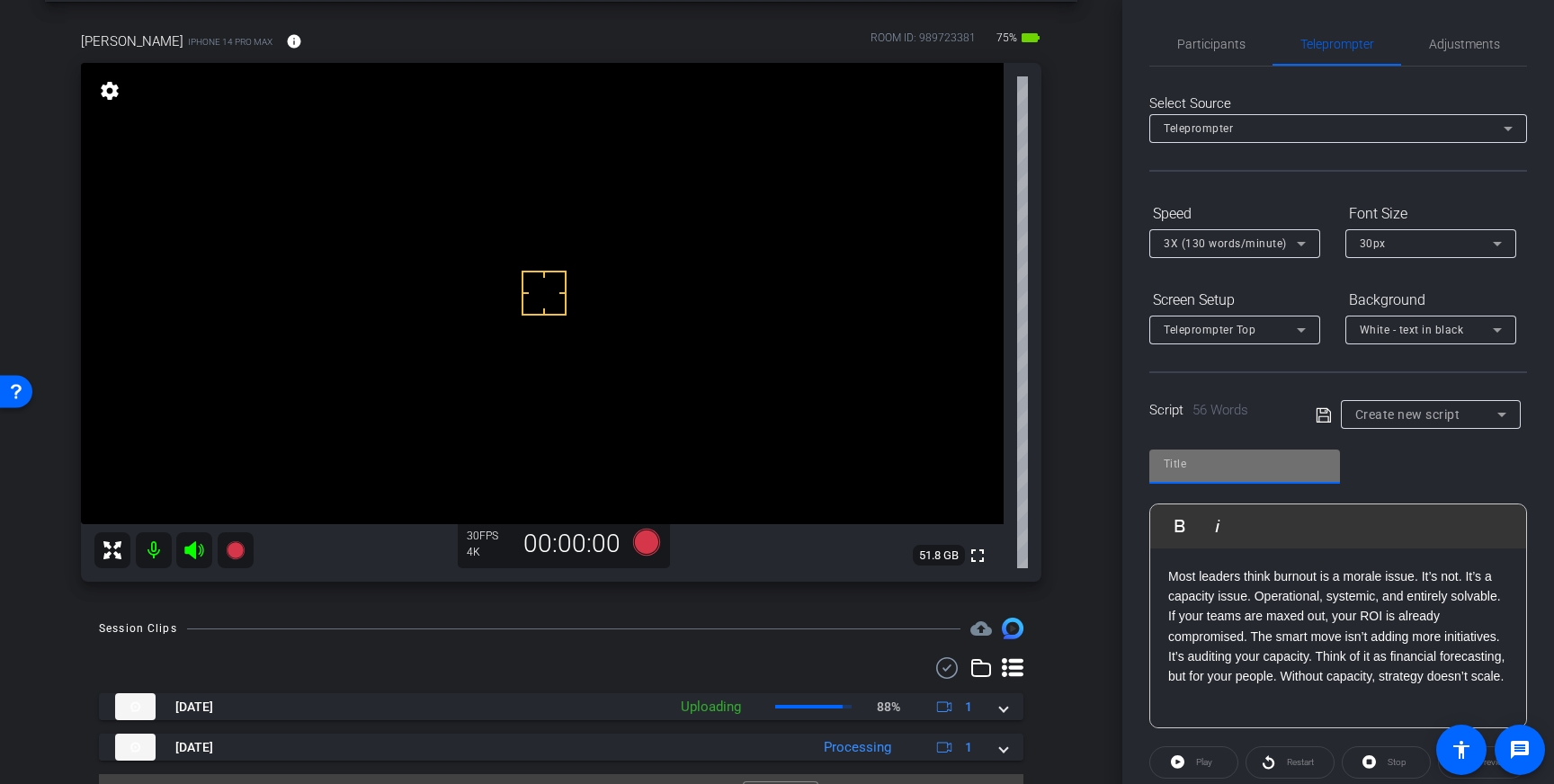
click at [1212, 468] on input "text" at bounding box center [1244, 463] width 162 height 22
type input "Valerie"
drag, startPoint x: 1323, startPoint y: 411, endPoint x: 1383, endPoint y: 450, distance: 71.6
click at [1323, 412] on icon at bounding box center [1323, 415] width 16 height 22
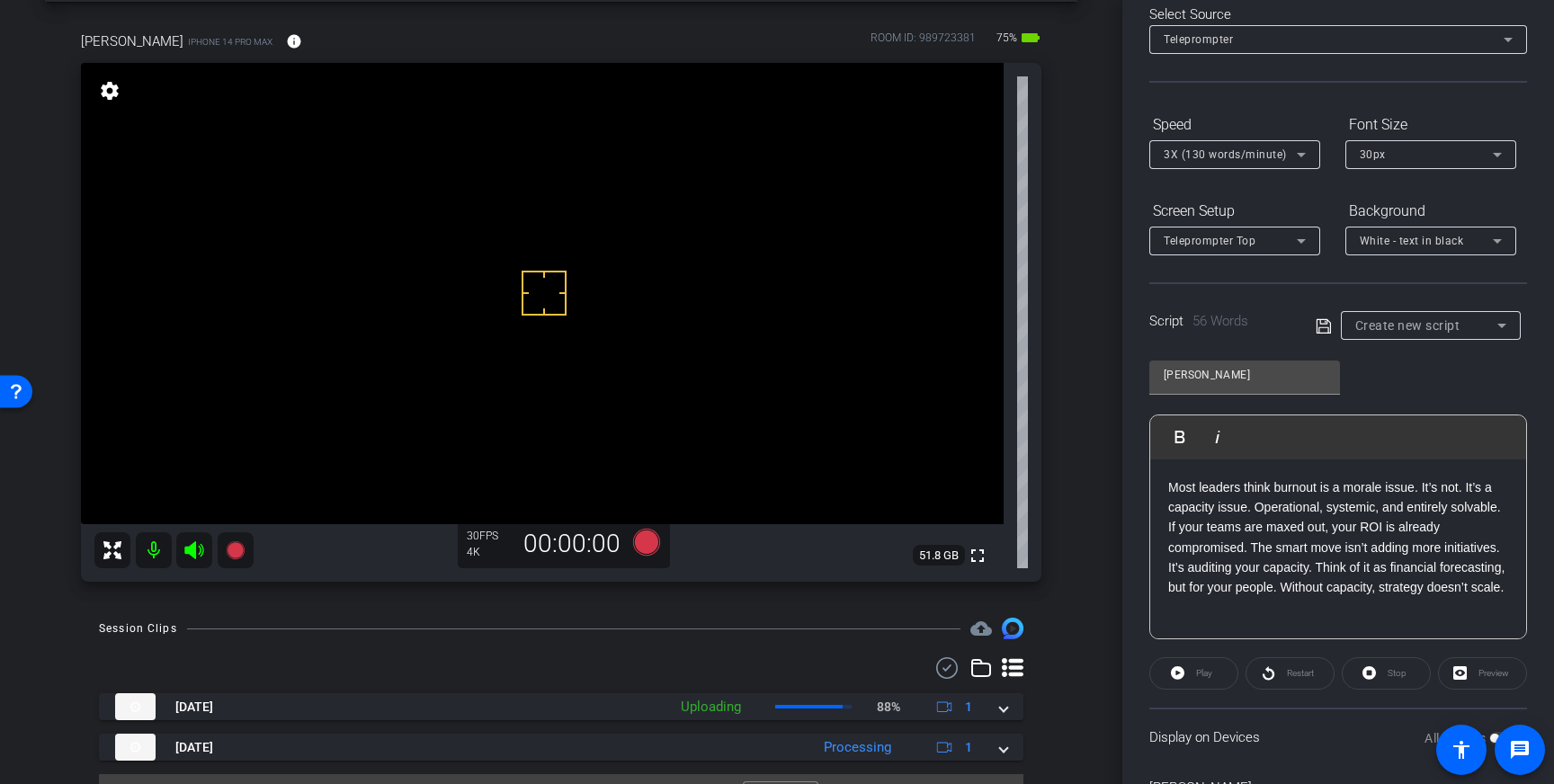
scroll to position [199, 0]
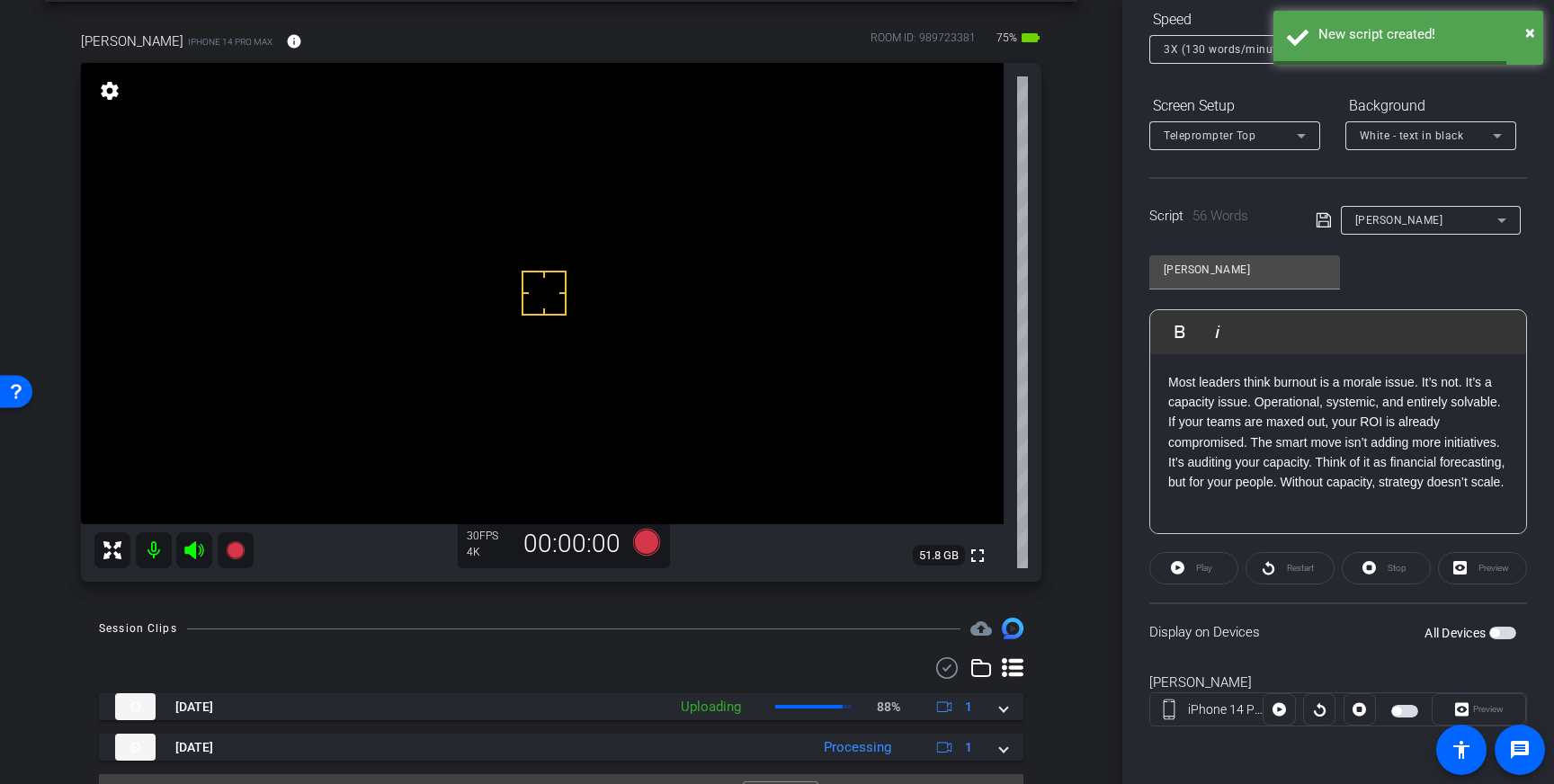
drag, startPoint x: 1495, startPoint y: 629, endPoint x: 1499, endPoint y: 638, distance: 9.8
click at [1495, 630] on span "button" at bounding box center [1494, 634] width 9 height 9
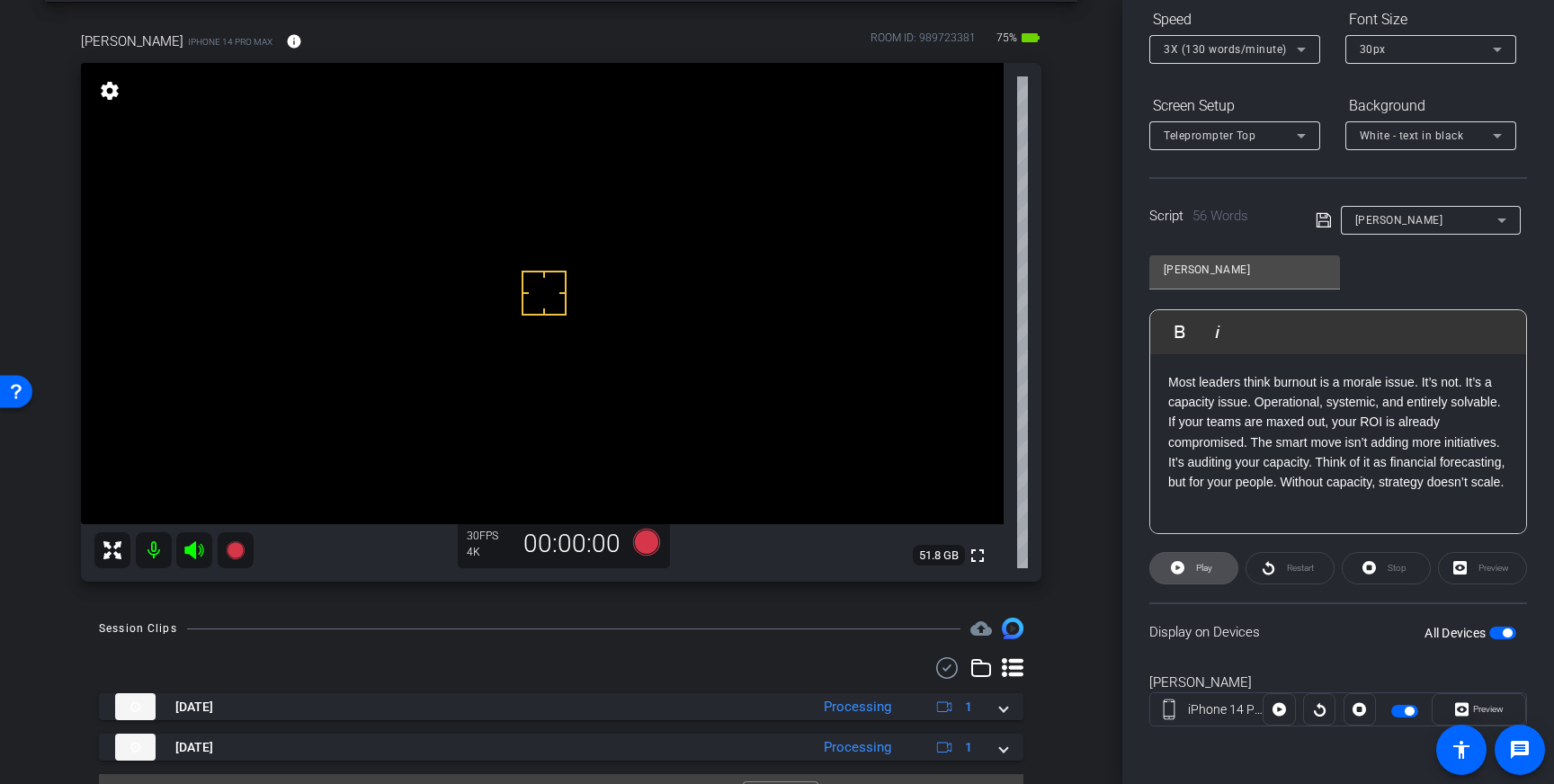
click at [1193, 566] on span "Play" at bounding box center [1202, 568] width 21 height 26
click at [1373, 570] on icon at bounding box center [1369, 567] width 13 height 13
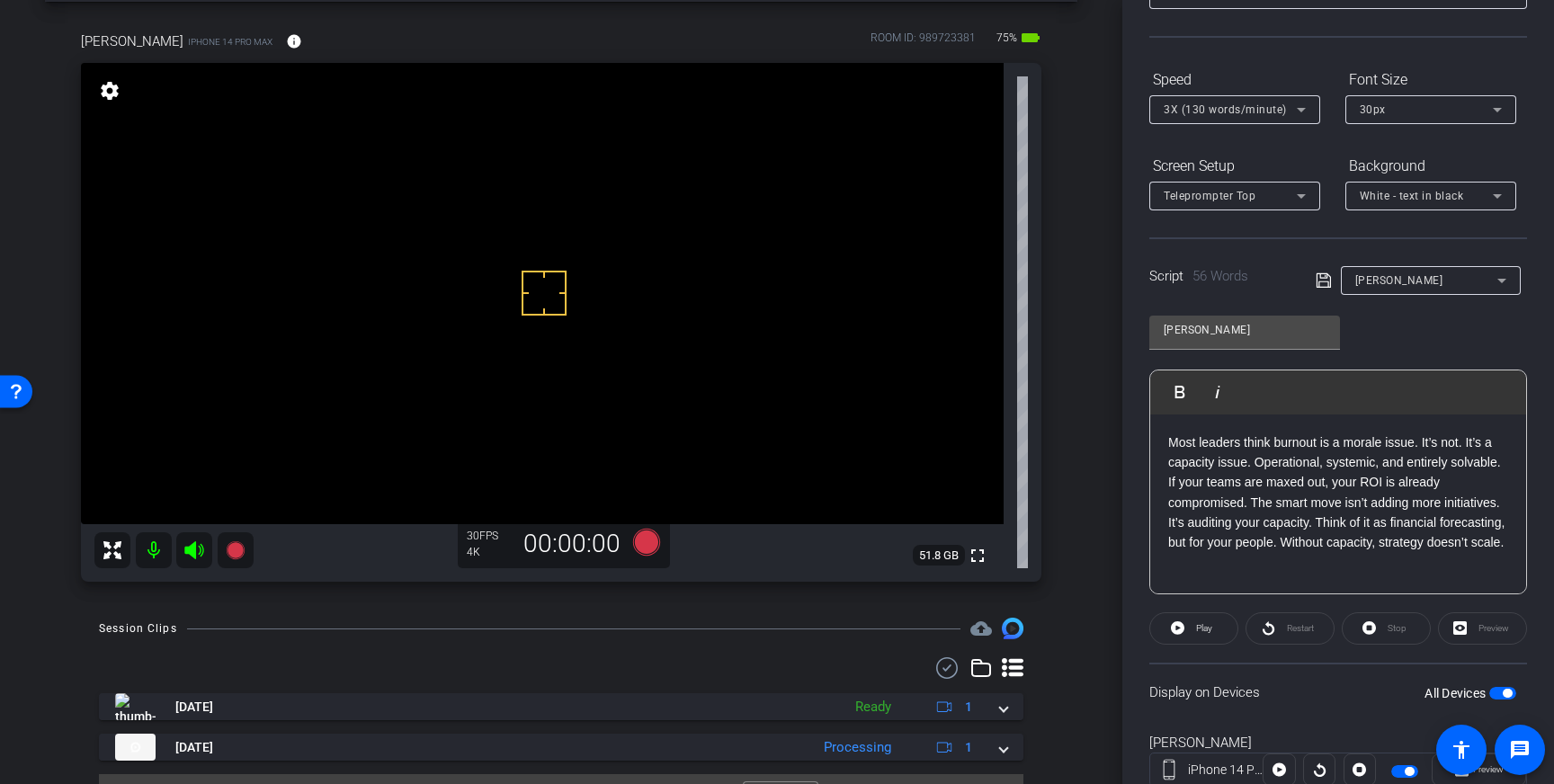
scroll to position [129, 0]
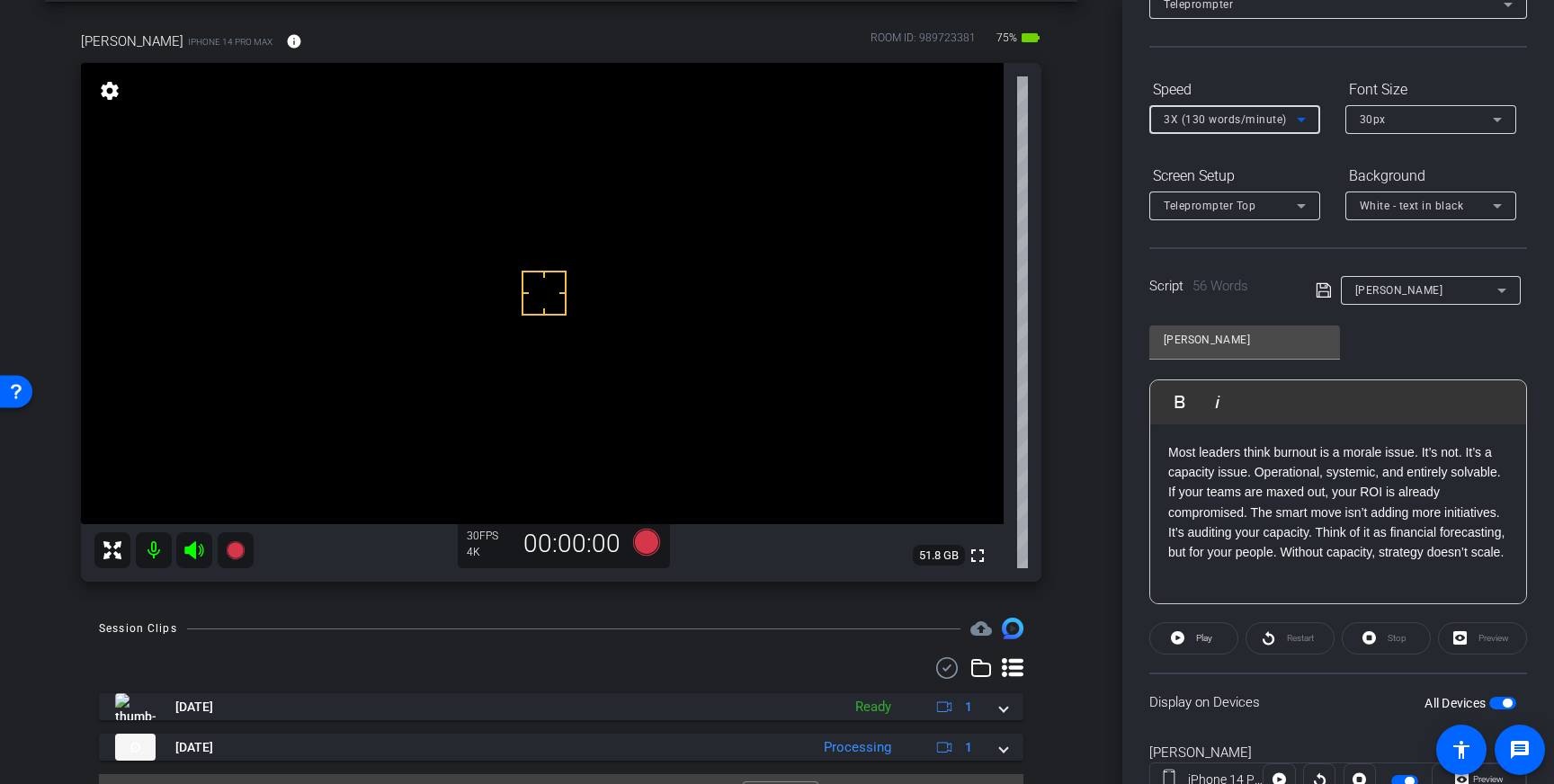
click at [1288, 115] on div "3X (130 words/minute)" at bounding box center [1230, 119] width 133 height 23
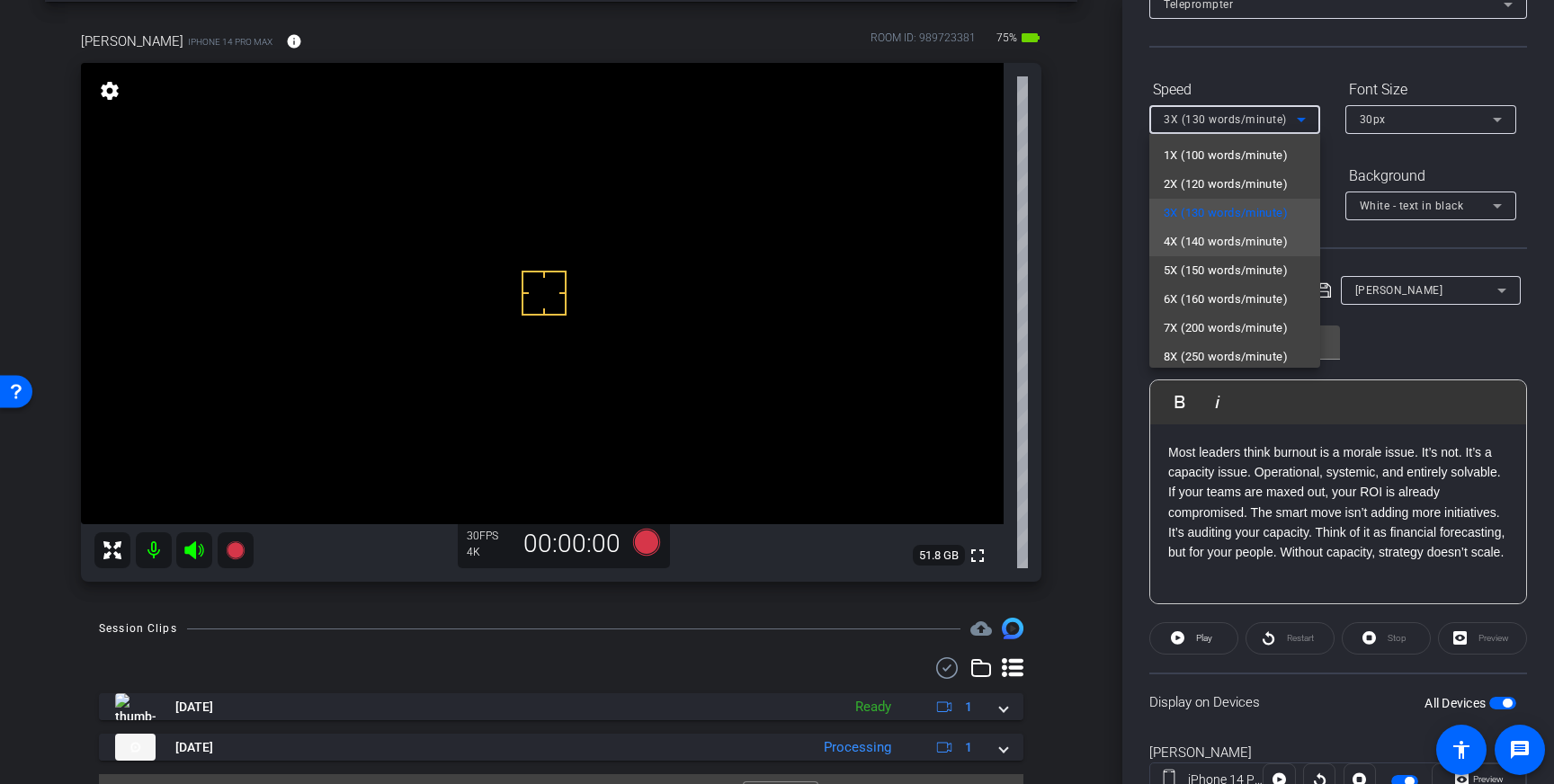
click at [1255, 244] on span "4X (140 words/minute)" at bounding box center [1225, 241] width 124 height 22
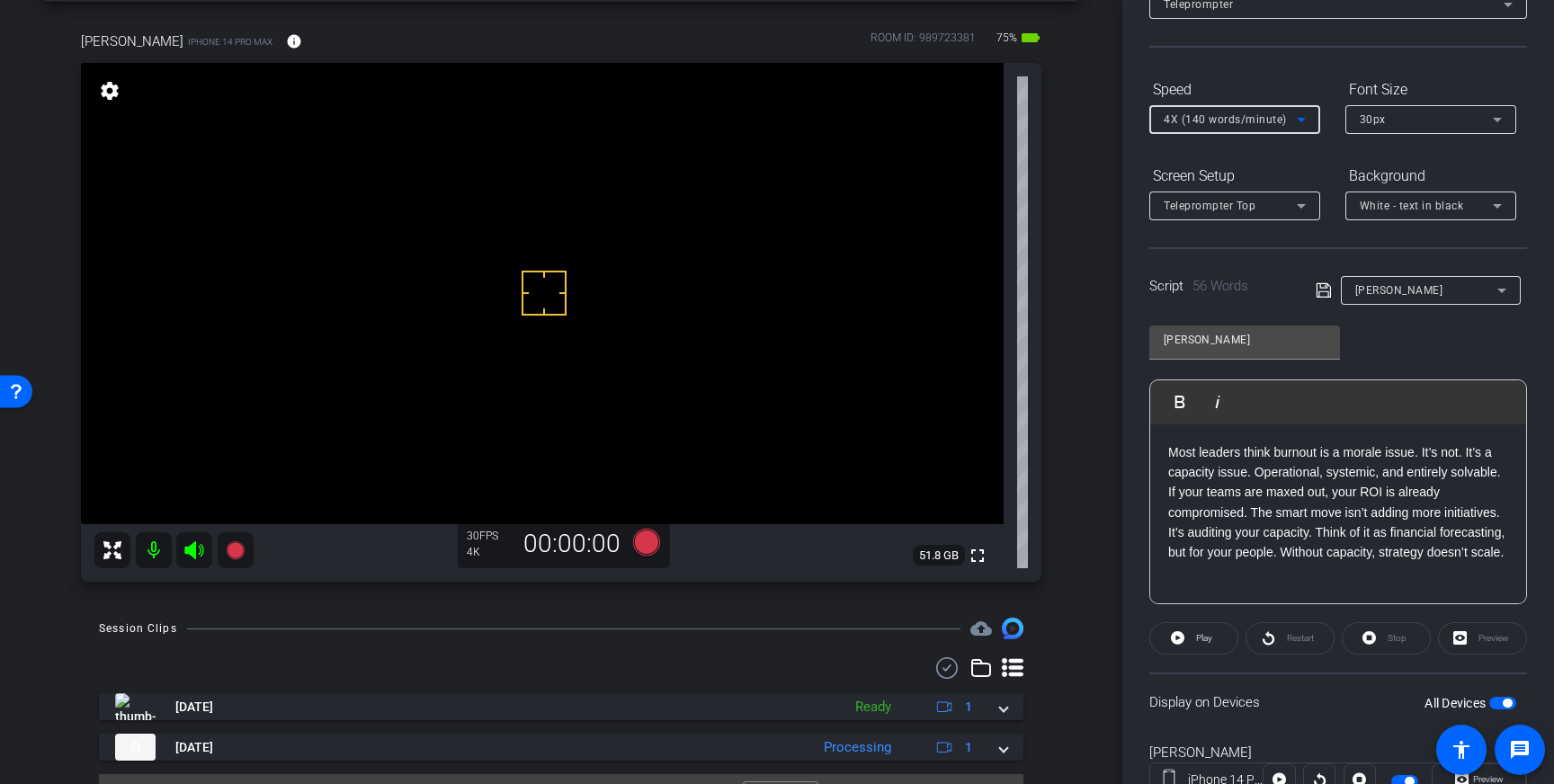
click at [1325, 293] on icon at bounding box center [1323, 290] width 16 height 22
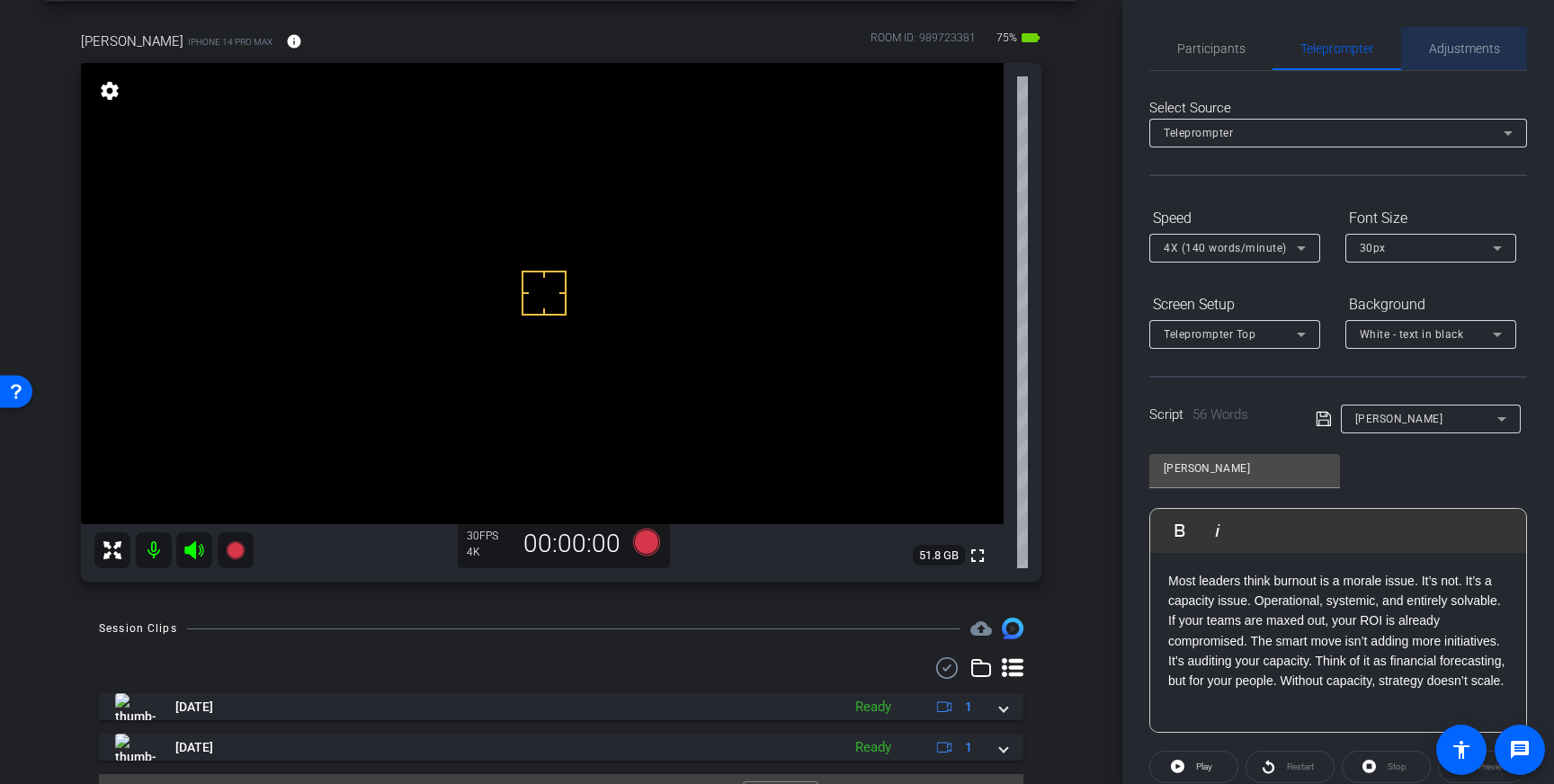
drag, startPoint x: 1458, startPoint y: 43, endPoint x: 1497, endPoint y: 55, distance: 40.8
click at [1458, 43] on span "Adjustments" at bounding box center [1464, 48] width 71 height 12
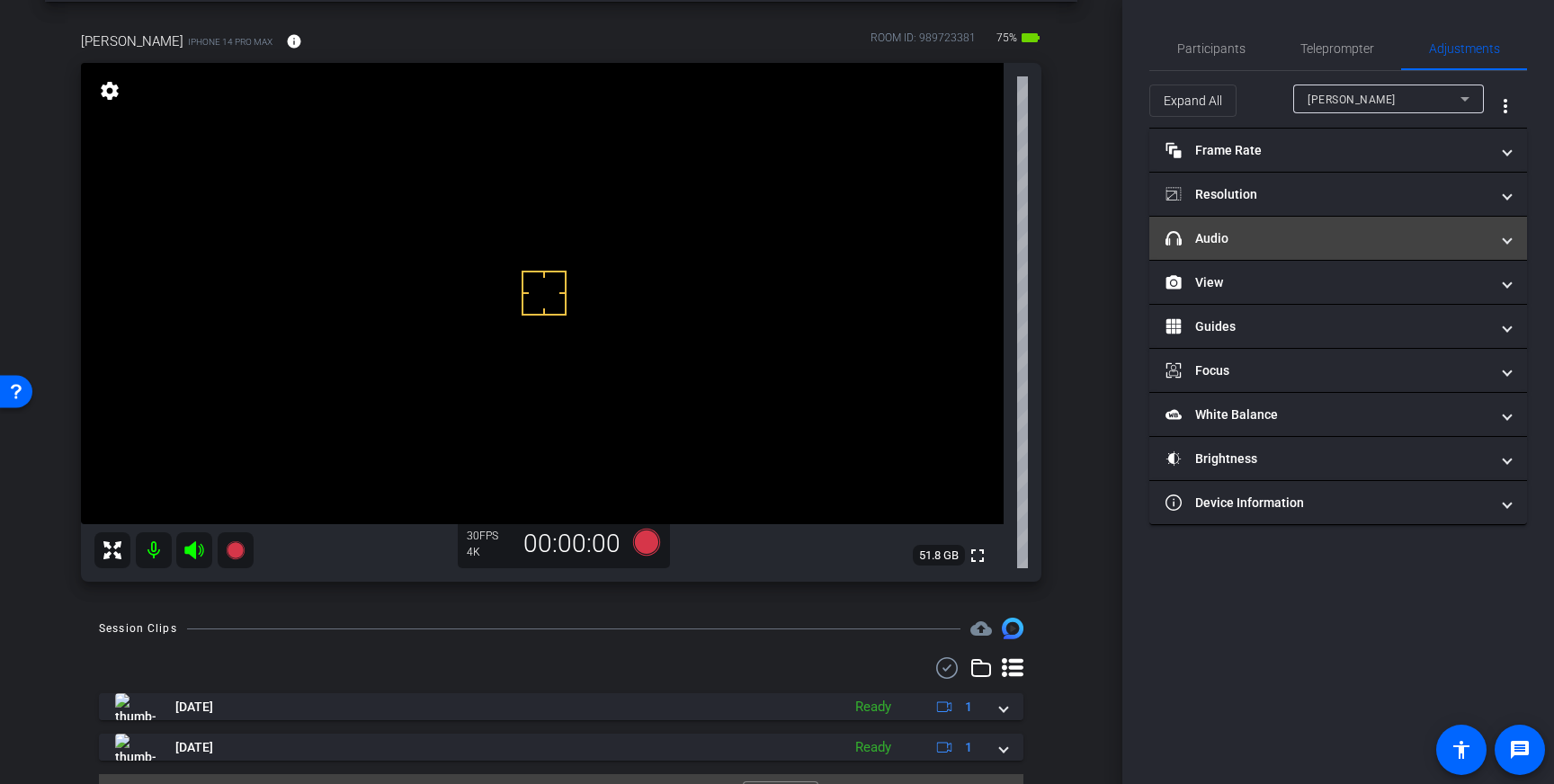
click at [1393, 254] on mat-expansion-panel-header "headphone icon Audio" at bounding box center [1337, 238] width 377 height 44
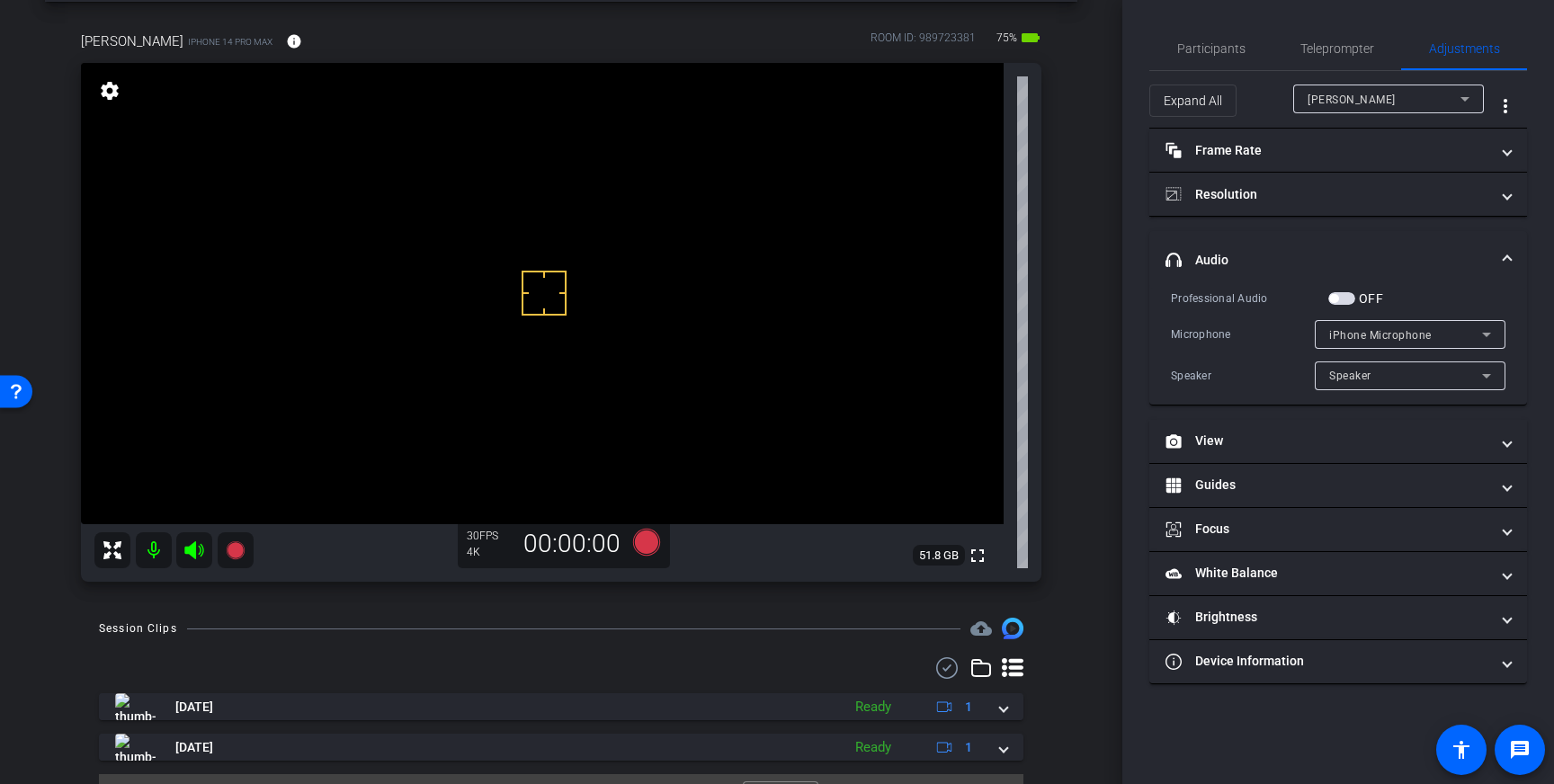
click at [1339, 298] on span "button" at bounding box center [1341, 298] width 27 height 12
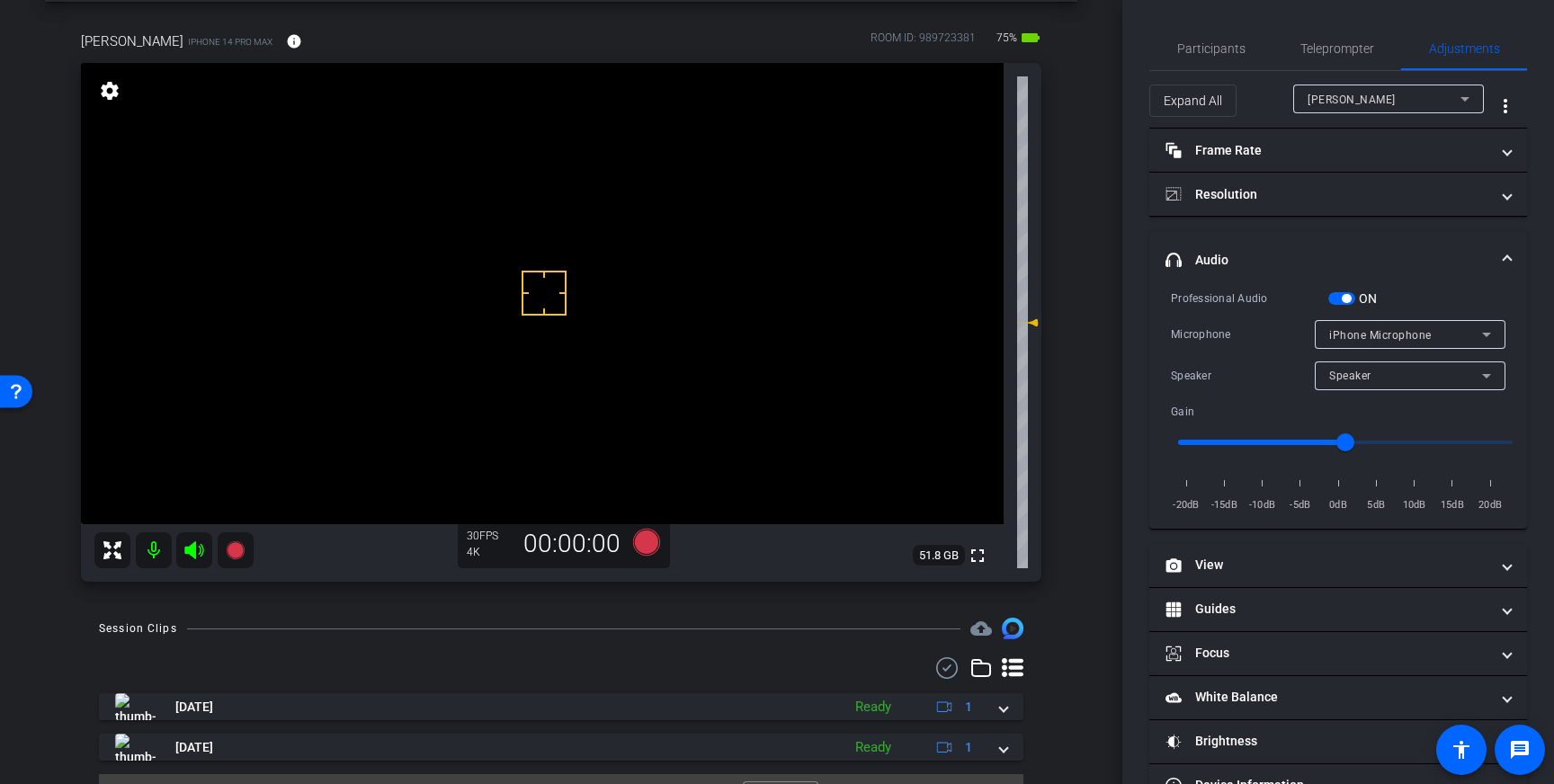
click at [1505, 260] on span at bounding box center [1508, 260] width 8 height 19
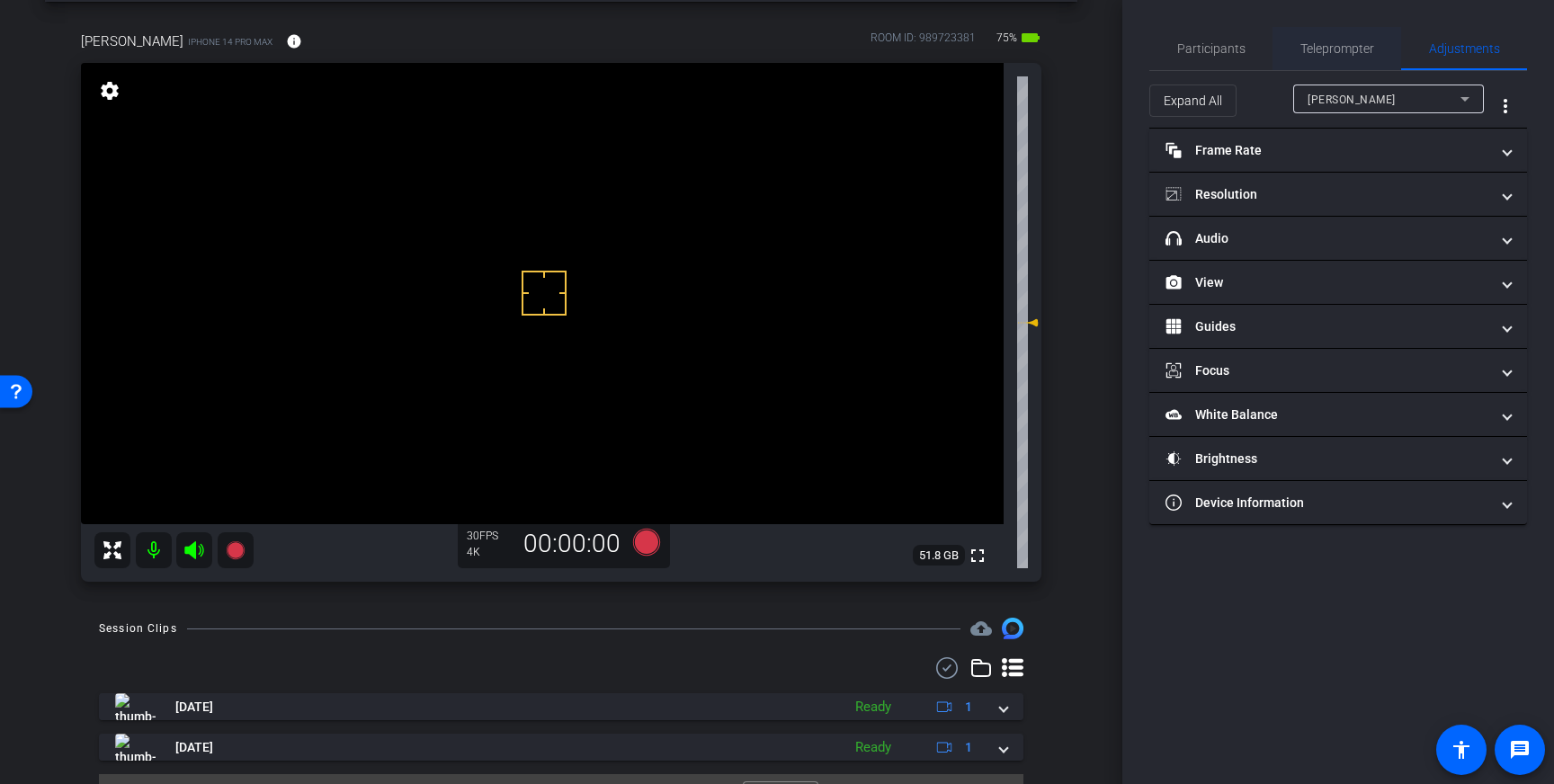
click at [1348, 61] on span "Teleprompter" at bounding box center [1337, 49] width 74 height 44
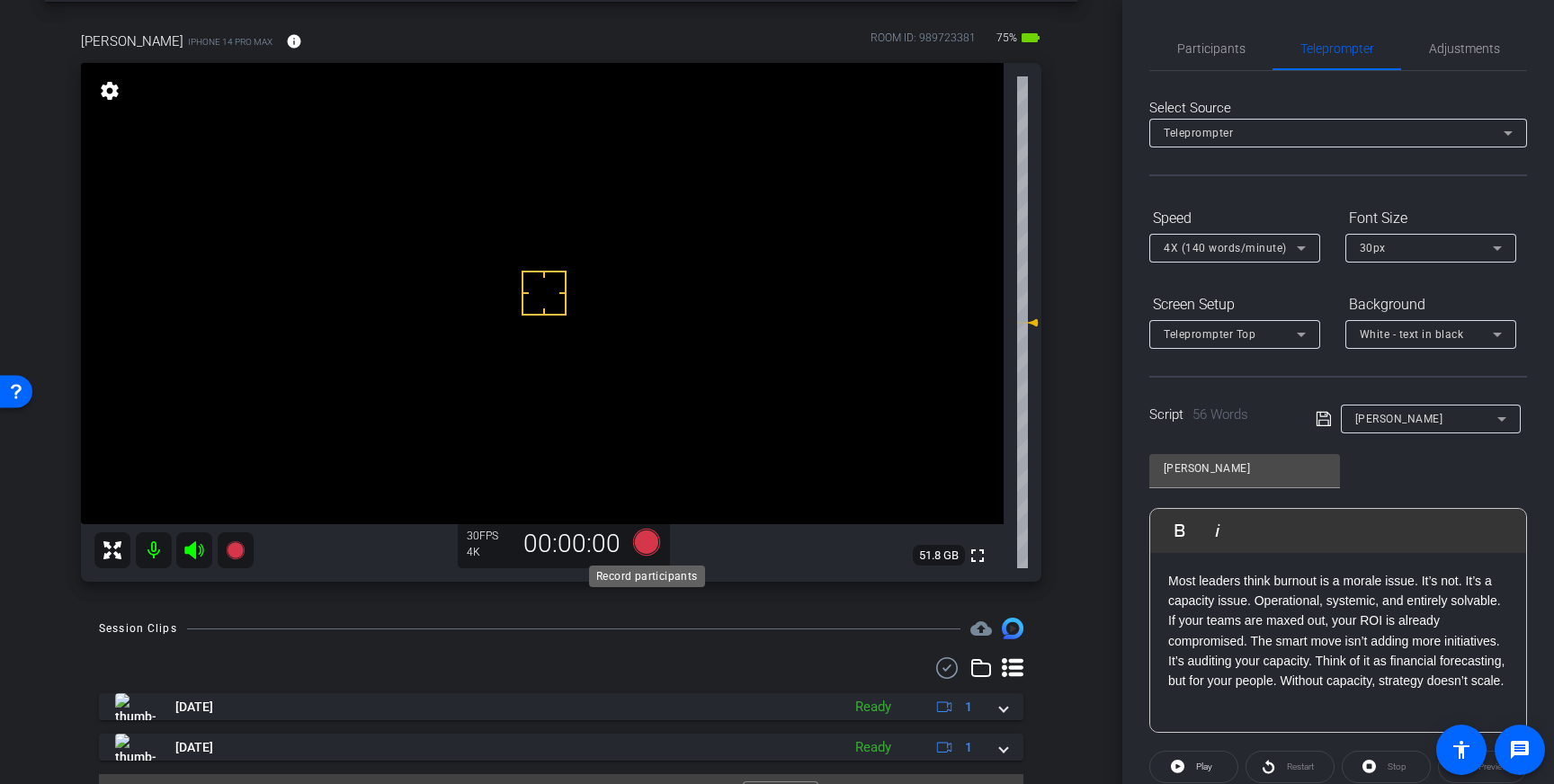
click at [638, 546] on icon at bounding box center [646, 542] width 27 height 27
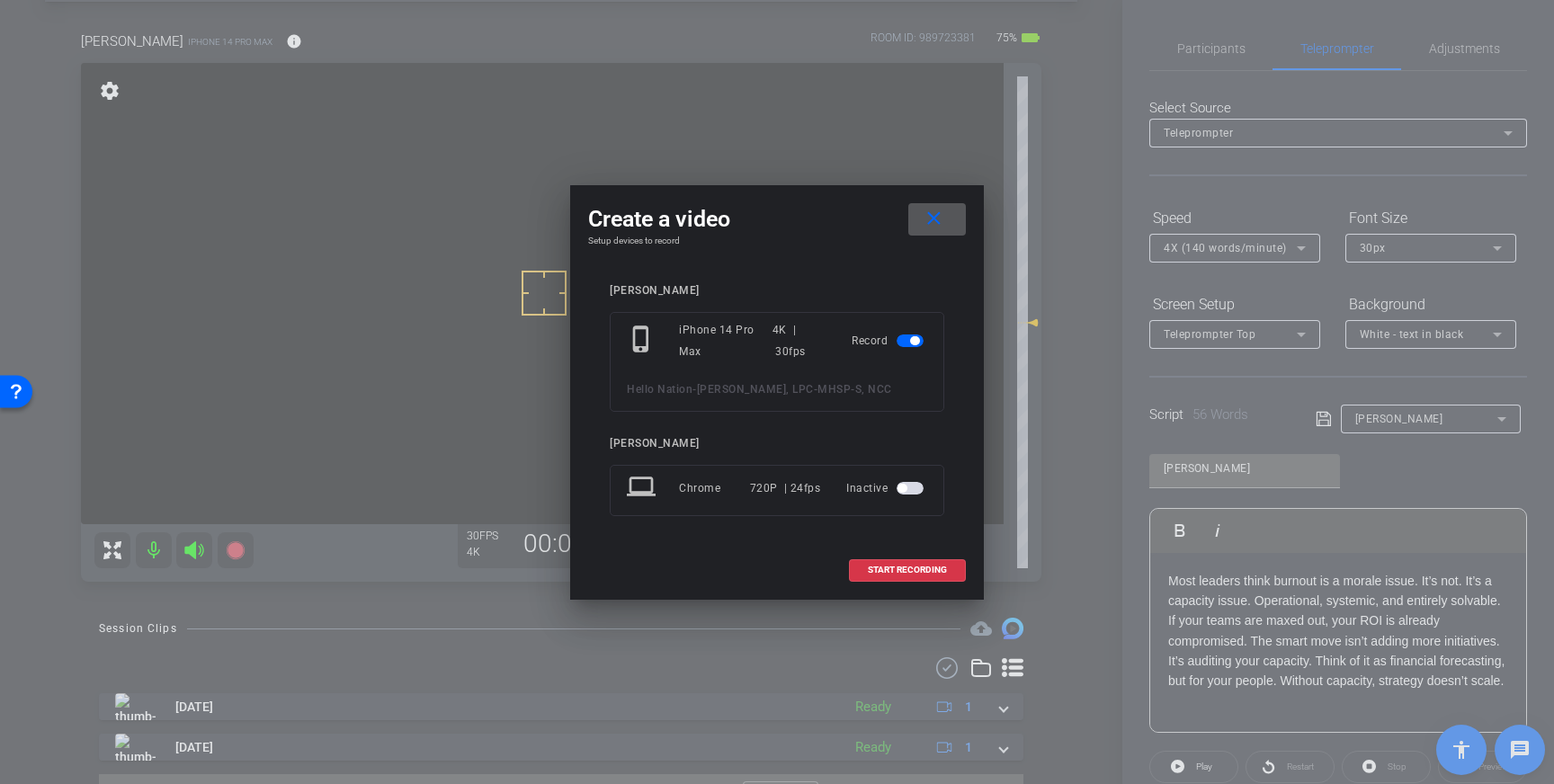
drag, startPoint x: 888, startPoint y: 569, endPoint x: 1011, endPoint y: 529, distance: 129.3
click at [891, 569] on span "START RECORDING" at bounding box center [907, 570] width 79 height 9
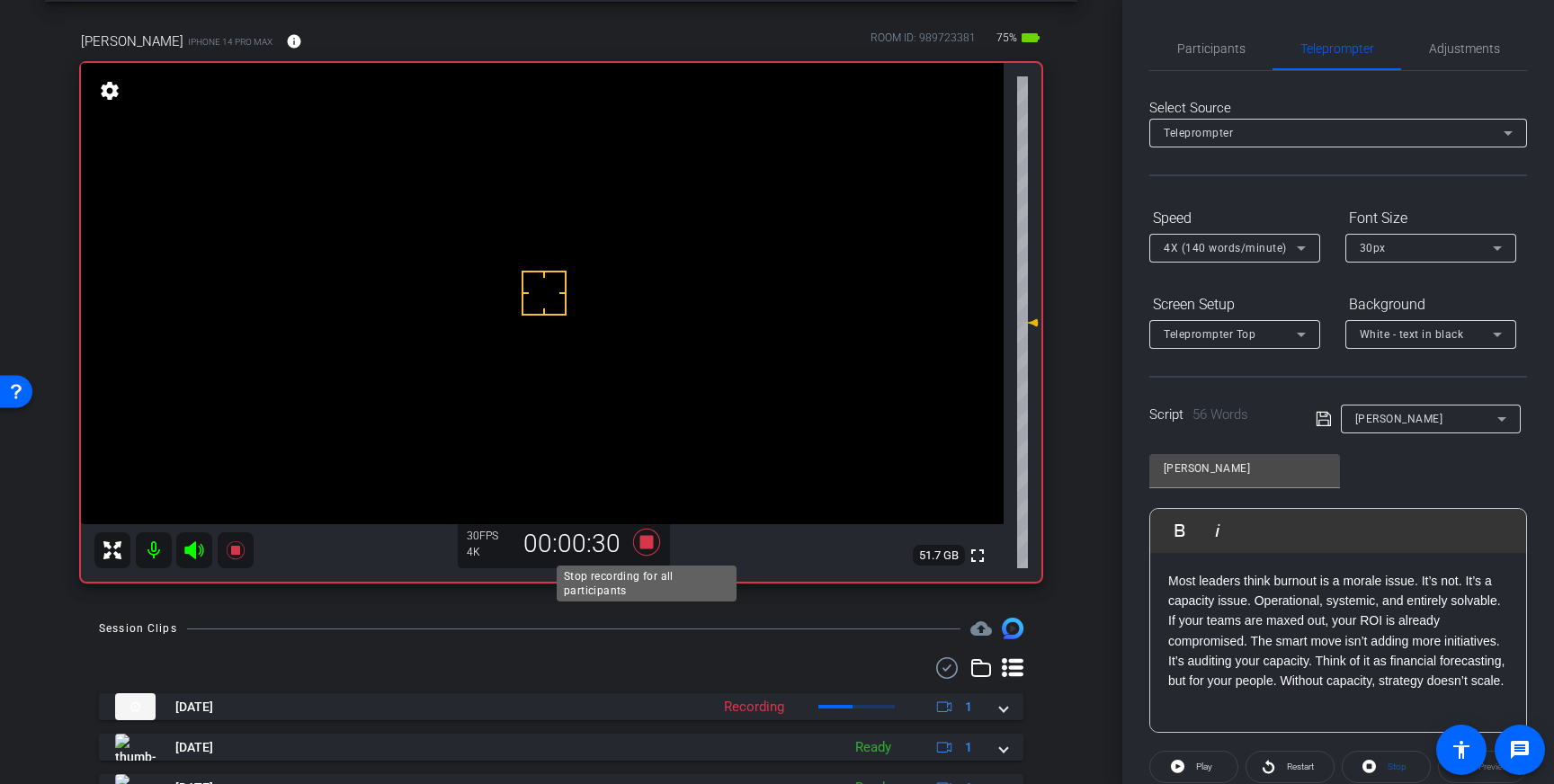
click at [643, 536] on icon at bounding box center [646, 542] width 27 height 27
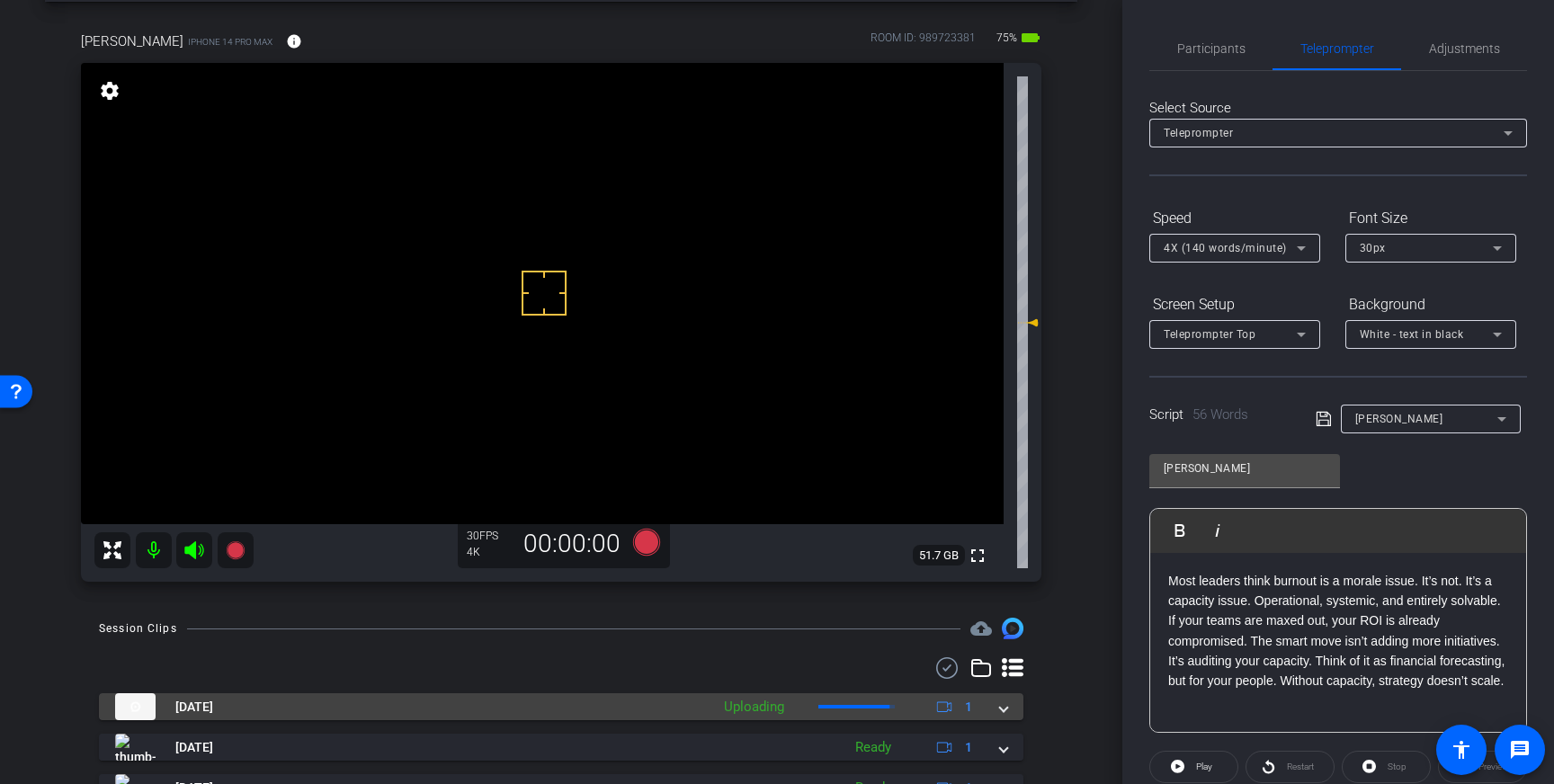
drag, startPoint x: 1000, startPoint y: 709, endPoint x: 983, endPoint y: 707, distance: 17.1
click at [1000, 709] on span at bounding box center [1004, 707] width 8 height 19
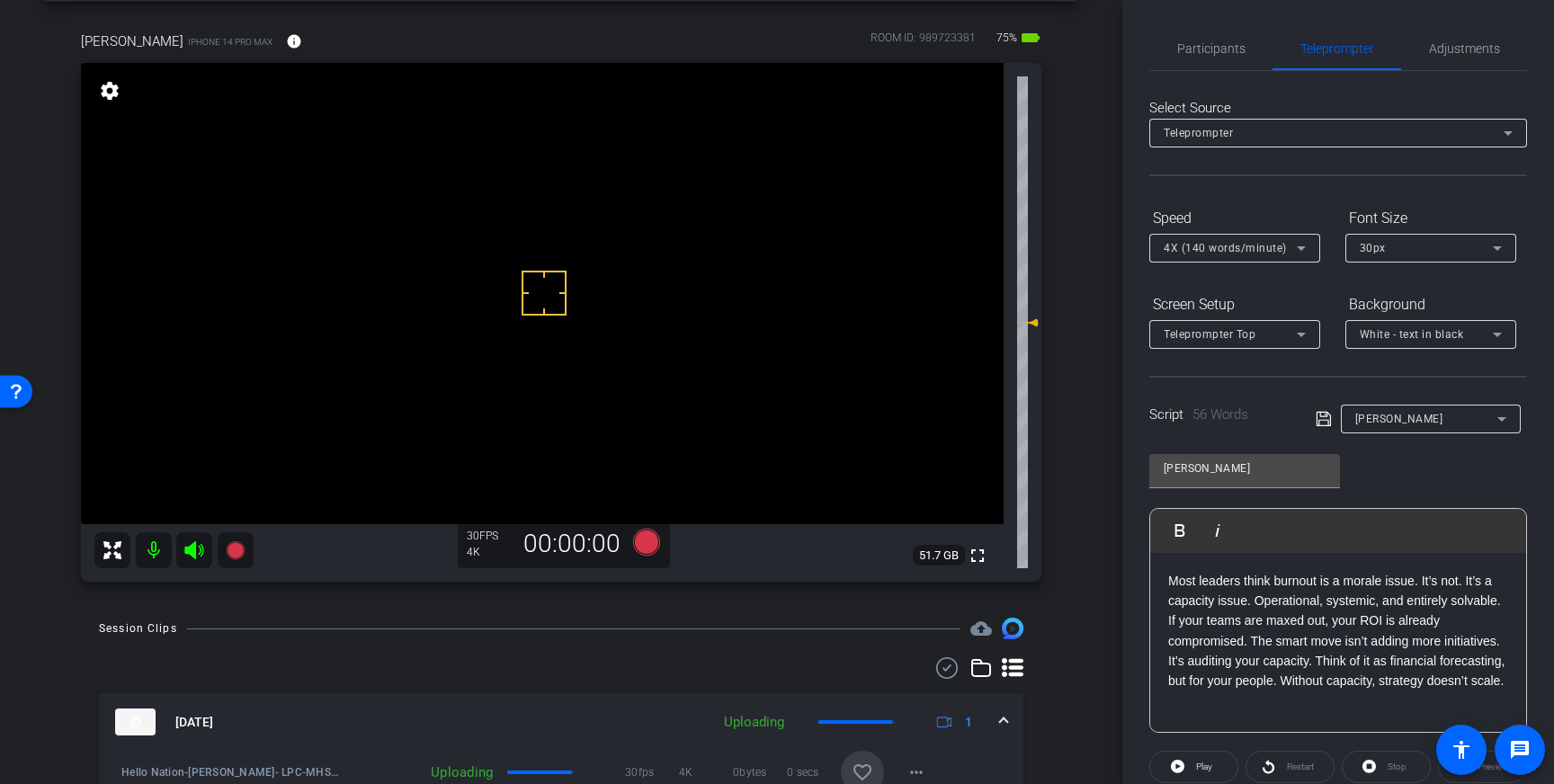
drag, startPoint x: 865, startPoint y: 768, endPoint x: 917, endPoint y: 735, distance: 61.6
click at [865, 768] on mat-icon "favorite_border" at bounding box center [862, 772] width 22 height 22
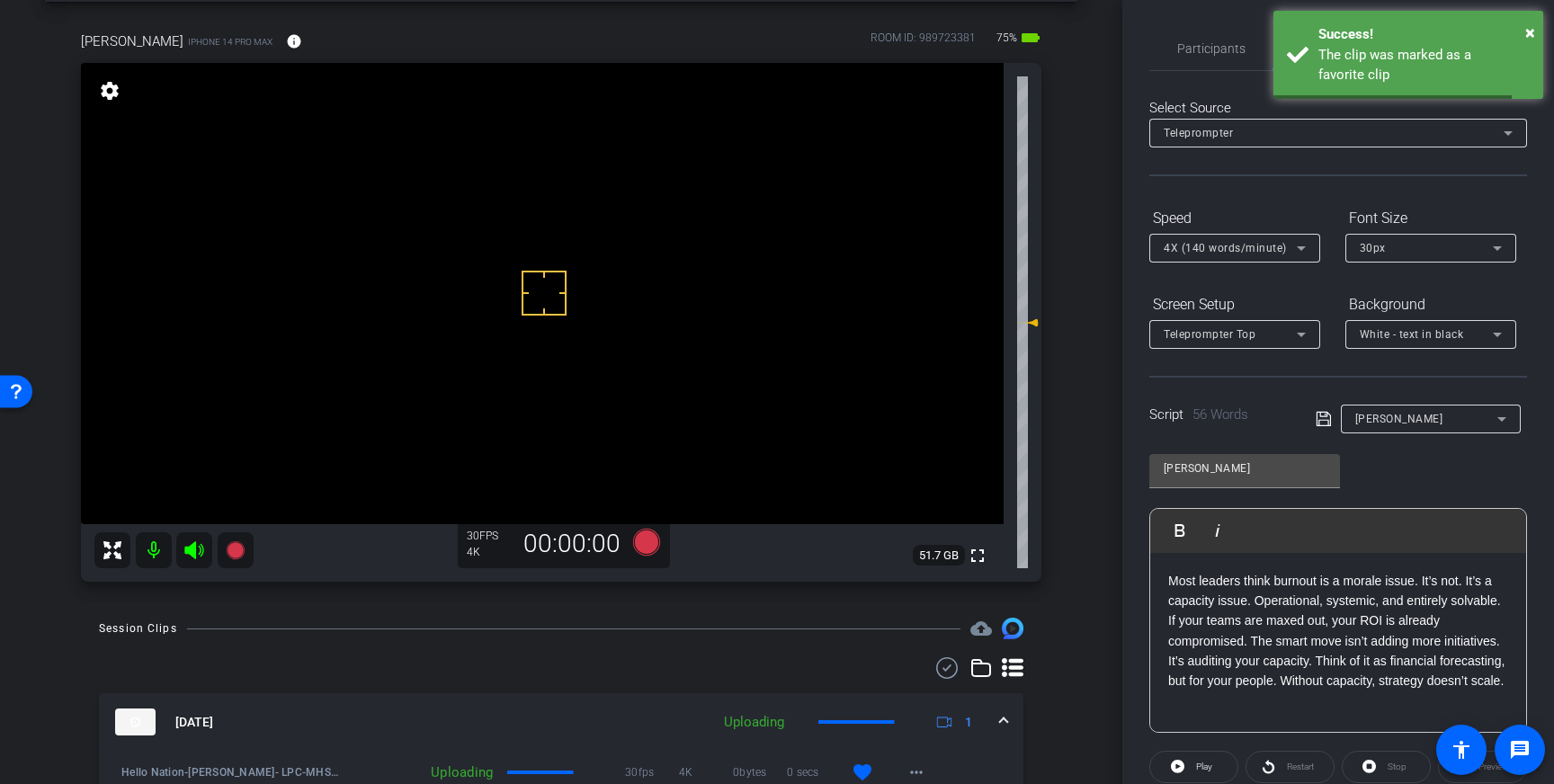
click at [1008, 726] on mat-expansion-panel-header "Sep 4, 2025 Uploading 1" at bounding box center [561, 722] width 924 height 58
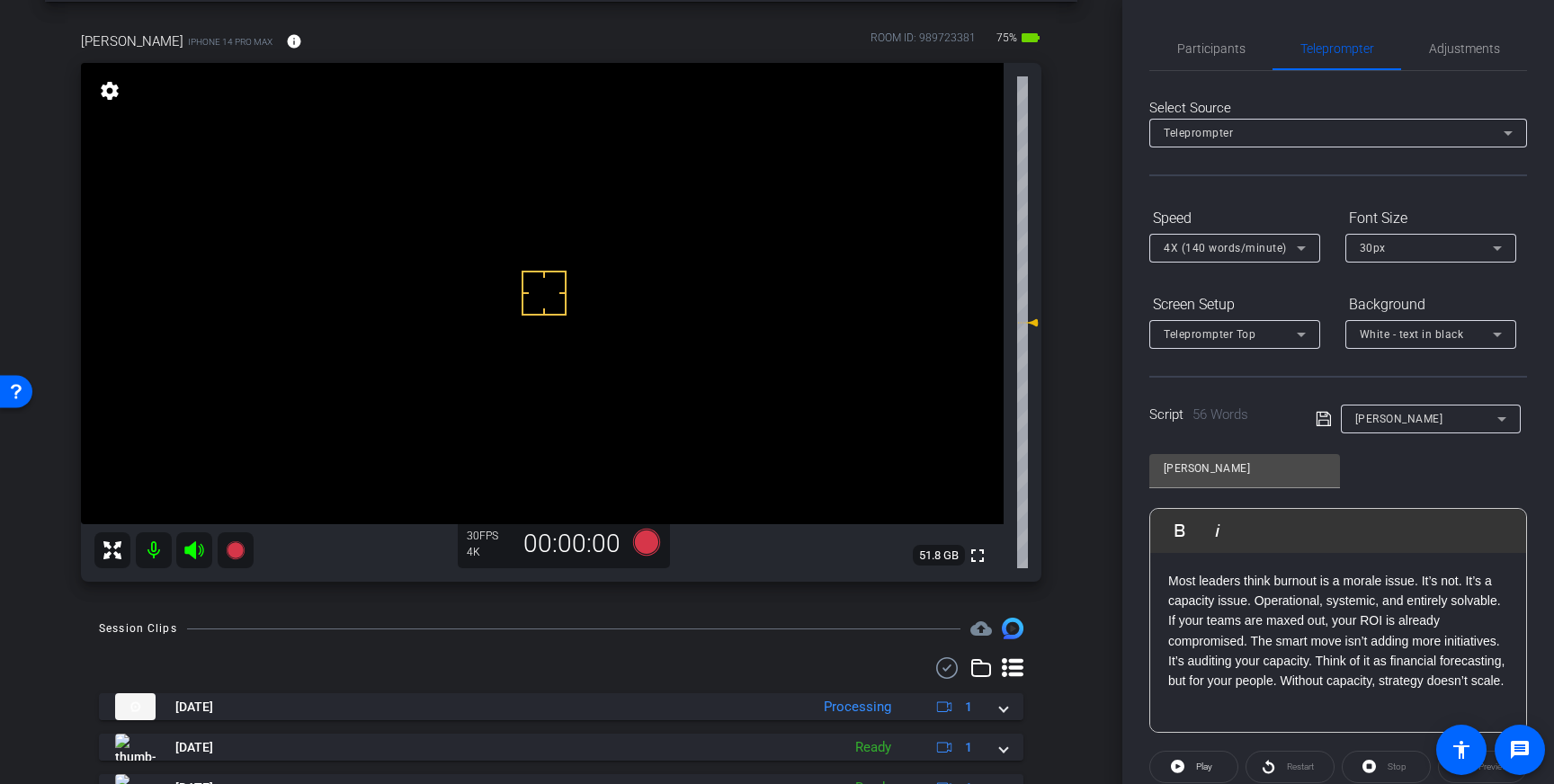
scroll to position [199, 0]
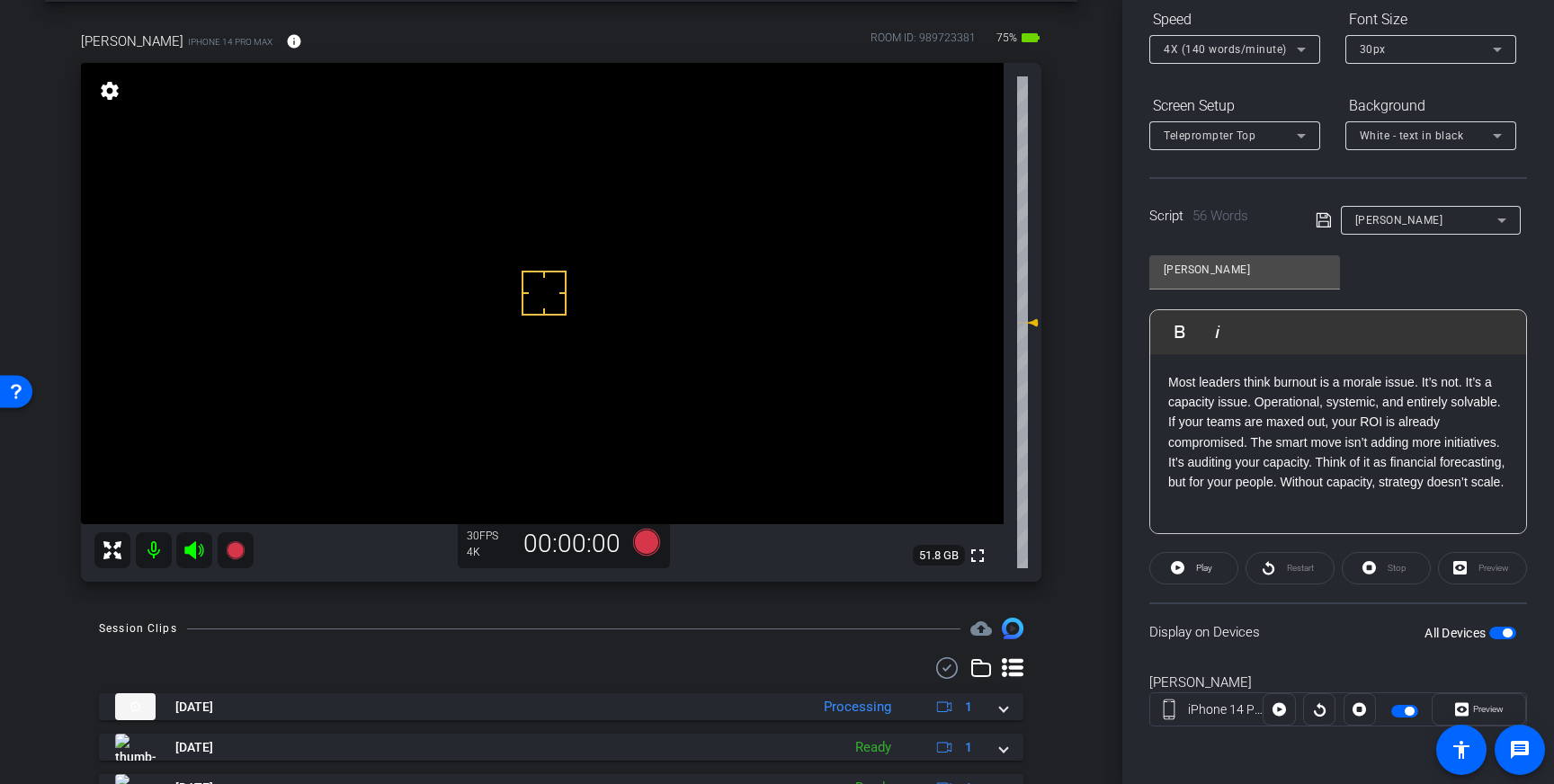
click at [1505, 626] on div "All Devices" at bounding box center [1470, 633] width 92 height 18
drag, startPoint x: 1505, startPoint y: 626, endPoint x: 1509, endPoint y: 635, distance: 9.8
click at [1505, 626] on div "All Devices" at bounding box center [1470, 633] width 92 height 18
click at [1509, 635] on span "button" at bounding box center [1508, 634] width 9 height 9
click at [1503, 633] on span "button" at bounding box center [1502, 633] width 27 height 12
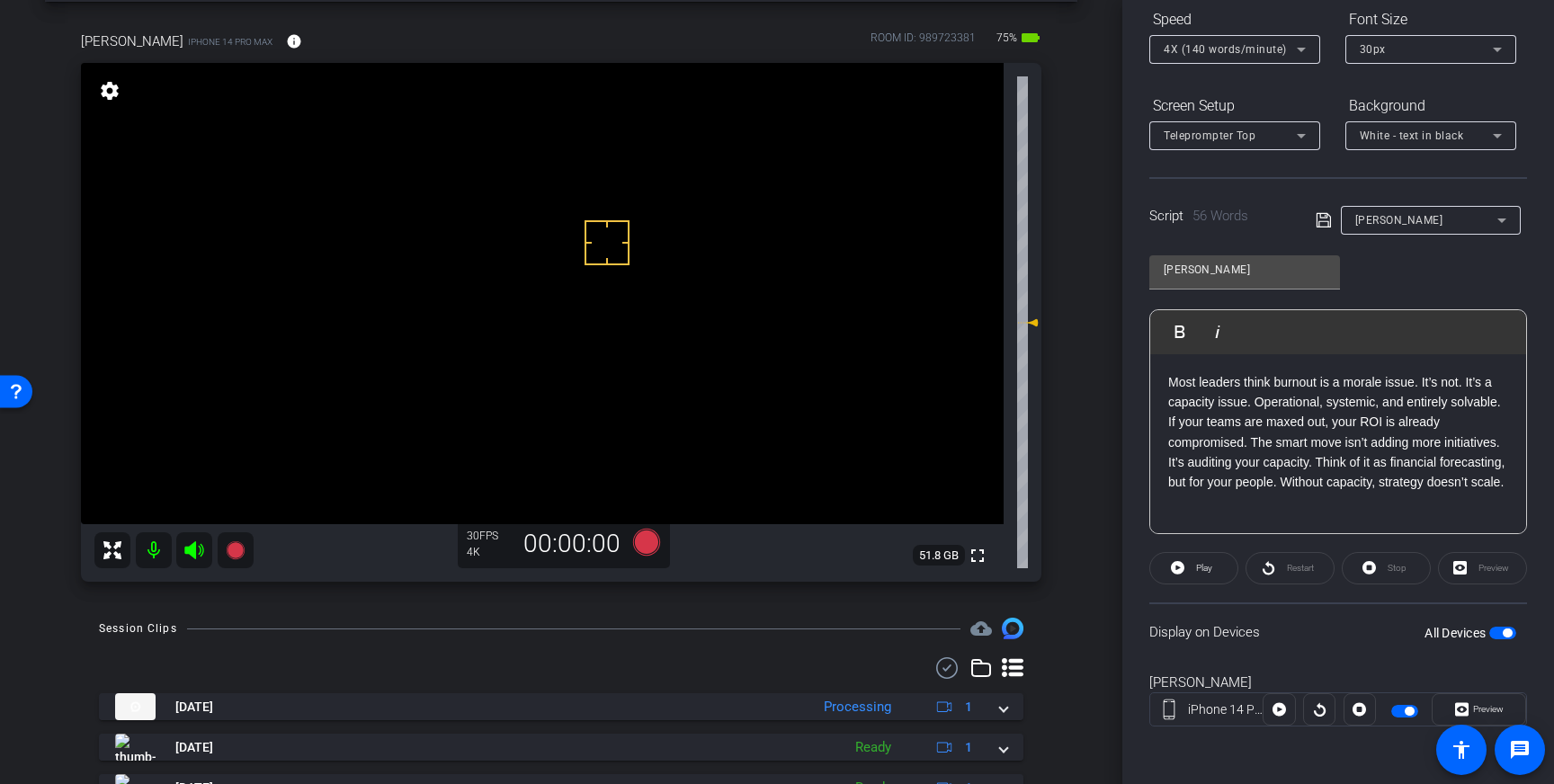
drag, startPoint x: 607, startPoint y: 242, endPoint x: 602, endPoint y: 264, distance: 22.6
click at [639, 545] on icon at bounding box center [646, 542] width 27 height 27
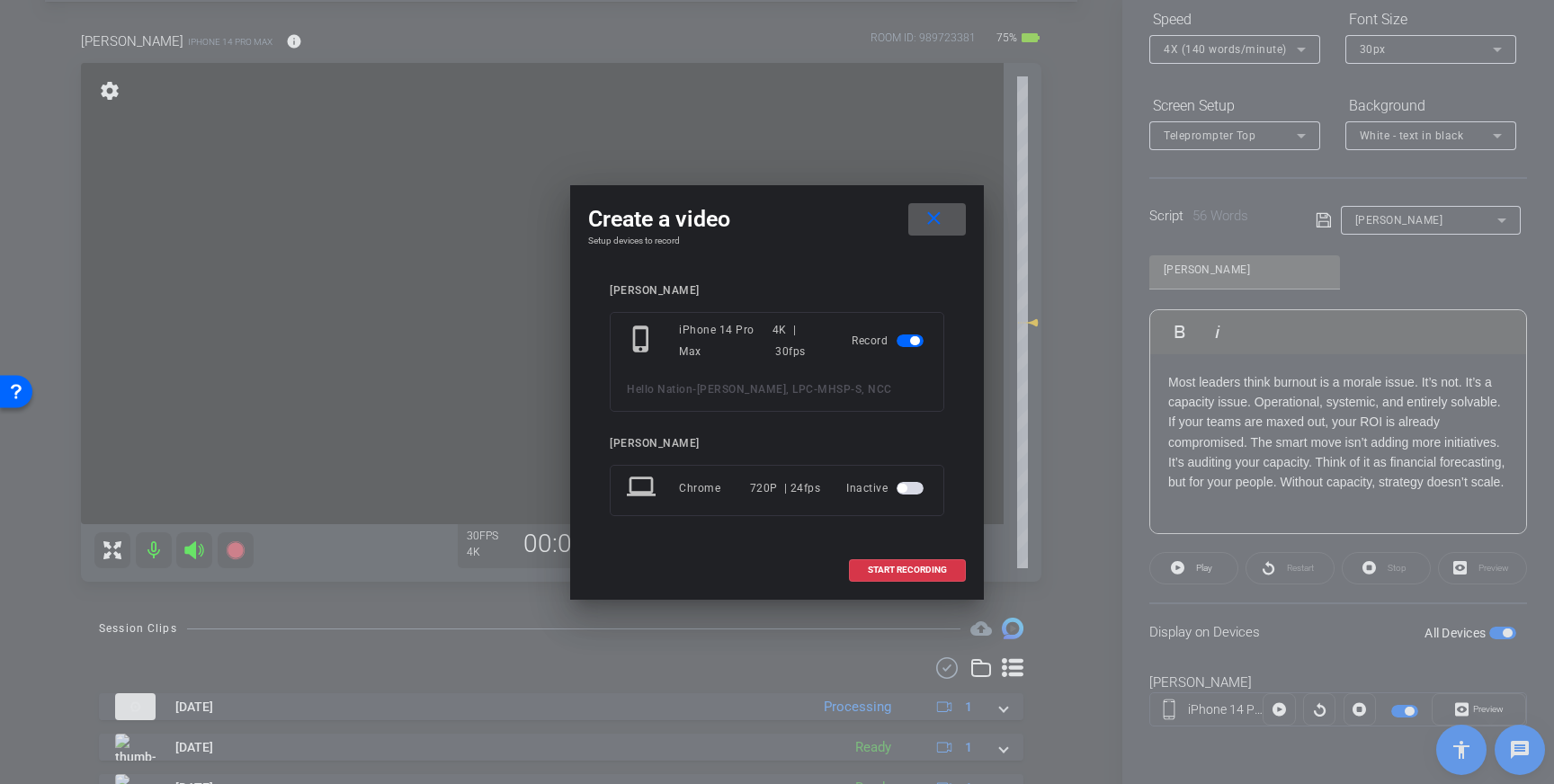
drag, startPoint x: 894, startPoint y: 572, endPoint x: 1021, endPoint y: 491, distance: 150.6
click at [894, 572] on span "START RECORDING" at bounding box center [907, 570] width 79 height 9
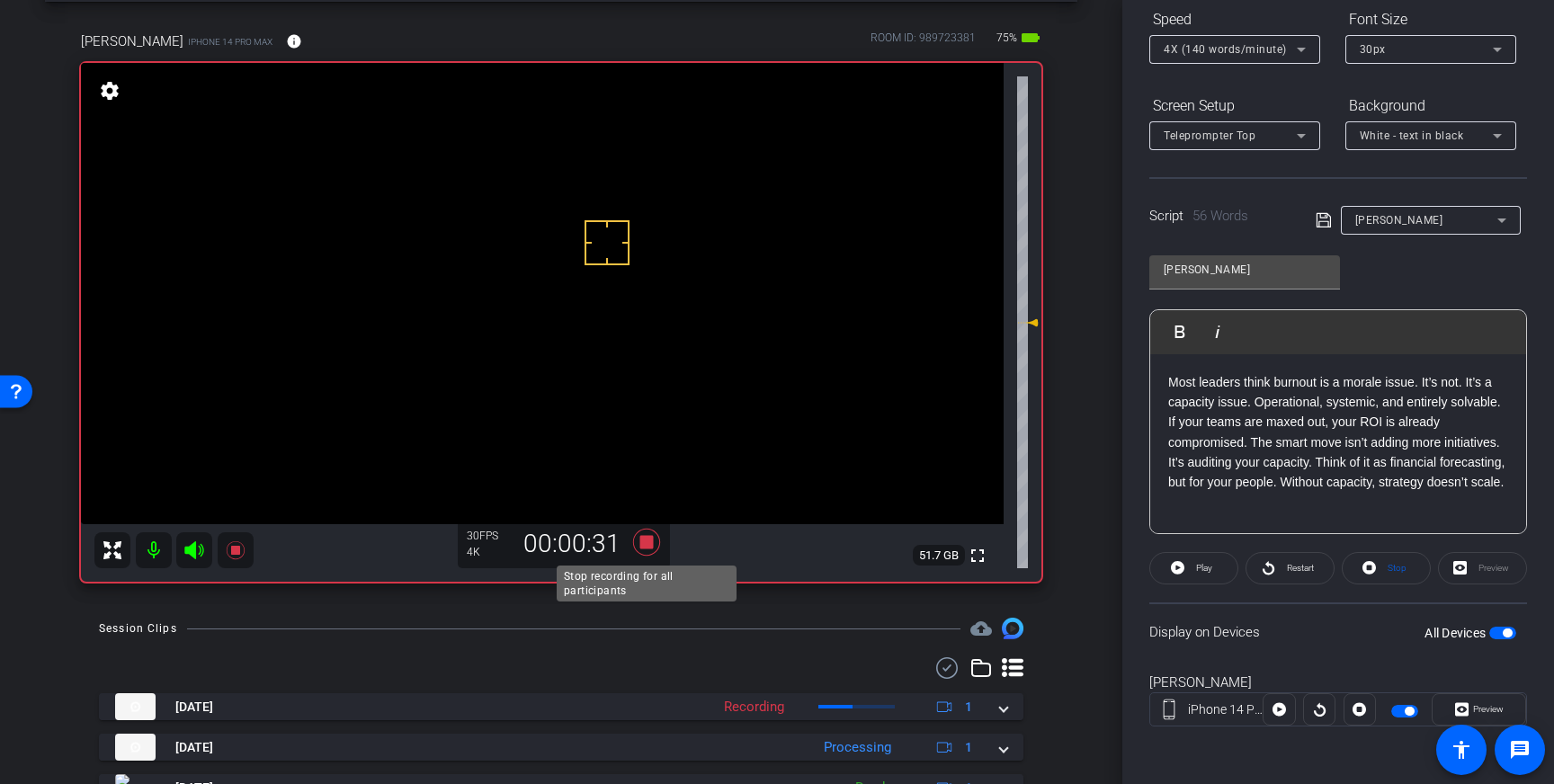
click at [640, 548] on icon at bounding box center [646, 542] width 27 height 27
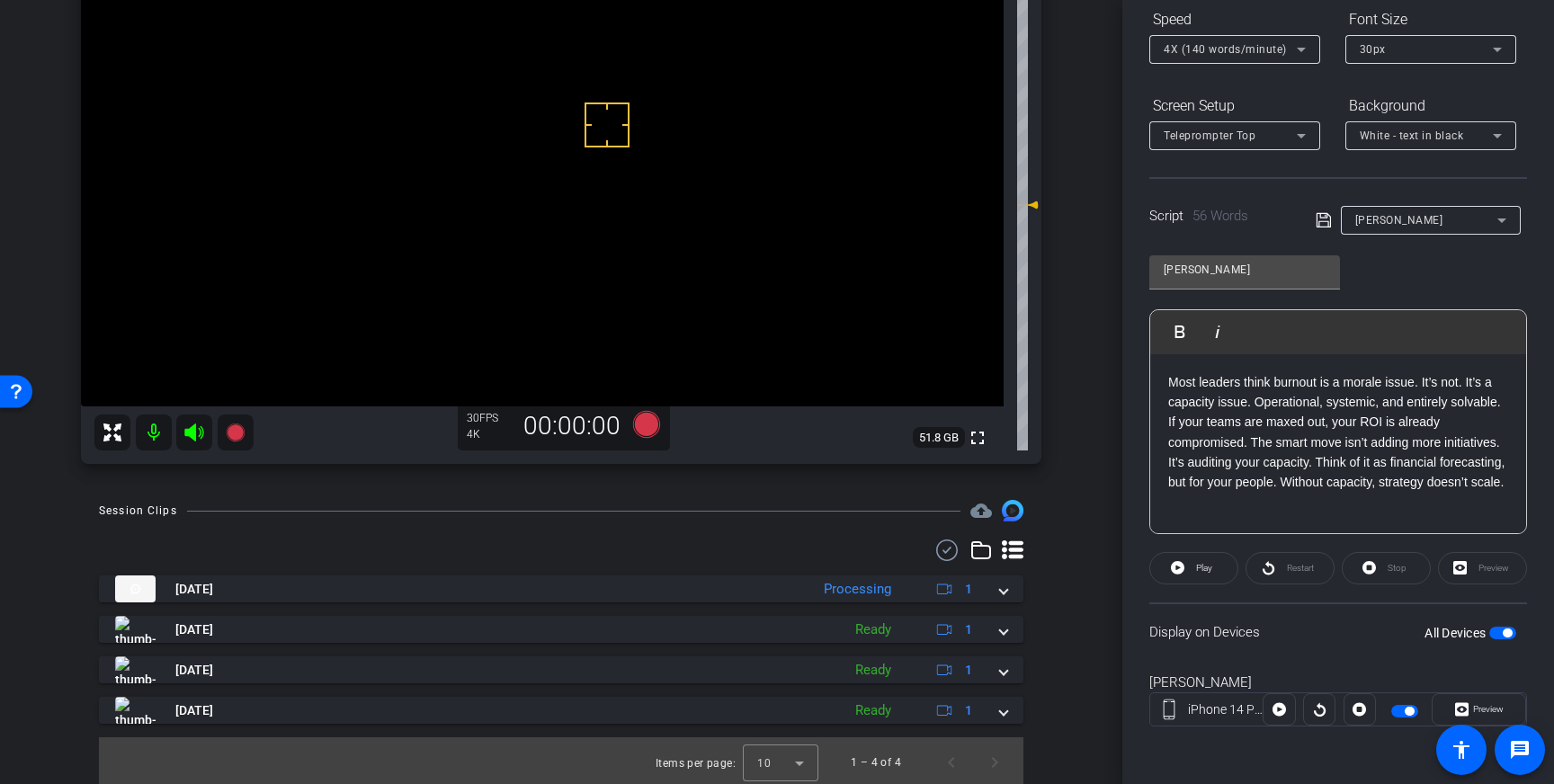
scroll to position [197, 0]
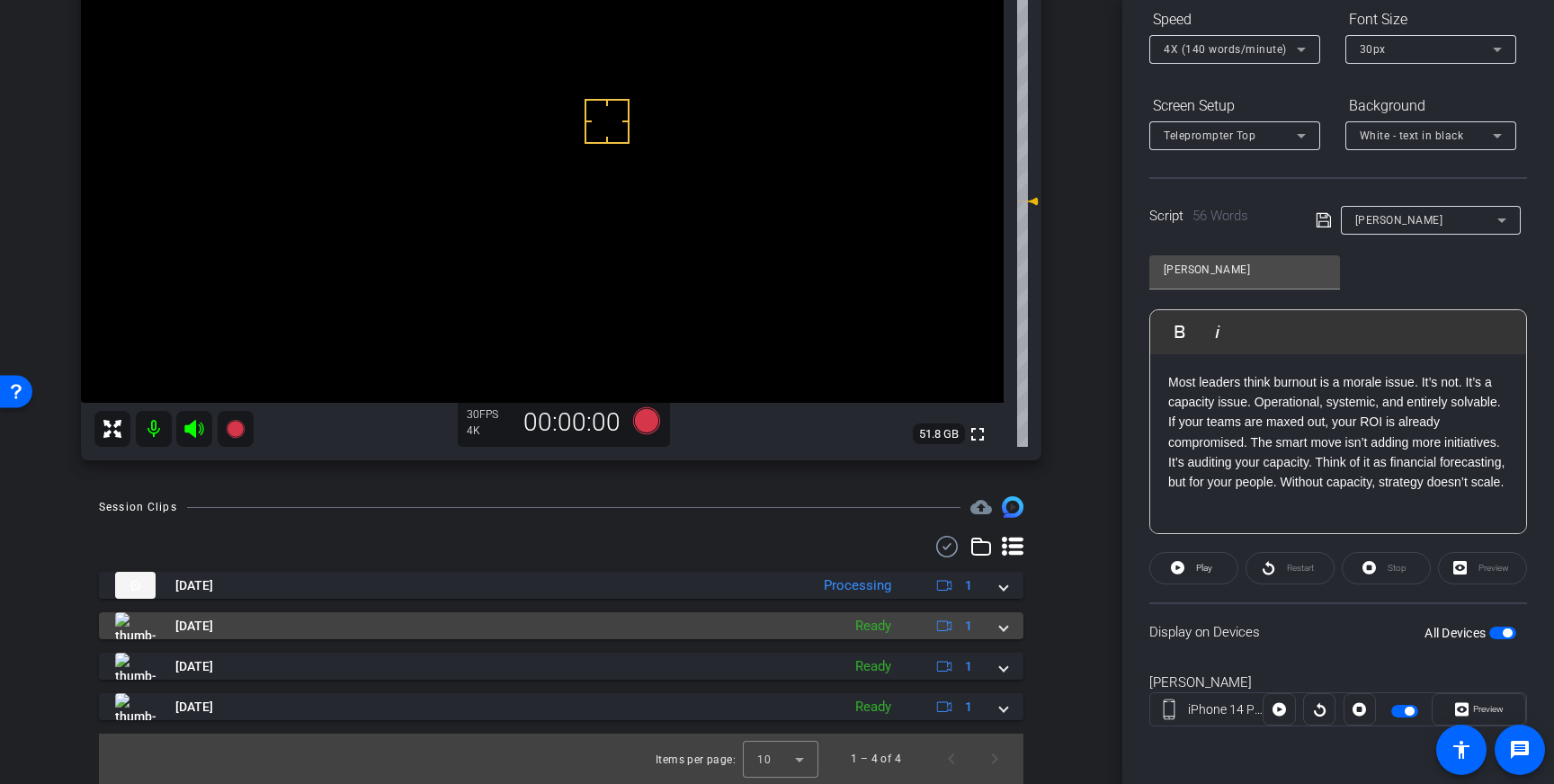
click at [994, 629] on div "Sep 4, 2025 Ready 1" at bounding box center [558, 625] width 885 height 27
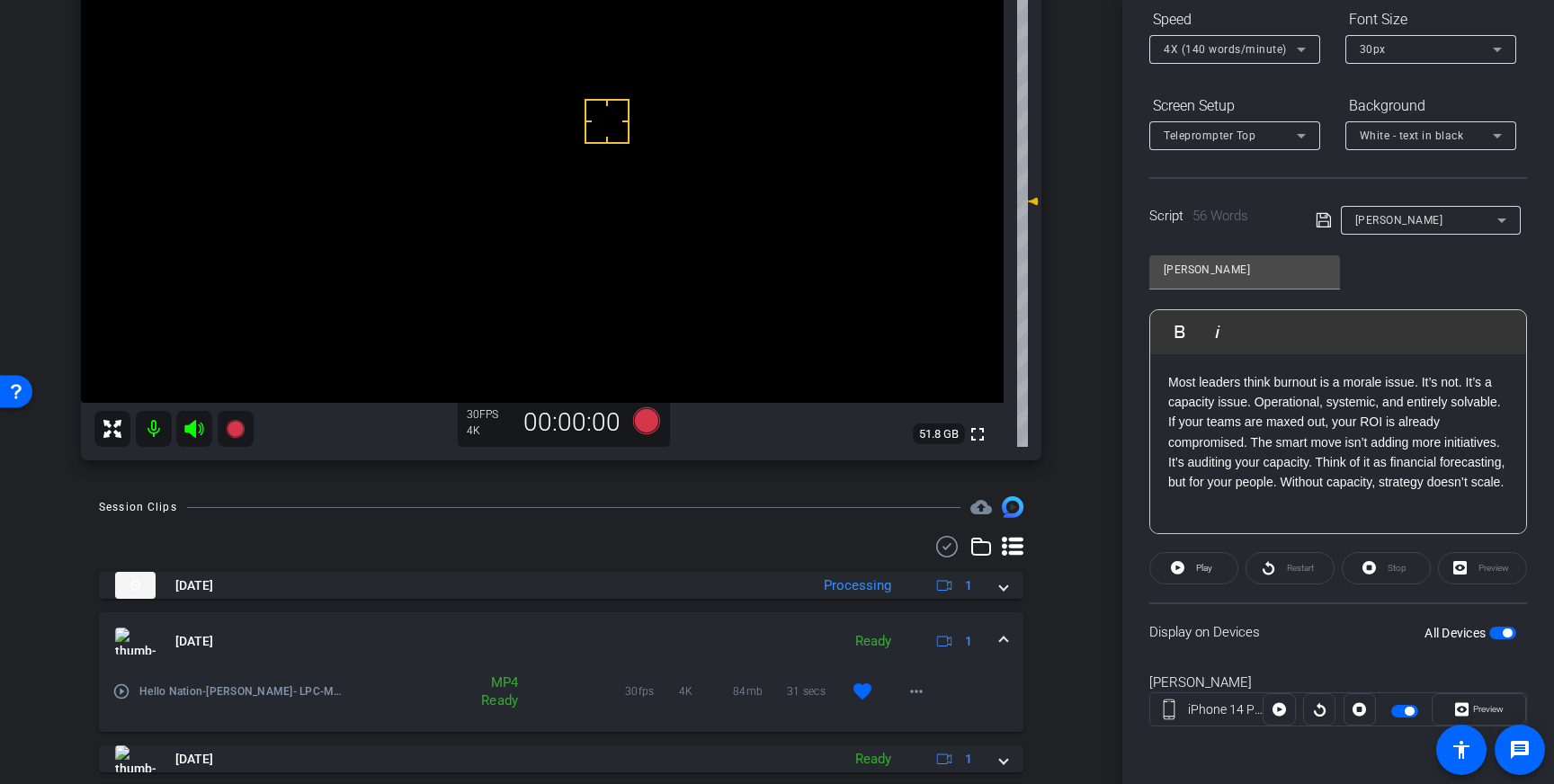
click at [1002, 638] on span at bounding box center [1004, 641] width 8 height 19
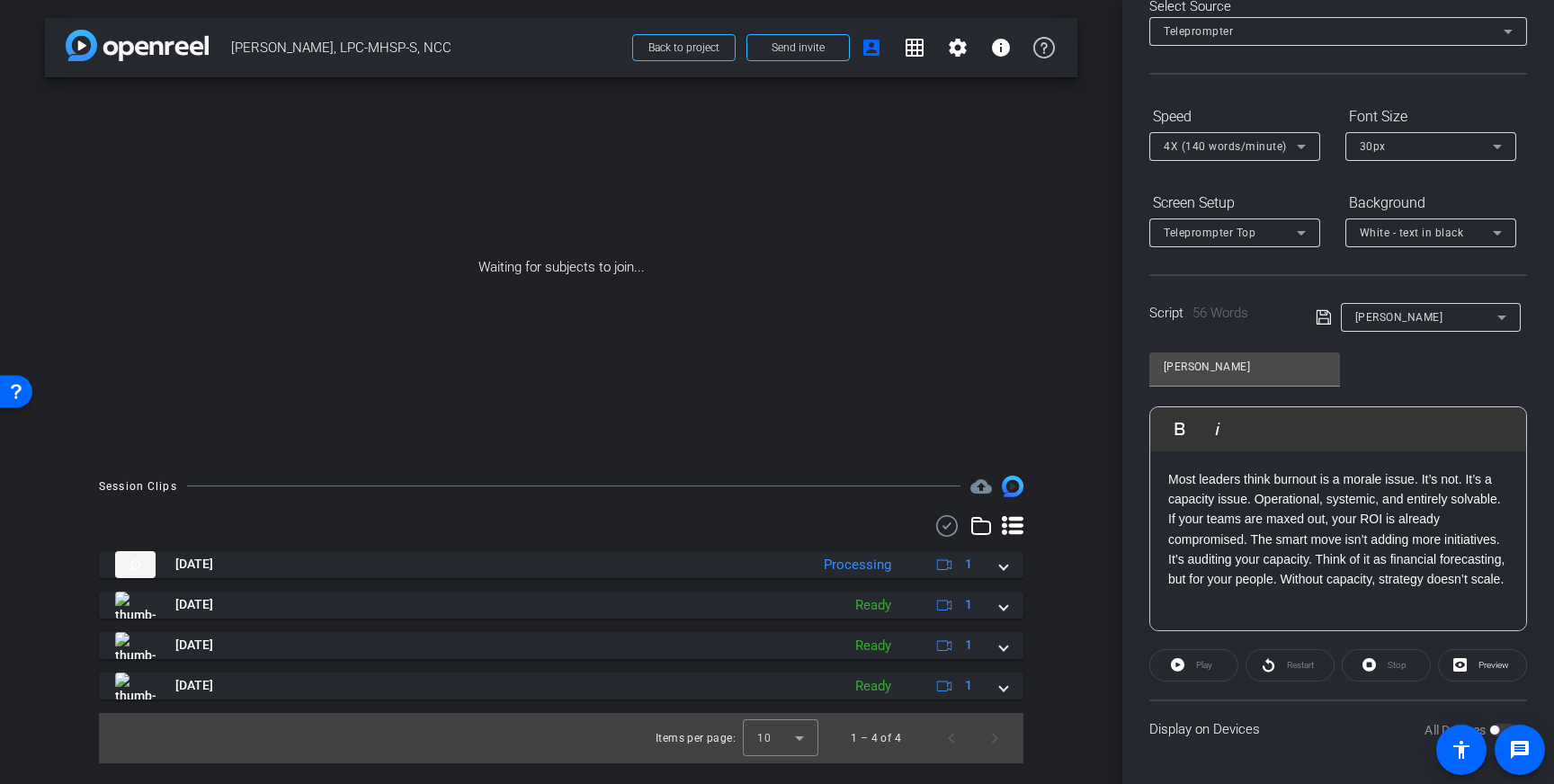
scroll to position [0, 0]
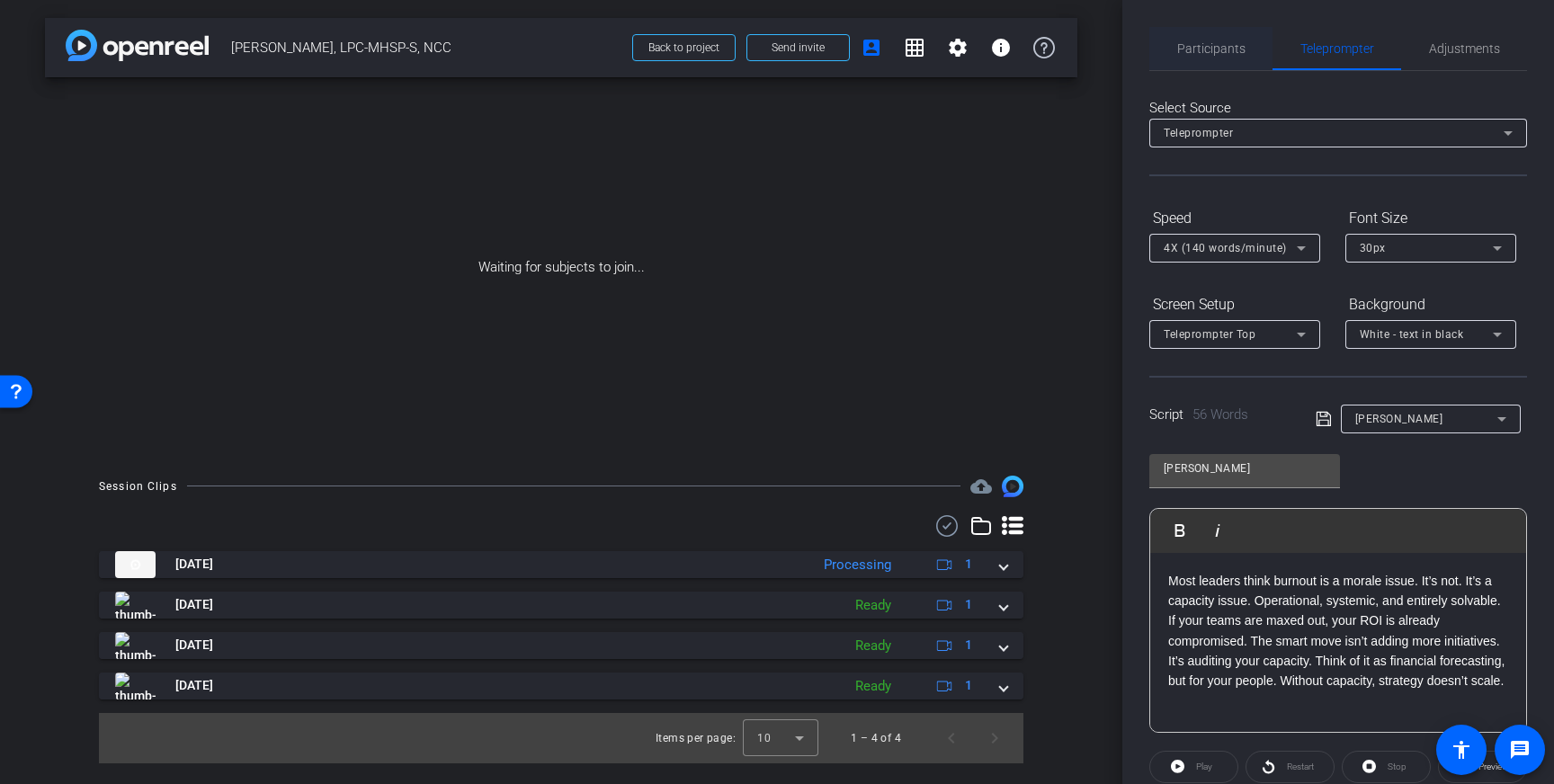
click at [1214, 43] on span "Participants" at bounding box center [1211, 48] width 68 height 12
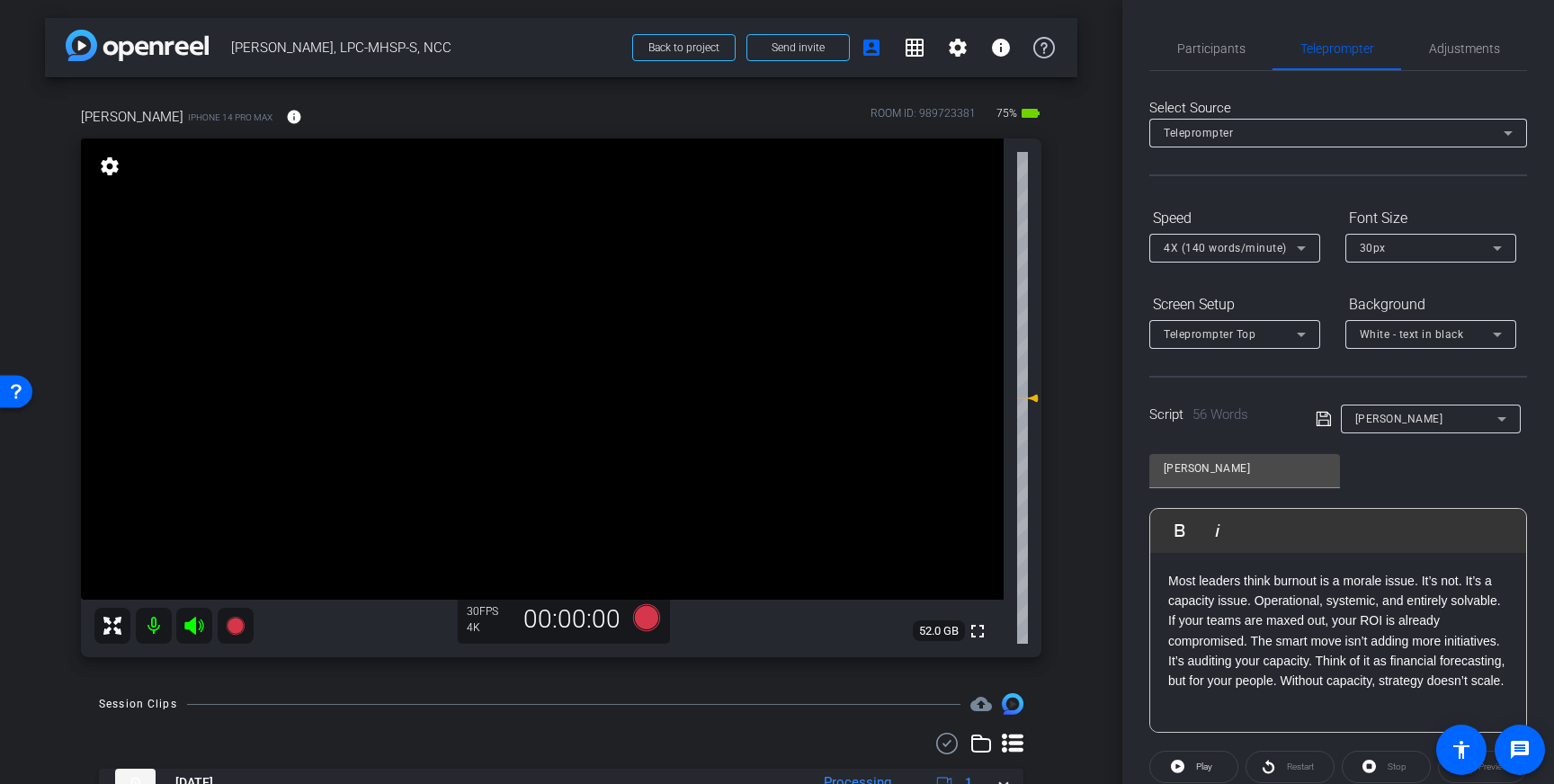
scroll to position [199, 0]
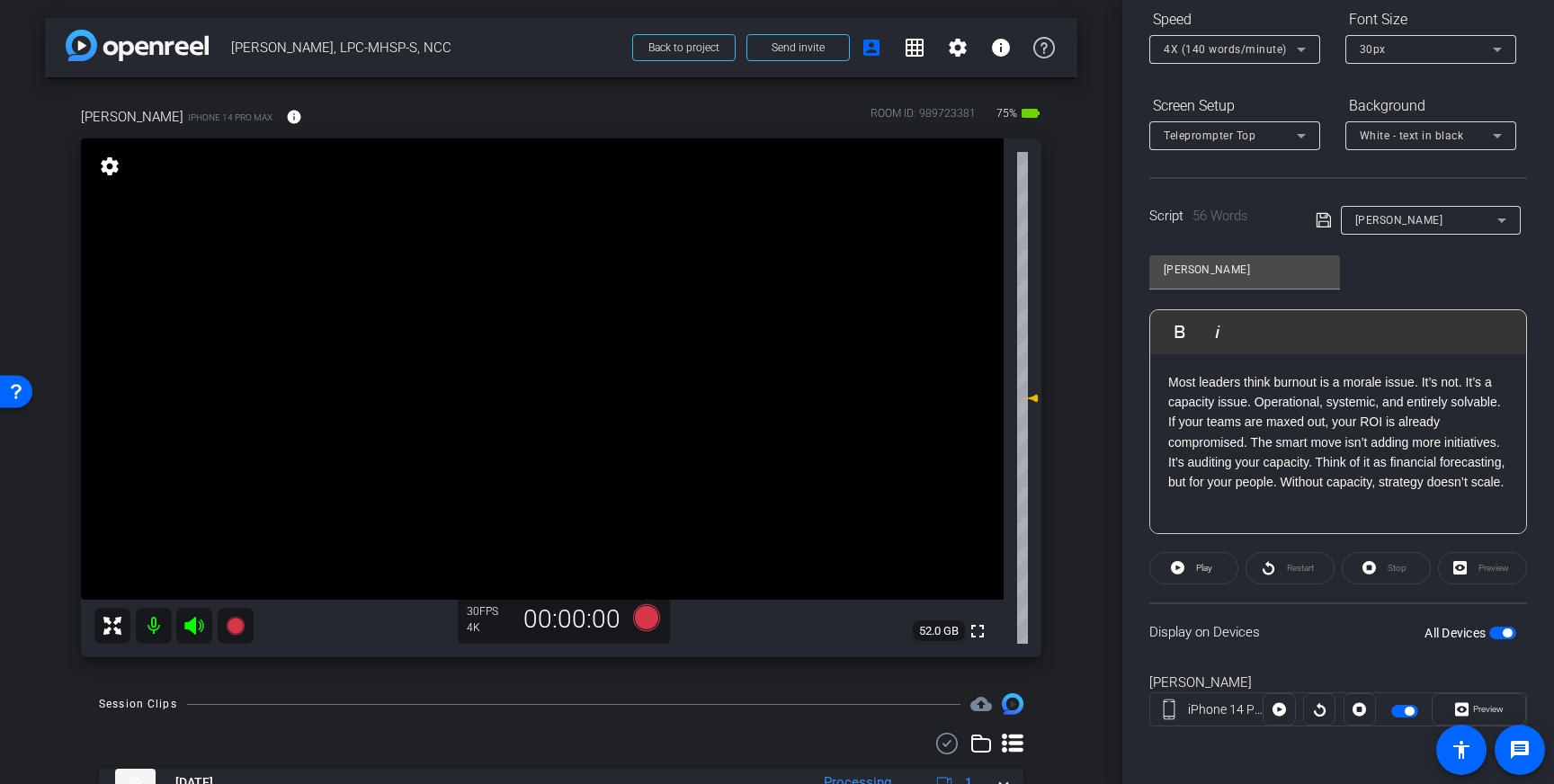
click at [1512, 630] on span "button" at bounding box center [1502, 633] width 27 height 12
click at [1506, 635] on span "button" at bounding box center [1502, 633] width 27 height 12
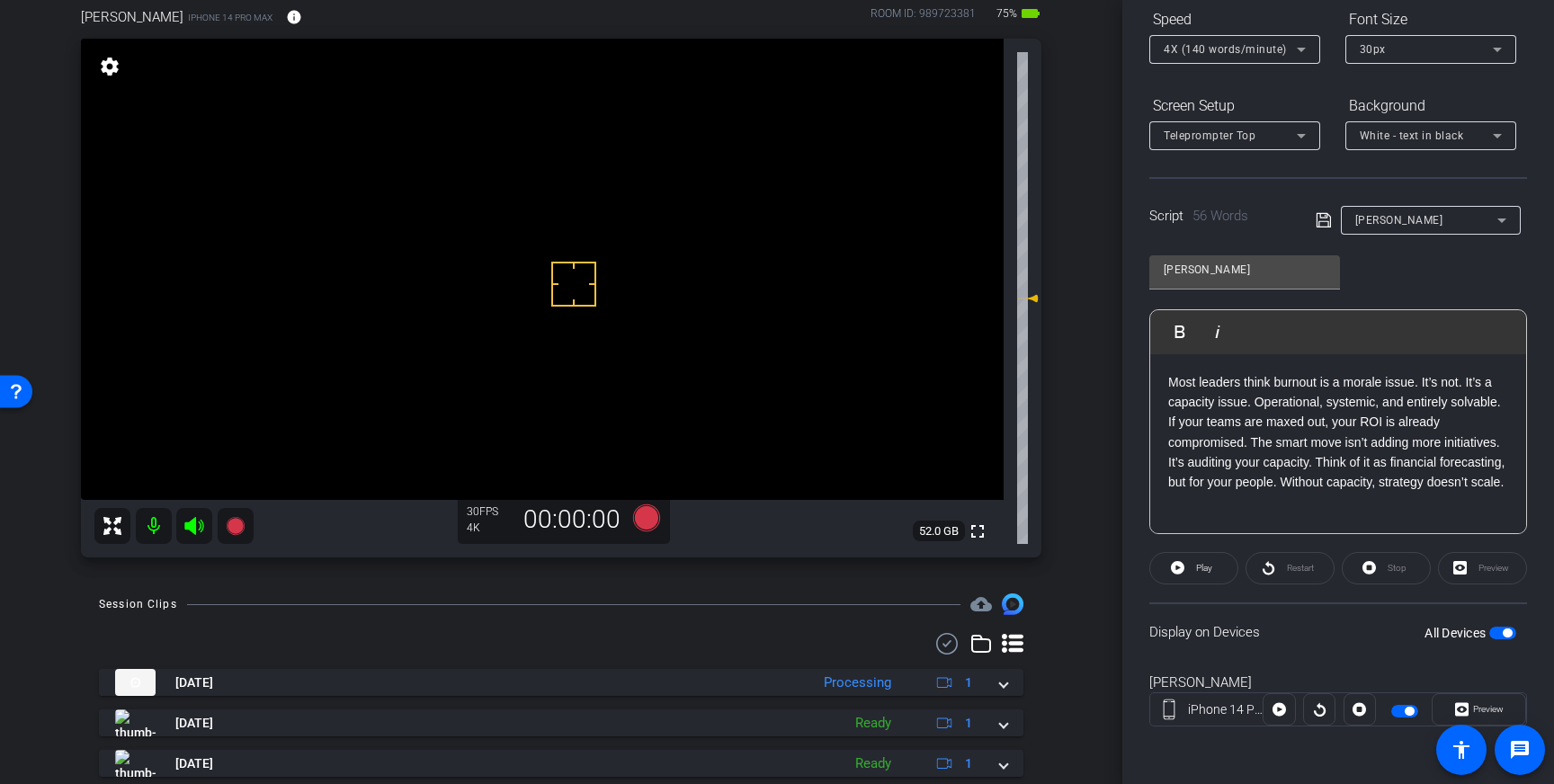
scroll to position [100, 0]
click at [650, 519] on icon at bounding box center [646, 516] width 27 height 27
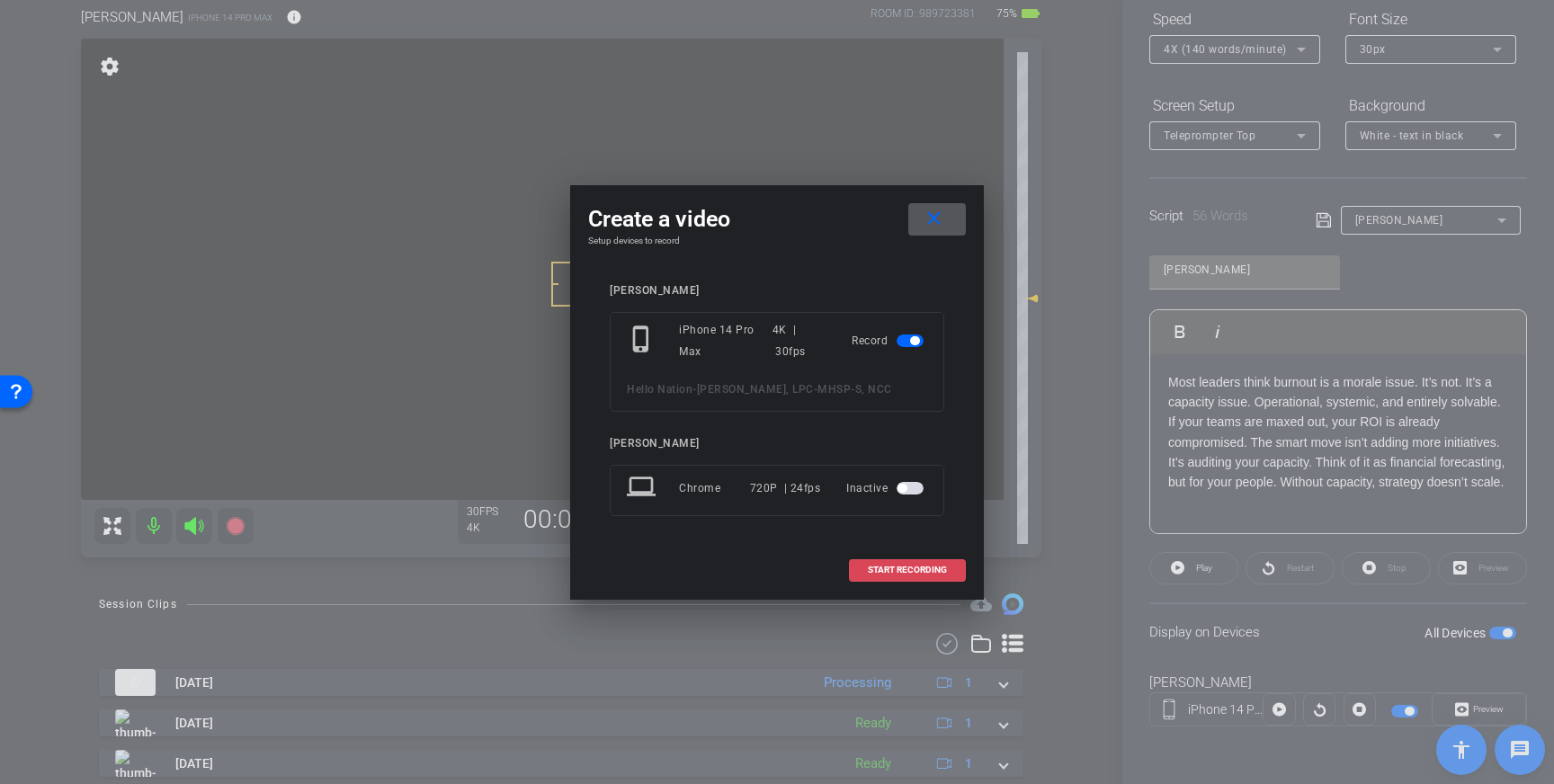
click at [932, 561] on span at bounding box center [907, 570] width 115 height 44
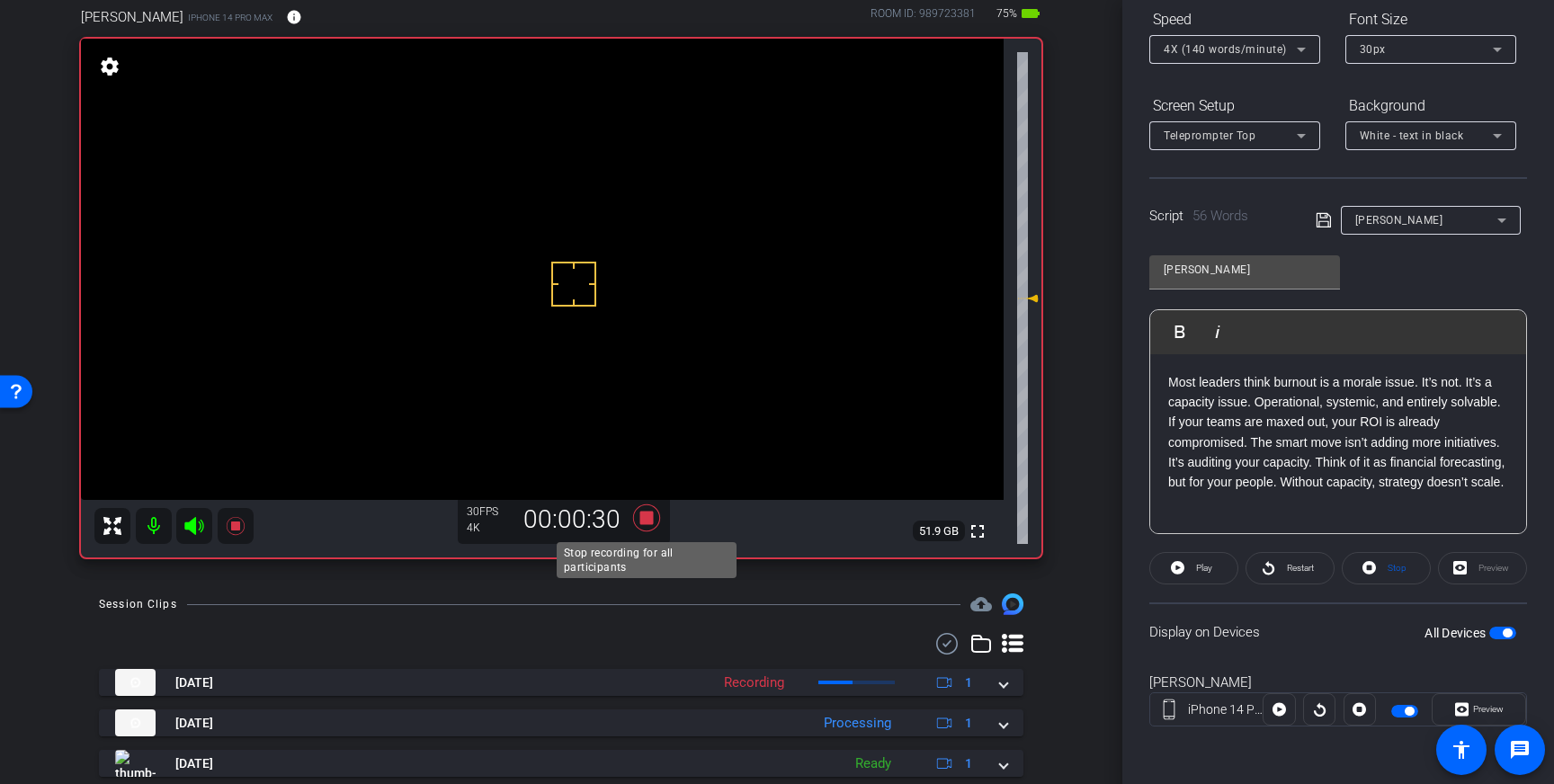
click at [641, 525] on icon at bounding box center [647, 518] width 44 height 32
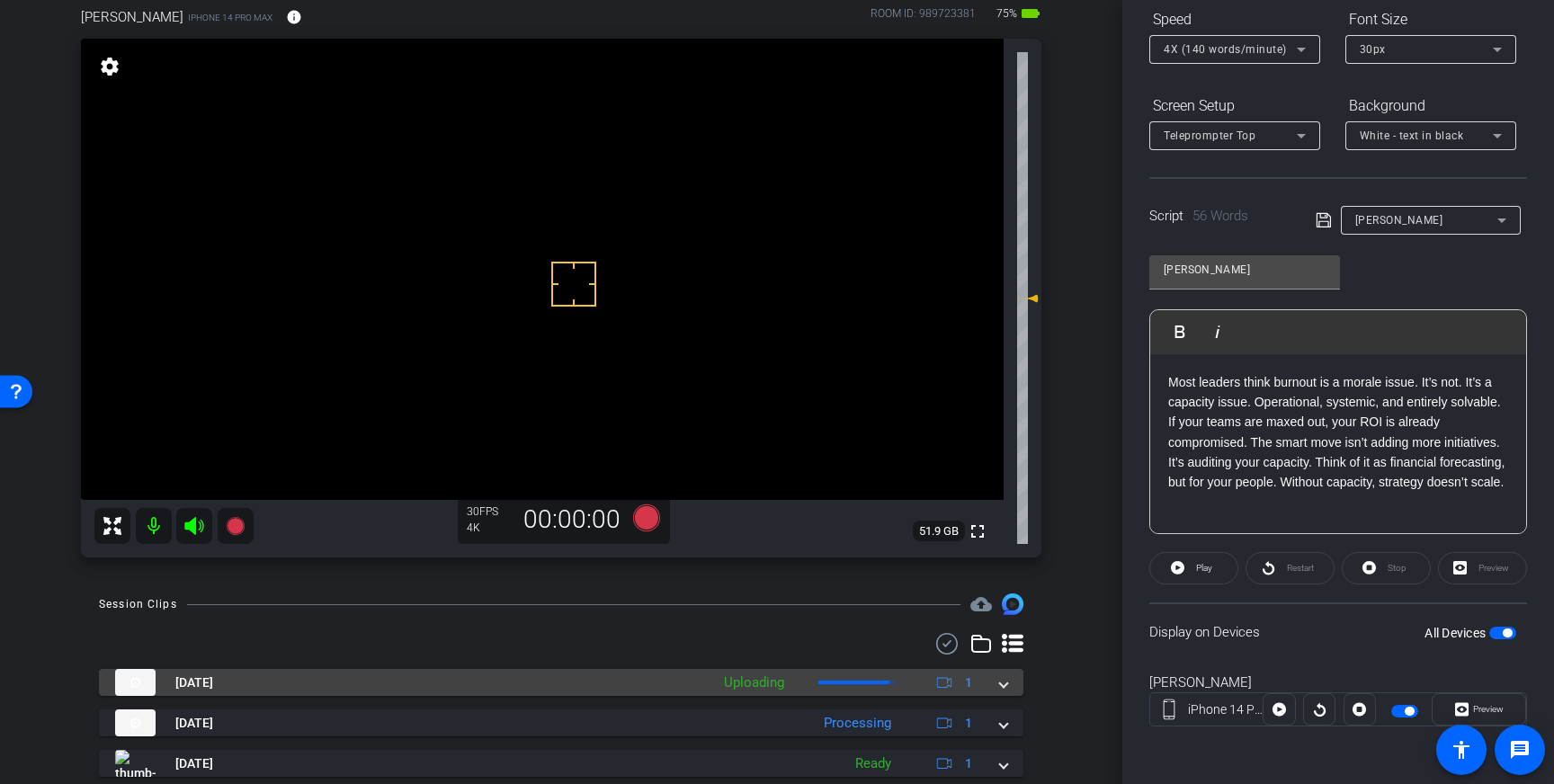
click at [1003, 685] on span at bounding box center [1004, 683] width 8 height 19
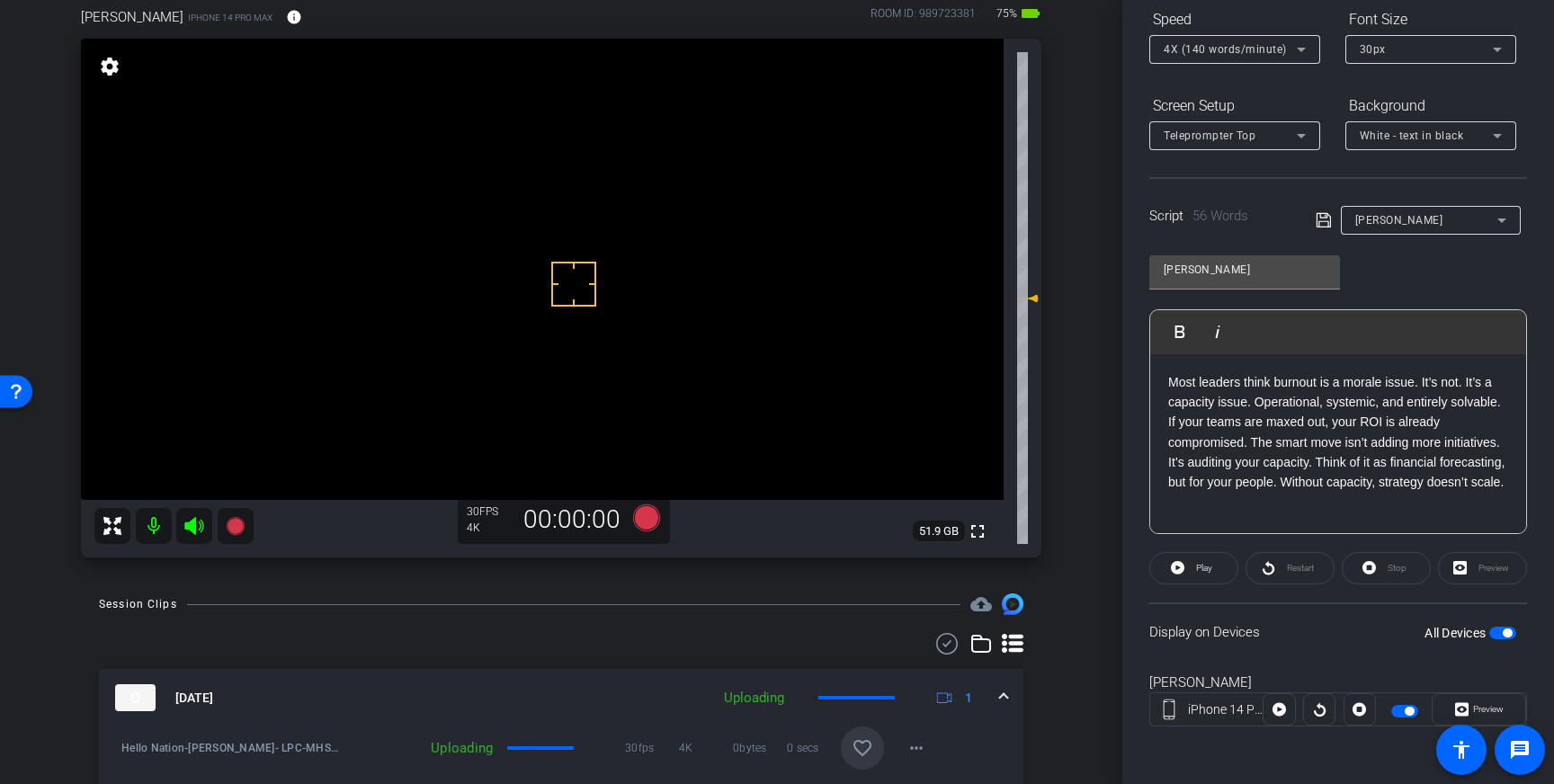
click at [857, 739] on mat-icon "favorite_border" at bounding box center [862, 748] width 22 height 22
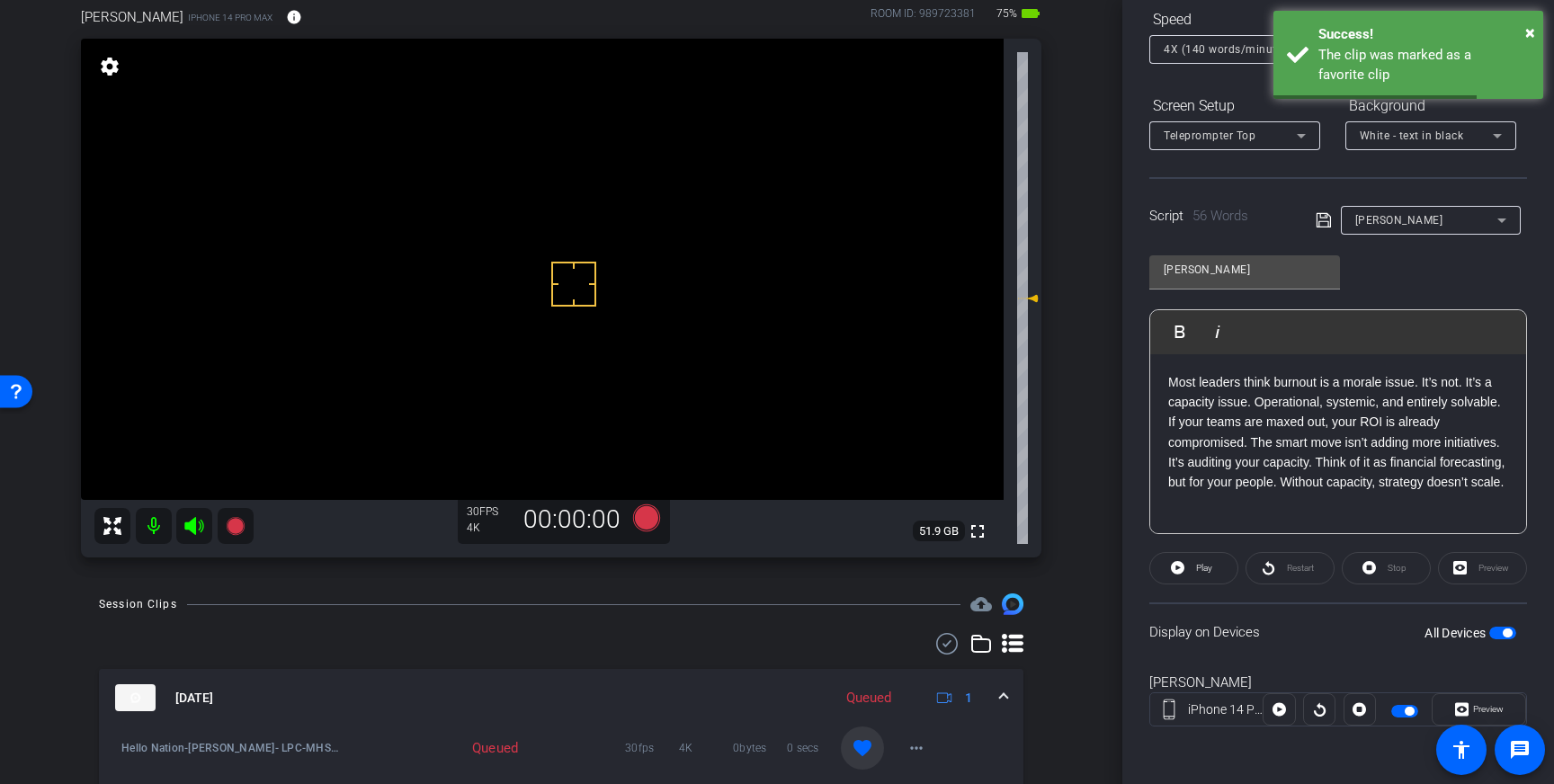
click at [1003, 703] on span at bounding box center [1004, 698] width 8 height 19
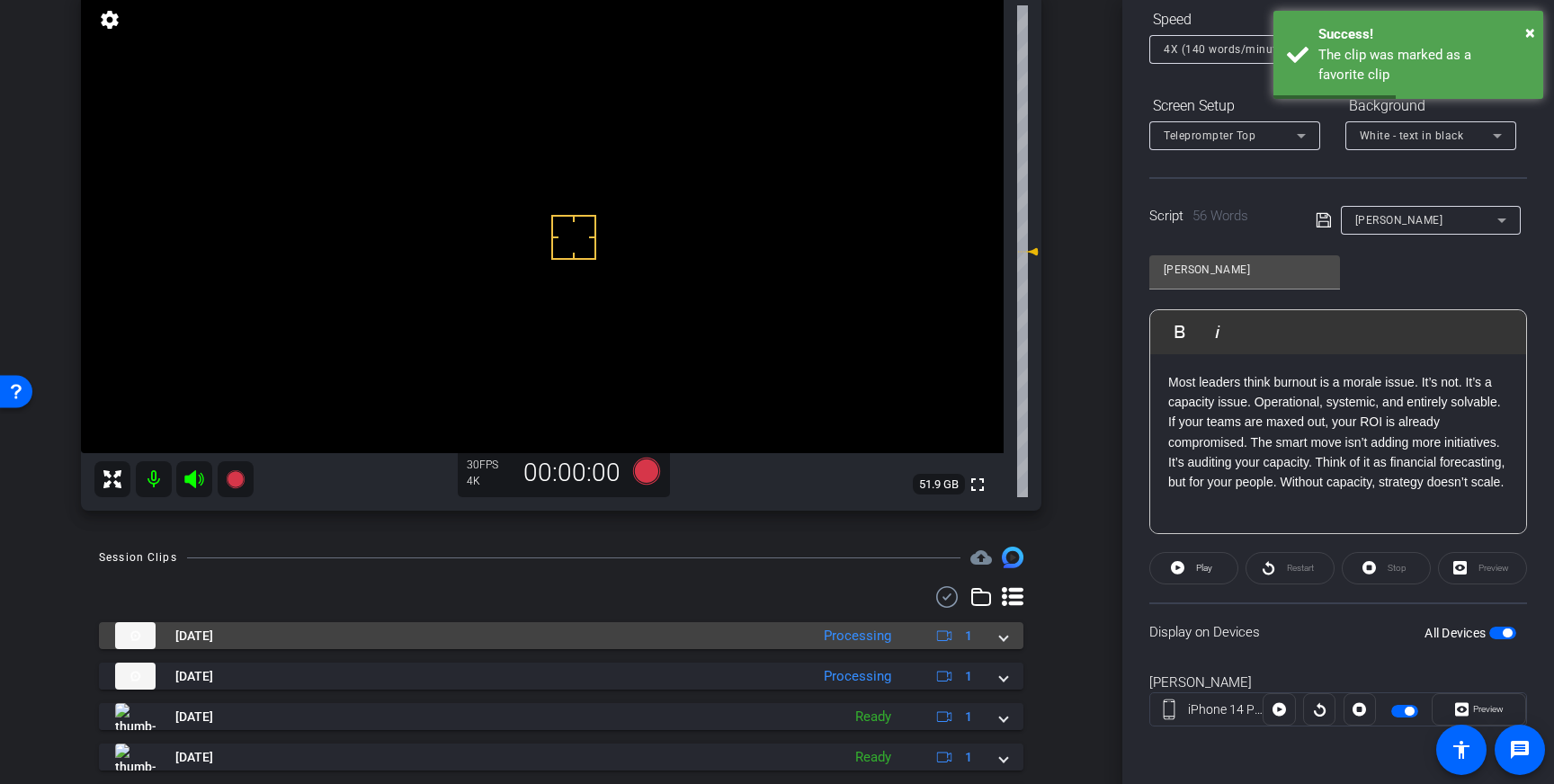
scroll to position [237, 0]
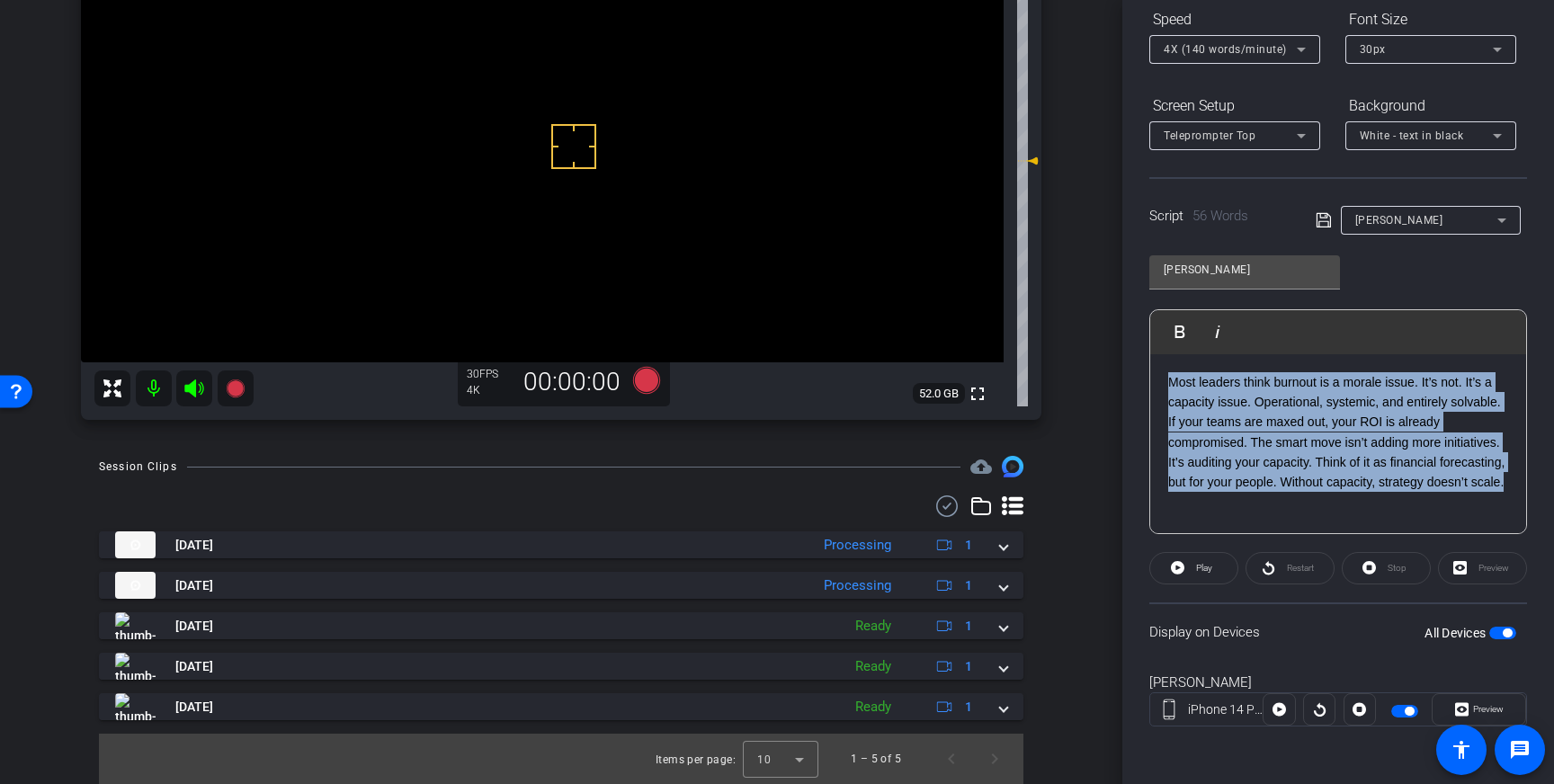
drag, startPoint x: 1216, startPoint y: 514, endPoint x: 1166, endPoint y: 374, distance: 148.7
click at [1166, 374] on div "Most leaders think burnout is a morale issue. It’s not. It’s a capacity issue. …" at bounding box center [1337, 444] width 375 height 180
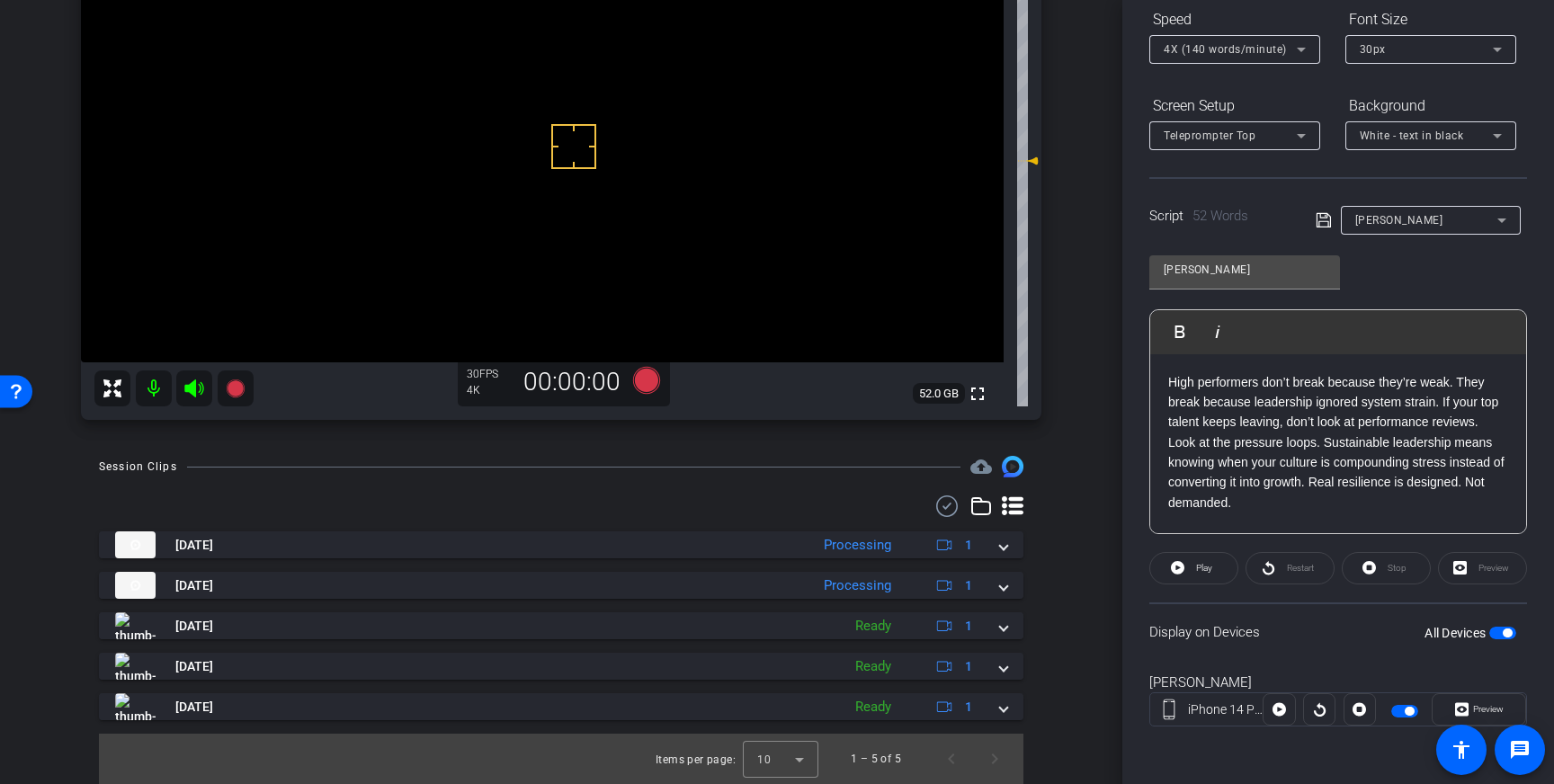
drag, startPoint x: 1327, startPoint y: 221, endPoint x: 1366, endPoint y: 339, distance: 124.3
click at [1327, 223] on icon at bounding box center [1322, 219] width 14 height 14
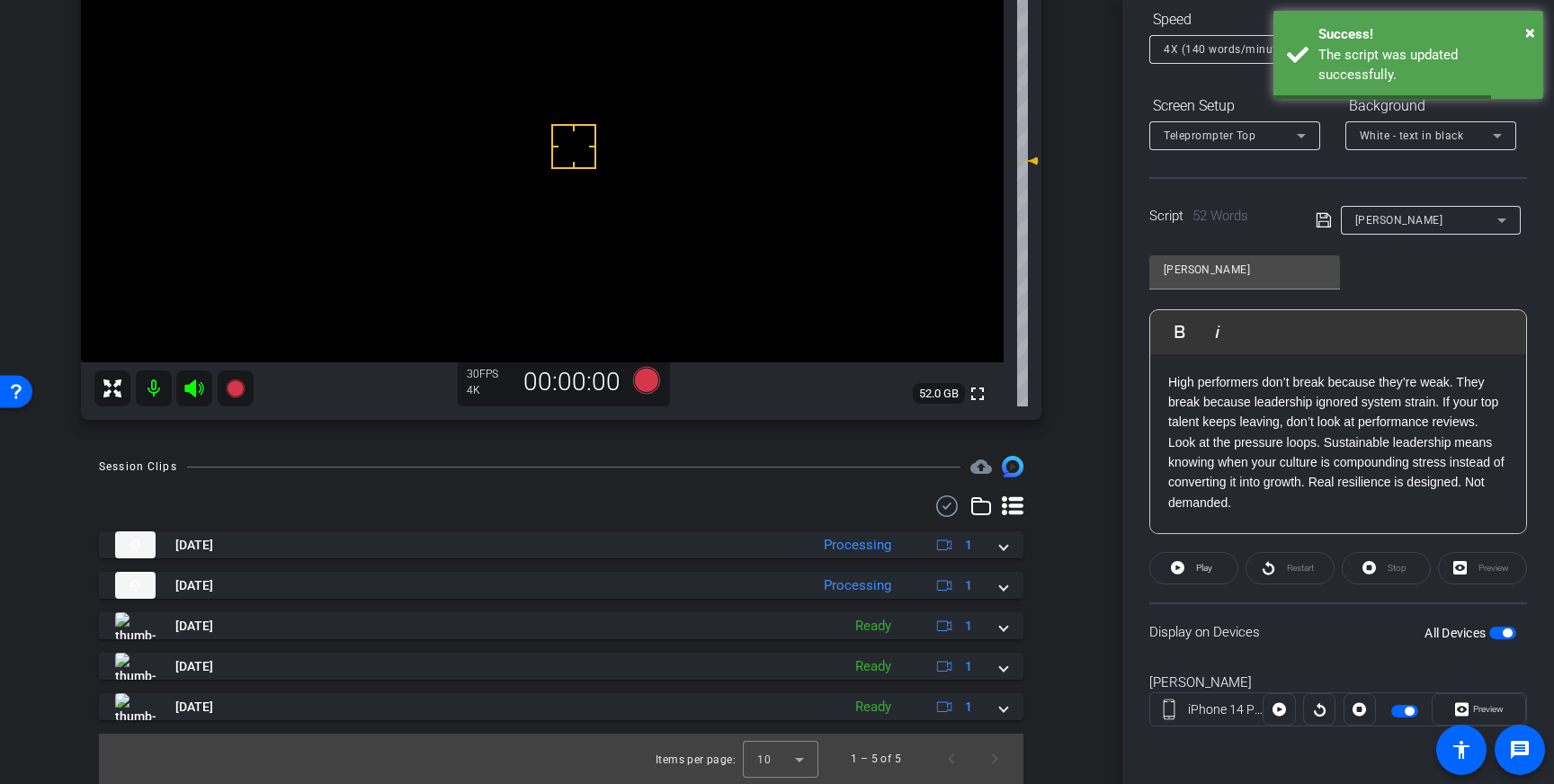
click at [1504, 631] on span "button" at bounding box center [1508, 634] width 9 height 9
click at [1502, 633] on span "button" at bounding box center [1502, 633] width 27 height 12
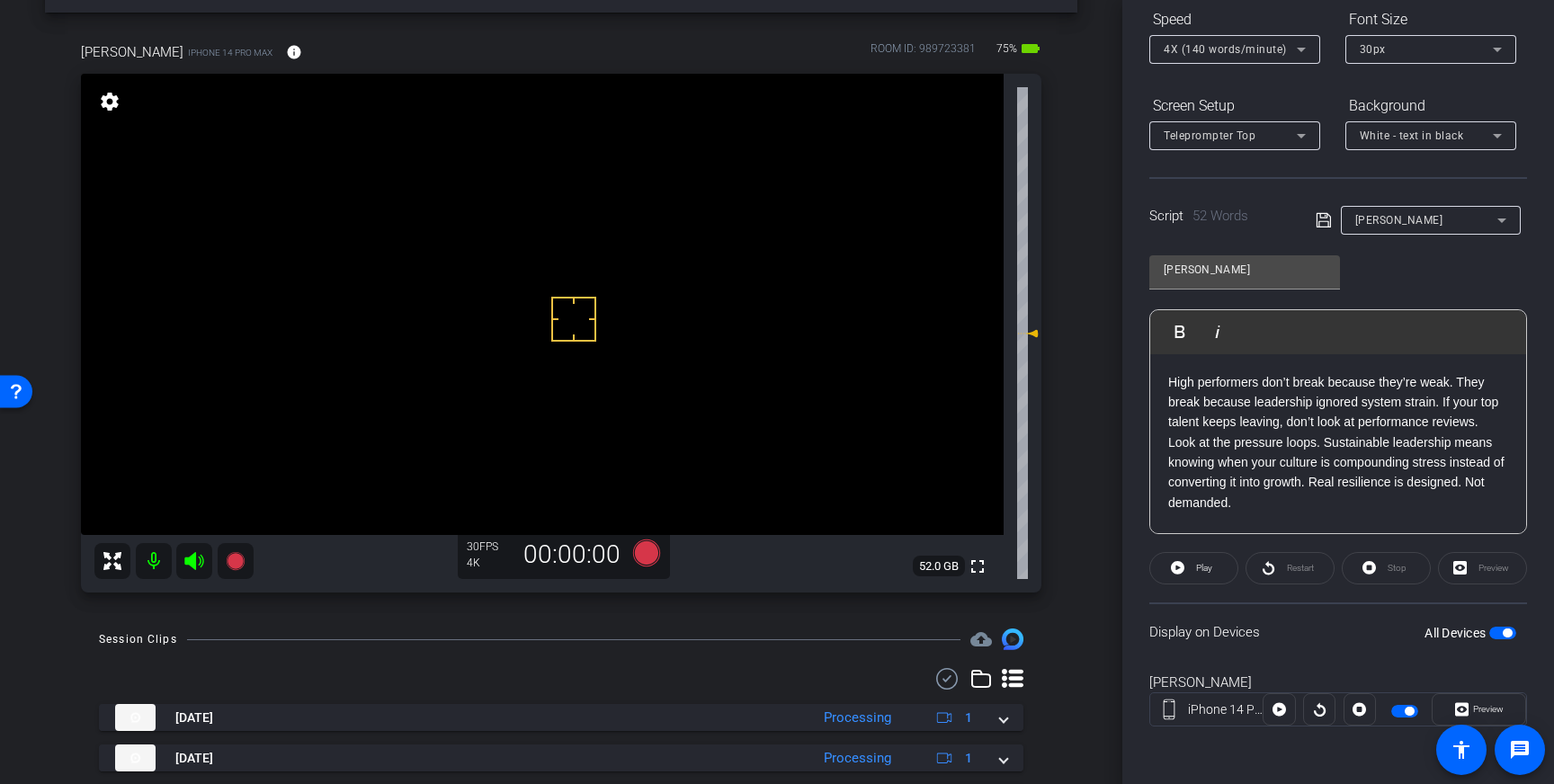
scroll to position [66, 0]
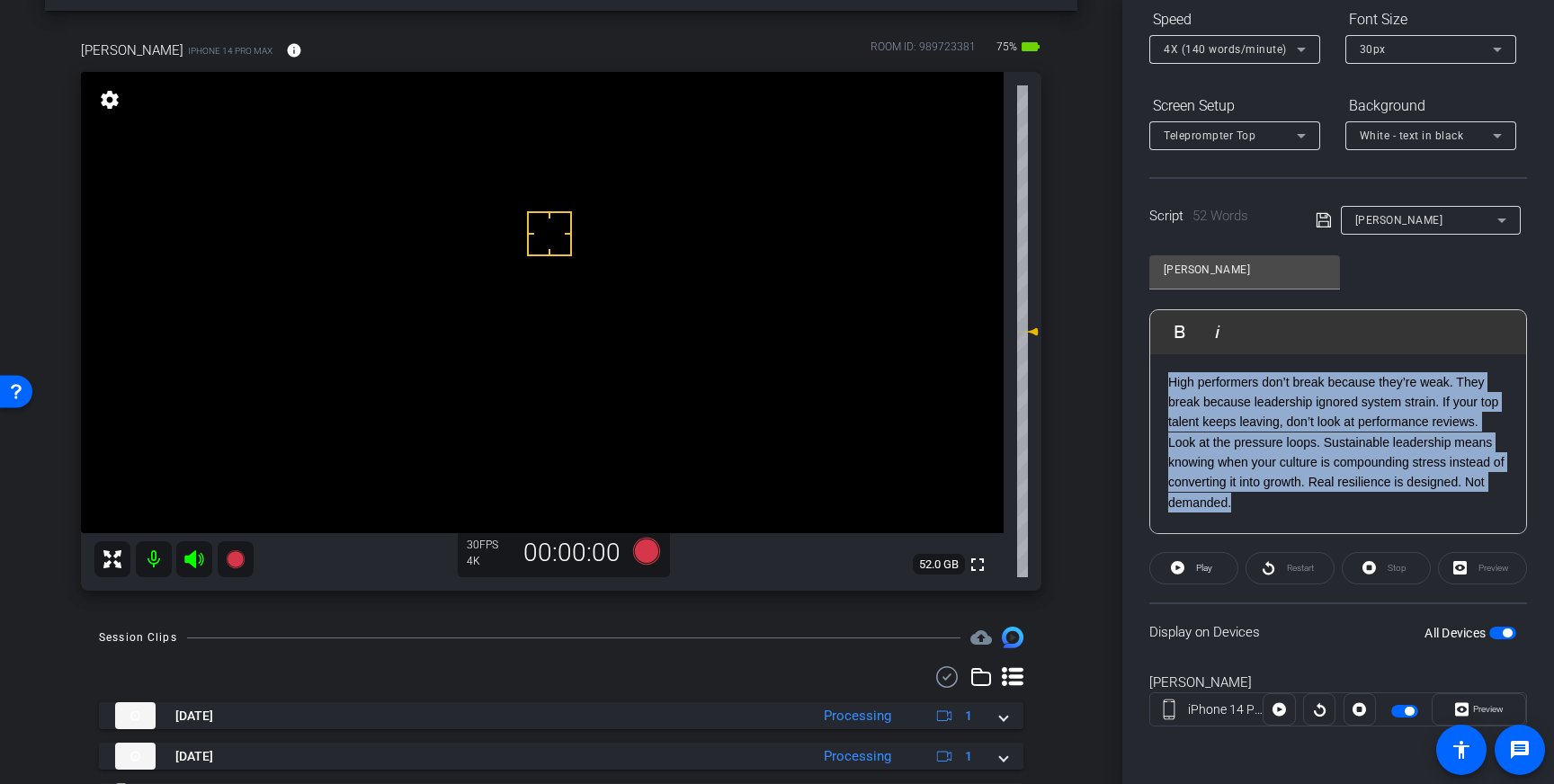
drag, startPoint x: 1251, startPoint y: 505, endPoint x: 1168, endPoint y: 378, distance: 151.7
click at [1170, 381] on p "High performers don’t break because they’re weak. They break because leadership…" at bounding box center [1337, 443] width 340 height 141
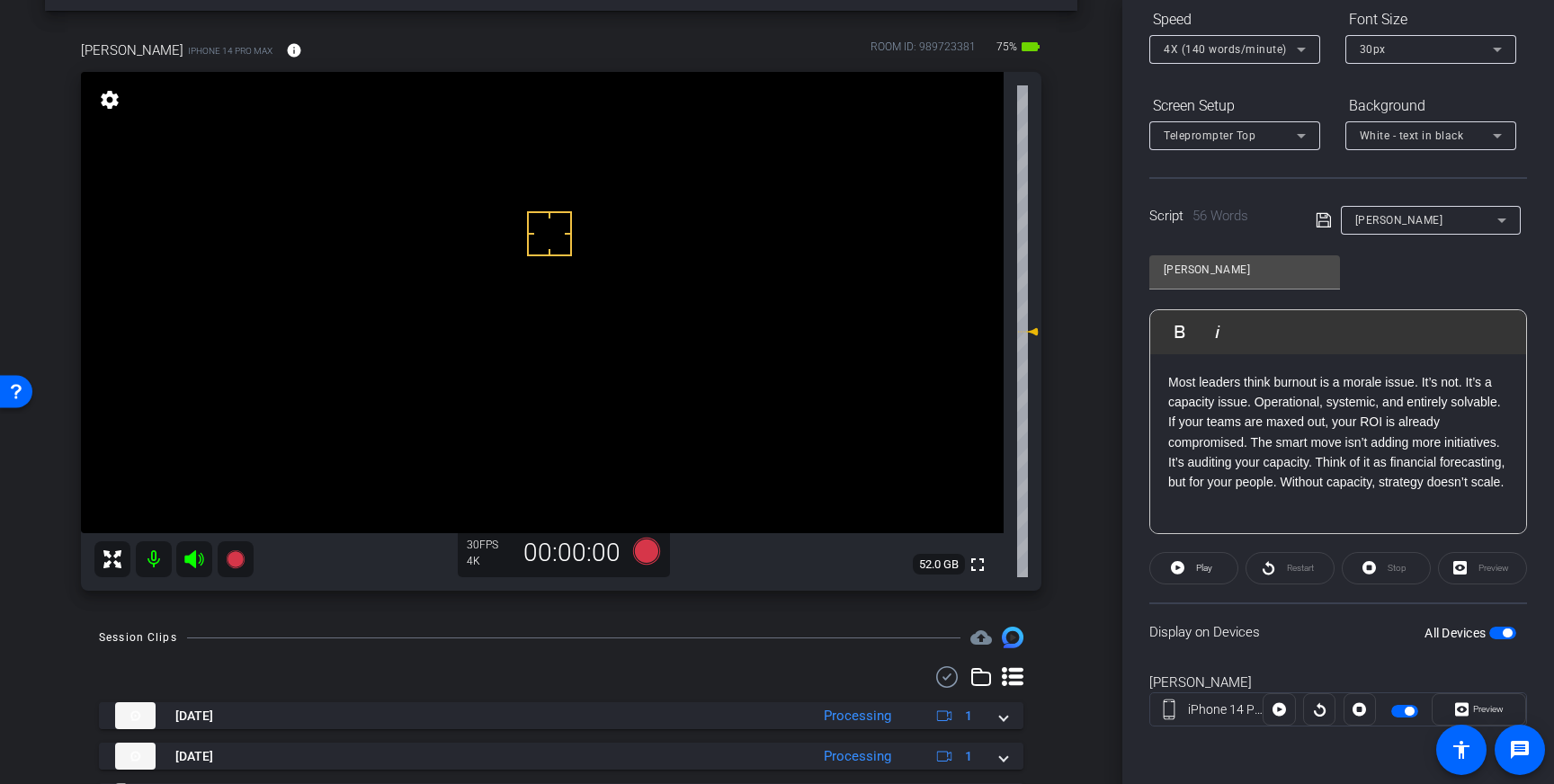
drag, startPoint x: 1323, startPoint y: 221, endPoint x: 1527, endPoint y: 637, distance: 463.3
click at [1323, 223] on icon at bounding box center [1323, 220] width 16 height 22
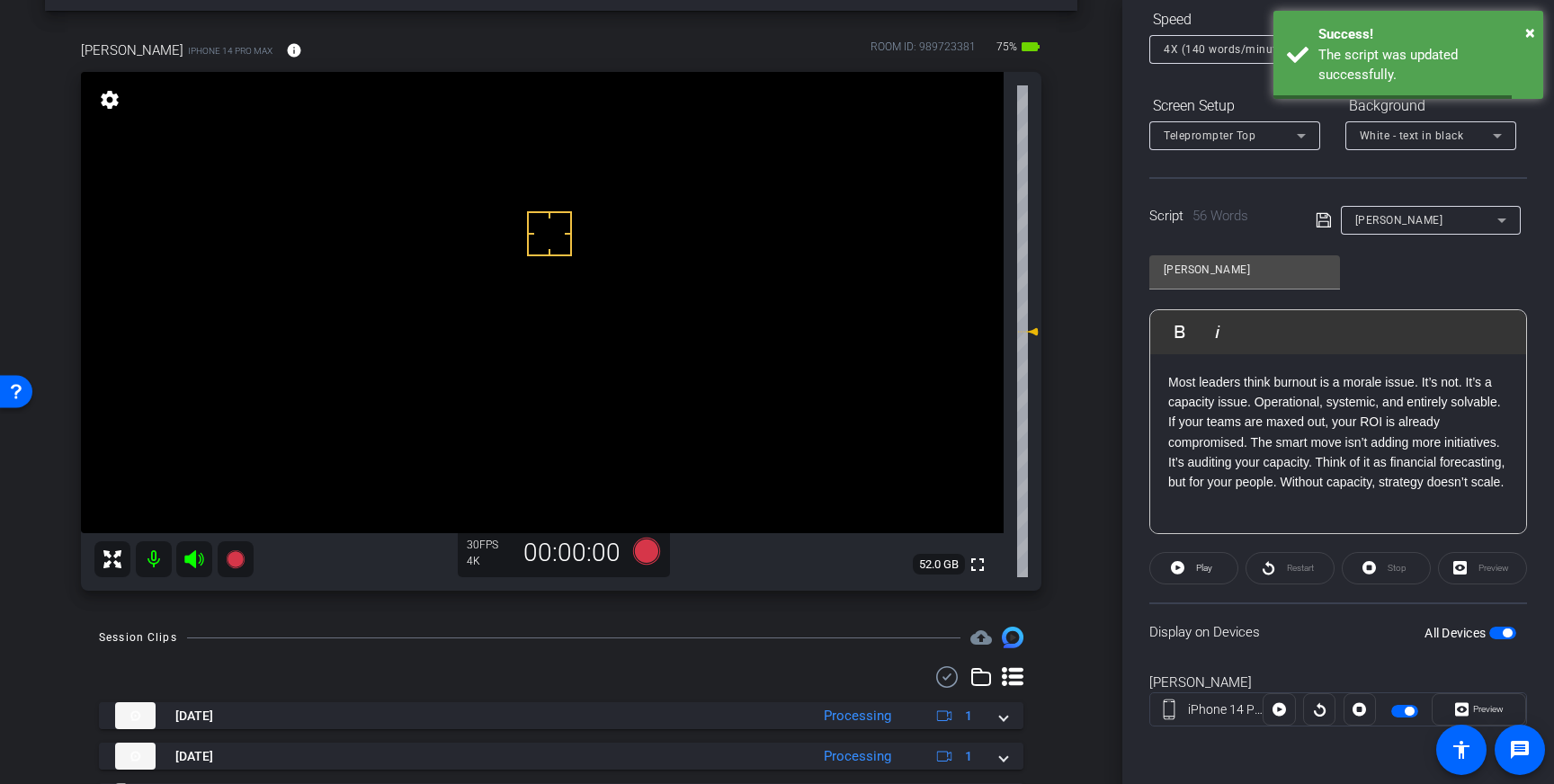
click at [1504, 627] on span "button" at bounding box center [1502, 633] width 27 height 12
drag, startPoint x: 1502, startPoint y: 630, endPoint x: 1524, endPoint y: 647, distance: 27.8
click at [1502, 630] on span "button" at bounding box center [1502, 633] width 27 height 12
drag, startPoint x: 1323, startPoint y: 220, endPoint x: 1331, endPoint y: 238, distance: 19.7
click at [1323, 220] on icon at bounding box center [1323, 220] width 16 height 22
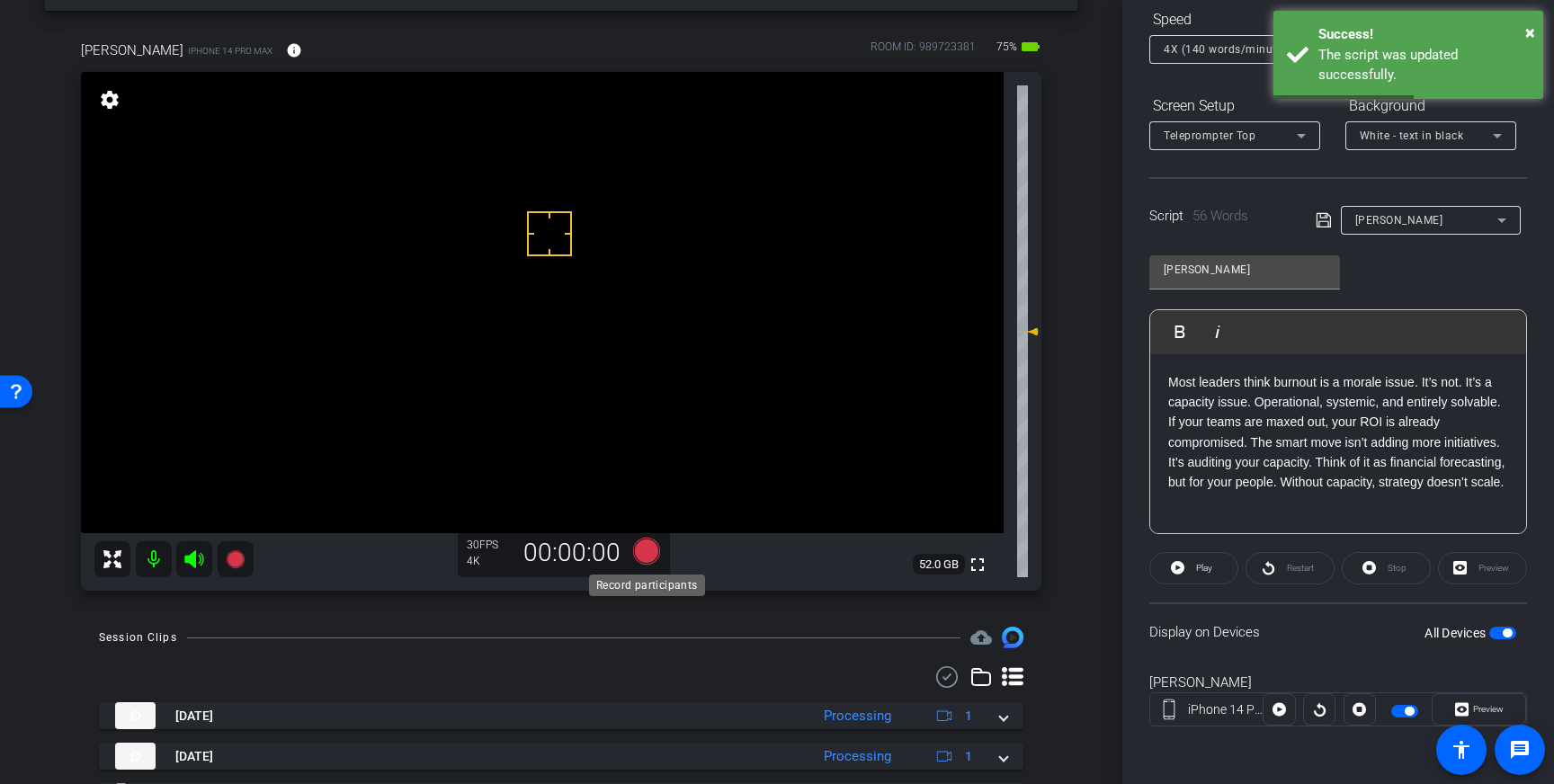
click at [645, 552] on icon at bounding box center [646, 551] width 27 height 27
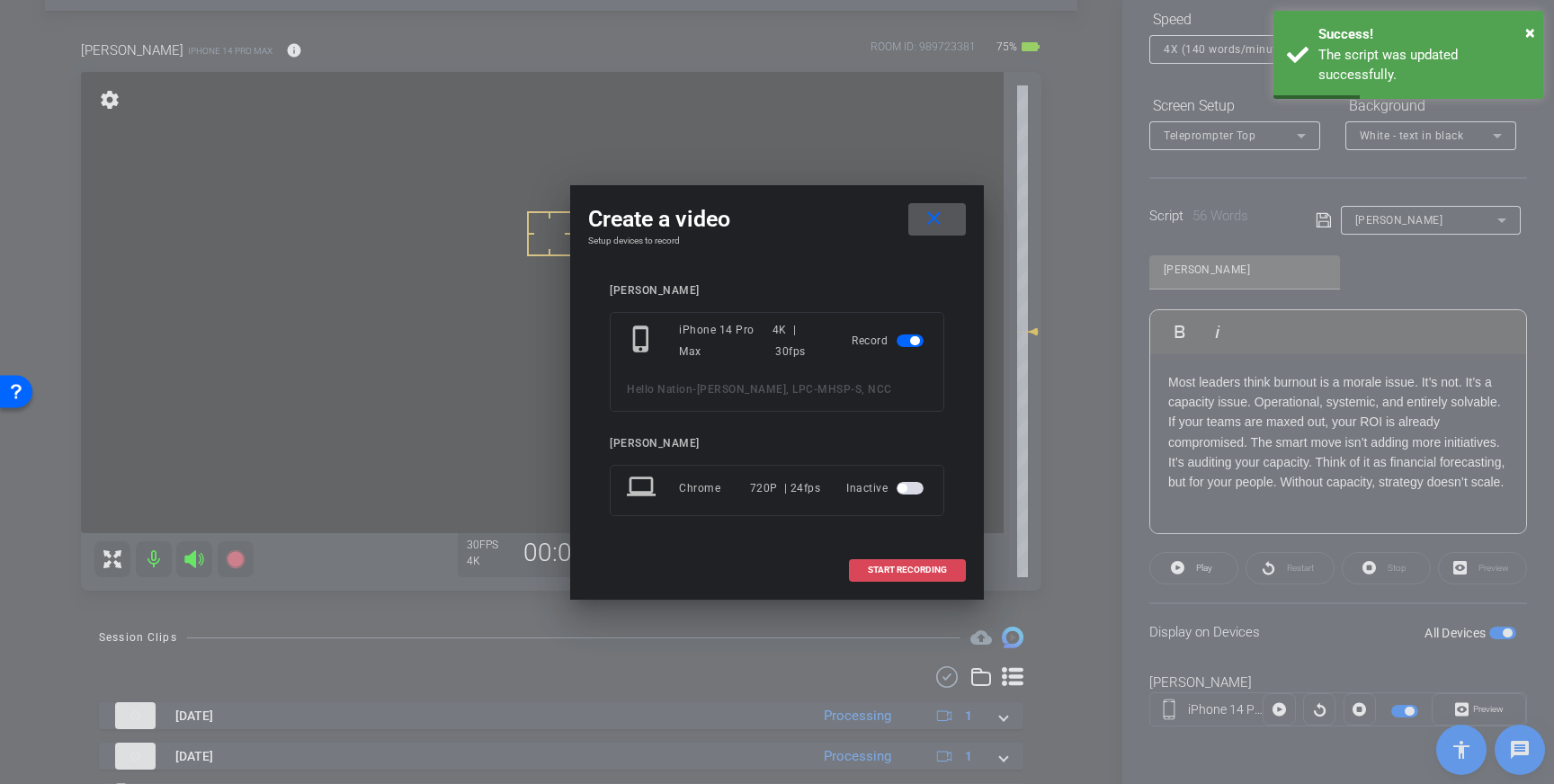
click at [905, 579] on span at bounding box center [907, 570] width 115 height 44
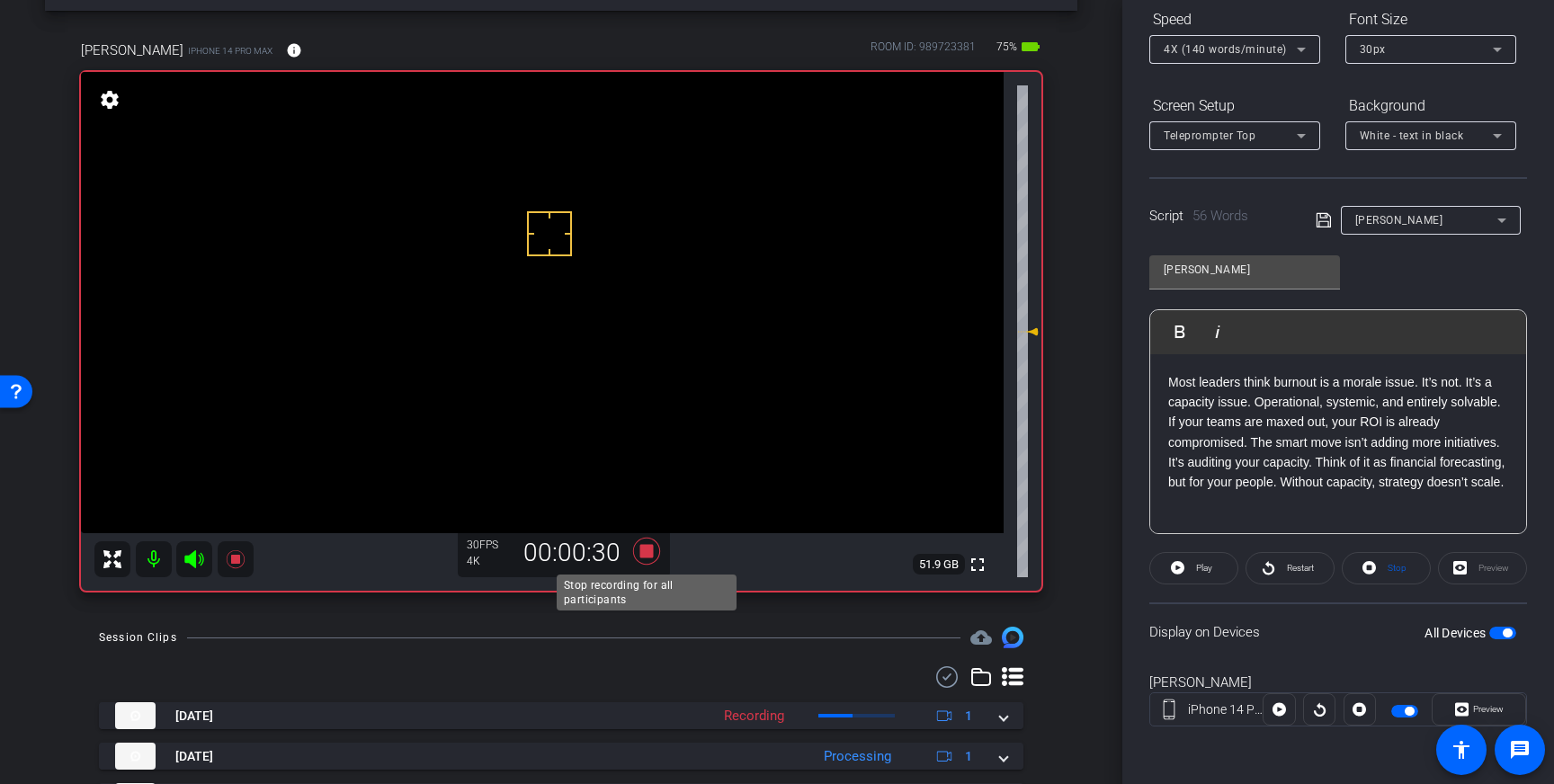
click at [648, 557] on icon at bounding box center [646, 551] width 27 height 27
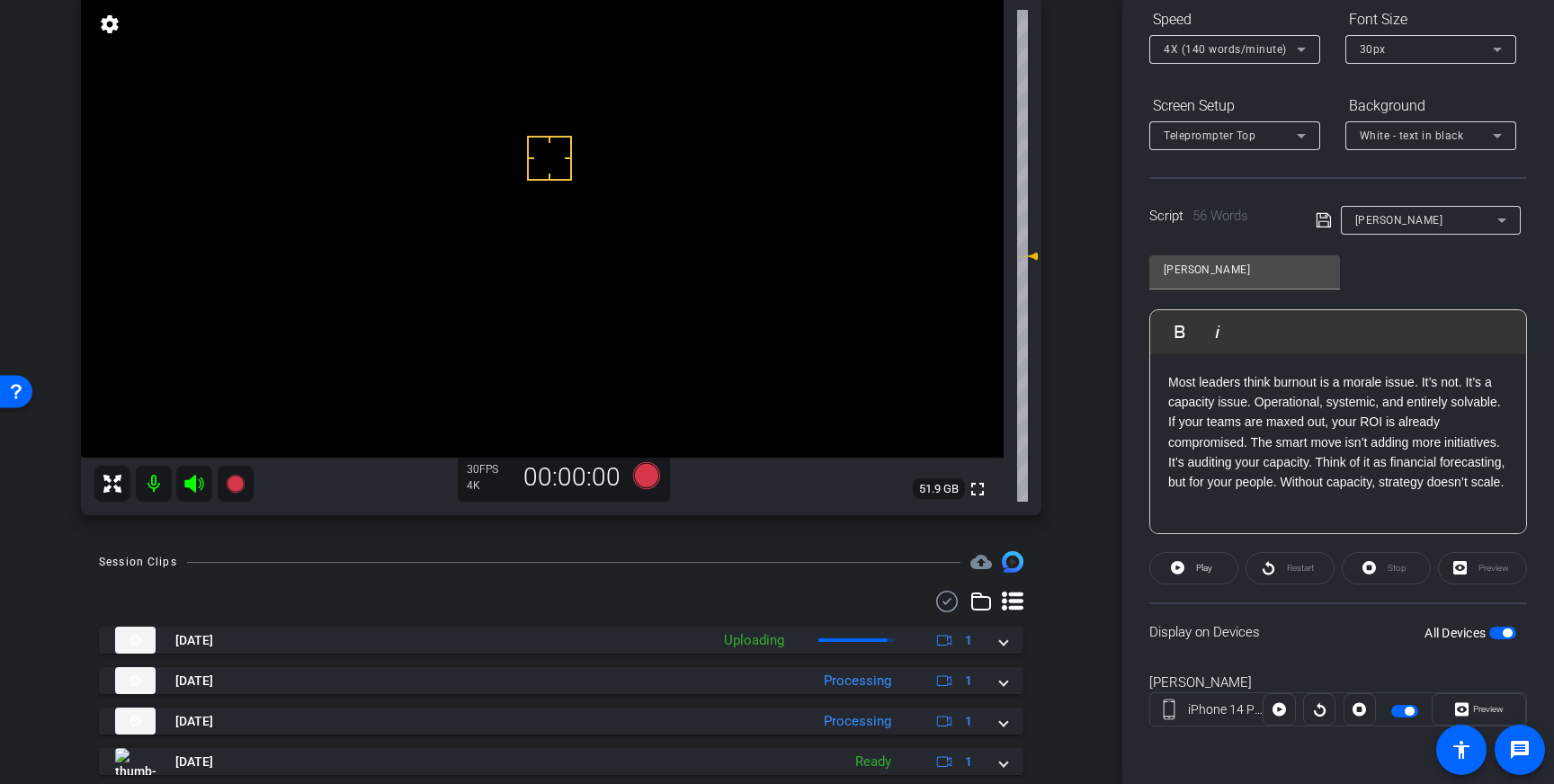
scroll to position [143, 0]
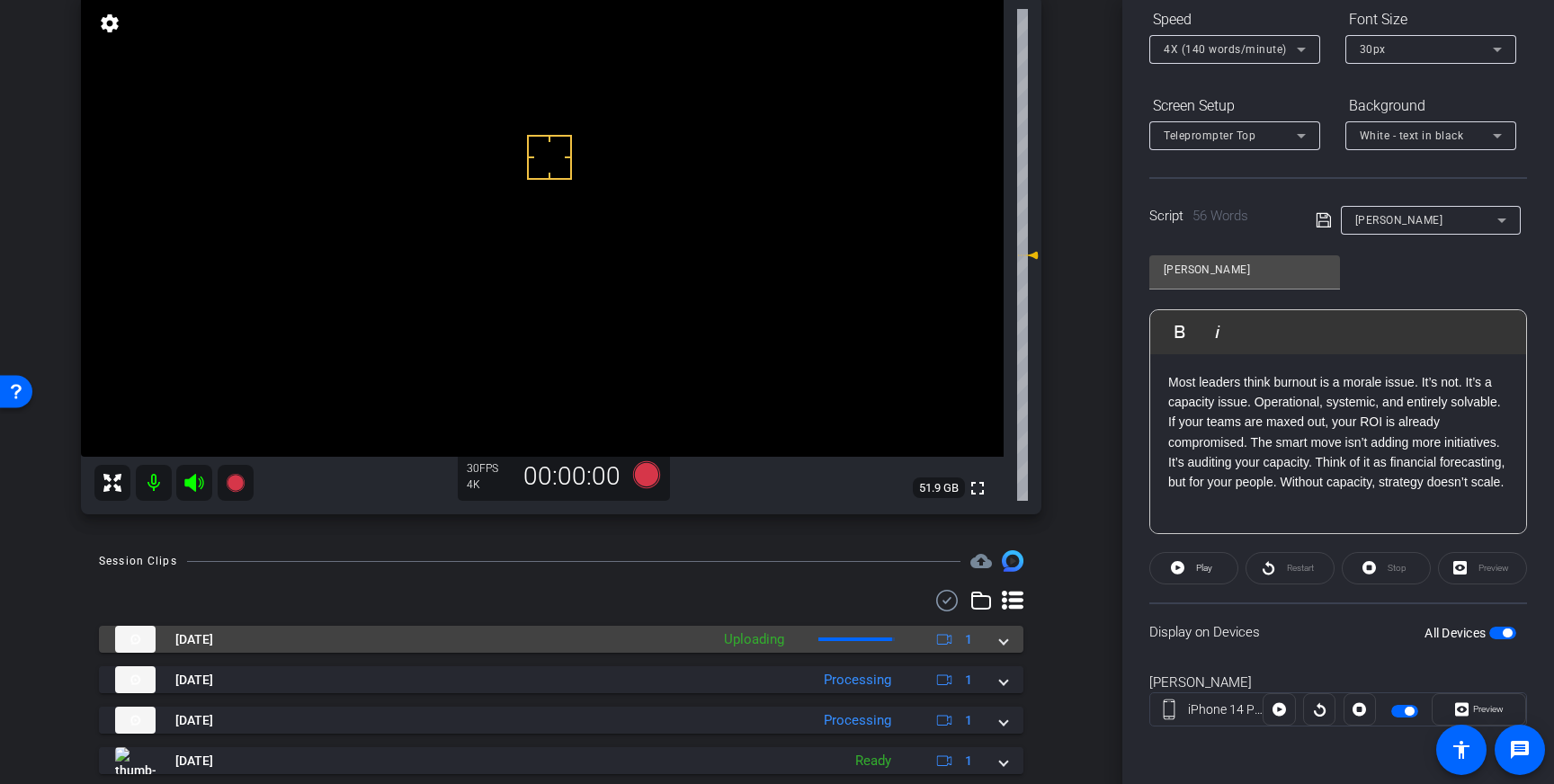
click at [1008, 648] on mat-expansion-panel-header "Sep 4, 2025 Uploading 1" at bounding box center [561, 639] width 924 height 27
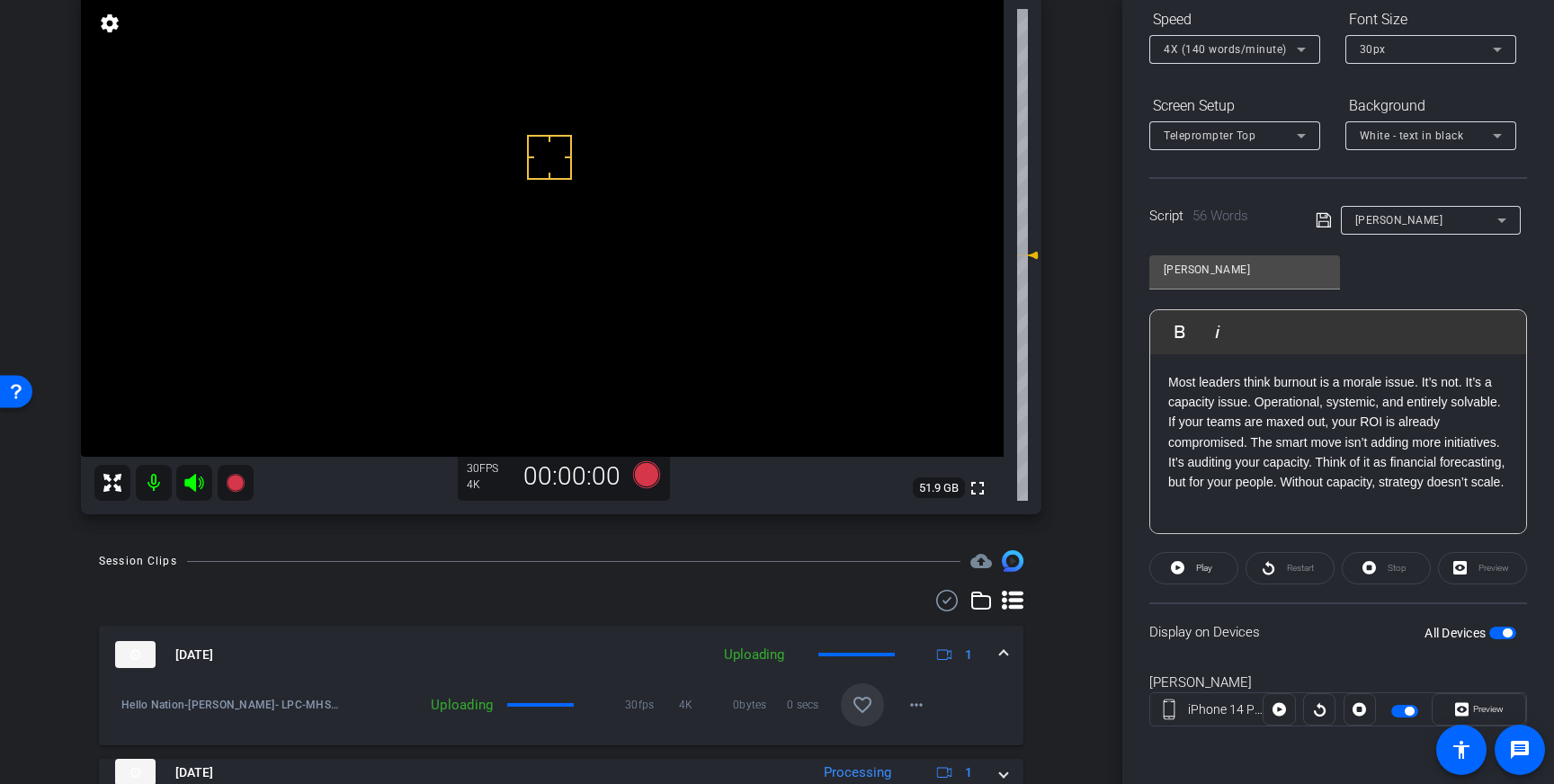
click at [864, 689] on span at bounding box center [863, 706] width 44 height 44
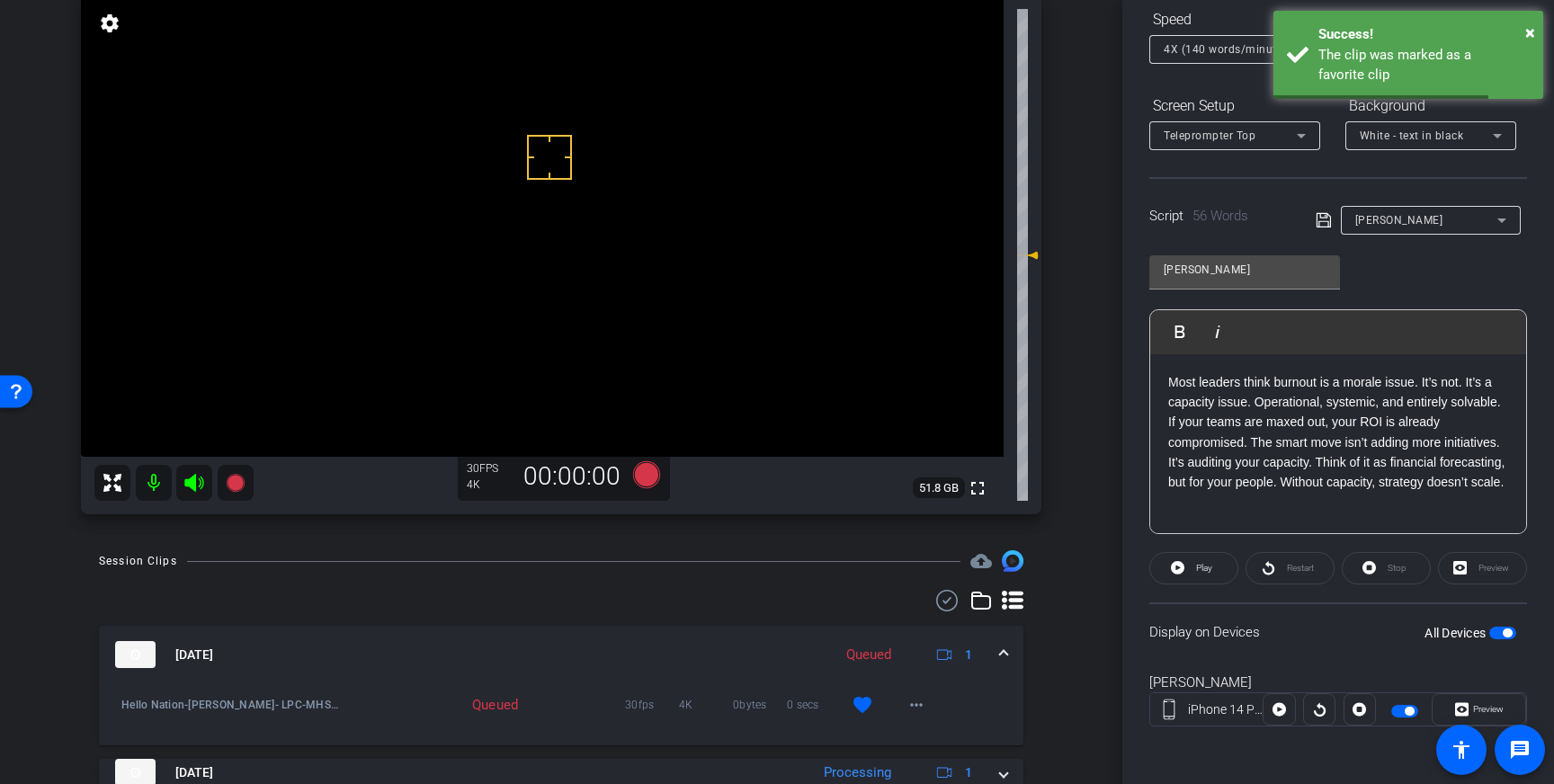
click at [1004, 654] on span at bounding box center [1004, 655] width 8 height 19
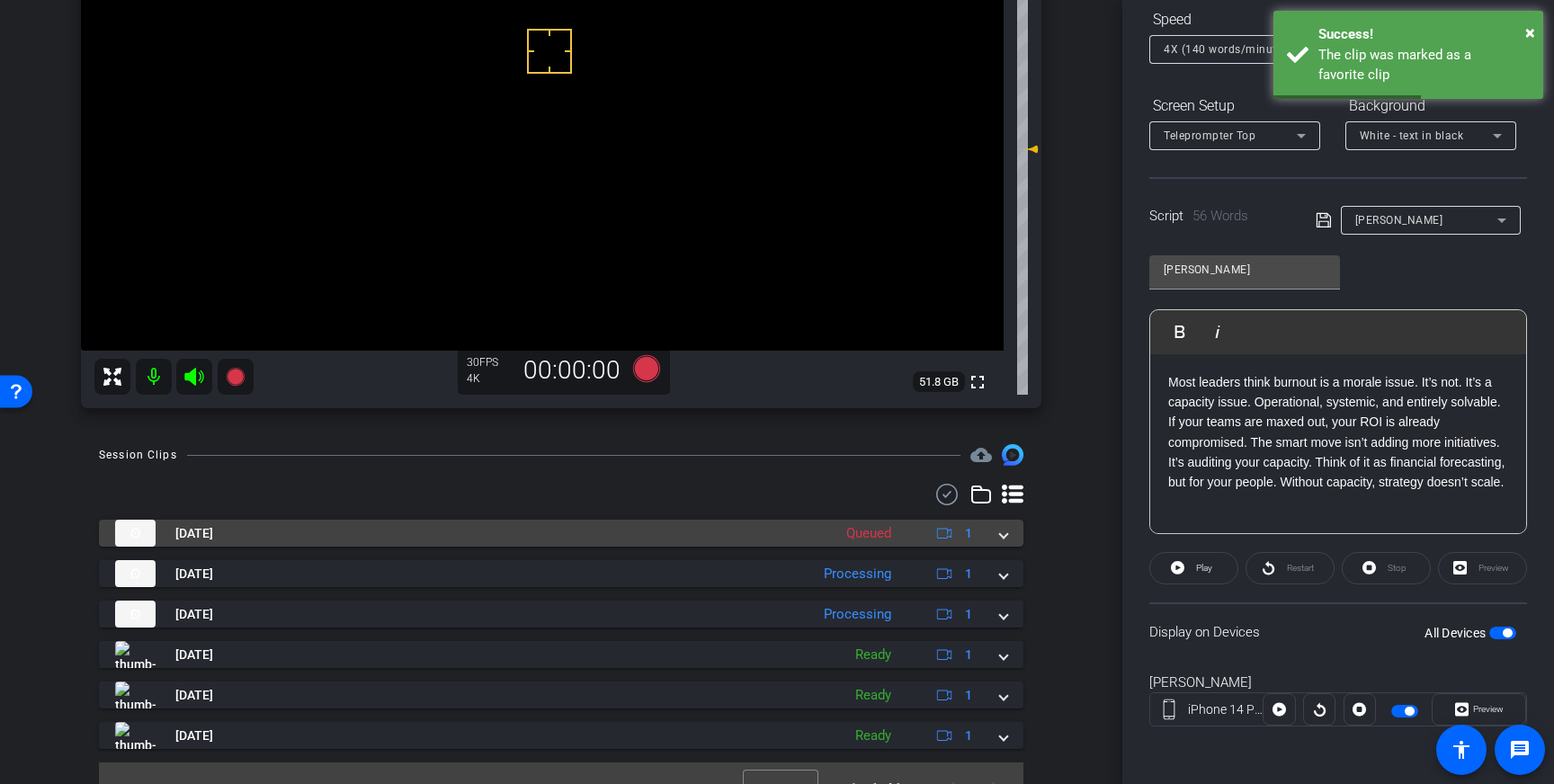
scroll to position [252, 0]
click at [1004, 654] on span at bounding box center [1004, 653] width 8 height 19
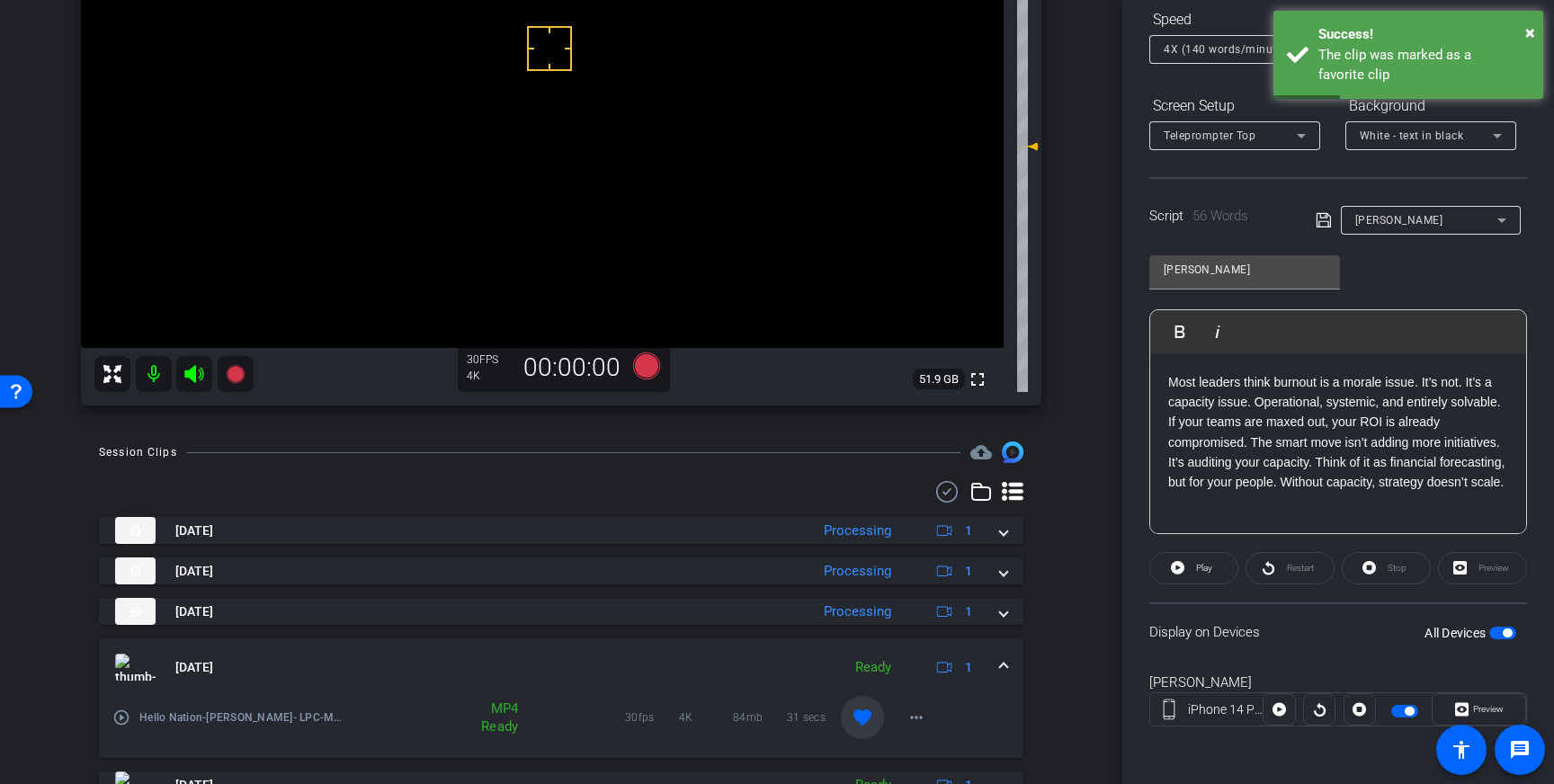
click at [867, 722] on mat-icon "favorite" at bounding box center [862, 717] width 22 height 22
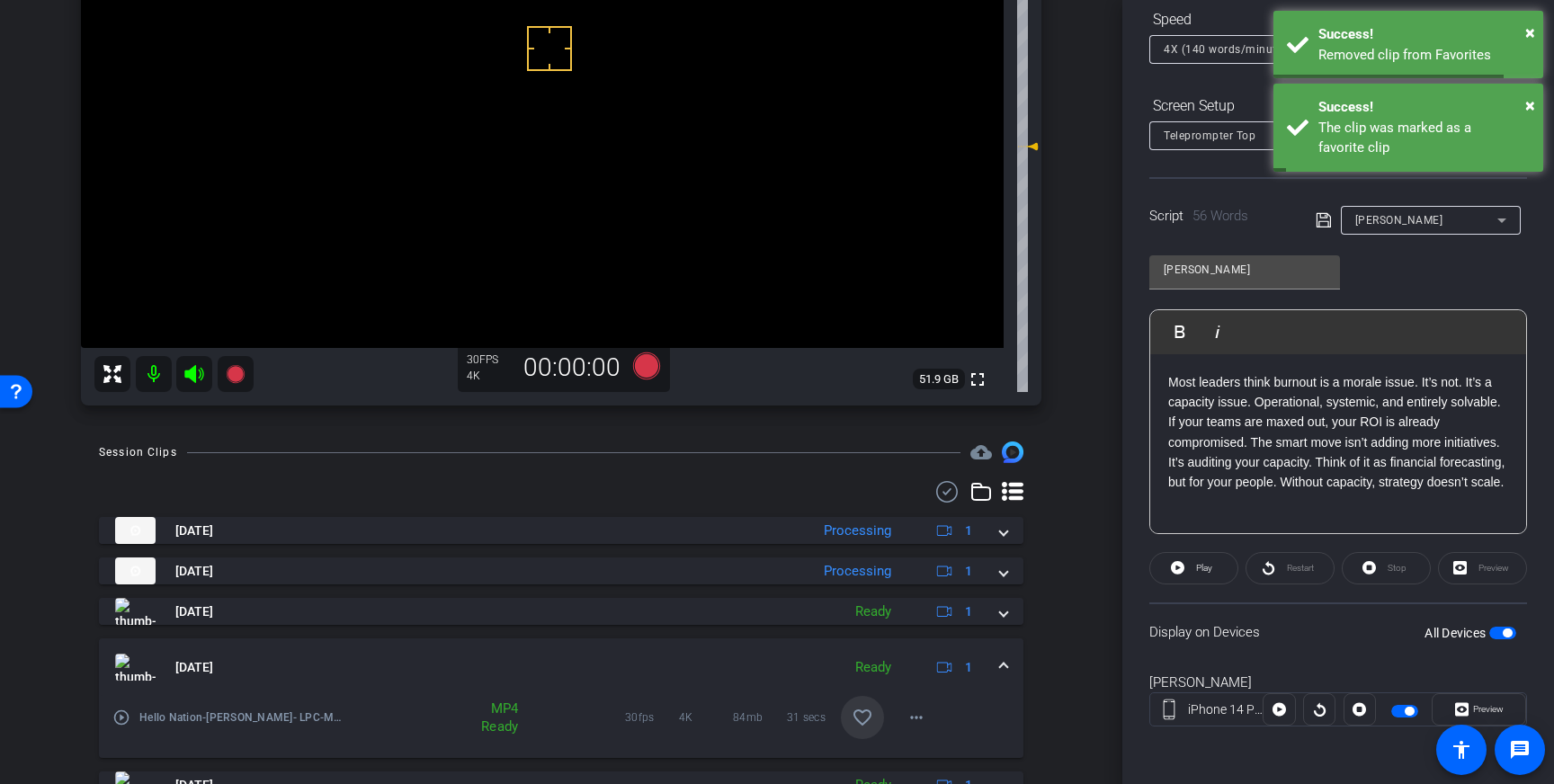
click at [1001, 667] on span at bounding box center [1004, 668] width 8 height 19
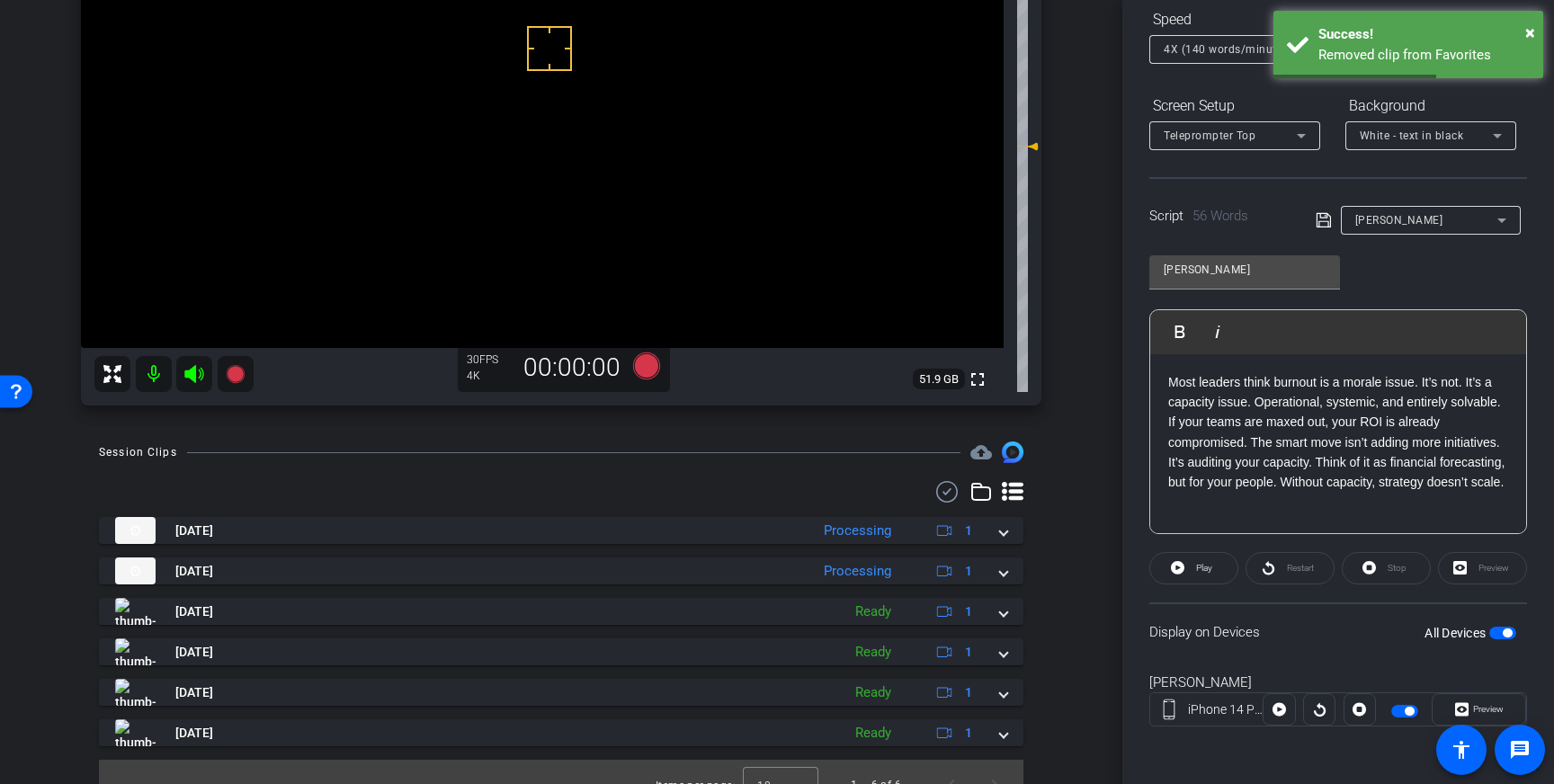
click at [1496, 631] on span "button" at bounding box center [1502, 633] width 27 height 12
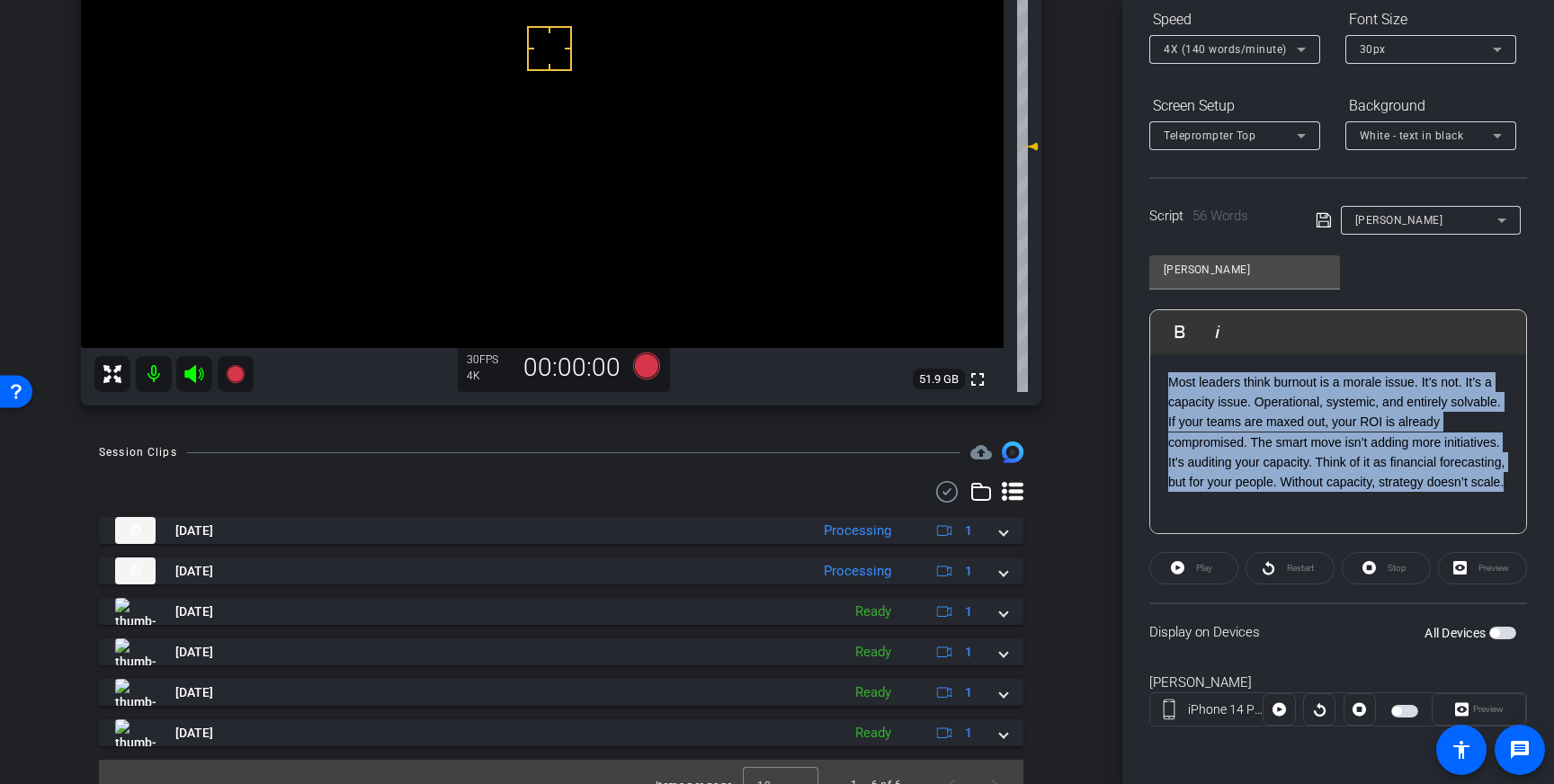
drag, startPoint x: 1223, startPoint y: 502, endPoint x: 1166, endPoint y: 368, distance: 145.6
click at [1166, 368] on div "Most leaders think burnout is a morale issue. It’s not. It’s a capacity issue. …" at bounding box center [1337, 444] width 375 height 180
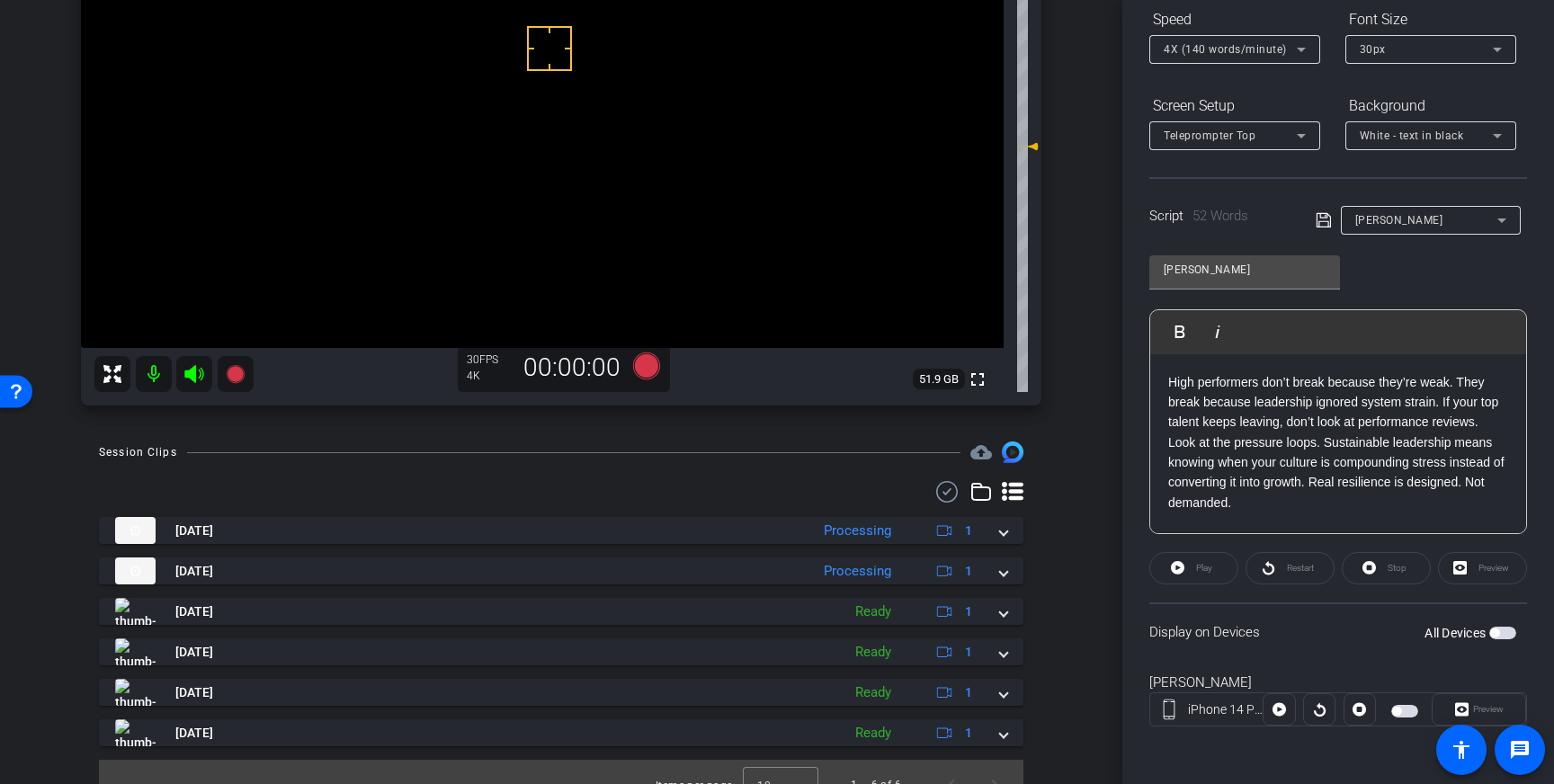
click at [1319, 221] on icon at bounding box center [1322, 219] width 14 height 14
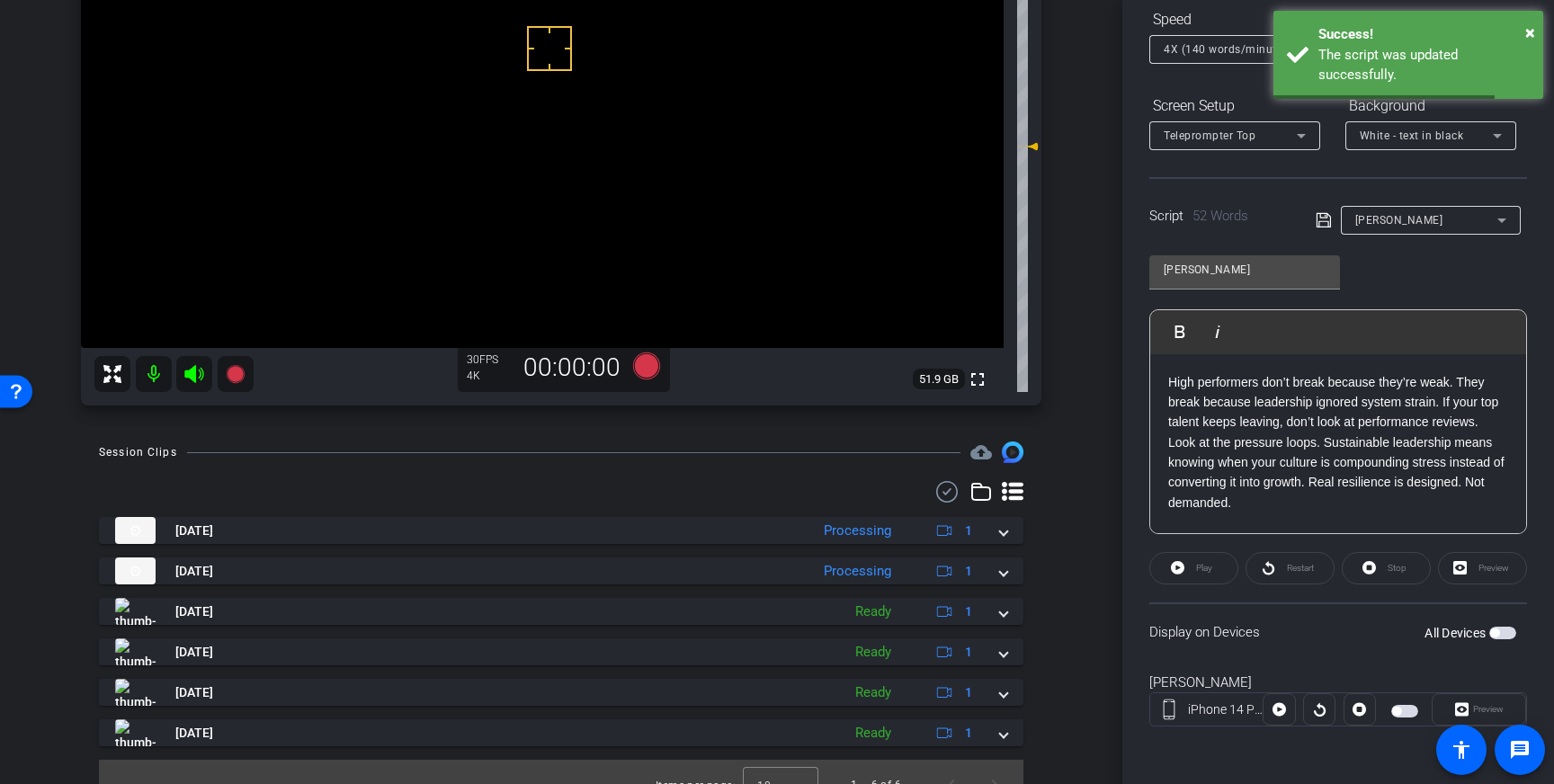
click at [1499, 628] on span "button" at bounding box center [1502, 633] width 27 height 12
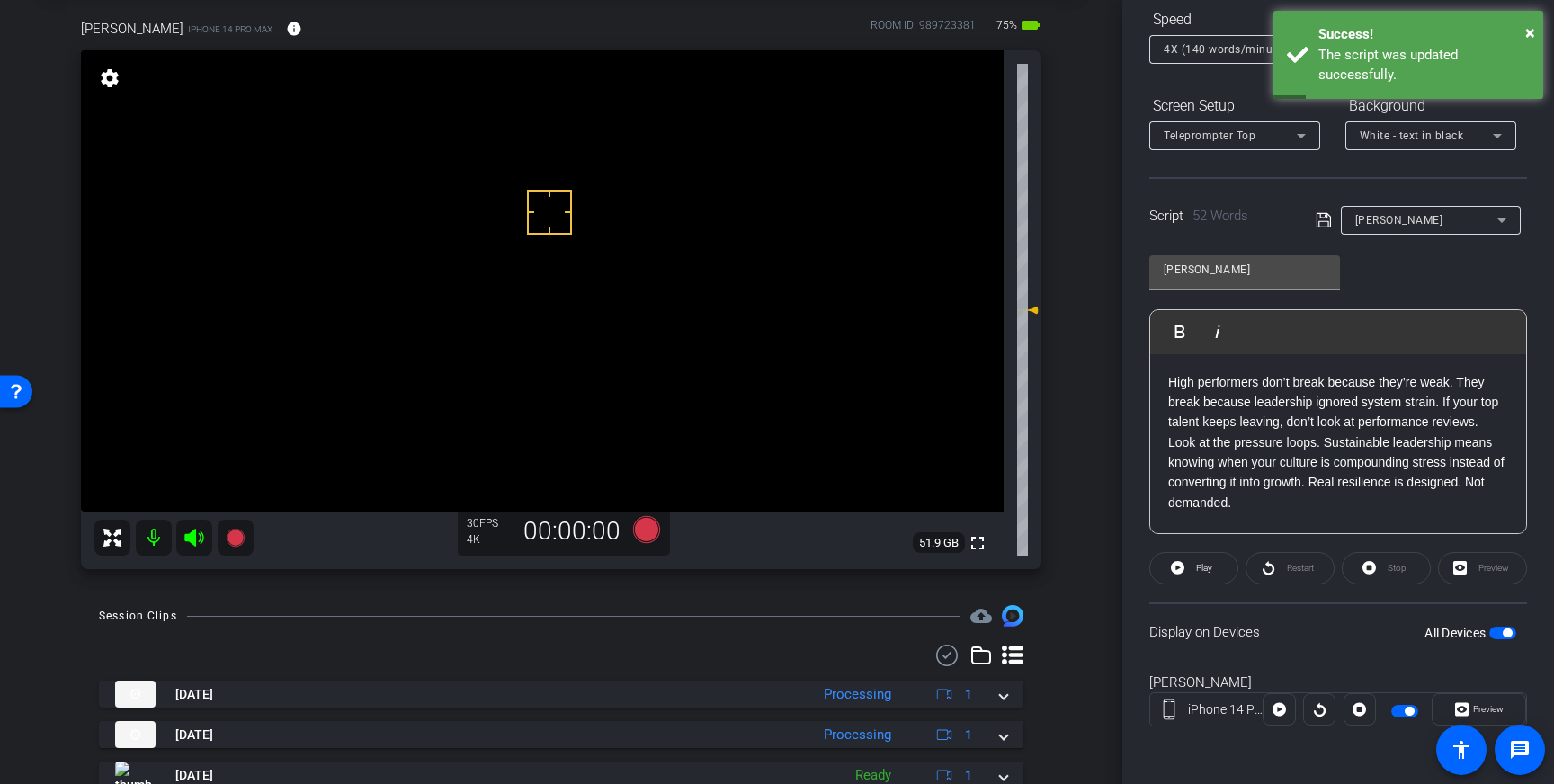
scroll to position [74, 0]
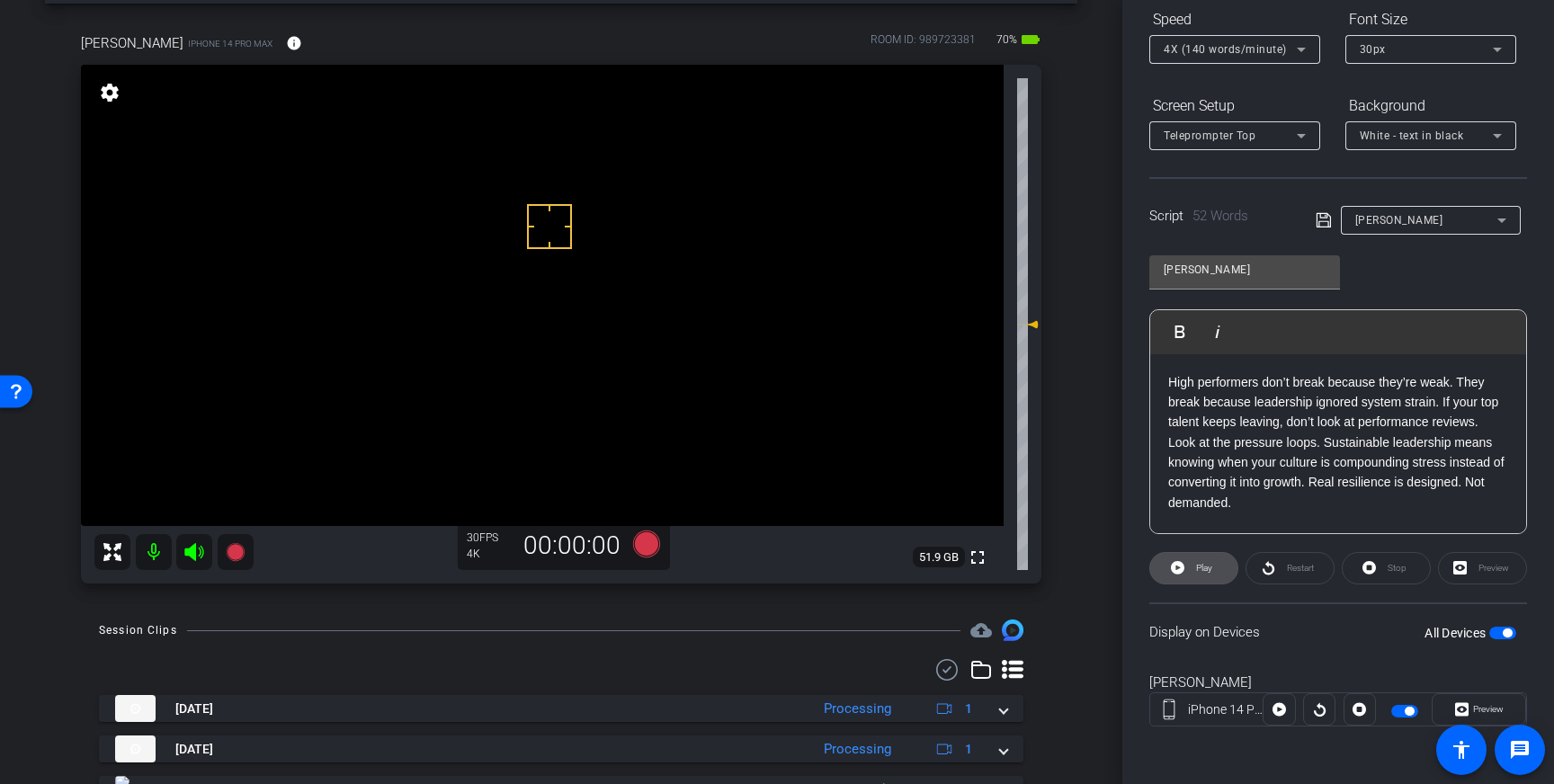
click at [1208, 566] on span "Play" at bounding box center [1203, 567] width 16 height 9
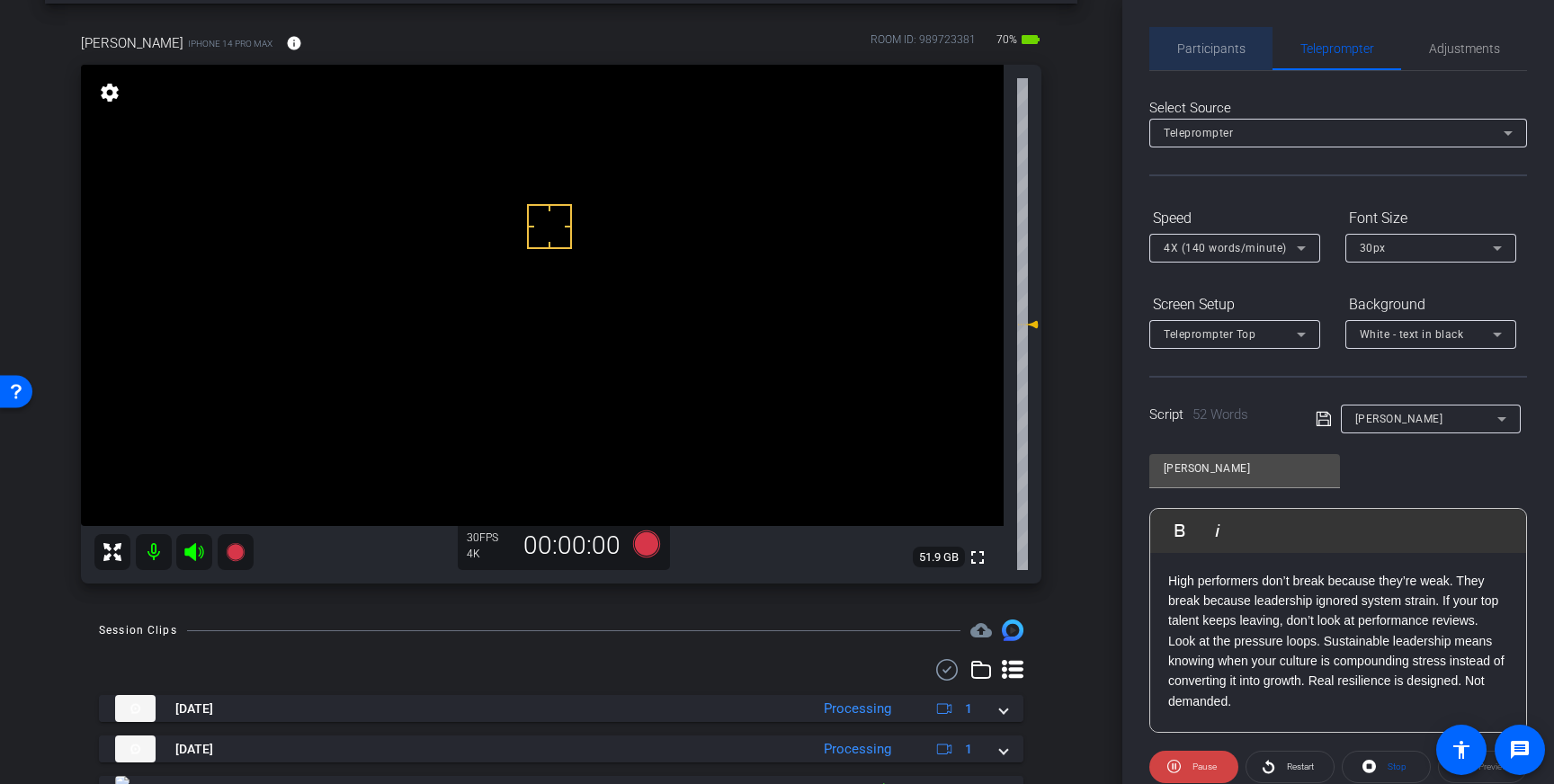
click at [1239, 65] on span "Participants" at bounding box center [1211, 49] width 68 height 44
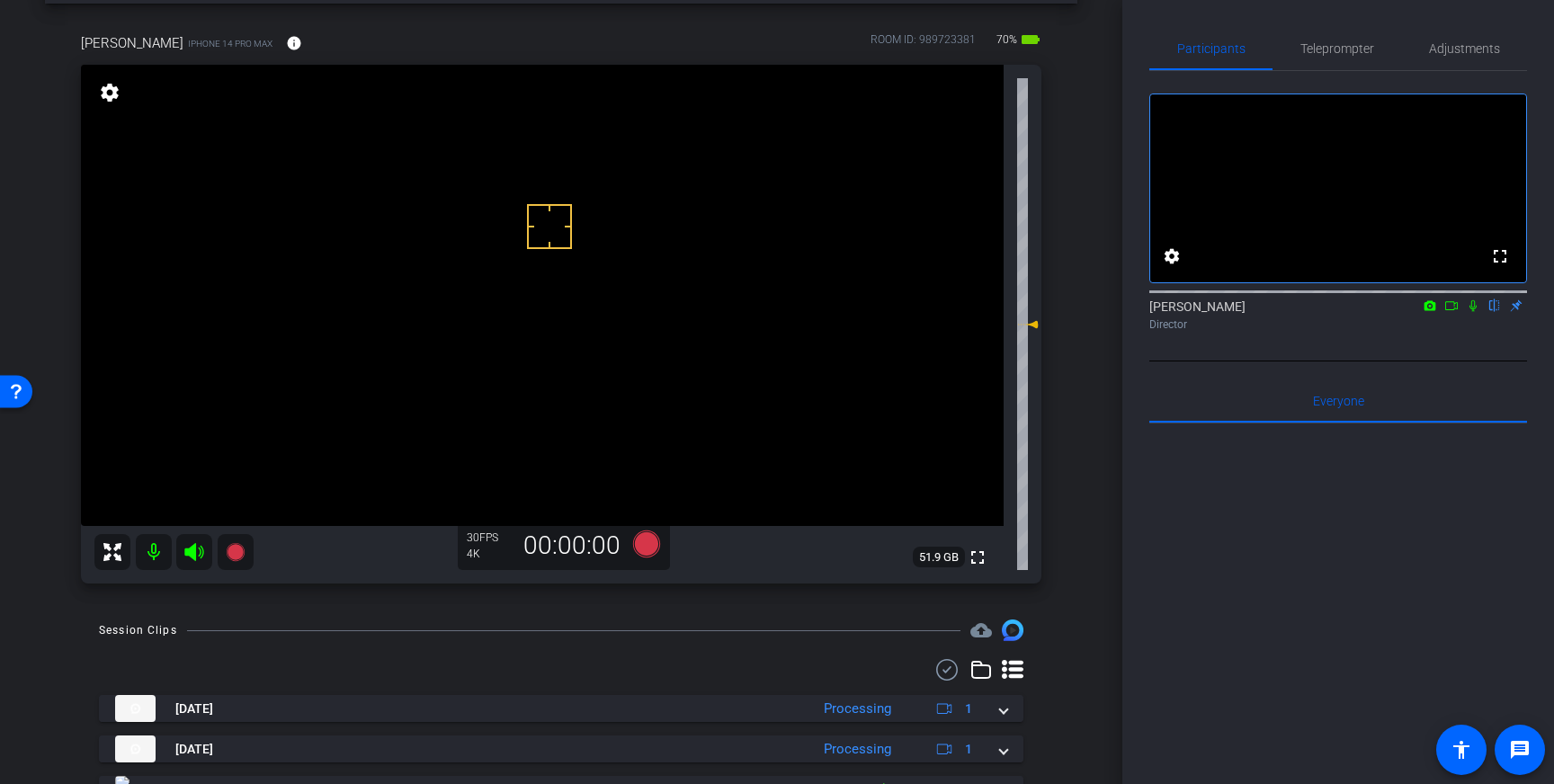
click at [1469, 312] on icon at bounding box center [1473, 305] width 14 height 12
click at [1473, 312] on icon at bounding box center [1473, 305] width 14 height 12
click at [1341, 61] on span "Teleprompter" at bounding box center [1337, 49] width 74 height 44
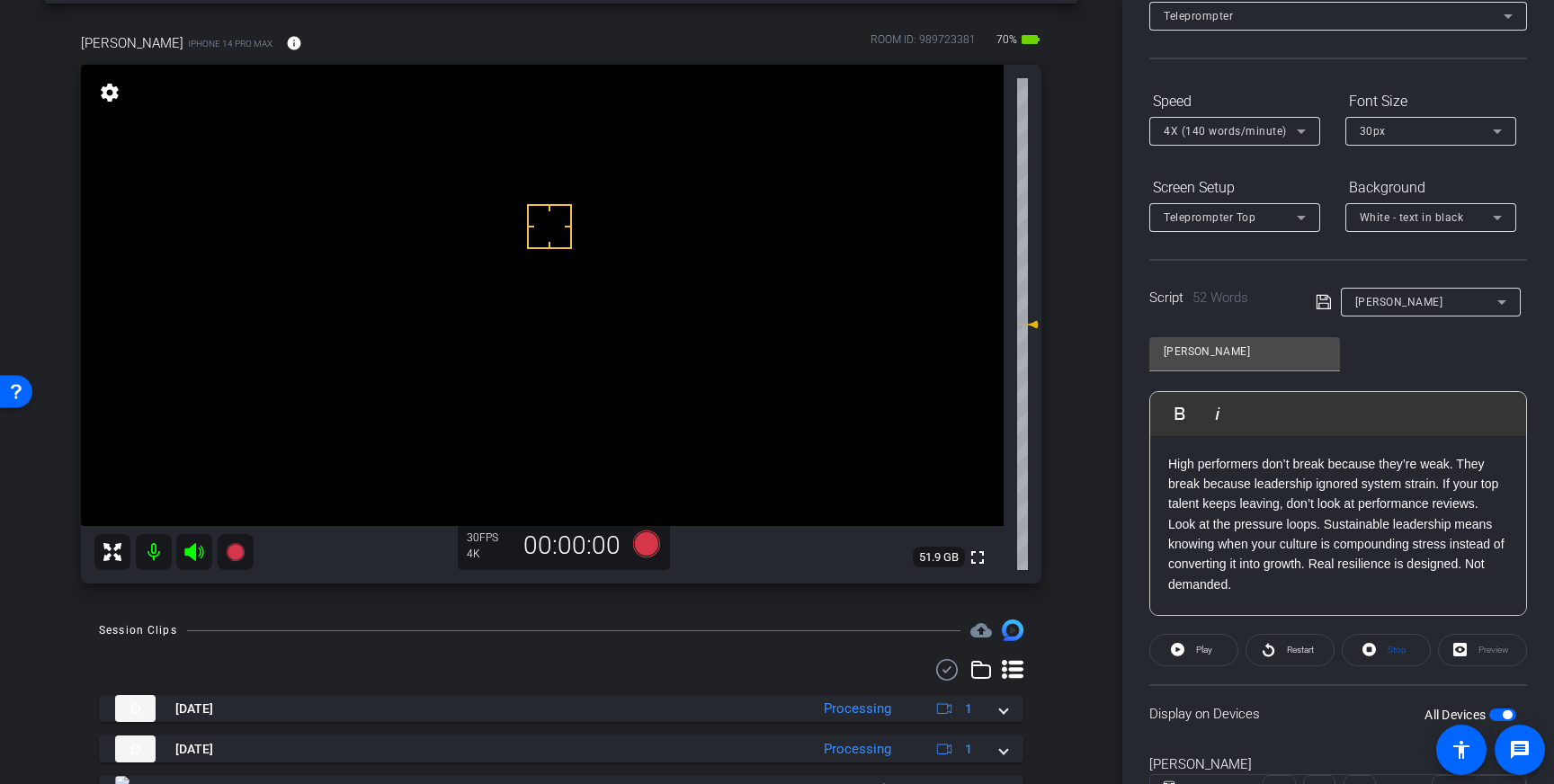
scroll to position [124, 0]
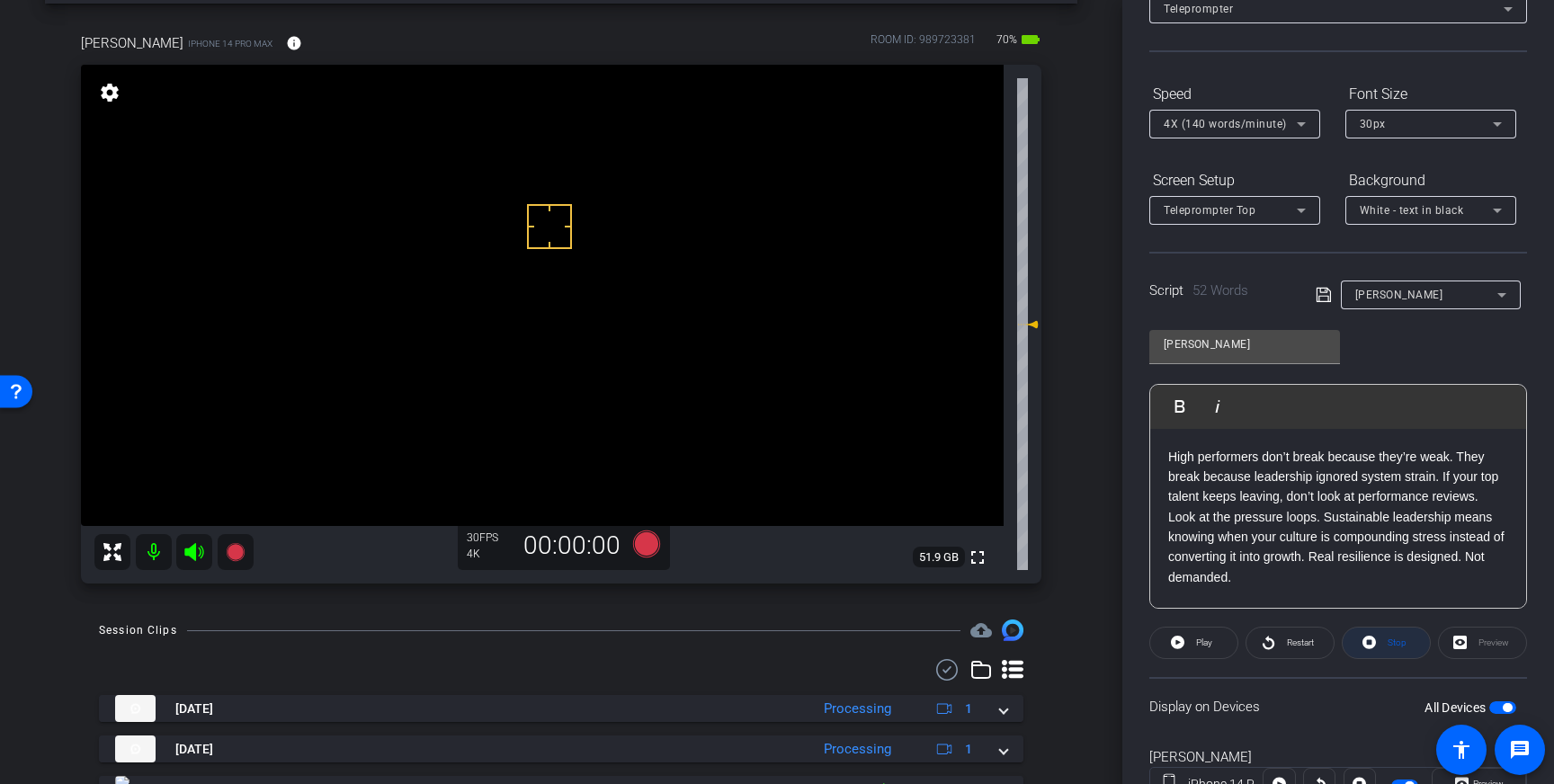
click at [1394, 640] on span "Stop" at bounding box center [1397, 642] width 19 height 9
click at [645, 540] on icon at bounding box center [646, 544] width 27 height 27
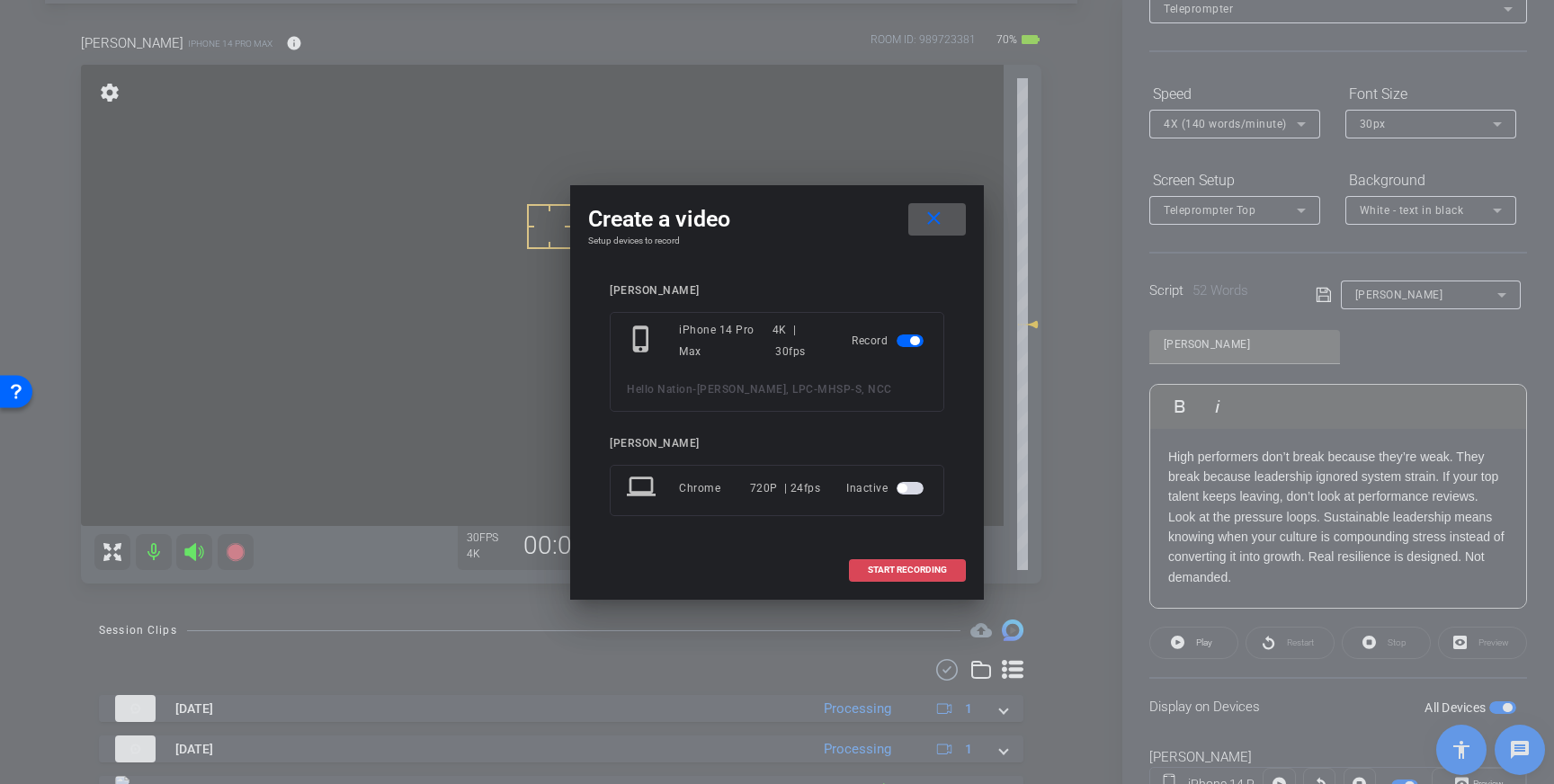
click at [899, 578] on span at bounding box center [907, 570] width 115 height 44
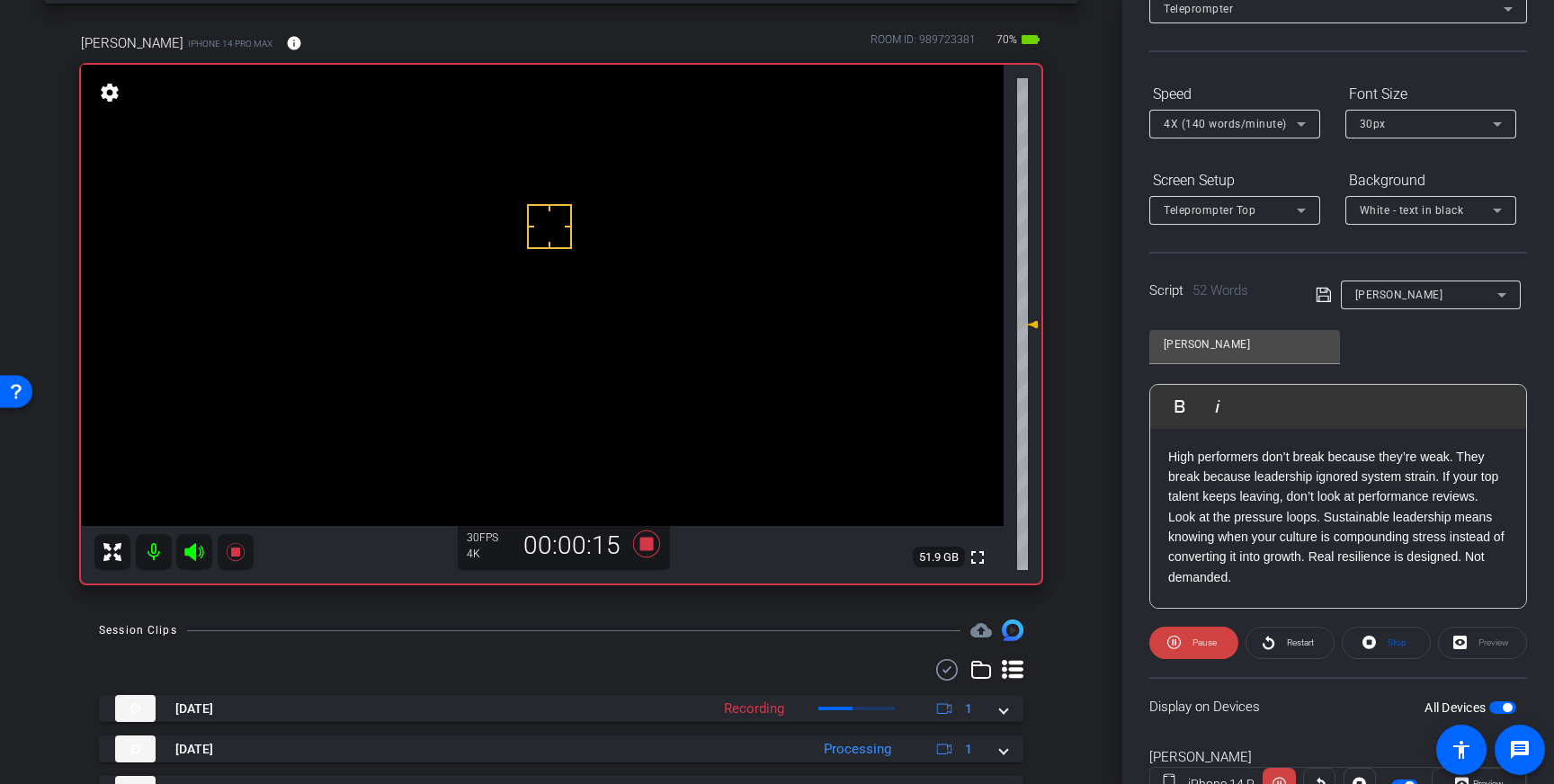
scroll to position [0, 0]
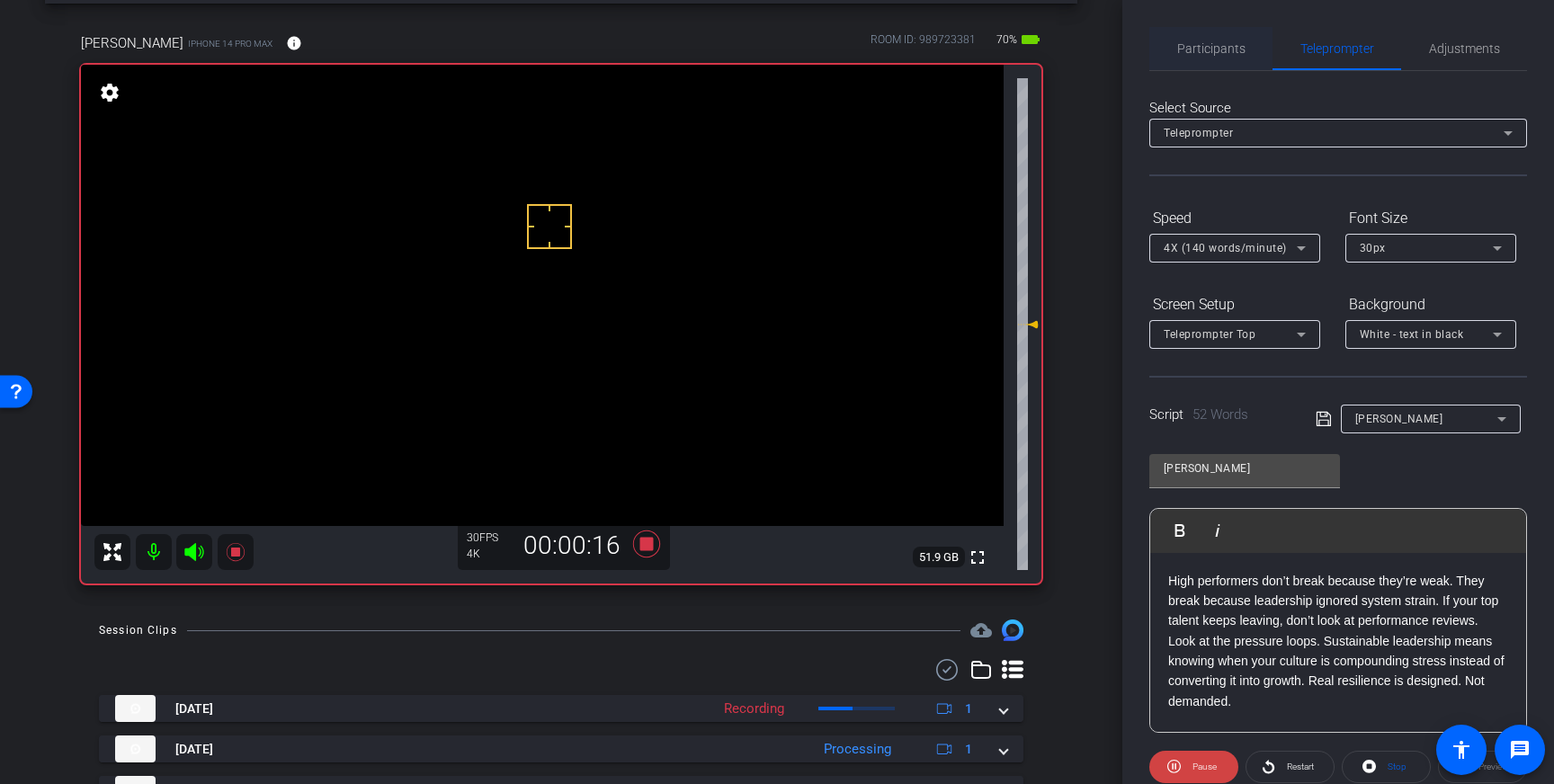
click at [1208, 61] on span "Participants" at bounding box center [1211, 49] width 68 height 44
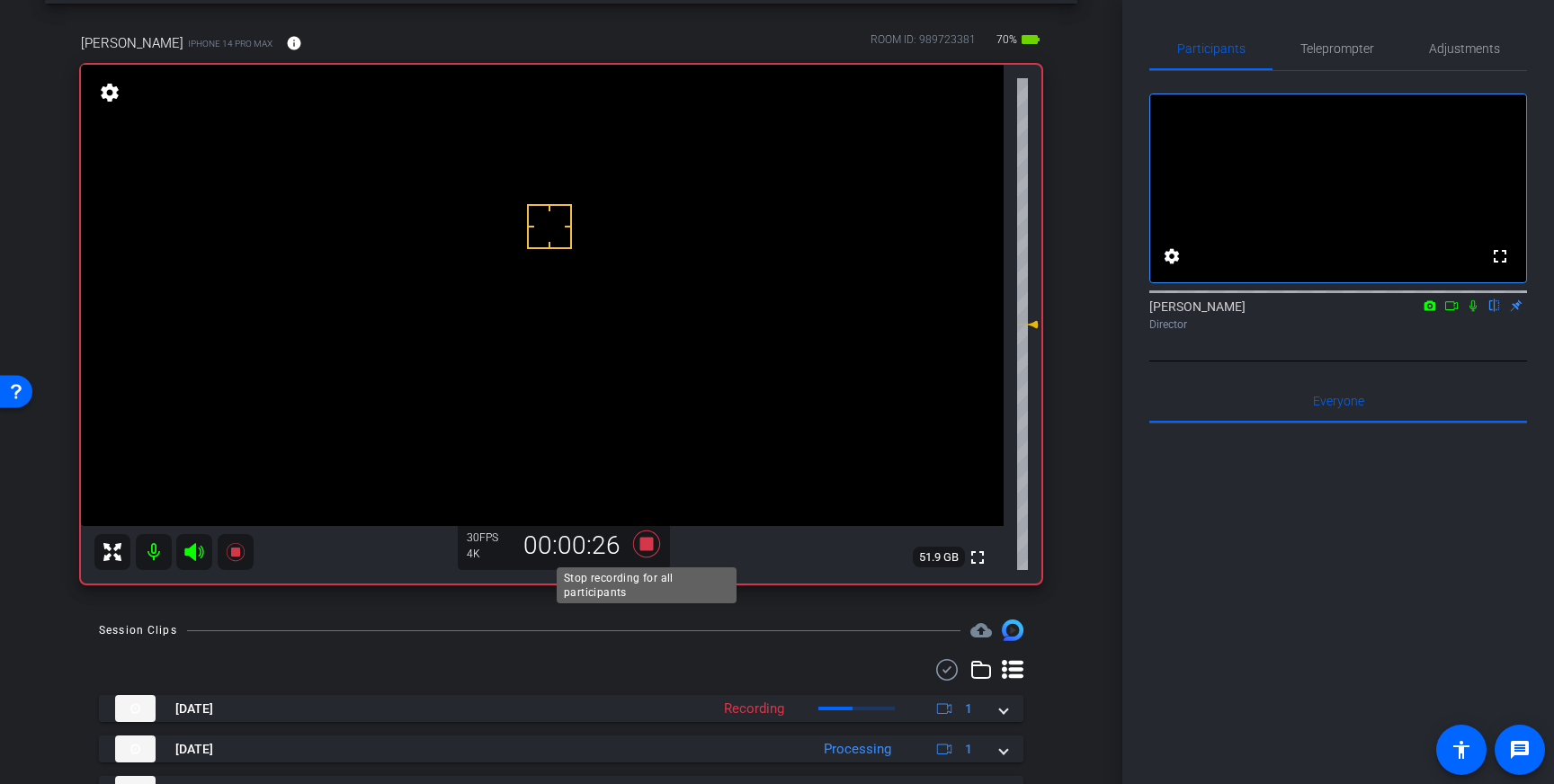
click at [649, 542] on icon at bounding box center [646, 544] width 27 height 27
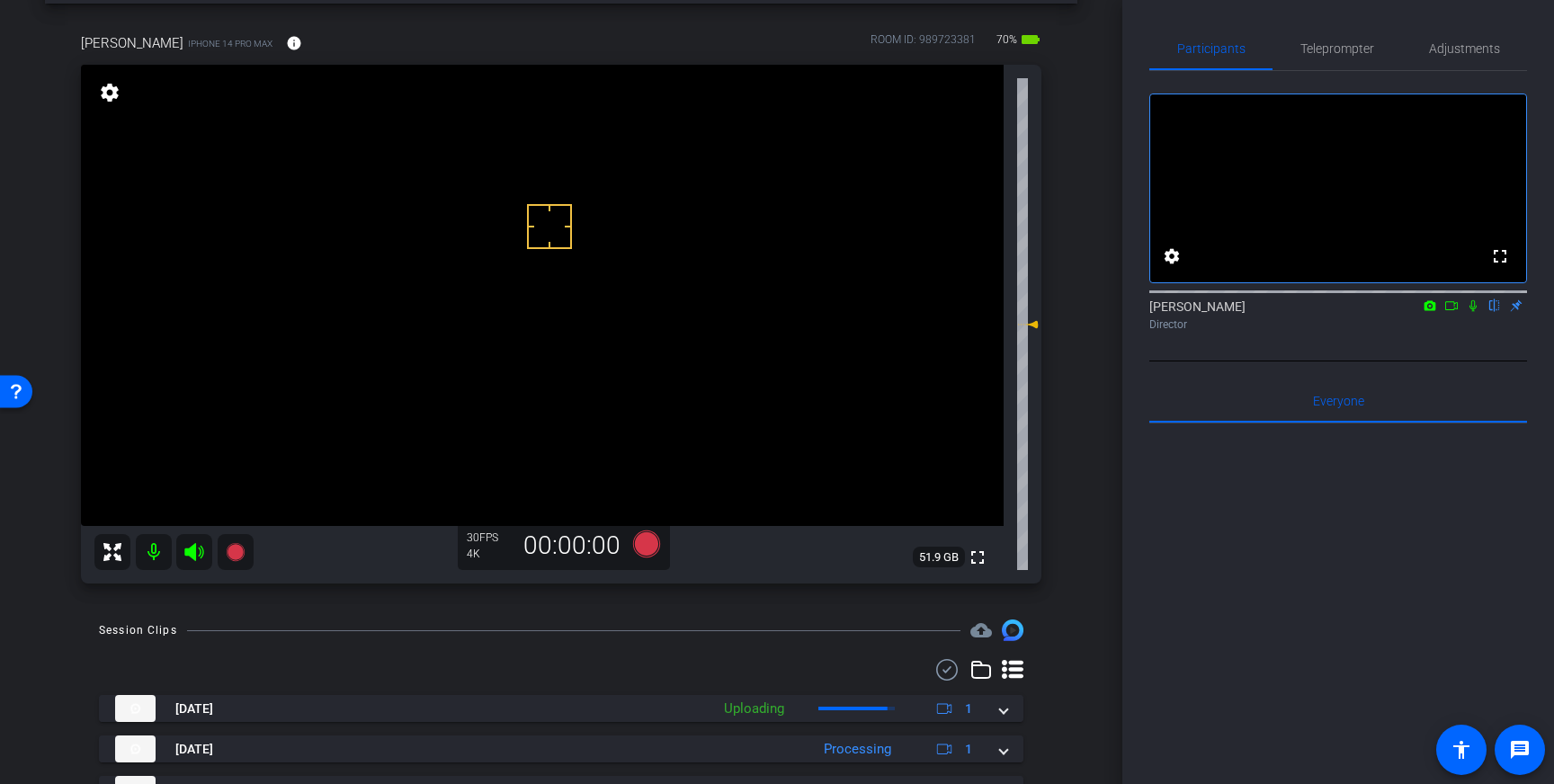
scroll to position [136, 0]
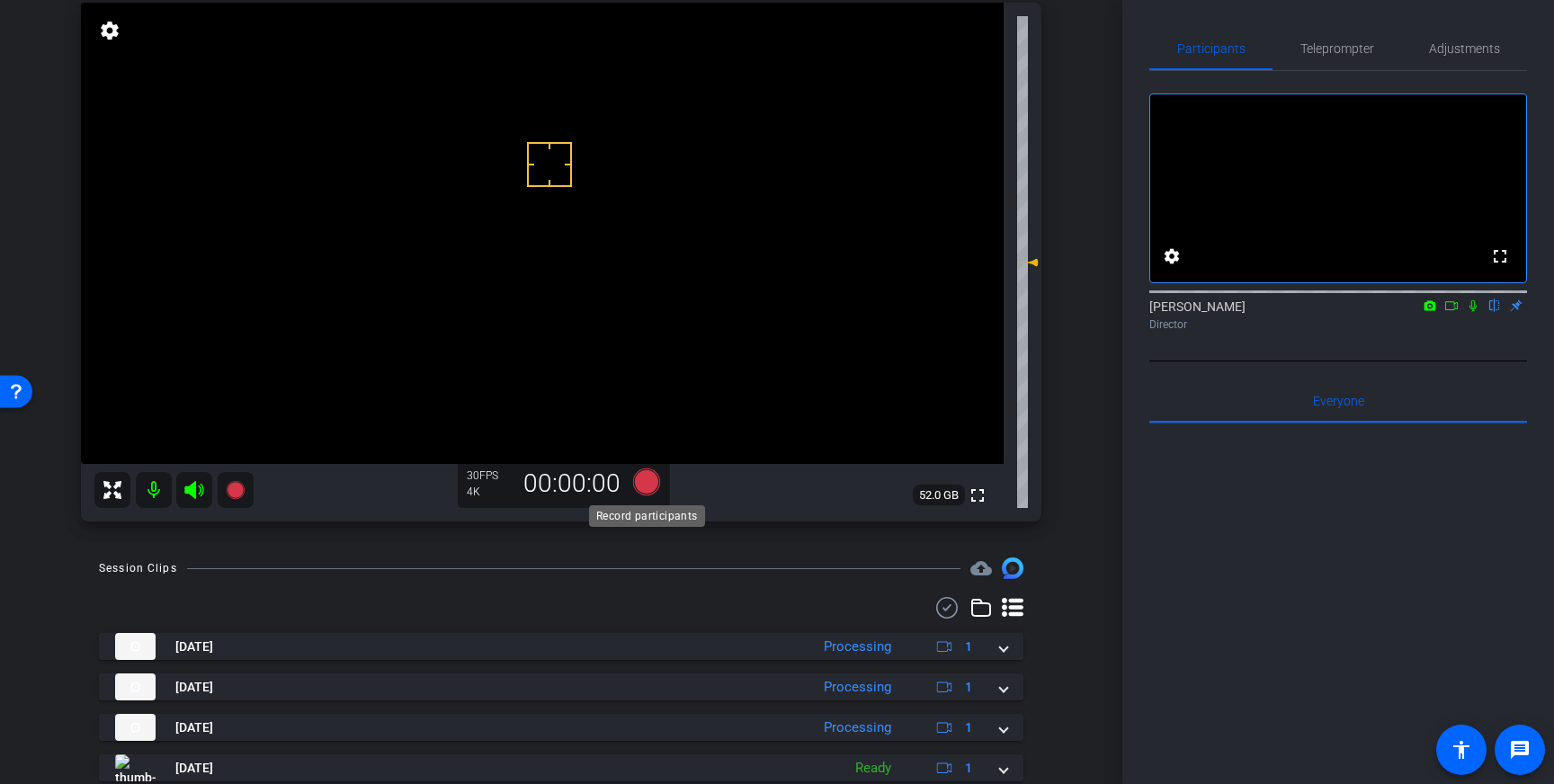
click at [643, 480] on icon at bounding box center [646, 481] width 27 height 27
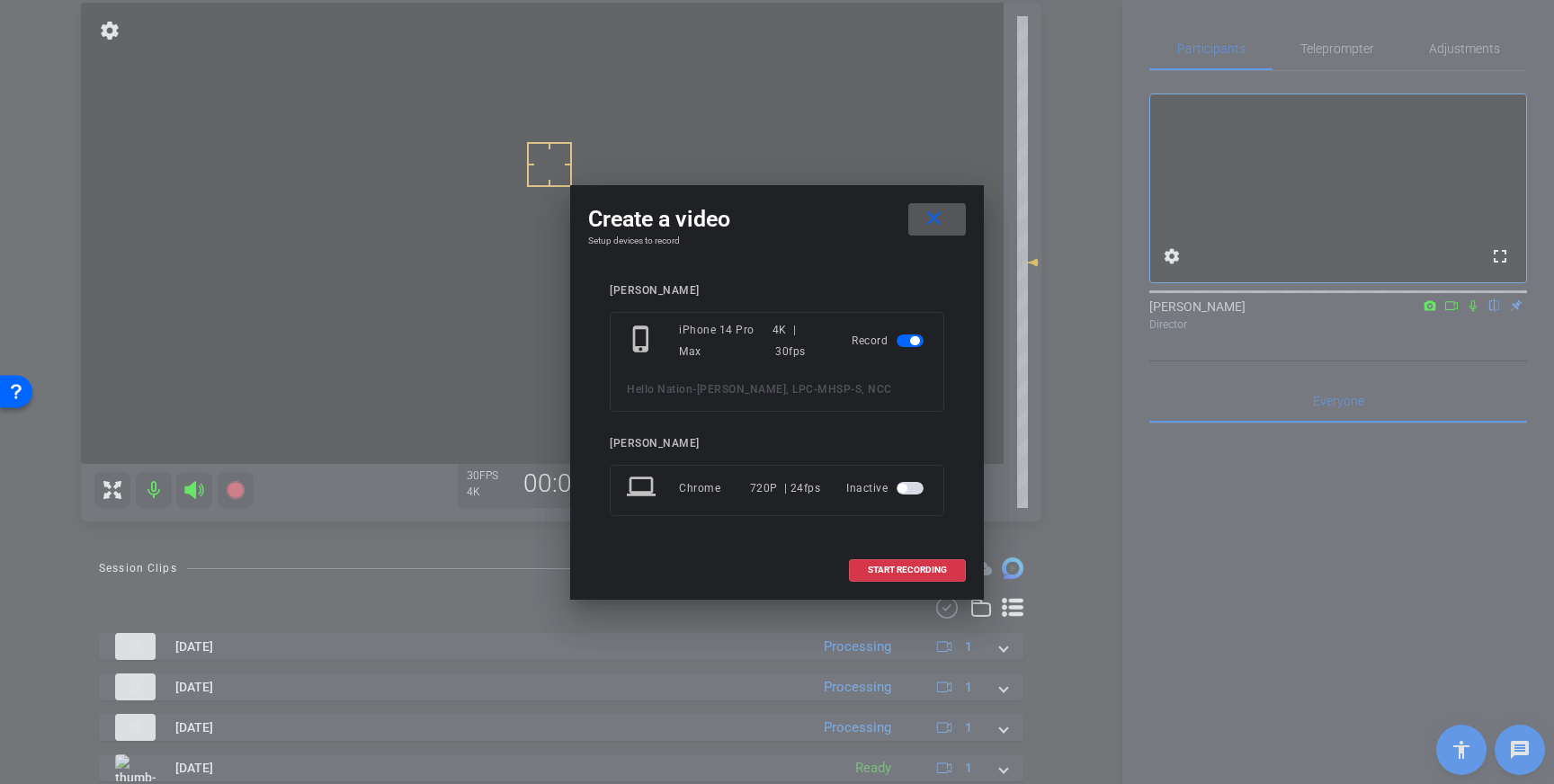
drag, startPoint x: 869, startPoint y: 561, endPoint x: 1158, endPoint y: 447, distance: 310.7
click at [869, 561] on span at bounding box center [907, 570] width 115 height 44
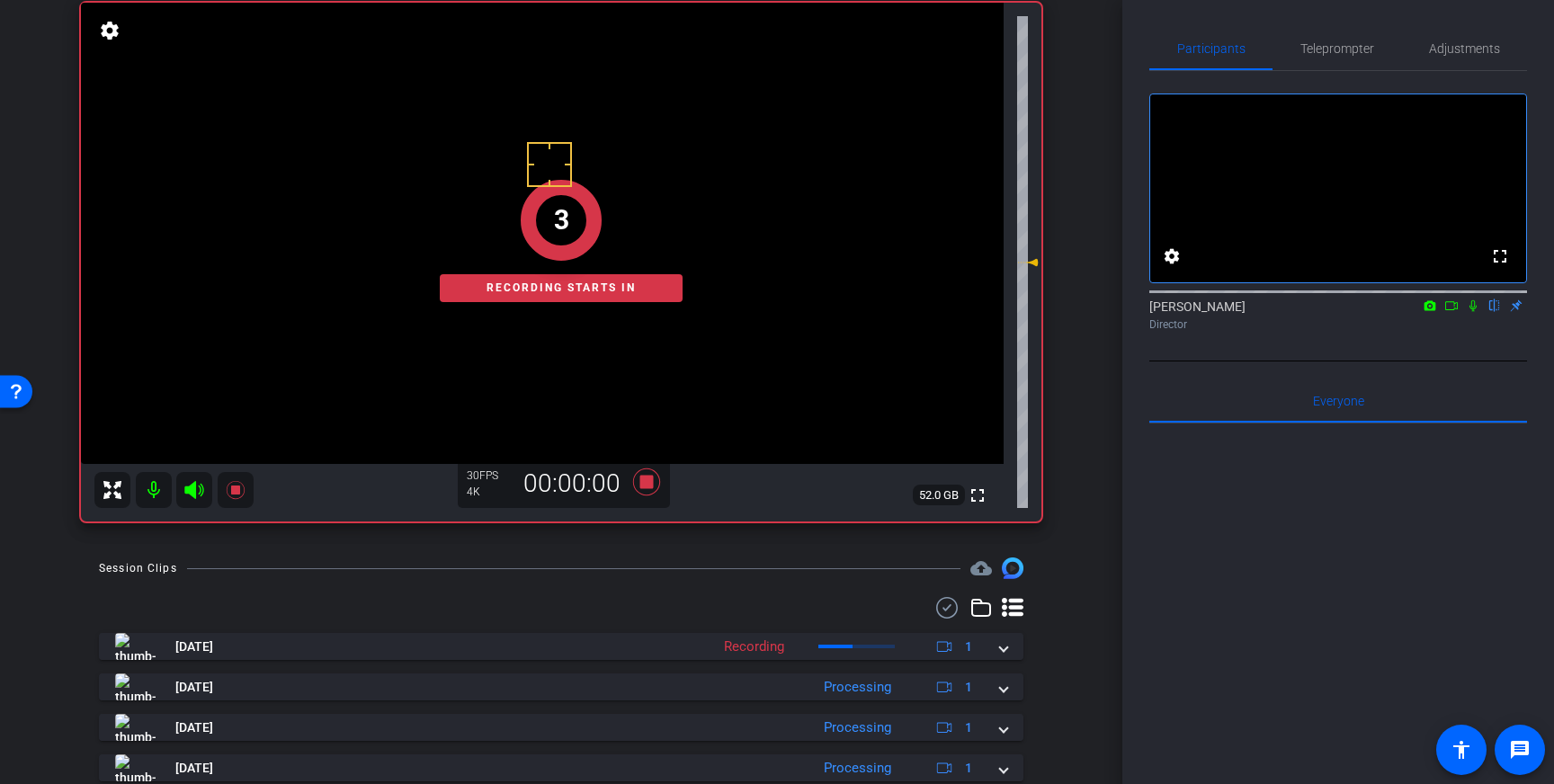
drag, startPoint x: 1472, startPoint y: 327, endPoint x: 1468, endPoint y: 356, distance: 29.3
click at [1472, 312] on icon at bounding box center [1473, 305] width 14 height 12
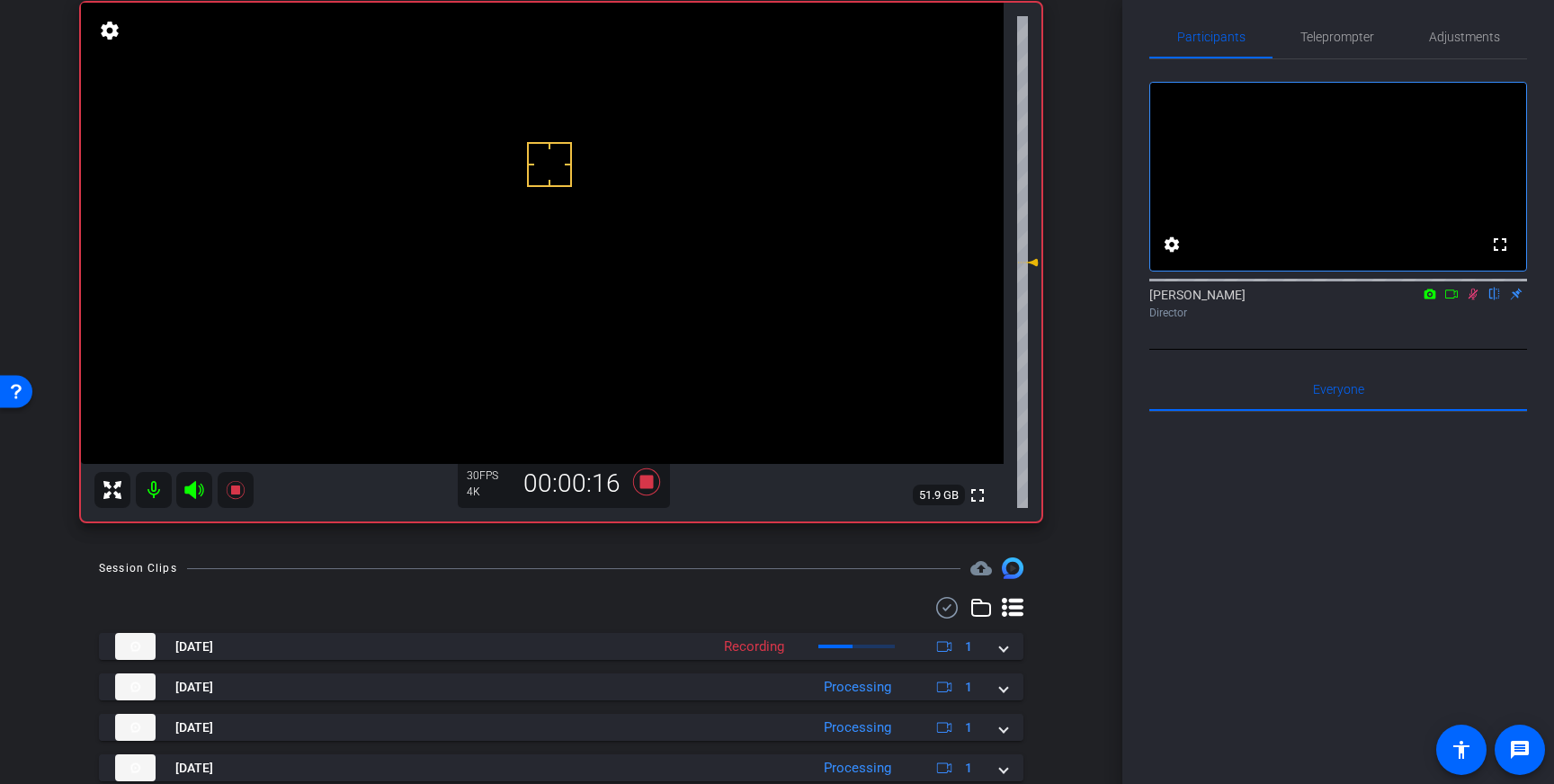
scroll to position [0, 0]
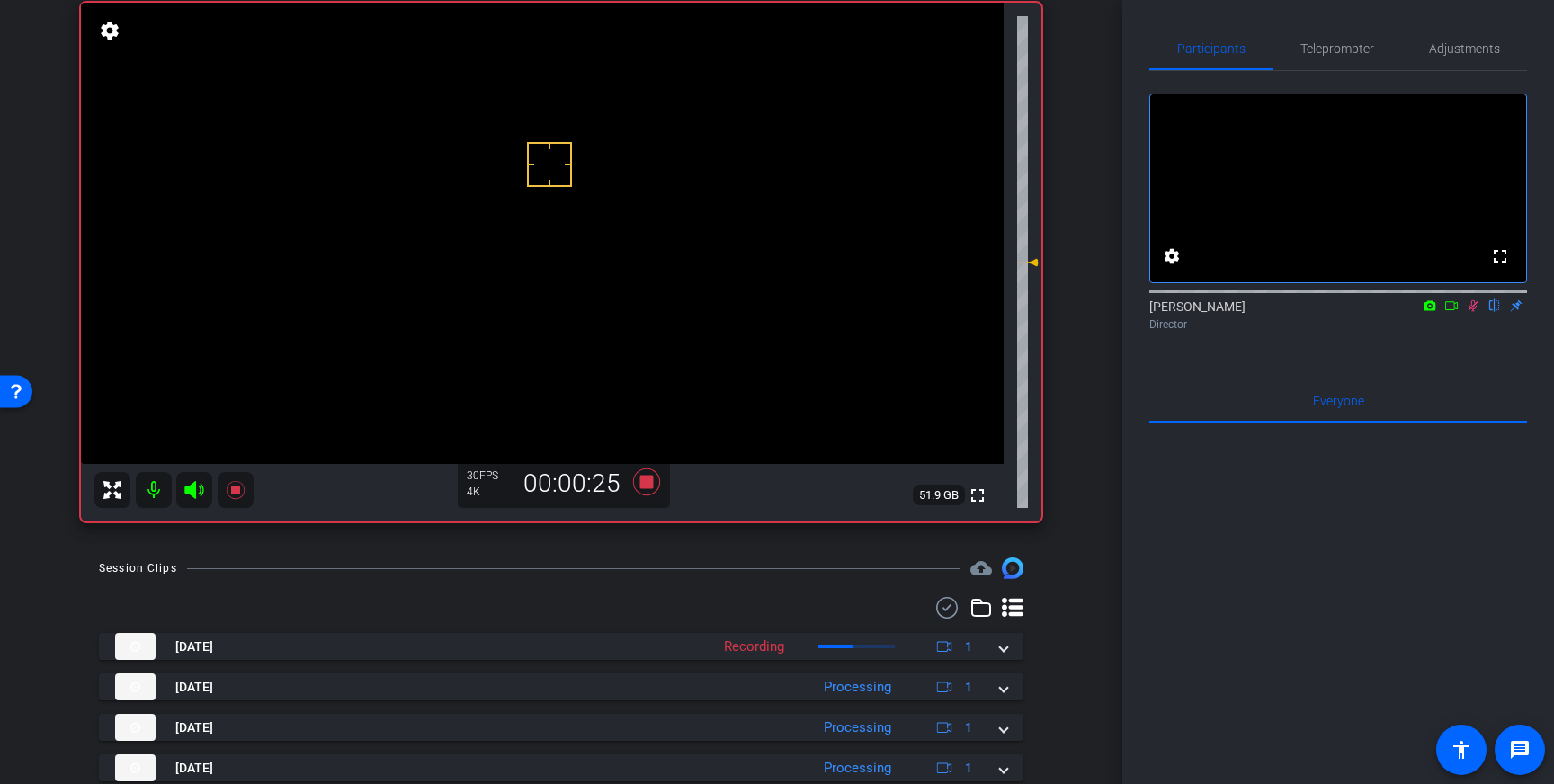
click at [1475, 312] on icon at bounding box center [1474, 306] width 9 height 11
click at [650, 478] on icon at bounding box center [646, 481] width 27 height 27
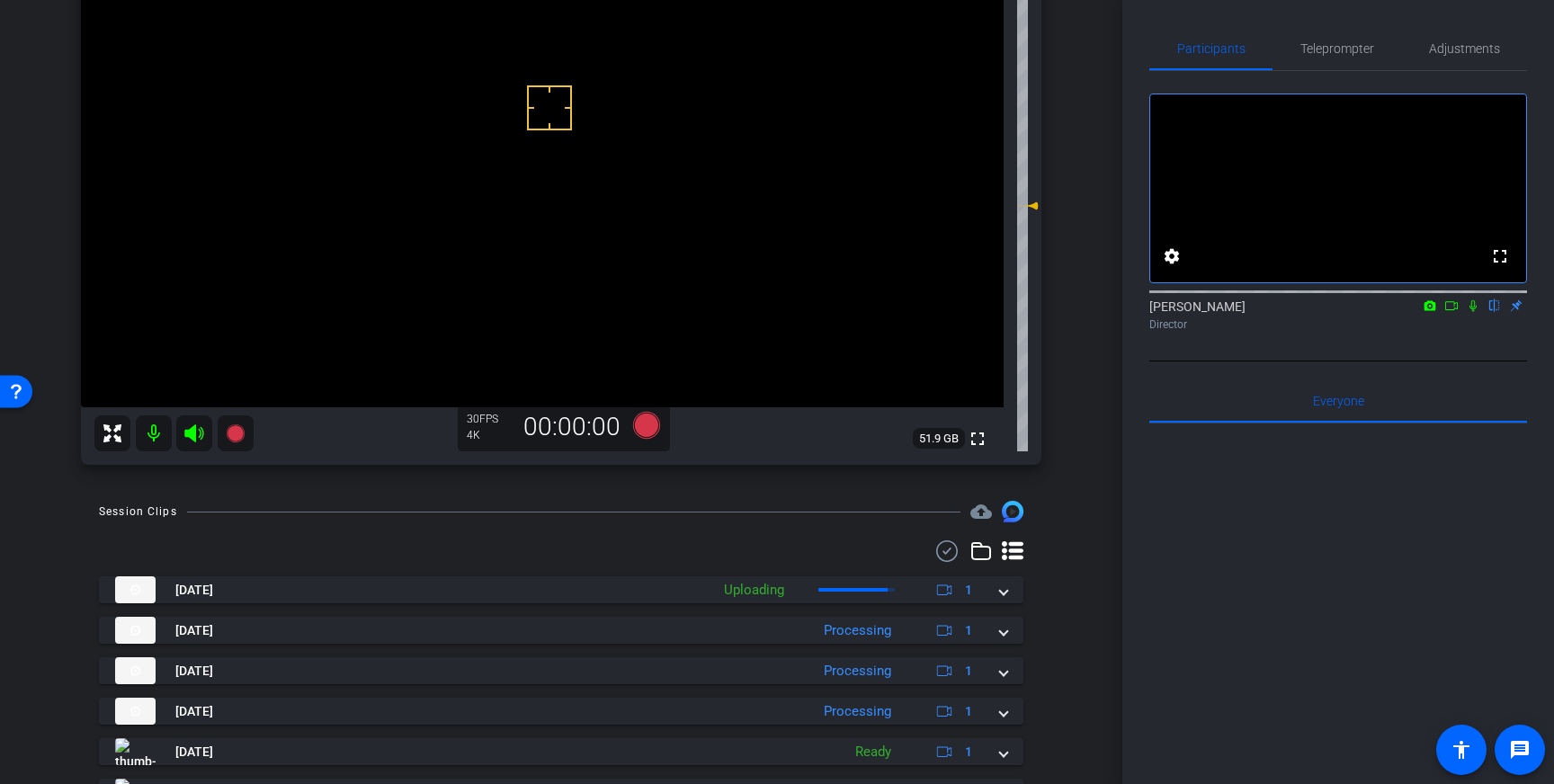
scroll to position [228, 0]
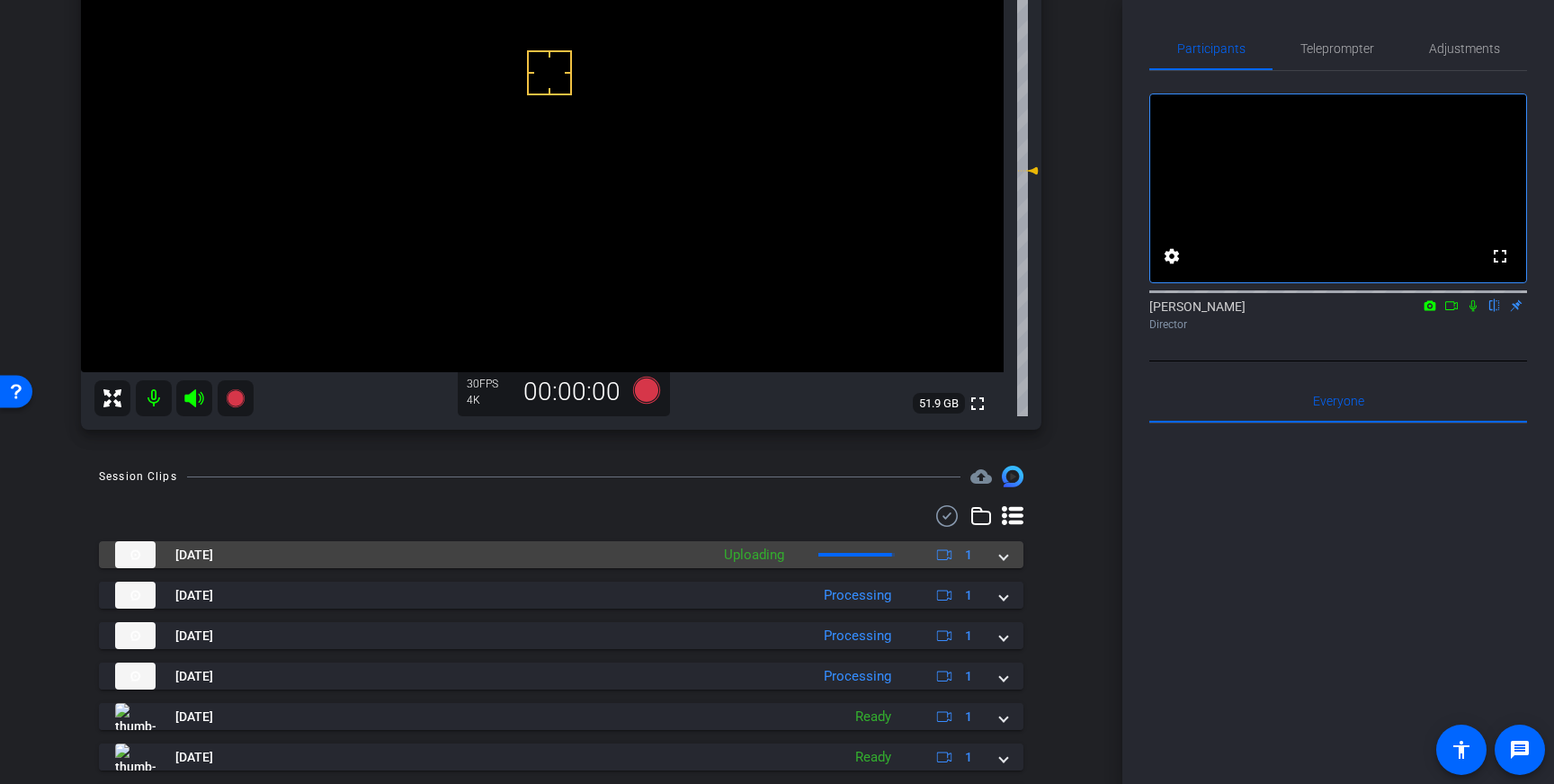
drag, startPoint x: 1003, startPoint y: 556, endPoint x: 962, endPoint y: 579, distance: 47.0
click at [1003, 556] on span at bounding box center [1004, 555] width 8 height 19
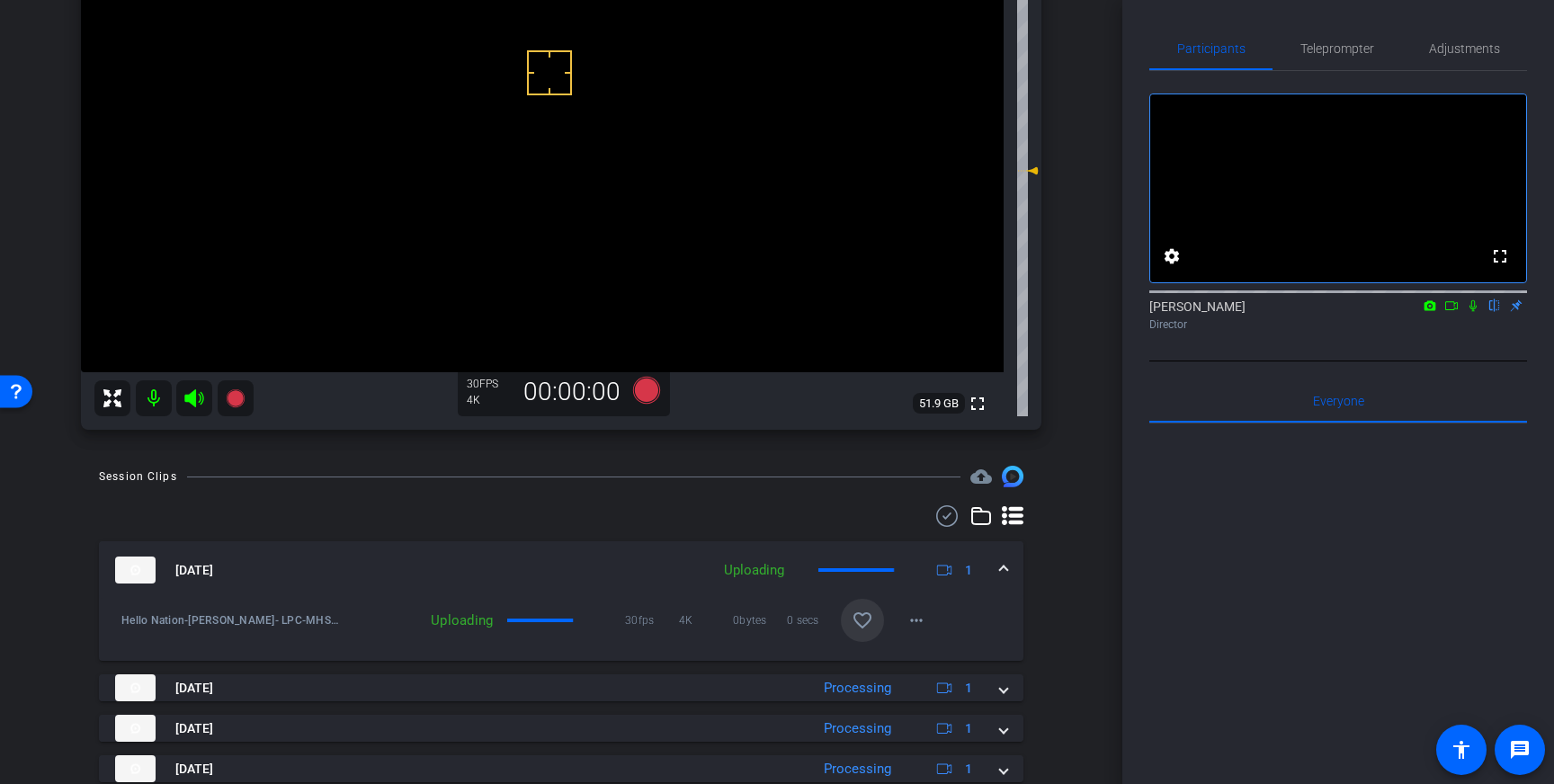
click at [866, 619] on mat-icon "favorite_border" at bounding box center [862, 620] width 22 height 22
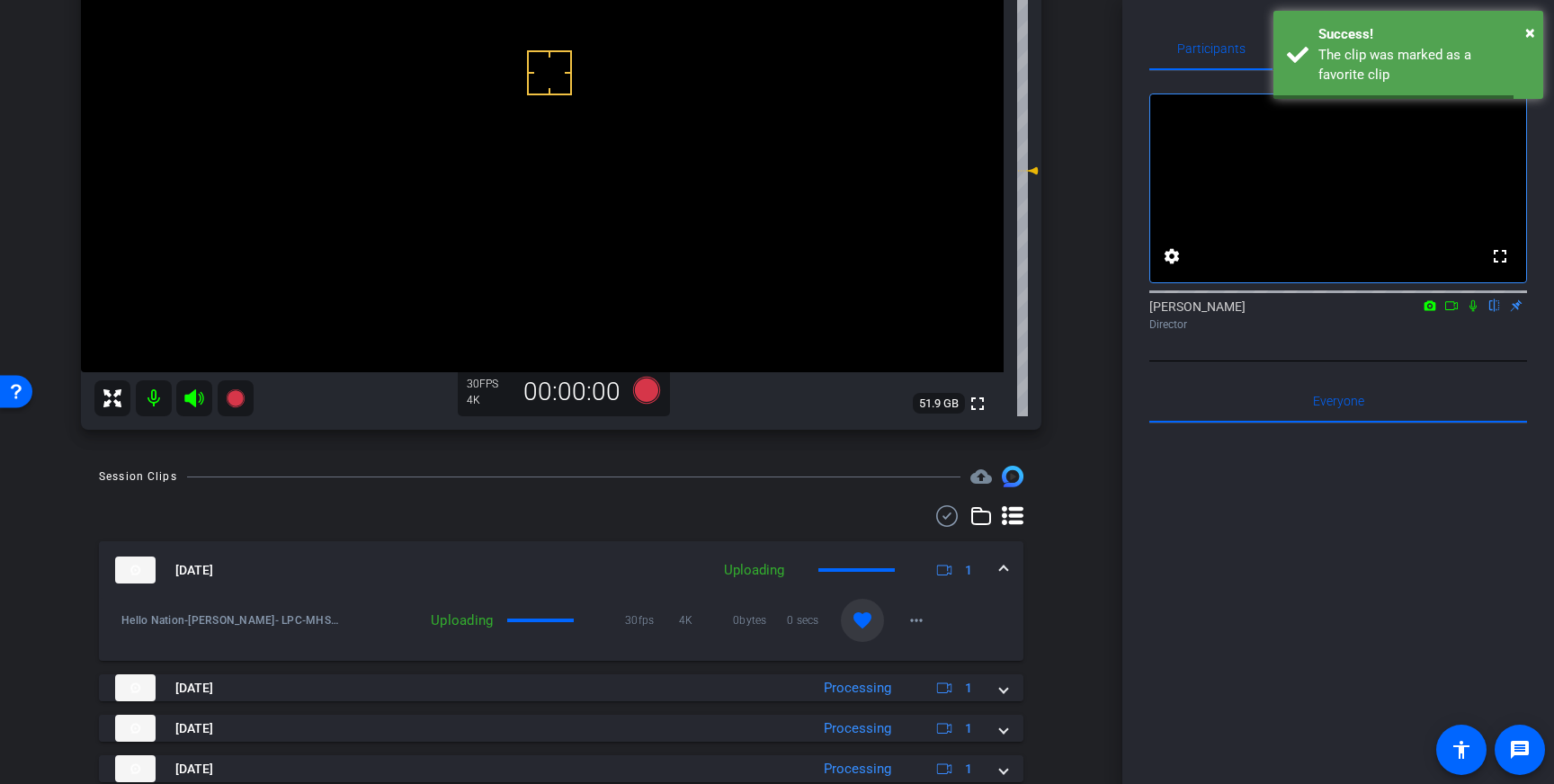
click at [1002, 573] on span at bounding box center [1004, 570] width 8 height 19
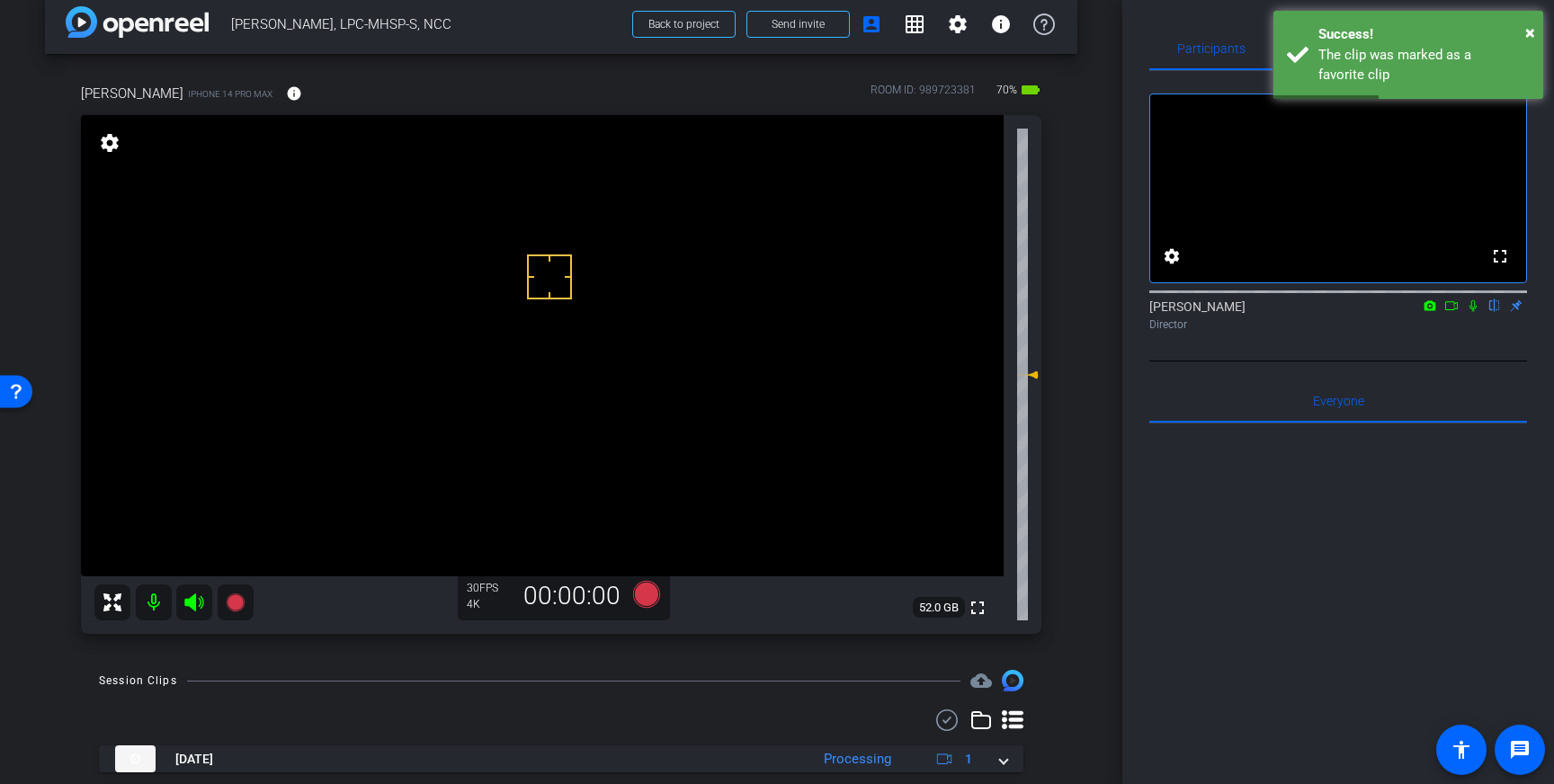
scroll to position [21, 0]
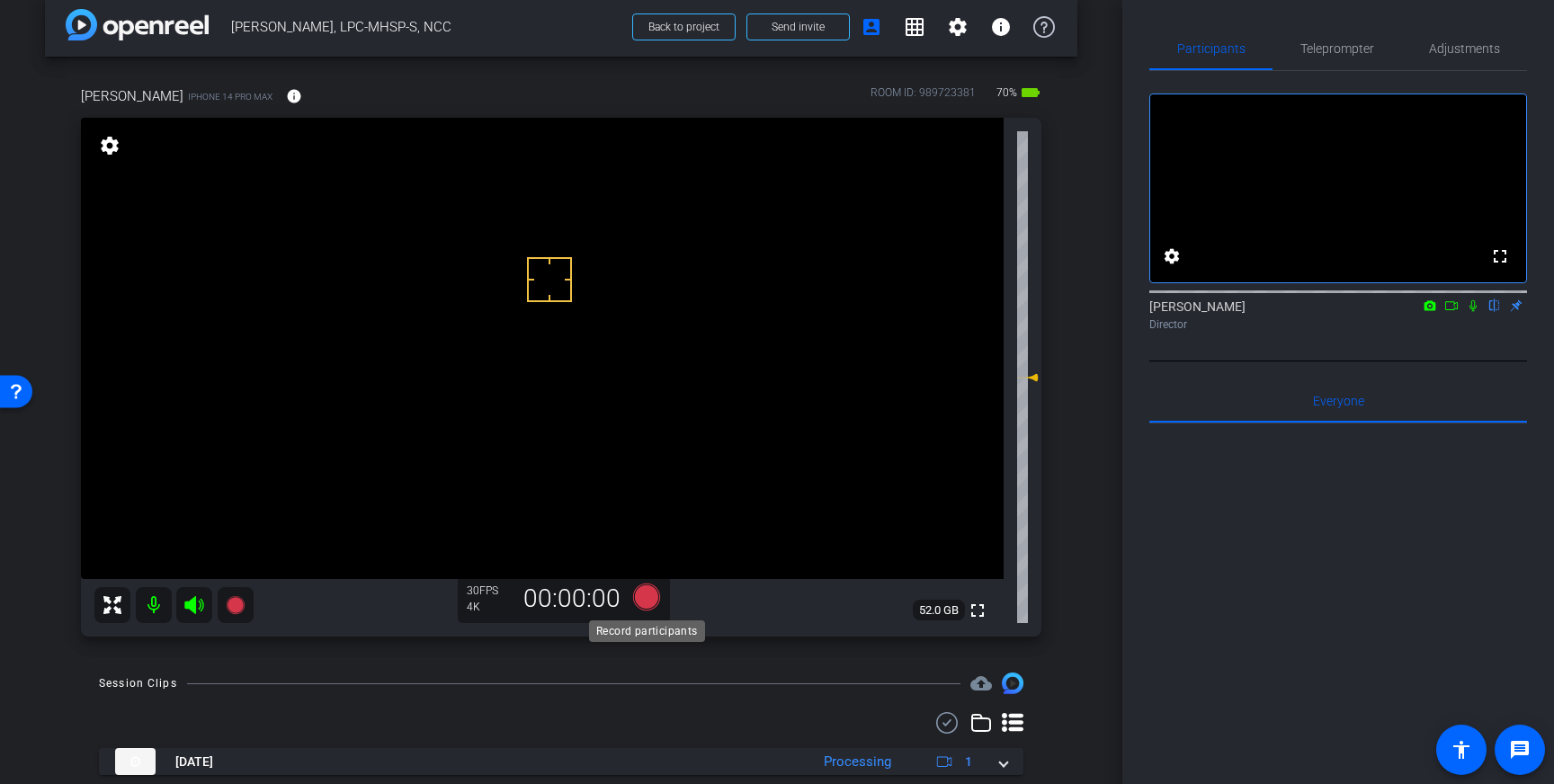
click at [647, 600] on icon at bounding box center [646, 597] width 27 height 27
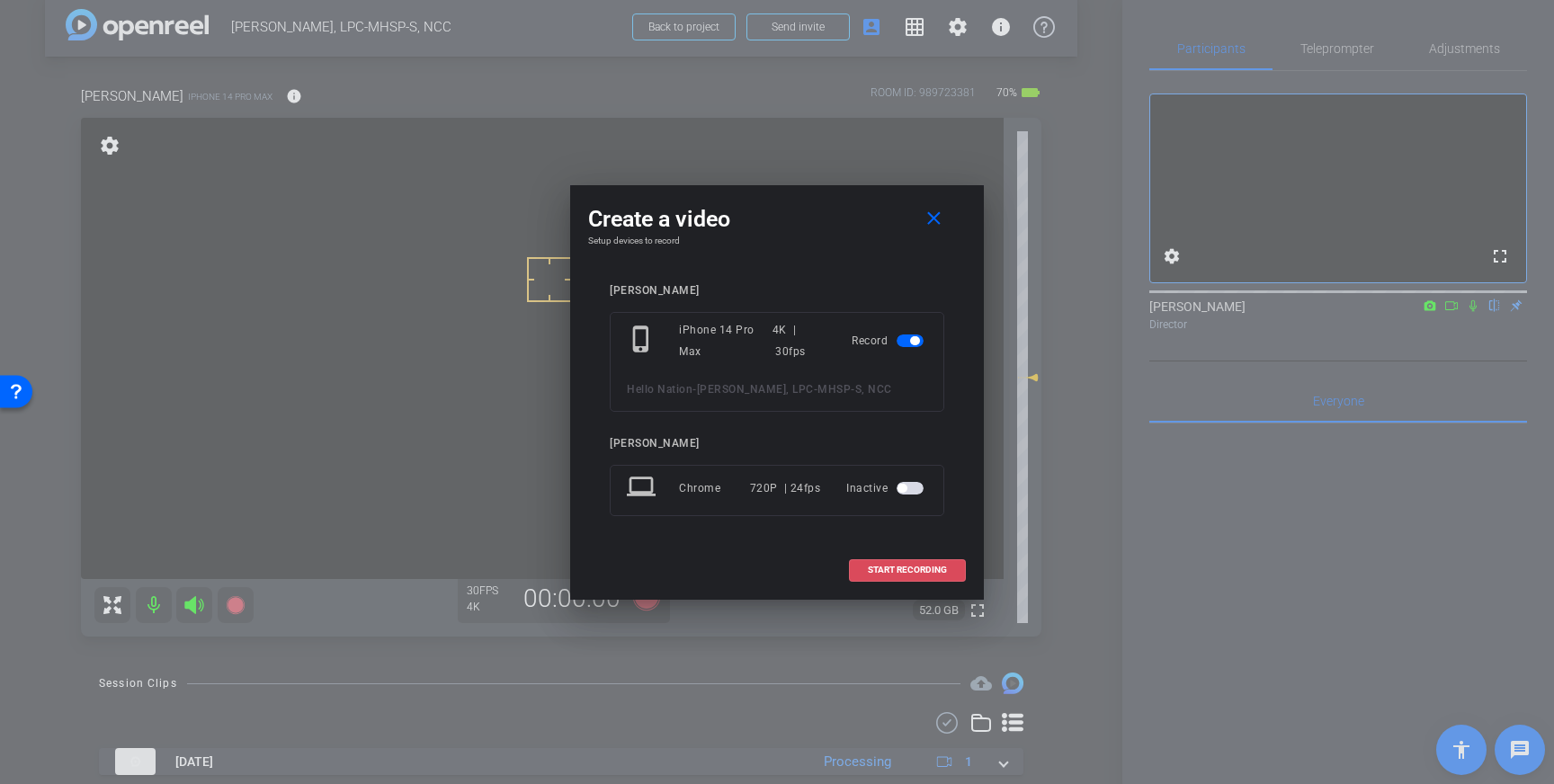
drag, startPoint x: 910, startPoint y: 570, endPoint x: 972, endPoint y: 538, distance: 69.8
click at [910, 570] on span "START RECORDING" at bounding box center [907, 570] width 79 height 9
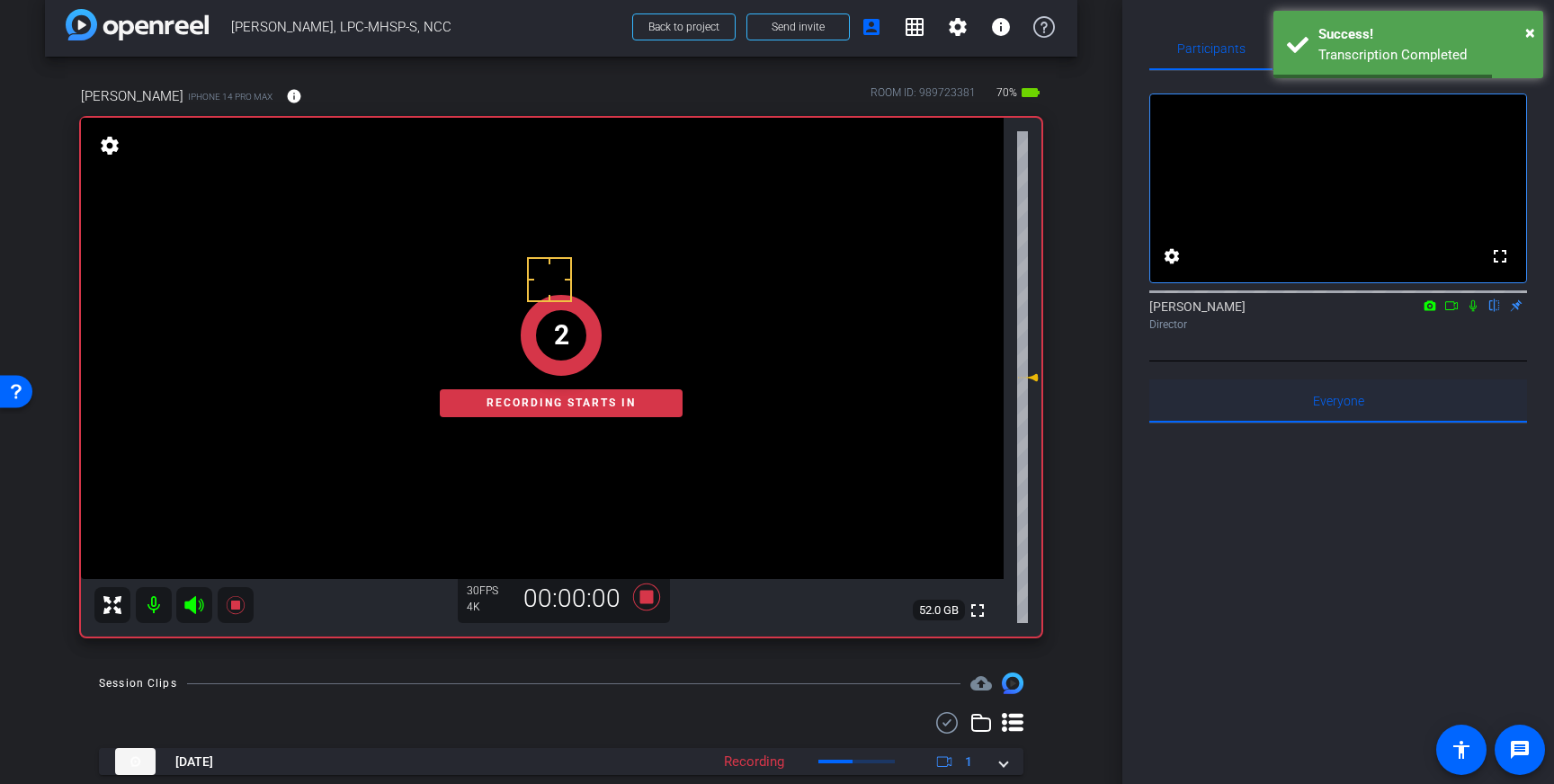
drag, startPoint x: 1472, startPoint y: 328, endPoint x: 1469, endPoint y: 445, distance: 117.0
click at [1474, 333] on div "Louis Voss flip Director" at bounding box center [1337, 315] width 377 height 35
click at [1475, 314] on mat-icon at bounding box center [1473, 305] width 22 height 16
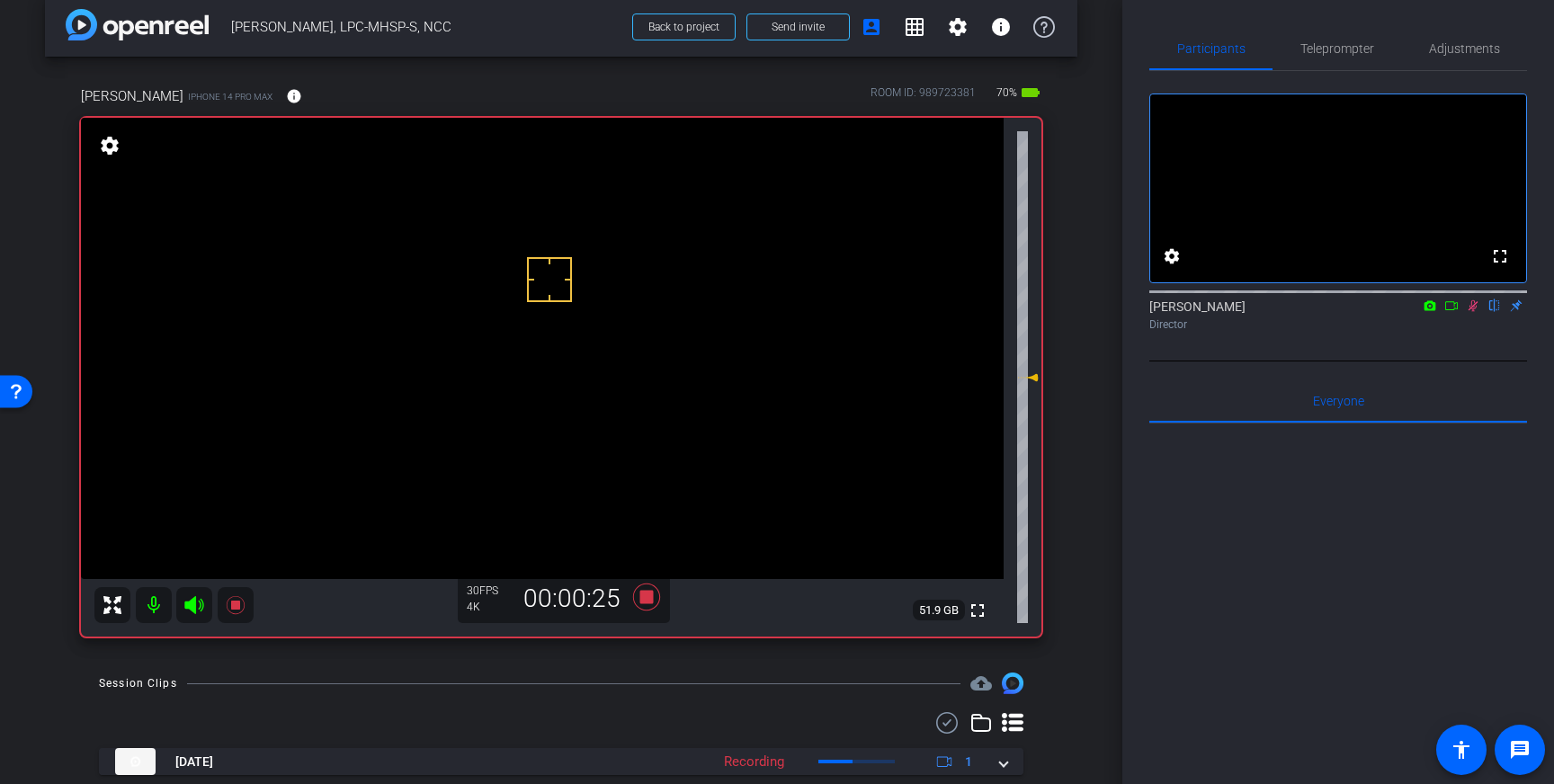
click at [1474, 312] on icon at bounding box center [1473, 305] width 14 height 12
click at [651, 593] on icon at bounding box center [646, 597] width 27 height 27
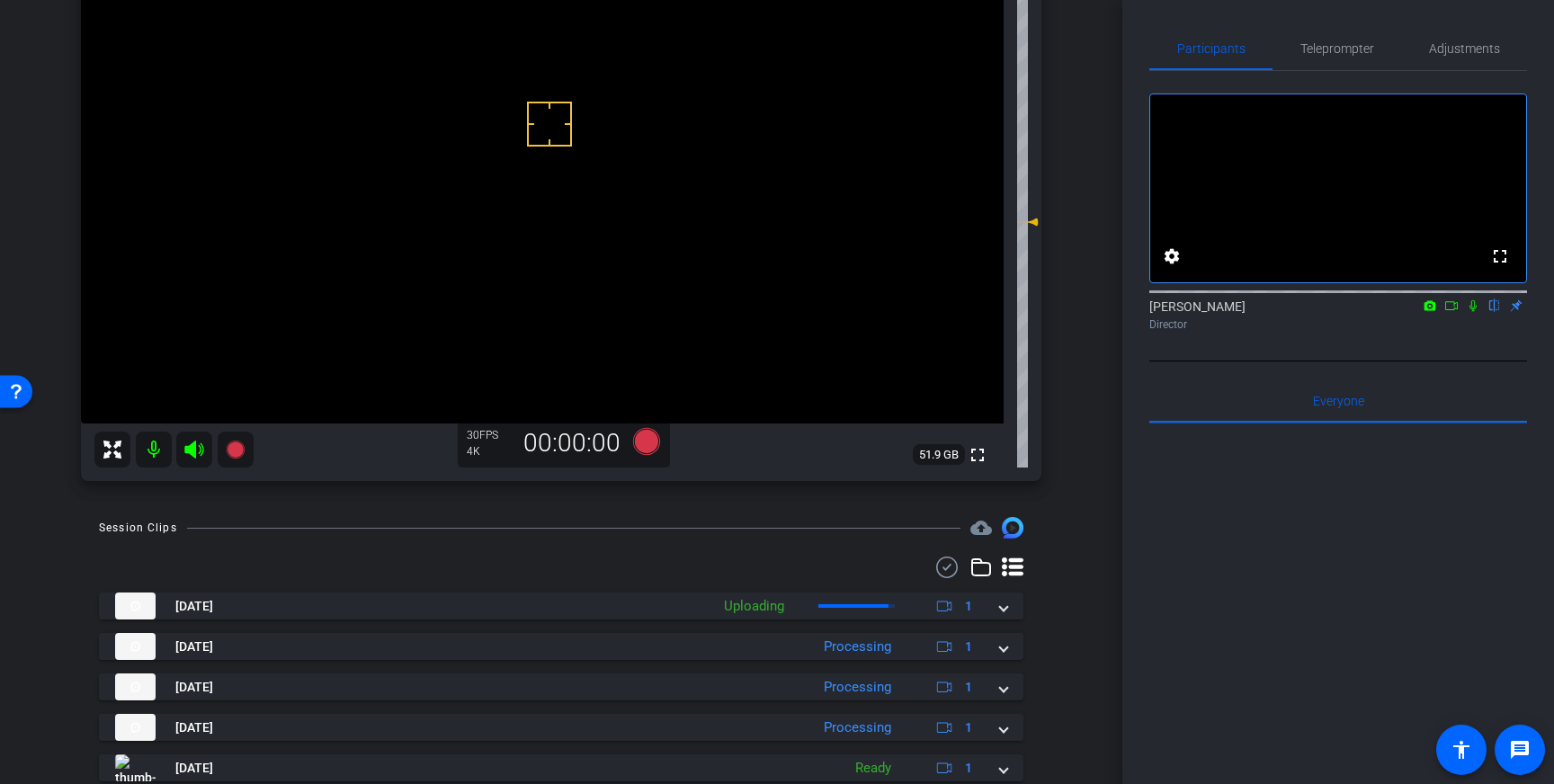
scroll to position [219, 0]
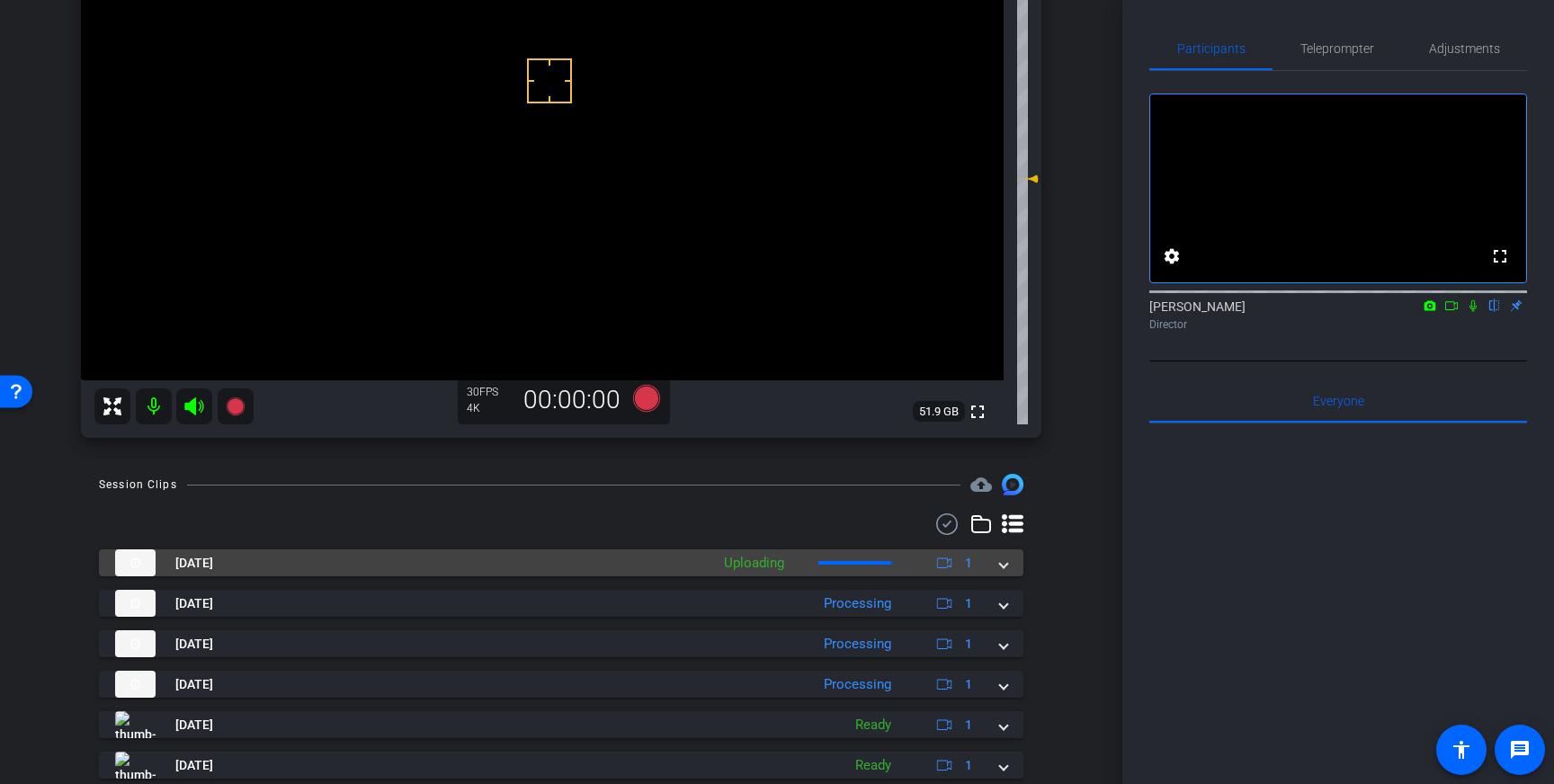
click at [994, 568] on div "Sep 4, 2025 Uploading 1" at bounding box center [558, 563] width 885 height 27
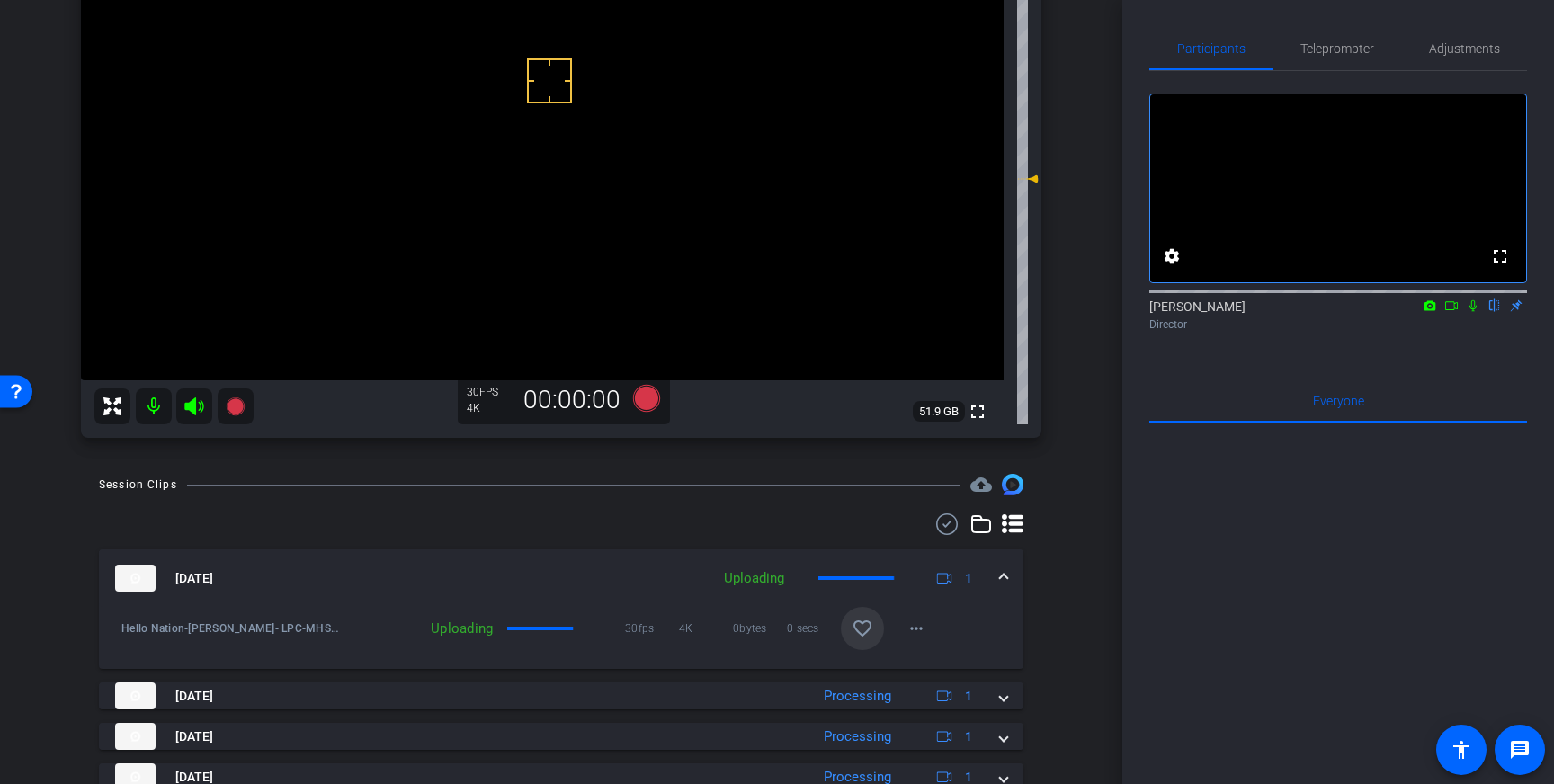
click at [868, 619] on mat-icon "favorite_border" at bounding box center [862, 628] width 22 height 22
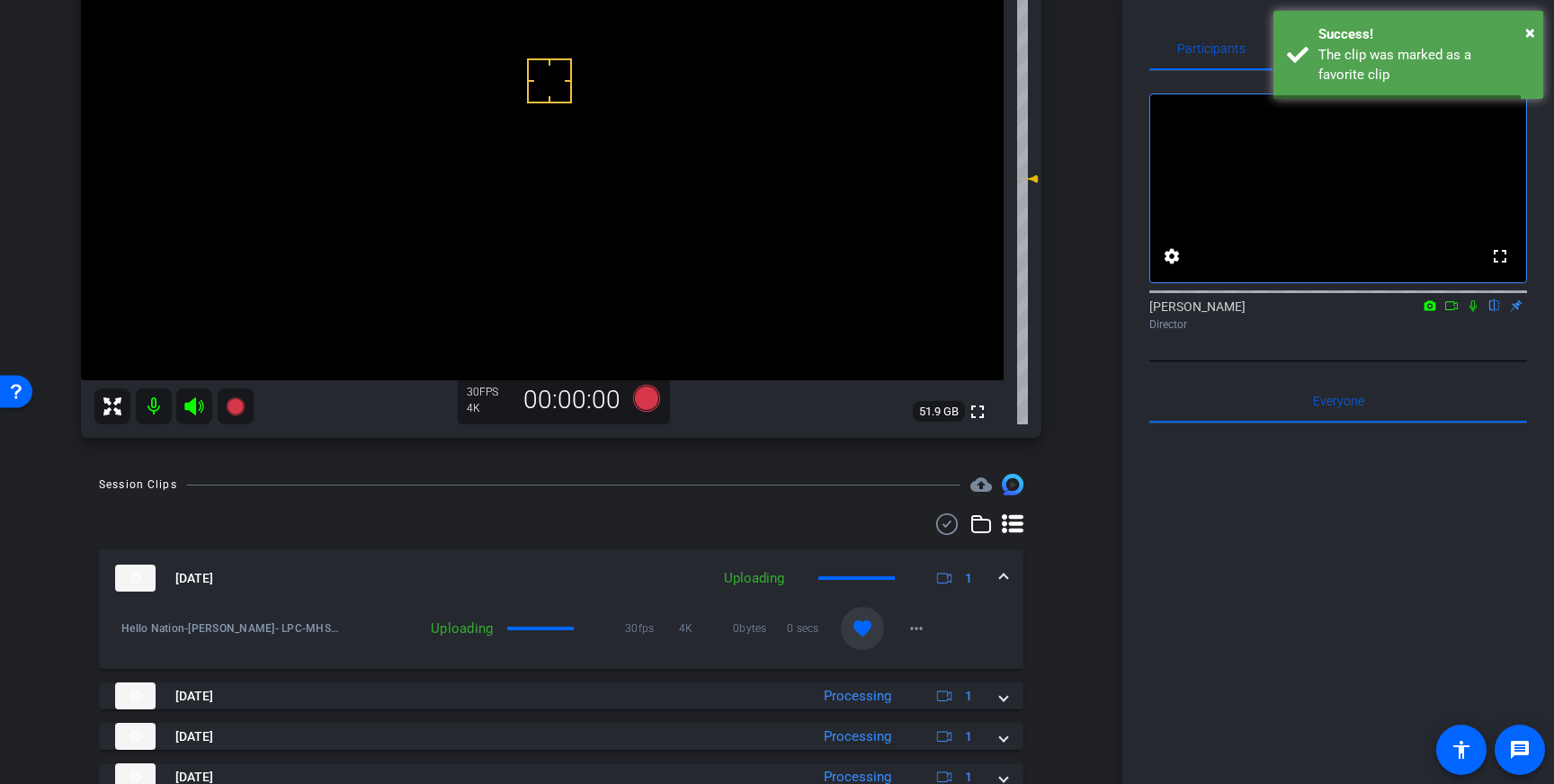
click at [1009, 576] on mat-expansion-panel-header "Sep 4, 2025 Uploading 1" at bounding box center [561, 578] width 924 height 58
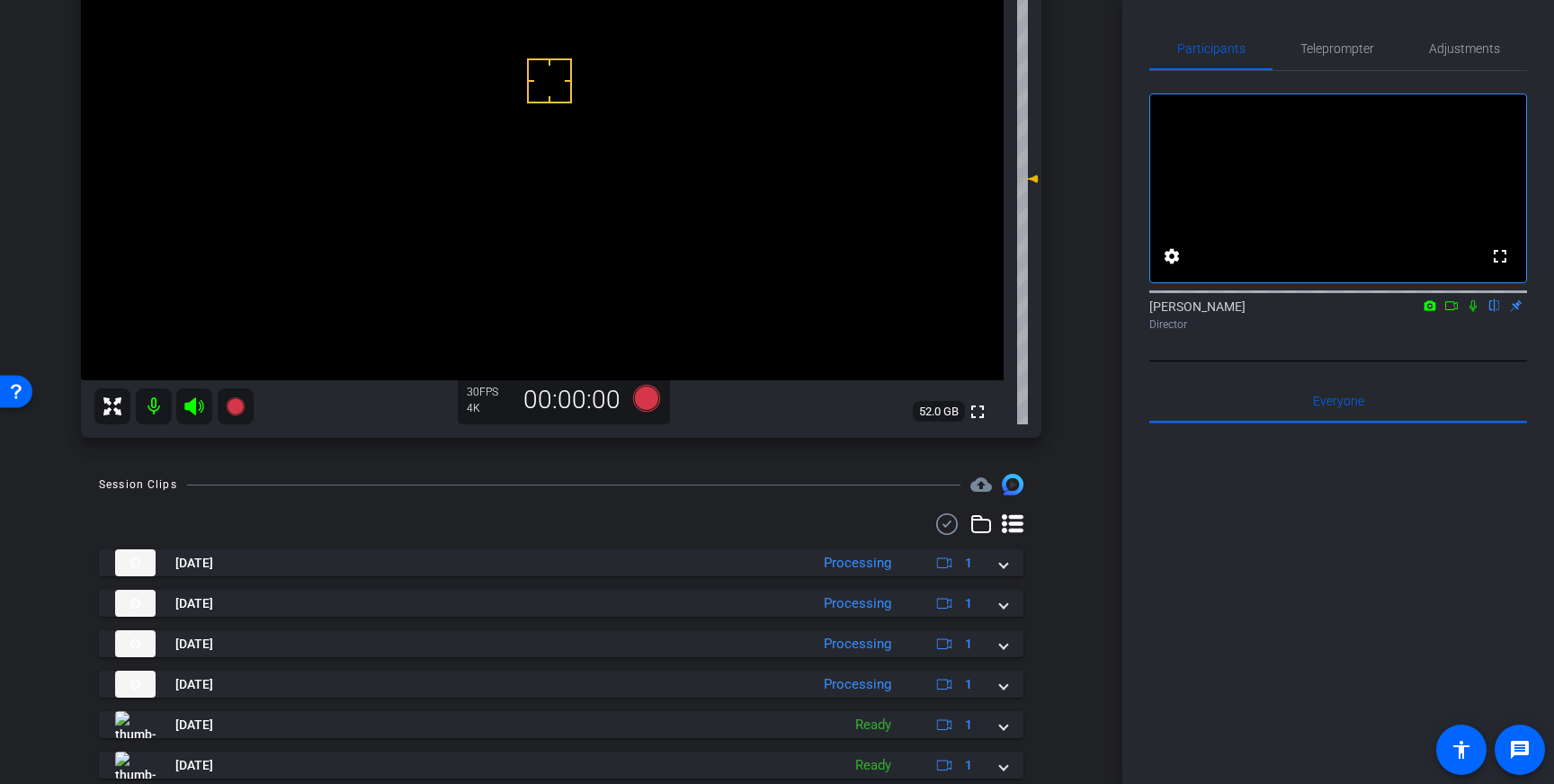
drag, startPoint x: 1337, startPoint y: 45, endPoint x: 1344, endPoint y: 105, distance: 60.4
click at [1337, 45] on span "Teleprompter" at bounding box center [1337, 48] width 74 height 12
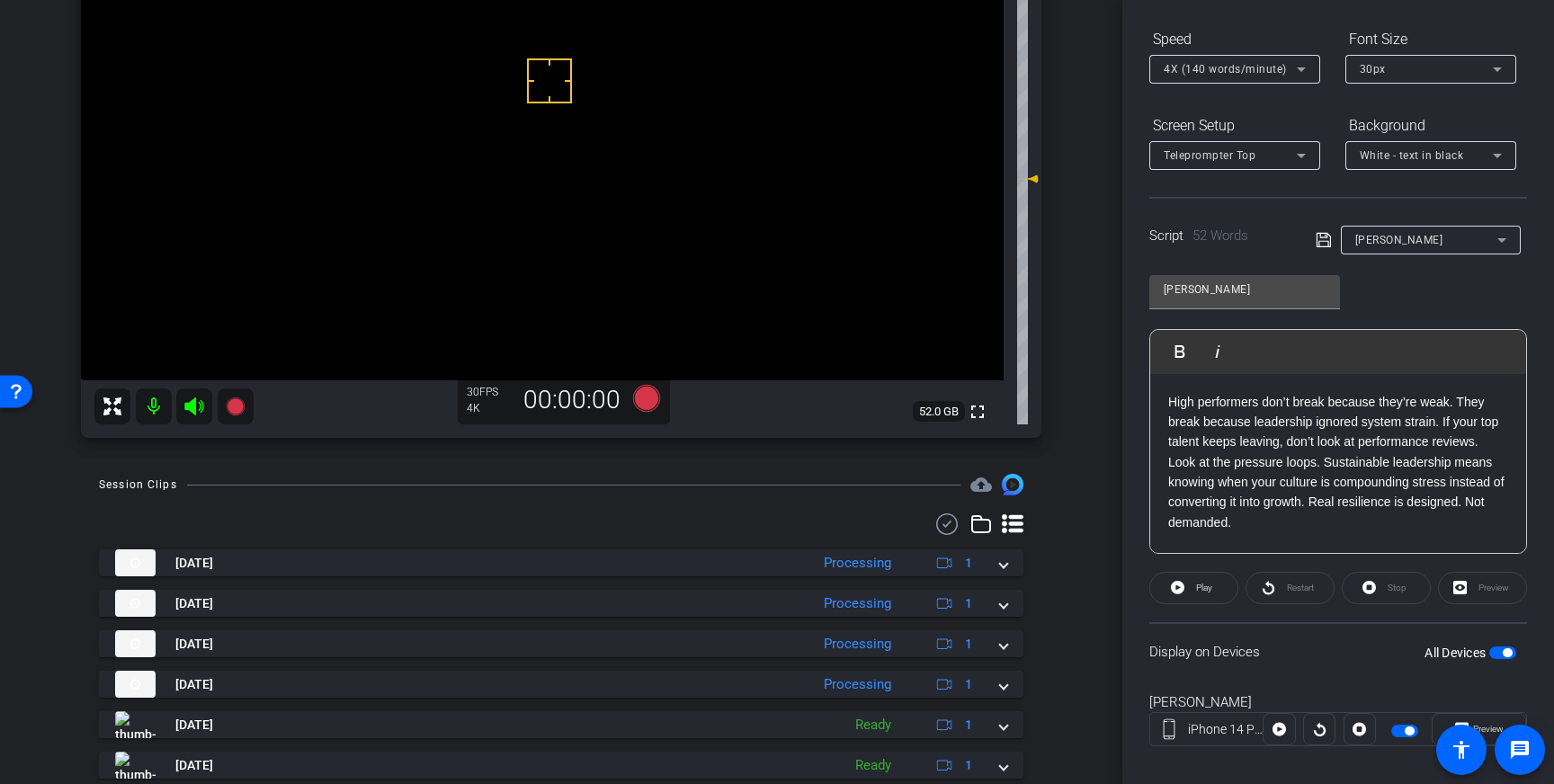
scroll to position [199, 0]
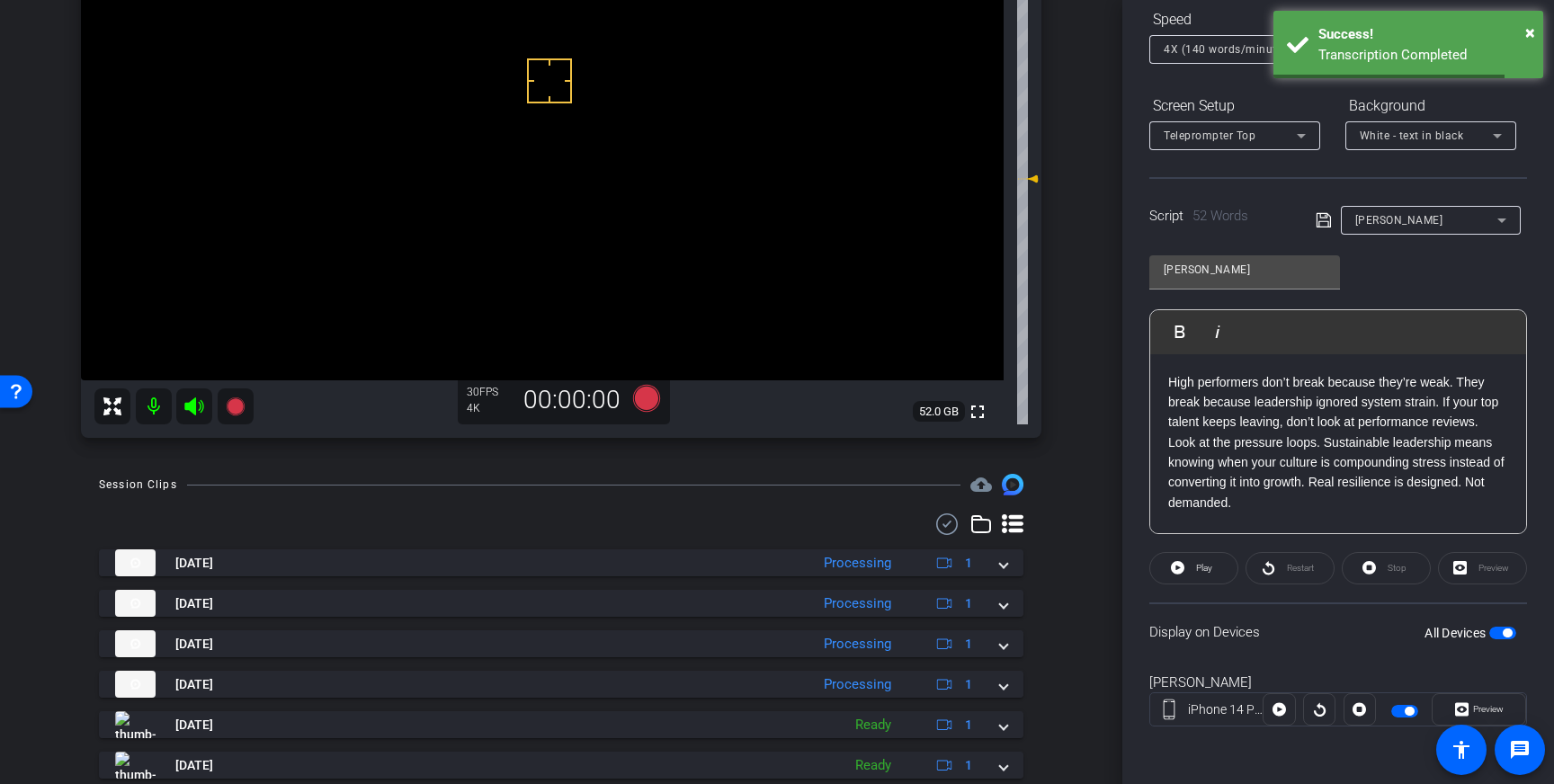
drag, startPoint x: 1508, startPoint y: 631, endPoint x: 1454, endPoint y: 618, distance: 55.5
click at [1507, 631] on span "button" at bounding box center [1508, 634] width 9 height 9
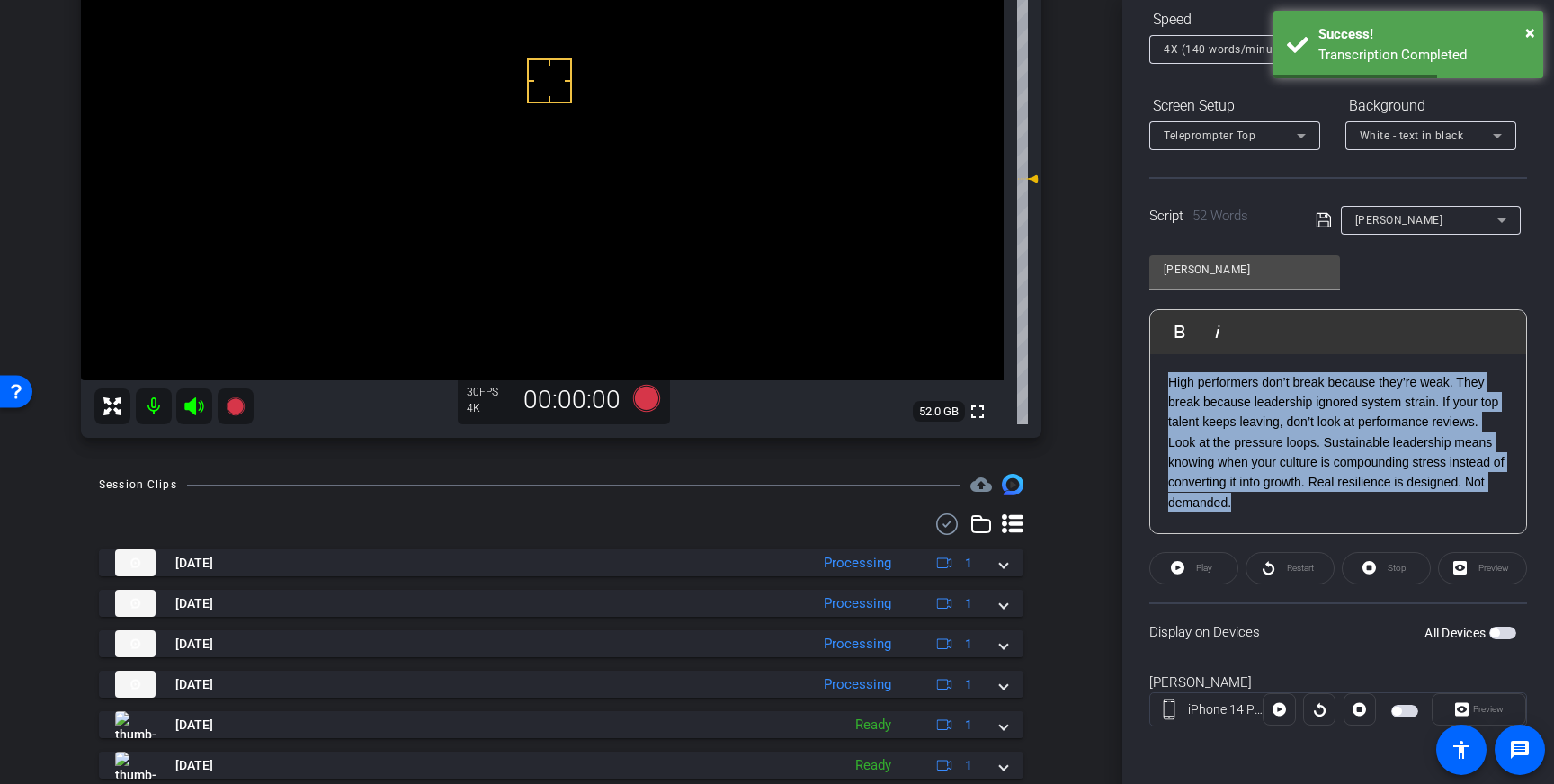
drag, startPoint x: 1247, startPoint y: 494, endPoint x: 1167, endPoint y: 375, distance: 143.4
click at [1167, 376] on div "High performers don’t break because they’re weak. They break because leadership…" at bounding box center [1337, 444] width 375 height 180
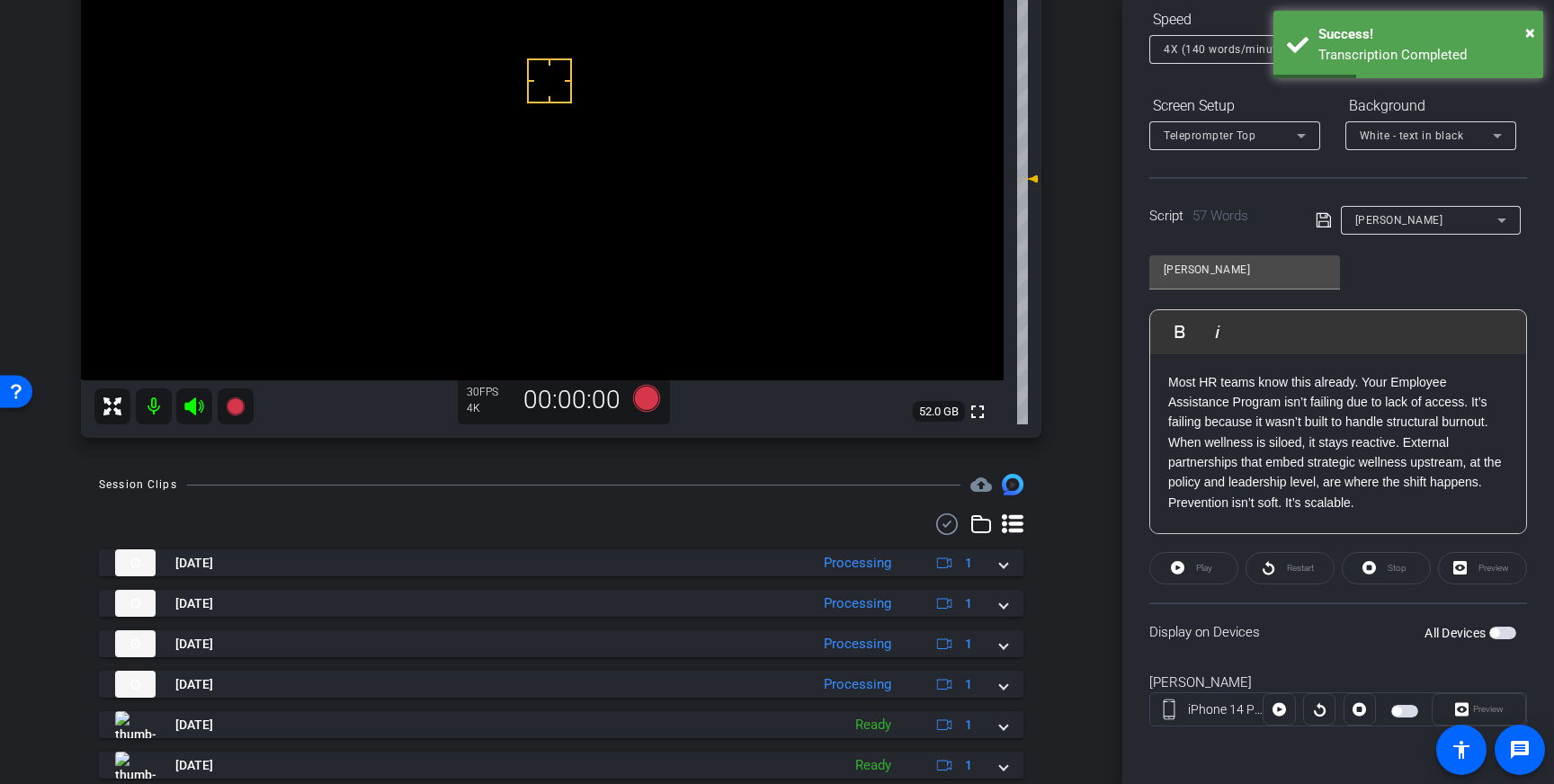
click at [1327, 221] on icon at bounding box center [1322, 219] width 14 height 14
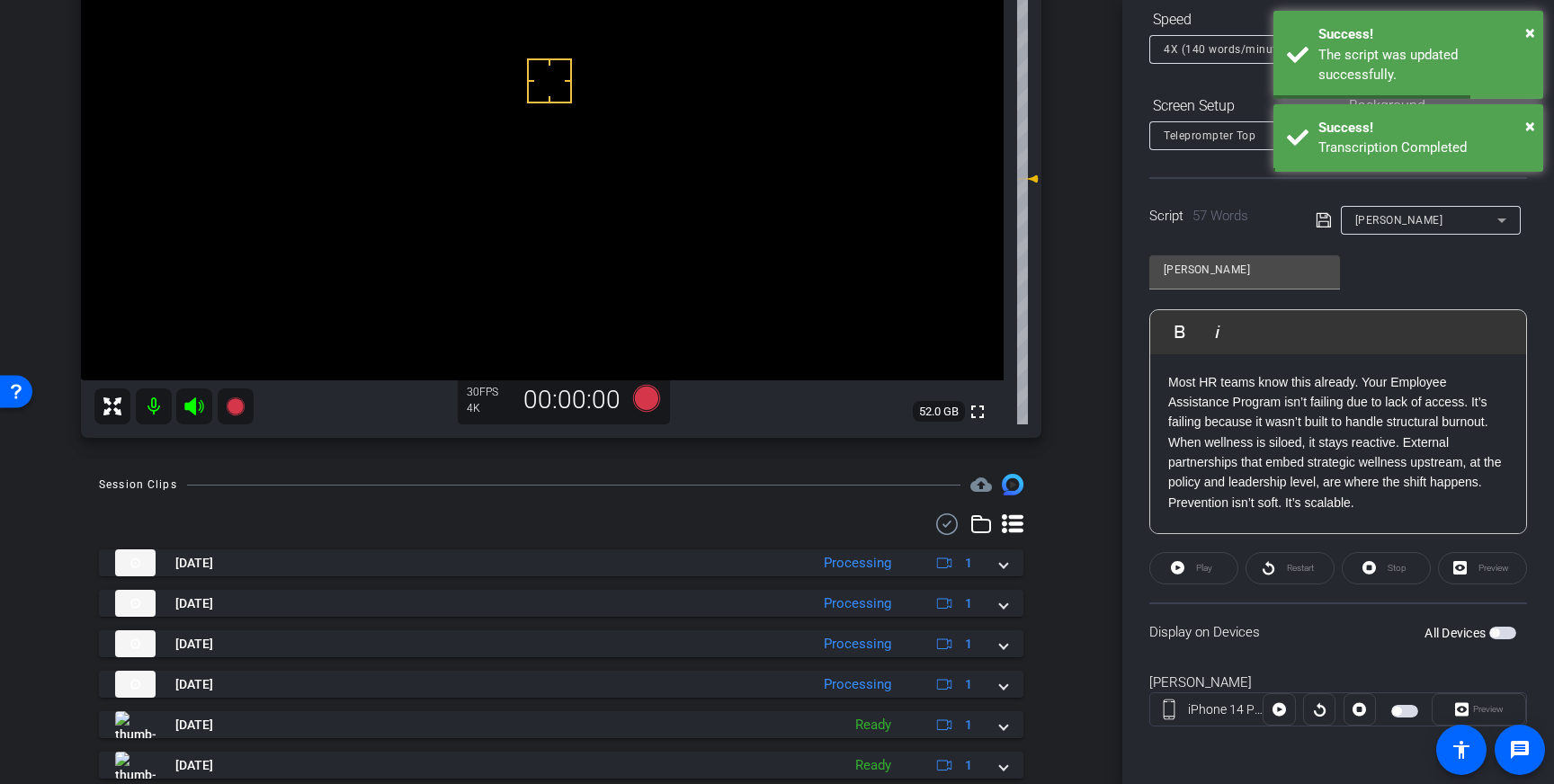
click at [1506, 635] on span "button" at bounding box center [1502, 633] width 27 height 12
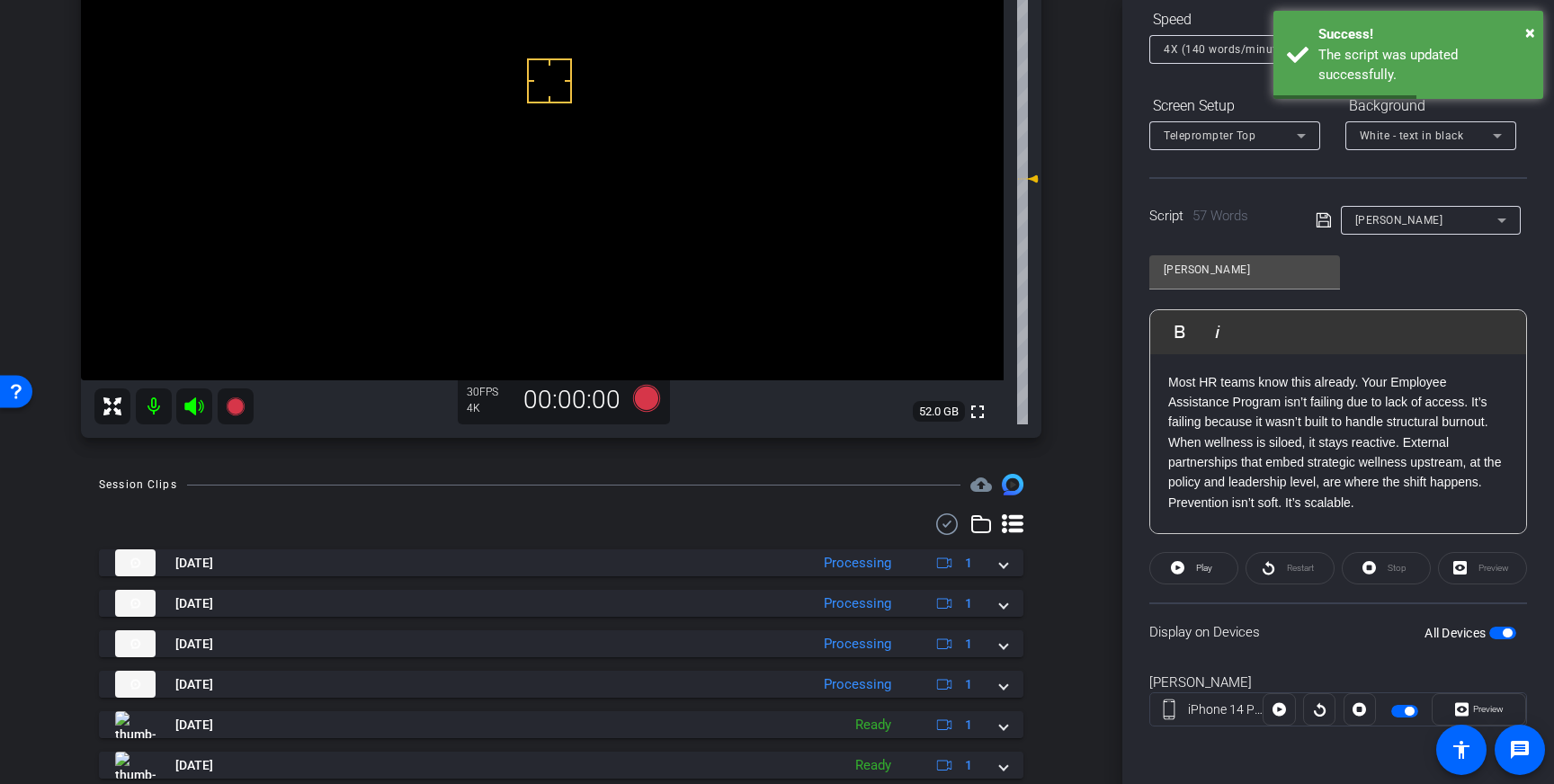
click at [1322, 220] on icon at bounding box center [1323, 220] width 16 height 22
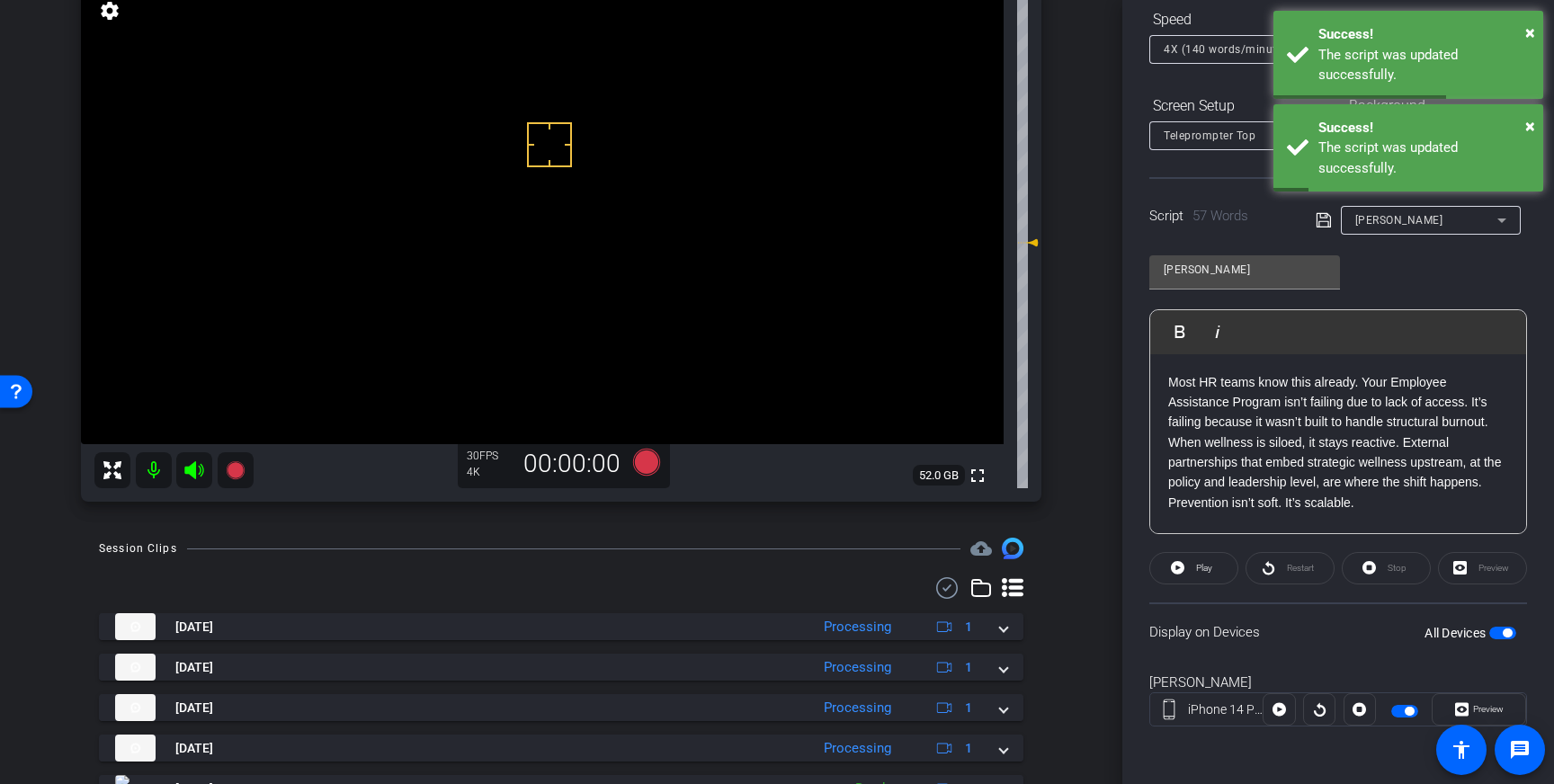
scroll to position [113, 0]
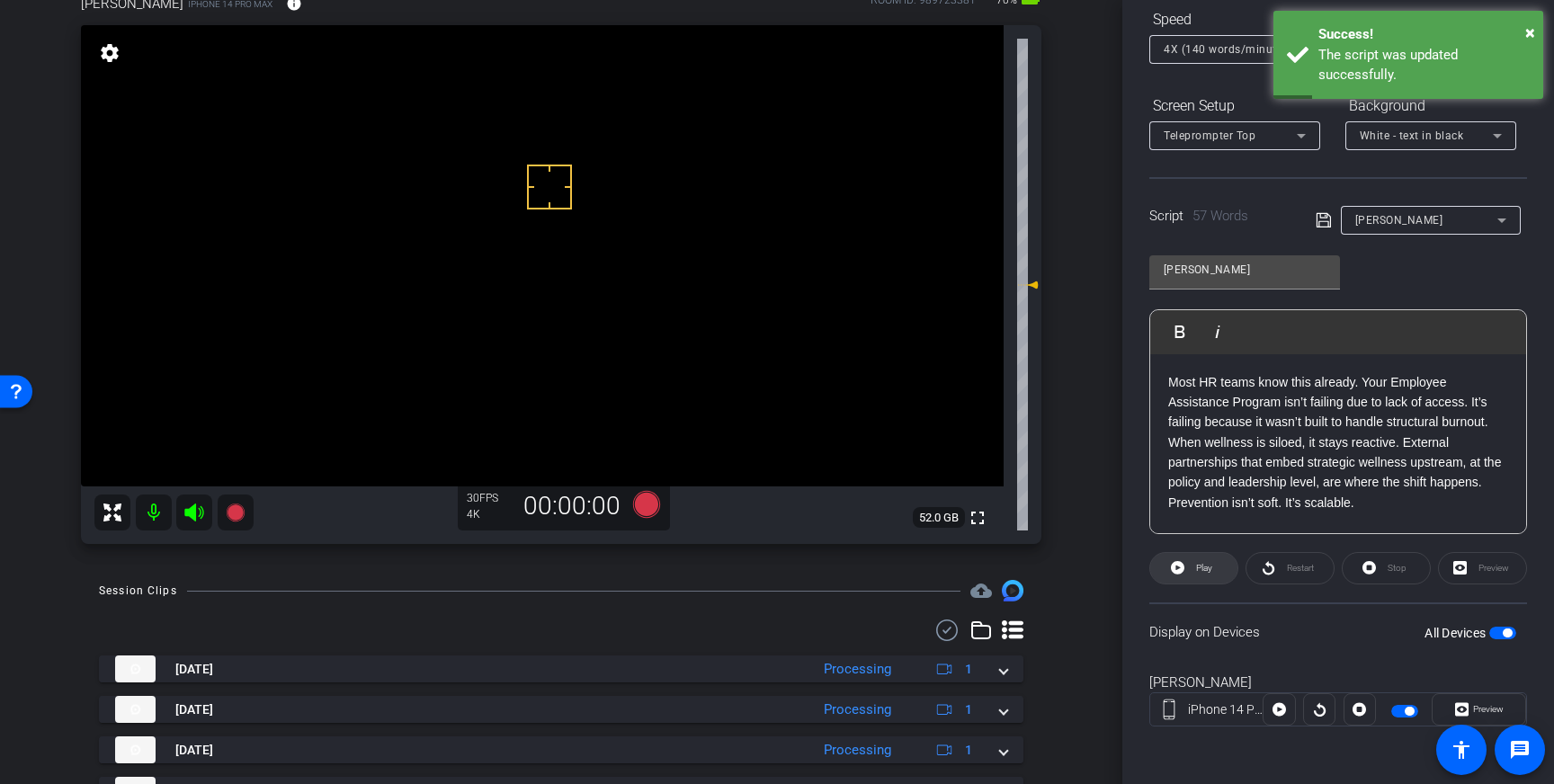
click at [1180, 568] on icon at bounding box center [1178, 567] width 13 height 13
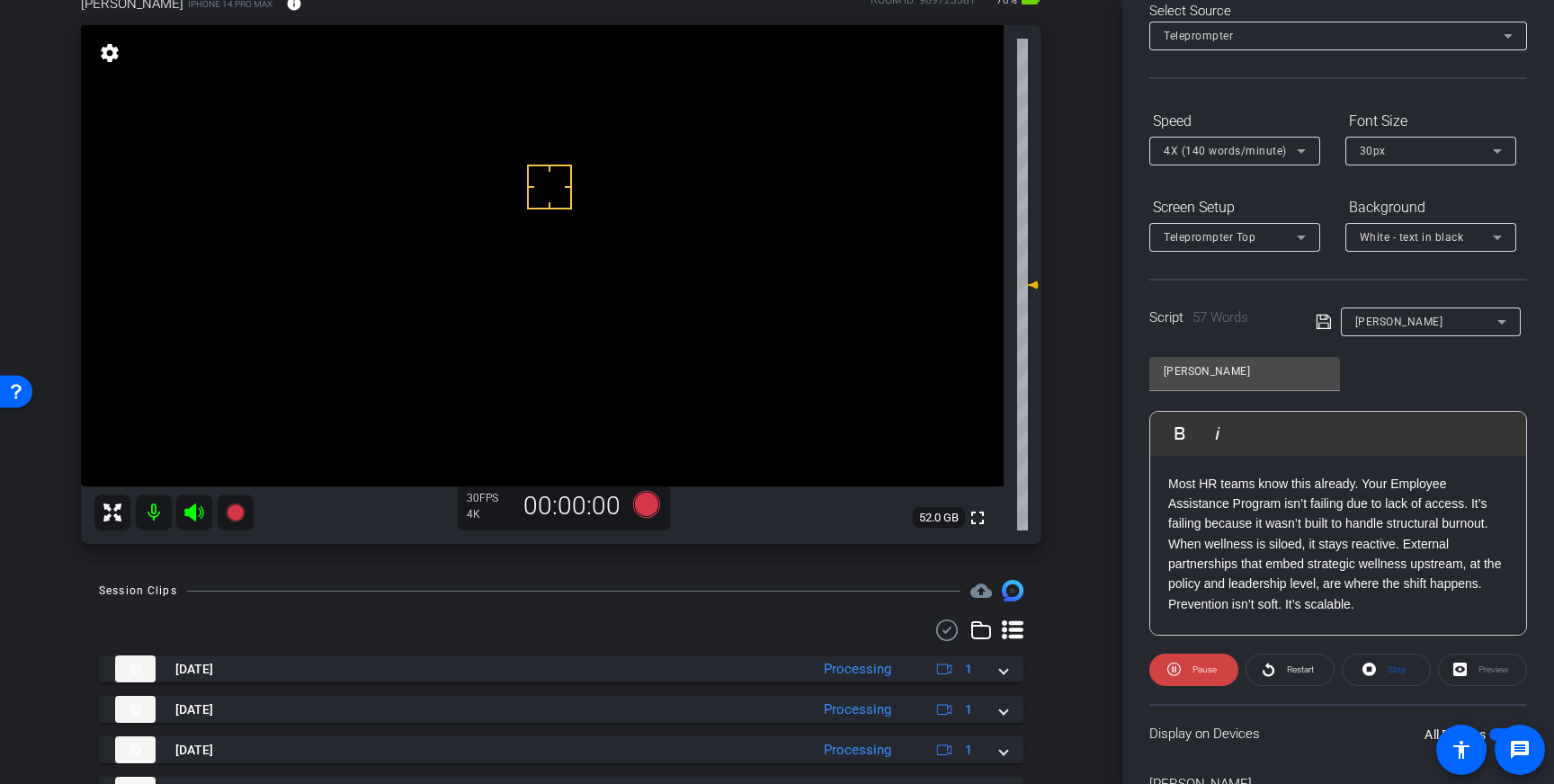
scroll to position [0, 0]
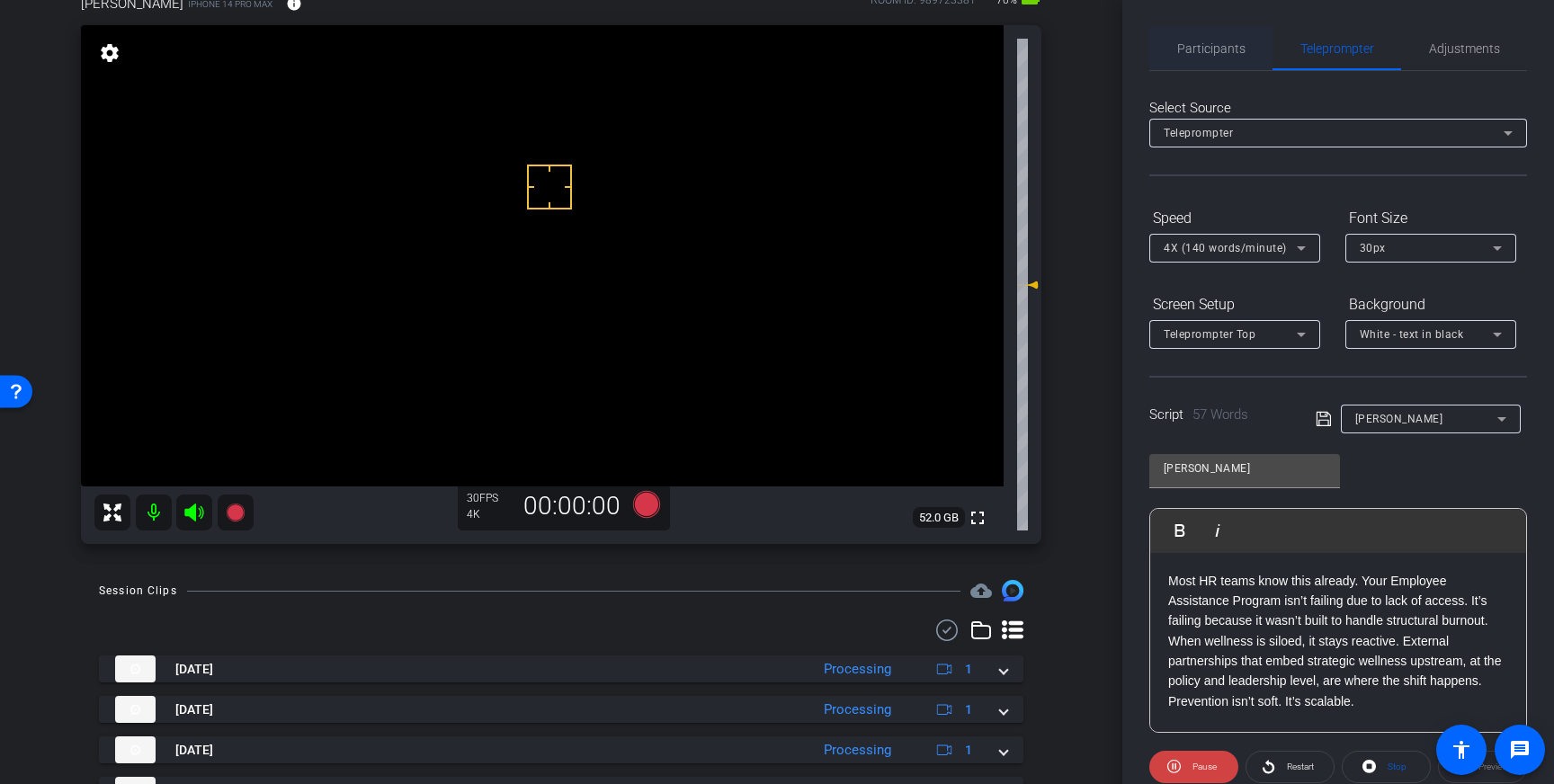
click at [1221, 60] on span "Participants" at bounding box center [1211, 49] width 68 height 44
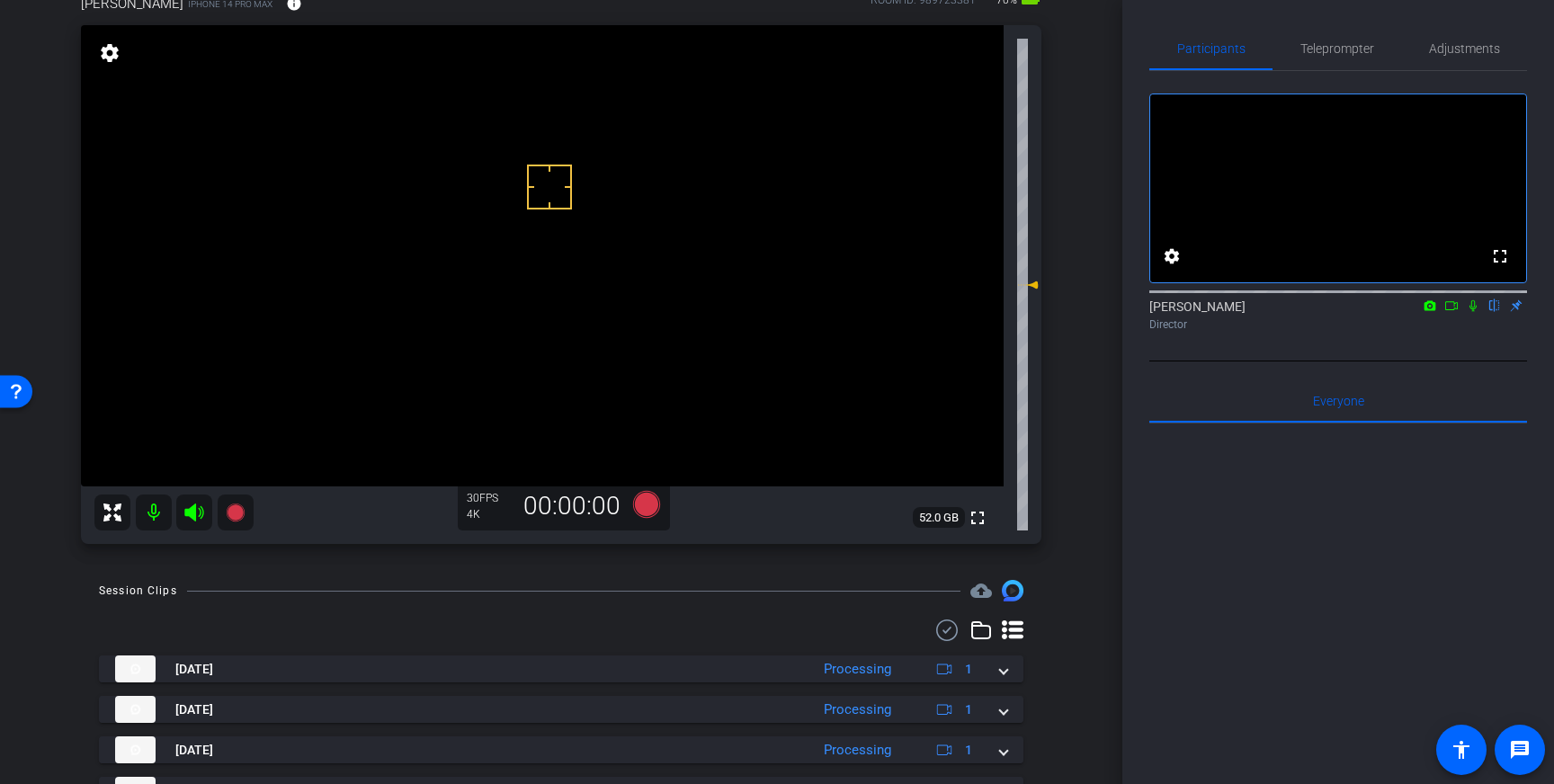
click at [1477, 312] on icon at bounding box center [1473, 305] width 14 height 12
click at [501, 392] on video at bounding box center [542, 256] width 922 height 462
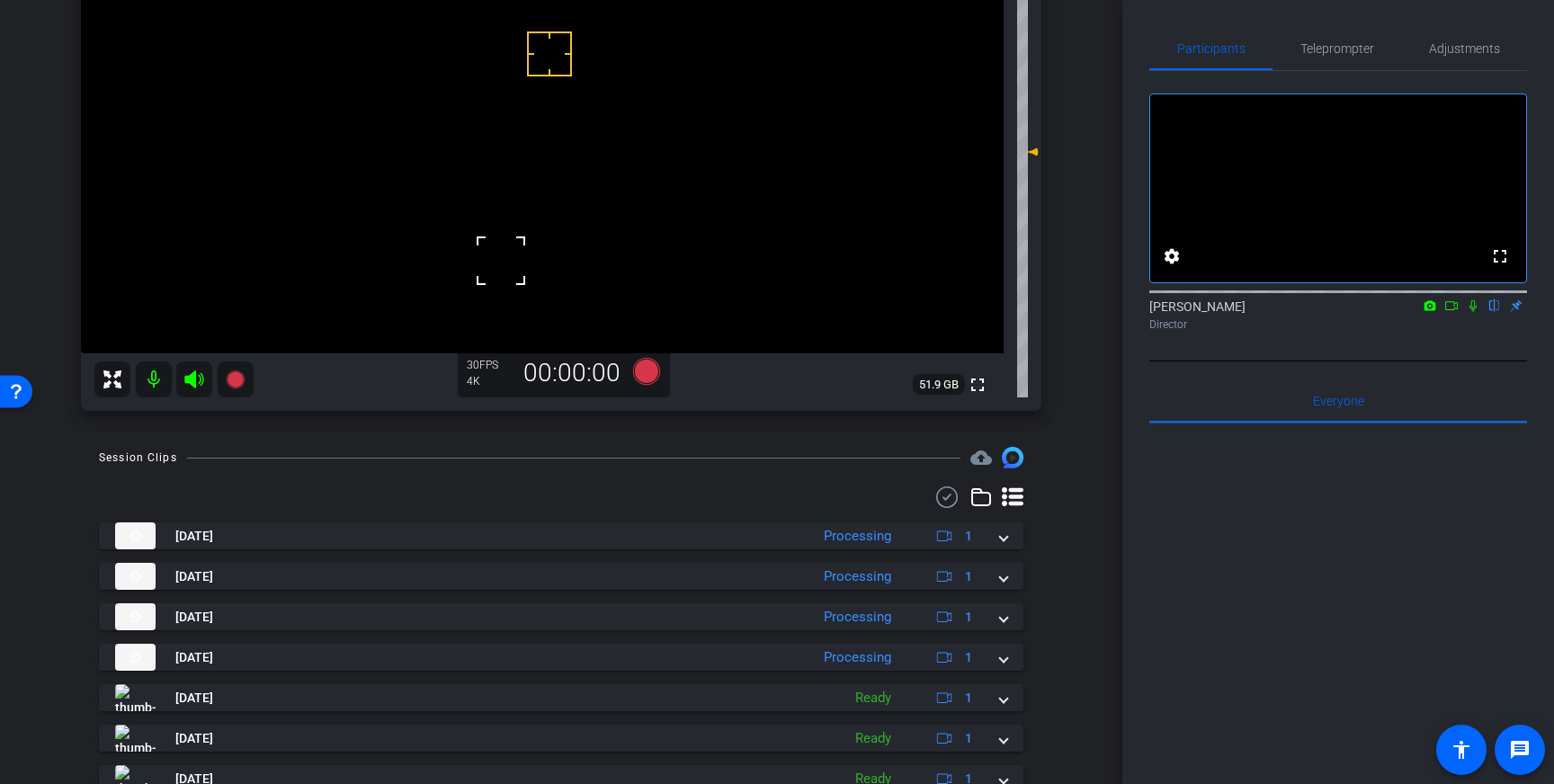
scroll to position [263, 0]
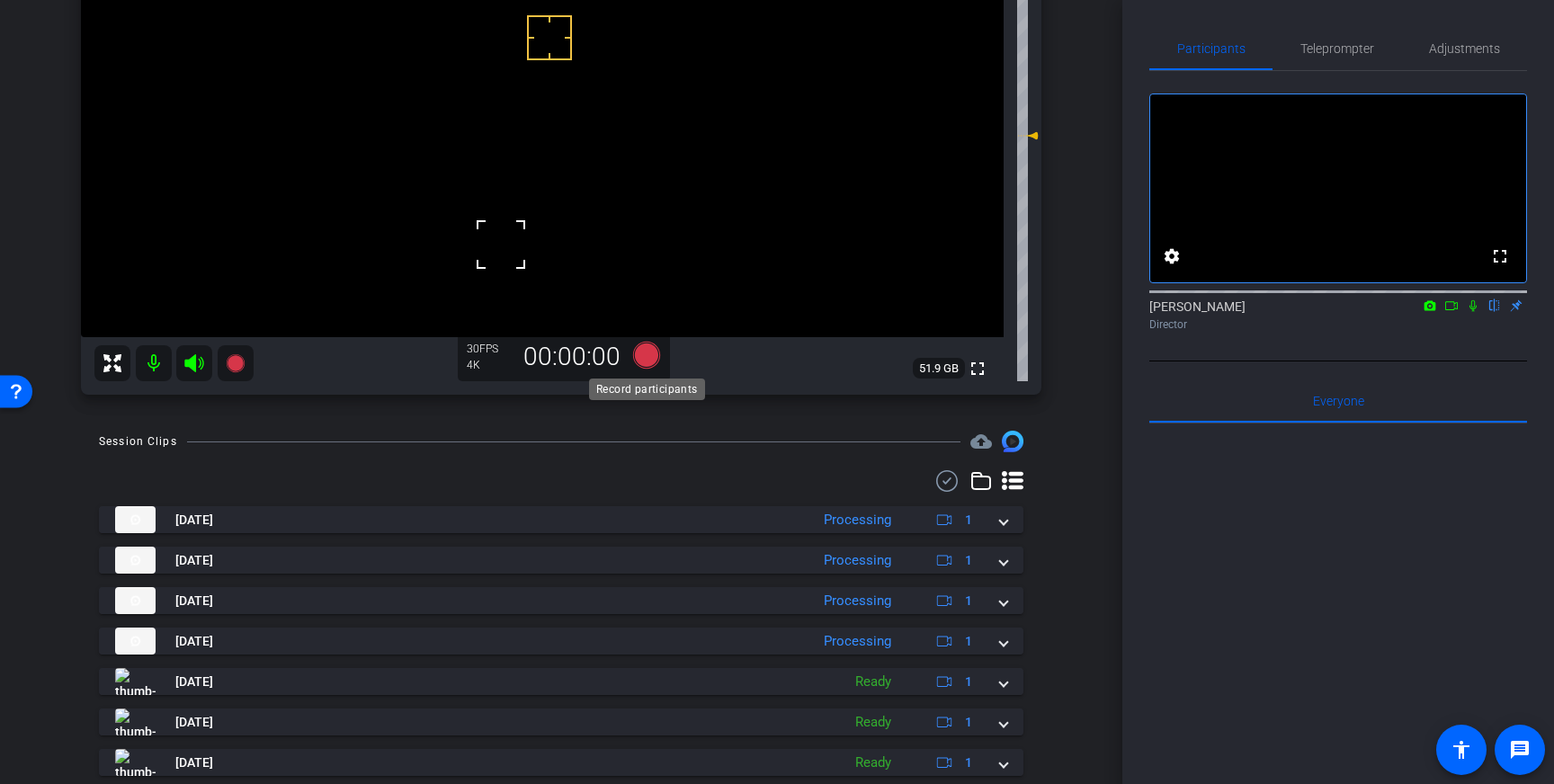
click at [646, 354] on icon at bounding box center [646, 355] width 27 height 27
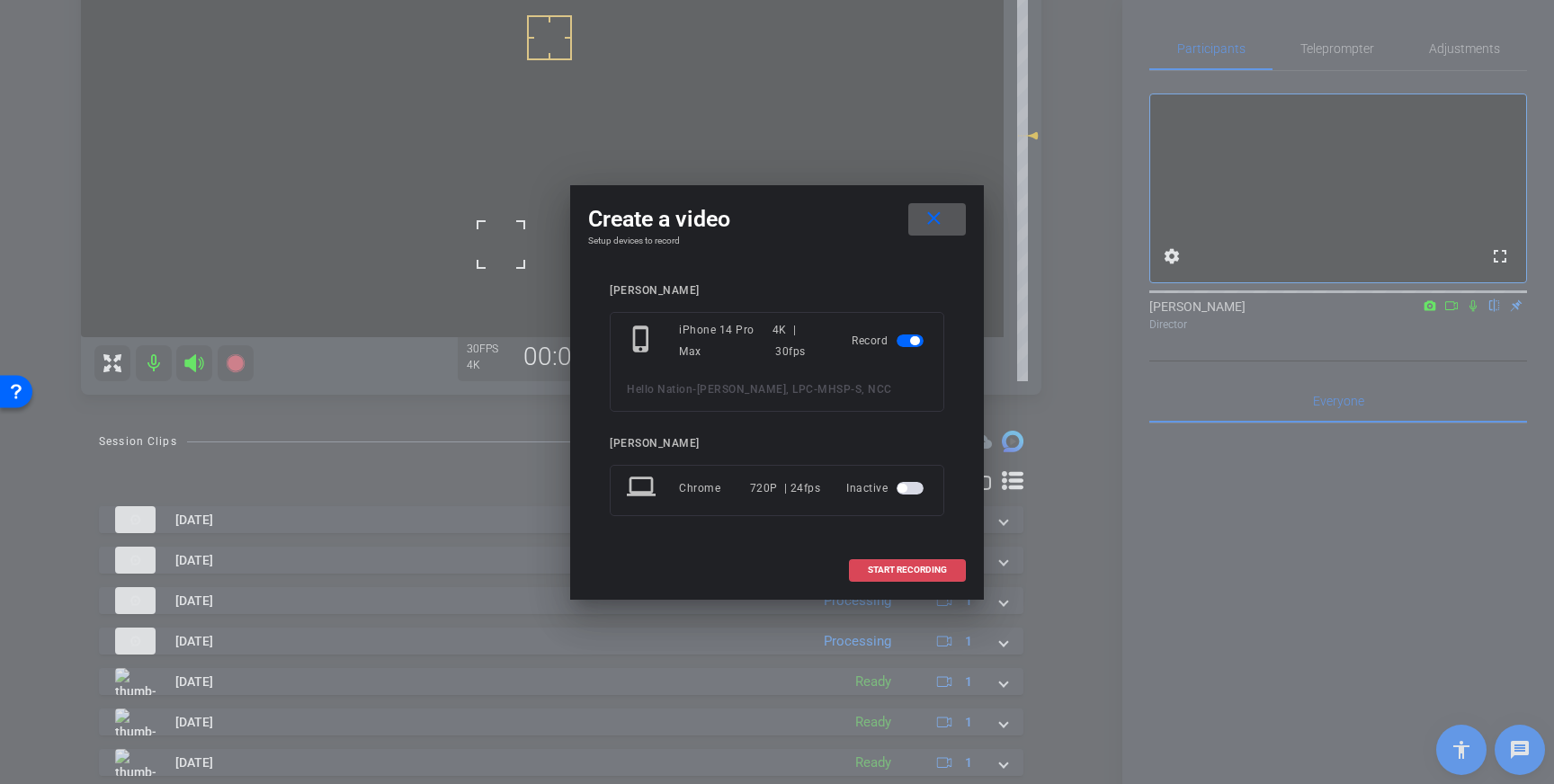
click at [876, 568] on span "START RECORDING" at bounding box center [907, 570] width 79 height 9
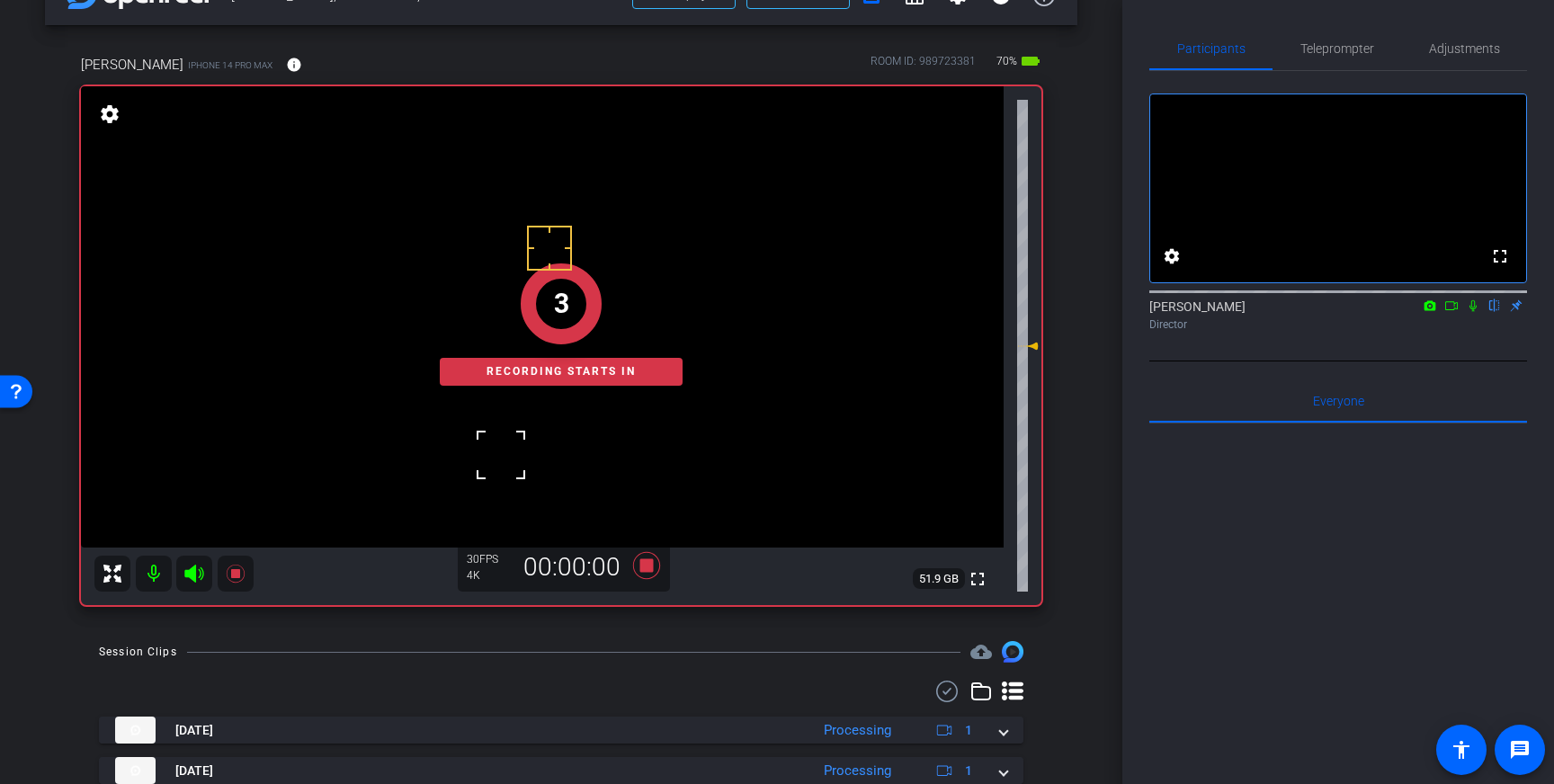
scroll to position [0, 0]
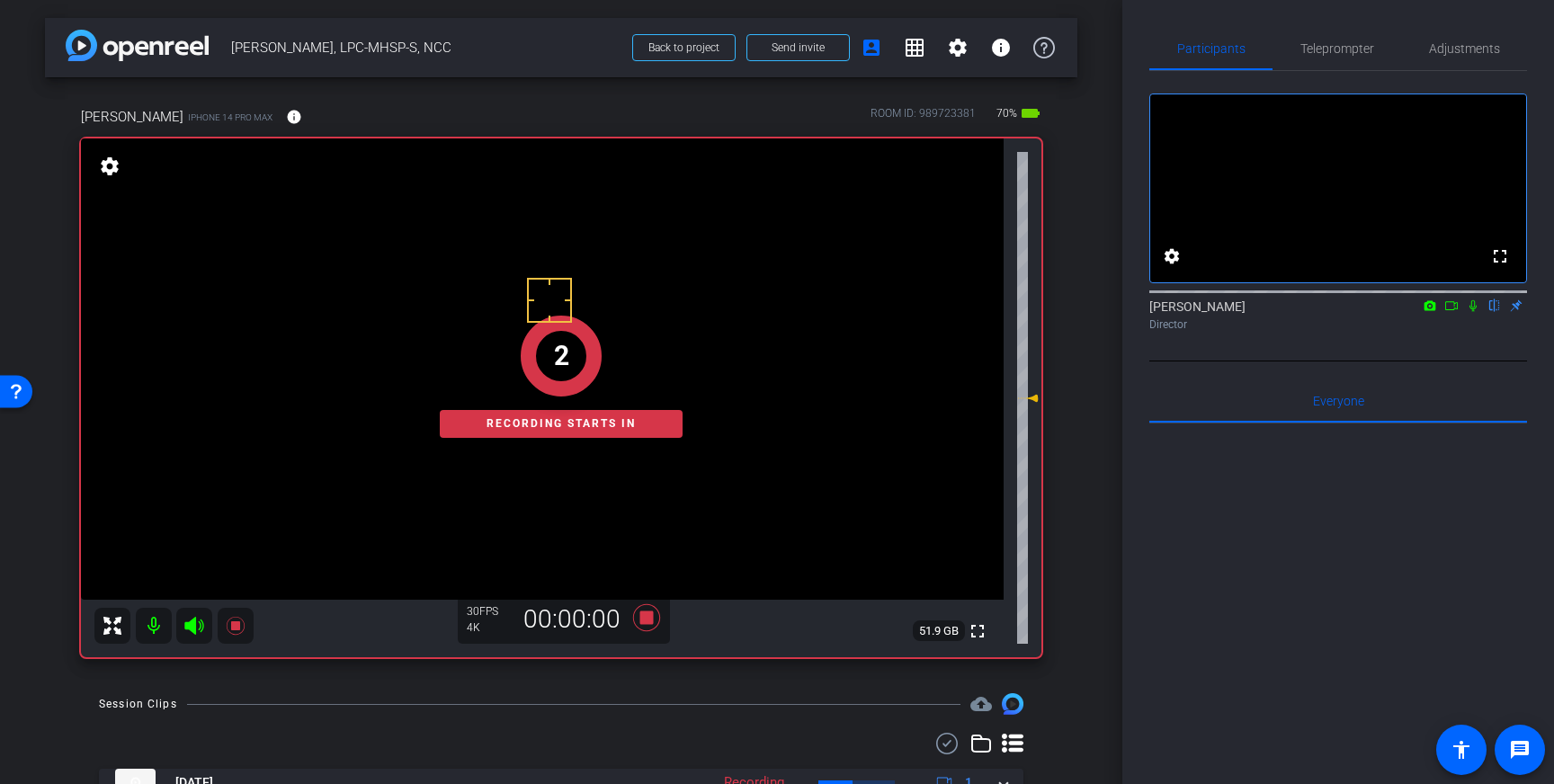
drag, startPoint x: 1474, startPoint y: 336, endPoint x: 1473, endPoint y: 348, distance: 12.0
click at [1473, 314] on mat-icon at bounding box center [1473, 305] width 22 height 16
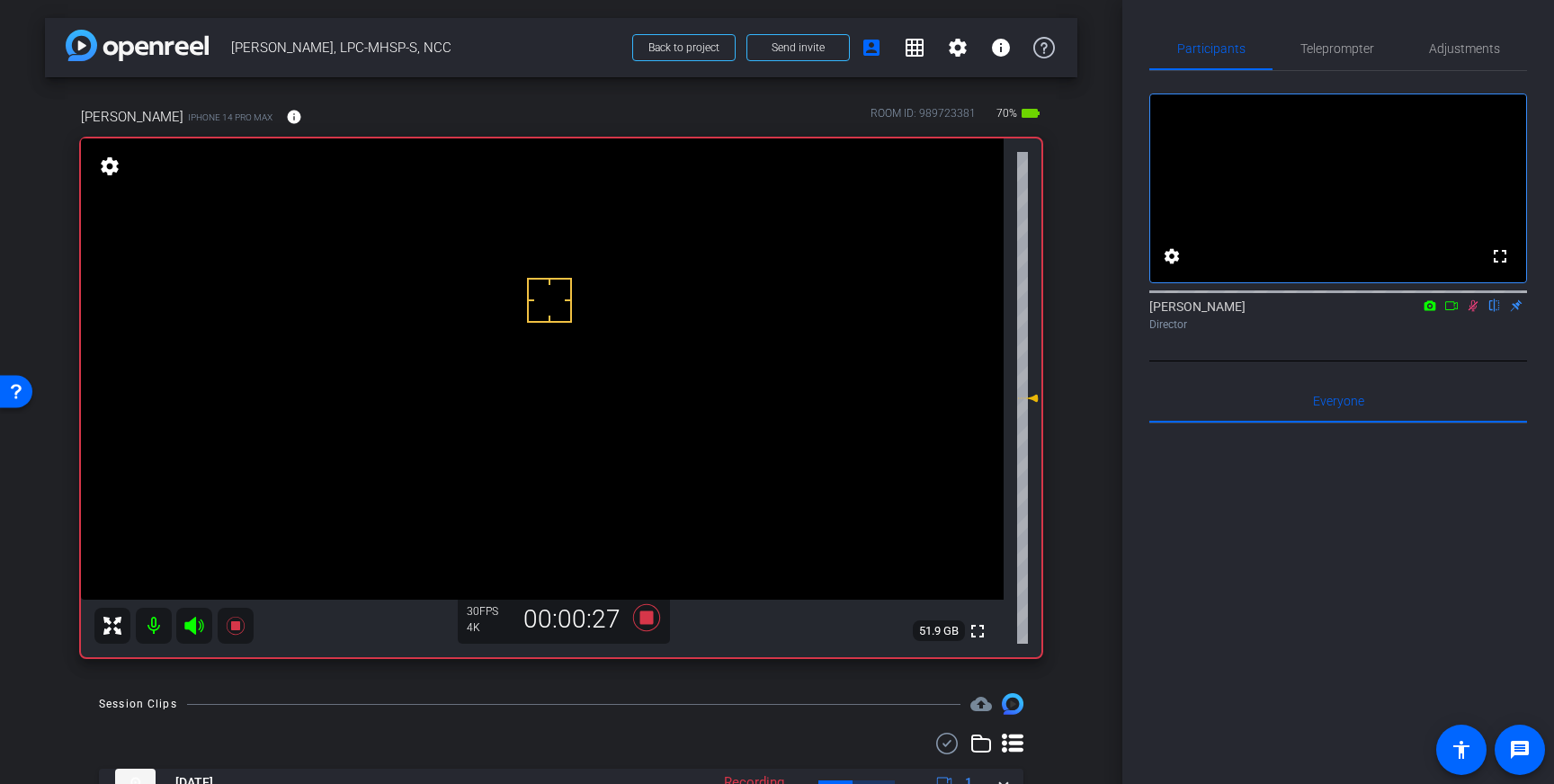
click at [1472, 312] on icon at bounding box center [1473, 305] width 14 height 12
click at [638, 621] on icon at bounding box center [647, 618] width 44 height 32
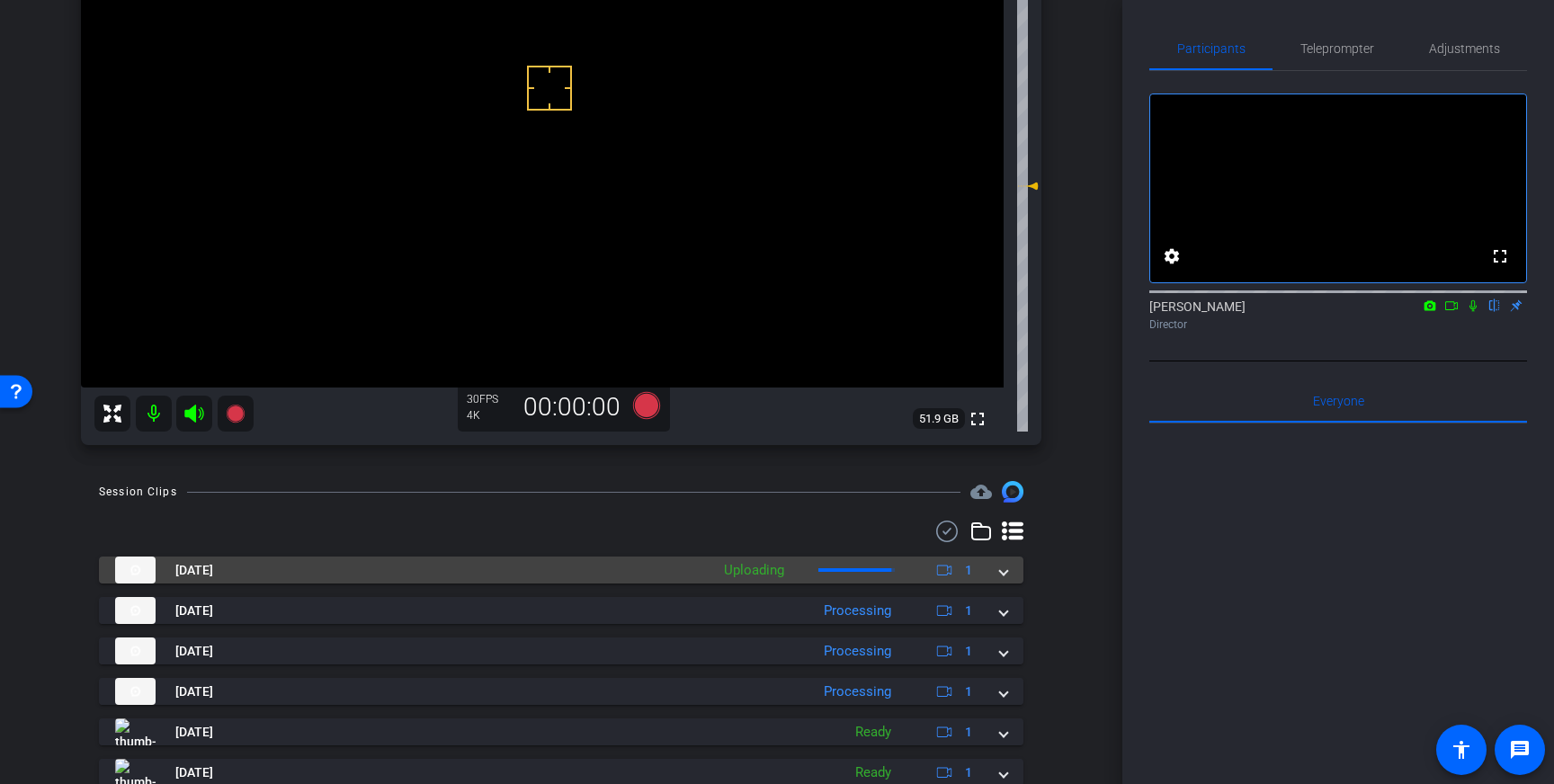
scroll to position [215, 0]
click at [1003, 566] on span at bounding box center [1004, 567] width 8 height 19
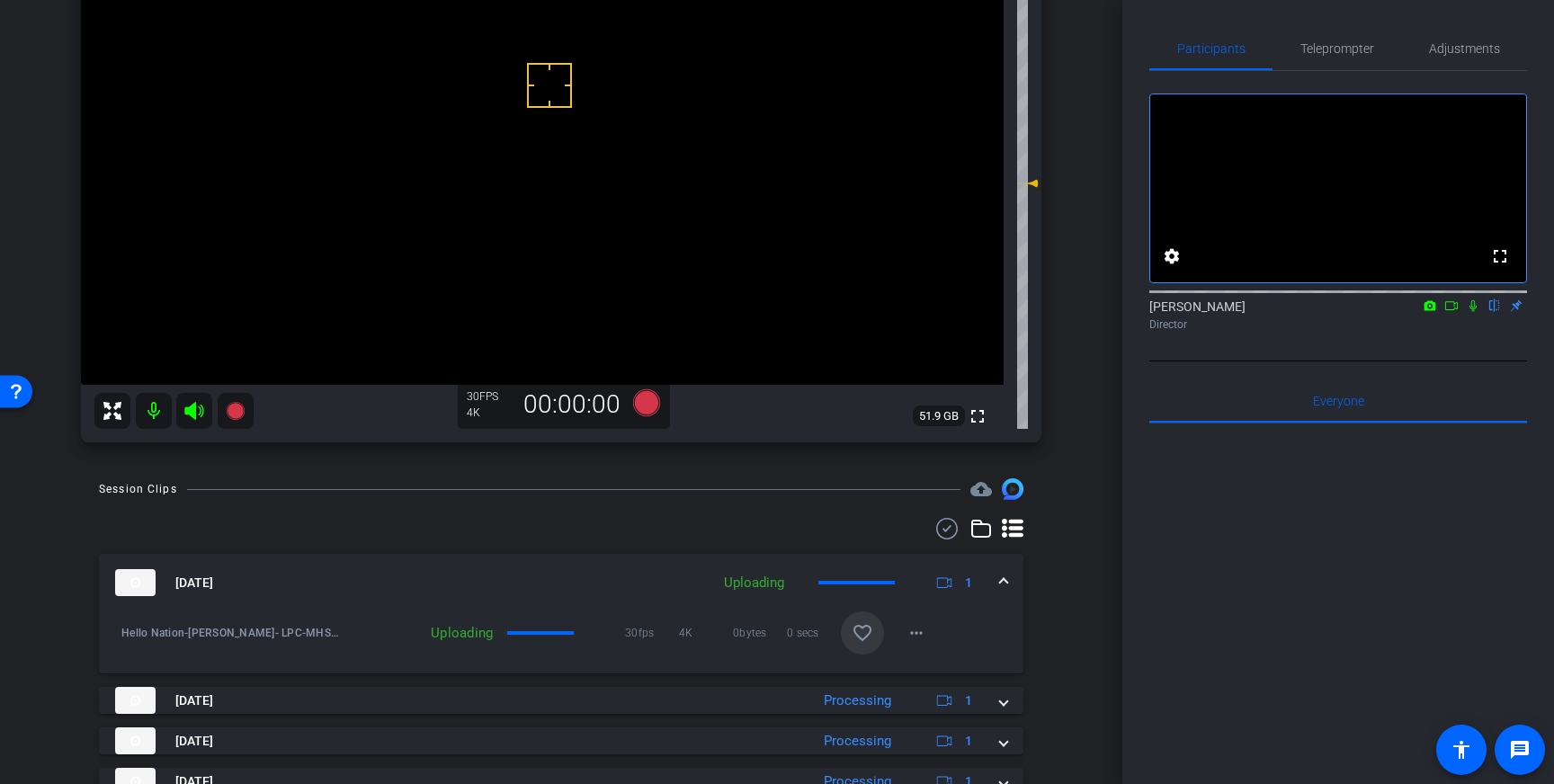
click at [869, 620] on span at bounding box center [863, 633] width 44 height 44
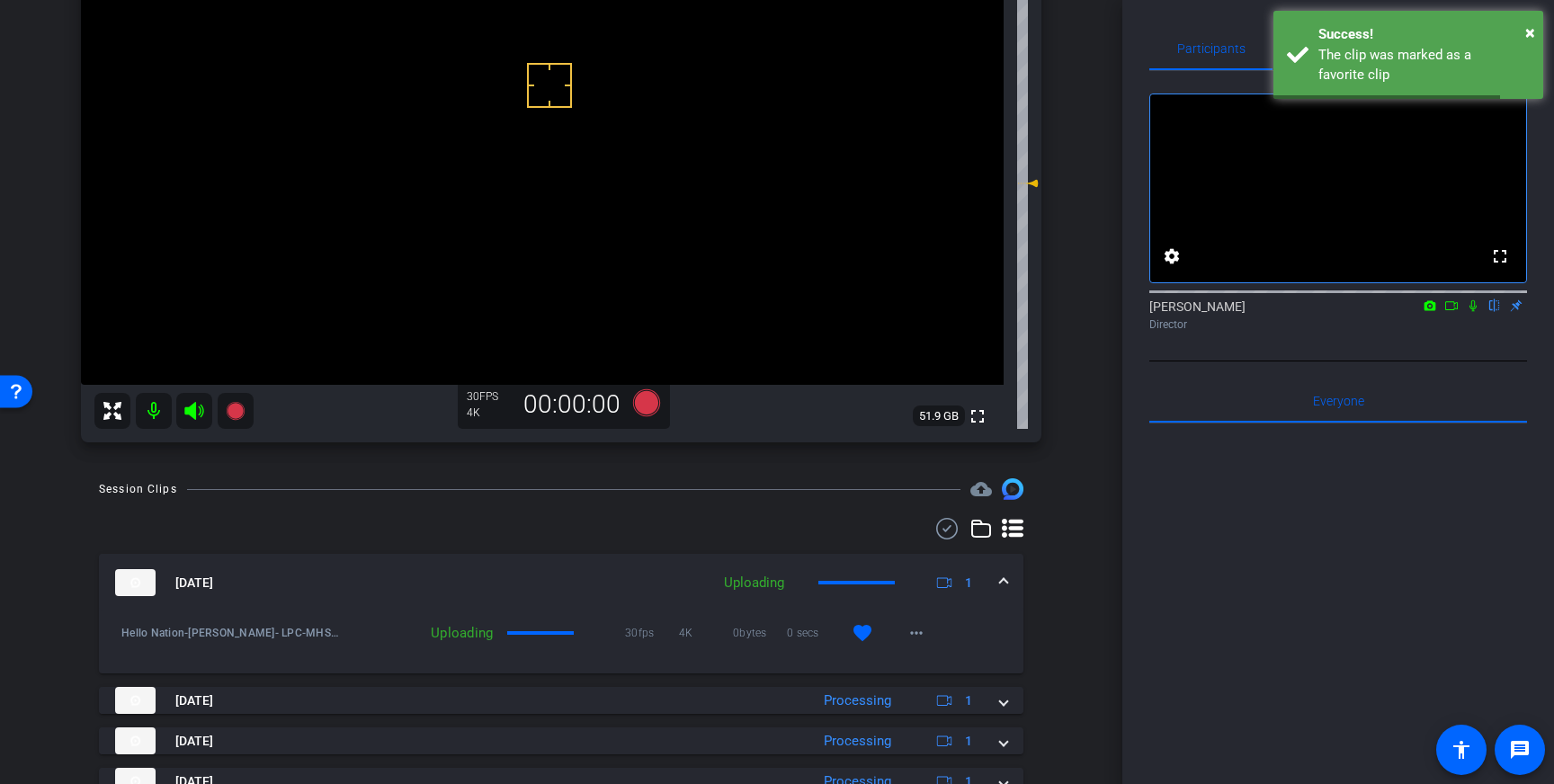
click at [1009, 579] on mat-expansion-panel-header "Sep 4, 2025 Uploading 1" at bounding box center [561, 583] width 924 height 58
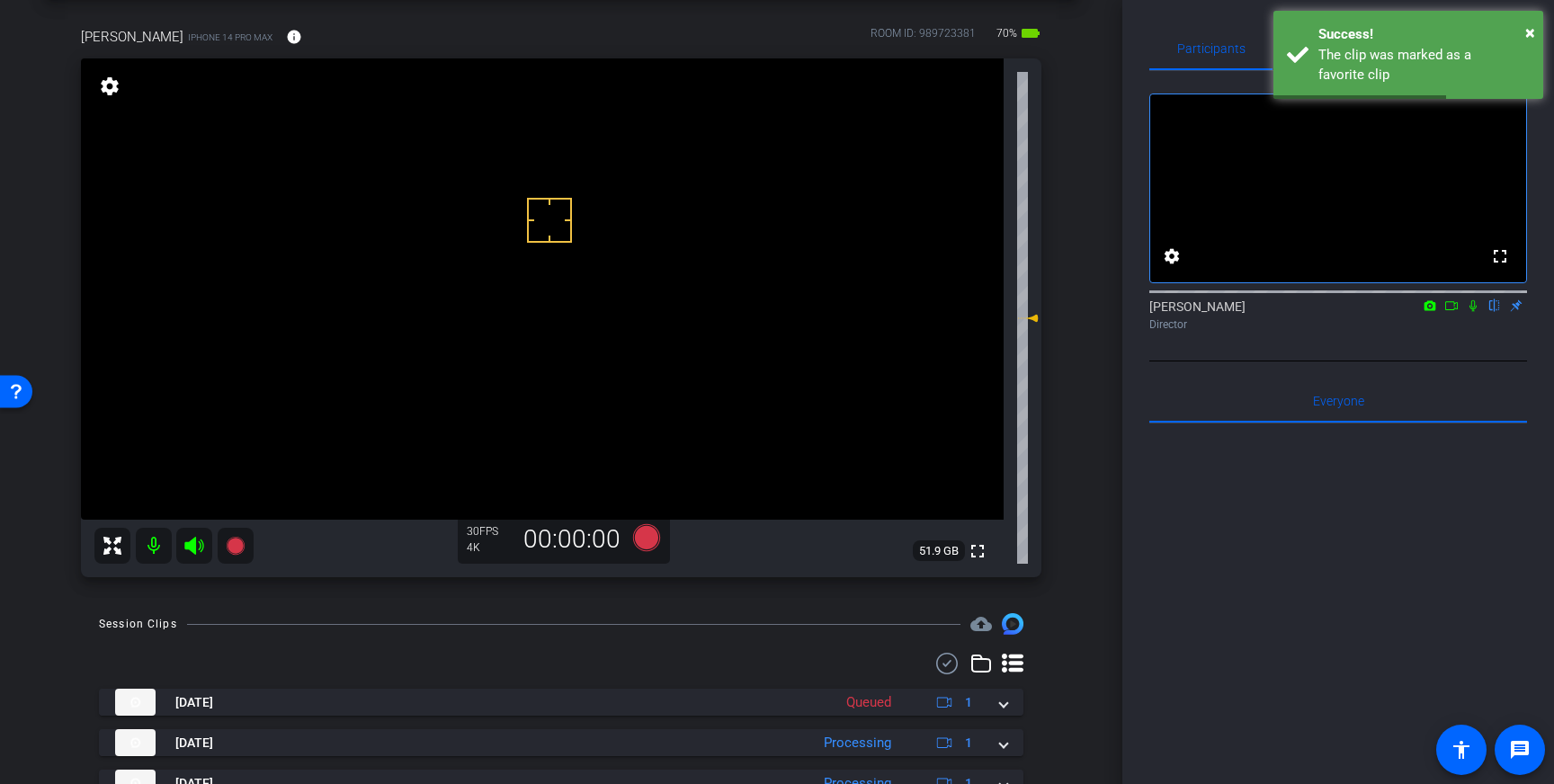
scroll to position [53, 0]
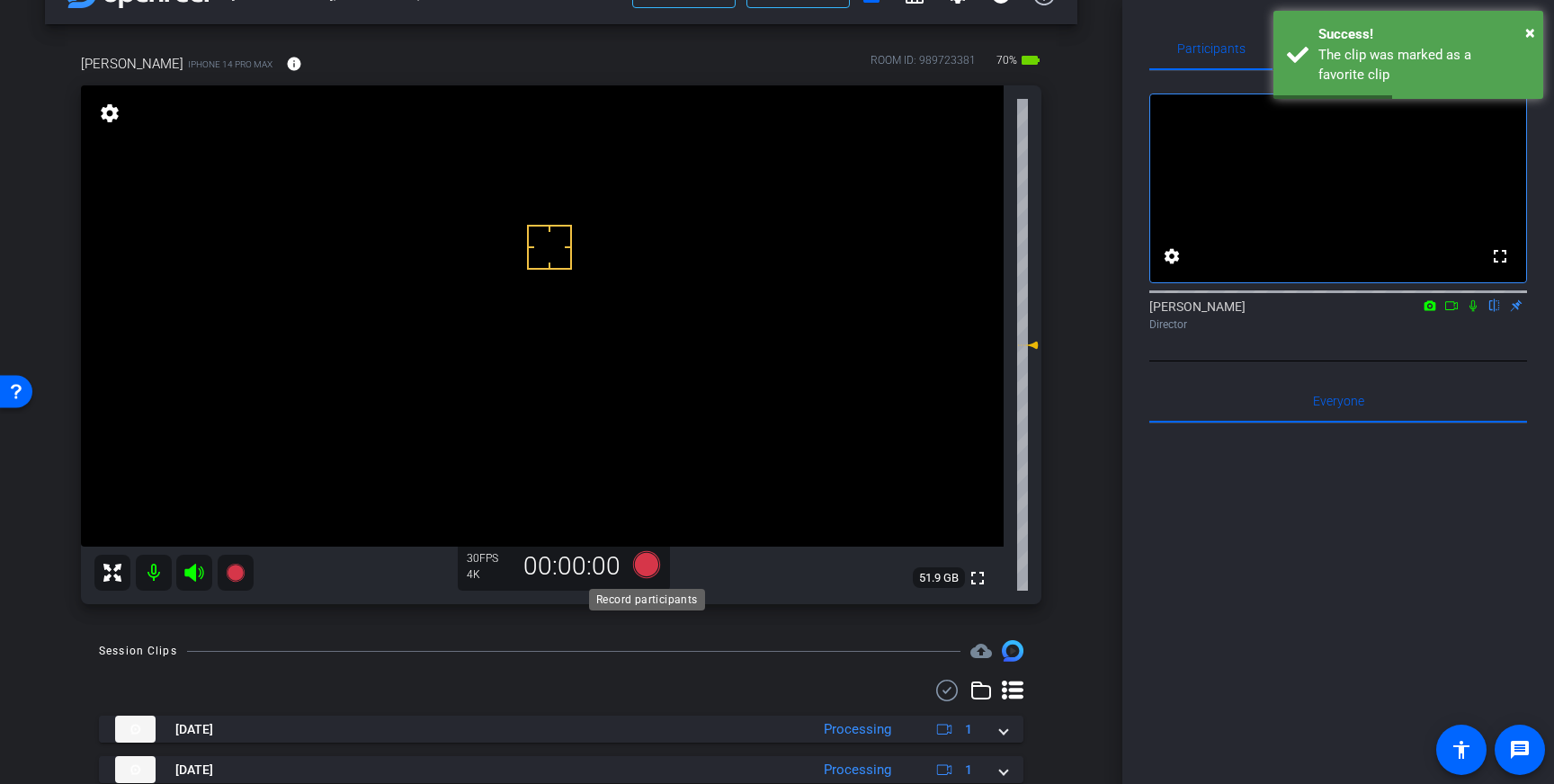
click at [653, 568] on icon at bounding box center [646, 565] width 27 height 27
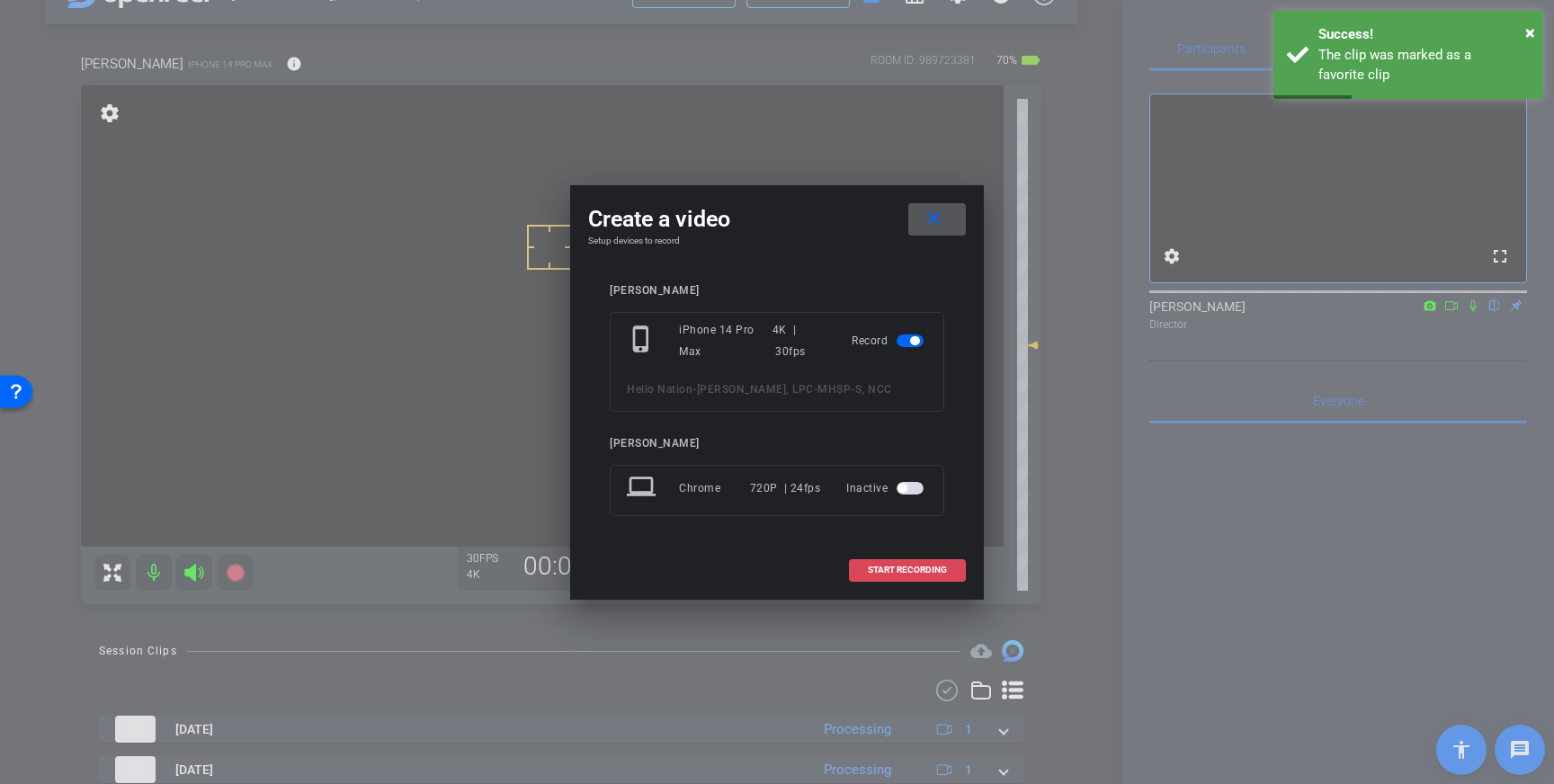
click at [872, 567] on span "START RECORDING" at bounding box center [907, 570] width 79 height 9
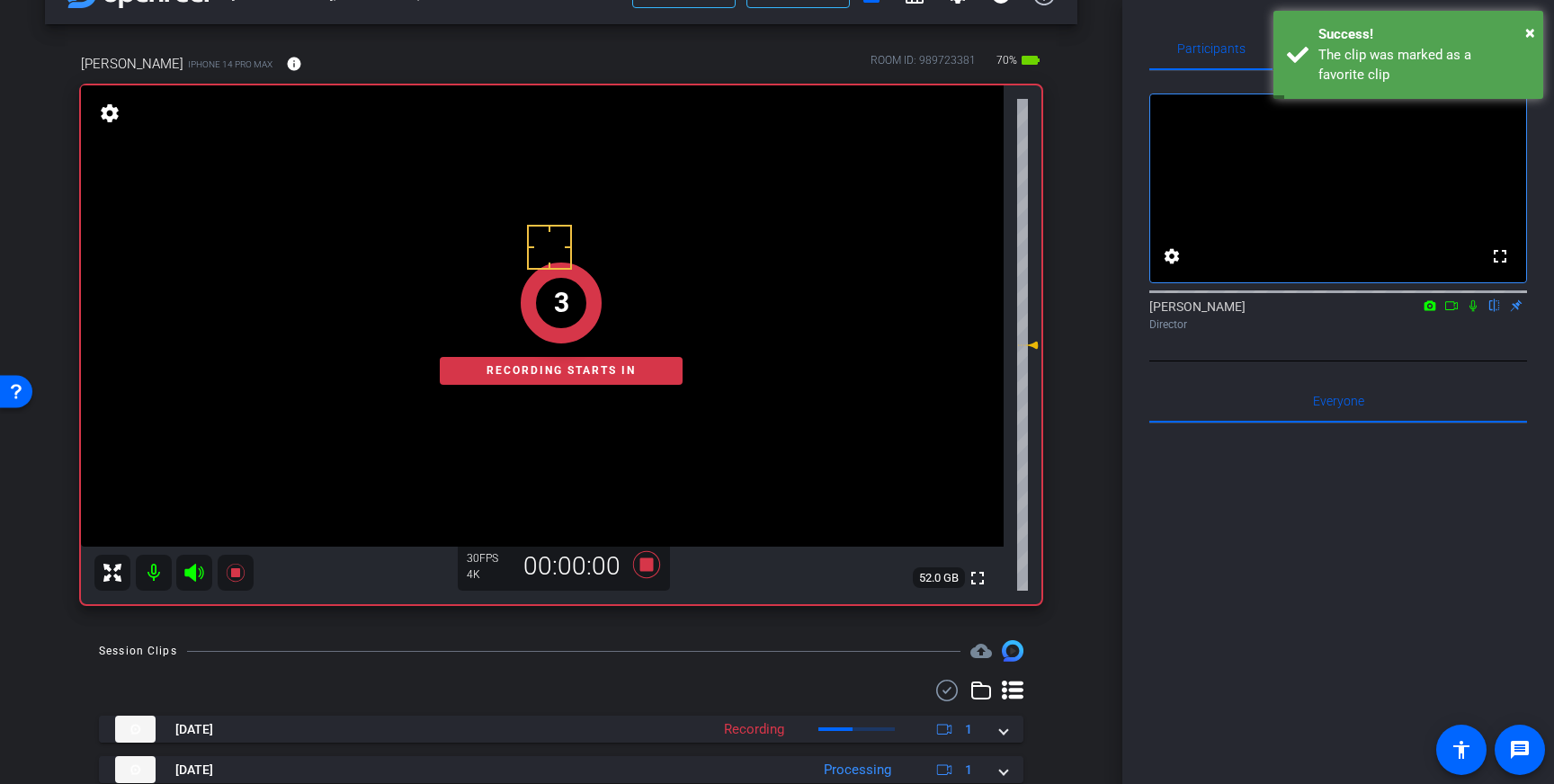
click at [1474, 312] on icon at bounding box center [1473, 305] width 14 height 12
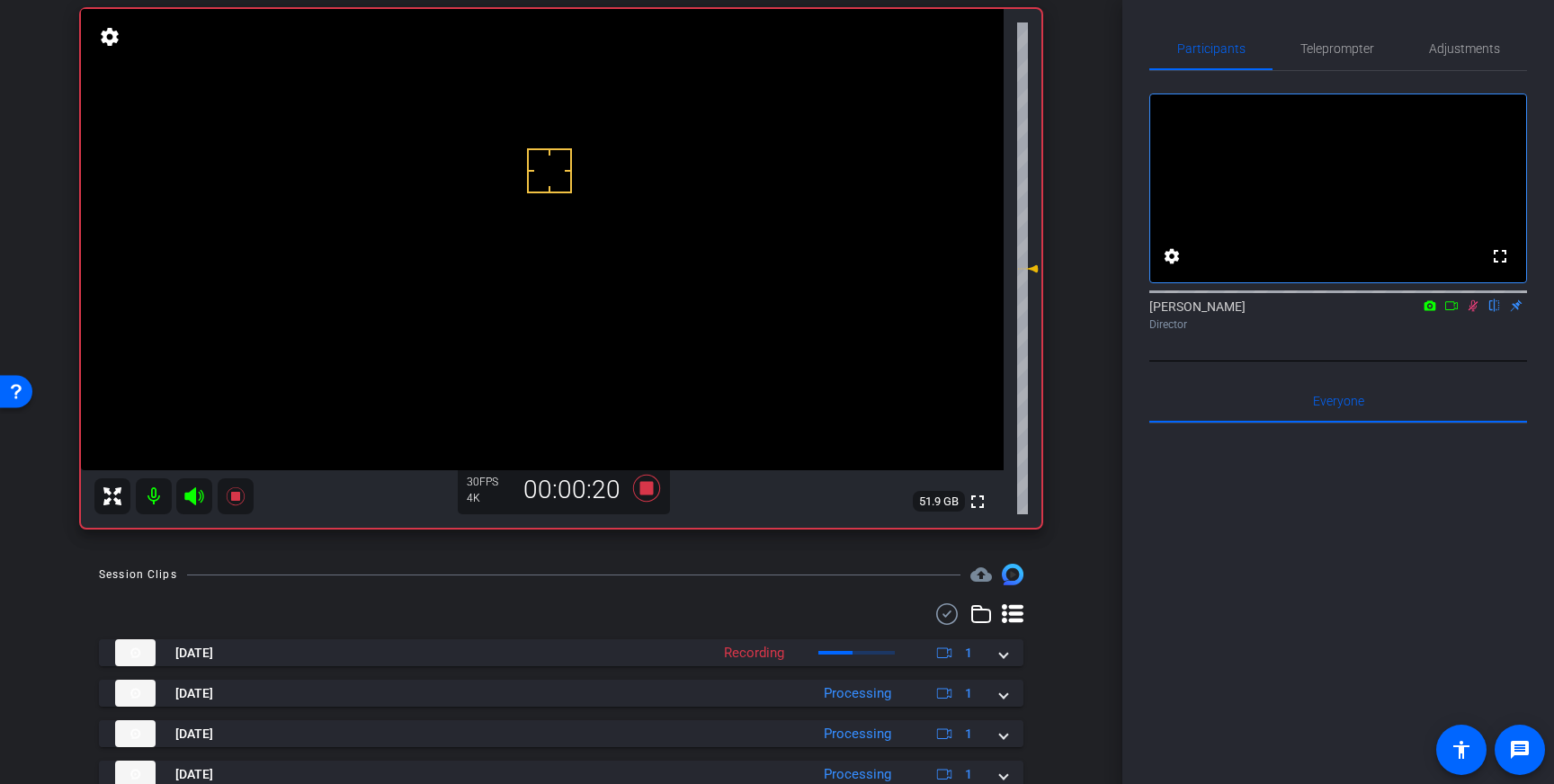
scroll to position [117, 0]
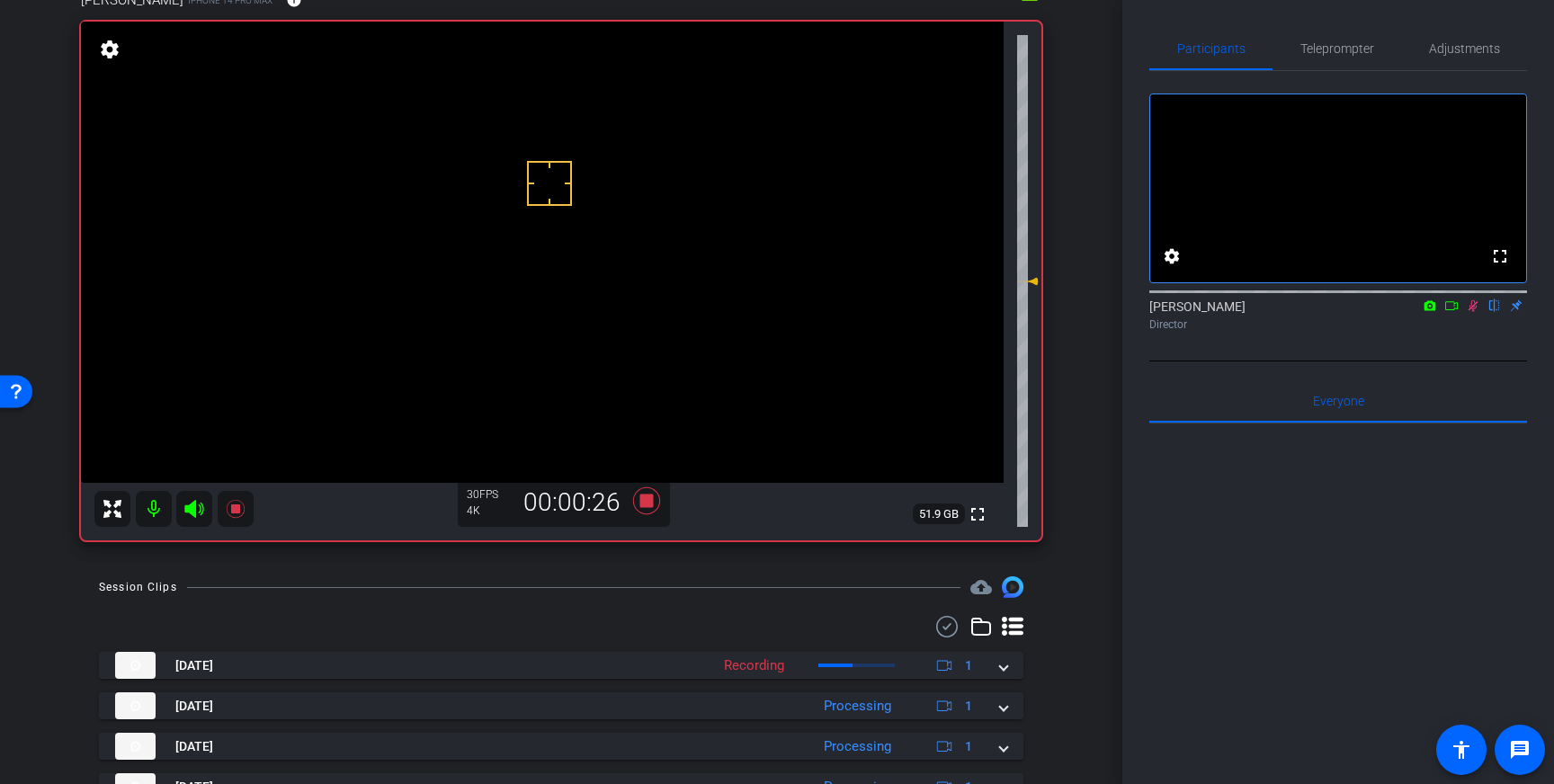
click at [1473, 312] on icon at bounding box center [1474, 306] width 9 height 11
click at [653, 502] on icon at bounding box center [646, 500] width 27 height 27
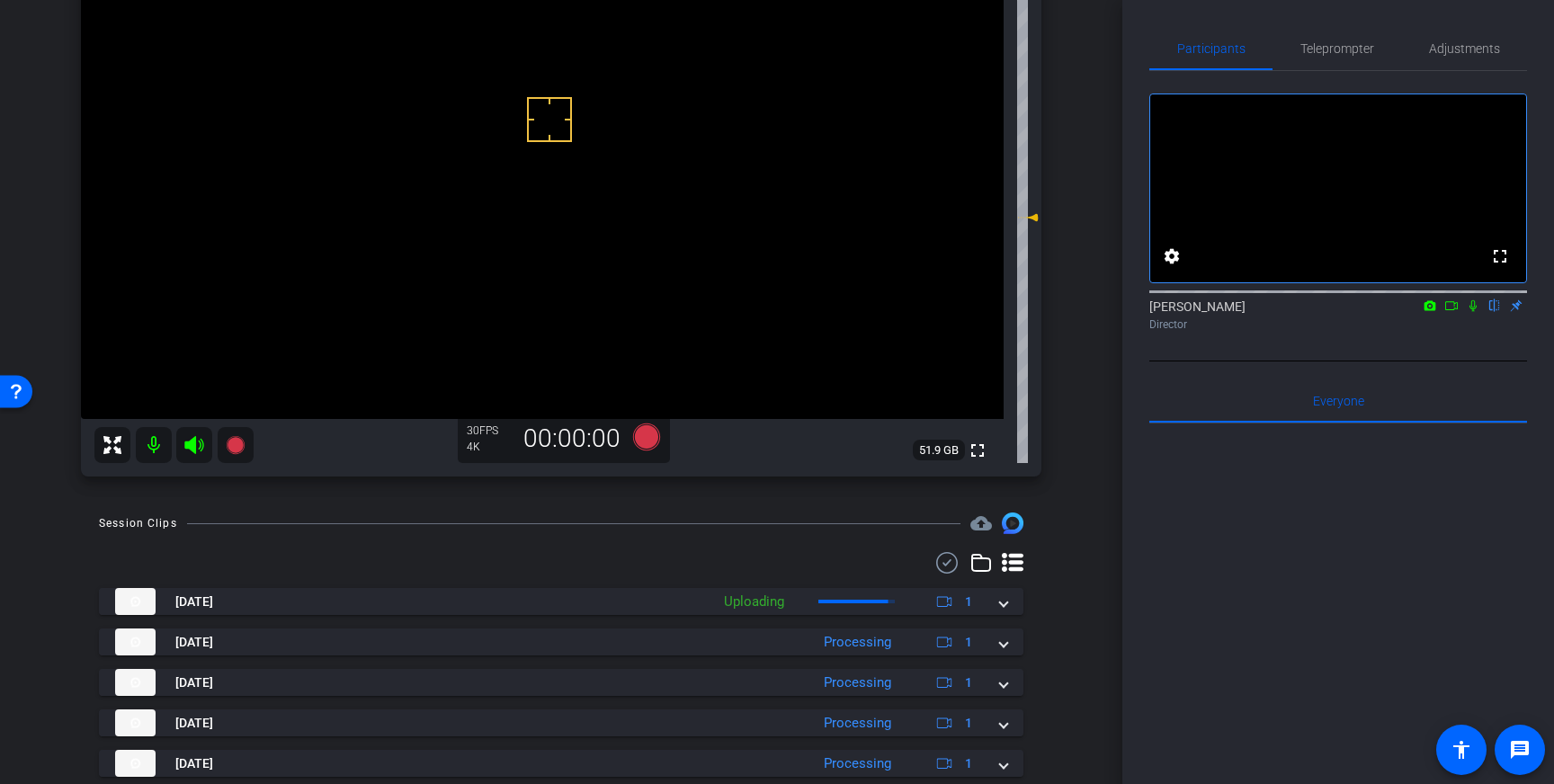
scroll to position [183, 0]
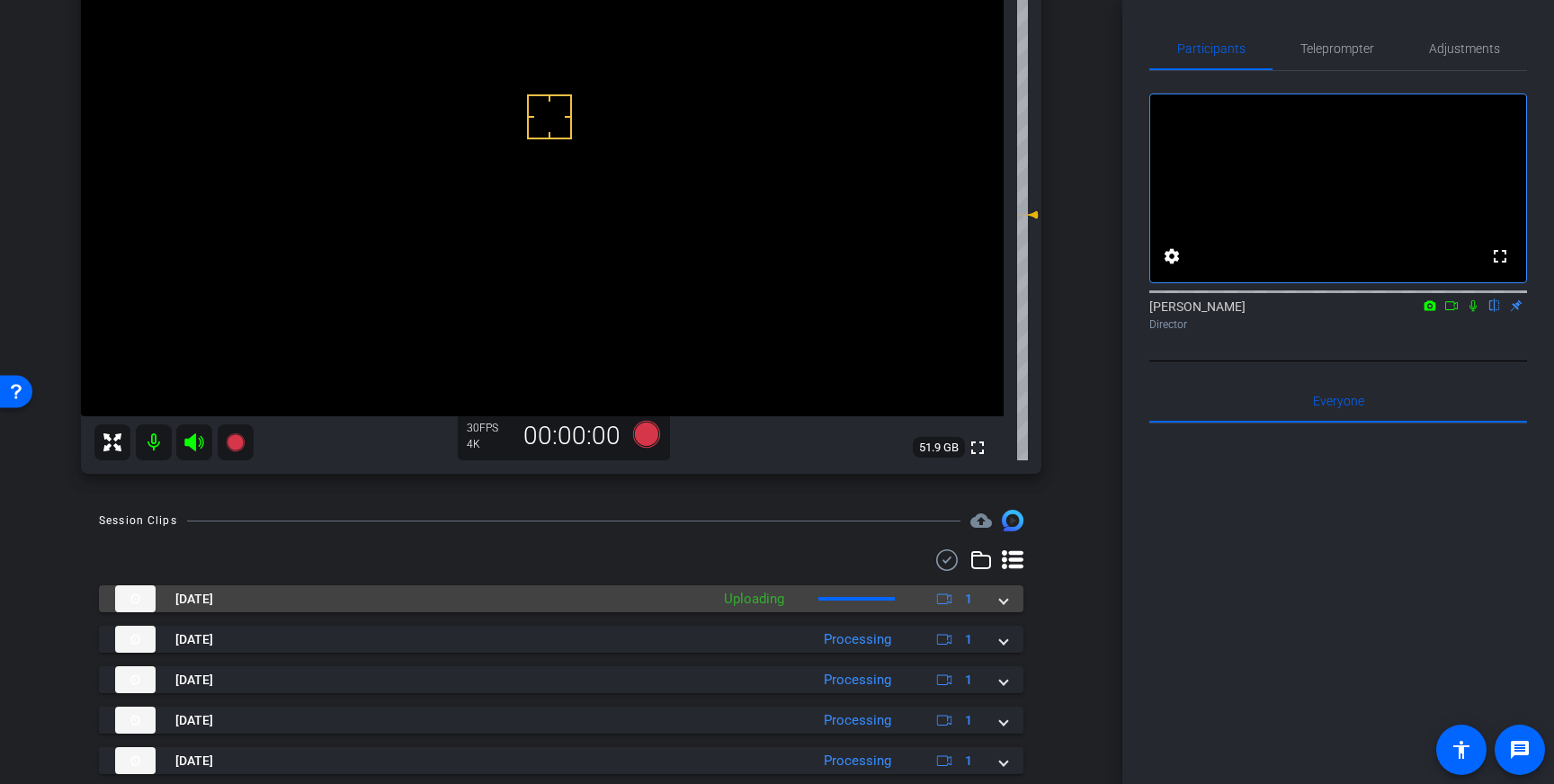
click at [1003, 601] on span at bounding box center [1004, 600] width 8 height 19
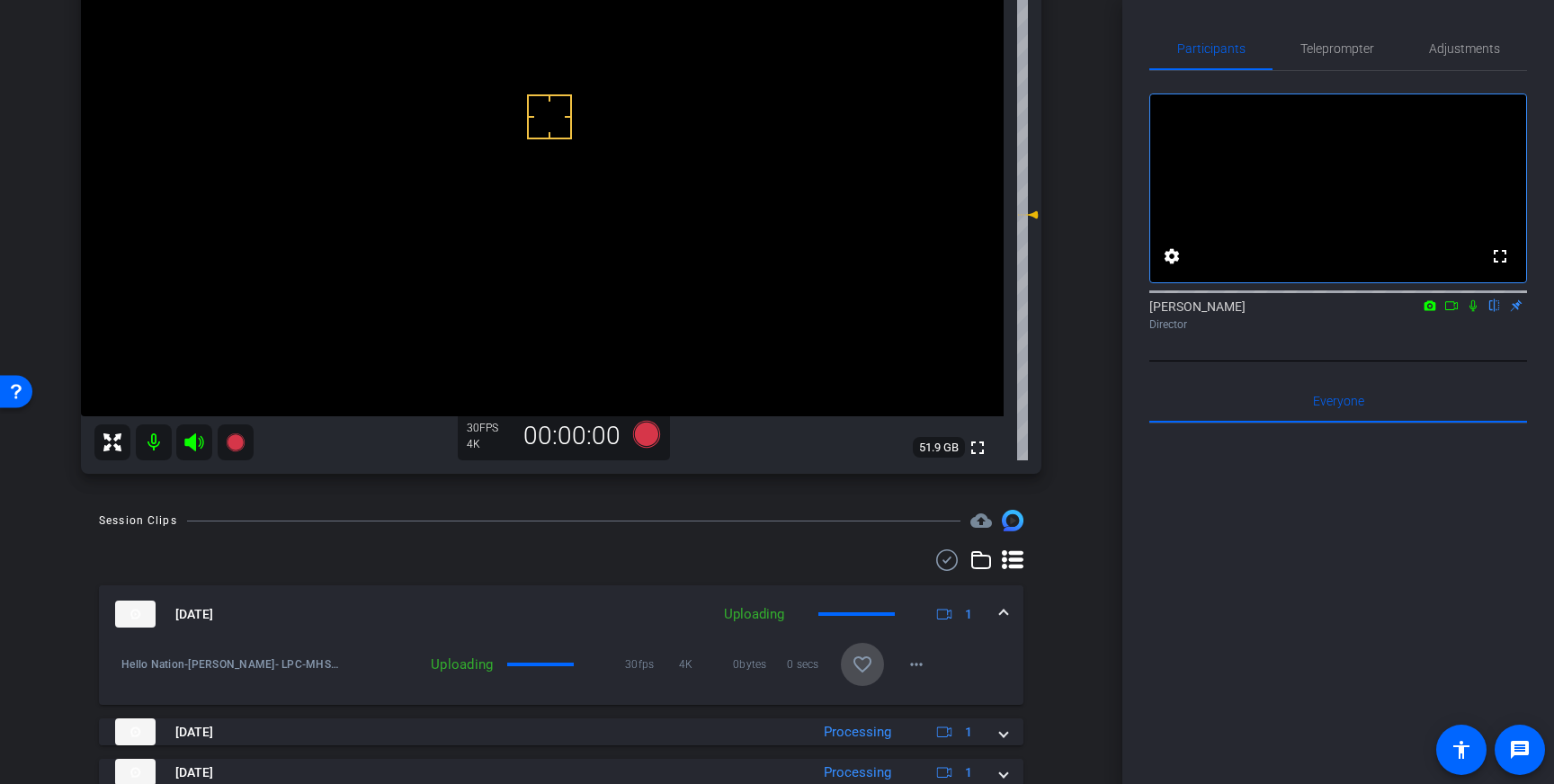
click at [855, 659] on mat-icon "favorite_border" at bounding box center [862, 664] width 22 height 22
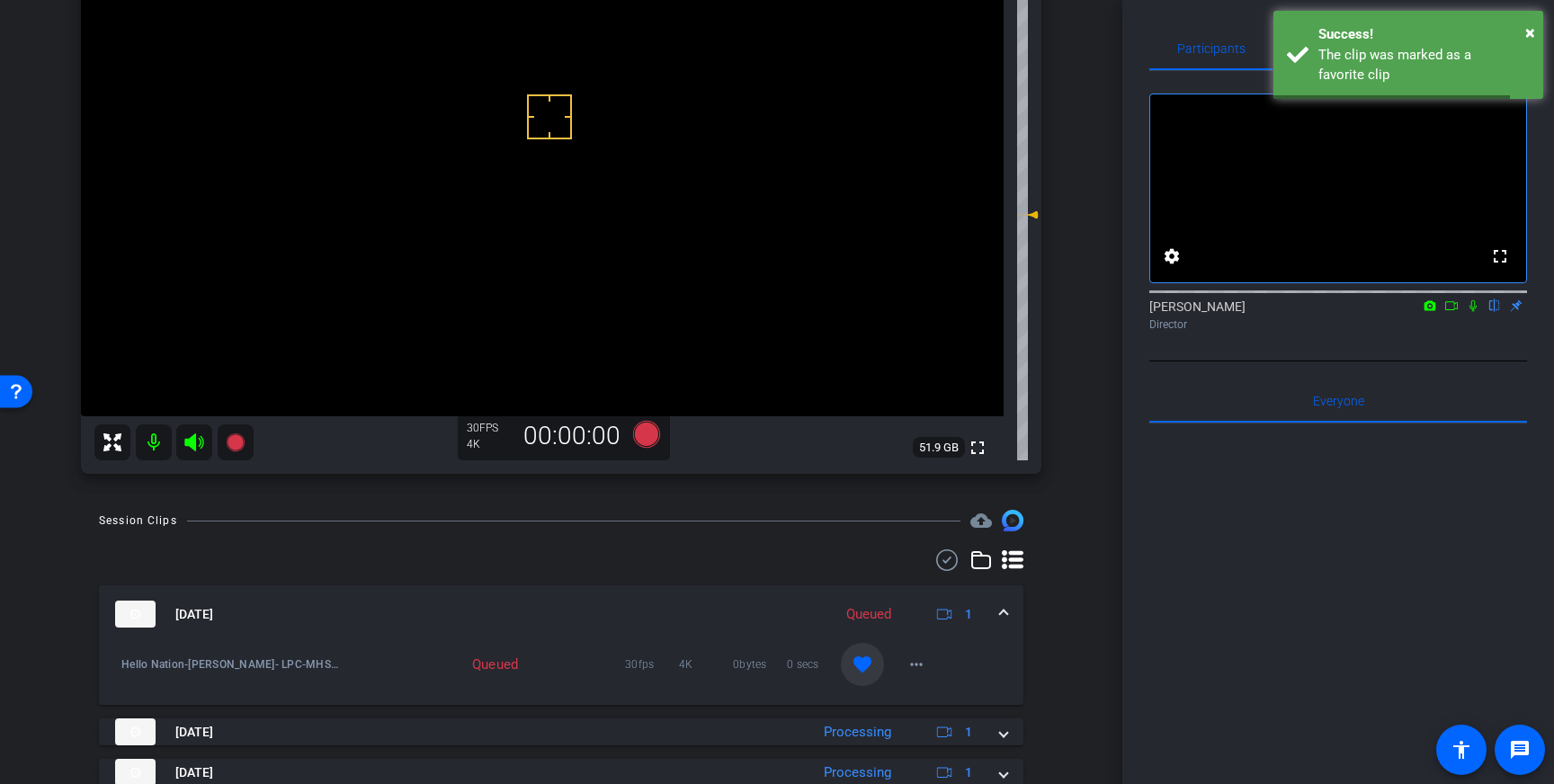
click at [994, 611] on div "Sep 4, 2025 Queued 1" at bounding box center [558, 614] width 885 height 27
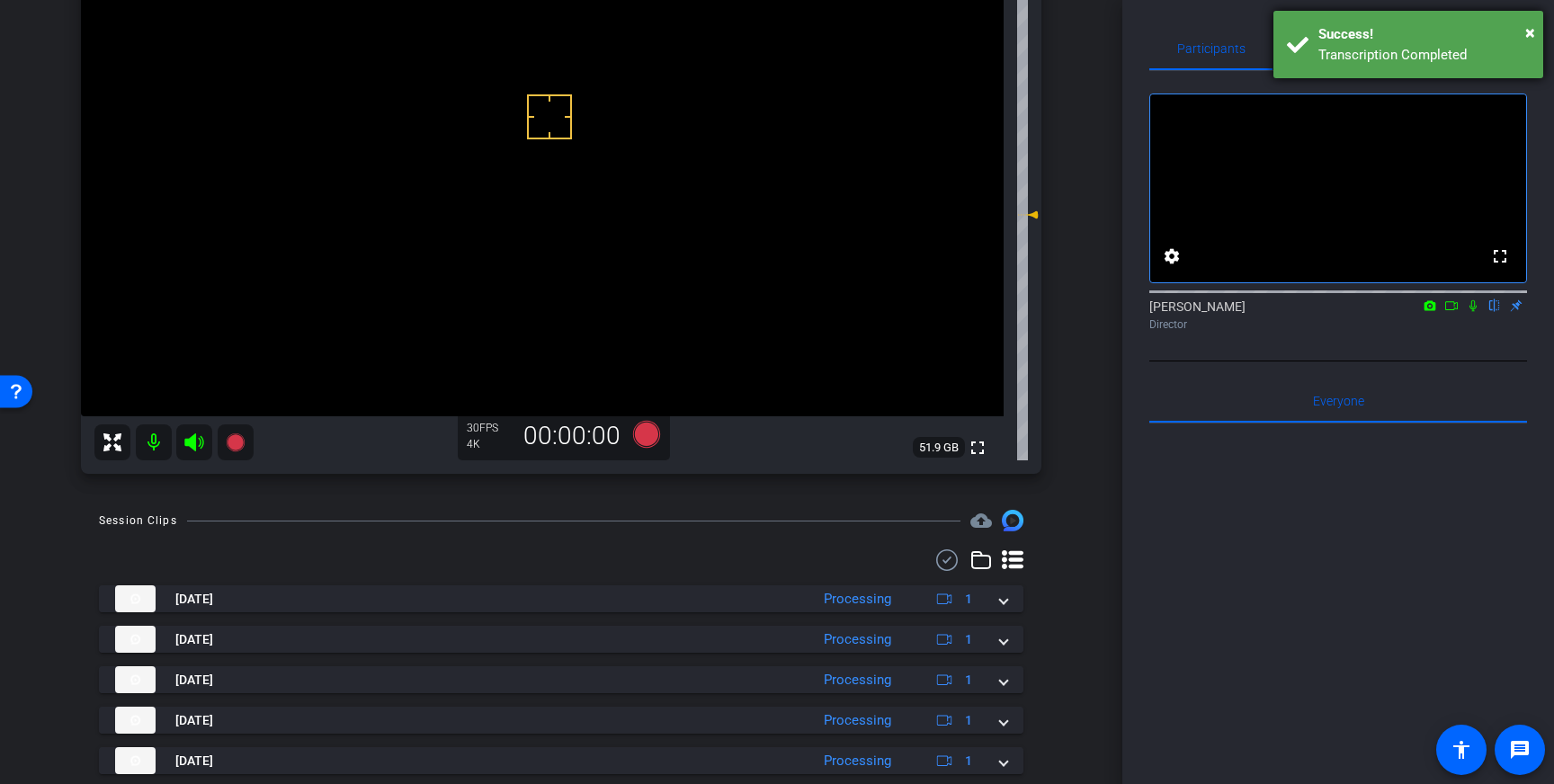
click at [1307, 36] on div "× Success! Transcription Completed" at bounding box center [1407, 44] width 270 height 67
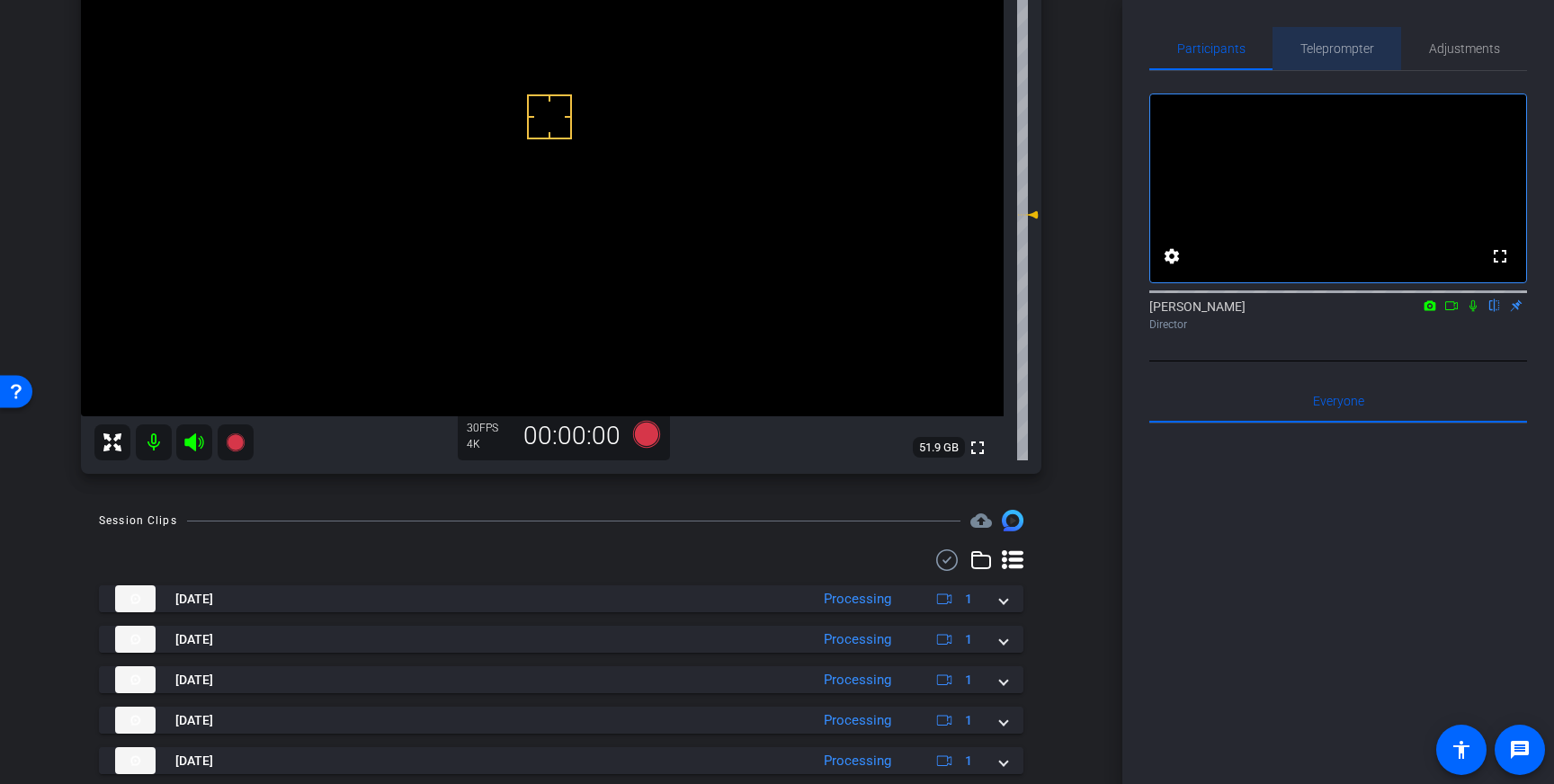
click at [1344, 50] on span "Teleprompter" at bounding box center [1337, 48] width 74 height 12
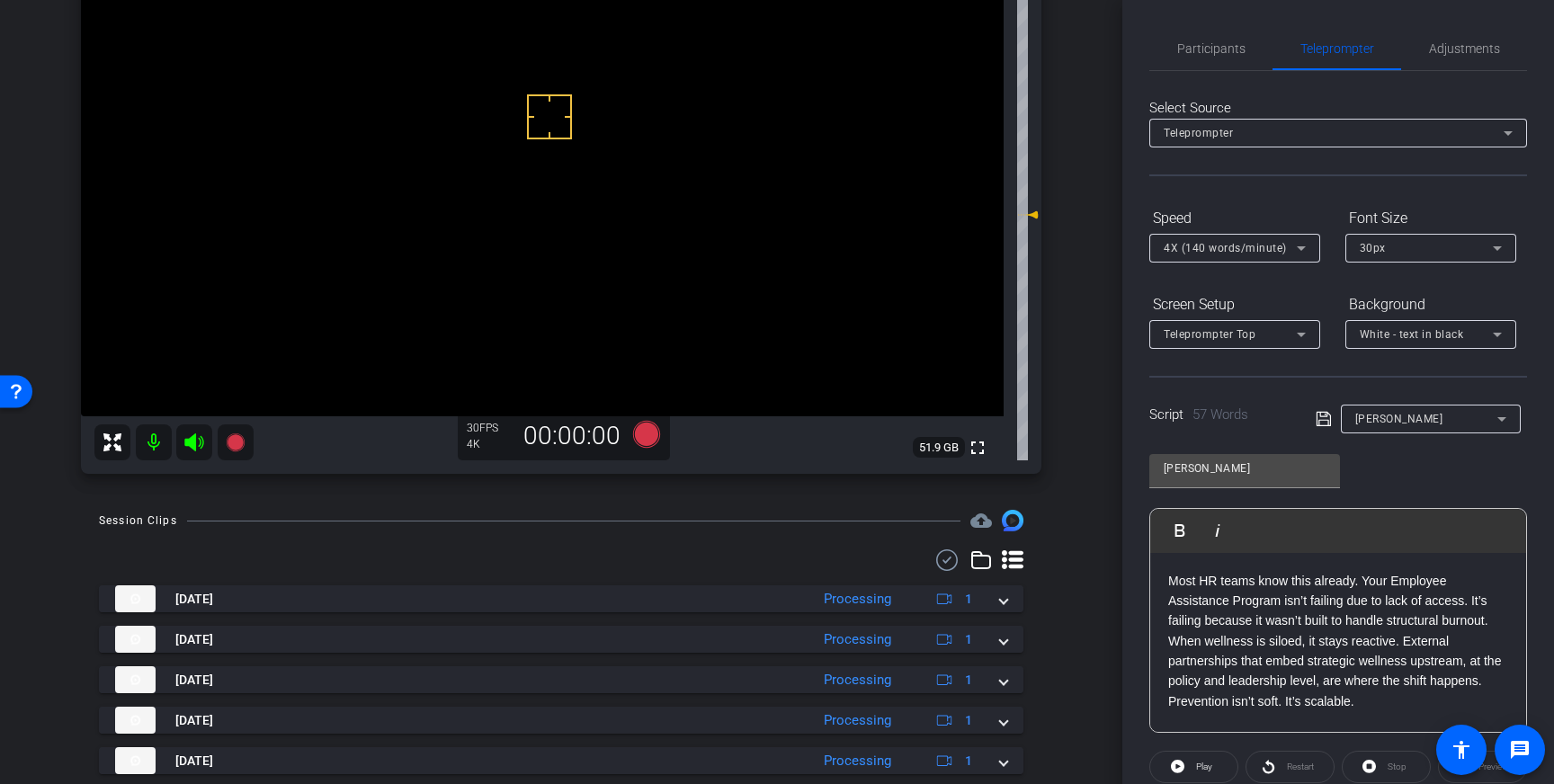
scroll to position [199, 0]
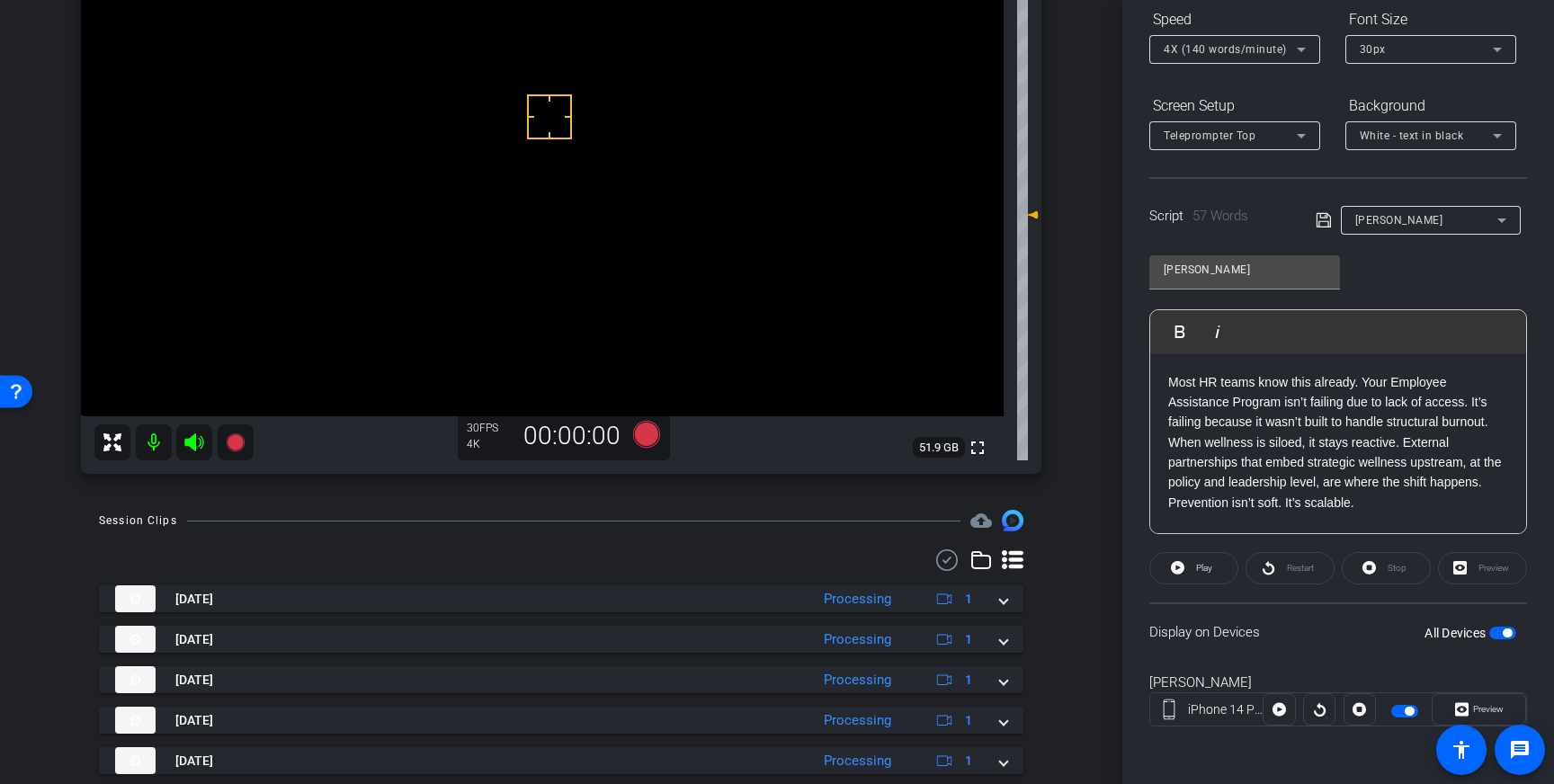
click at [1502, 634] on span "button" at bounding box center [1502, 633] width 27 height 12
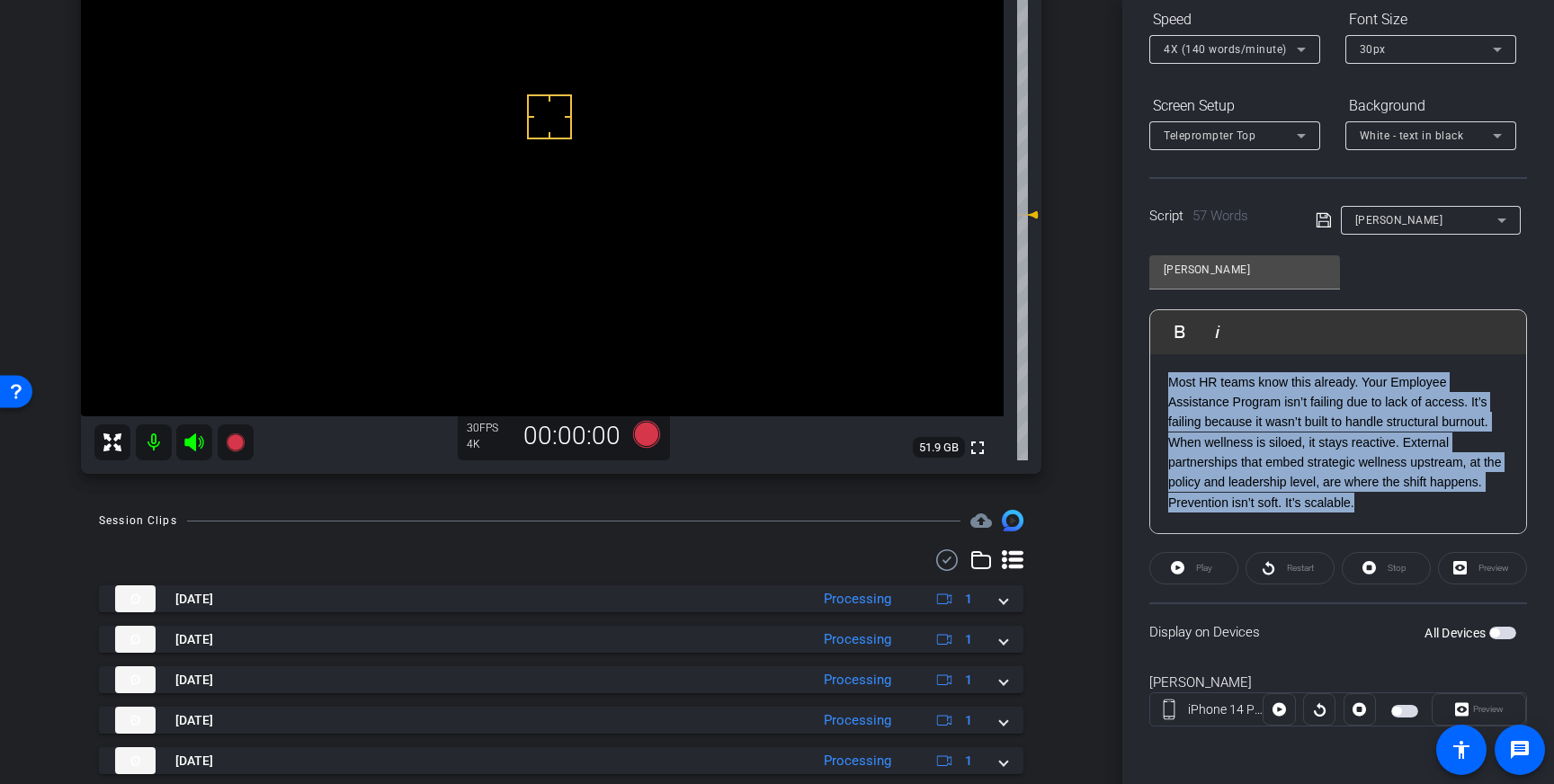
drag, startPoint x: 1369, startPoint y: 506, endPoint x: 1159, endPoint y: 371, distance: 249.6
click at [1159, 371] on div "Most HR teams know this already. Your Employee Assistance Program isn’t failing…" at bounding box center [1337, 444] width 375 height 180
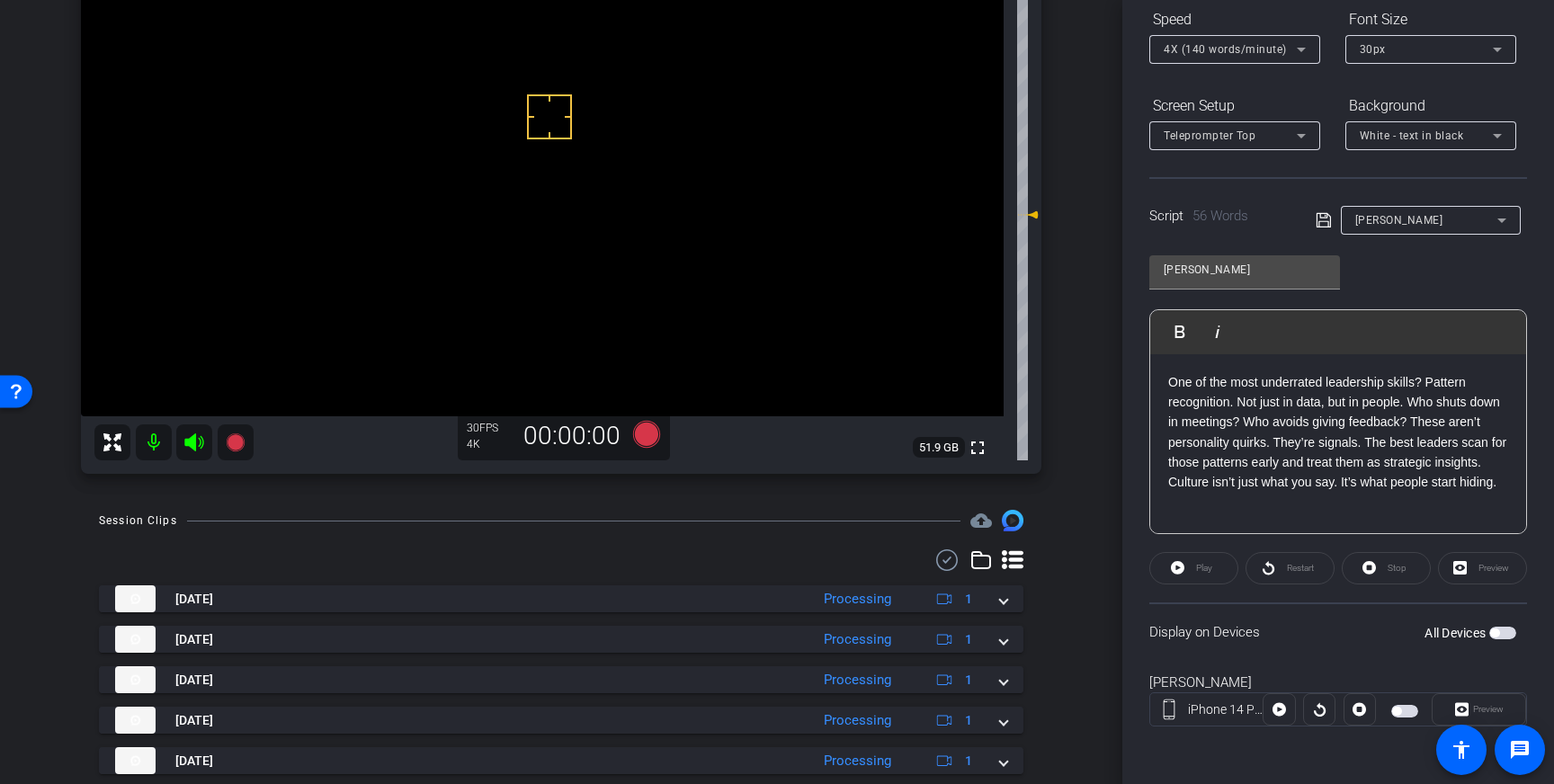
click at [1322, 220] on icon at bounding box center [1323, 220] width 16 height 22
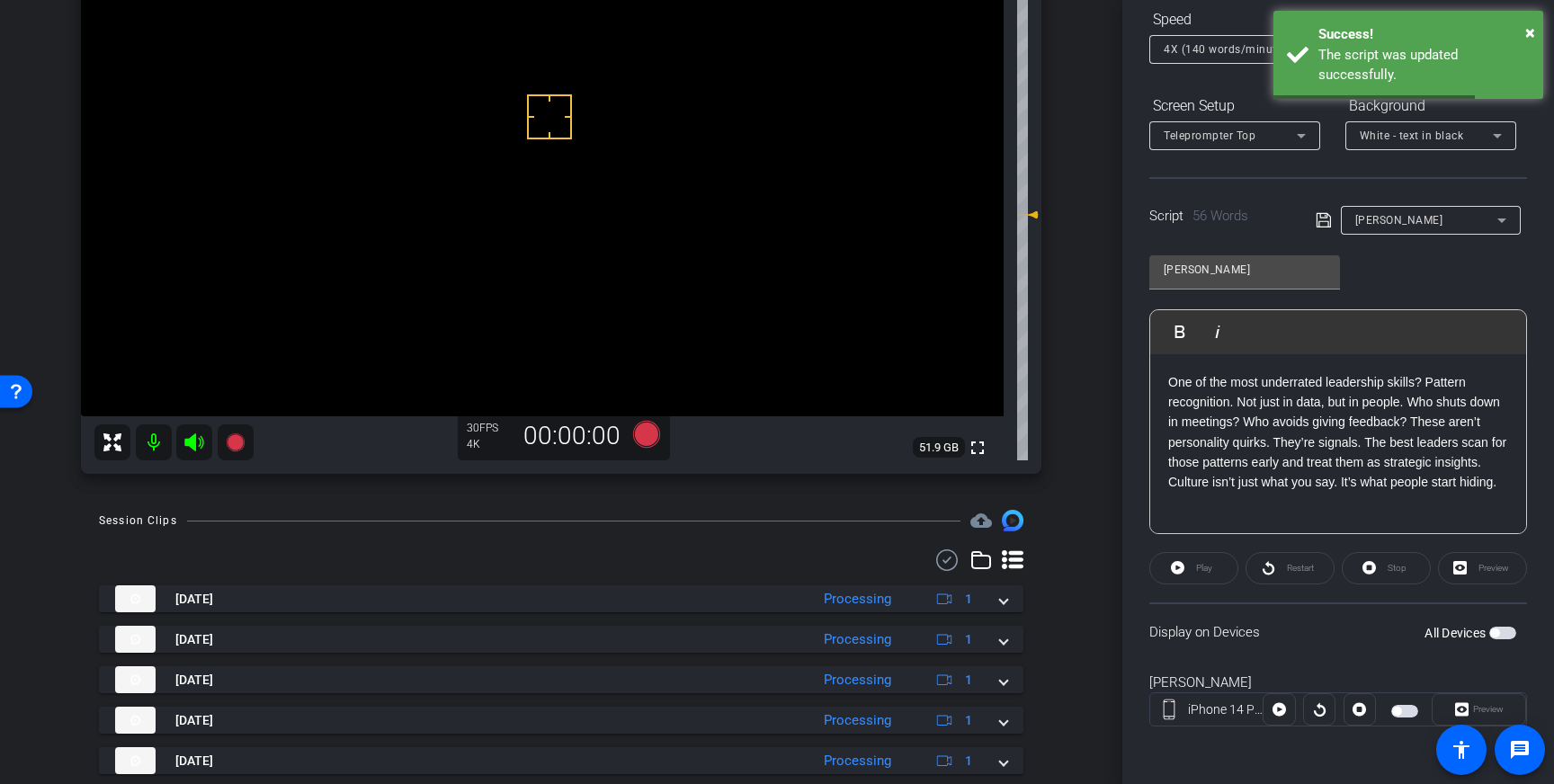
click at [1502, 634] on span "button" at bounding box center [1502, 633] width 27 height 12
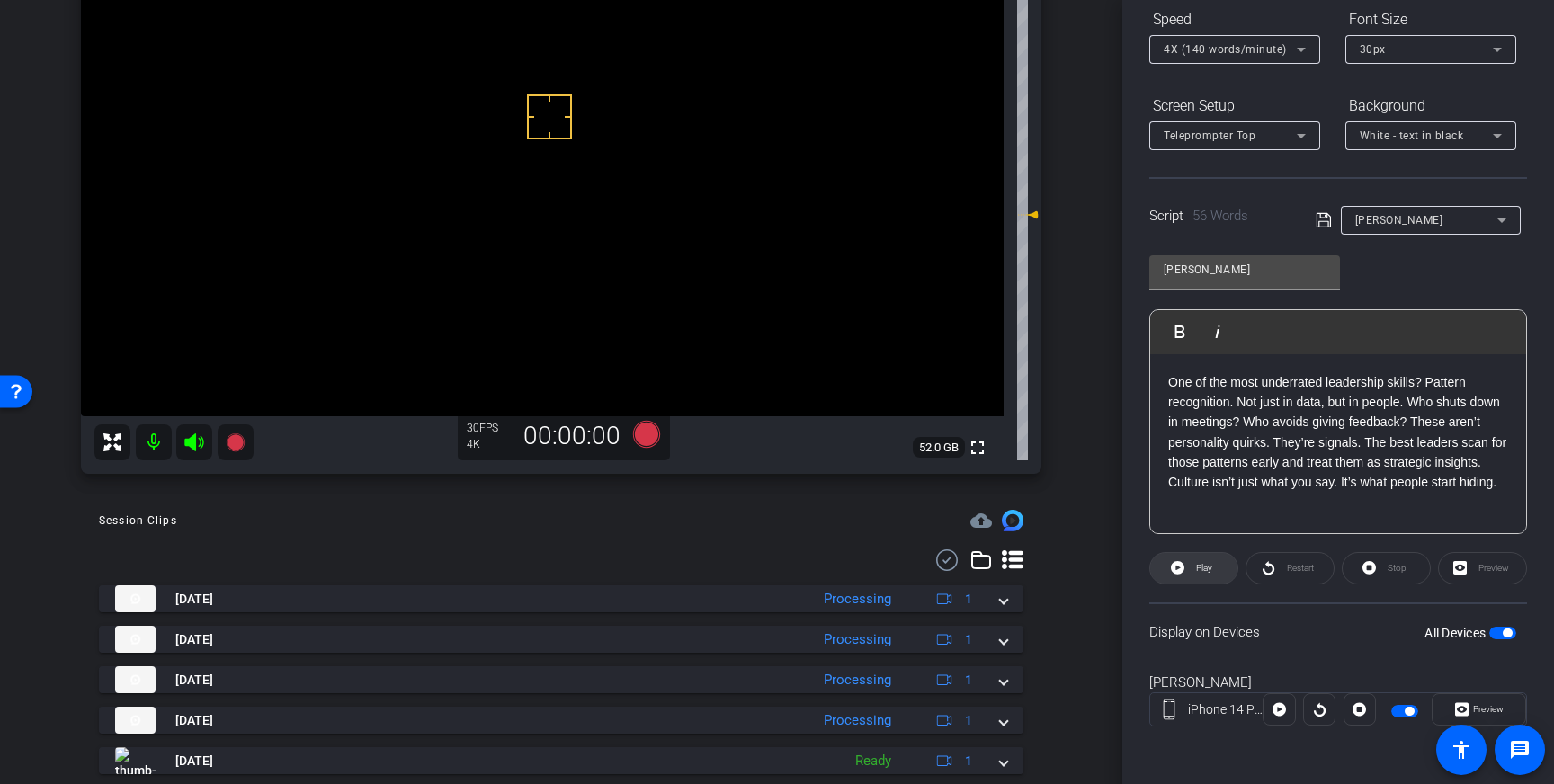
click at [1192, 566] on span "Play" at bounding box center [1202, 568] width 21 height 26
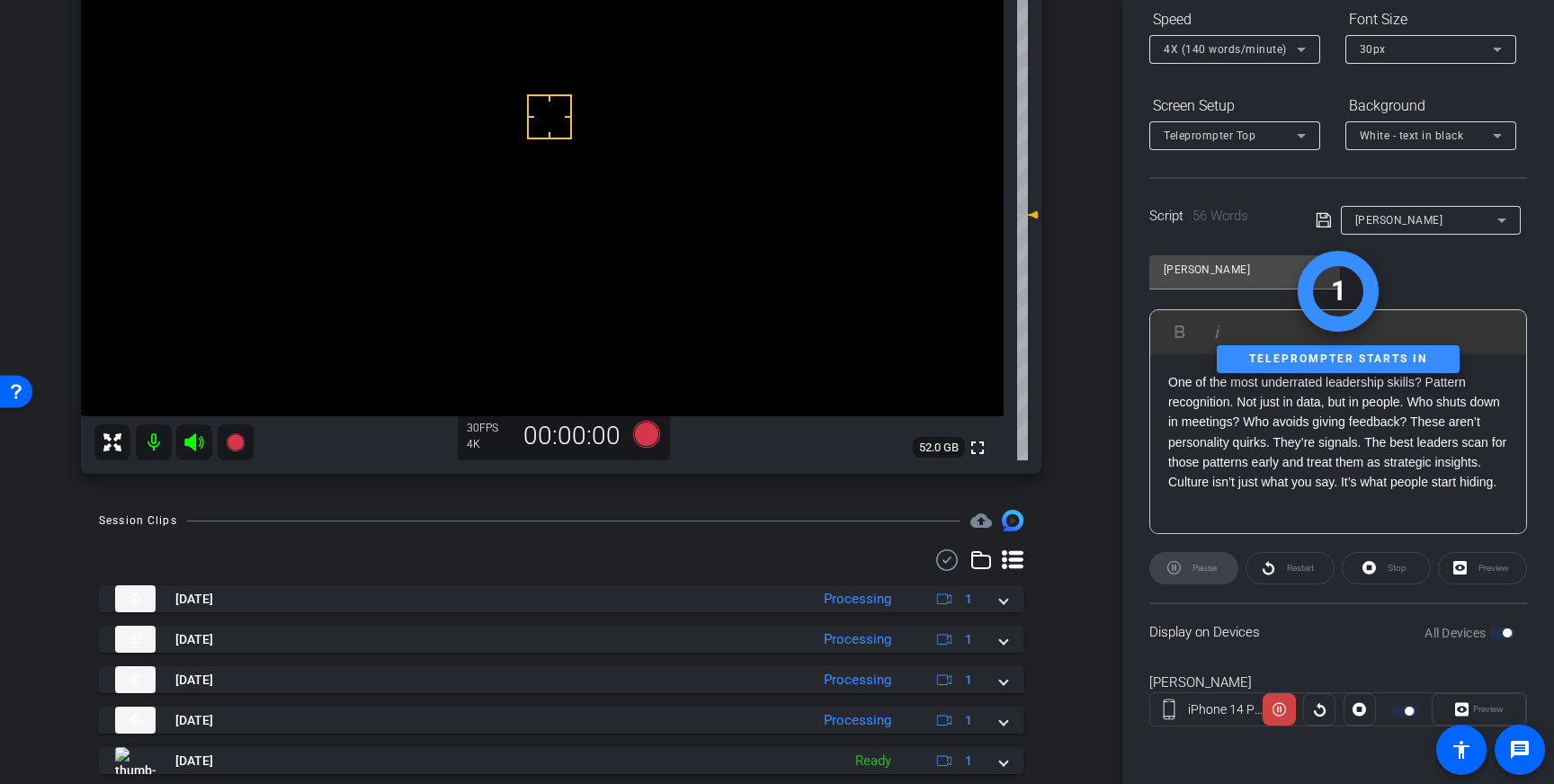
scroll to position [0, 0]
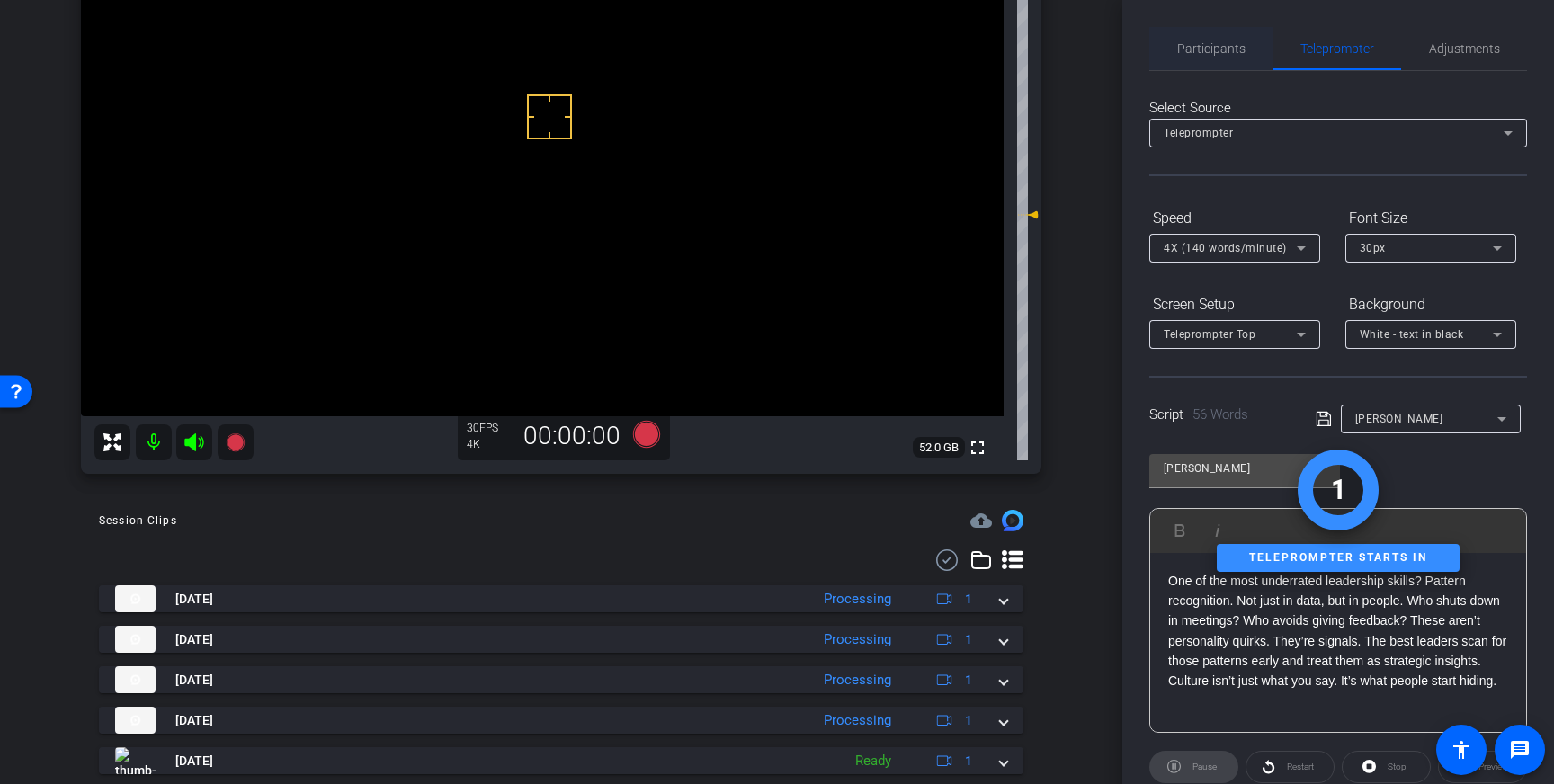
click at [1219, 57] on span "Participants" at bounding box center [1211, 49] width 68 height 44
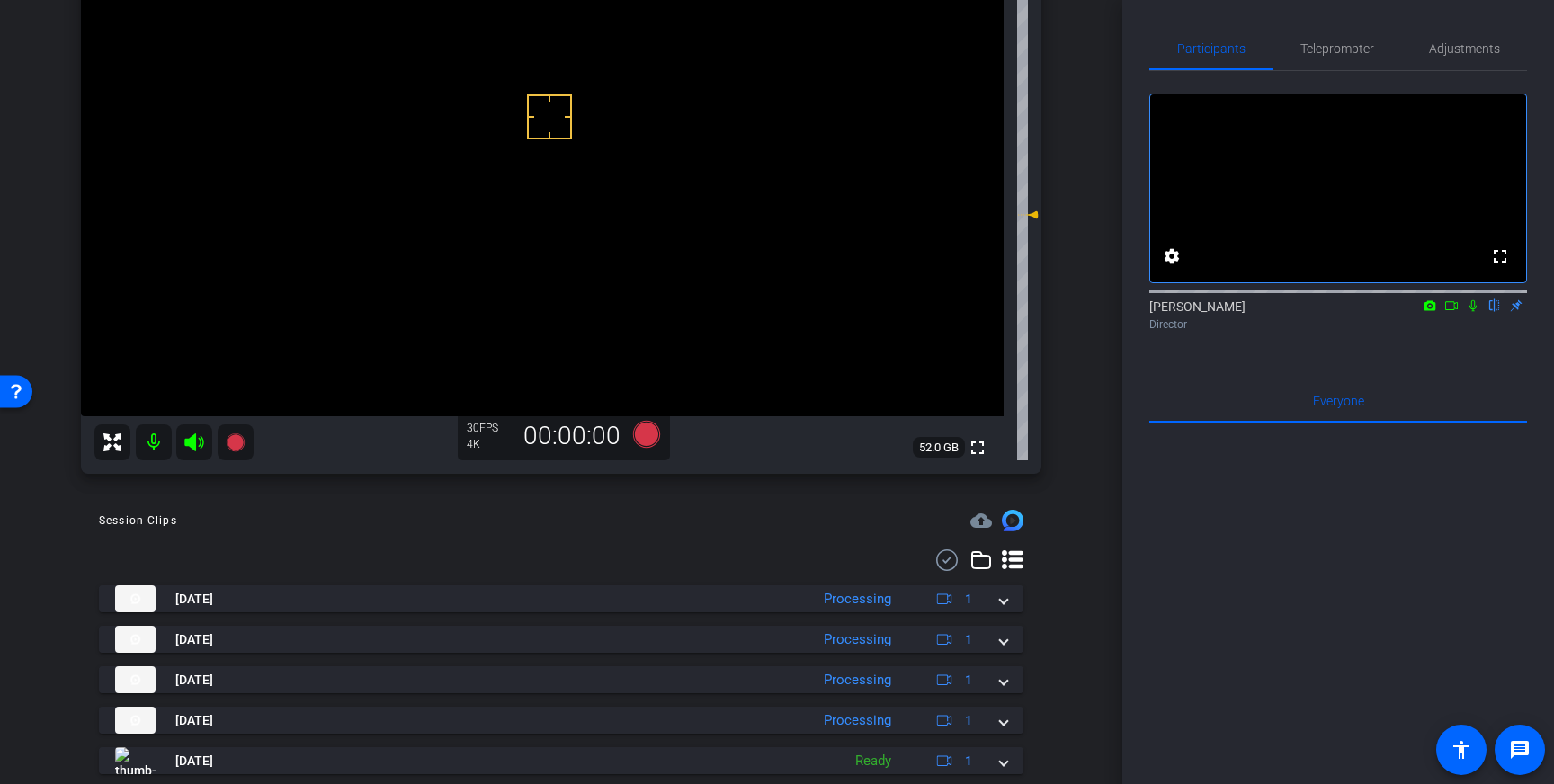
click at [1472, 312] on icon at bounding box center [1473, 306] width 8 height 11
click at [1472, 312] on icon at bounding box center [1474, 306] width 9 height 11
click at [1358, 49] on span "Teleprompter" at bounding box center [1337, 48] width 74 height 12
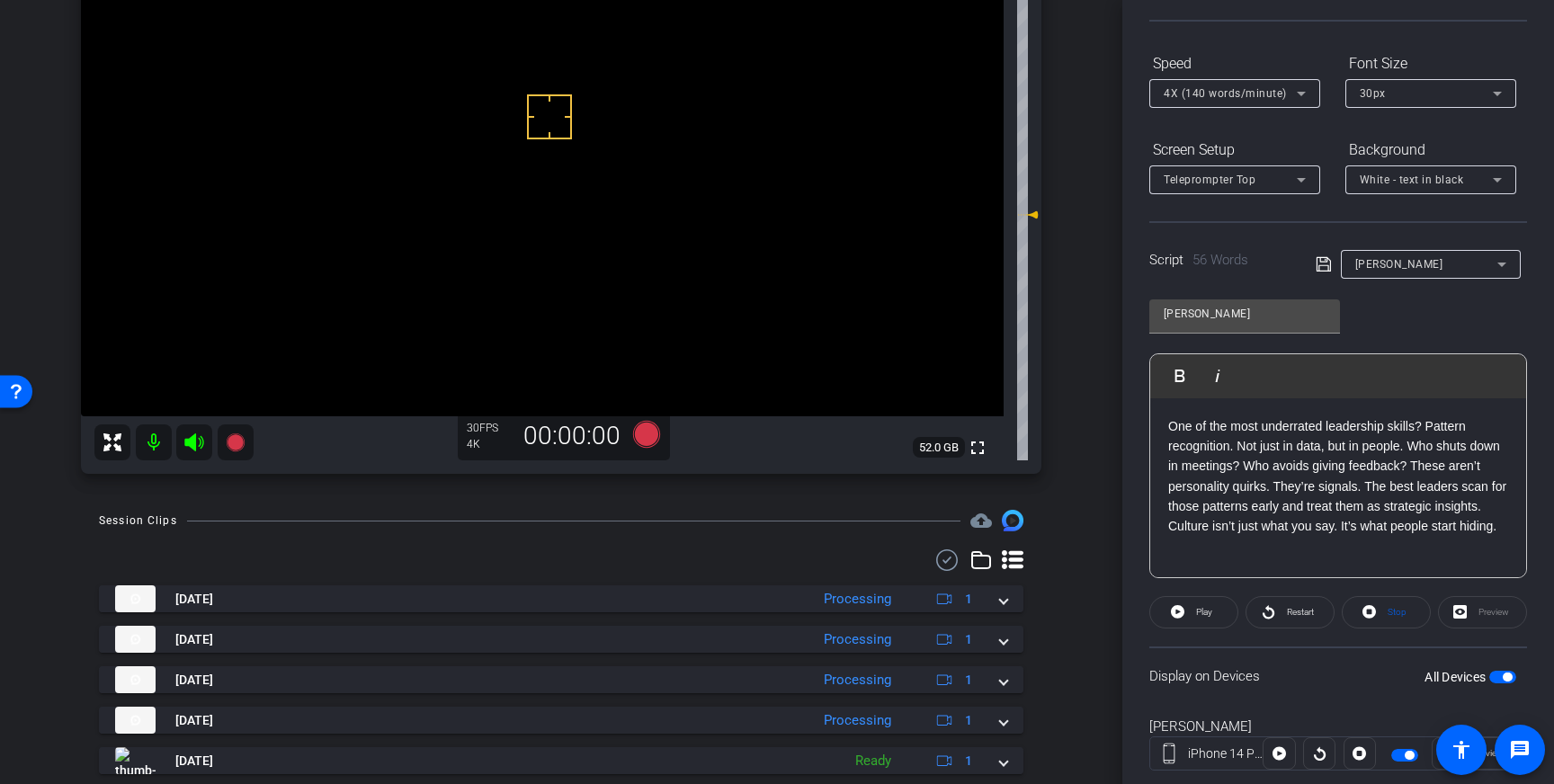
scroll to position [199, 0]
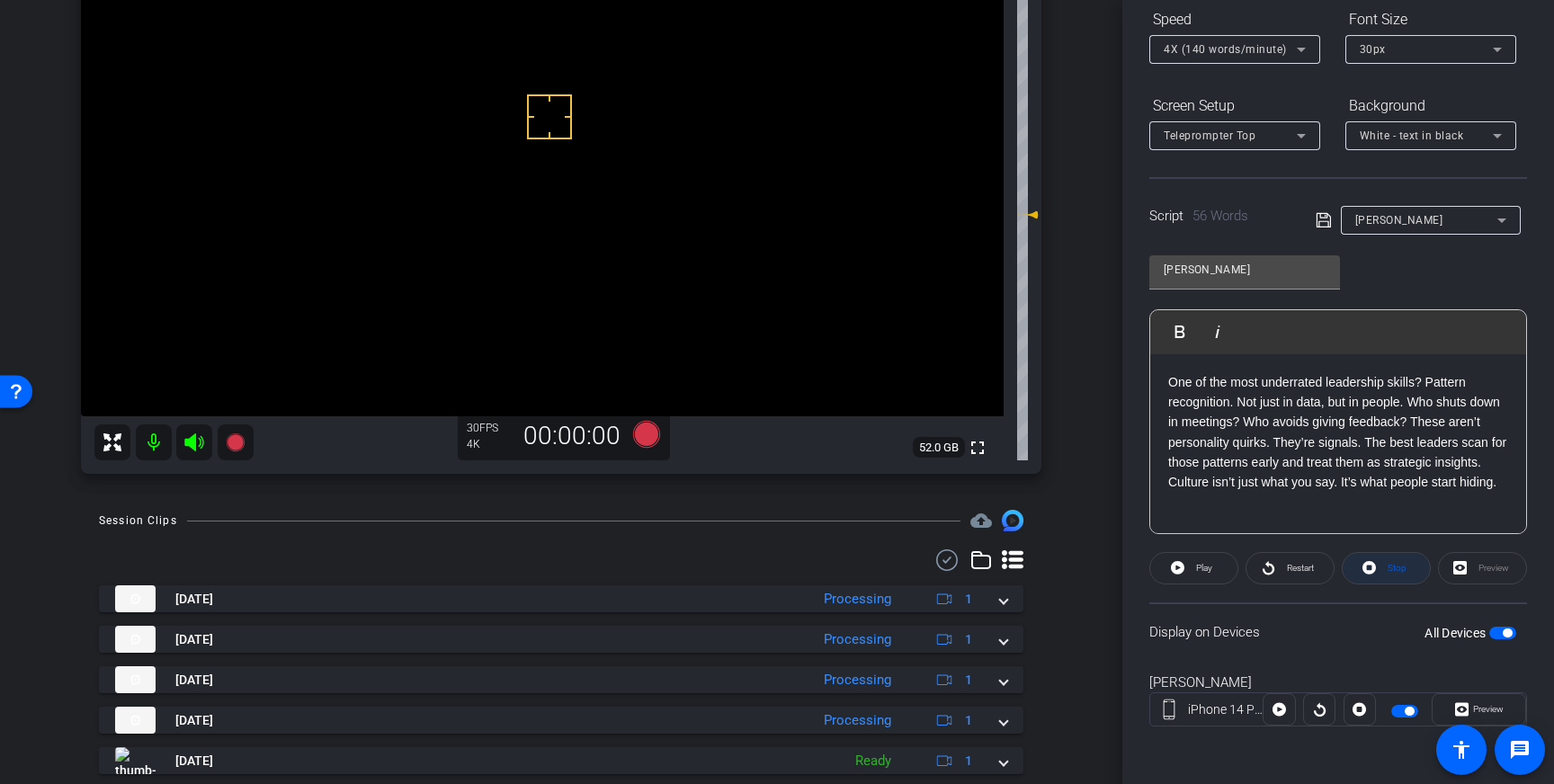
click at [1378, 569] on span at bounding box center [1386, 568] width 87 height 44
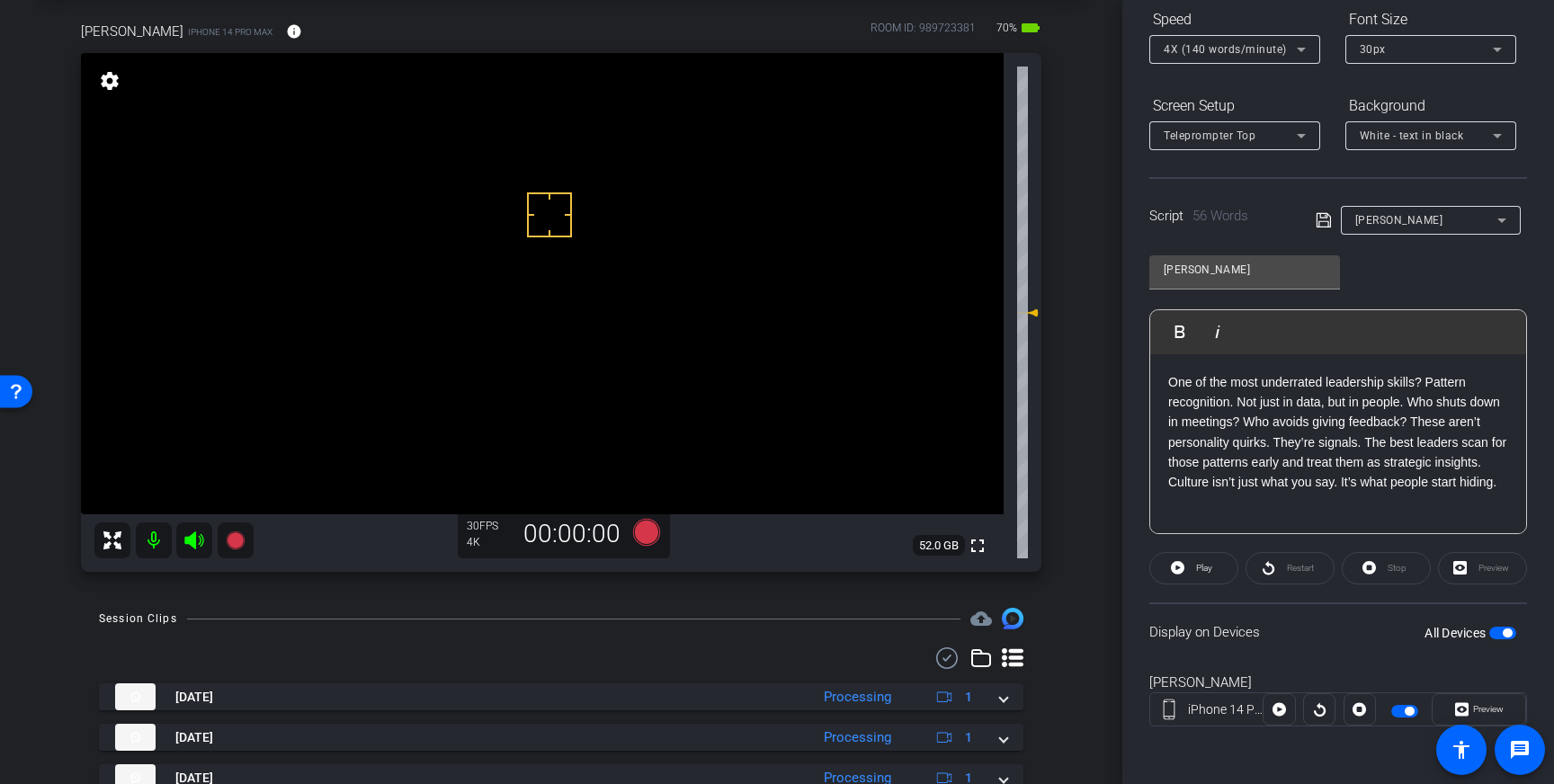
scroll to position [84, 0]
click at [643, 531] on icon at bounding box center [646, 533] width 27 height 27
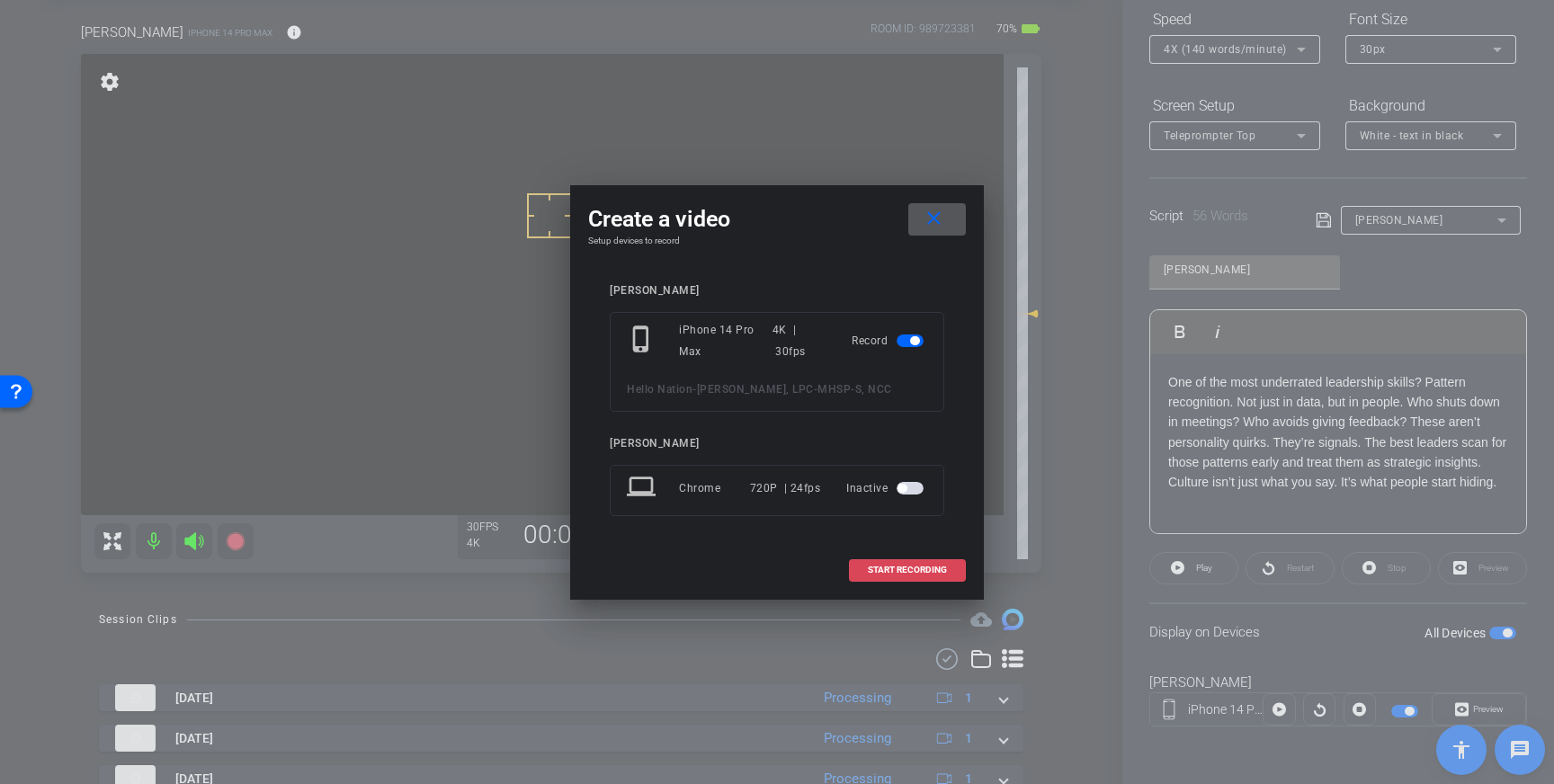
click at [913, 567] on span "START RECORDING" at bounding box center [907, 570] width 79 height 9
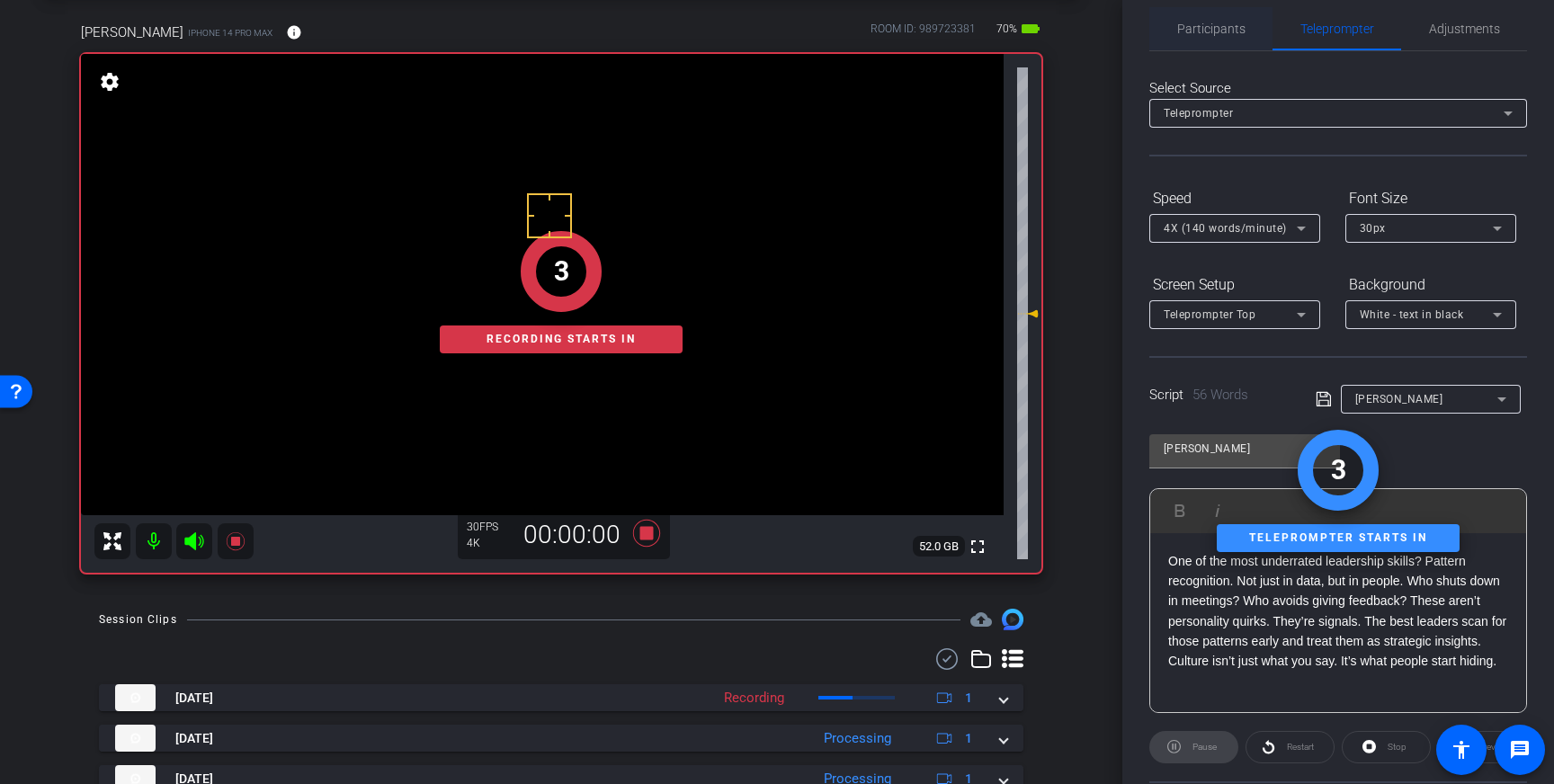
scroll to position [0, 0]
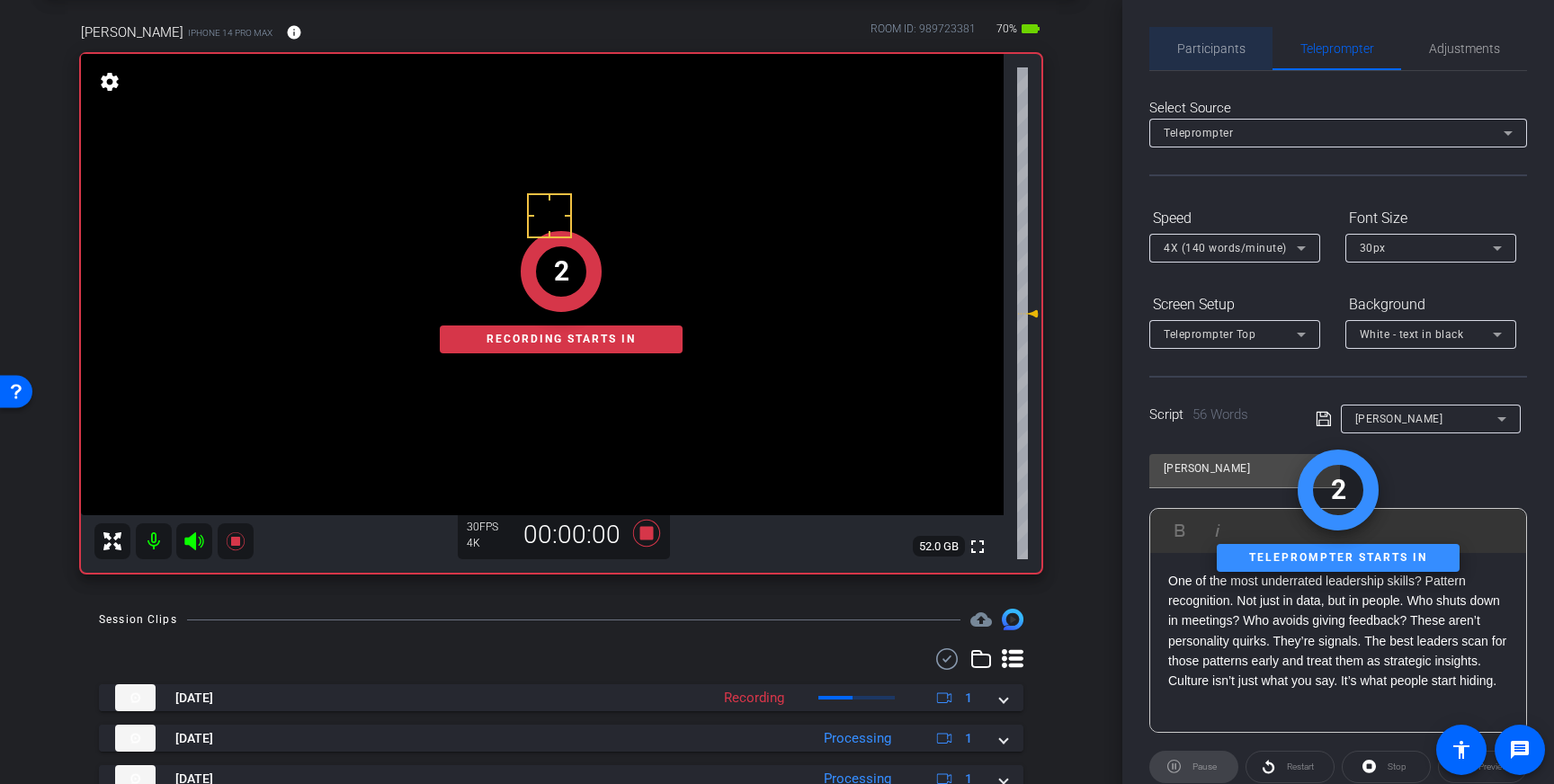
drag, startPoint x: 1214, startPoint y: 44, endPoint x: 1281, endPoint y: 78, distance: 75.1
click at [1214, 45] on span "Participants" at bounding box center [1211, 48] width 68 height 12
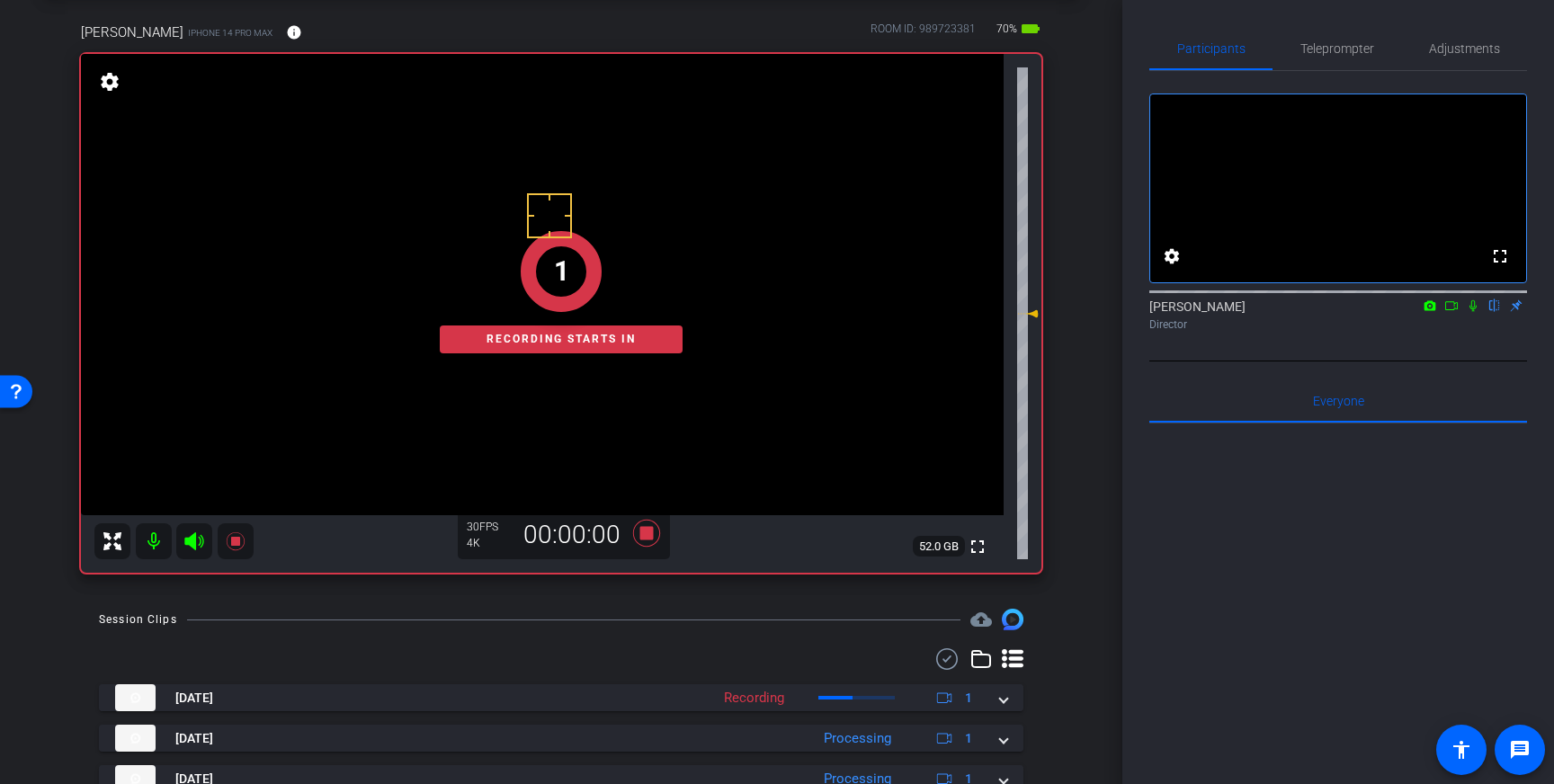
drag, startPoint x: 1475, startPoint y: 336, endPoint x: 1527, endPoint y: 443, distance: 119.0
click at [1475, 314] on mat-icon at bounding box center [1473, 305] width 22 height 16
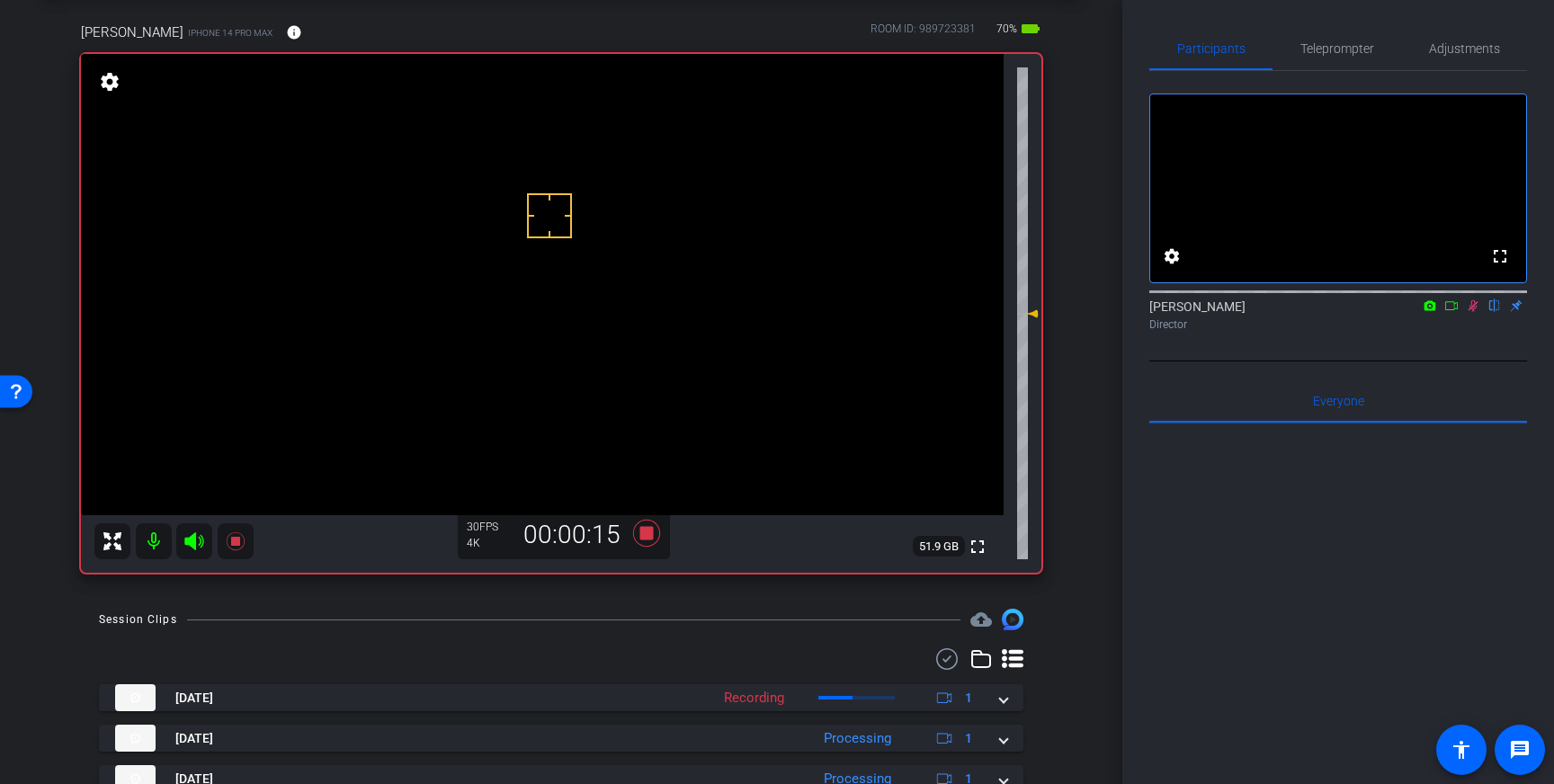
scroll to position [125, 0]
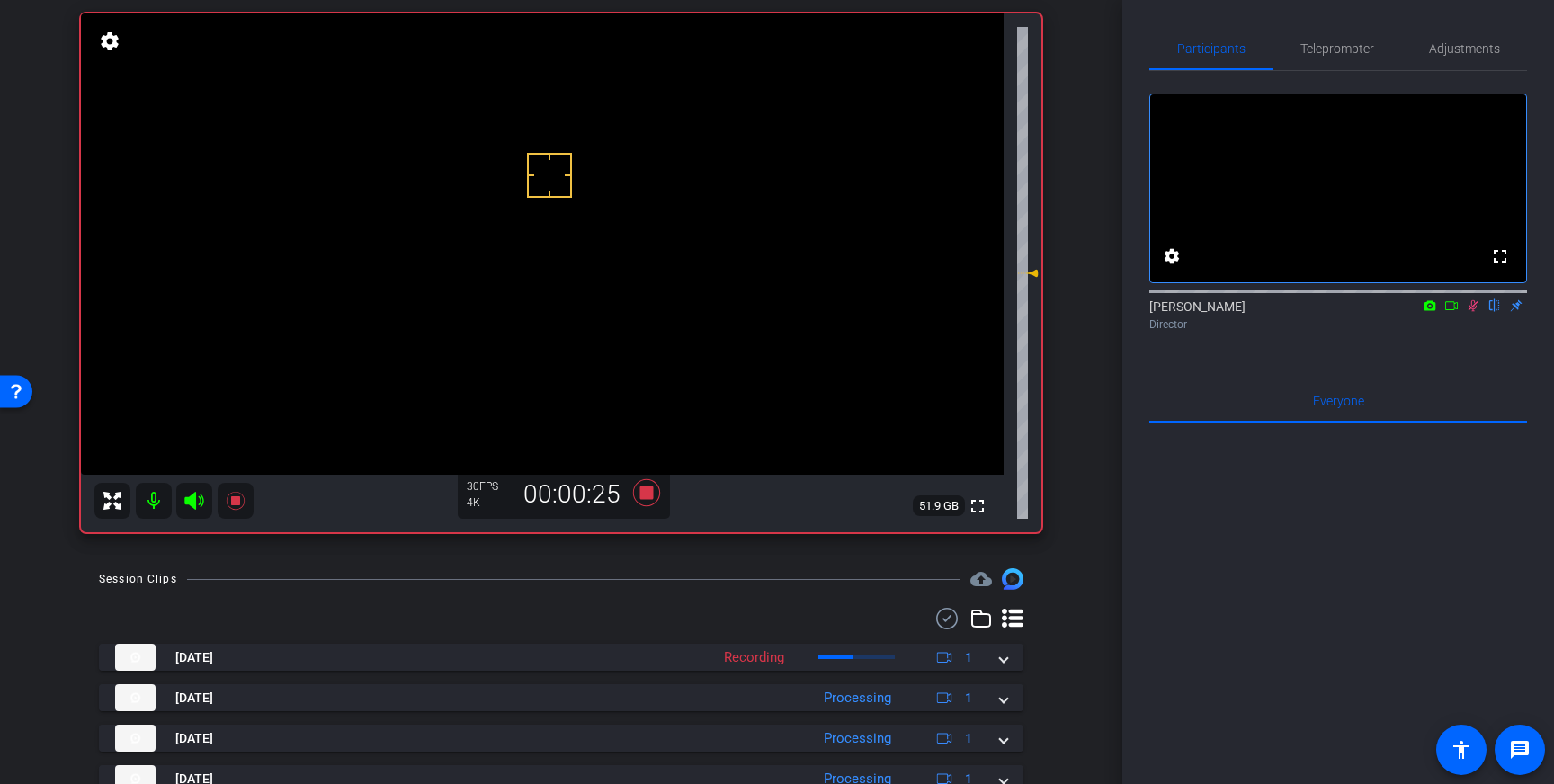
click at [1475, 312] on icon at bounding box center [1473, 305] width 14 height 12
click at [647, 498] on icon at bounding box center [646, 493] width 27 height 27
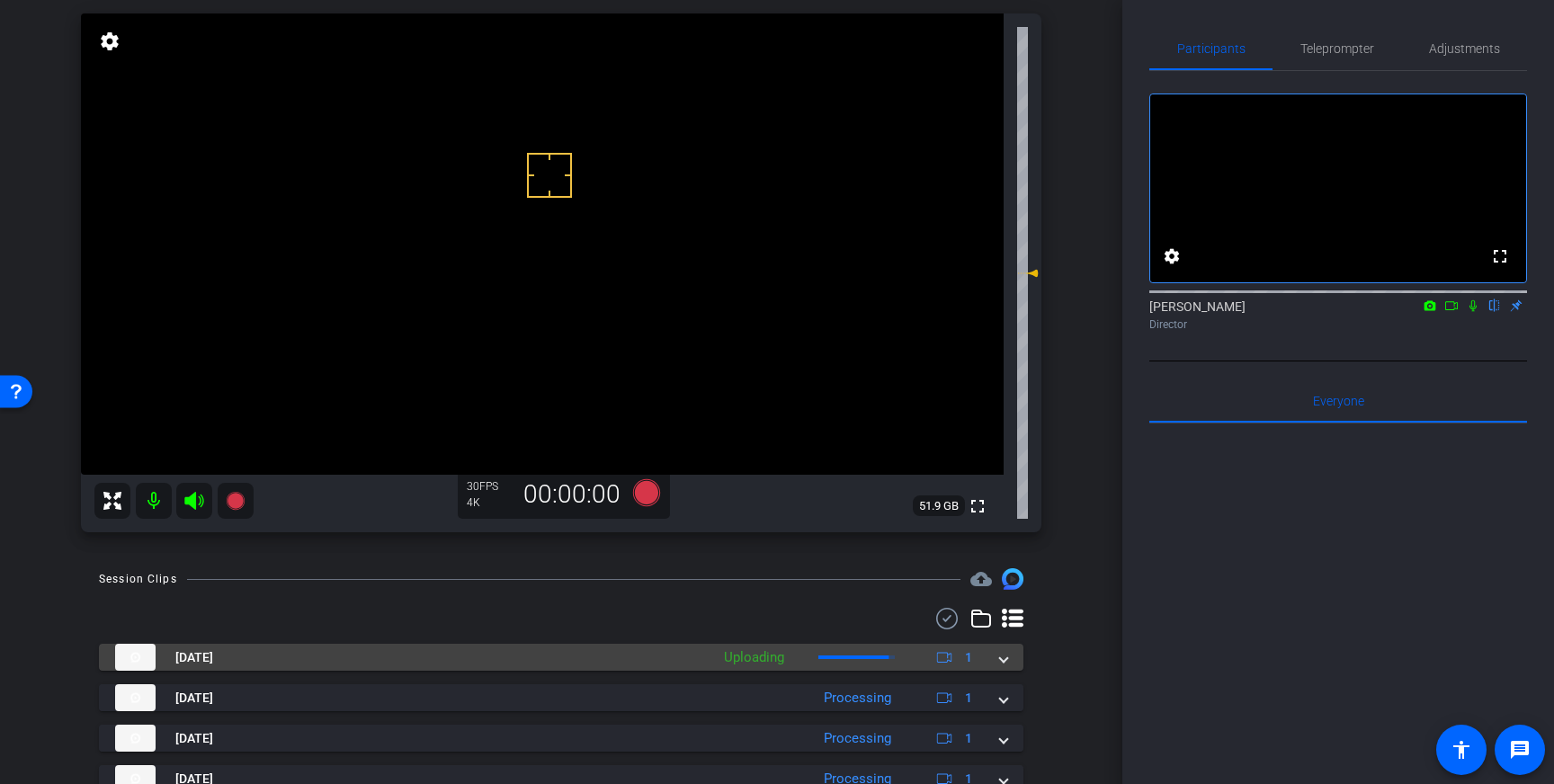
click at [1006, 654] on span at bounding box center [1004, 657] width 8 height 19
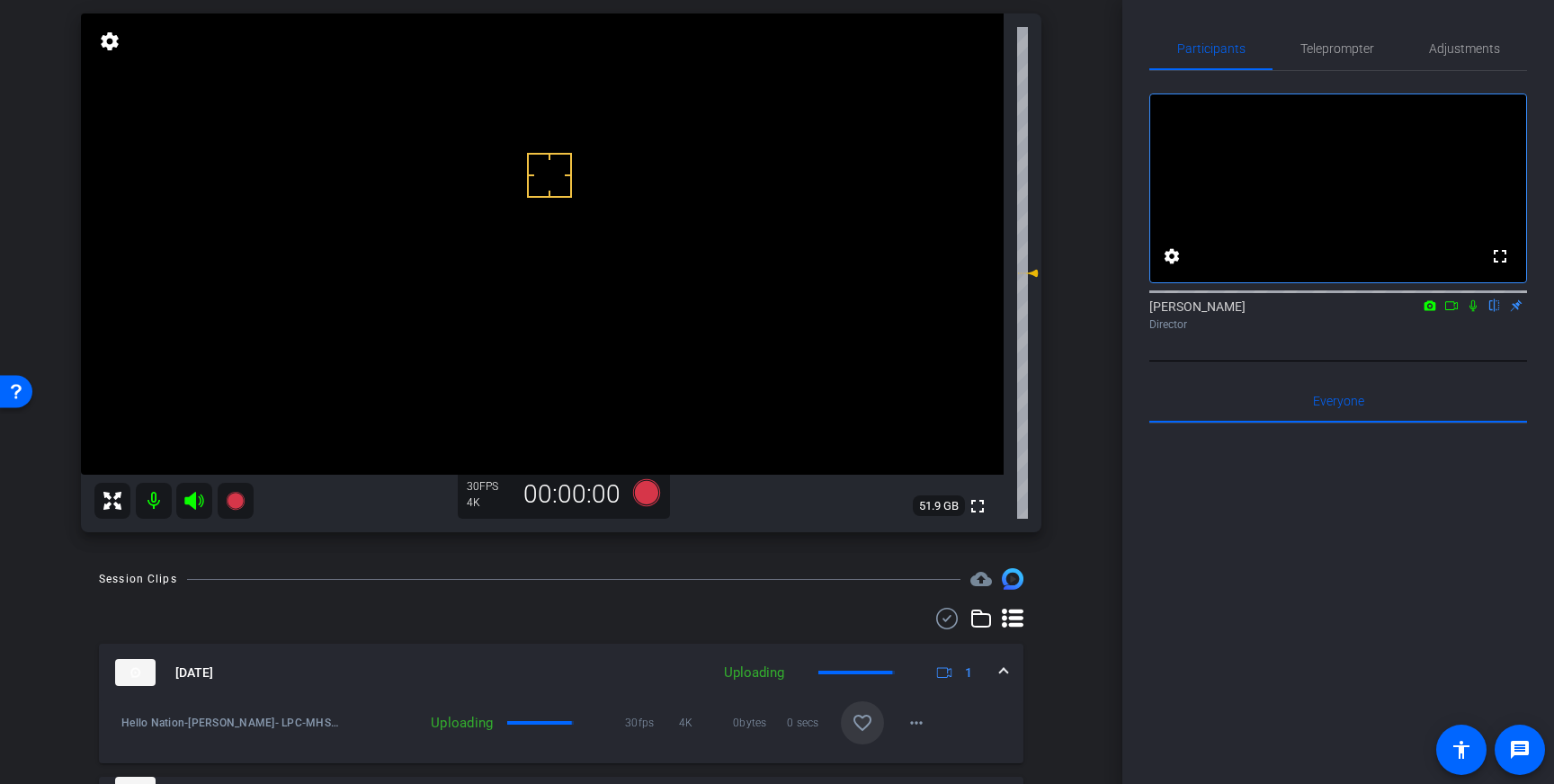
click at [859, 721] on mat-icon "favorite_border" at bounding box center [862, 723] width 22 height 22
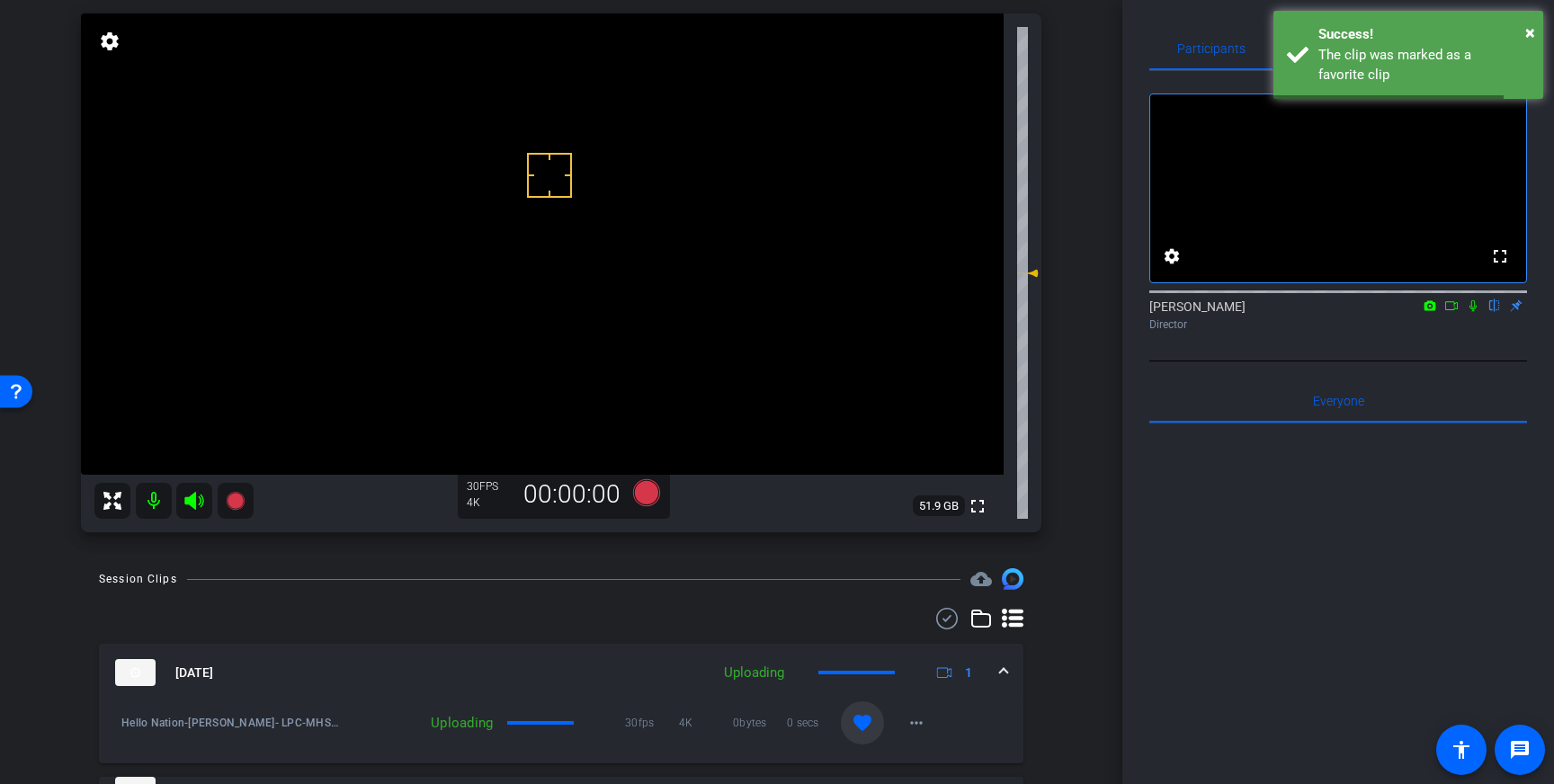
click at [1015, 671] on mat-expansion-panel-header "Sep 4, 2025 Uploading 1" at bounding box center [561, 672] width 924 height 58
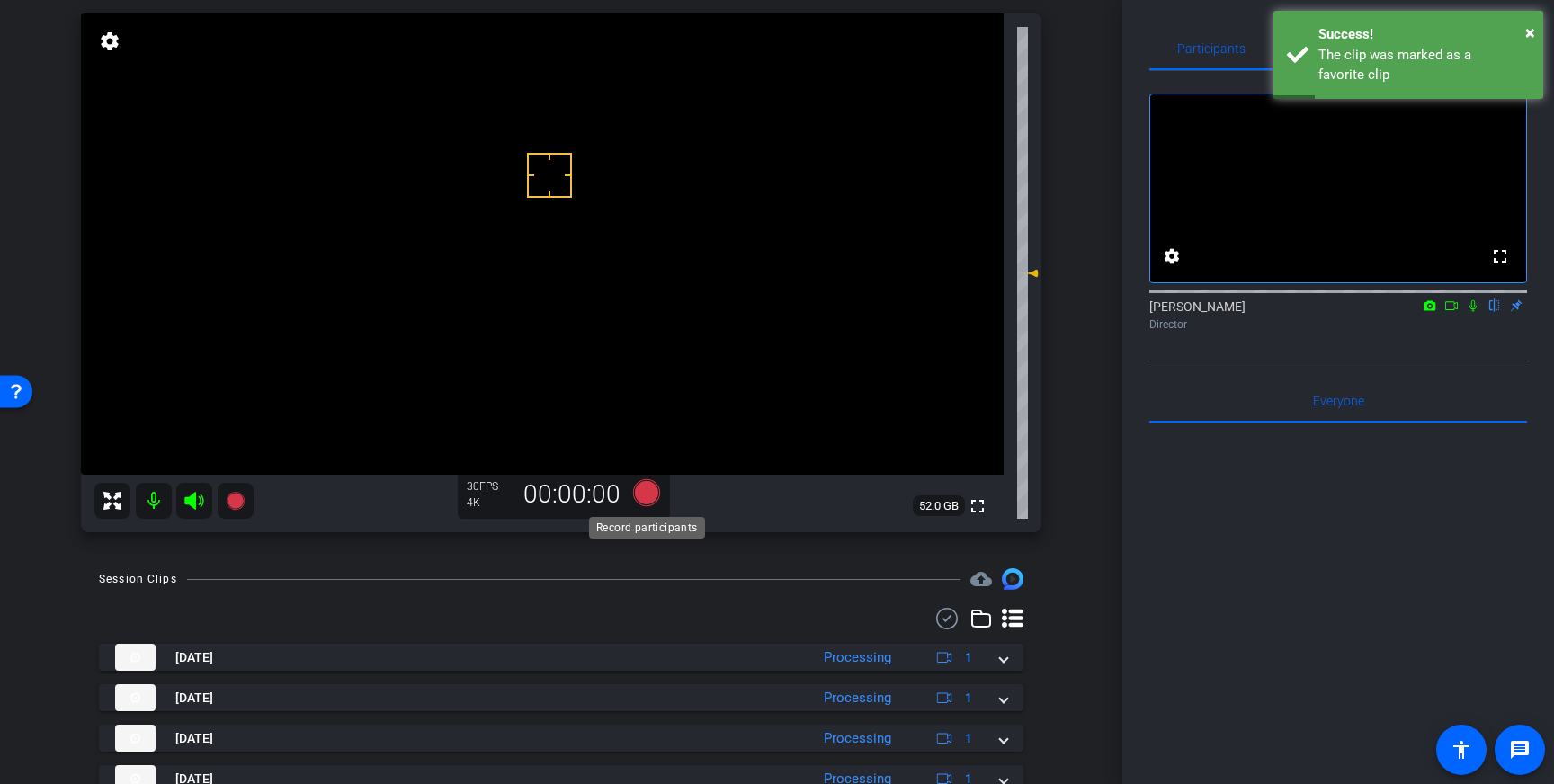
click at [647, 496] on icon at bounding box center [646, 493] width 27 height 27
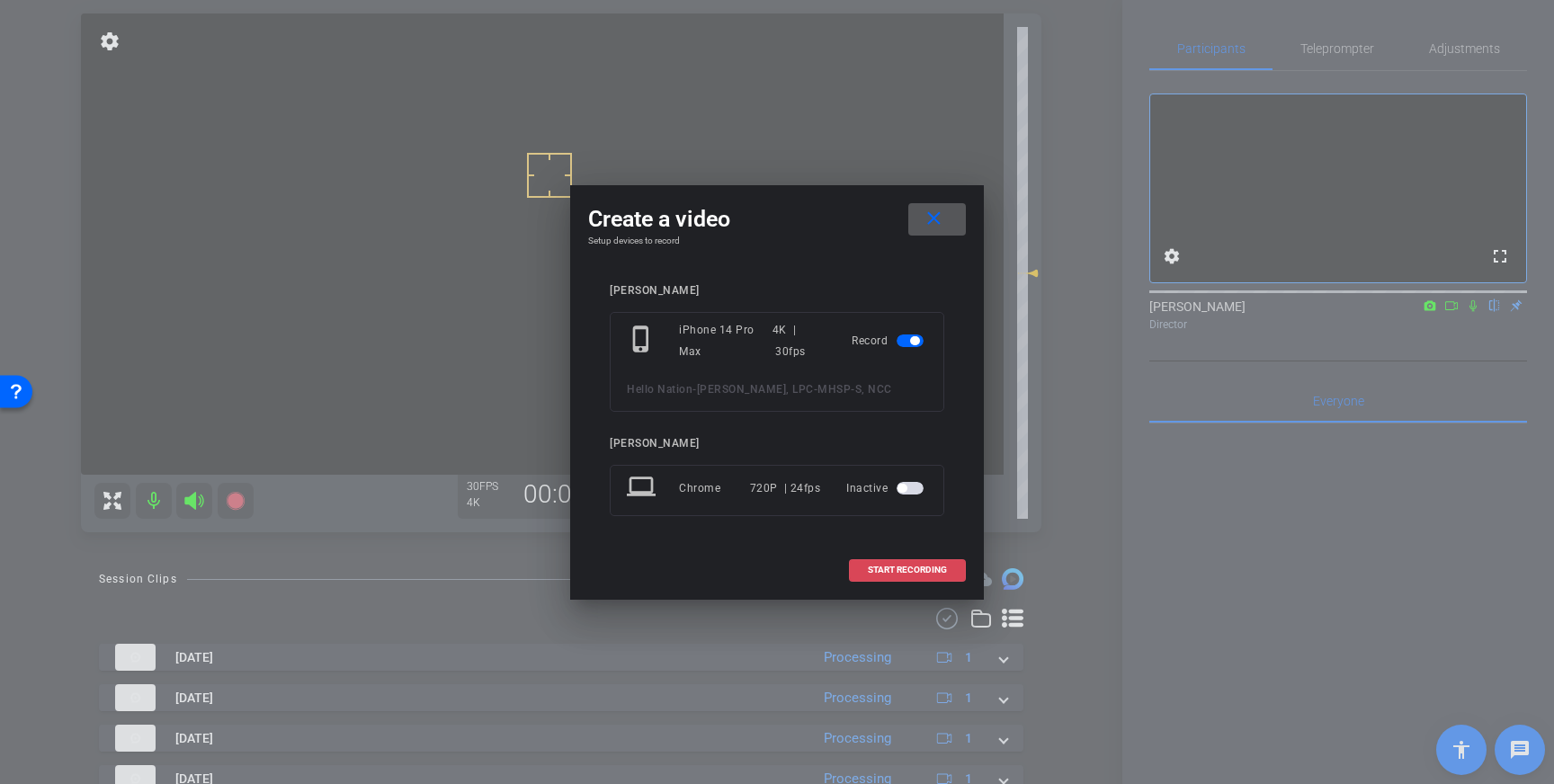
click at [889, 568] on span "START RECORDING" at bounding box center [907, 570] width 79 height 9
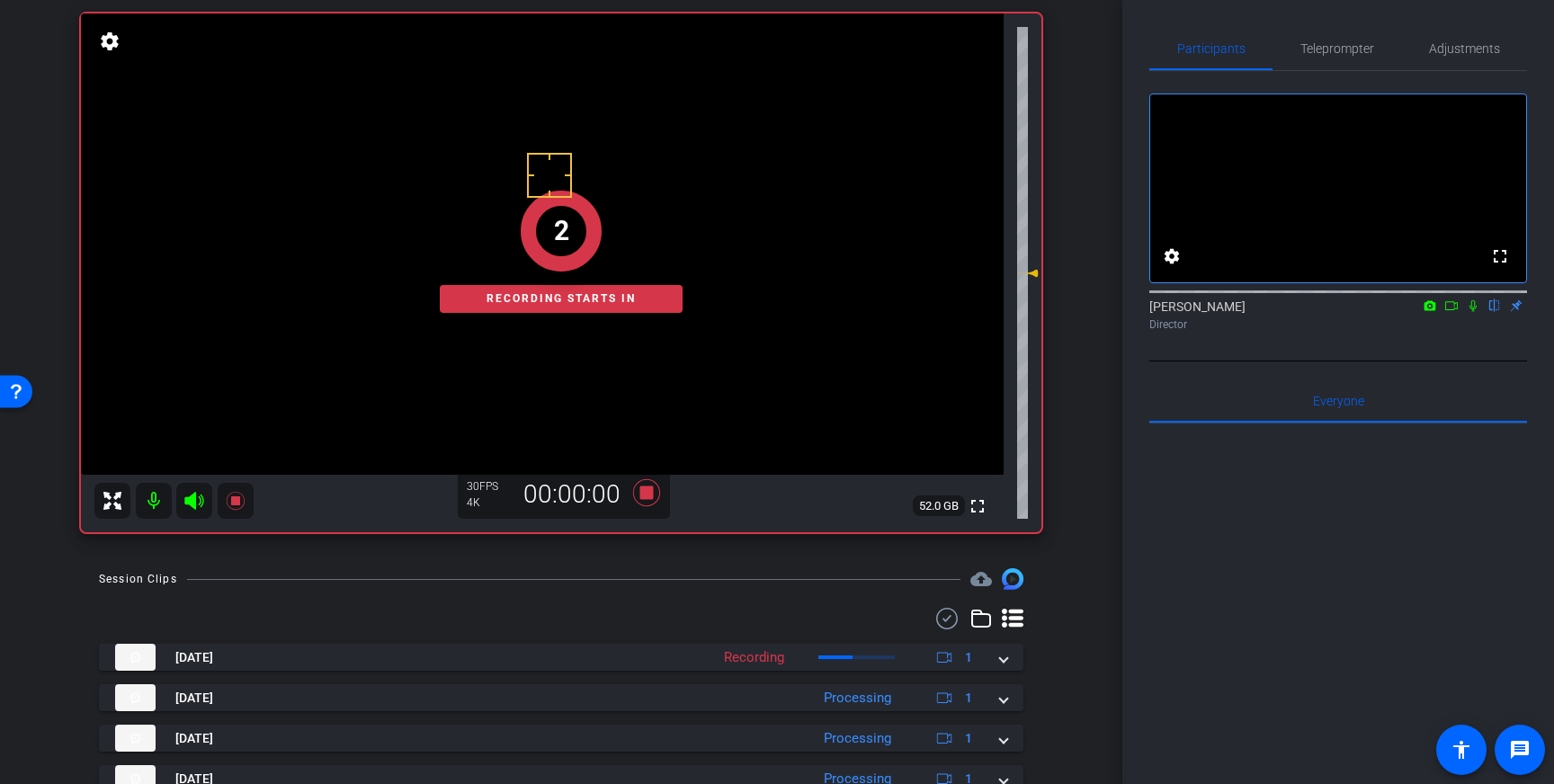
click at [1473, 312] on icon at bounding box center [1473, 305] width 14 height 12
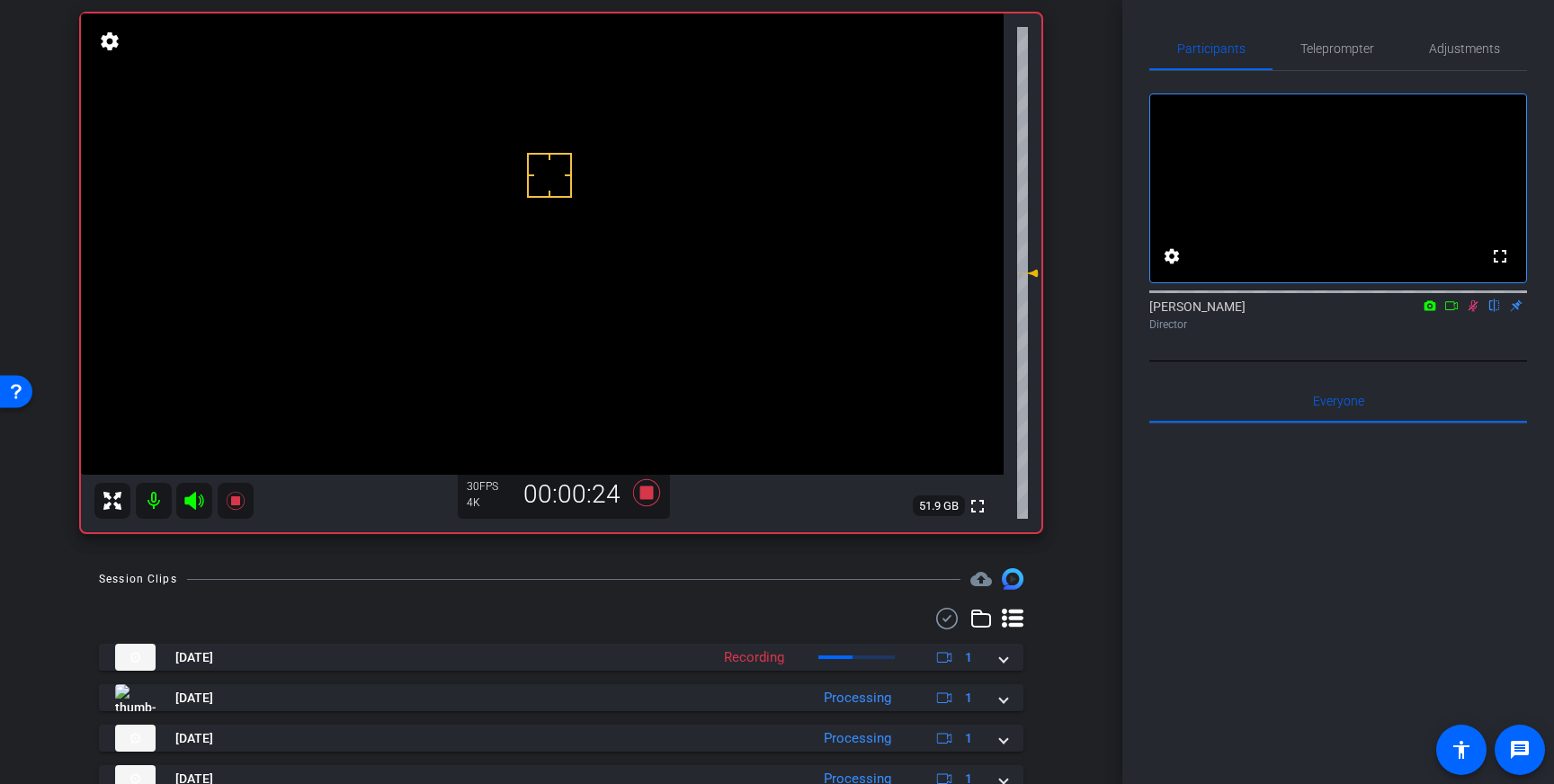
click at [1471, 312] on icon at bounding box center [1474, 306] width 9 height 11
click at [648, 494] on icon at bounding box center [646, 493] width 27 height 27
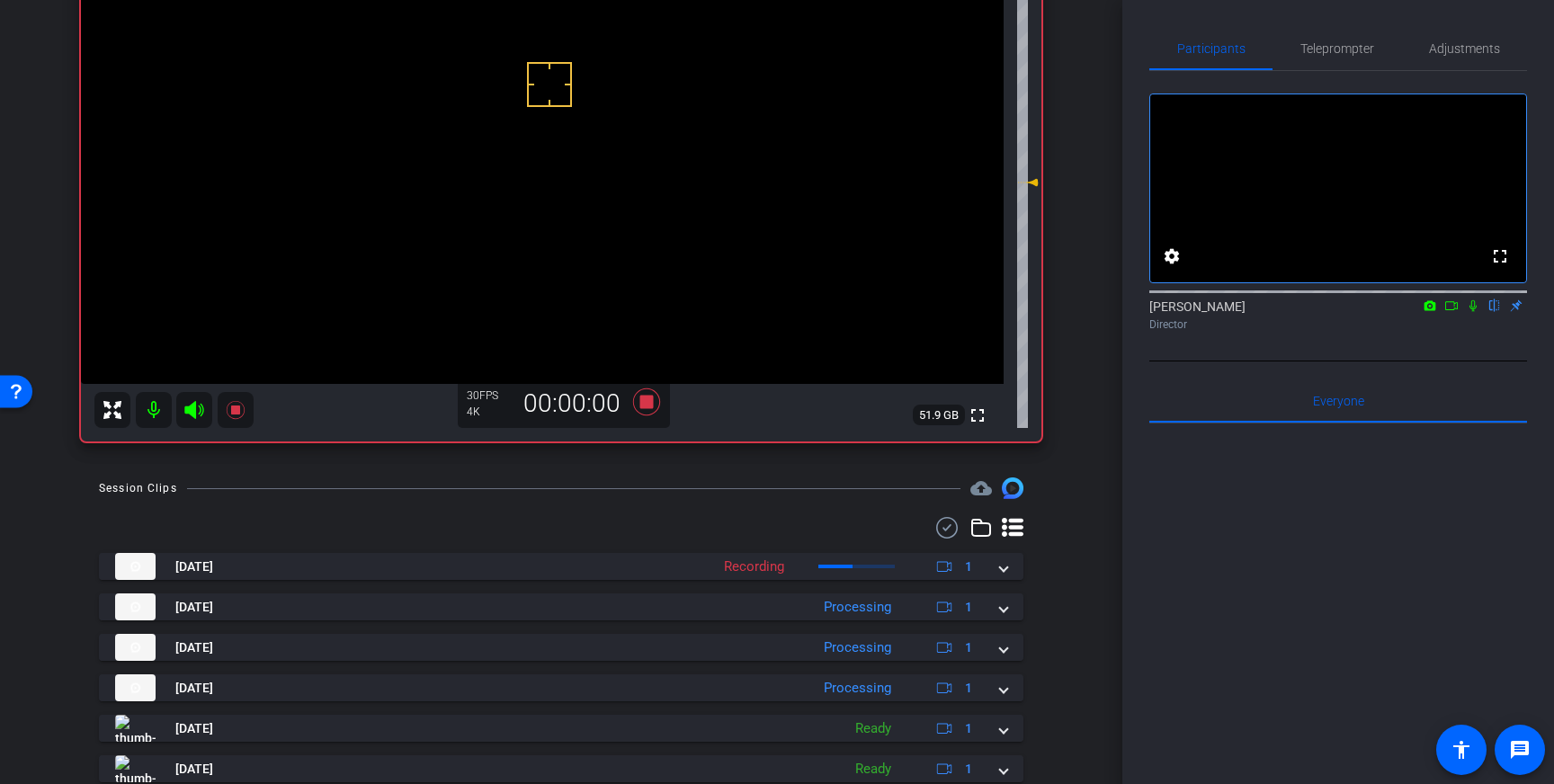
scroll to position [217, 0]
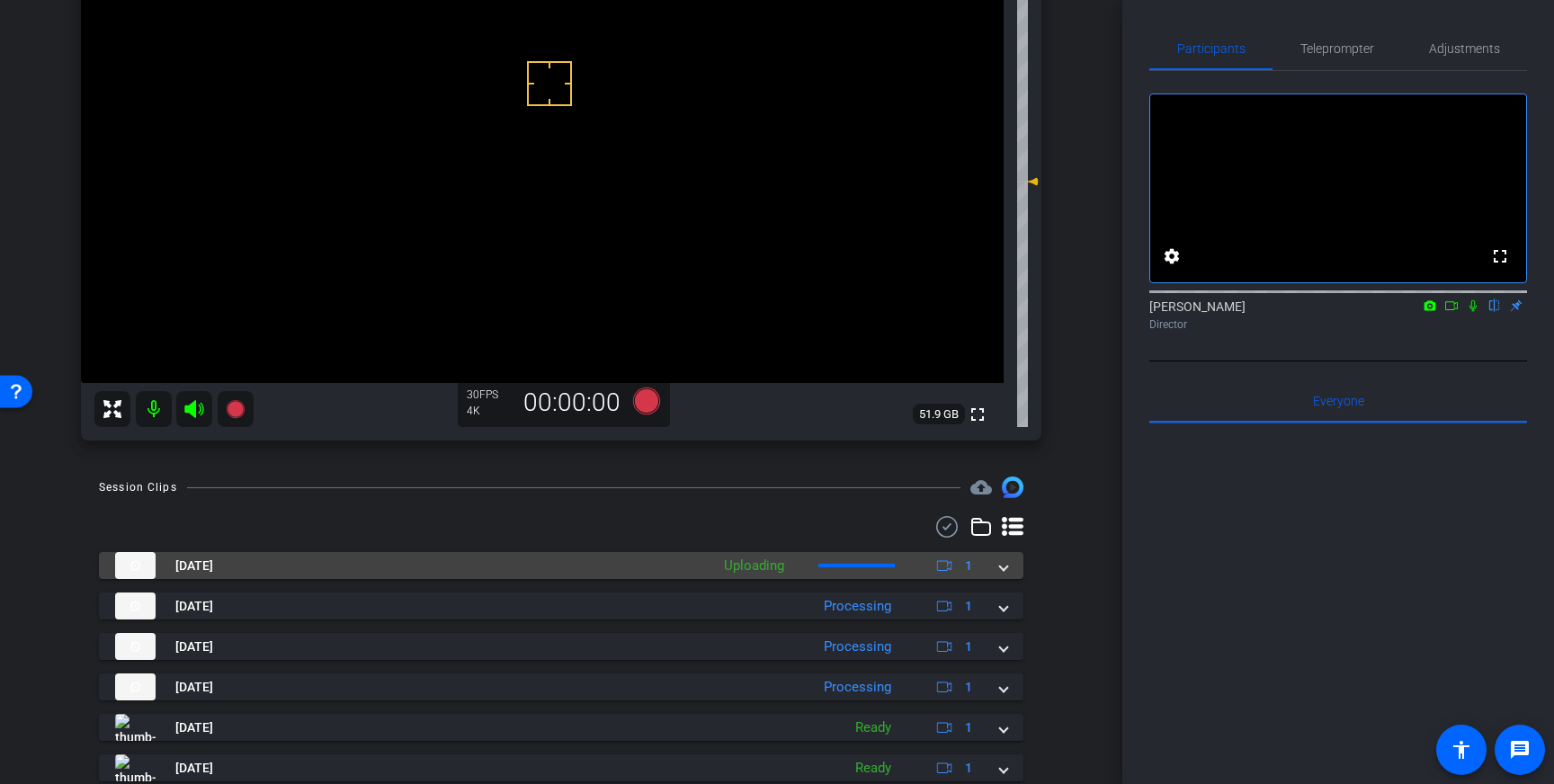
click at [998, 570] on div "Sep 4, 2025 Uploading 1" at bounding box center [558, 566] width 885 height 27
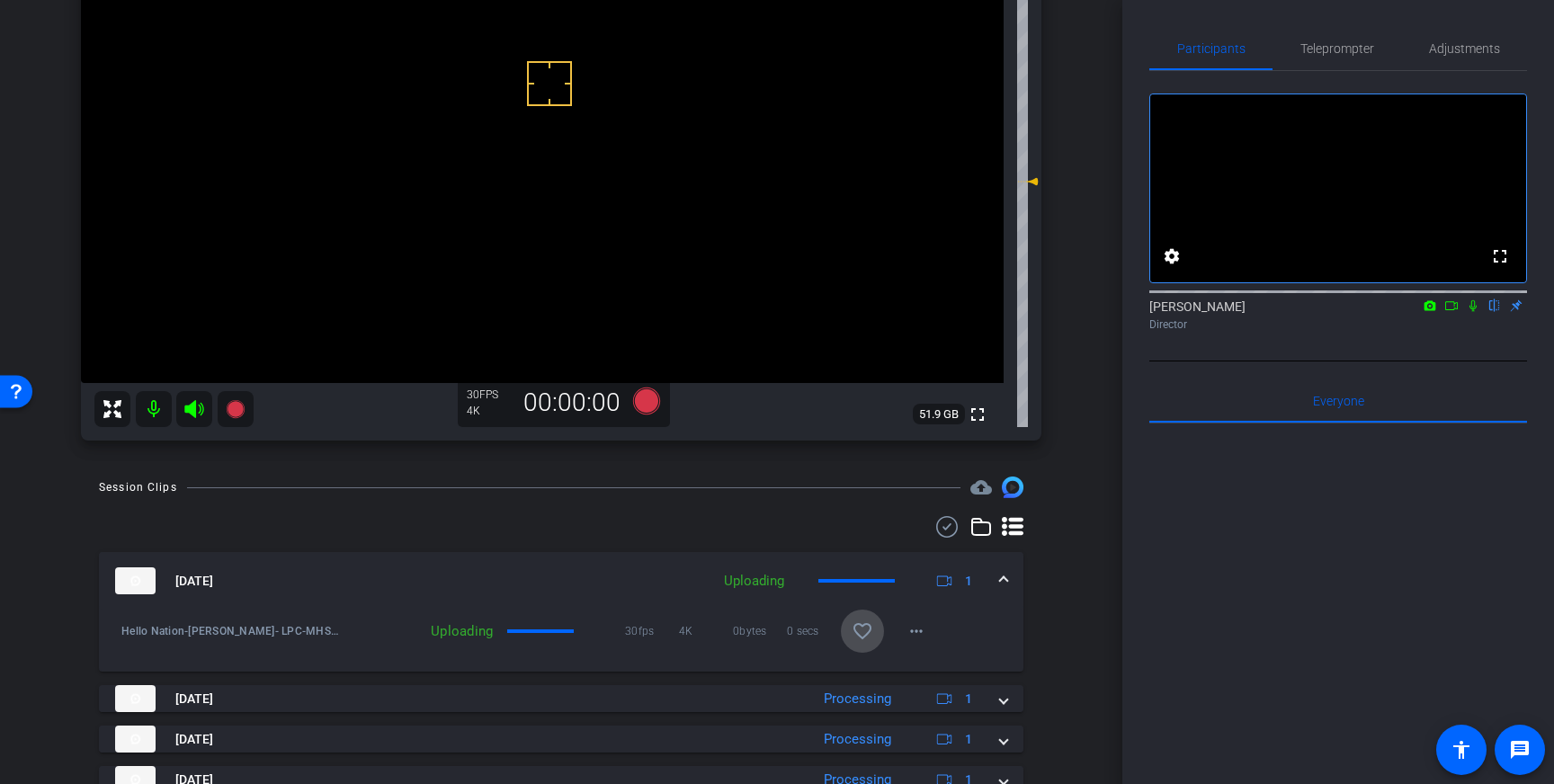
click at [870, 631] on mat-icon "favorite_border" at bounding box center [862, 631] width 22 height 22
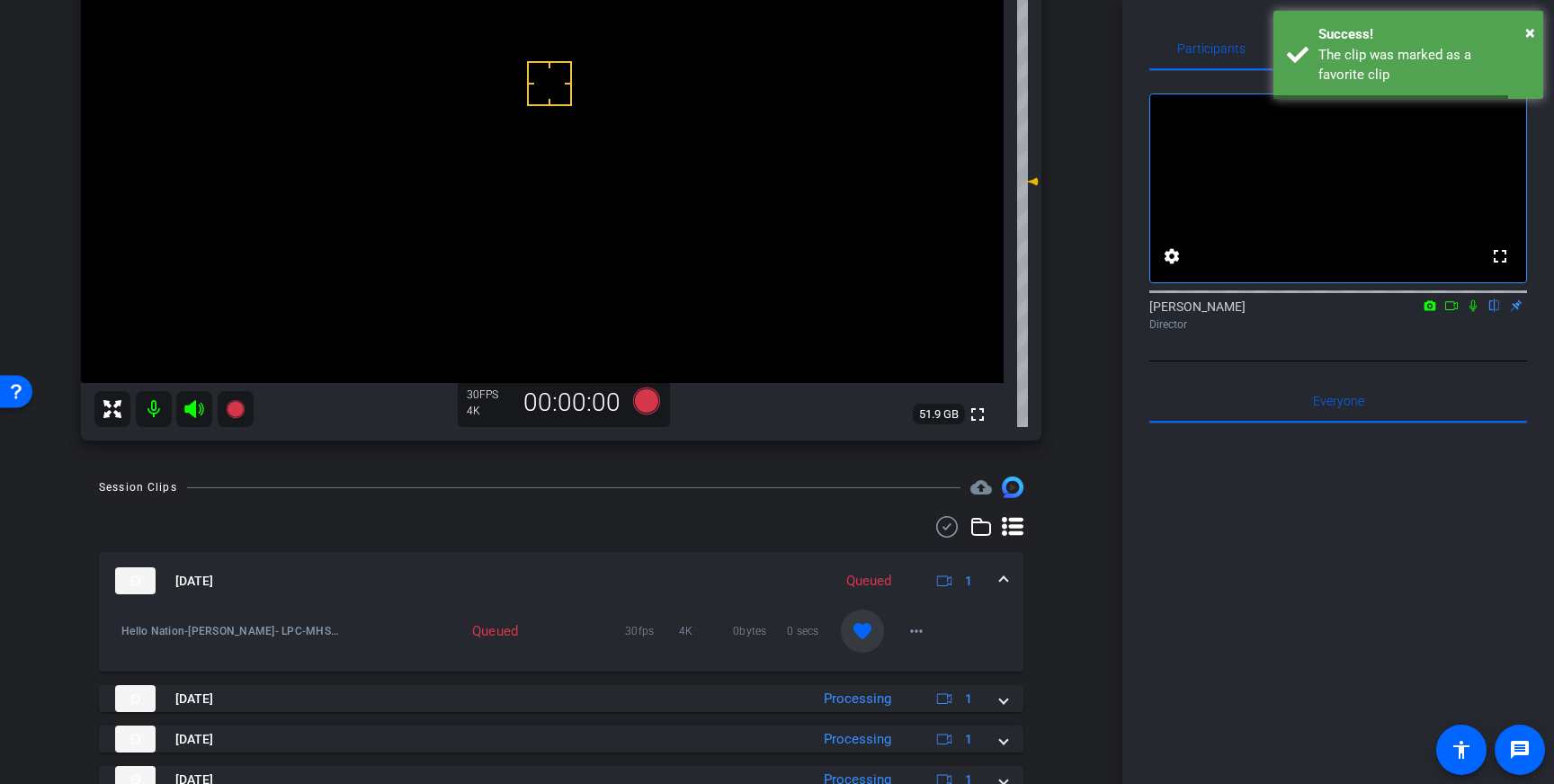
click at [1004, 576] on span at bounding box center [1004, 582] width 8 height 19
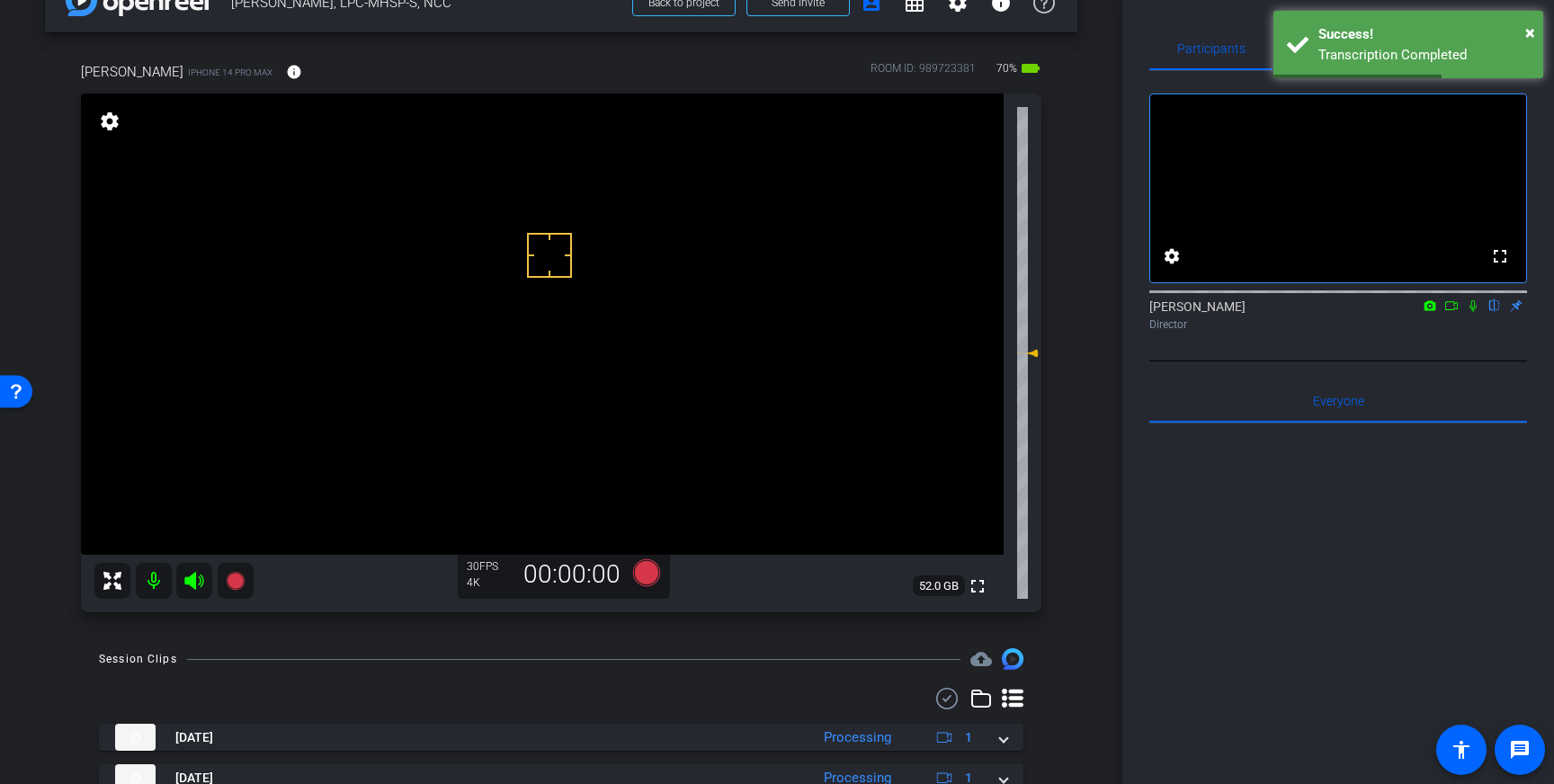
scroll to position [0, 0]
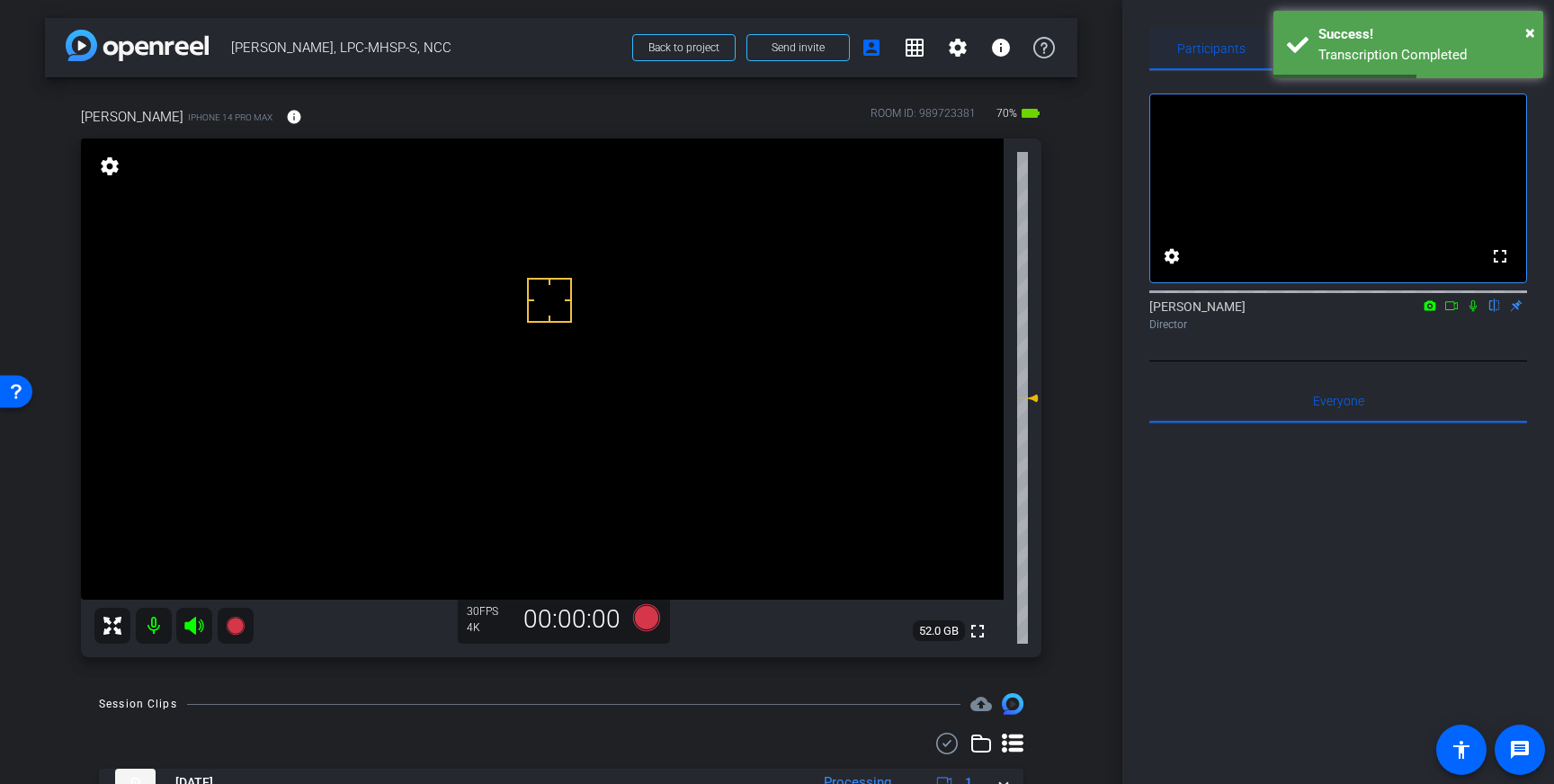
click at [1203, 40] on span "Participants" at bounding box center [1211, 49] width 68 height 44
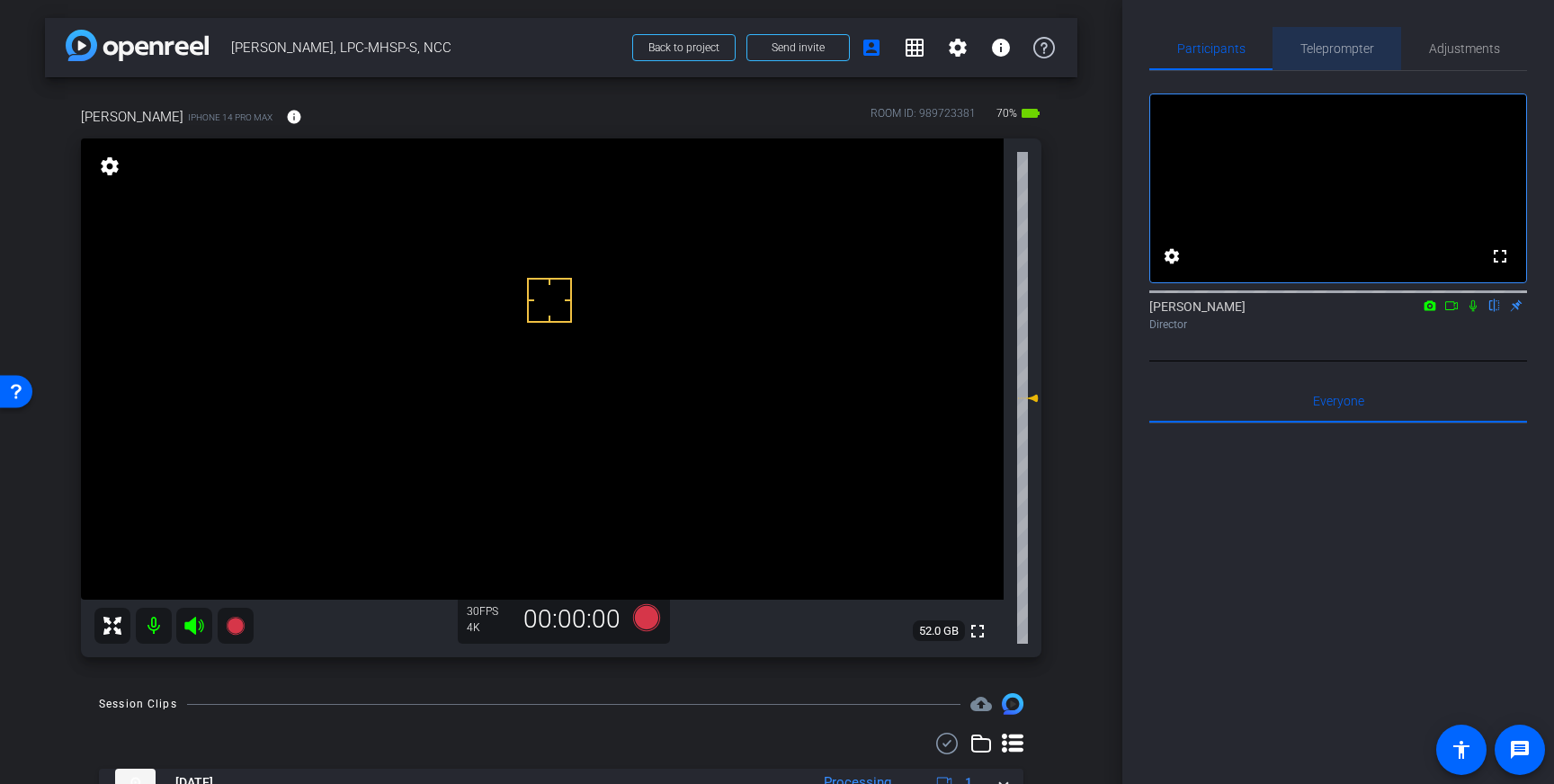
click at [1314, 34] on span "Teleprompter" at bounding box center [1337, 49] width 74 height 44
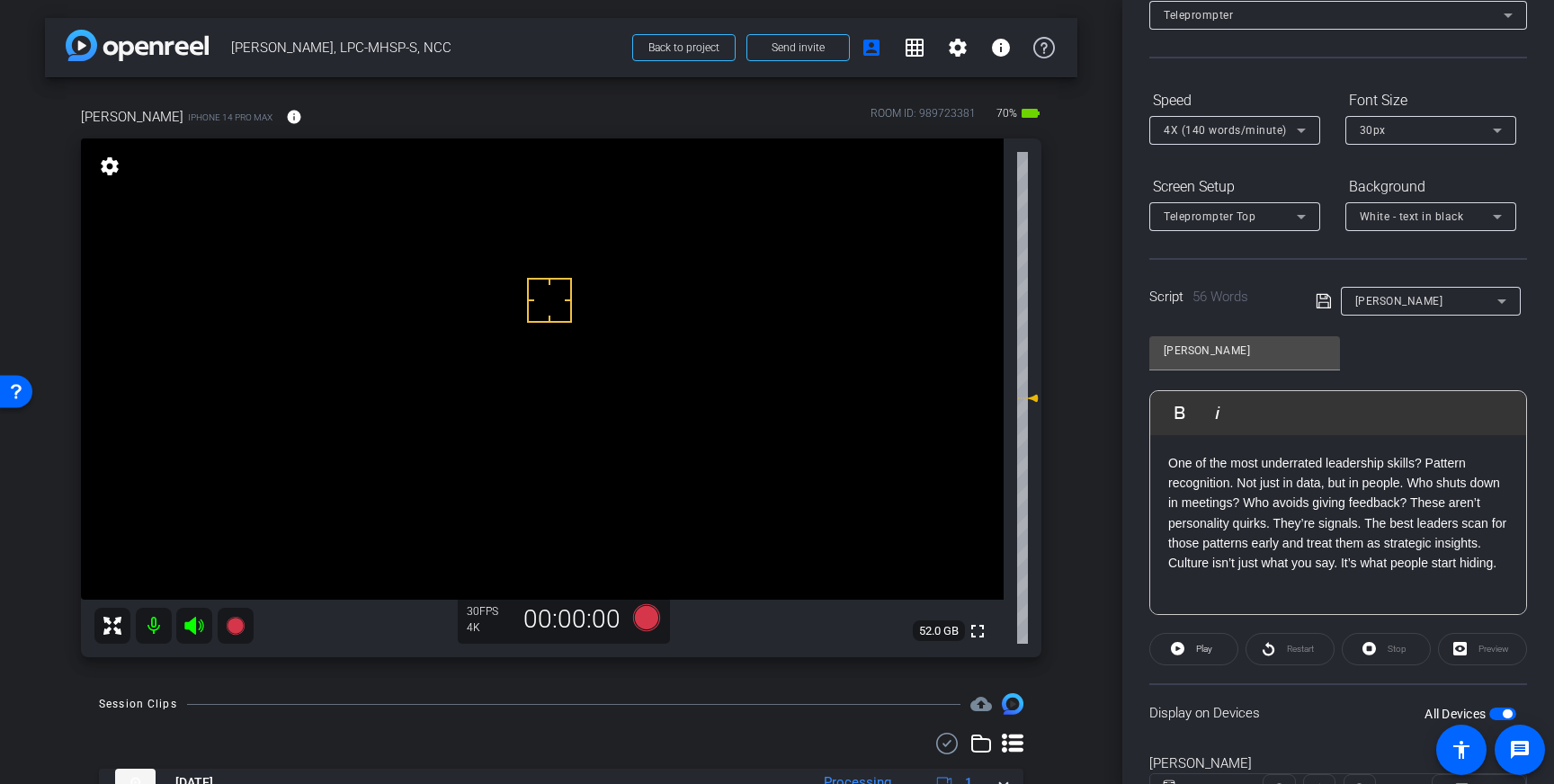
scroll to position [199, 0]
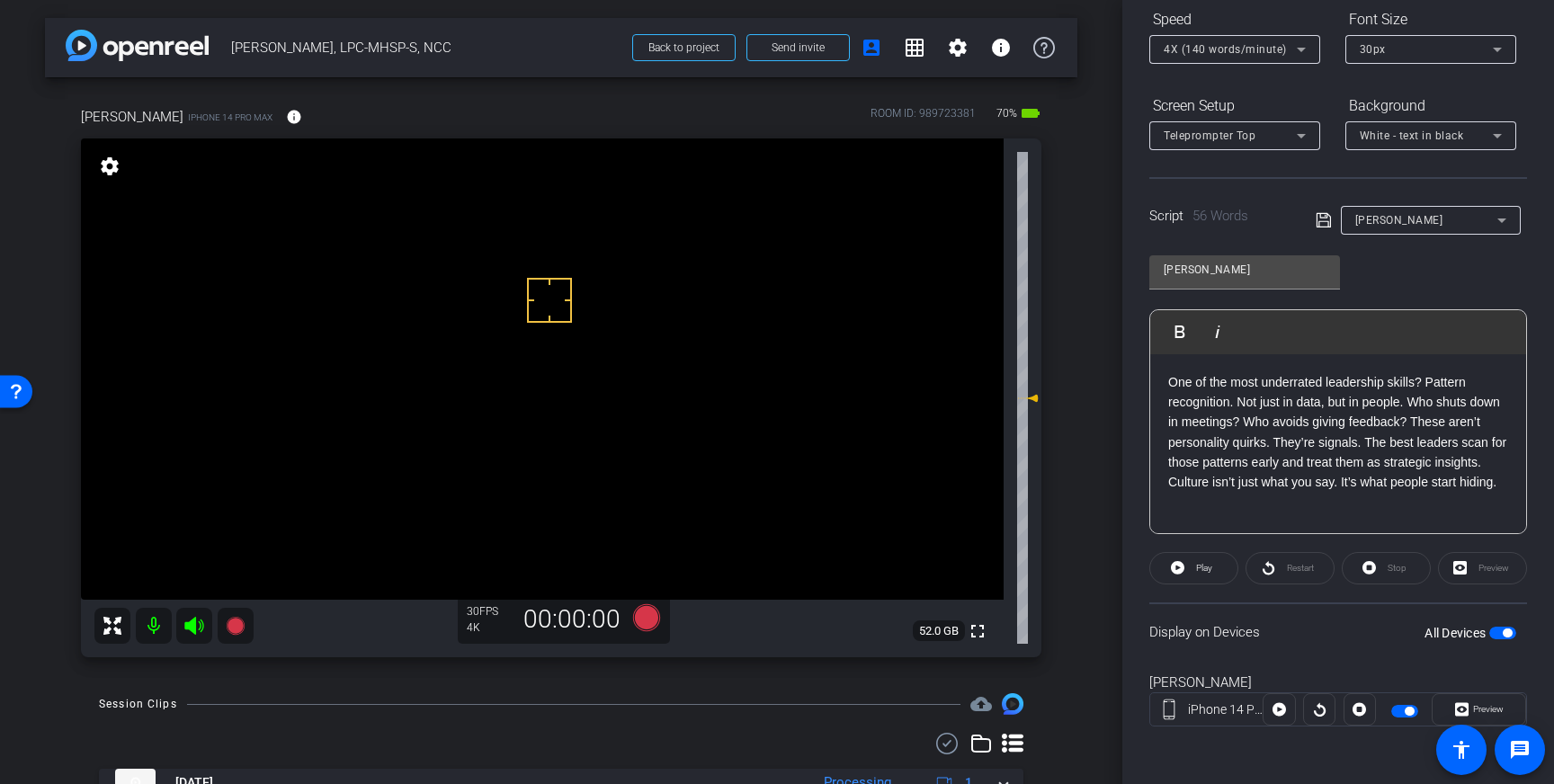
click at [1498, 630] on span "button" at bounding box center [1502, 633] width 27 height 12
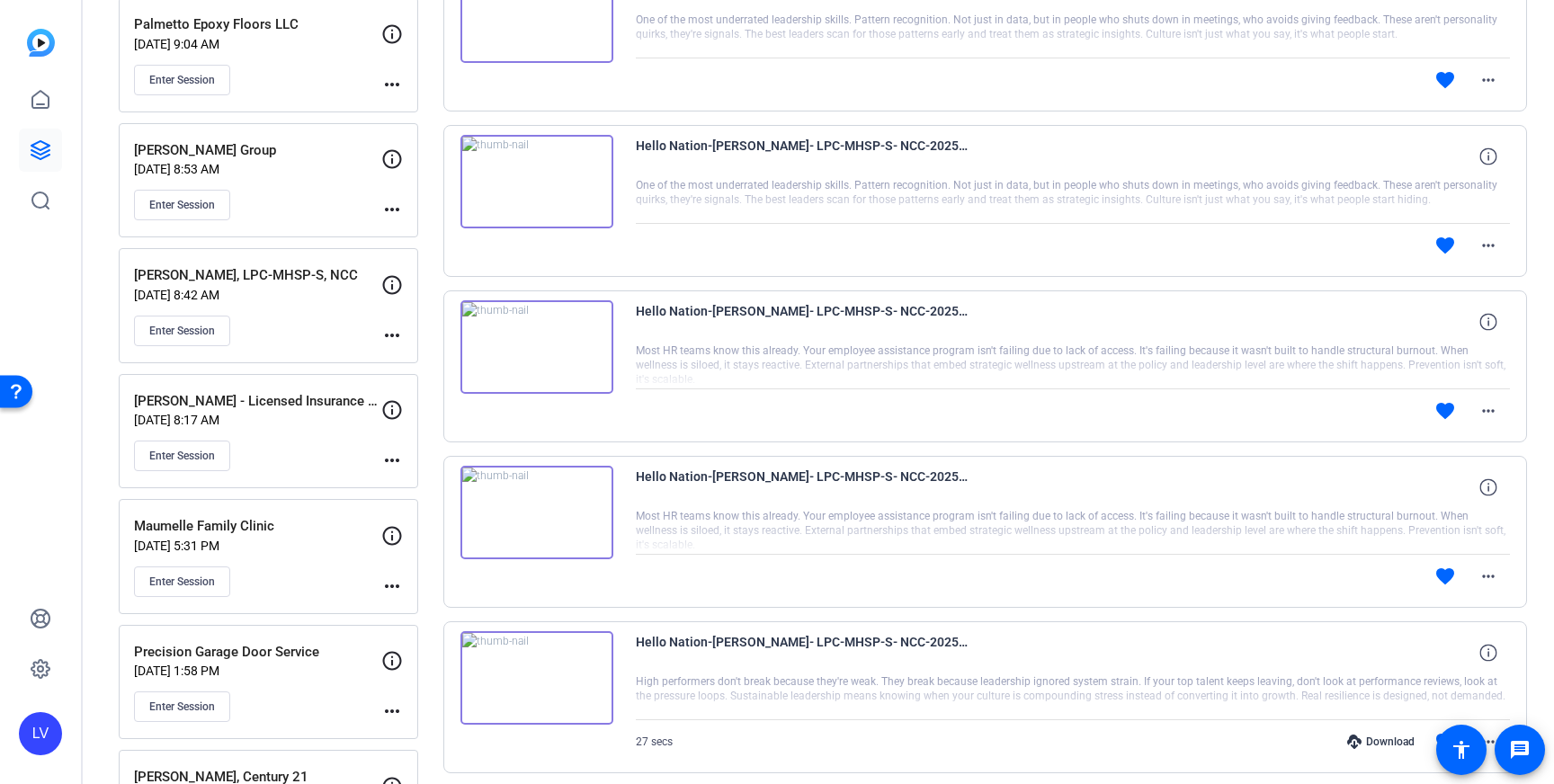
scroll to position [277, 0]
click at [297, 429] on div "David Wiley - Licensed Insurance Agent Sep 04, 2025 @ 8:17 AM Enter Session" at bounding box center [257, 431] width 247 height 81
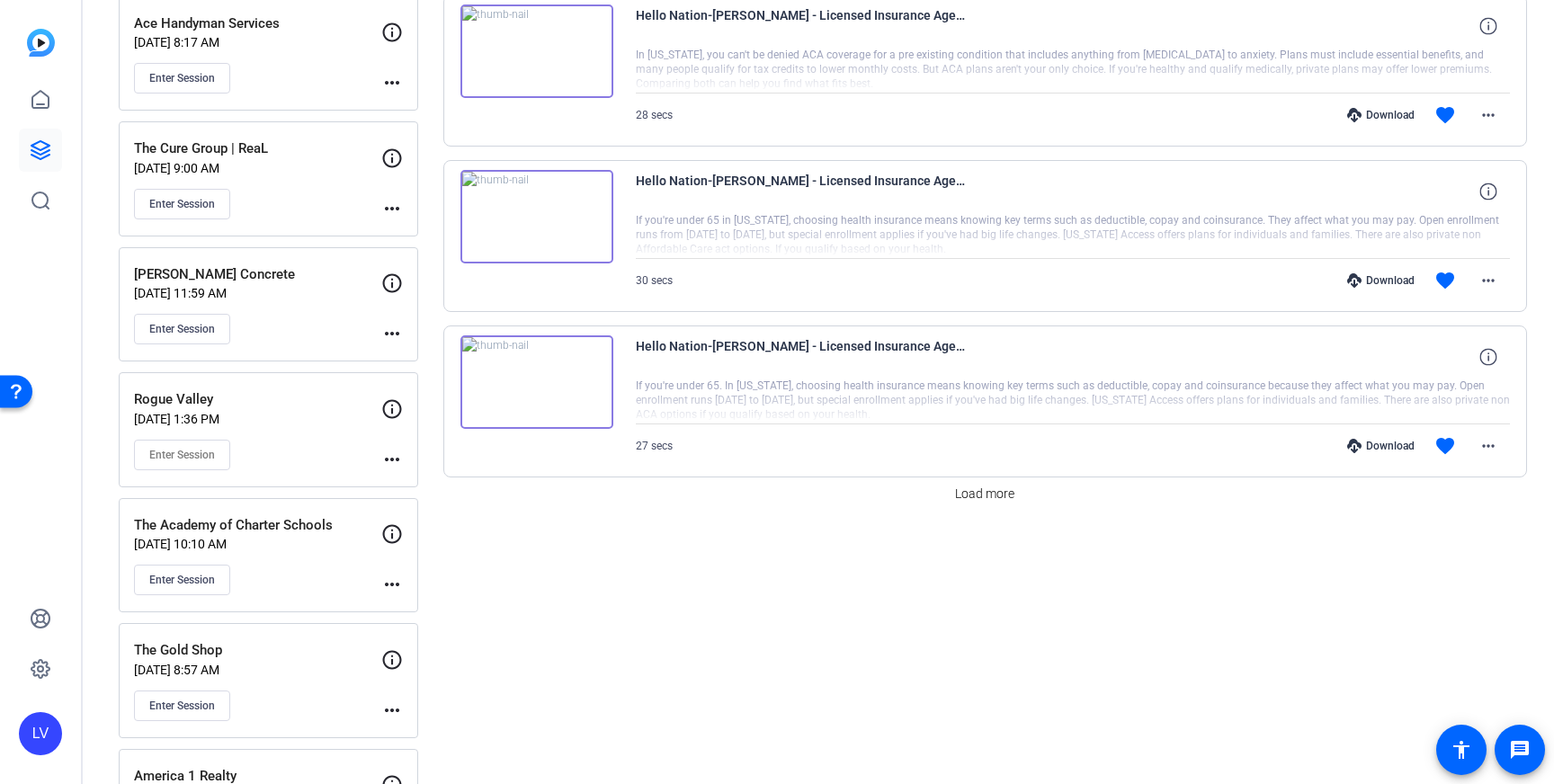
scroll to position [1449, 0]
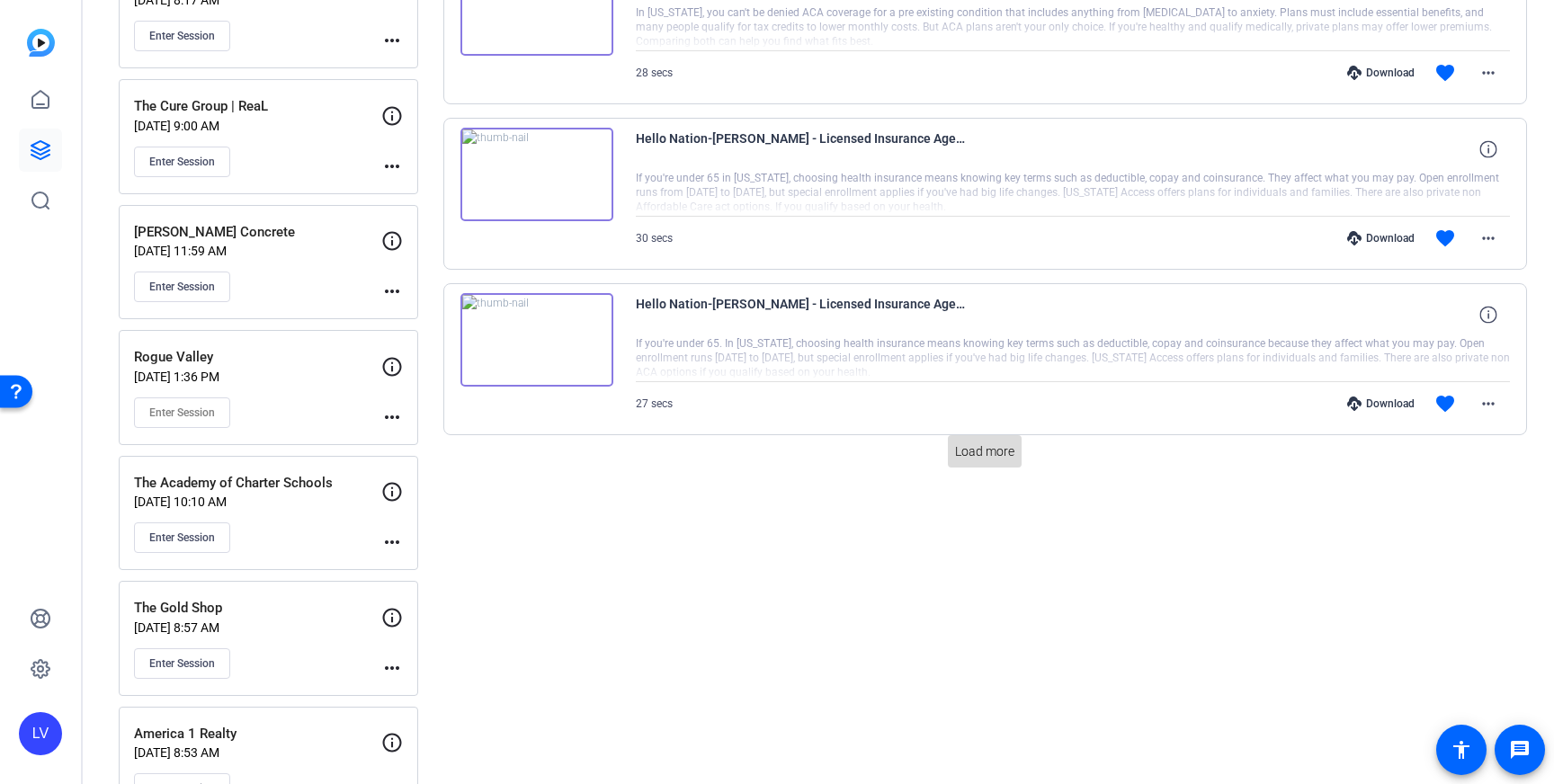
click at [970, 434] on span at bounding box center [985, 451] width 74 height 44
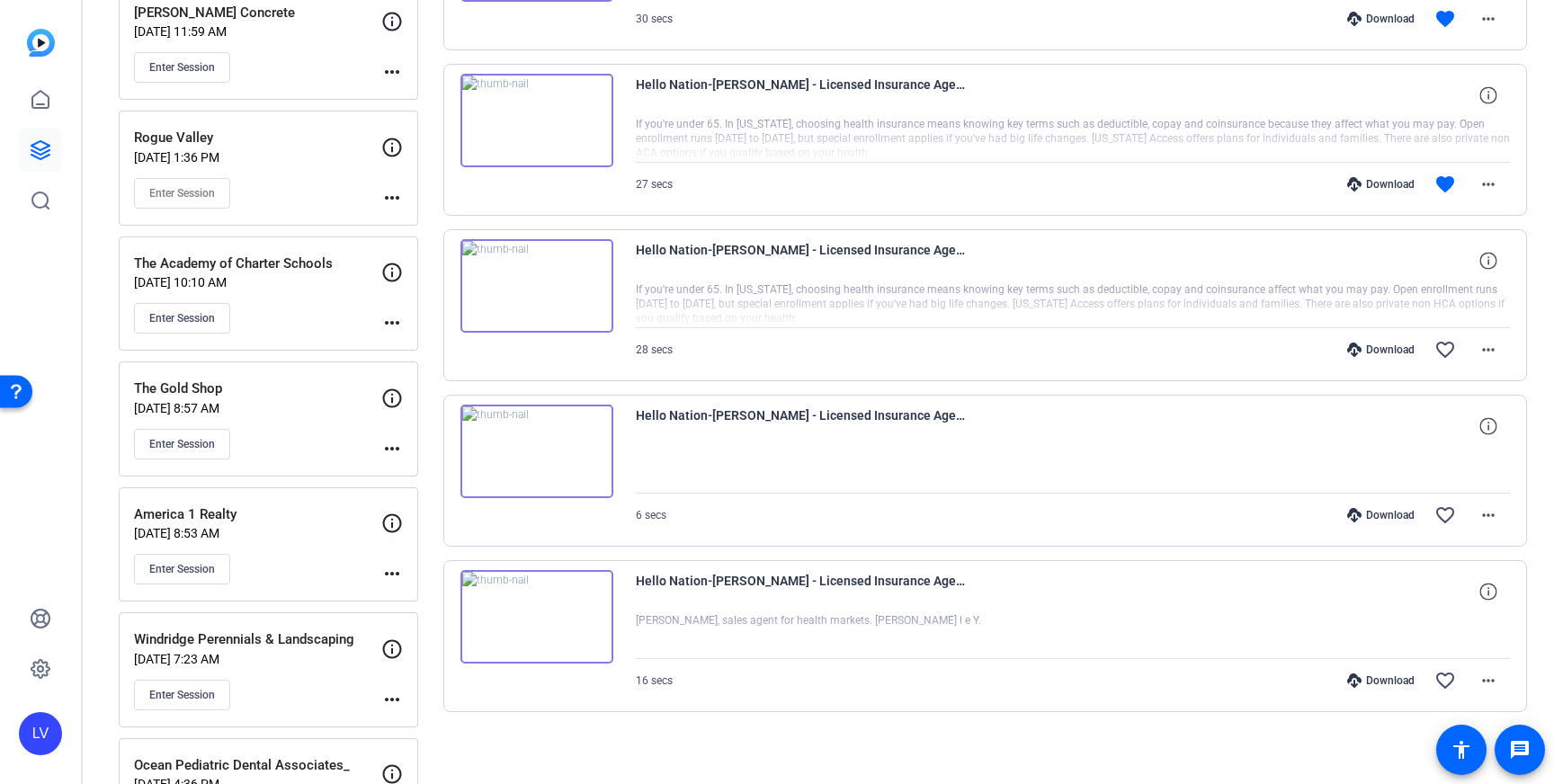
scroll to position [1802, 0]
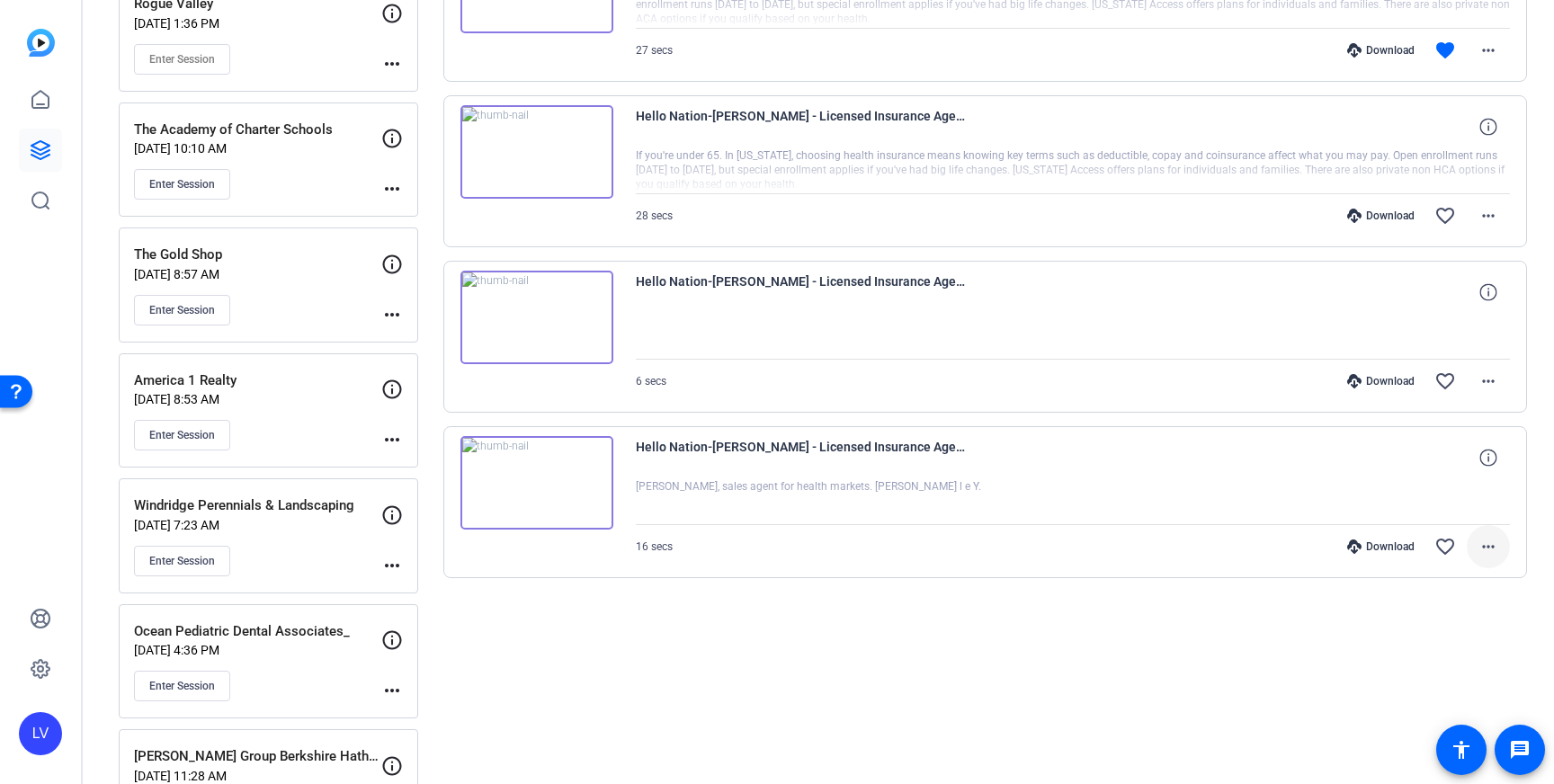
click at [1485, 541] on mat-icon "more_horiz" at bounding box center [1488, 547] width 22 height 22
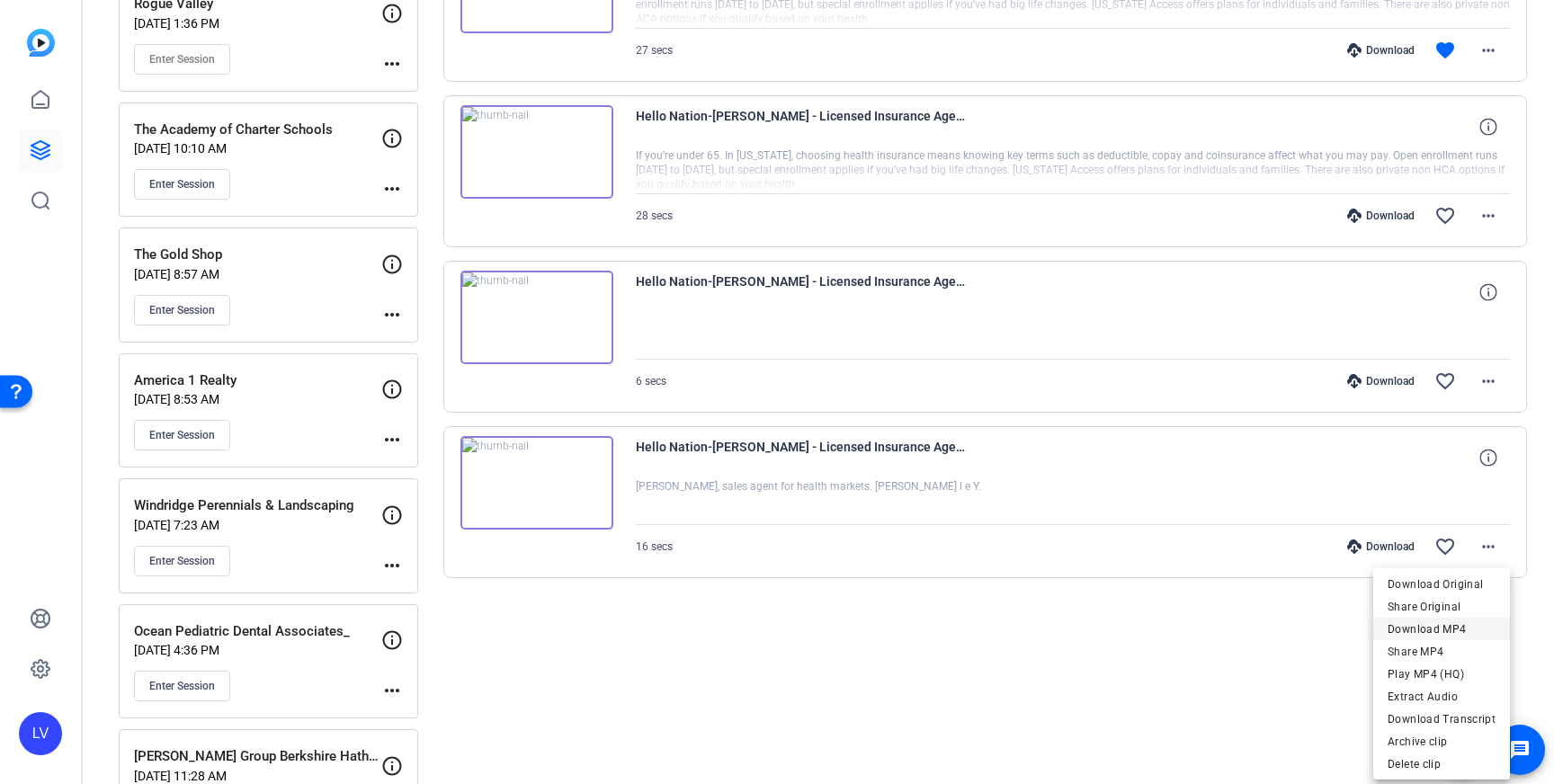
click at [1444, 634] on span "Download MP4" at bounding box center [1441, 629] width 108 height 22
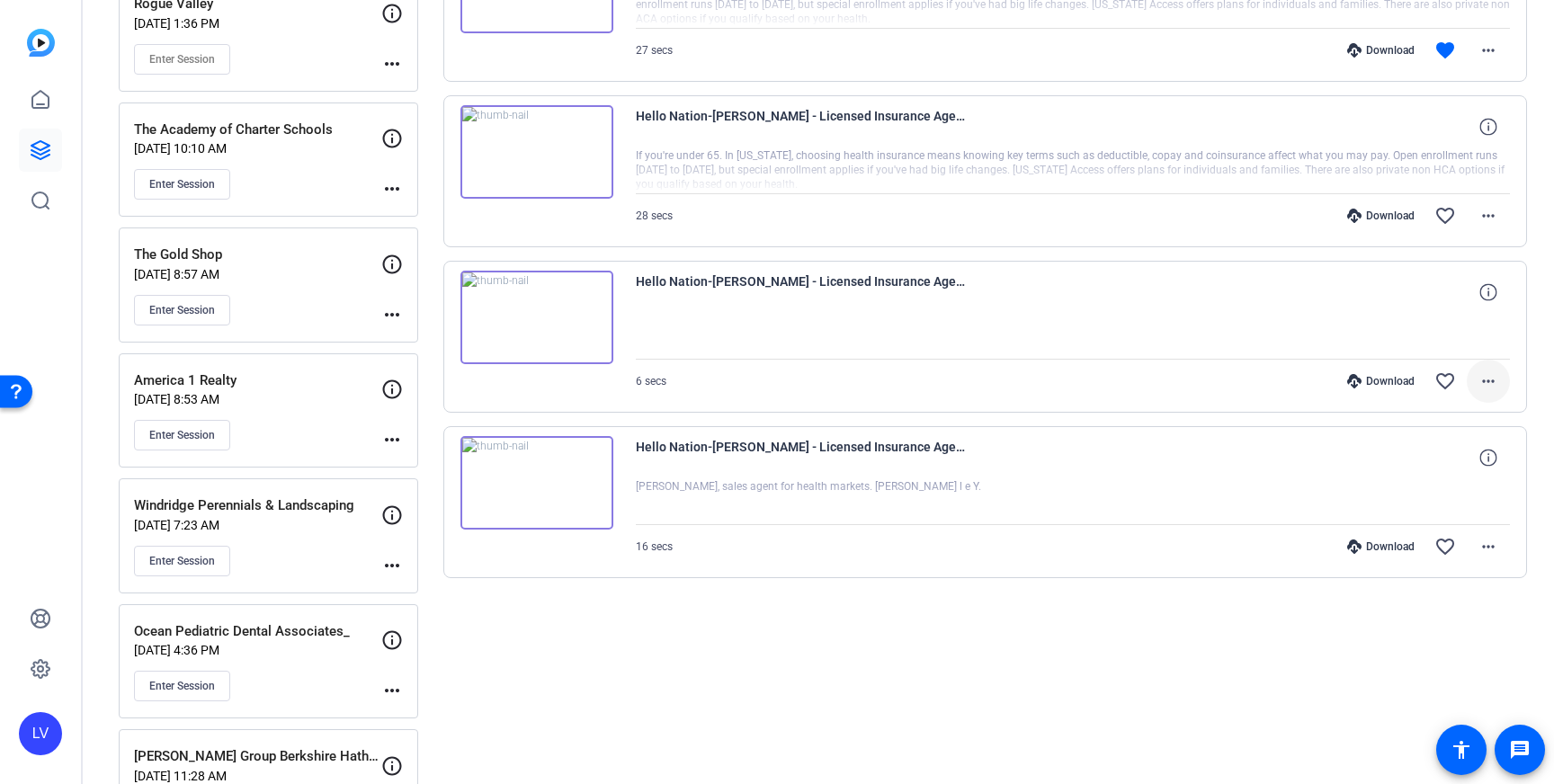
click at [1473, 375] on span at bounding box center [1489, 381] width 44 height 44
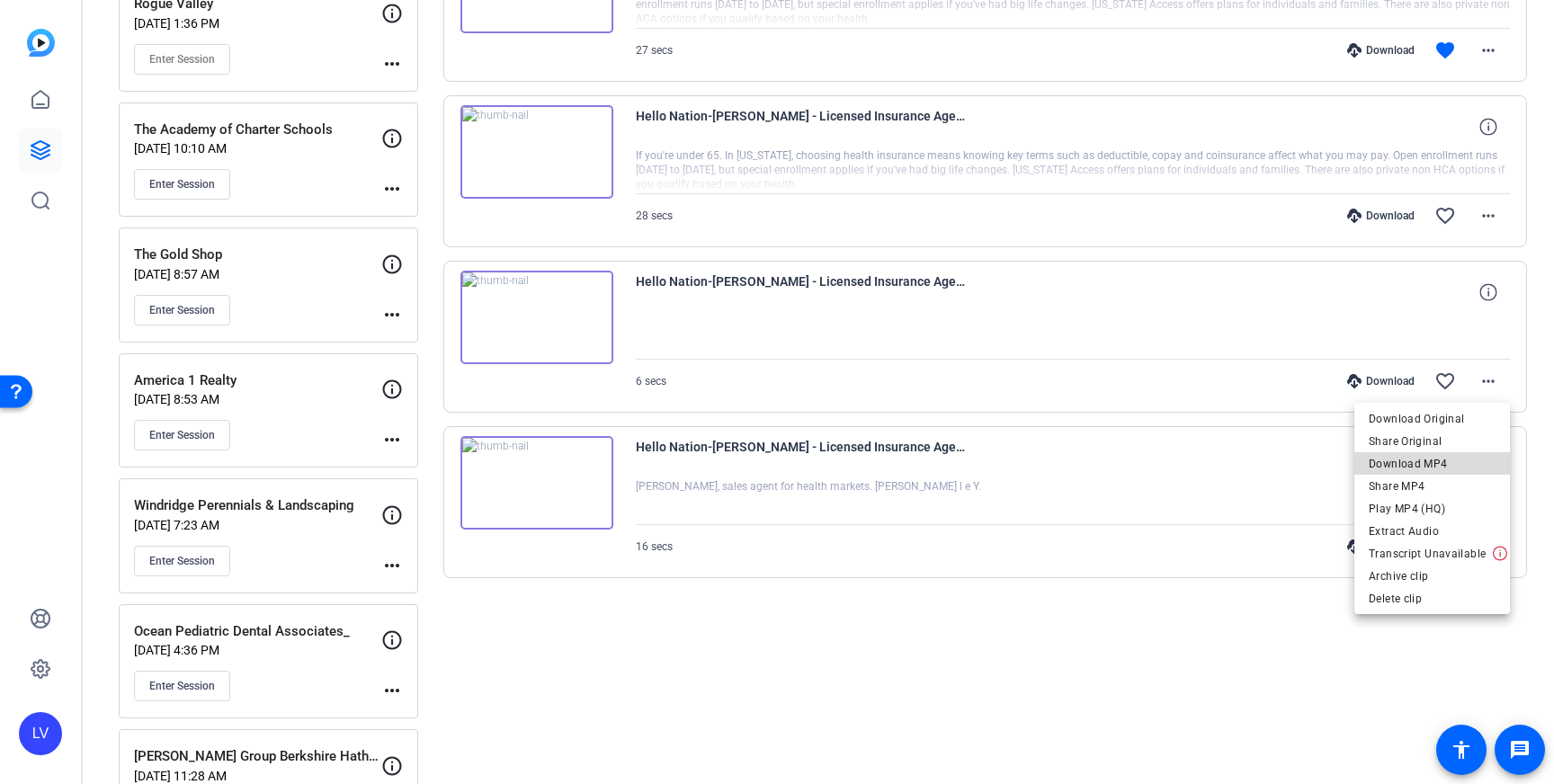
click at [1441, 462] on span "Download MP4" at bounding box center [1432, 463] width 127 height 22
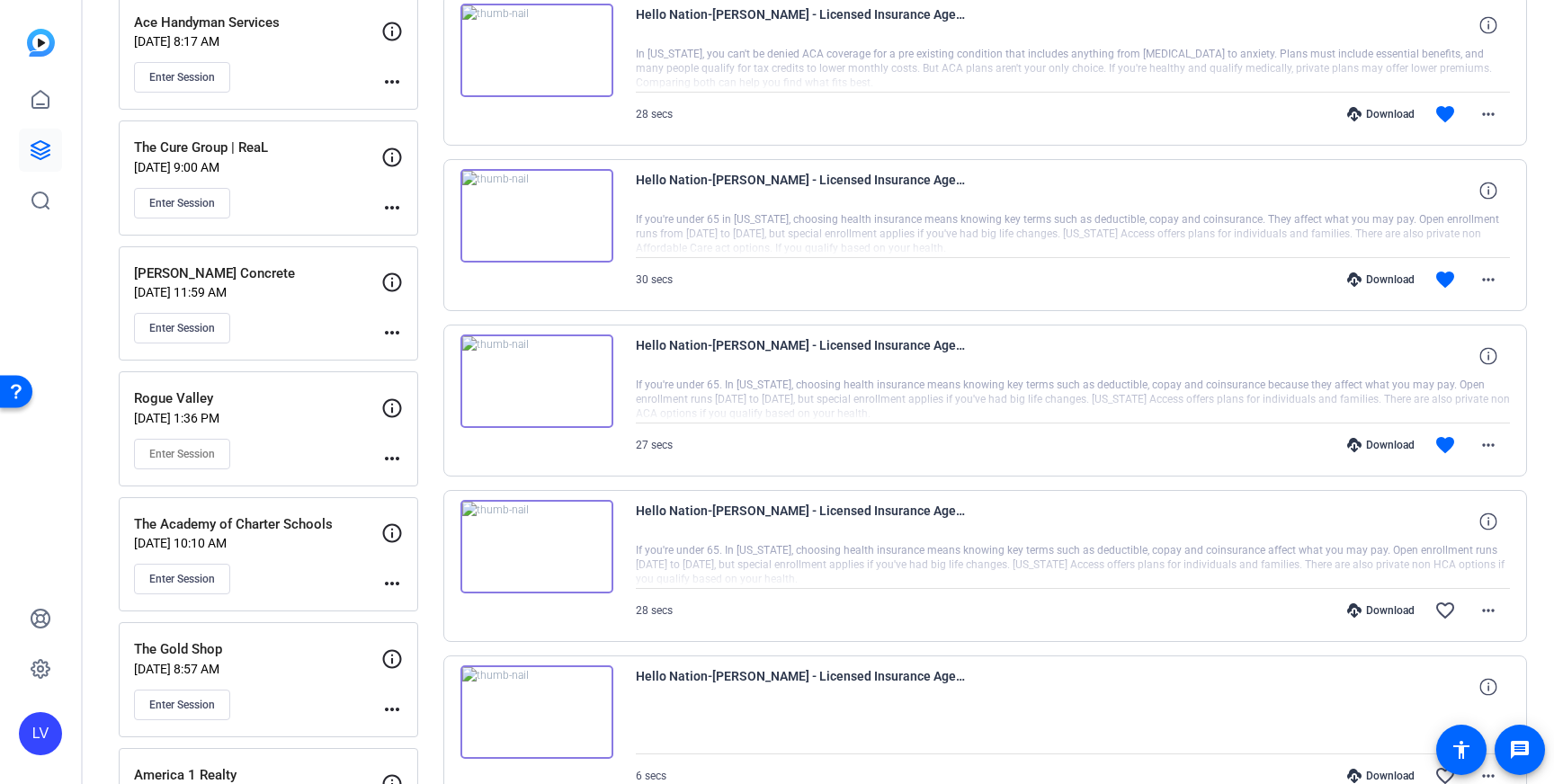
scroll to position [1411, 0]
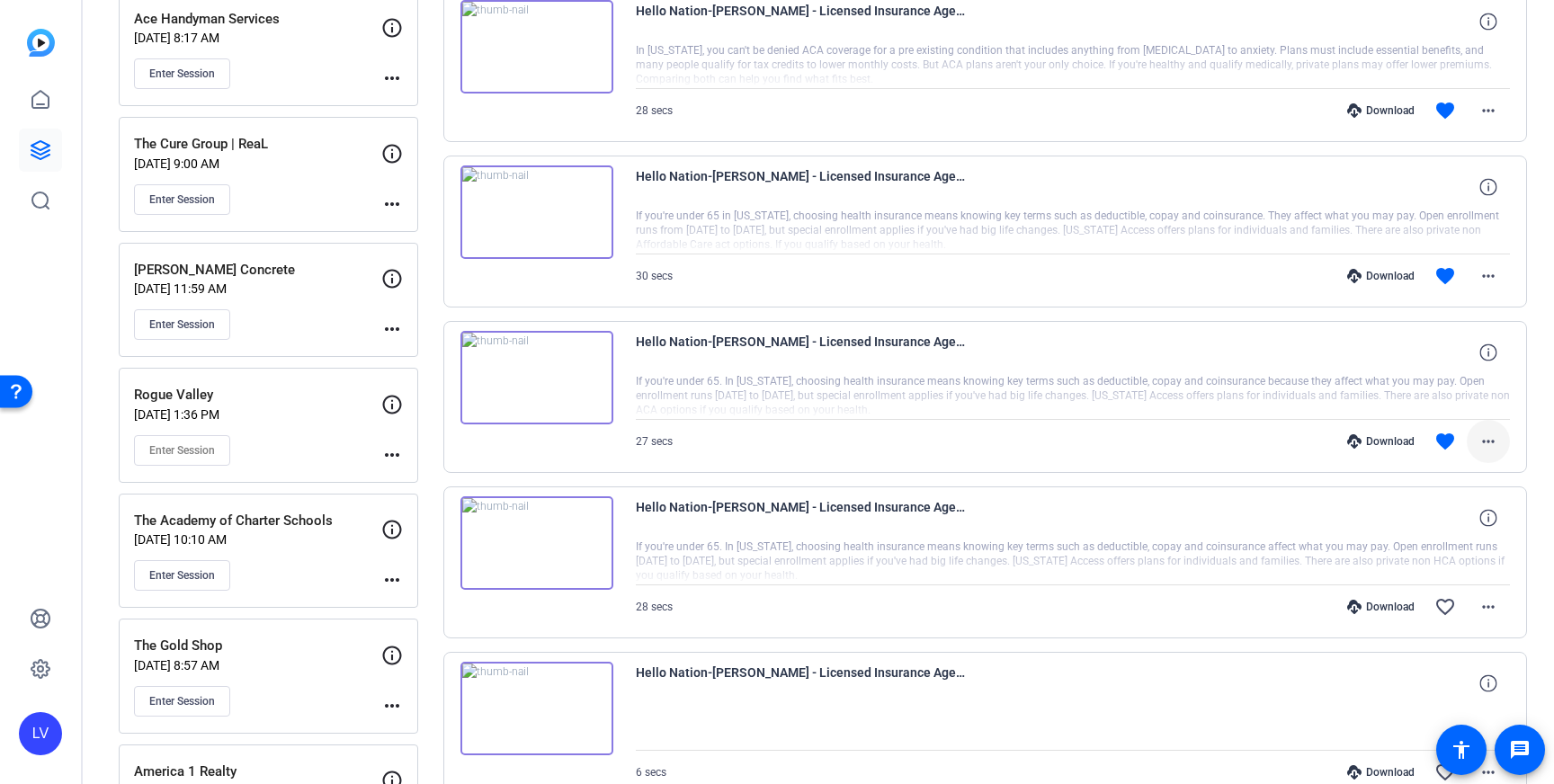
click at [1486, 447] on mat-icon "more_horiz" at bounding box center [1488, 441] width 22 height 22
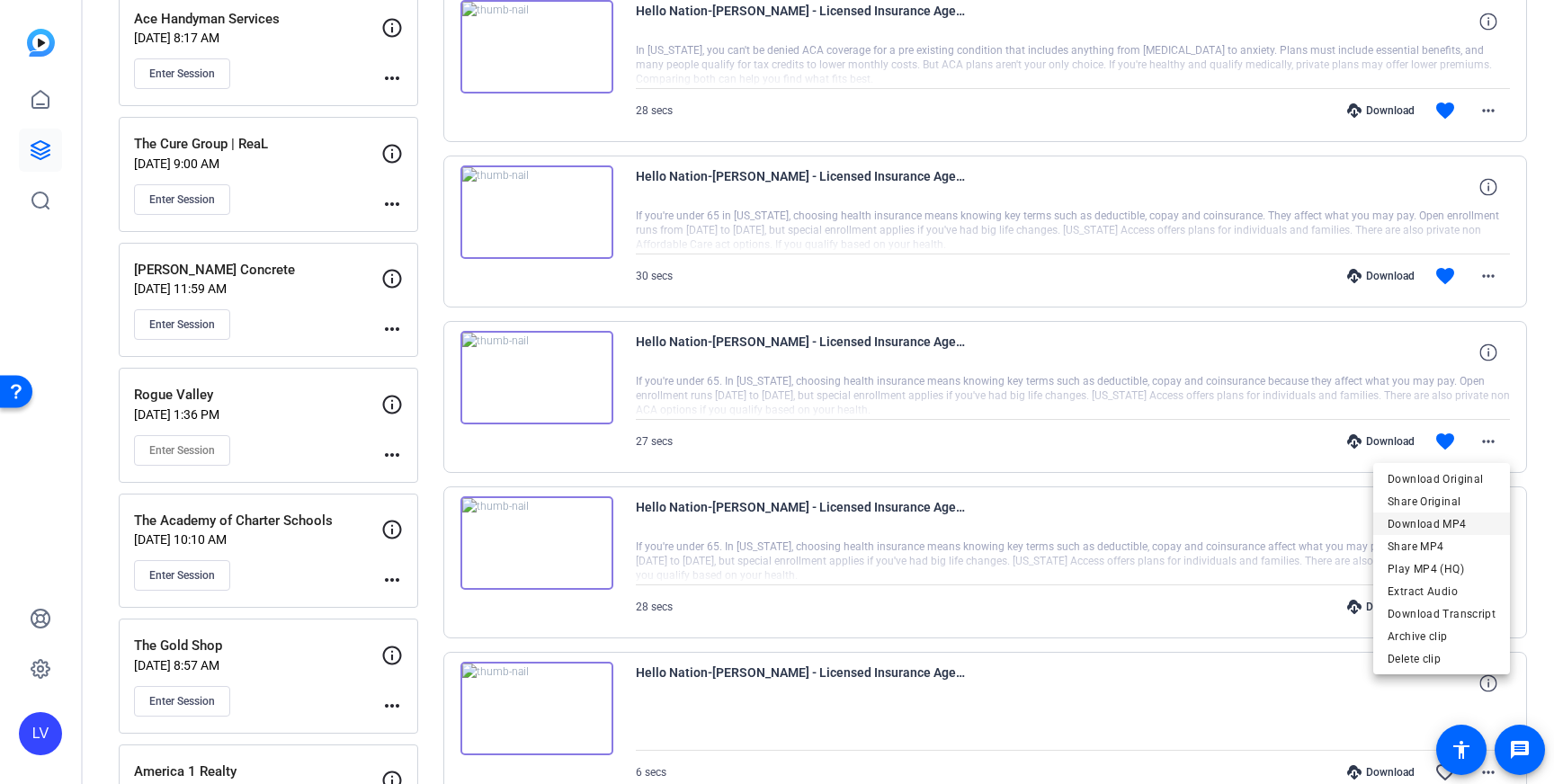
click at [1464, 520] on span "Download MP4" at bounding box center [1441, 524] width 108 height 22
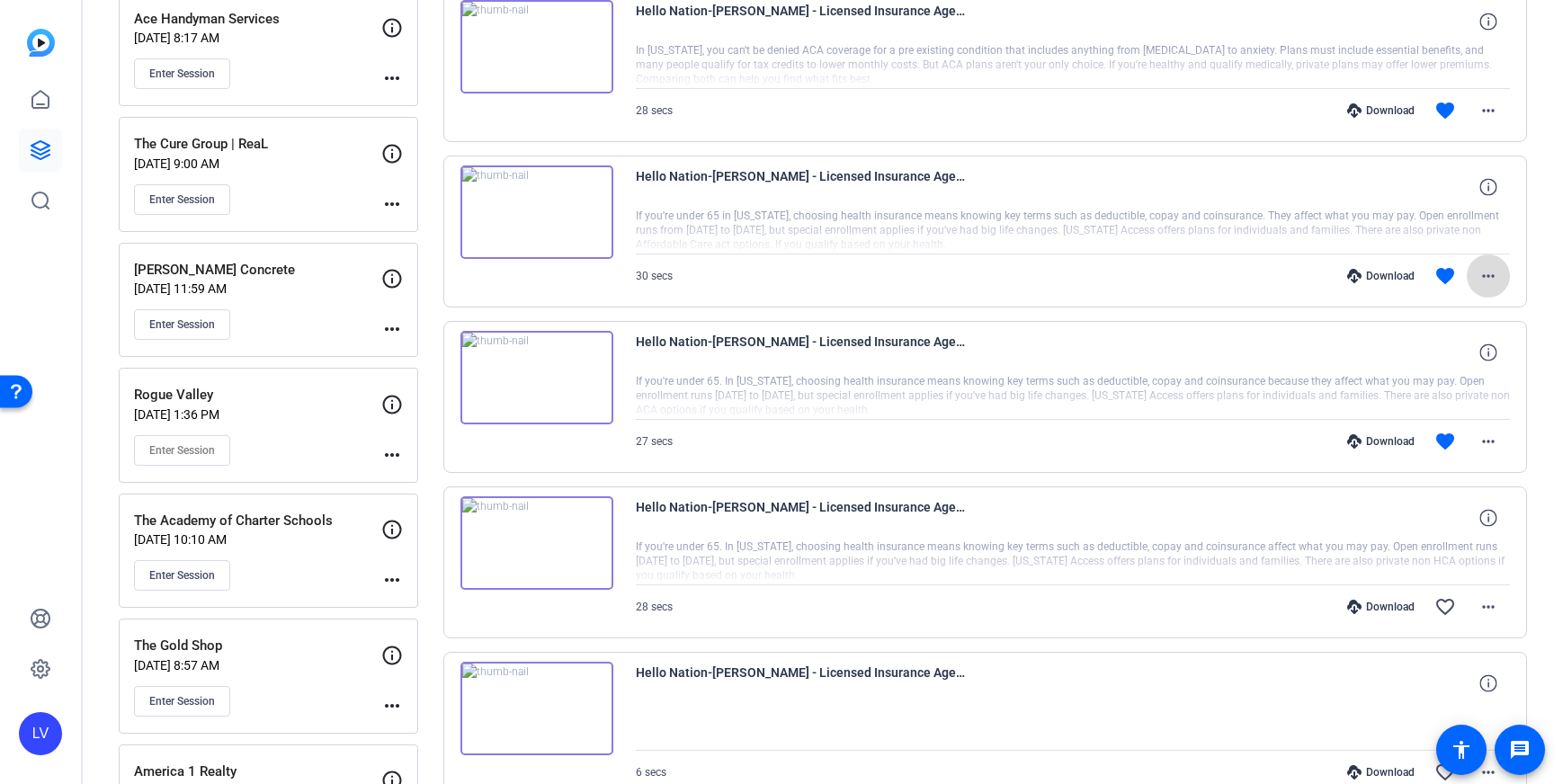
click at [1486, 276] on mat-icon "more_horiz" at bounding box center [1488, 275] width 22 height 22
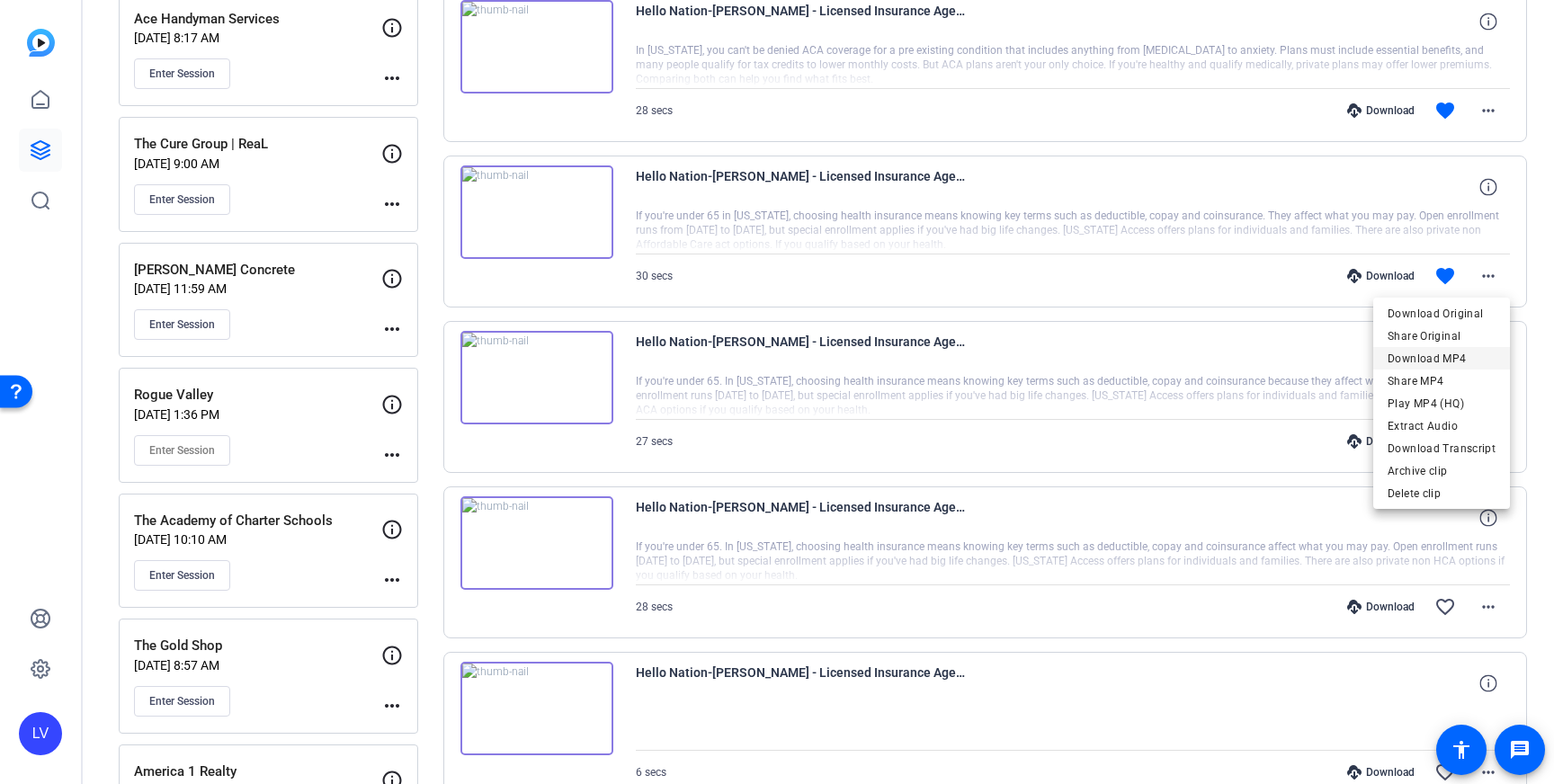
click at [1478, 355] on span "Download MP4" at bounding box center [1441, 358] width 108 height 22
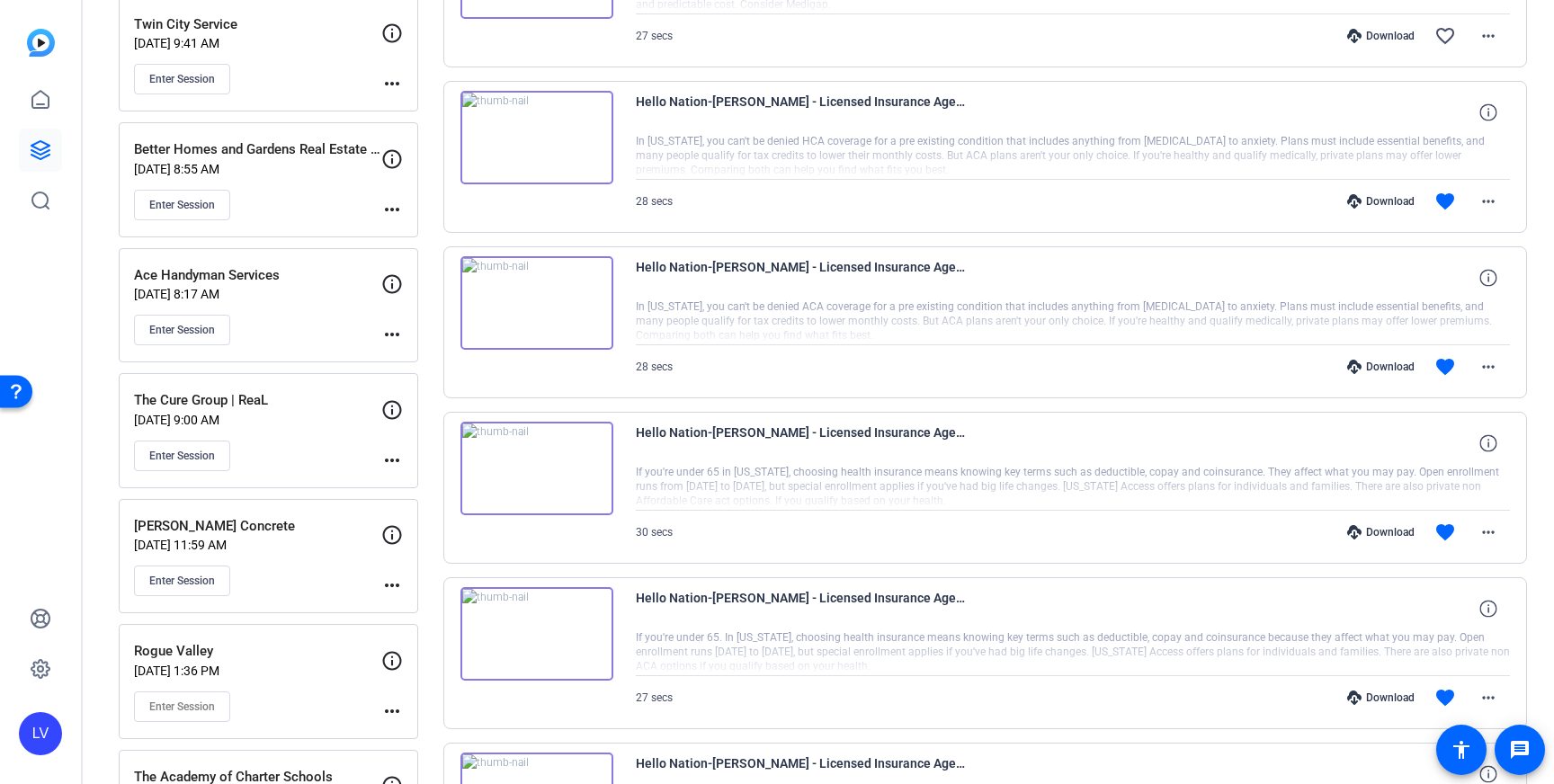
scroll to position [1158, 0]
click at [1493, 357] on mat-icon "more_horiz" at bounding box center [1488, 364] width 22 height 22
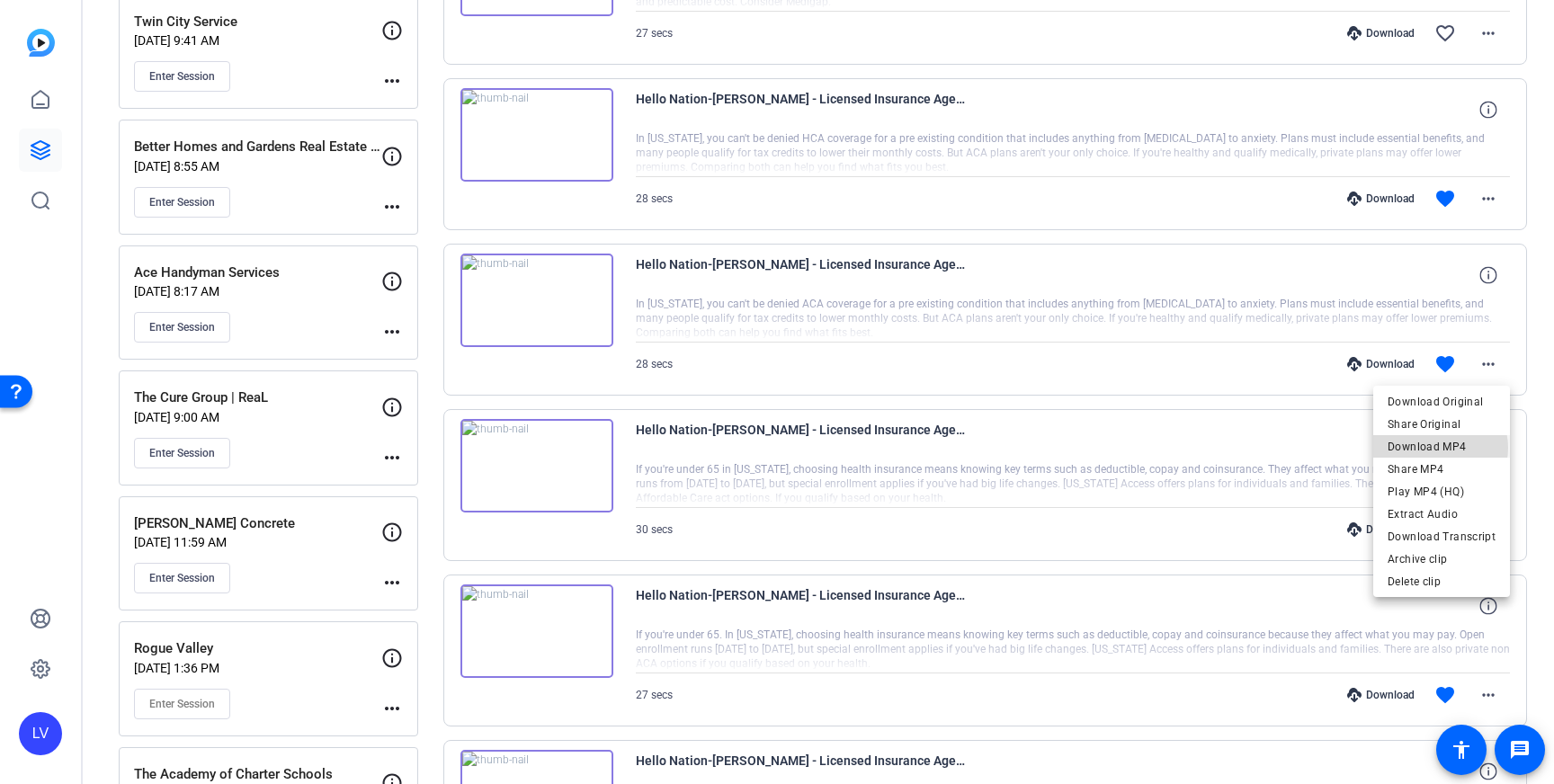
click at [1441, 447] on span "Download MP4" at bounding box center [1441, 446] width 108 height 22
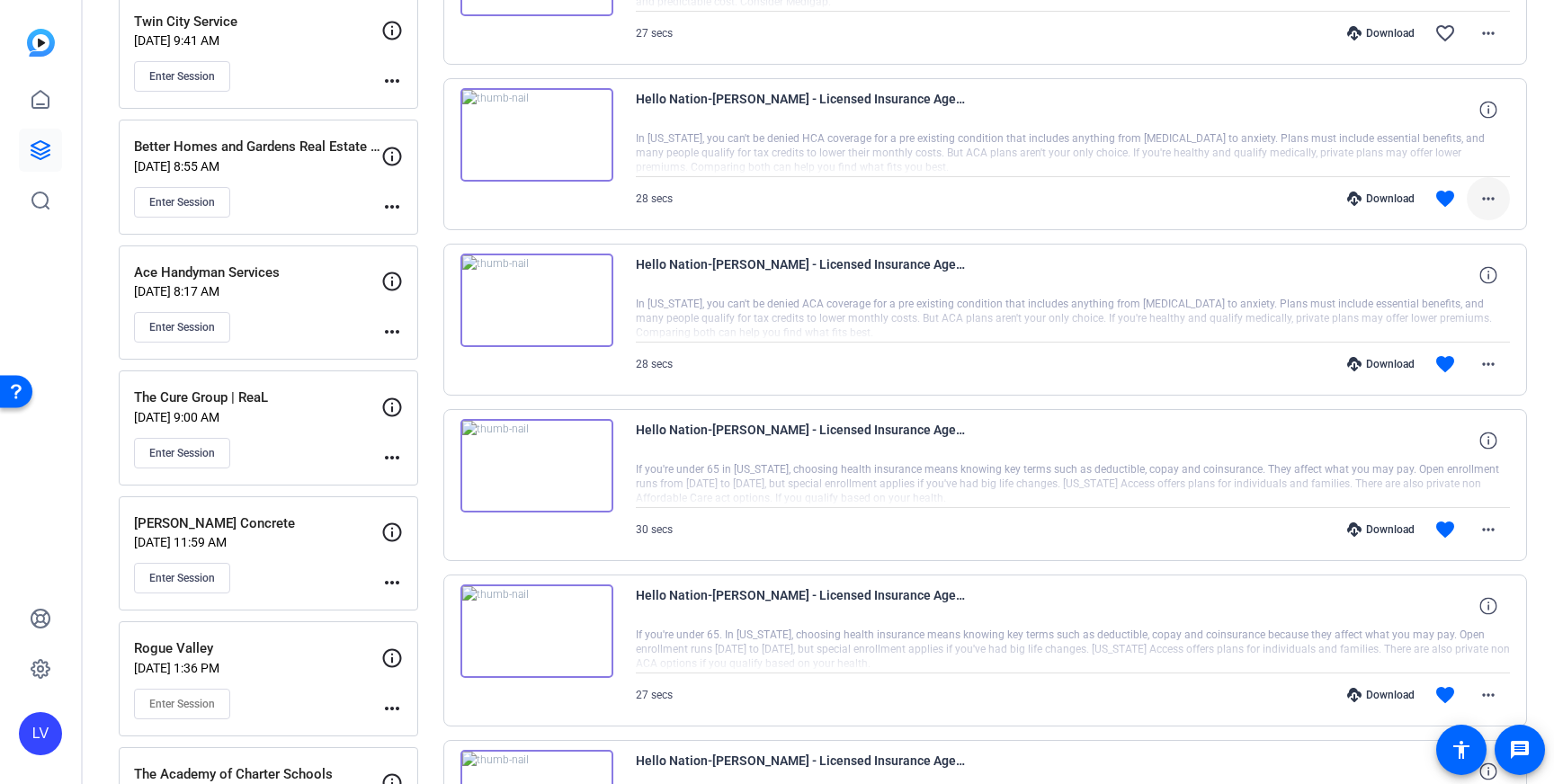
click at [1492, 201] on mat-icon "more_horiz" at bounding box center [1488, 199] width 22 height 22
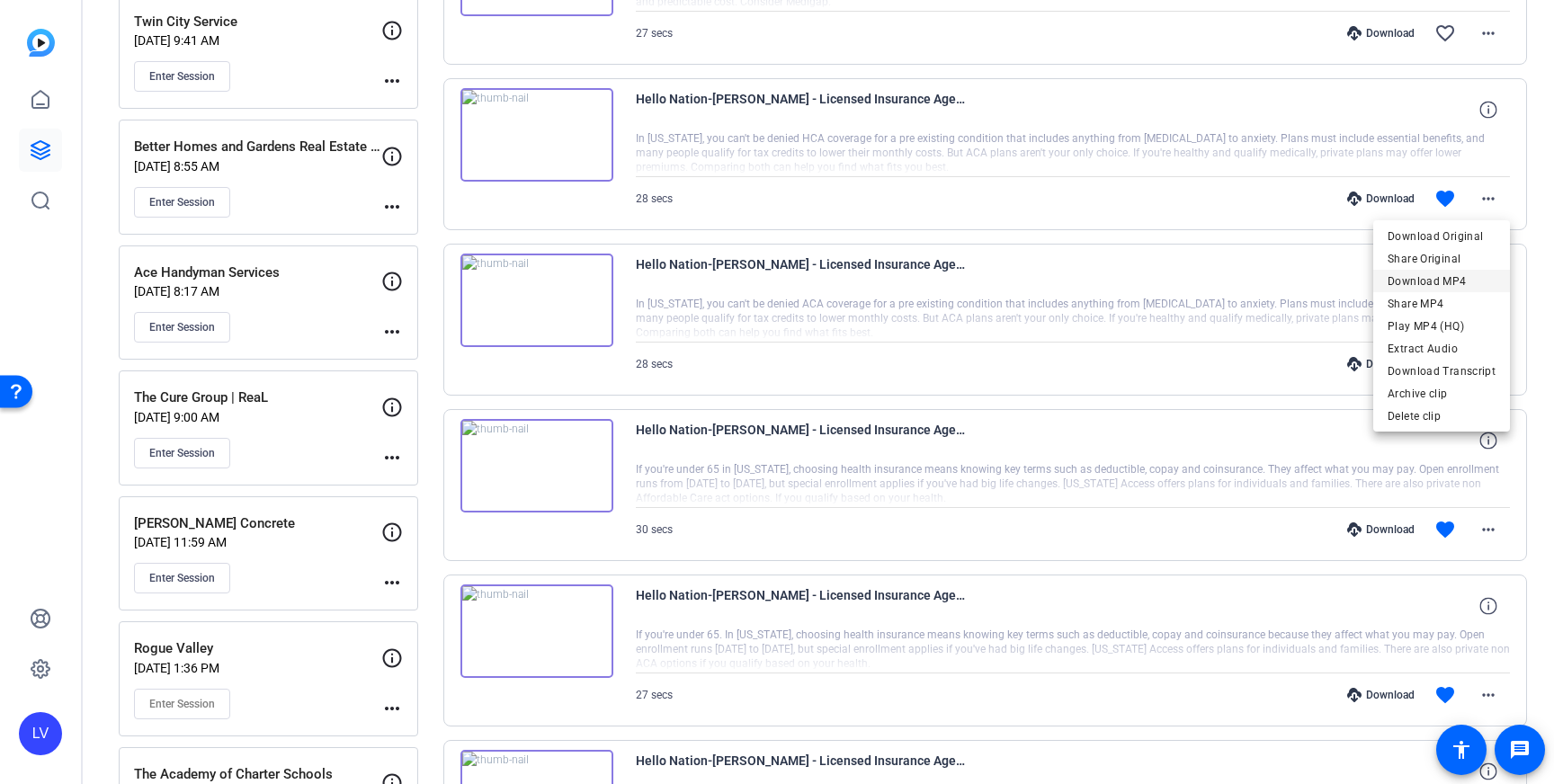
click at [1454, 280] on span "Download MP4" at bounding box center [1441, 281] width 108 height 22
